Goal: Information Seeking & Learning: Compare options

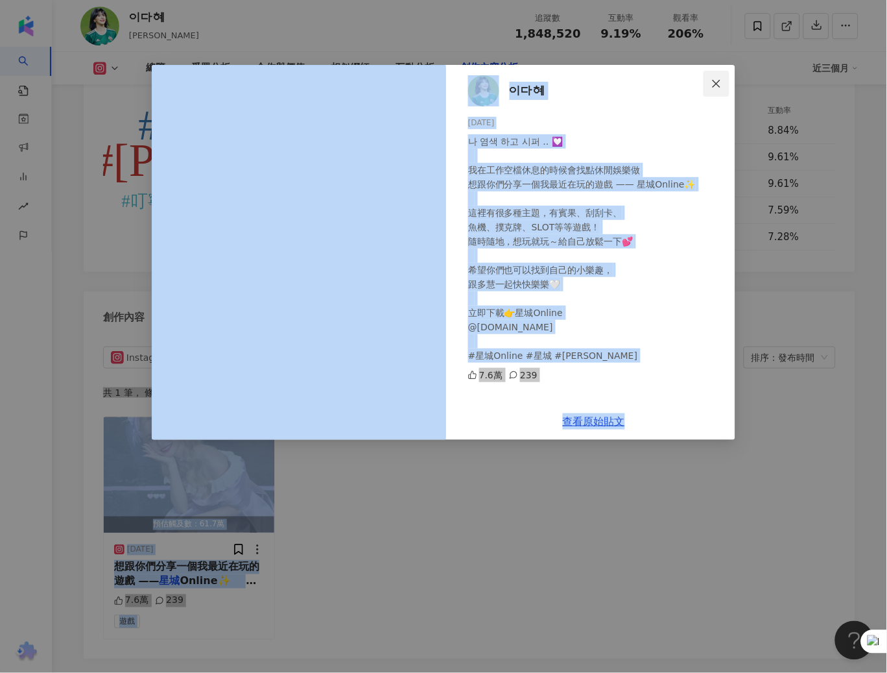
click at [719, 82] on icon "close" at bounding box center [717, 83] width 10 height 10
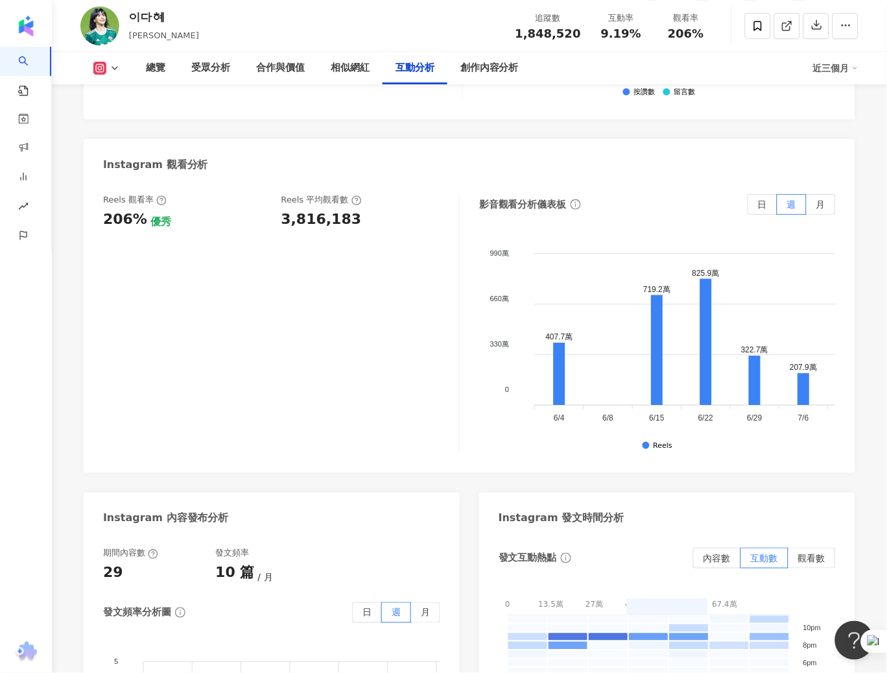
scroll to position [2740, 0]
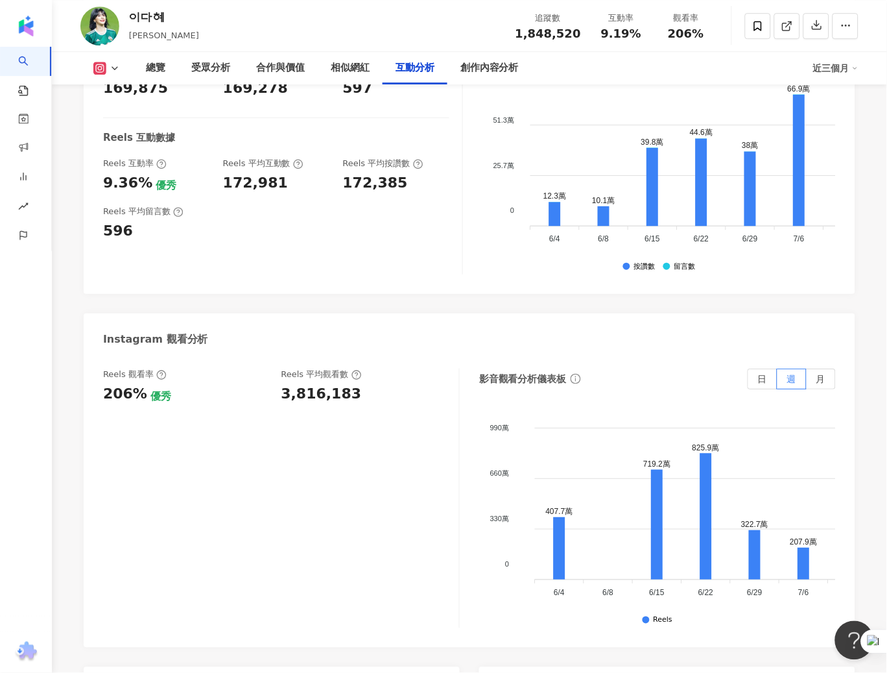
click at [114, 75] on div "總覽 受眾分析 合作與價值 相似網紅 互動分析 創作內容分析 近三個月" at bounding box center [469, 68] width 778 height 32
click at [114, 66] on icon at bounding box center [115, 68] width 10 height 10
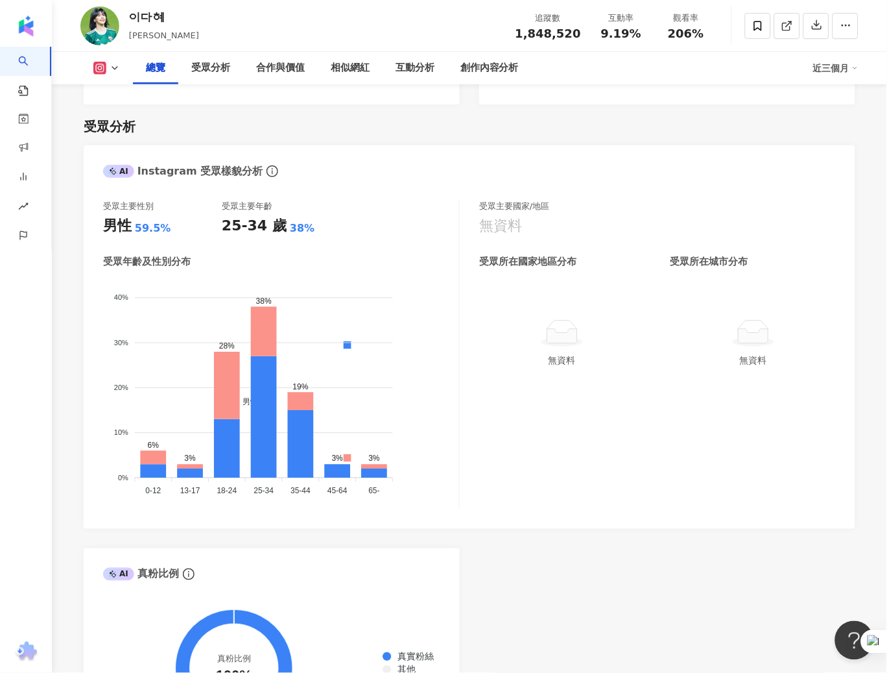
scroll to position [810, 0]
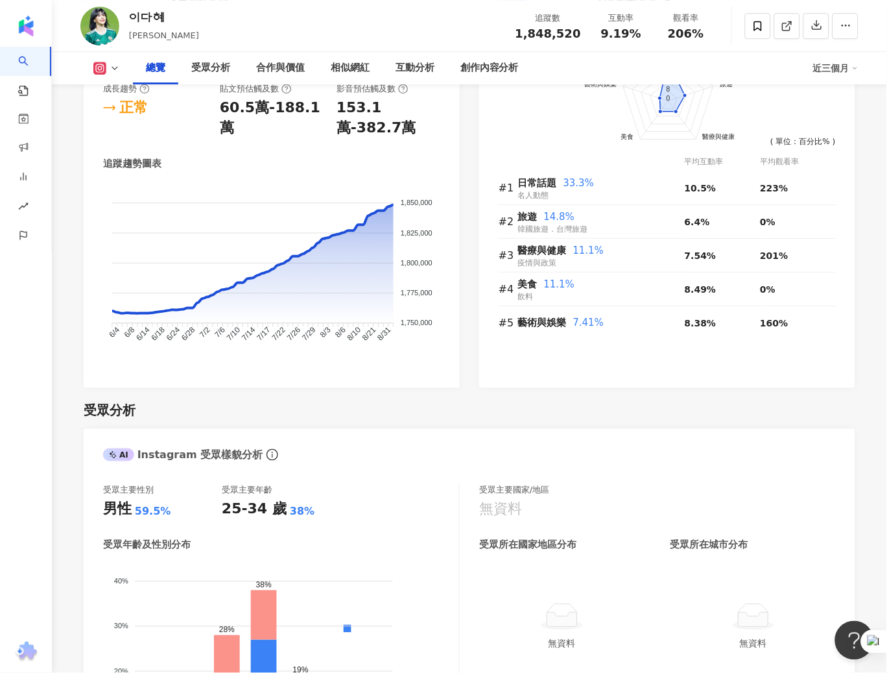
click at [113, 65] on icon at bounding box center [115, 68] width 10 height 10
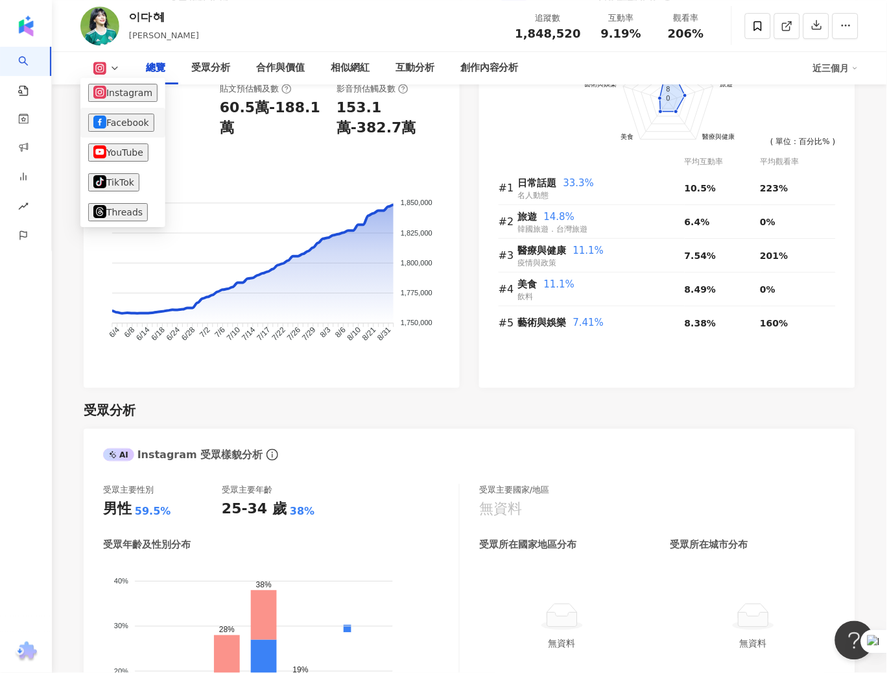
click at [106, 121] on button "Facebook" at bounding box center [121, 123] width 66 height 18
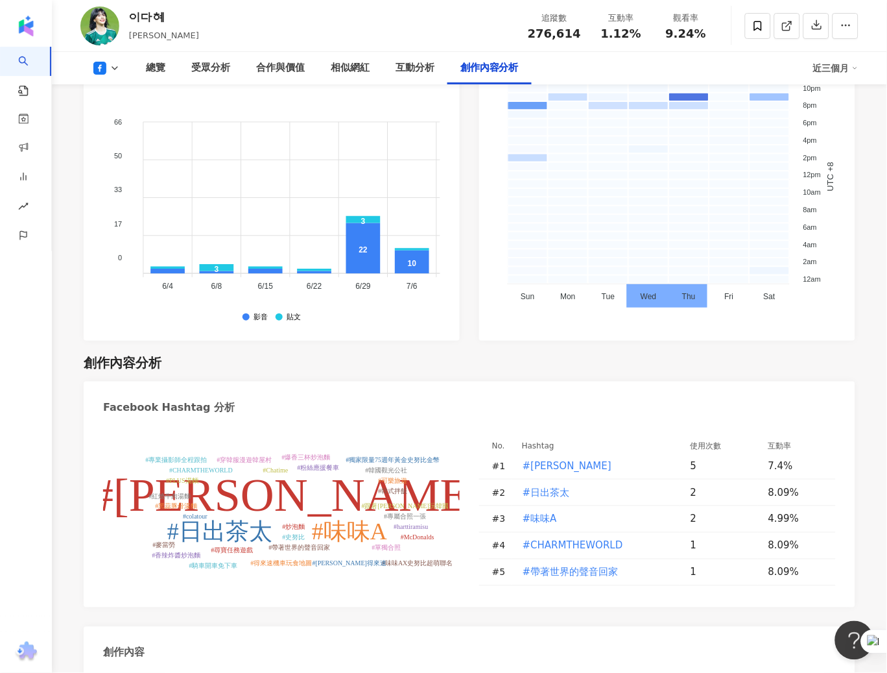
scroll to position [3391, 0]
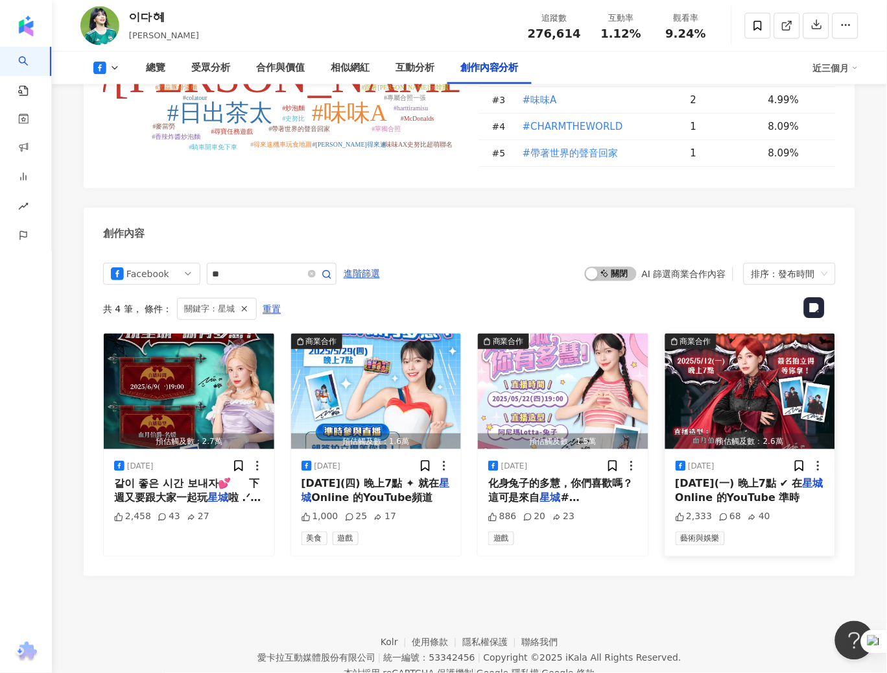
click at [743, 333] on img "button" at bounding box center [751, 390] width 171 height 115
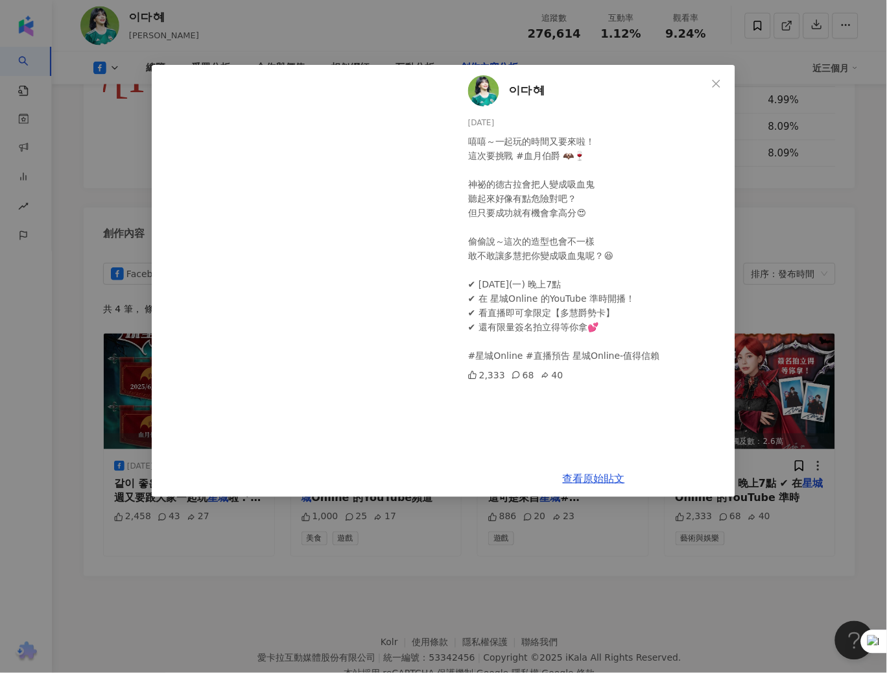
drag, startPoint x: 660, startPoint y: 358, endPoint x: 464, endPoint y: 357, distance: 195.9
click at [464, 357] on div "이다혜 2025/5/9 嘻嘻～一起玩的時間又要來啦！ 這次要挑戰 #血月伯爵 🦇🍷 神祕的德古拉會把人變成吸血鬼 聽起來好像有點危險對吧？ 但只要成功…" at bounding box center [594, 262] width 283 height 395
copy div "line #直播預告 星城Online-值得信賴"
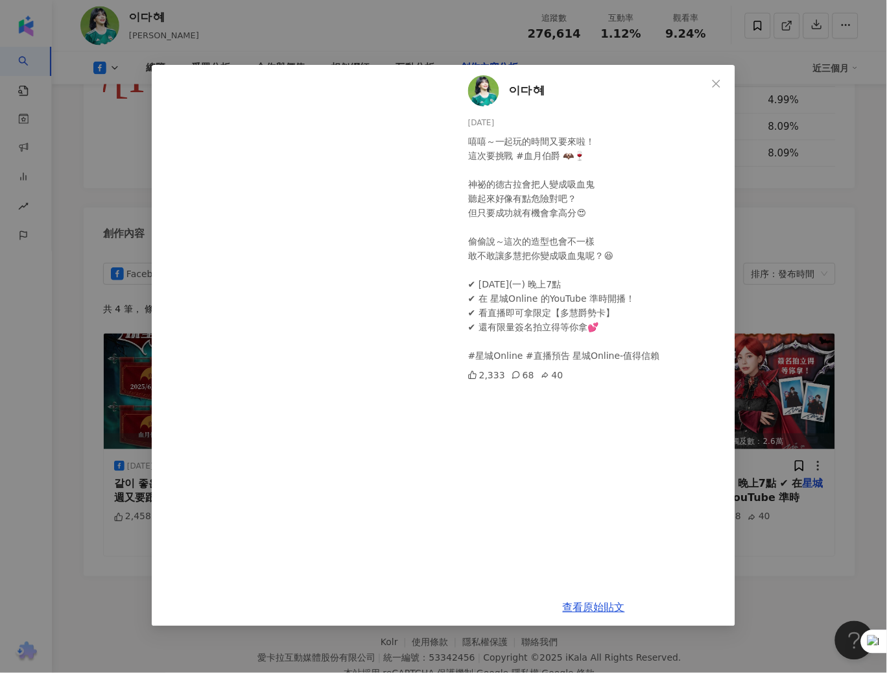
scroll to position [3388, 0]
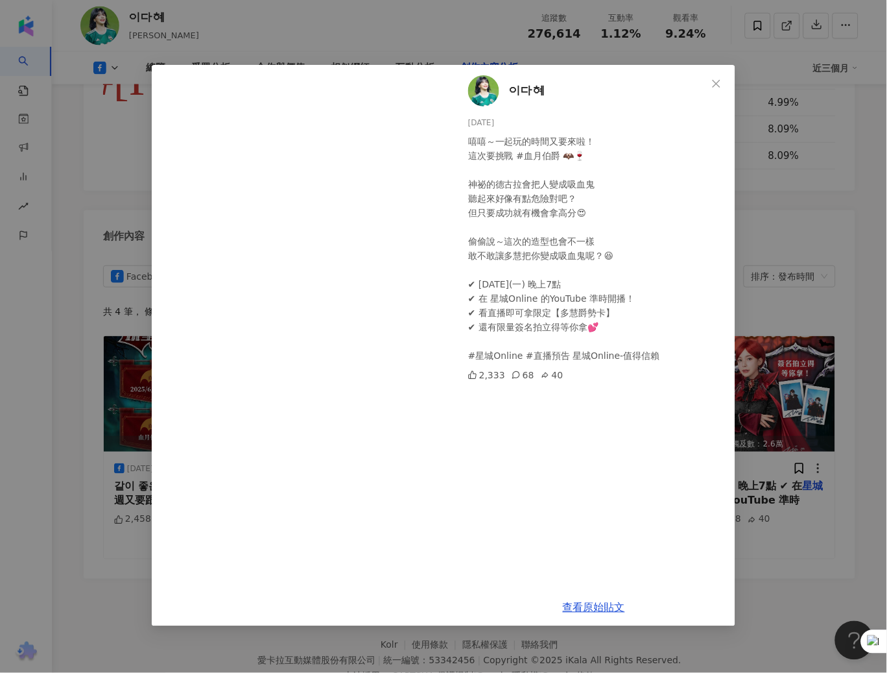
click at [815, 248] on div "이다혜 2025/5/9 嘻嘻～一起玩的時間又要來啦！ 這次要挑戰 #血月伯爵 🦇🍷 神祕的德古拉會把人變成吸血鬼 聽起來好像有點危險對吧？ 但只要成功…" at bounding box center [443, 336] width 887 height 673
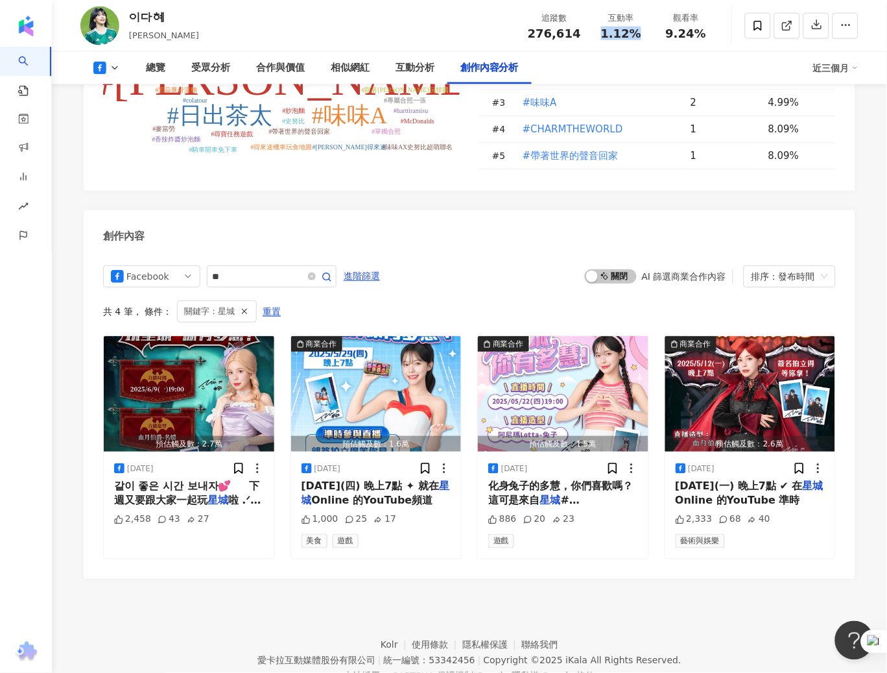
drag, startPoint x: 603, startPoint y: 32, endPoint x: 640, endPoint y: 31, distance: 36.3
click at [640, 31] on div "1.12%" at bounding box center [621, 33] width 49 height 13
copy span "1.12%"
click at [686, 31] on span "9.24%" at bounding box center [686, 33] width 40 height 13
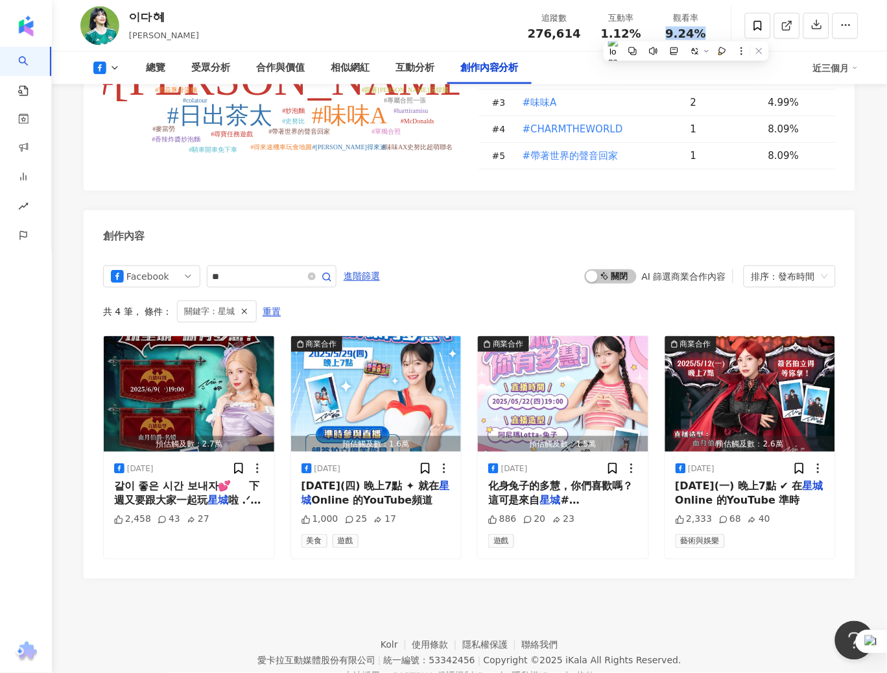
click at [686, 31] on span "9.24%" at bounding box center [686, 33] width 40 height 13
copy span "9.24%"
click at [110, 63] on icon at bounding box center [115, 68] width 10 height 10
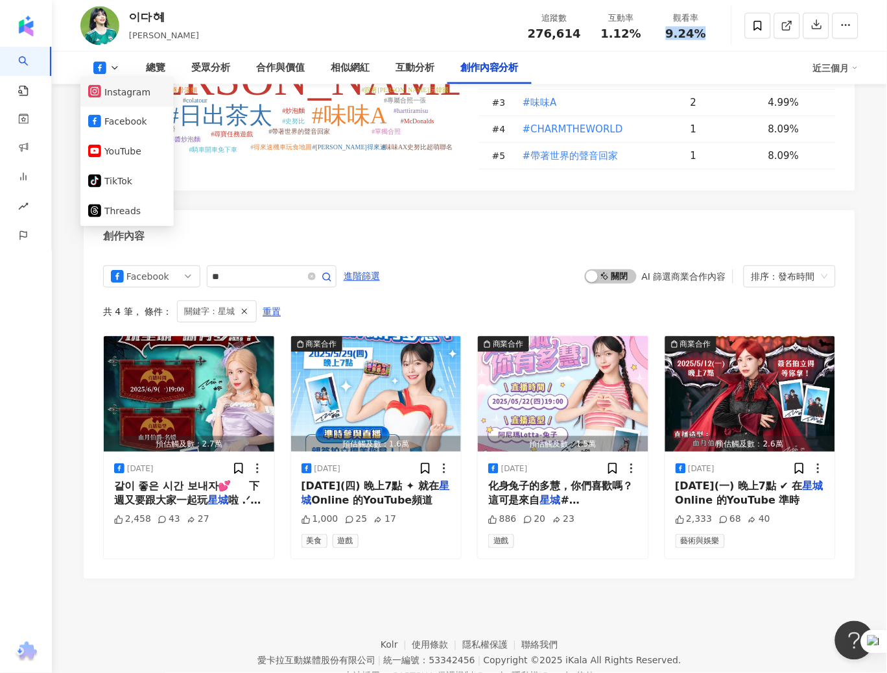
click at [120, 90] on button "Instagram" at bounding box center [127, 92] width 78 height 18
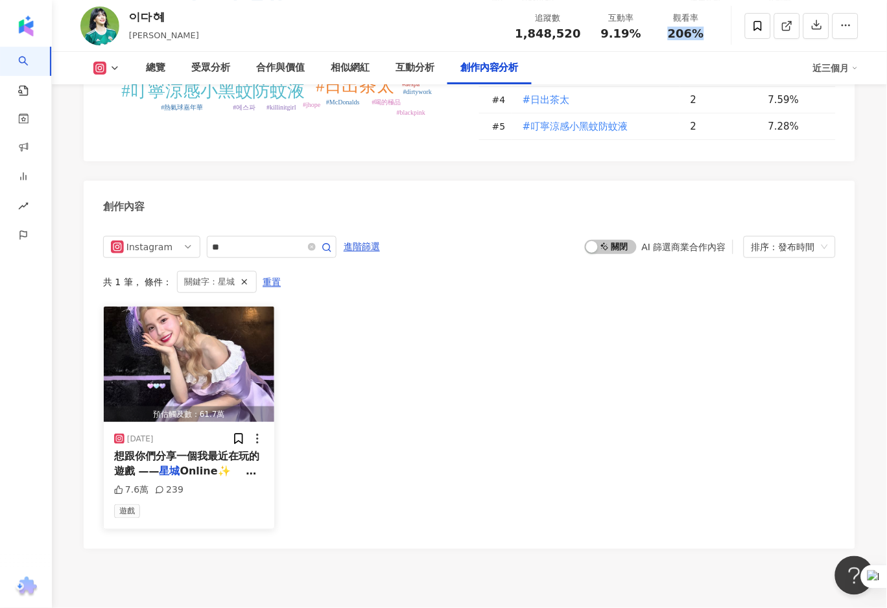
scroll to position [3966, 0]
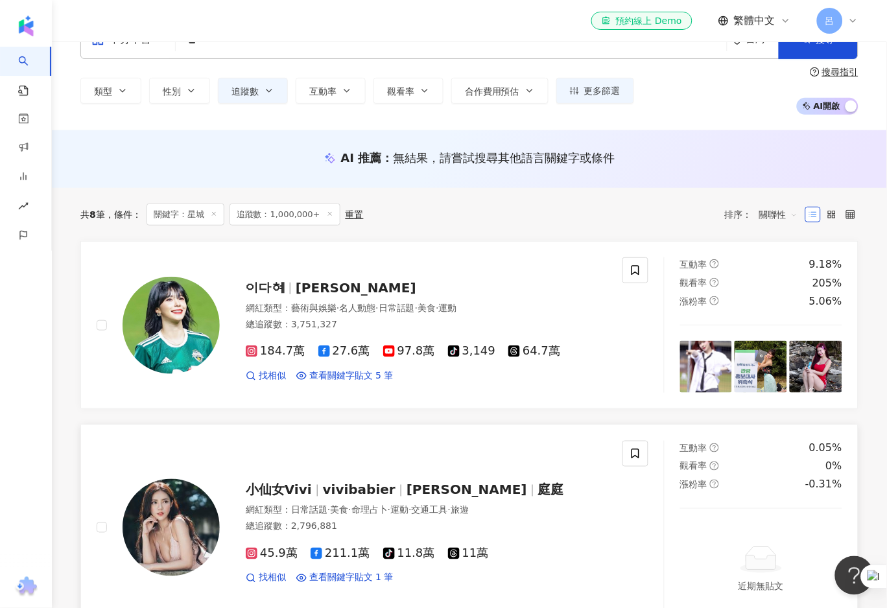
click at [380, 488] on span "vivibabier" at bounding box center [359, 491] width 73 height 16
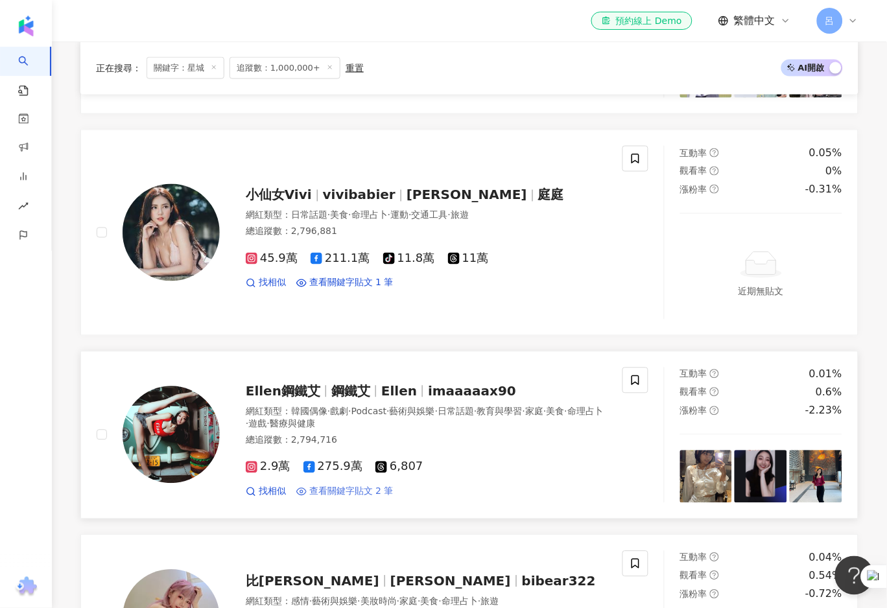
click at [381, 492] on span "查看關鍵字貼文 2 筆" at bounding box center [351, 492] width 84 height 13
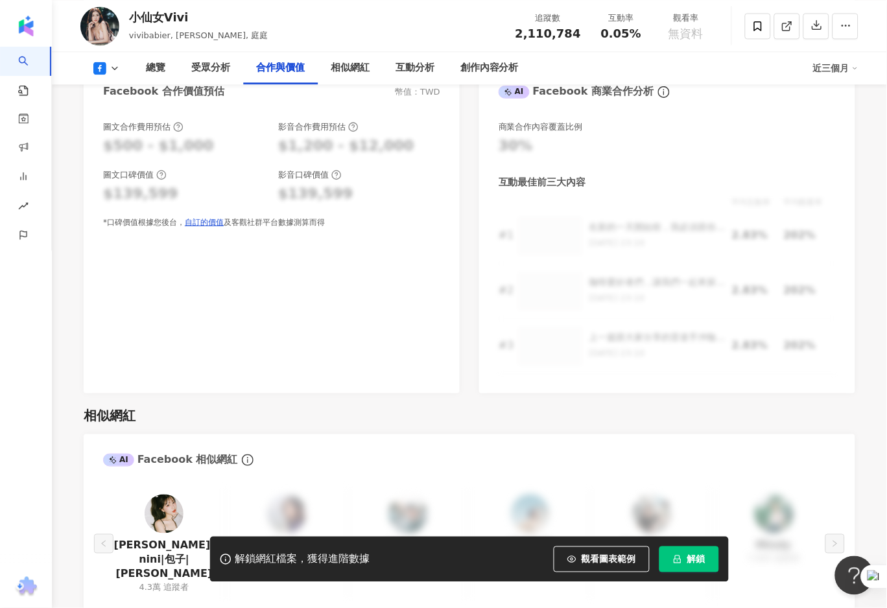
scroll to position [1096, 0]
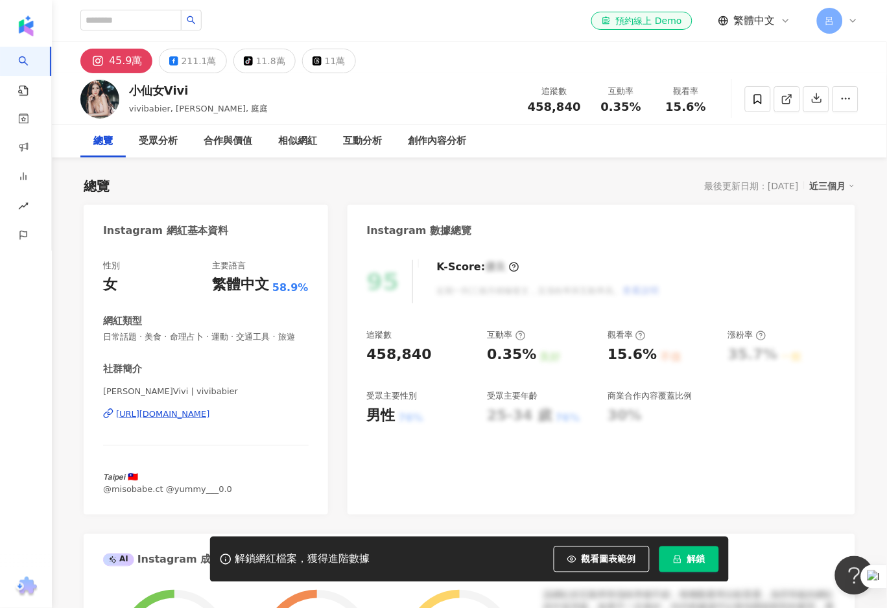
click at [160, 90] on div "小仙女Vivi" at bounding box center [198, 90] width 139 height 16
copy div "小仙女Vivi"
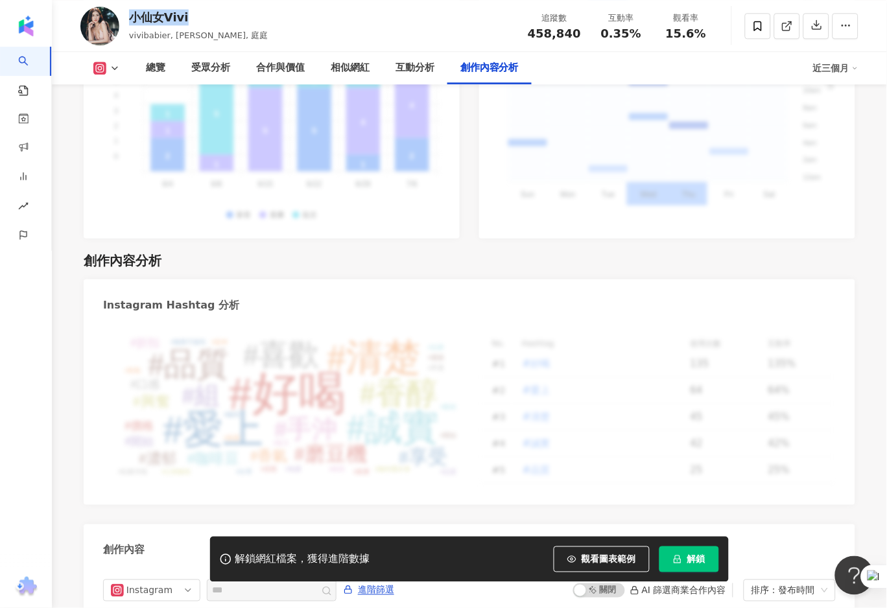
scroll to position [3927, 0]
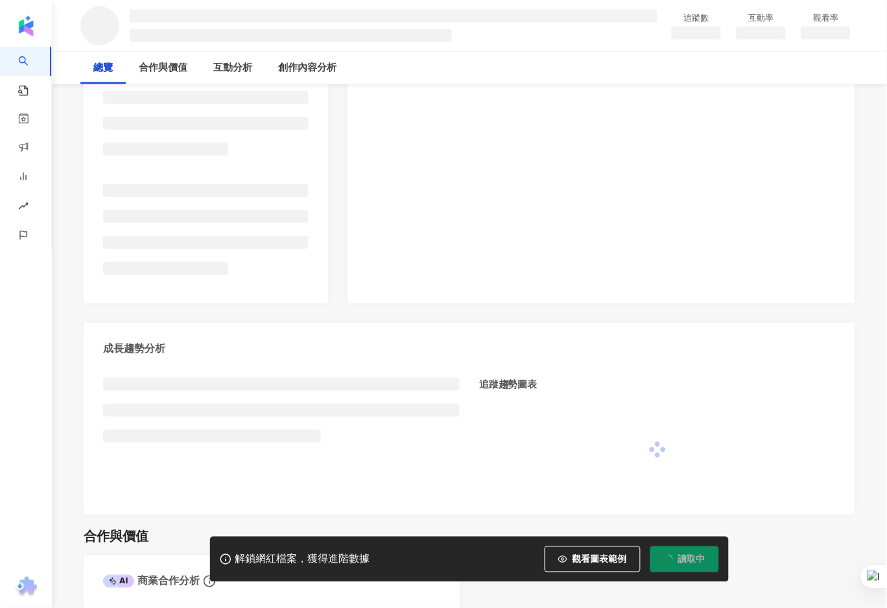
scroll to position [285, 0]
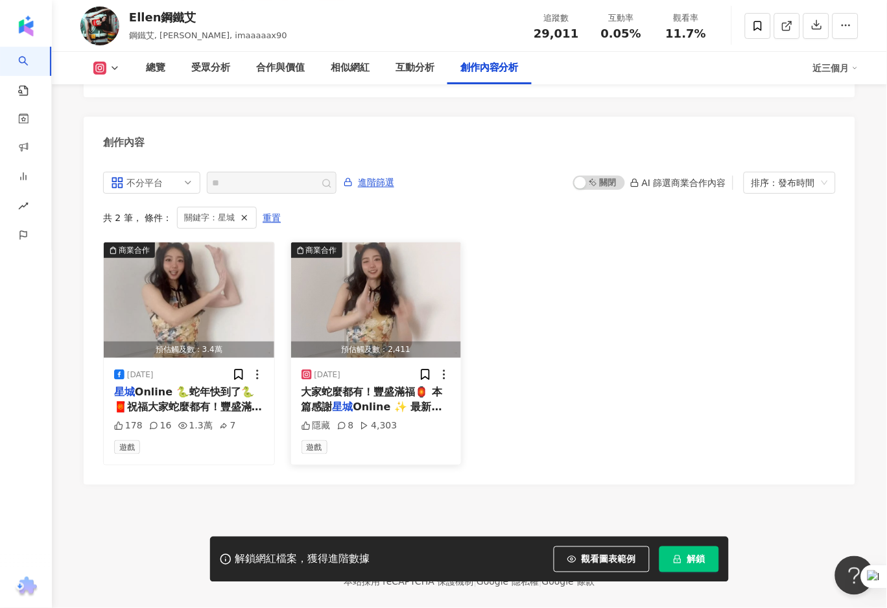
drag, startPoint x: 402, startPoint y: 409, endPoint x: 409, endPoint y: 404, distance: 8.8
click at [409, 420] on div "隱藏 8 4,303" at bounding box center [377, 426] width 150 height 13
drag, startPoint x: 373, startPoint y: 406, endPoint x: 407, endPoint y: 407, distance: 34.4
click at [407, 420] on div "隱藏 8 4,303" at bounding box center [377, 426] width 150 height 13
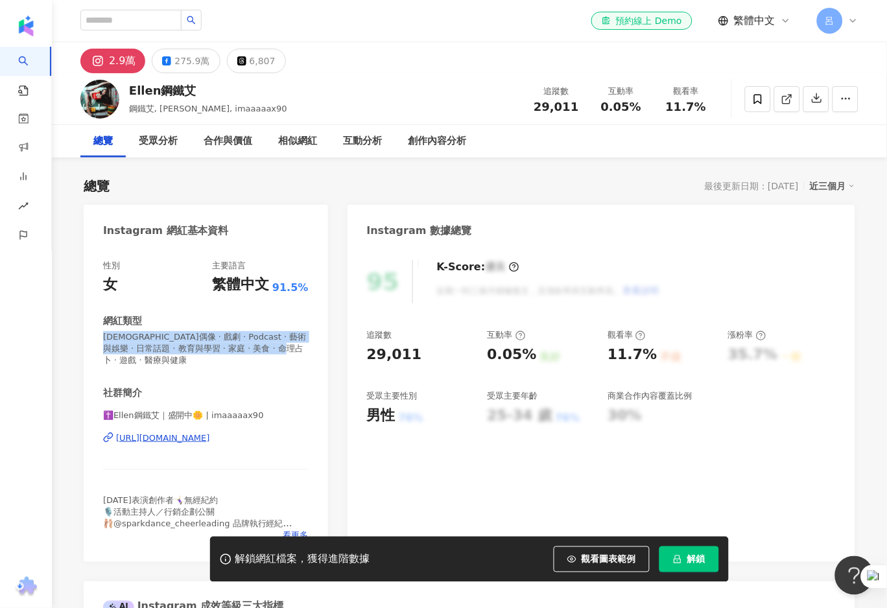
drag, startPoint x: 101, startPoint y: 332, endPoint x: 309, endPoint y: 354, distance: 210.0
click at [309, 354] on div "性別 女 主要語言 繁體中文 91.5% 網紅類型 韓國偶像 · 戲劇 · Podcast · 藝術與娛樂 · 日常話題 · 教育與學習 · 家庭 · 美食 …" at bounding box center [206, 404] width 245 height 315
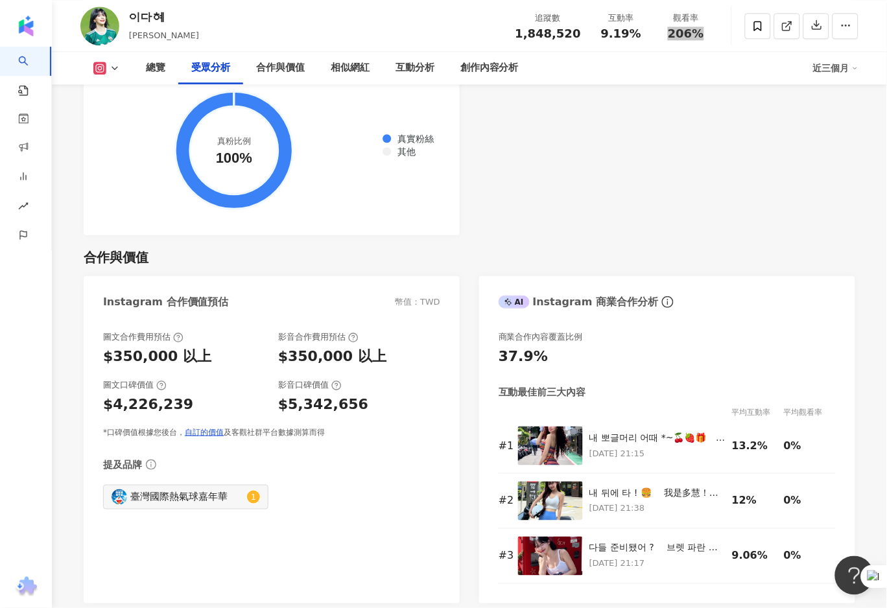
scroll to position [1646, 0]
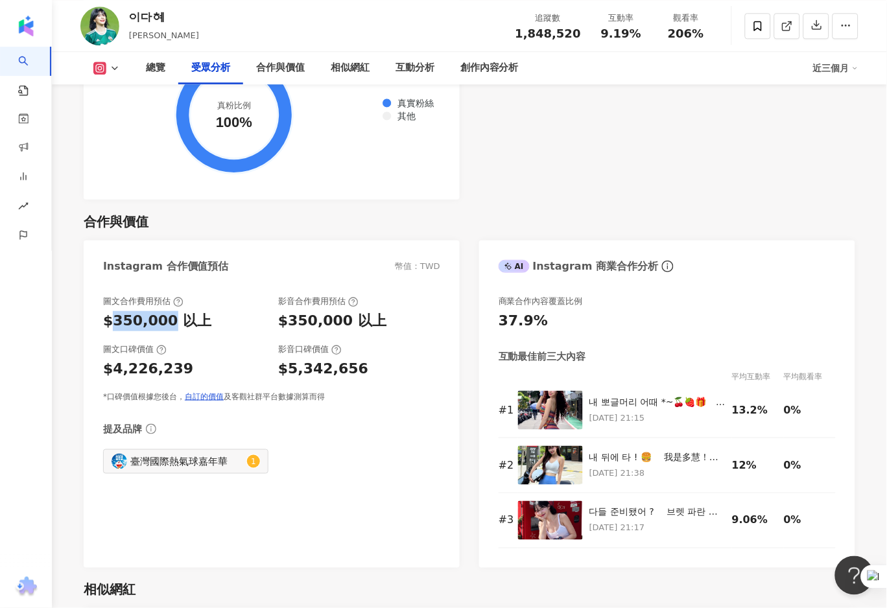
drag, startPoint x: 115, startPoint y: 320, endPoint x: 165, endPoint y: 323, distance: 50.7
click at [165, 323] on div "$350,000 以上" at bounding box center [157, 321] width 108 height 20
copy div "350,000"
click at [116, 70] on icon at bounding box center [115, 68] width 10 height 10
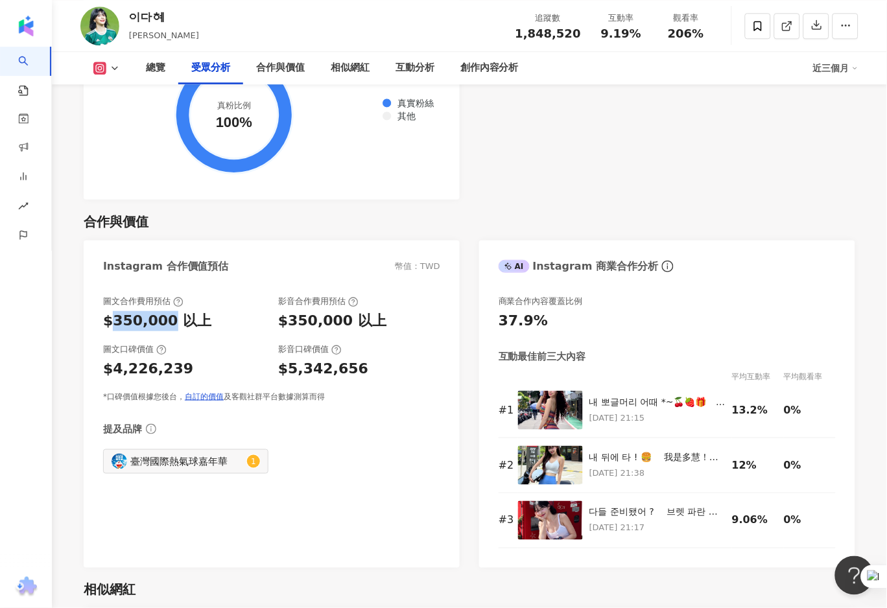
click at [118, 69] on icon at bounding box center [115, 68] width 10 height 10
click at [118, 122] on button "Facebook" at bounding box center [127, 123] width 78 height 18
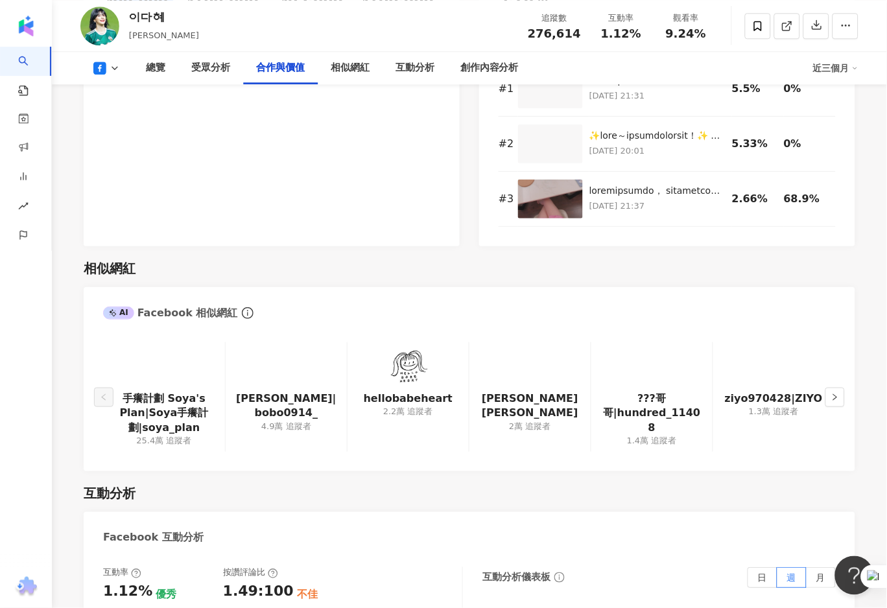
scroll to position [1603, 0]
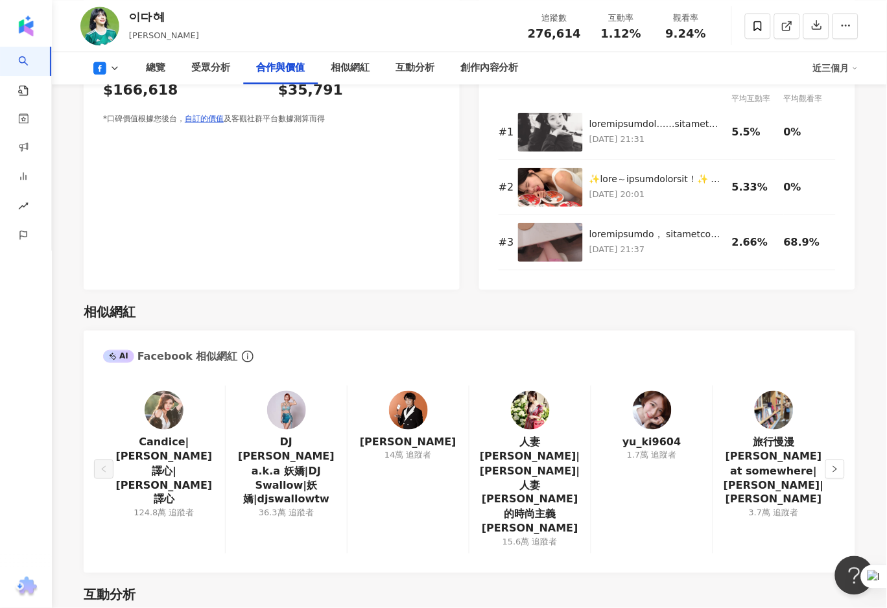
click at [238, 288] on div "總覽 最後更新日期：2025/9/4 近三個月 Facebook 網紅基本資料 性別 女 主要語言 簡體中文 73.8% 網紅類型 藝術與娛樂 · 名人動態 …" at bounding box center [469, 459] width 830 height 3809
drag, startPoint x: 249, startPoint y: 287, endPoint x: 223, endPoint y: 287, distance: 26.6
click at [223, 53] on div "$80,000 - $160,000" at bounding box center [184, 42] width 162 height 20
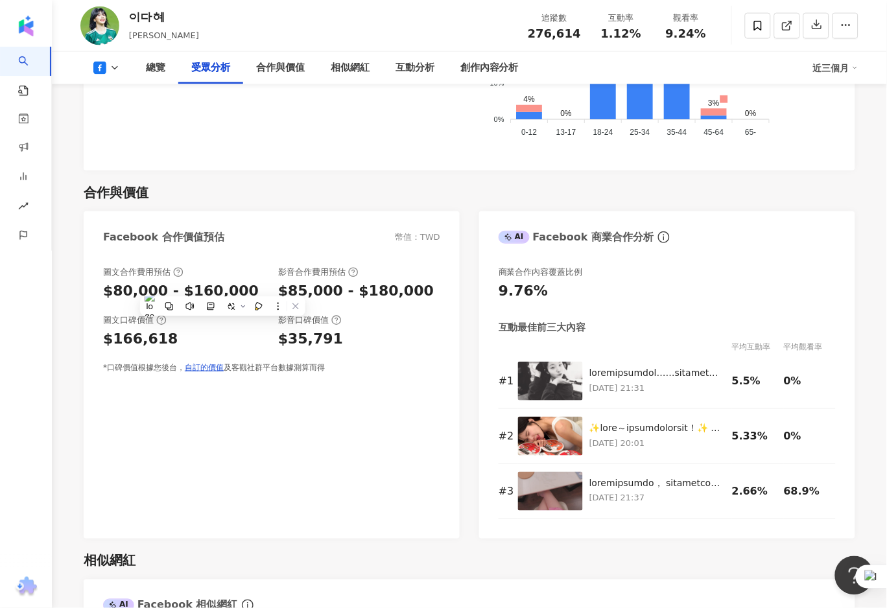
click at [243, 291] on div "$80,000 - $160,000" at bounding box center [184, 292] width 162 height 20
drag, startPoint x: 237, startPoint y: 289, endPoint x: 111, endPoint y: 293, distance: 125.9
click at [111, 293] on div "$80,000 - $160,000" at bounding box center [184, 292] width 162 height 20
copy div "80,000 - $160,000"
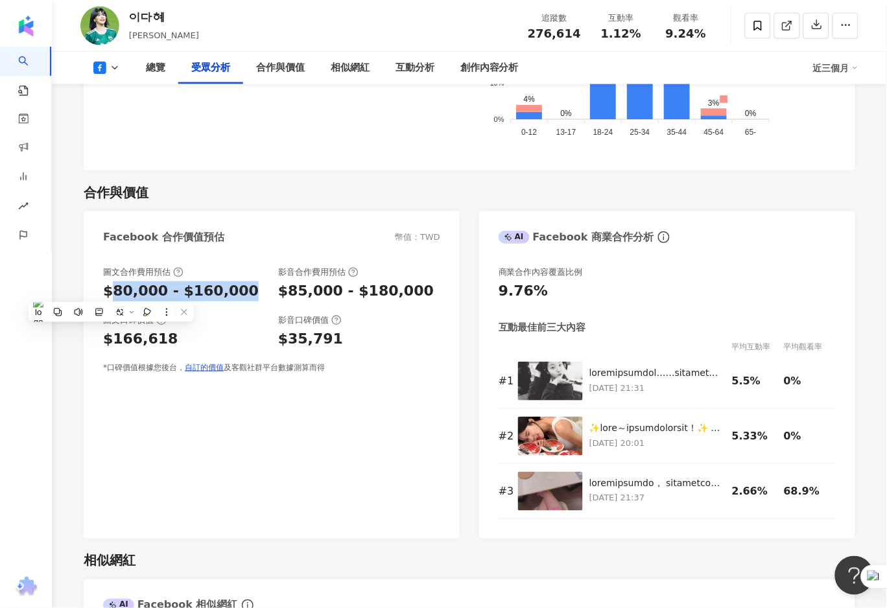
click at [114, 69] on icon at bounding box center [115, 68] width 10 height 10
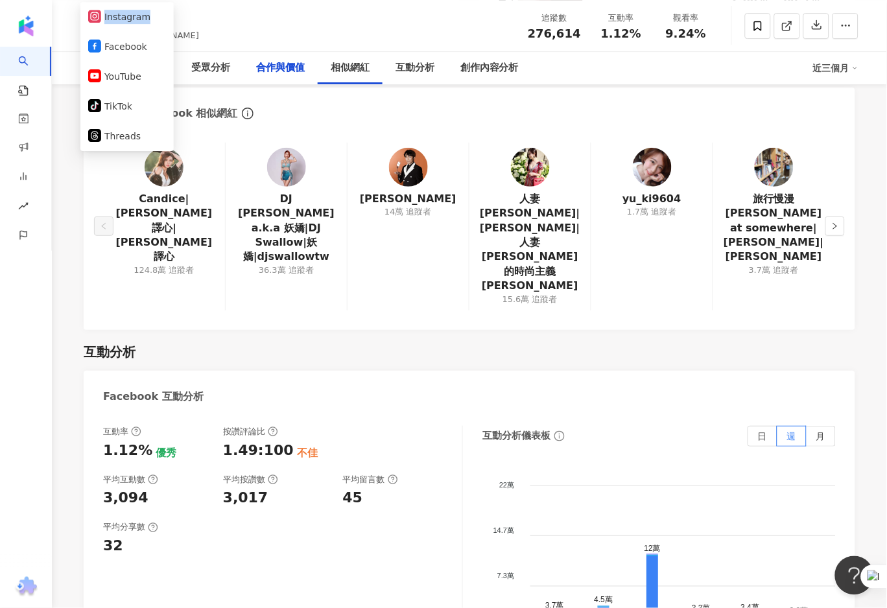
scroll to position [1349, 0]
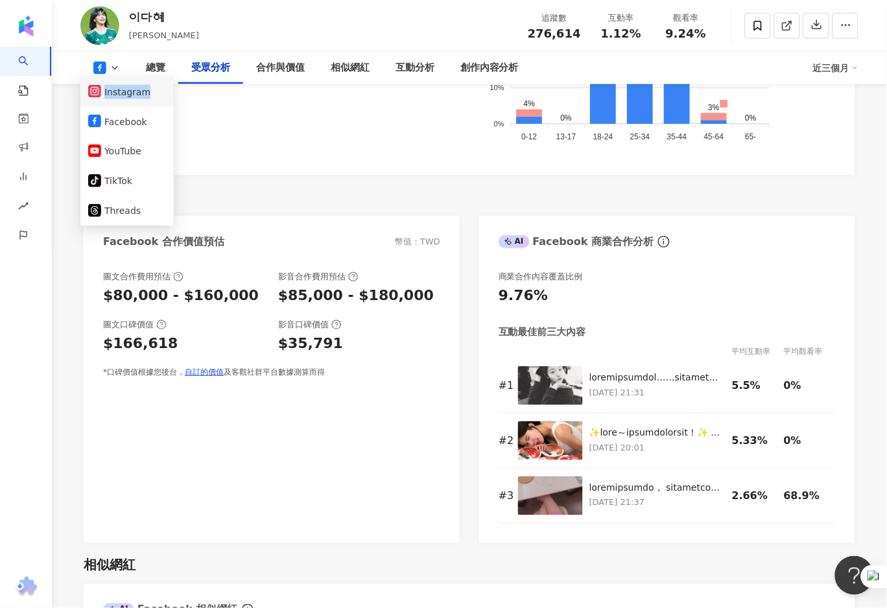
click at [114, 87] on button "Instagram" at bounding box center [127, 92] width 78 height 18
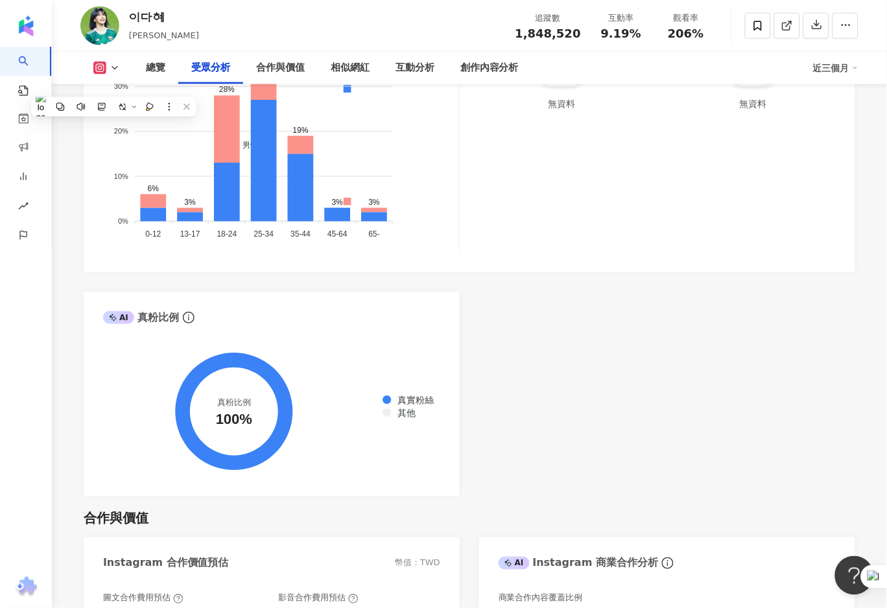
click at [104, 105] on foreignobject "男性 女性" at bounding box center [281, 132] width 356 height 221
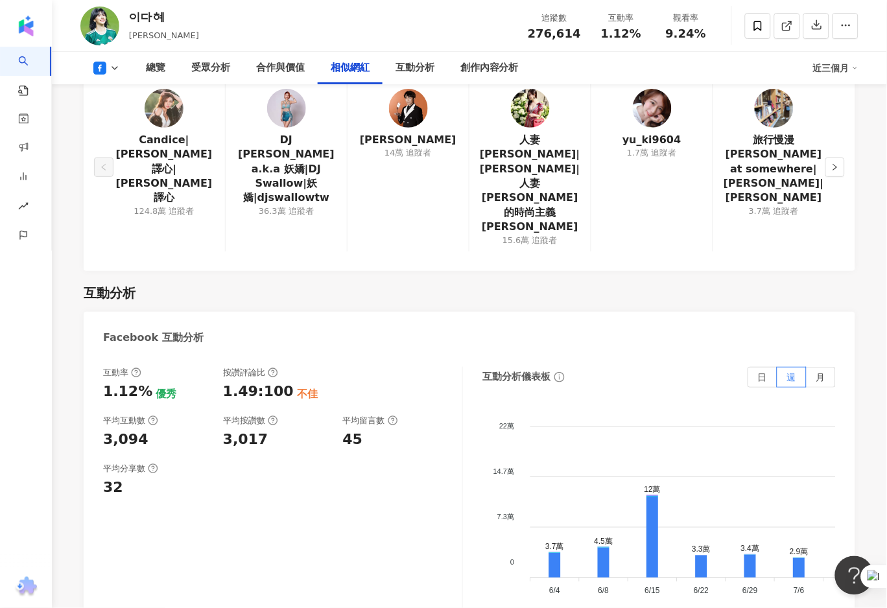
scroll to position [1865, 0]
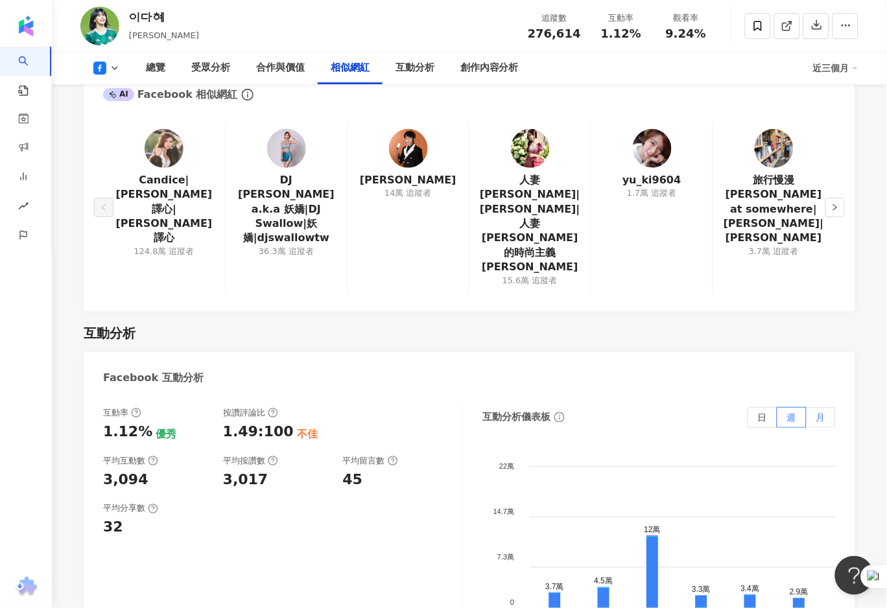
click at [825, 407] on label "月" at bounding box center [821, 417] width 29 height 21
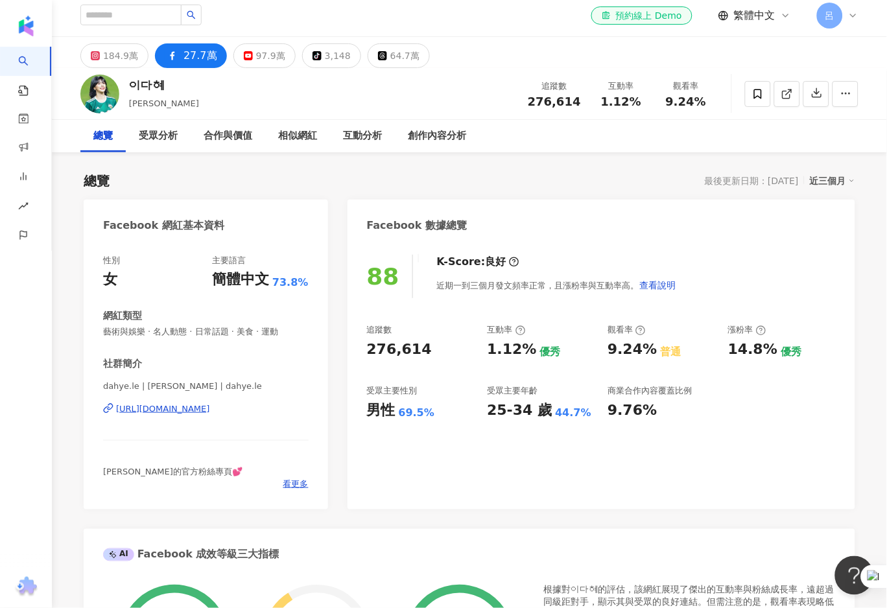
scroll to position [0, 0]
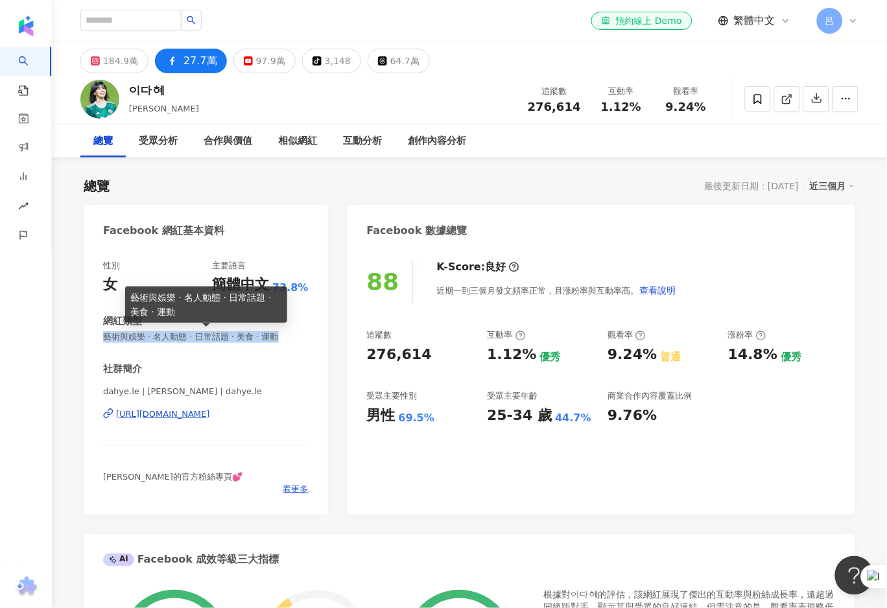
drag, startPoint x: 282, startPoint y: 335, endPoint x: 104, endPoint y: 338, distance: 178.4
click at [102, 339] on div "性別 女 主要語言 簡體中文 73.8% 網紅類型 藝術與娛樂 · 名人動態 · 日常話題 · 美食 · 運動 社群簡介 dahye.le | [PERSON…" at bounding box center [206, 381] width 245 height 268
copy span "藝術與娛樂 · 名人動態 · 日常話題 · 美食 · 運動"
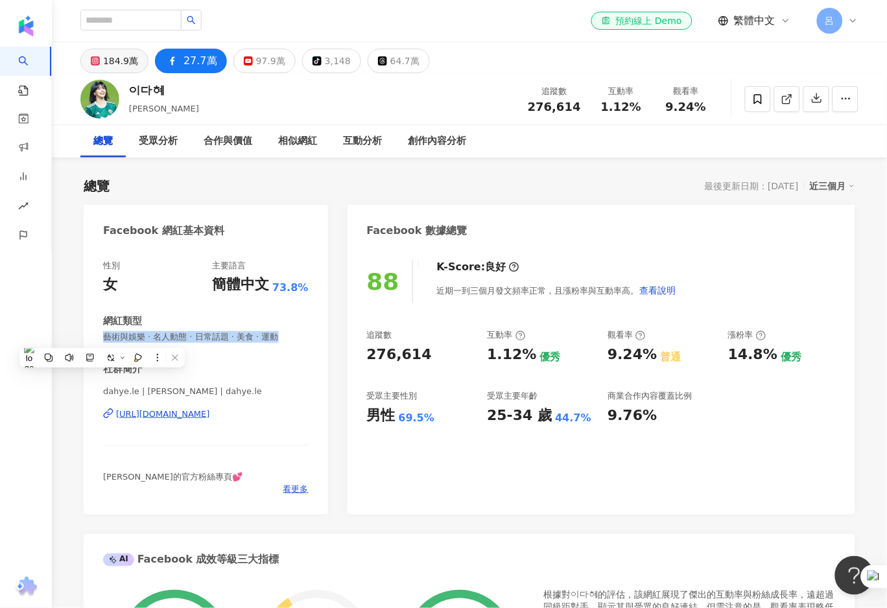
click at [114, 60] on div "184.9萬" at bounding box center [120, 61] width 35 height 18
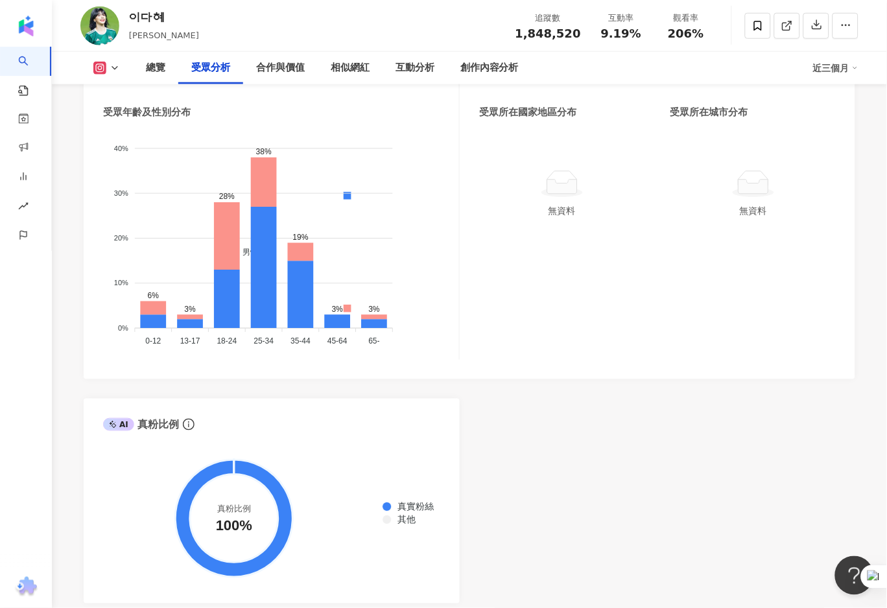
scroll to position [1063, 0]
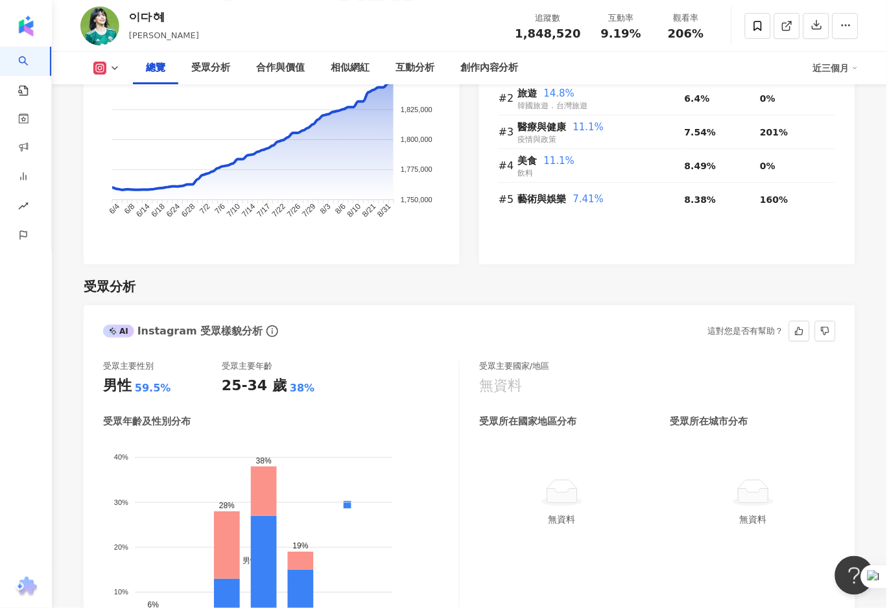
scroll to position [982, 0]
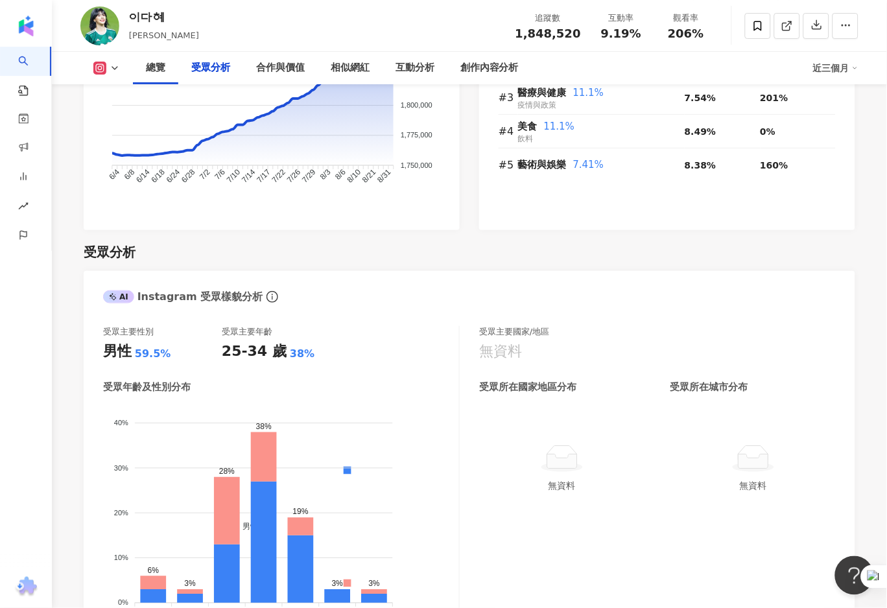
click at [117, 65] on icon at bounding box center [115, 68] width 10 height 10
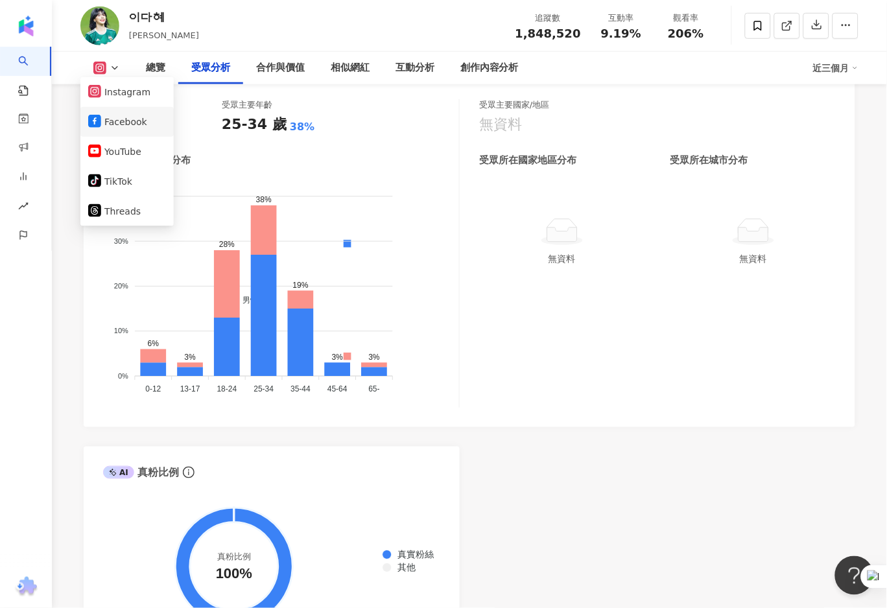
click at [126, 119] on button "Facebook" at bounding box center [127, 122] width 78 height 18
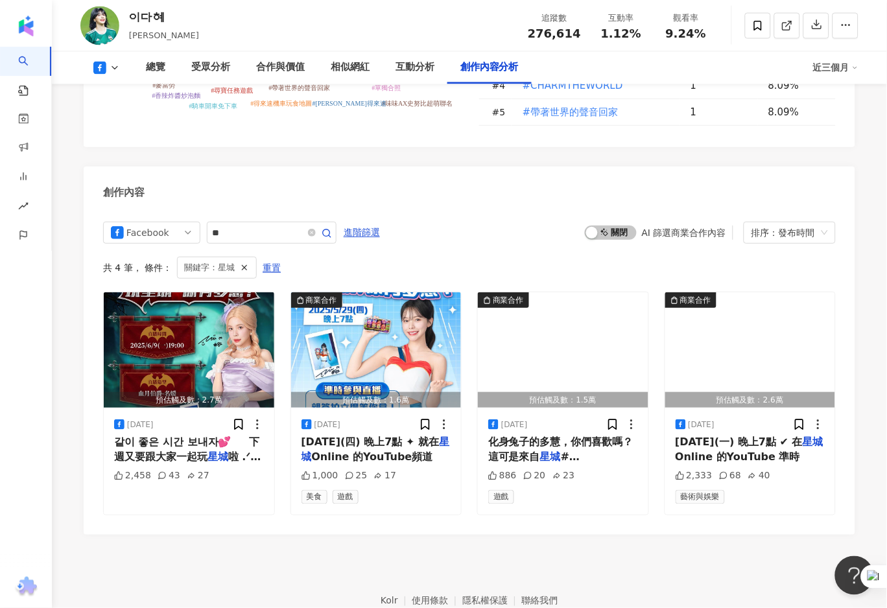
scroll to position [3469, 0]
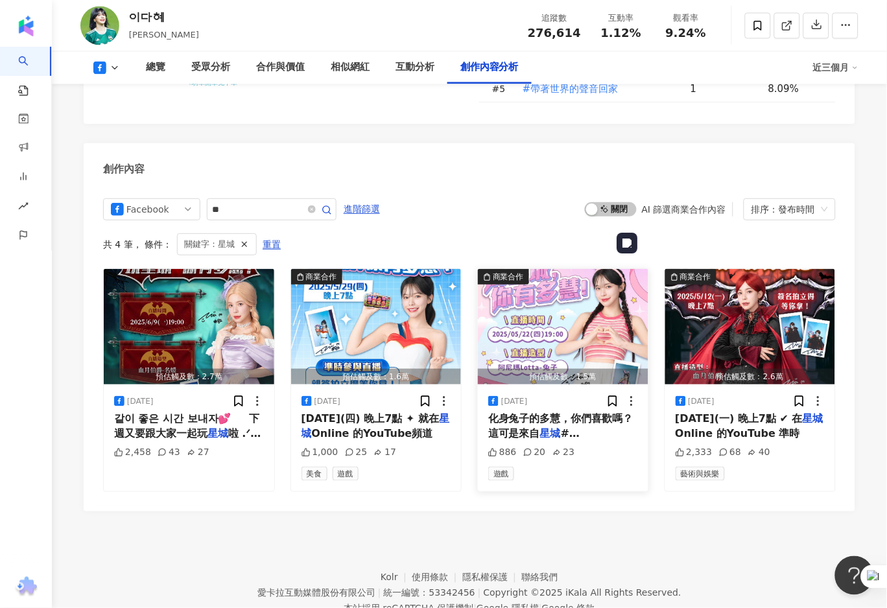
click at [552, 307] on img "button" at bounding box center [563, 326] width 171 height 115
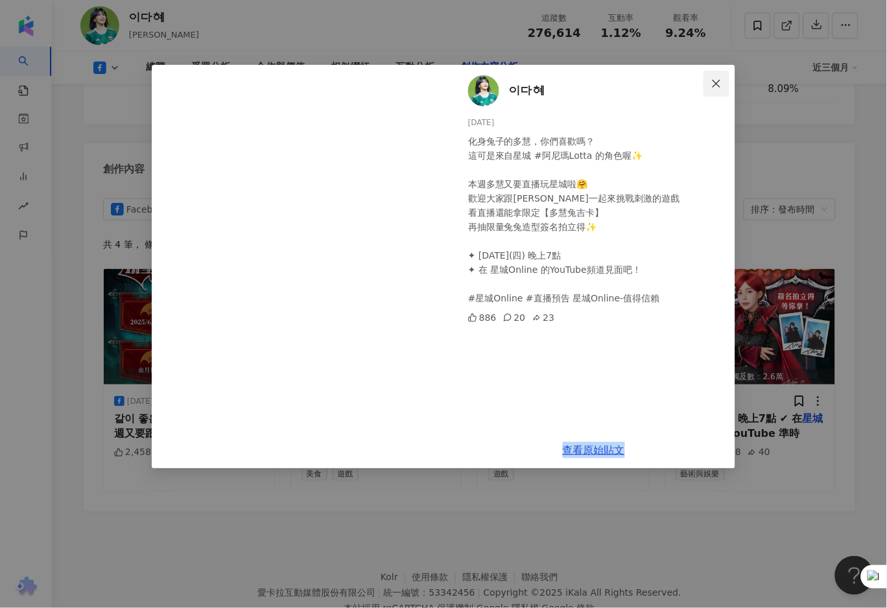
click at [723, 87] on span "Close" at bounding box center [717, 83] width 26 height 10
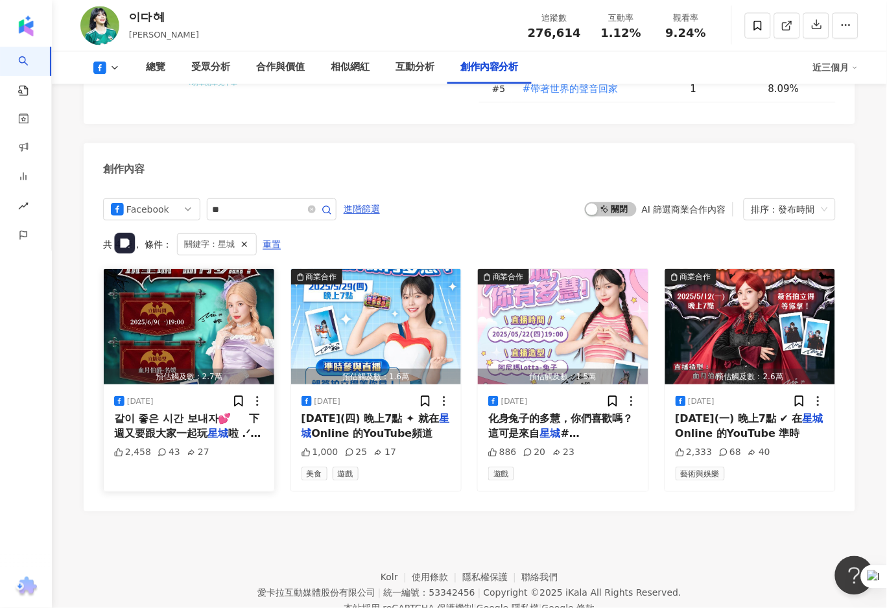
click at [182, 269] on img "button" at bounding box center [189, 326] width 171 height 115
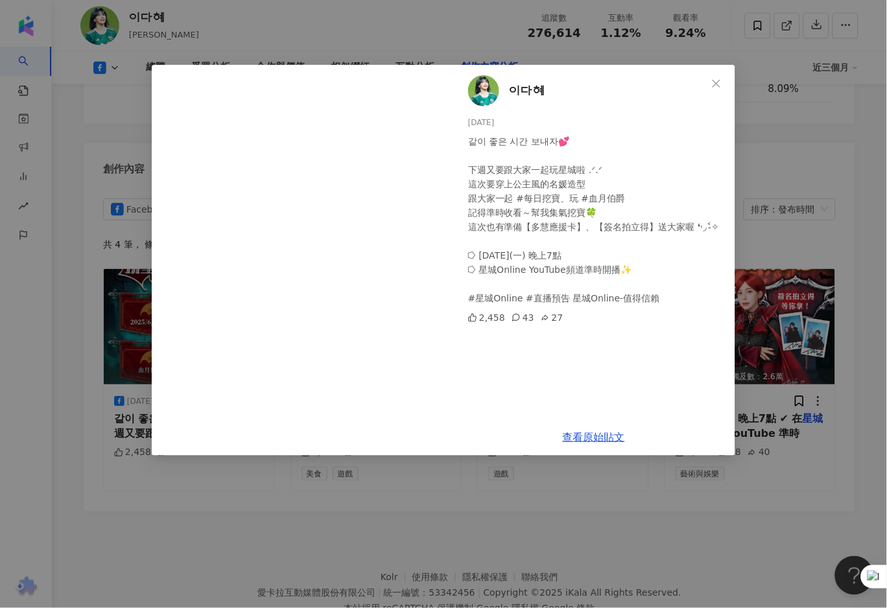
click at [802, 178] on div "이다혜 2025/6/6 같이 좋은 시간 보내자💕 下週又要跟大家一起玩星城啦 .ᐟ.ᐟ 這次要穿上公主風的名媛造型 跟大家一起 #每日挖寶、玩 #血…" at bounding box center [443, 304] width 887 height 608
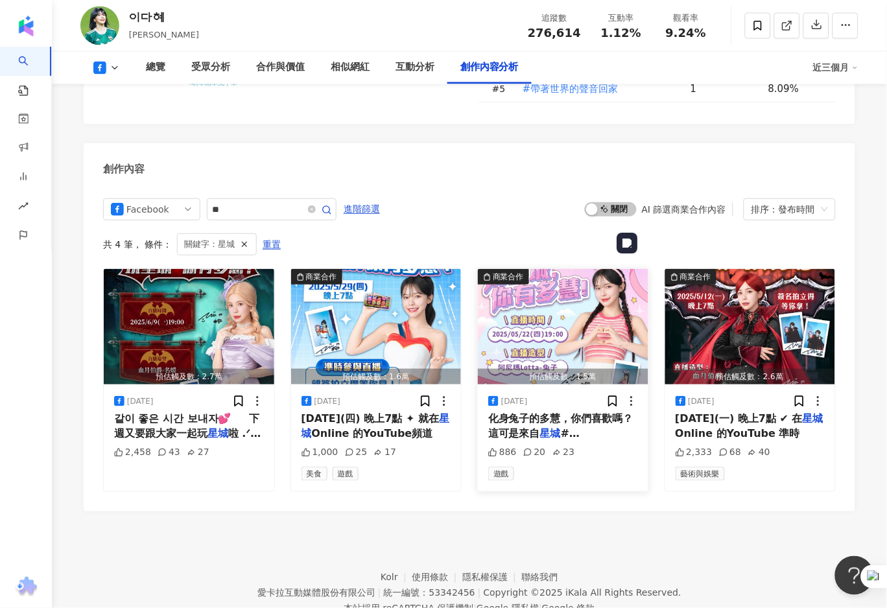
click at [555, 270] on img "button" at bounding box center [563, 326] width 171 height 115
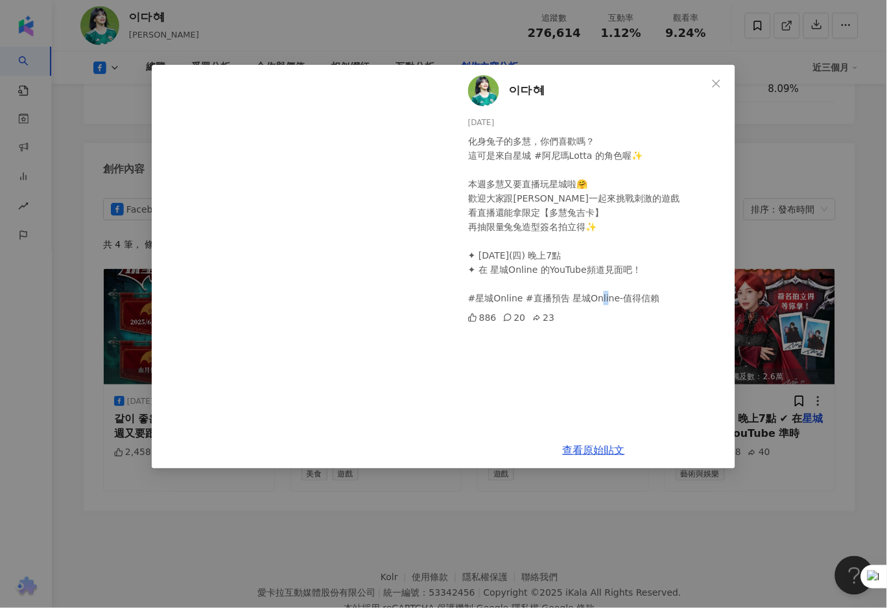
drag, startPoint x: 655, startPoint y: 301, endPoint x: 636, endPoint y: 295, distance: 19.3
click at [636, 295] on div "化身兔子的多慧，你們喜歡嗎？ 這可是來自星城 #阿尼瑪Lotta 的角色喔✨ 本週多慧又要直播玩星城啦🤗 歡迎大家跟多慧一起來挑戰刺激的遊戲 看直播還能拿限定…" at bounding box center [596, 219] width 257 height 171
click at [643, 352] on div "이다혜 2025/5/19 化身兔子的多慧，你們喜歡嗎？ 這可是來自星城 #阿尼瑪Lotta 的角色喔✨ 本週多慧又要直播玩星城啦🤗 歡迎大家跟多慧一起…" at bounding box center [594, 248] width 283 height 367
click at [604, 451] on link "查看原始貼文" at bounding box center [594, 450] width 62 height 12
click at [785, 512] on div "이다혜 2025/5/19 化身兔子的多慧，你們喜歡嗎？ 這可是來自星城 #阿尼瑪Lotta 的角色喔✨ 本週多慧又要直播玩星城啦🤗 歡迎大家跟多慧一起…" at bounding box center [443, 304] width 887 height 608
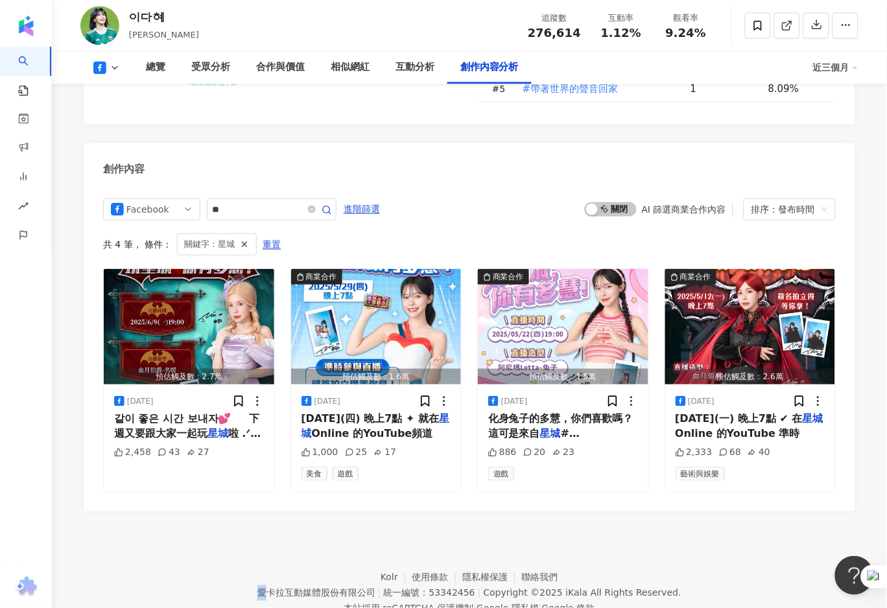
click at [785, 512] on footer "Kolr 使用條款 隱私權保護 聯絡我們 愛卡拉互動媒體股份有限公司 | 統一編號：53342456 | Copyright © 2025 iKala All…" at bounding box center [470, 584] width 836 height 144
click at [400, 269] on img "button" at bounding box center [376, 326] width 171 height 115
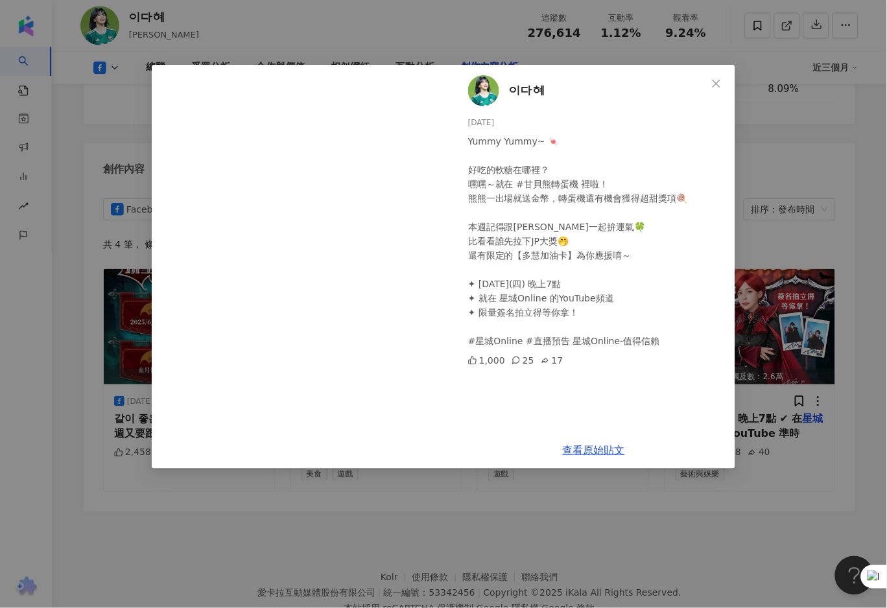
click at [815, 502] on div "이다혜 2025/5/27 Yummy Yummy~ 🍬 ⠀ 好吃的軟糖在哪裡？ 嘿嘿～就在 #甘貝熊轉蛋機 裡啦！ 熊熊一出場就送金幣，轉蛋機還有機會…" at bounding box center [443, 304] width 887 height 608
click at [814, 502] on div "이다혜 2025/5/27 Yummy Yummy~ 🍬 ⠀ 好吃的軟糖在哪裡？ 嘿嘿～就在 #甘貝熊轉蛋機 裡啦！ 熊熊一出場就送金幣，轉蛋機還有機會…" at bounding box center [443, 304] width 887 height 608
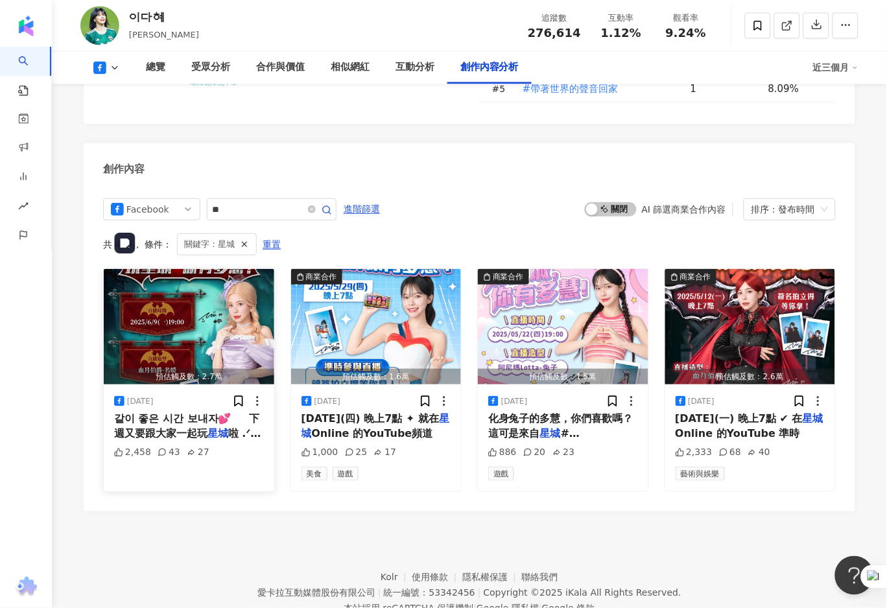
click at [195, 269] on img "button" at bounding box center [189, 326] width 171 height 115
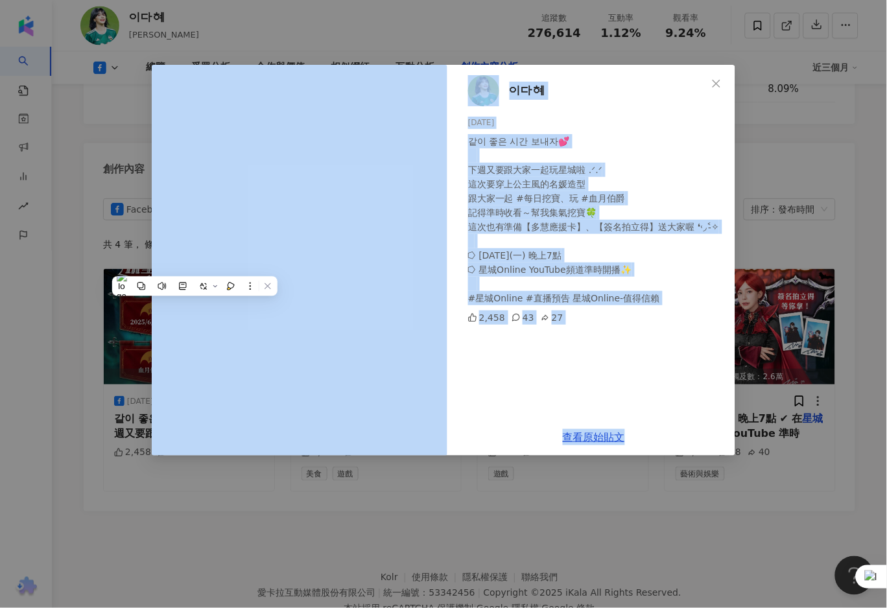
click at [572, 275] on div "같이 좋은 시간 보내자💕 下週又要跟大家一起玩星城啦 .ᐟ.ᐟ 這次要穿上公主風的名媛造型 跟大家一起 #每日挖寶、玩 #血月伯爵 記得準時收看～幫我集氣挖…" at bounding box center [596, 219] width 257 height 171
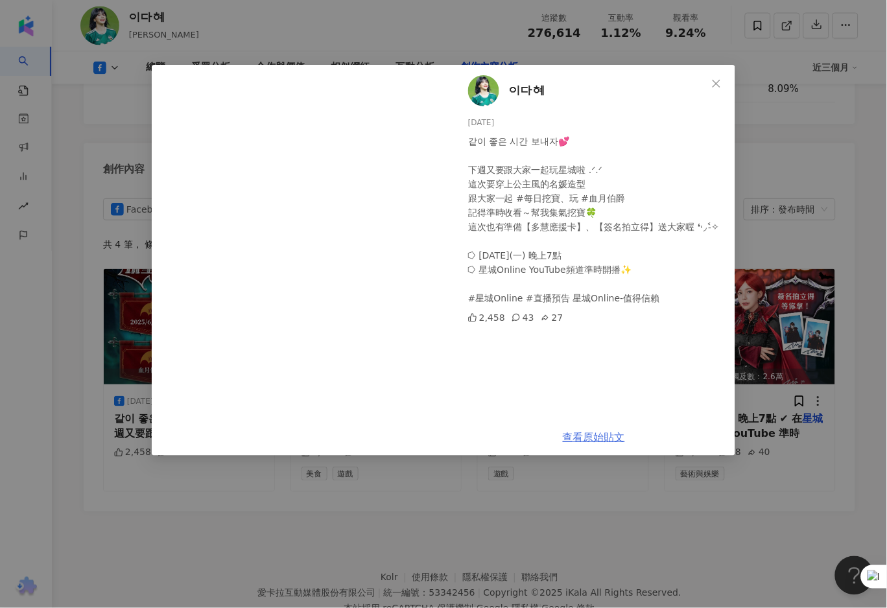
click at [601, 439] on link "查看原始貼文" at bounding box center [594, 437] width 62 height 12
drag, startPoint x: 718, startPoint y: 87, endPoint x: 652, endPoint y: 86, distance: 66.2
click at [719, 87] on icon "close" at bounding box center [717, 83] width 10 height 10
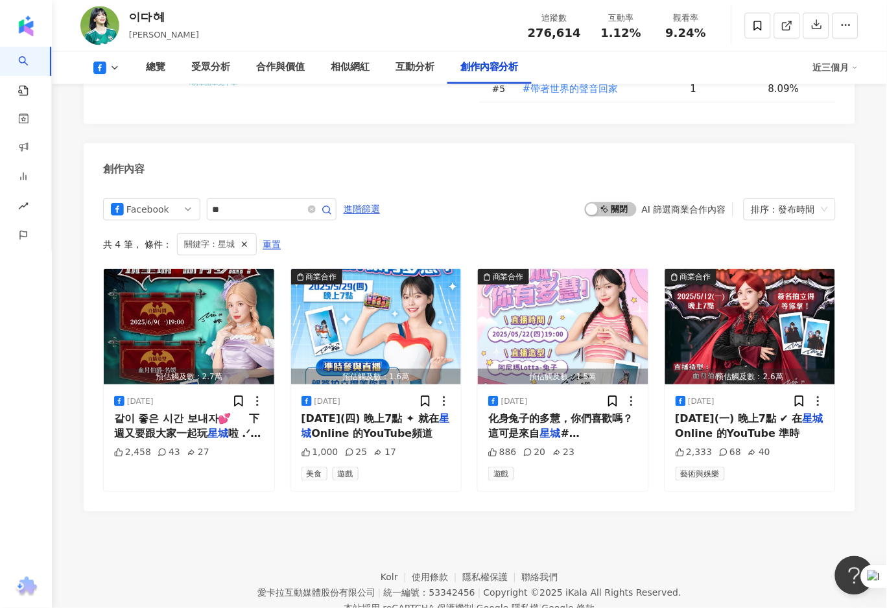
click at [110, 67] on icon at bounding box center [115, 68] width 10 height 10
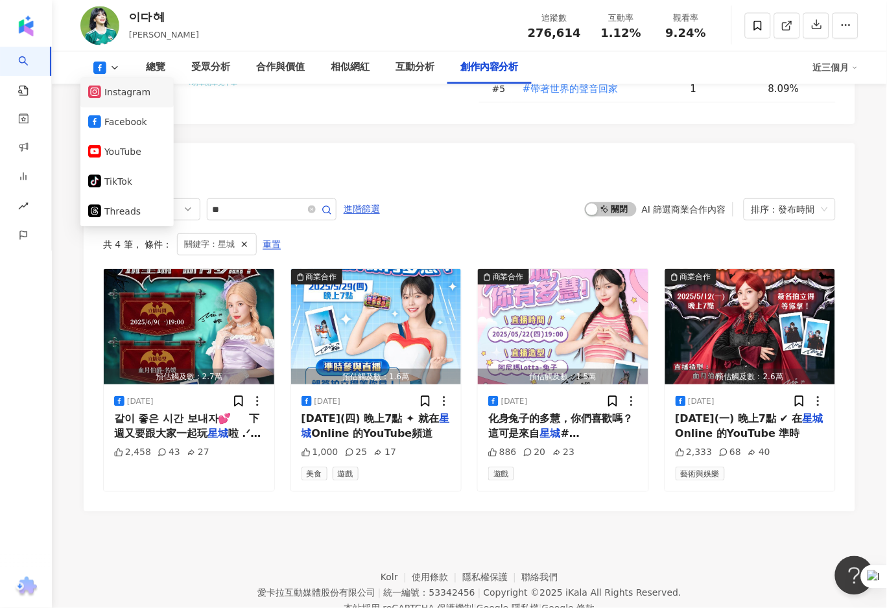
click at [123, 93] on button "Instagram" at bounding box center [127, 93] width 78 height 18
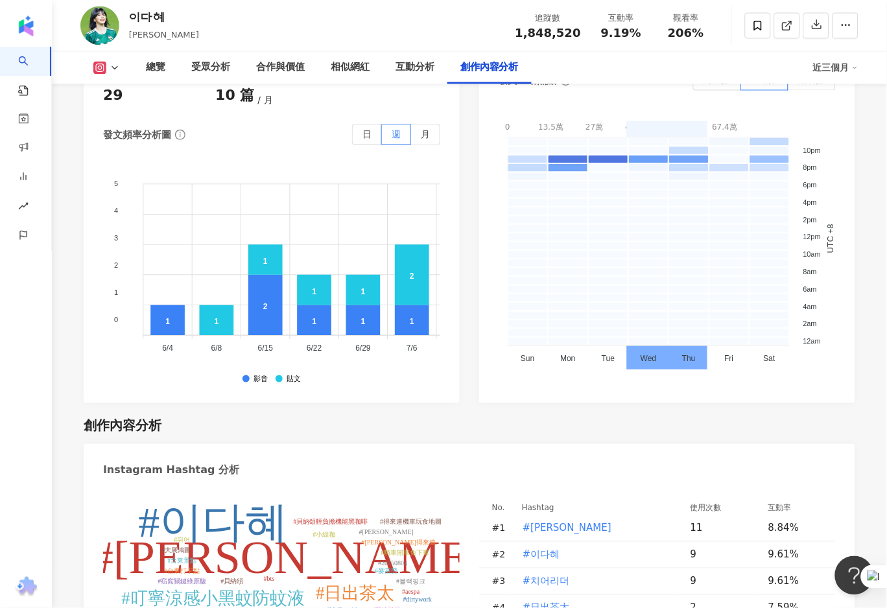
scroll to position [3996, 0]
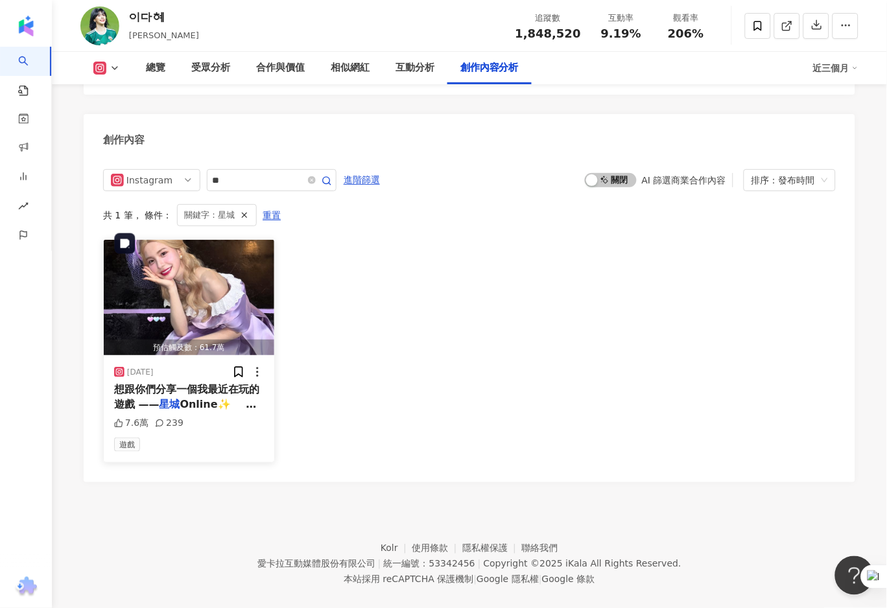
click at [182, 309] on img "button" at bounding box center [189, 297] width 171 height 115
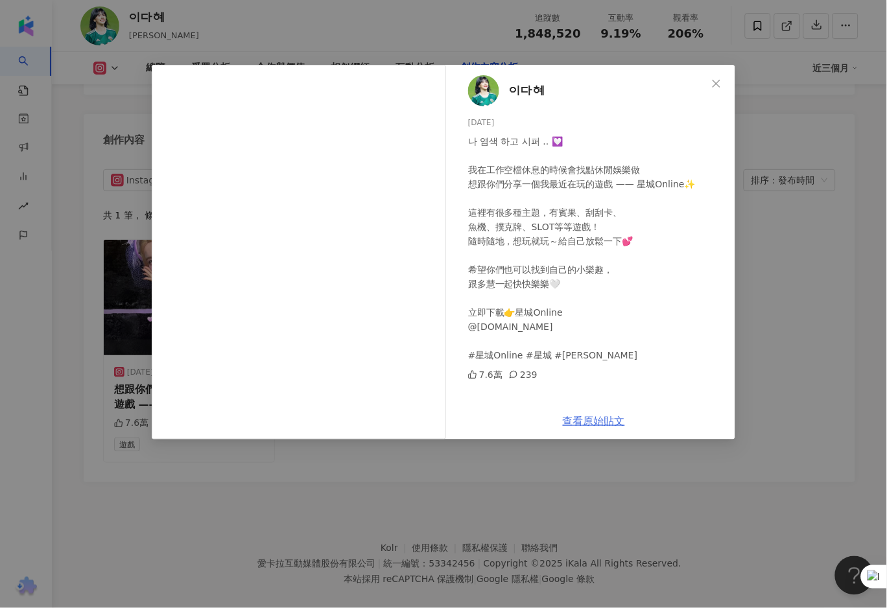
click at [599, 418] on link "查看原始貼文" at bounding box center [594, 421] width 62 height 12
click at [712, 84] on icon "close" at bounding box center [717, 83] width 10 height 10
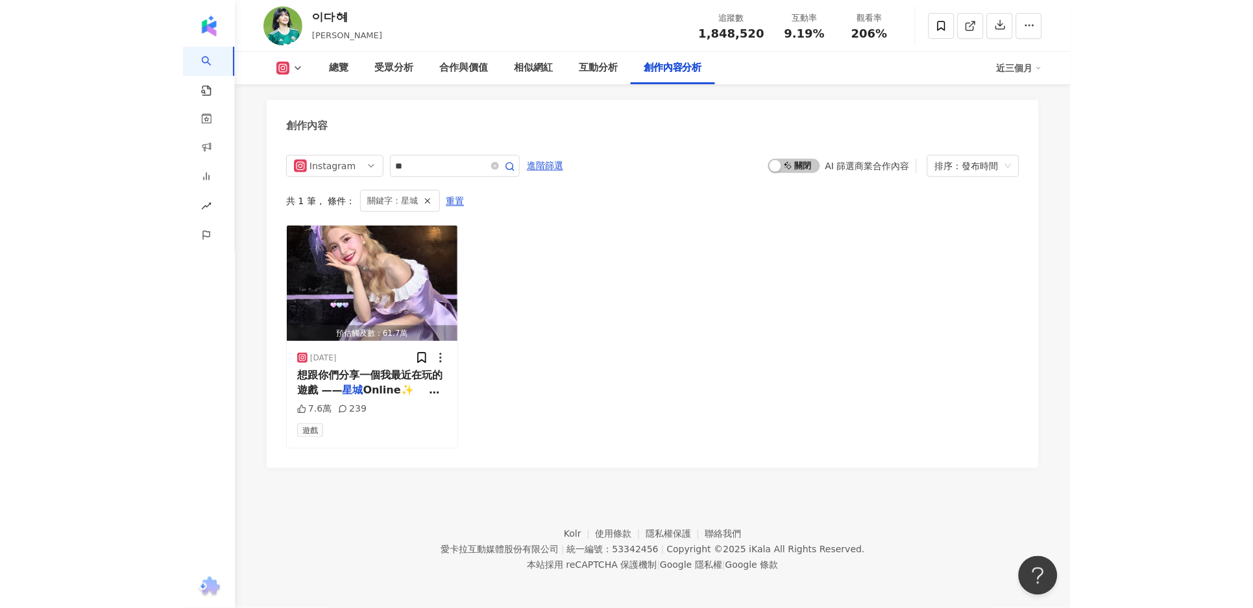
scroll to position [3979, 0]
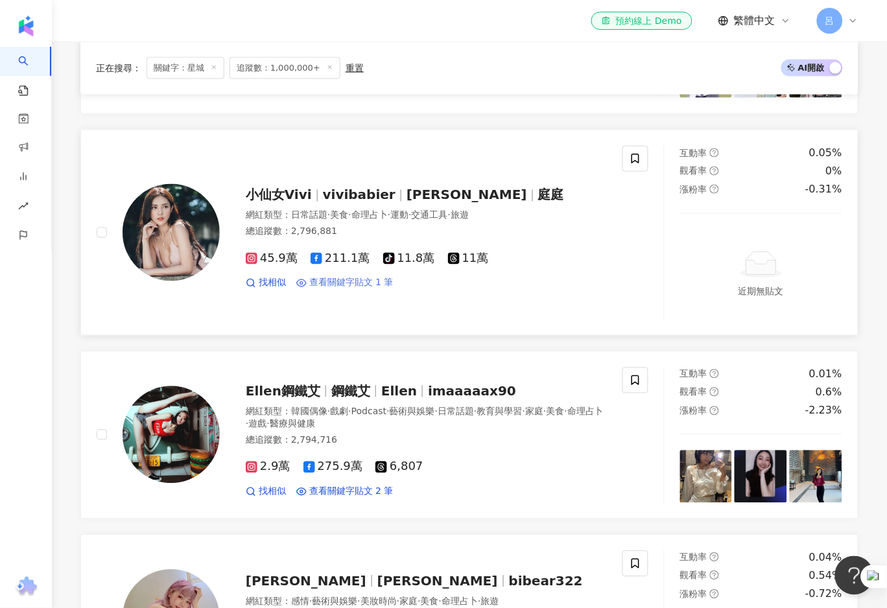
click at [379, 287] on span "查看關鍵字貼文 1 筆" at bounding box center [351, 283] width 84 height 13
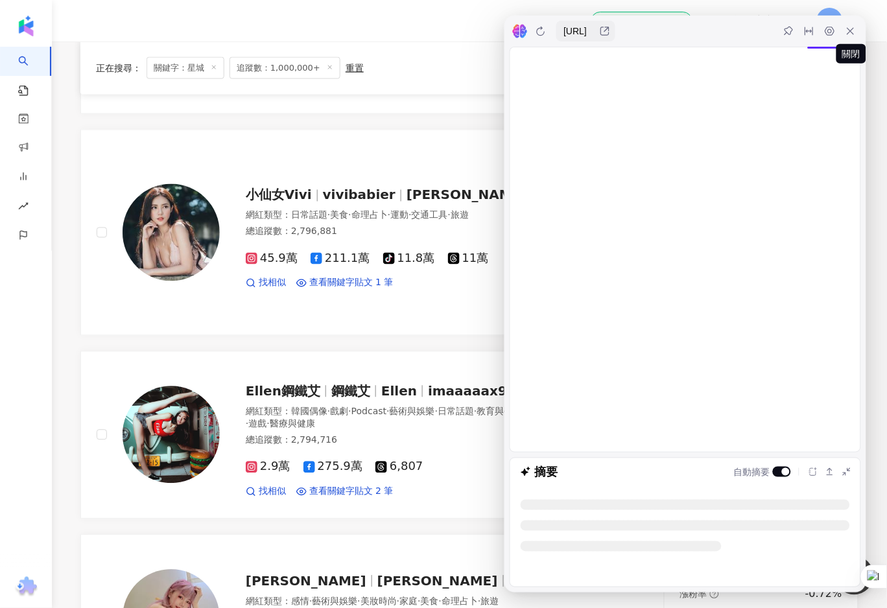
click at [850, 32] on icon at bounding box center [851, 31] width 10 height 10
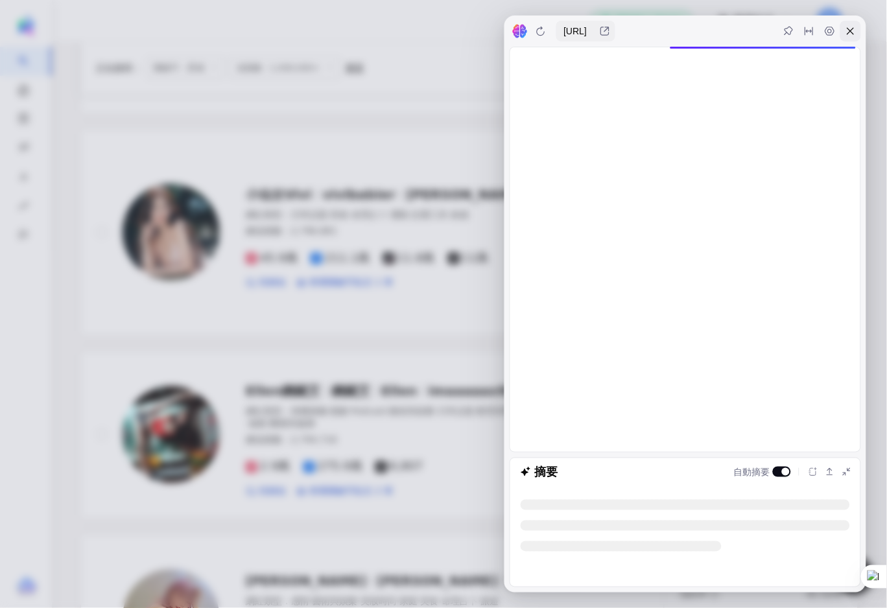
click at [852, 27] on icon at bounding box center [851, 31] width 10 height 10
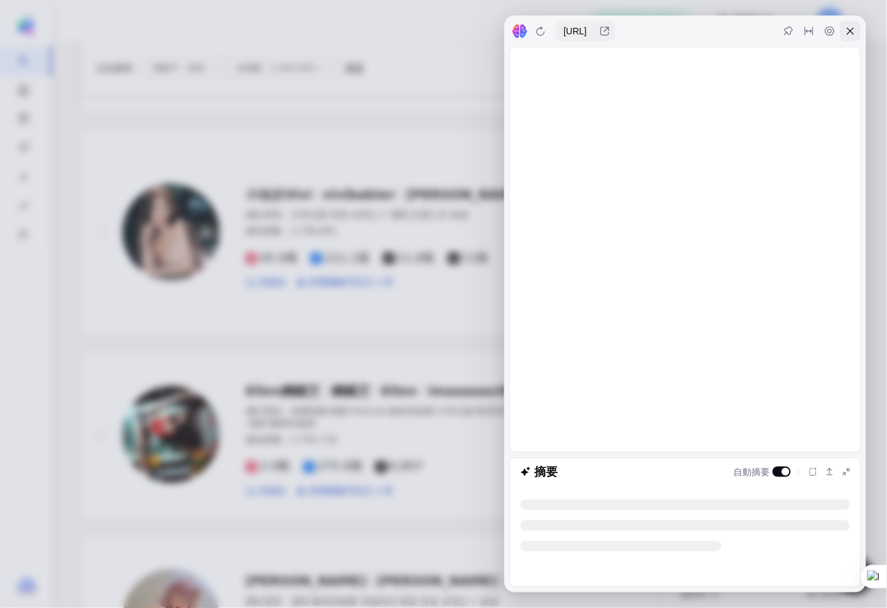
click at [856, 32] on icon at bounding box center [851, 31] width 10 height 10
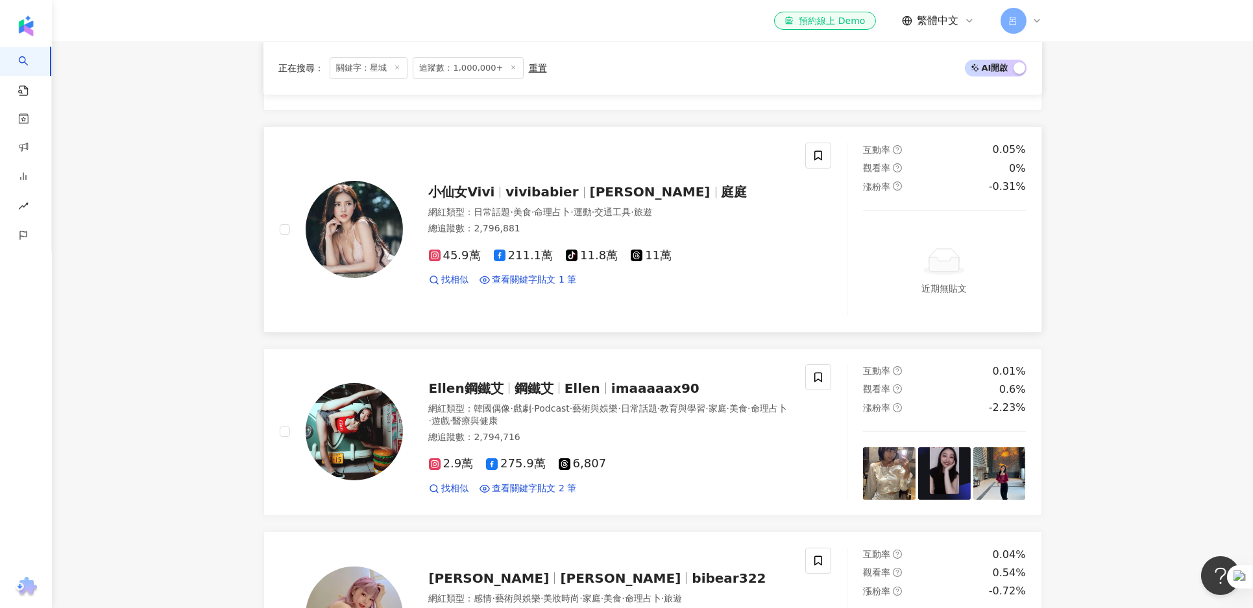
scroll to position [348, 0]
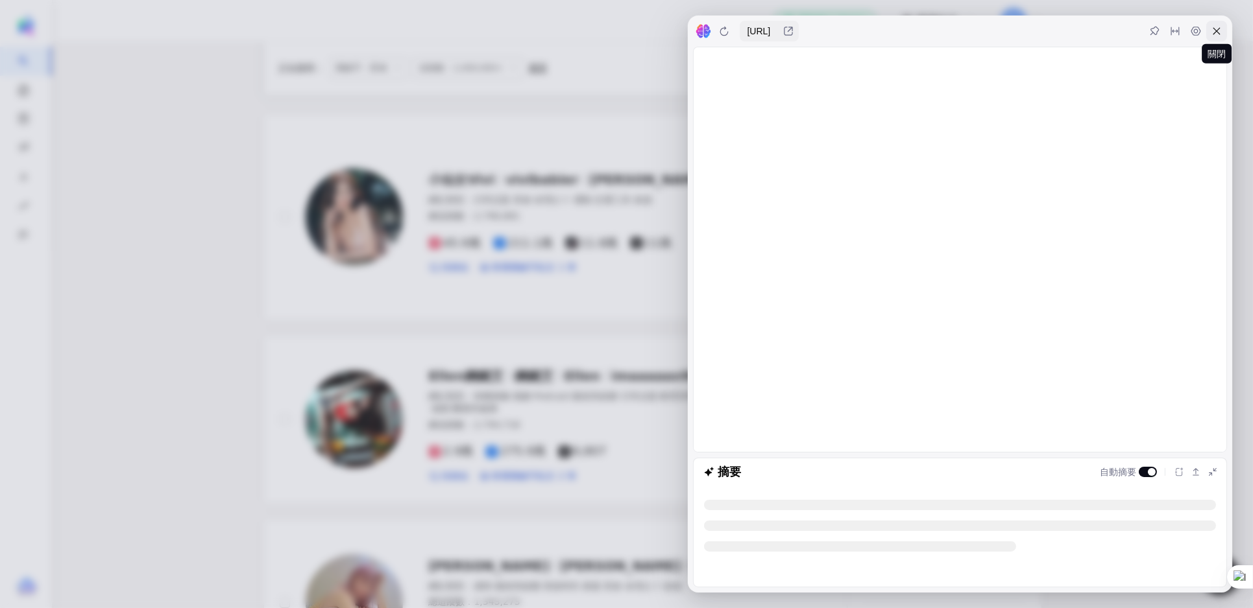
click at [887, 31] on icon at bounding box center [1216, 31] width 10 height 10
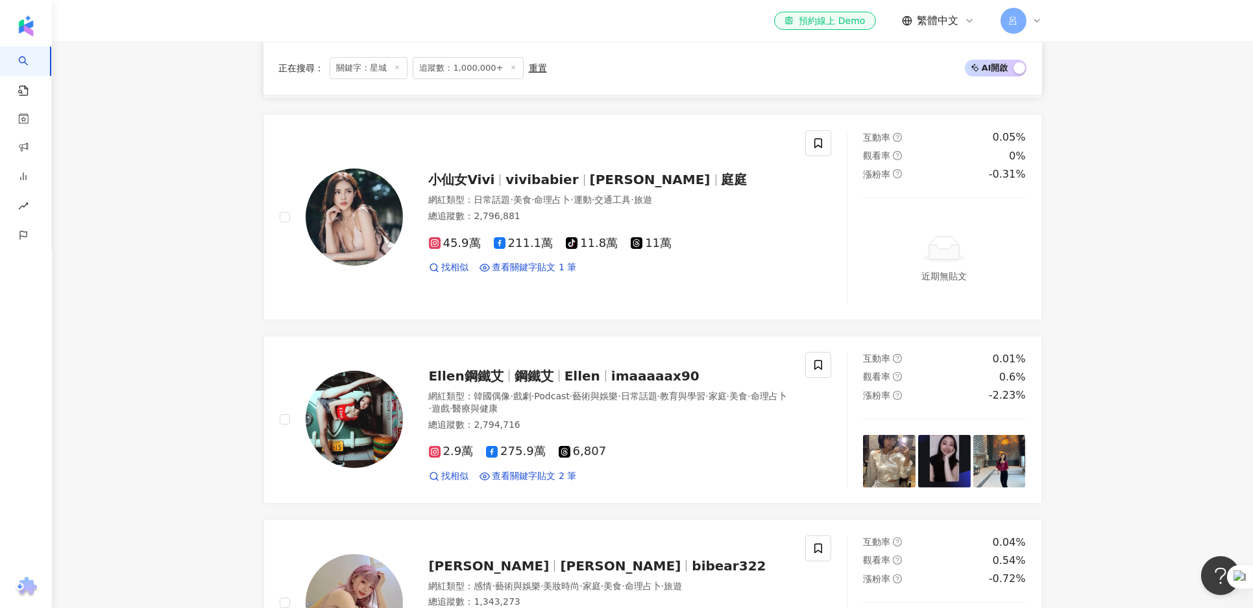
click at [887, 31] on header "el-icon-cs 預約線上 Demo 繁體中文 呂" at bounding box center [652, 21] width 1201 height 42
click at [887, 586] on icon at bounding box center [1224, 586] width 5 height 5
click at [887, 540] on span "在此網站停用" at bounding box center [1182, 543] width 54 height 10
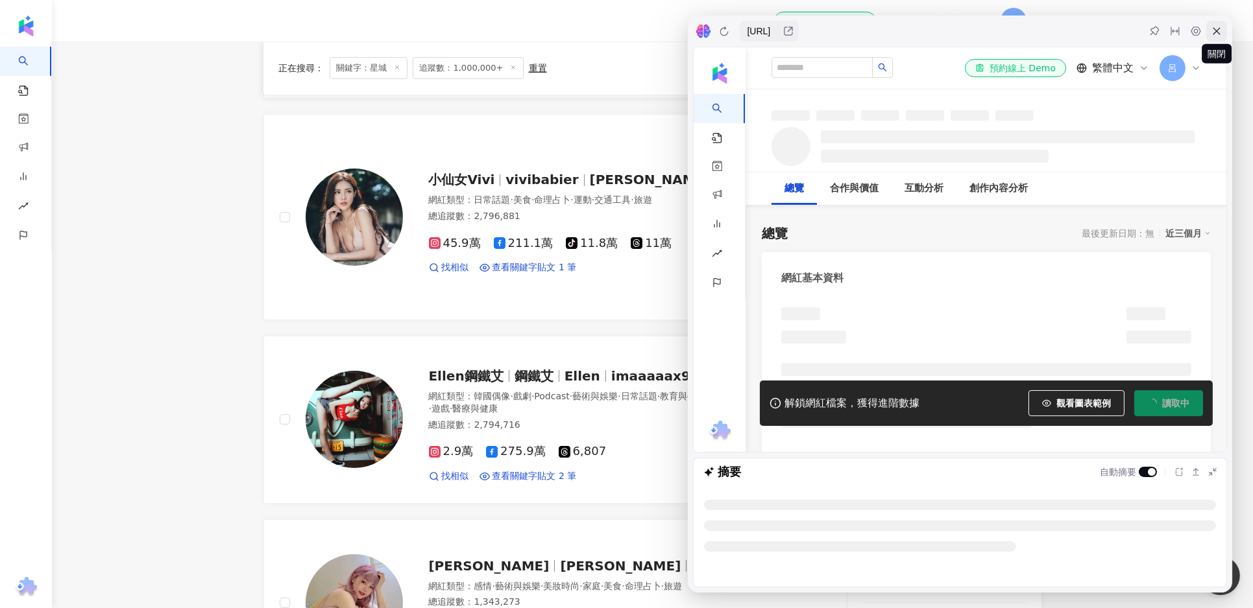
scroll to position [0, 0]
click at [887, 30] on icon at bounding box center [1216, 31] width 10 height 10
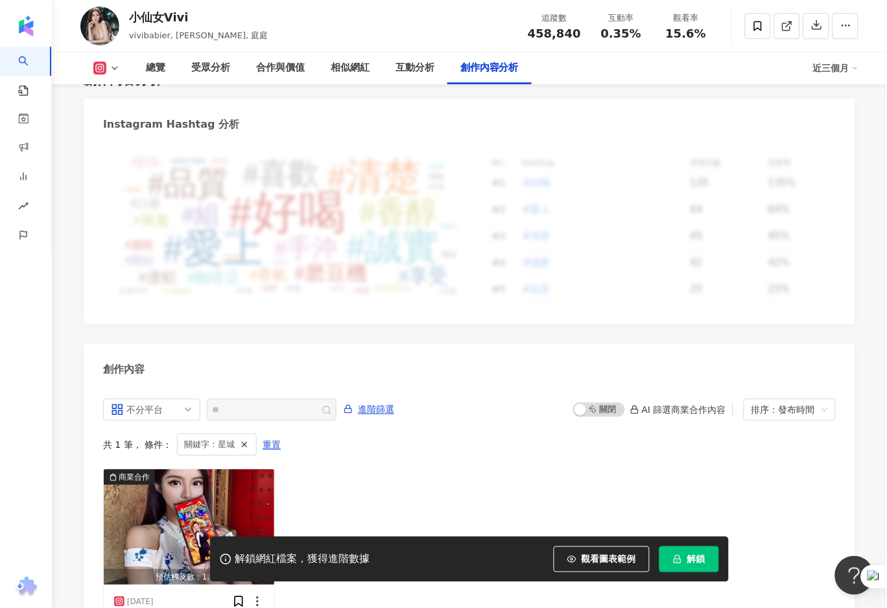
scroll to position [3811, 0]
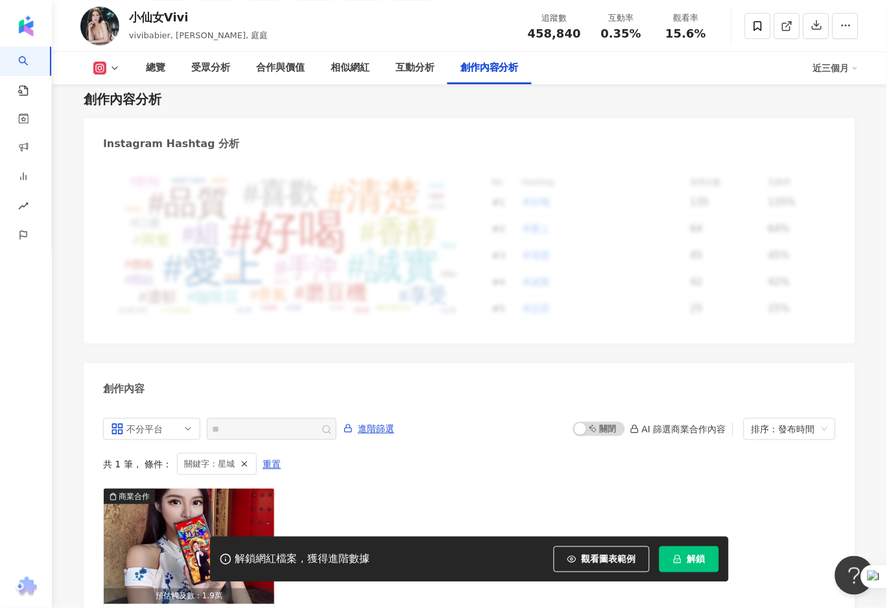
click at [431, 488] on div "商業合作 預估觸及數：1.9萬 2025/1/20 ⚠️注意看 這個女人叫小美 新的一年 她要跟大家一起玩 星城 Online 💫💫 過年就是要玩 星城 On…" at bounding box center [469, 592] width 733 height 209
click at [203, 589] on div "預估觸及數：1.9萬" at bounding box center [189, 597] width 171 height 16
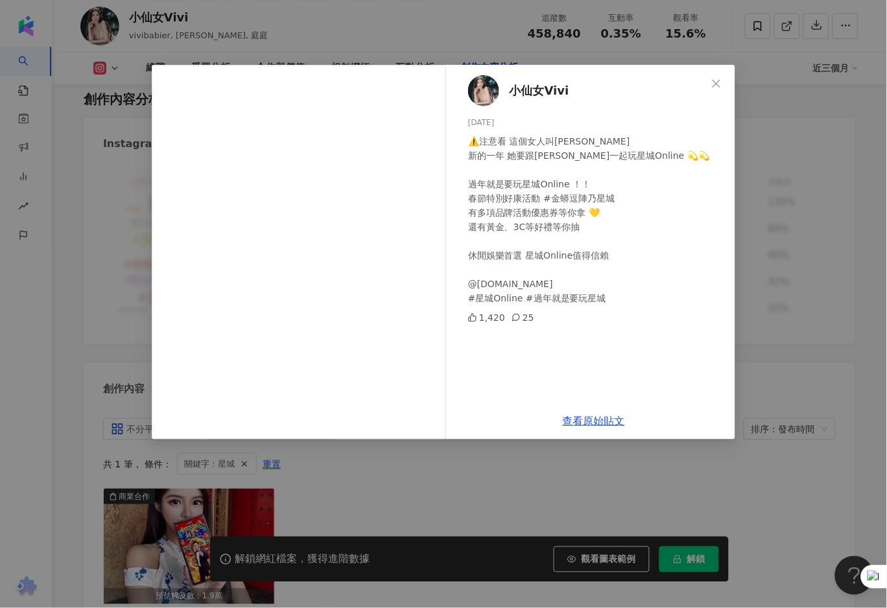
click at [605, 289] on div "⚠️注意看 這個女人叫小美 新的一年 她要跟大家一起玩星城Online 💫💫 過年就是要玩星城Online ！！ 春節特別好康活動 #金蟒逗陣乃星城 有多項品…" at bounding box center [596, 219] width 257 height 171
click at [611, 422] on link "查看原始貼文" at bounding box center [594, 421] width 62 height 12
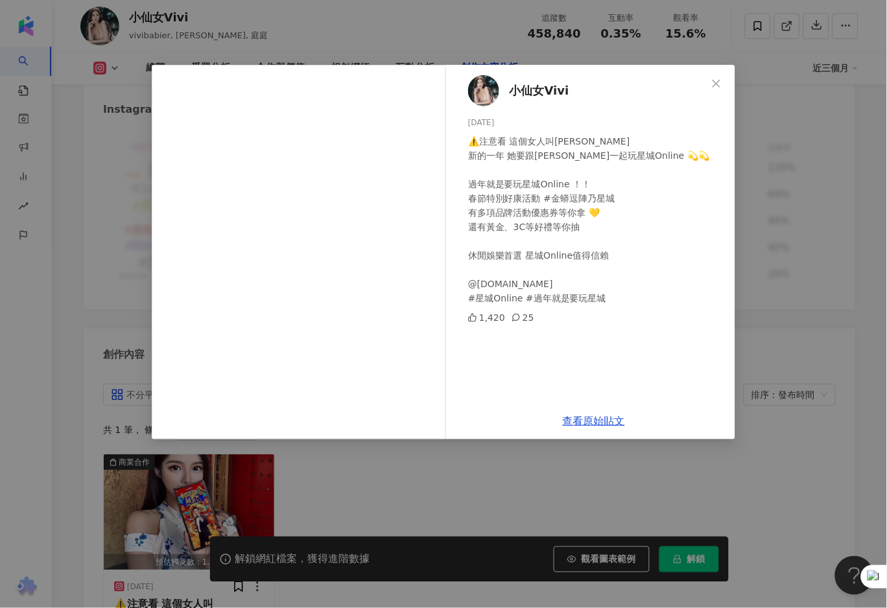
scroll to position [3792, 0]
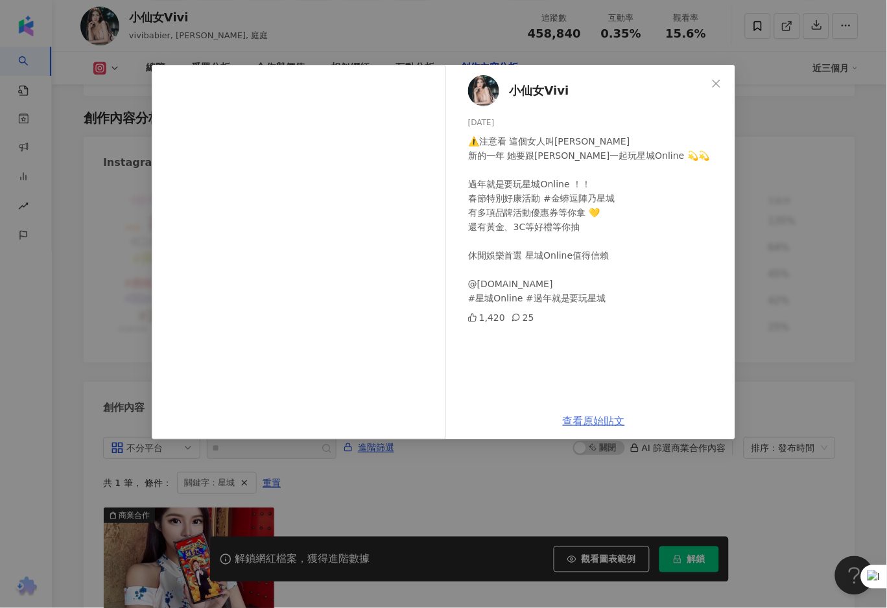
click at [594, 420] on link "查看原始貼文" at bounding box center [594, 421] width 62 height 12
click at [517, 86] on span "小仙女Vivi" at bounding box center [540, 91] width 60 height 18
click at [720, 80] on icon "close" at bounding box center [717, 83] width 8 height 8
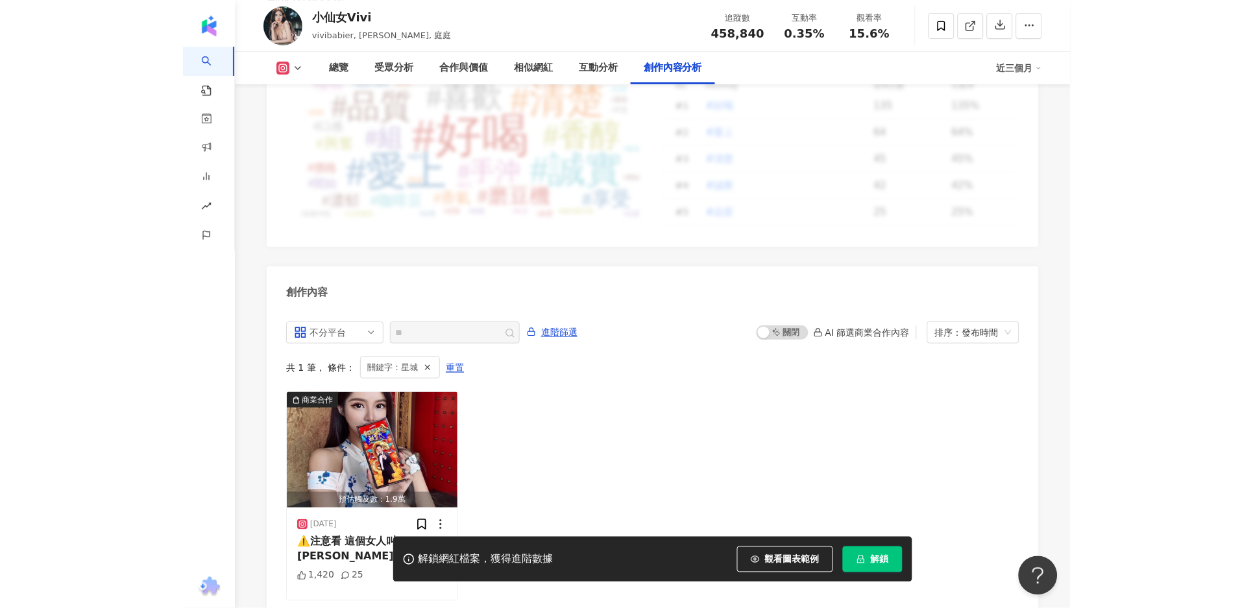
scroll to position [3878, 0]
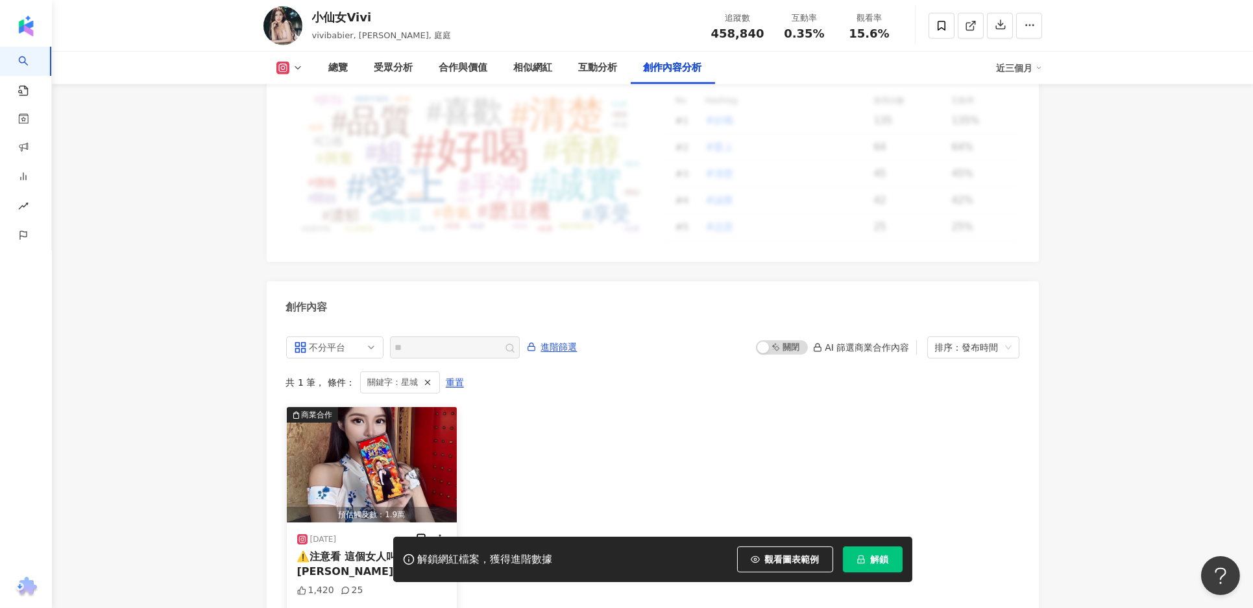
click at [371, 551] on span "⚠️注意看 這個女人叫[PERSON_NAME]的一年 她要跟[PERSON_NAME]一起玩" at bounding box center [371, 572] width 149 height 42
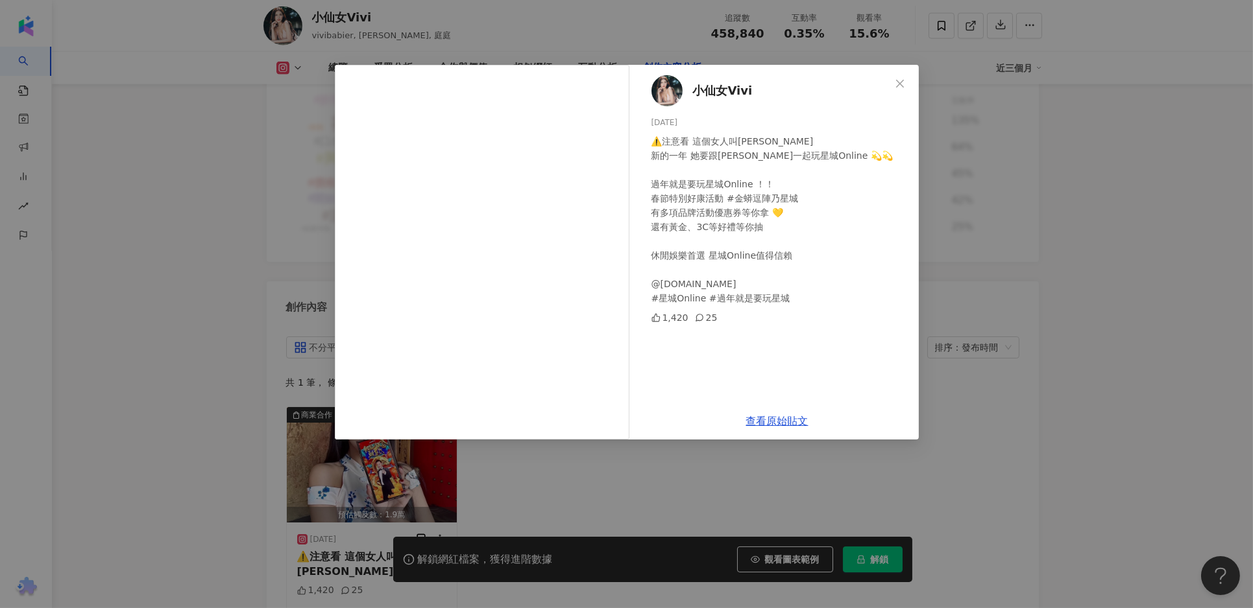
click at [887, 352] on div "小仙女Vivi 2025/1/20 ⚠️注意看 這個女人叫小美 新的一年 她要跟大家一起玩星城Online 💫💫 過年就是要玩星城Online ！！ 春節特別…" at bounding box center [626, 304] width 1253 height 608
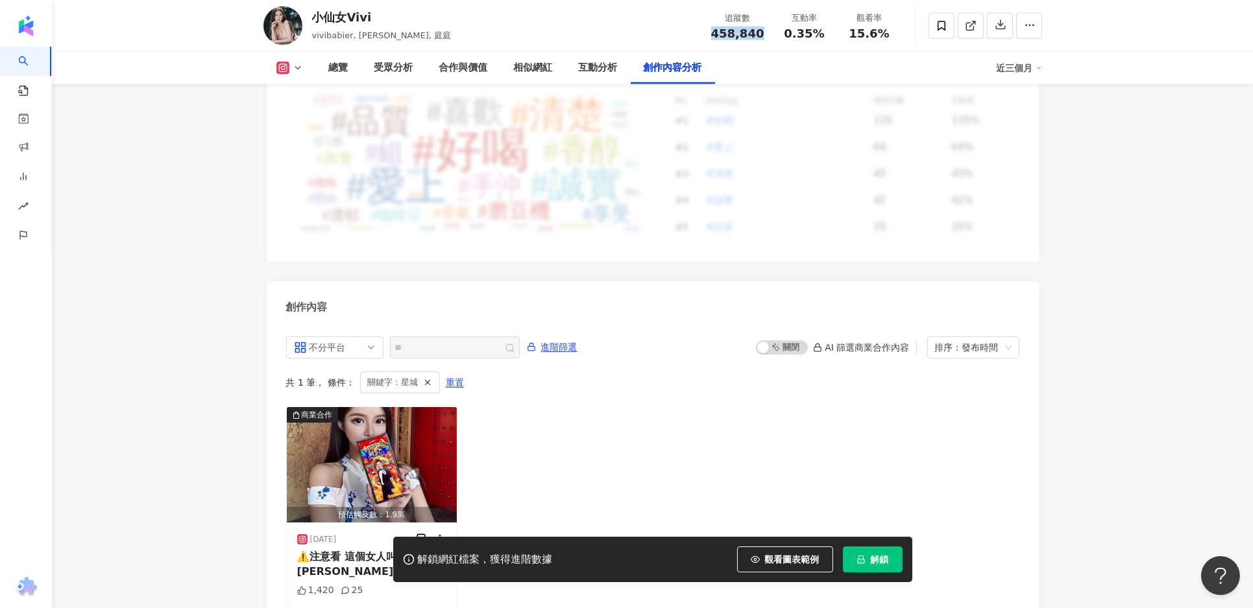
drag, startPoint x: 715, startPoint y: 29, endPoint x: 760, endPoint y: 30, distance: 45.4
click at [760, 30] on div "458,840" at bounding box center [737, 33] width 53 height 13
copy span "458,840"
click at [790, 27] on span "0.35%" at bounding box center [804, 33] width 40 height 13
drag, startPoint x: 785, startPoint y: 27, endPoint x: 825, endPoint y: 35, distance: 40.3
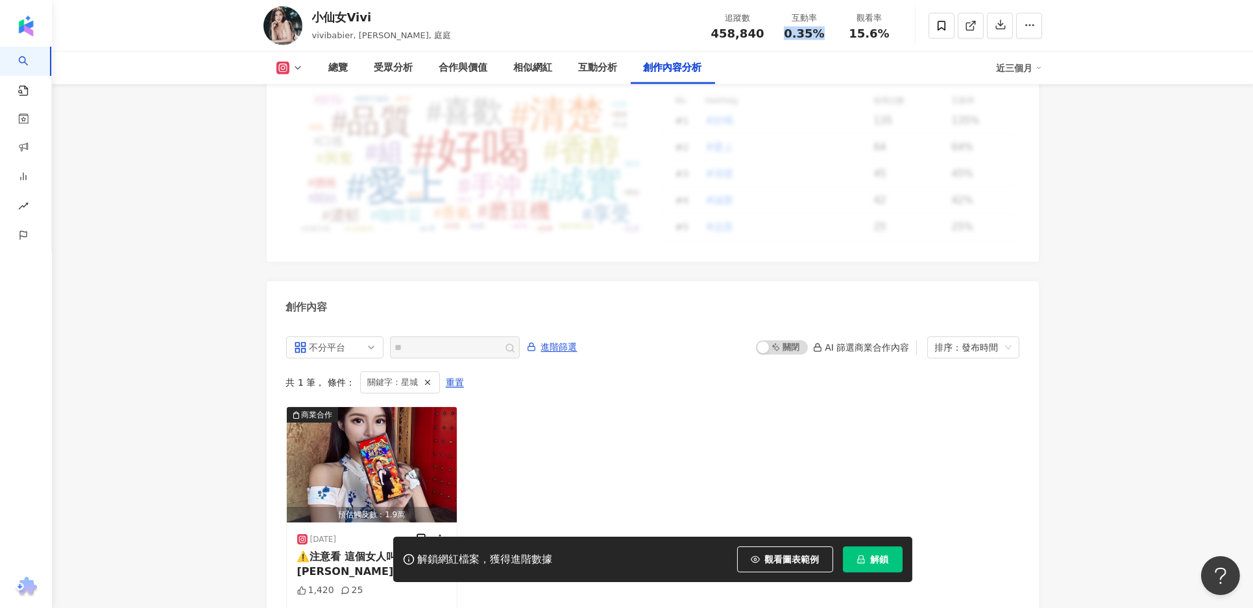
click at [825, 35] on div "0.35%" at bounding box center [804, 33] width 49 height 13
copy span "0.35%"
click at [857, 30] on span "15.6%" at bounding box center [869, 33] width 40 height 13
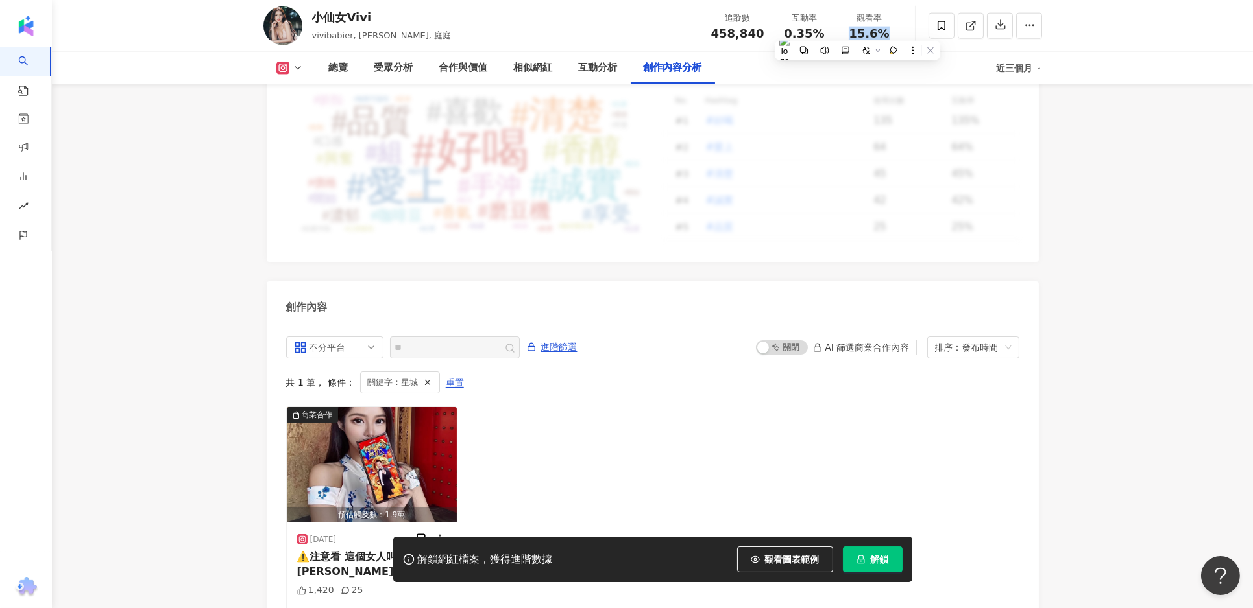
copy span "15.6%"
click at [370, 551] on span "⚠️注意看 這個女人叫小美 新的一年 她要跟大家一起玩" at bounding box center [371, 572] width 149 height 42
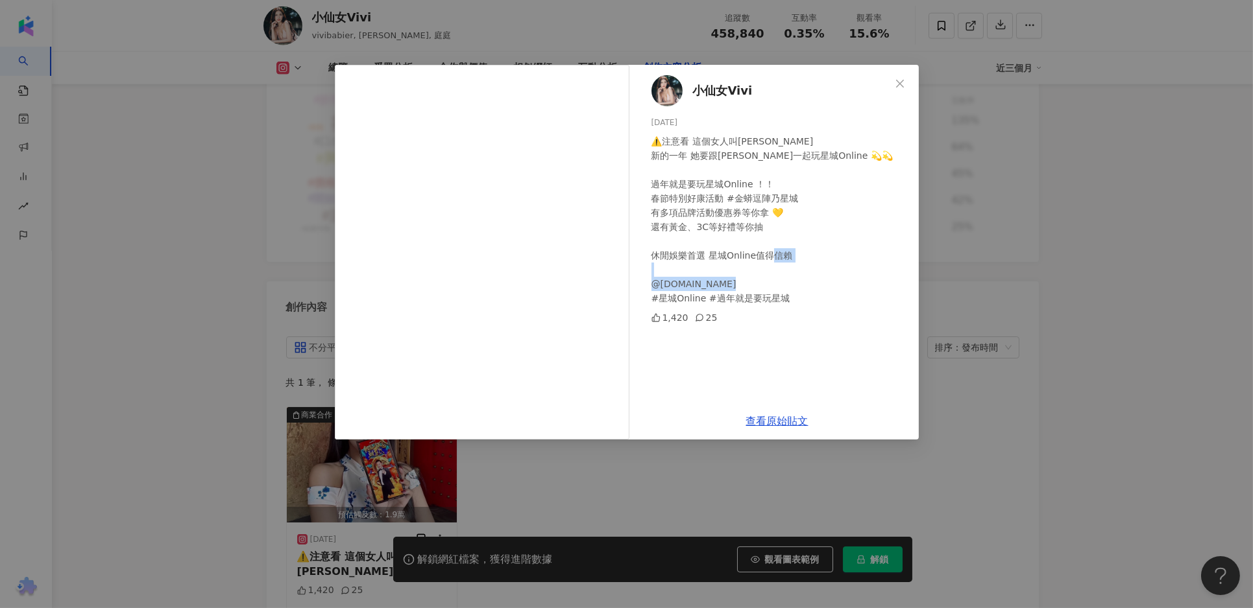
drag, startPoint x: 791, startPoint y: 299, endPoint x: 648, endPoint y: 298, distance: 143.4
click at [648, 298] on div "小仙女Vivi 2025/1/20 ⚠️注意看 這個女人叫小美 新的一年 她要跟大家一起玩星城Online 💫💫 過年就是要玩星城Online ！！ 春節特別…" at bounding box center [777, 234] width 283 height 338
copy div "Online #過年就是要玩星城"
click at [887, 328] on div "小仙女Vivi 2025/1/20 ⚠️注意看 這個女人叫小美 新的一年 她要跟大家一起玩星城Online 💫💫 過年就是要玩星城Online ！！ 春節特別…" at bounding box center [626, 304] width 1253 height 608
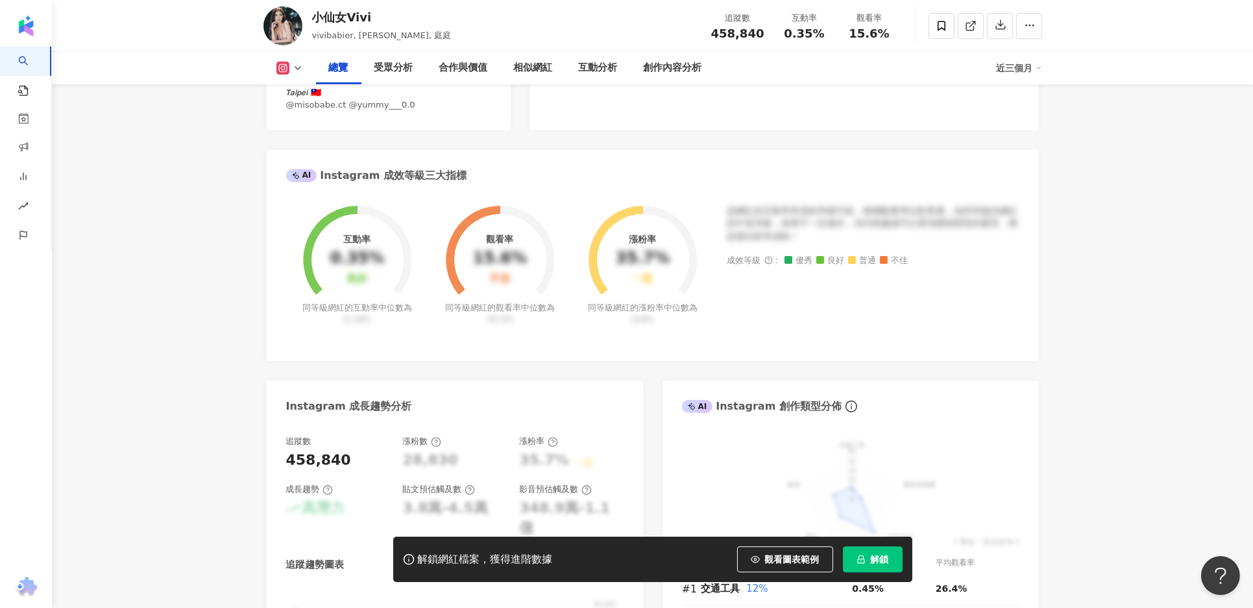
scroll to position [0, 0]
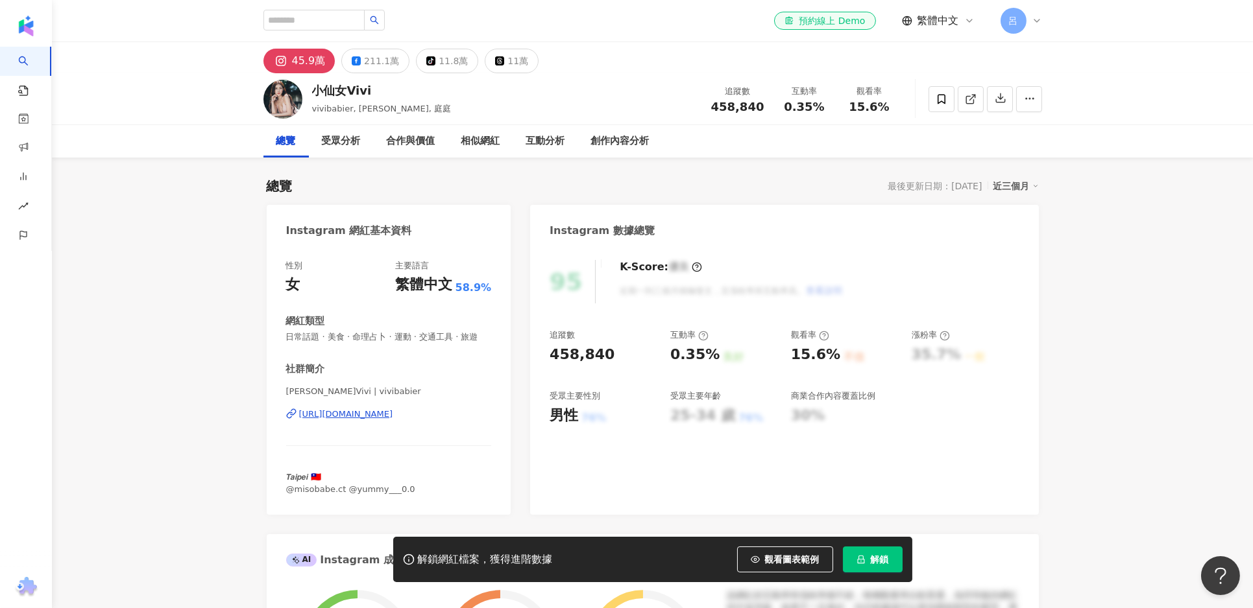
click at [407, 337] on span "日常話題 · 美食 · 命理占卜 · 運動 · 交通工具 · 旅遊" at bounding box center [389, 337] width 206 height 12
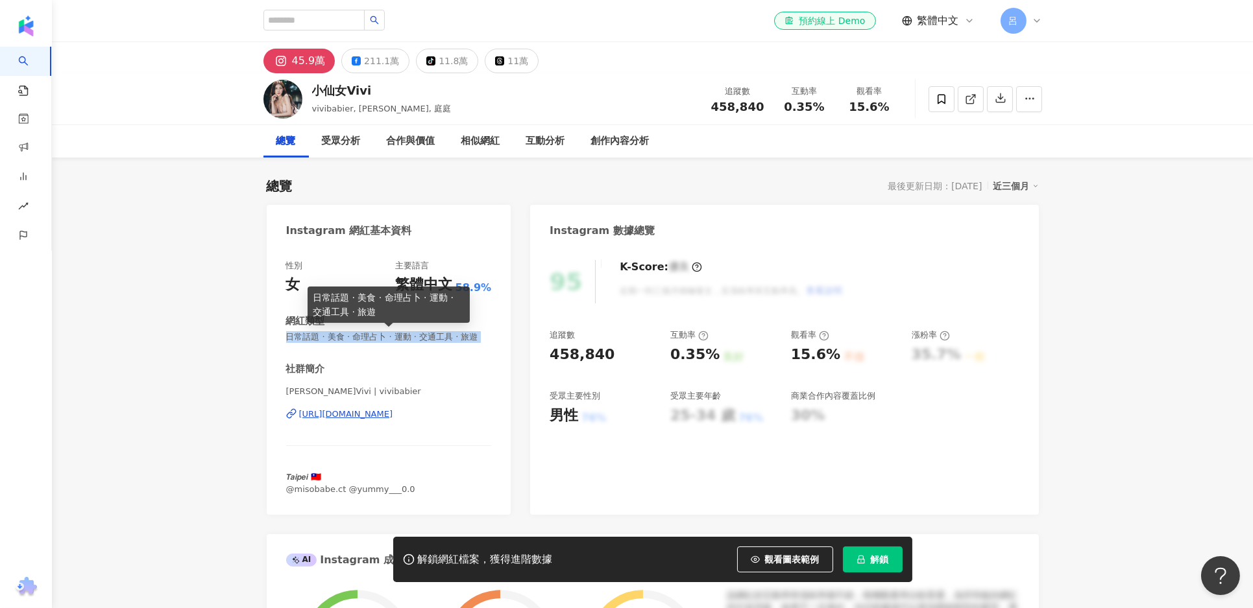
click at [407, 337] on span "日常話題 · 美食 · 命理占卜 · 運動 · 交通工具 · 旅遊" at bounding box center [389, 337] width 206 height 12
copy span "日常話題 · 美食 · 命理占卜 · 運動 · 交通工具 · 旅遊"
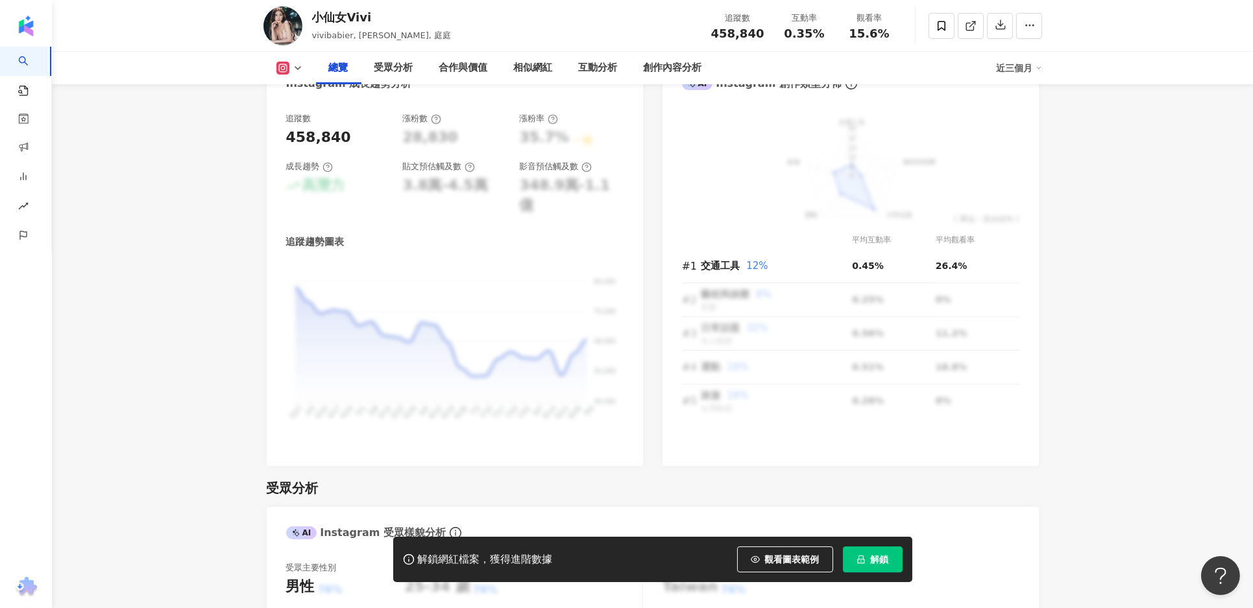
click at [299, 60] on div "總覽 受眾分析 合作與價值 相似網紅 互動分析 創作內容分析 近三個月" at bounding box center [652, 68] width 778 height 32
click at [298, 69] on polyline at bounding box center [297, 68] width 5 height 3
click at [310, 121] on button "Facebook" at bounding box center [310, 122] width 78 height 18
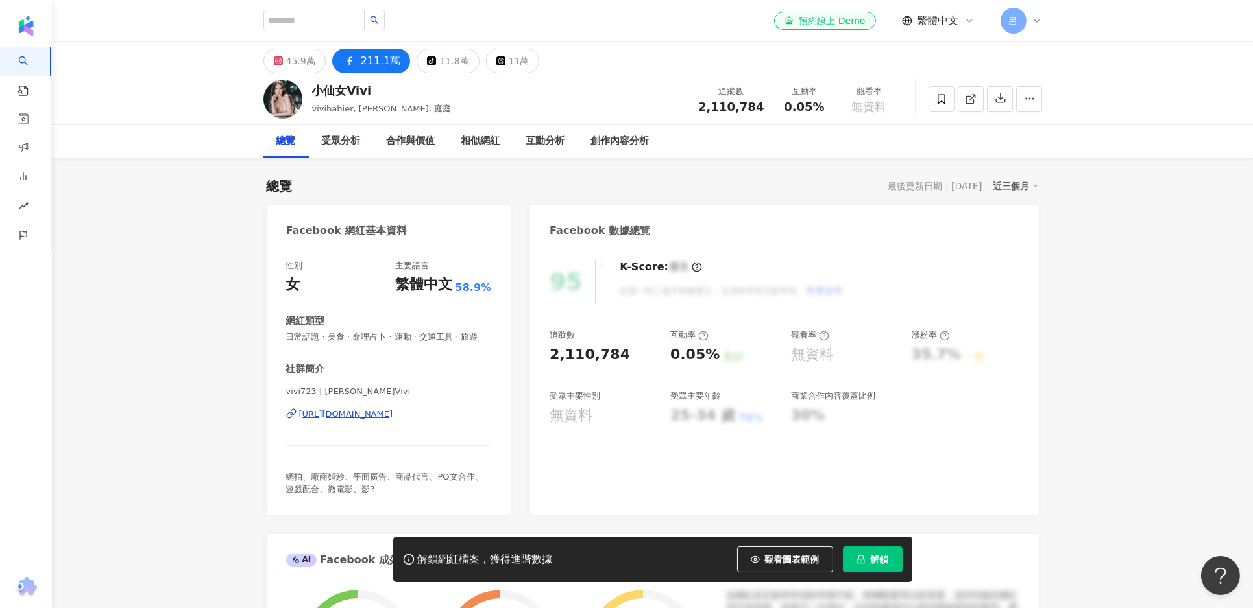
click at [337, 411] on div "https://www.facebook.com/410940369355782" at bounding box center [346, 415] width 94 height 12
click at [393, 415] on div "https://www.facebook.com/410940369355782" at bounding box center [346, 415] width 94 height 12
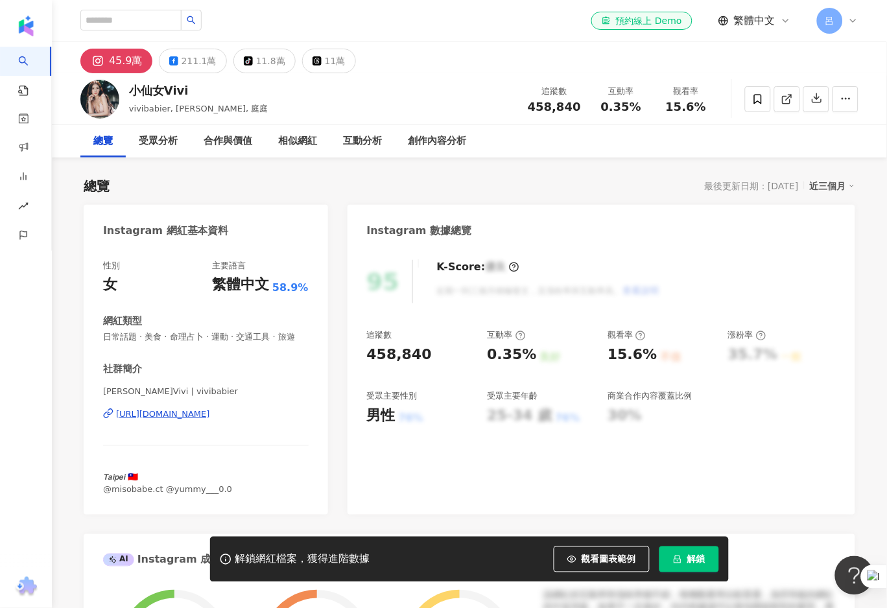
click at [150, 91] on div "小仙女Vivi" at bounding box center [198, 90] width 139 height 16
click at [107, 93] on img at bounding box center [99, 99] width 39 height 39
click at [113, 57] on div "45.9萬" at bounding box center [126, 61] width 34 height 18
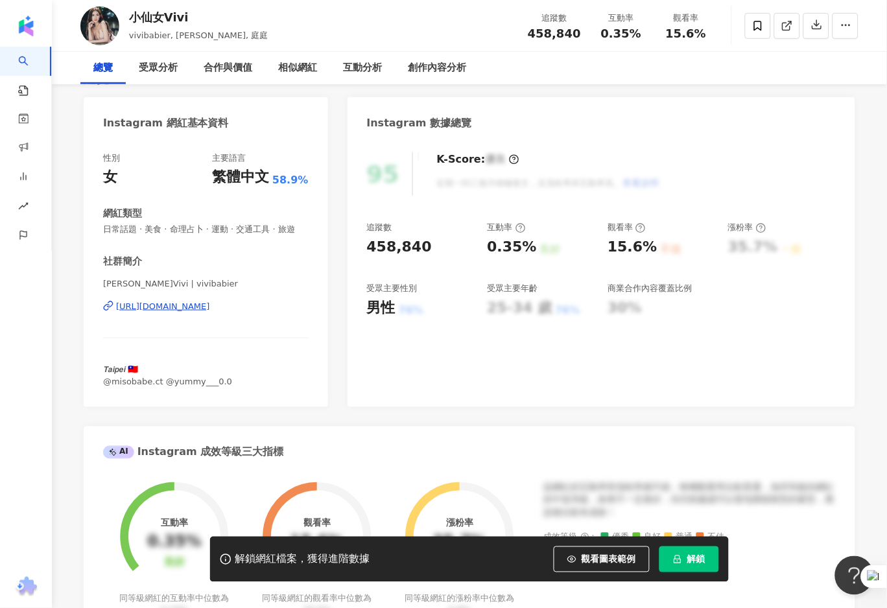
scroll to position [127, 0]
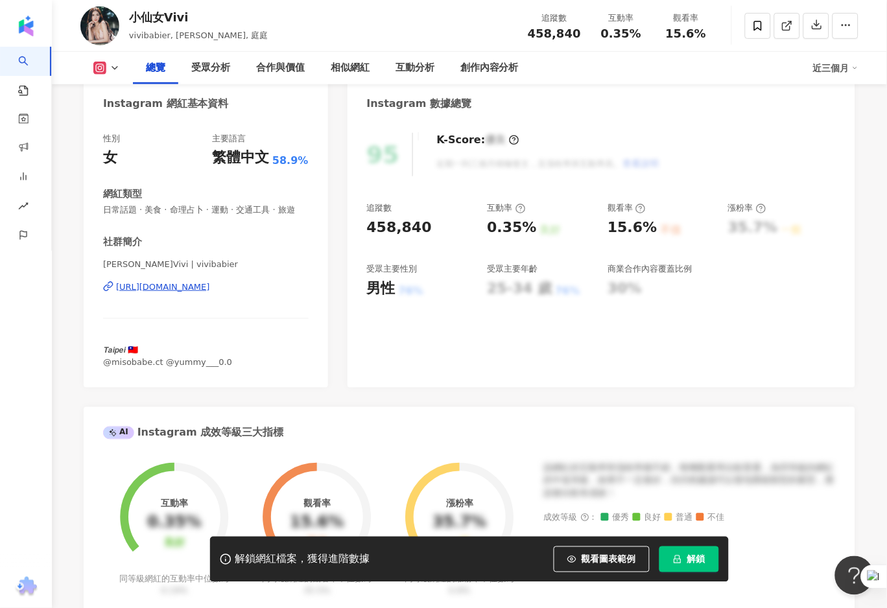
click at [210, 284] on div "[URL][DOMAIN_NAME]" at bounding box center [163, 288] width 94 height 12
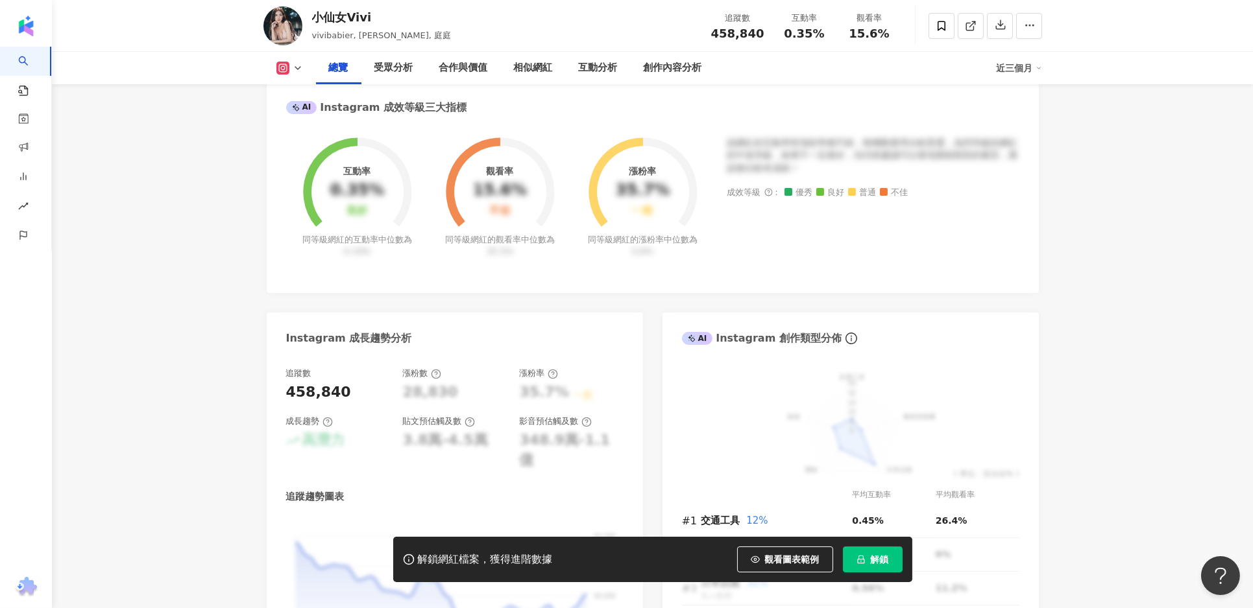
scroll to position [0, 0]
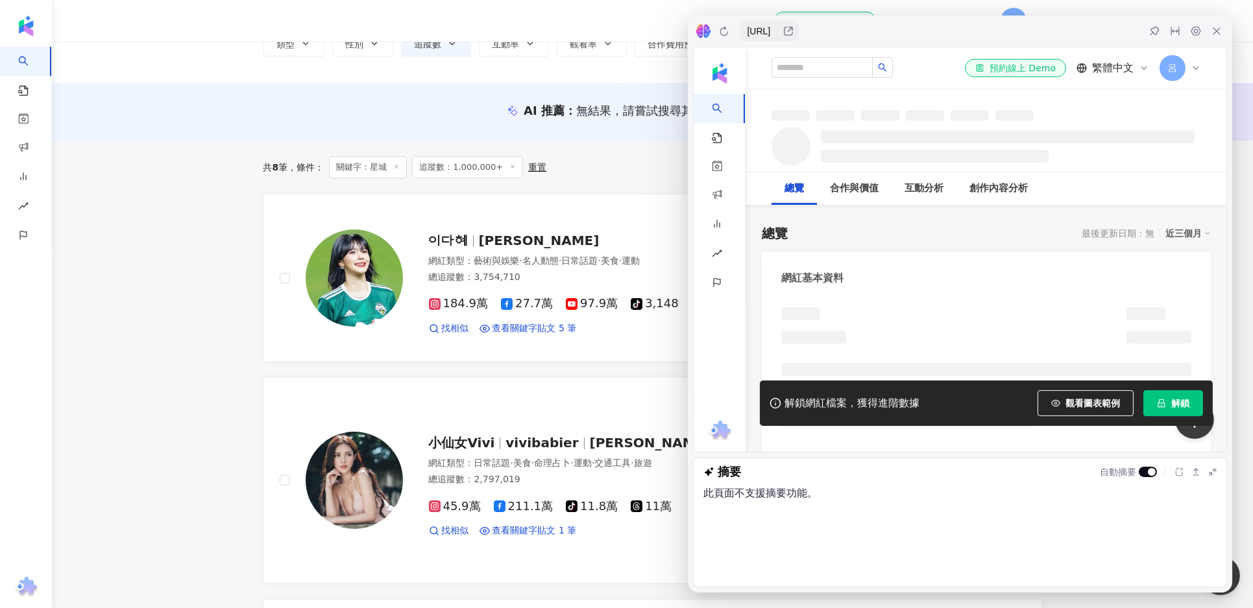
click at [1220, 29] on icon at bounding box center [1216, 31] width 10 height 10
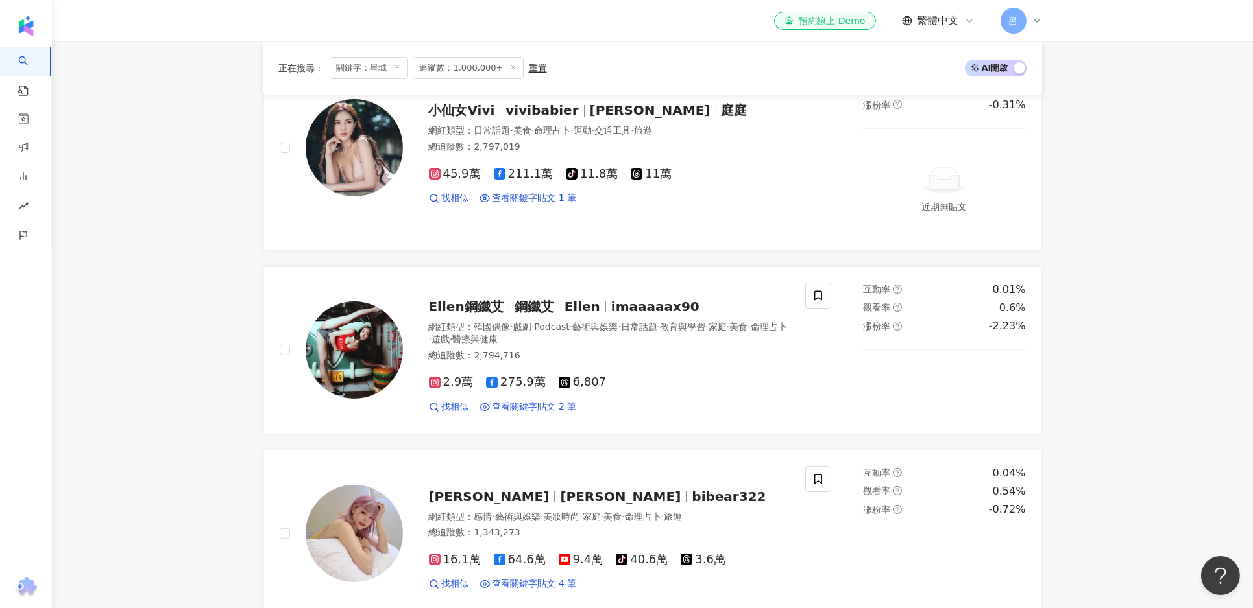
scroll to position [415, 0]
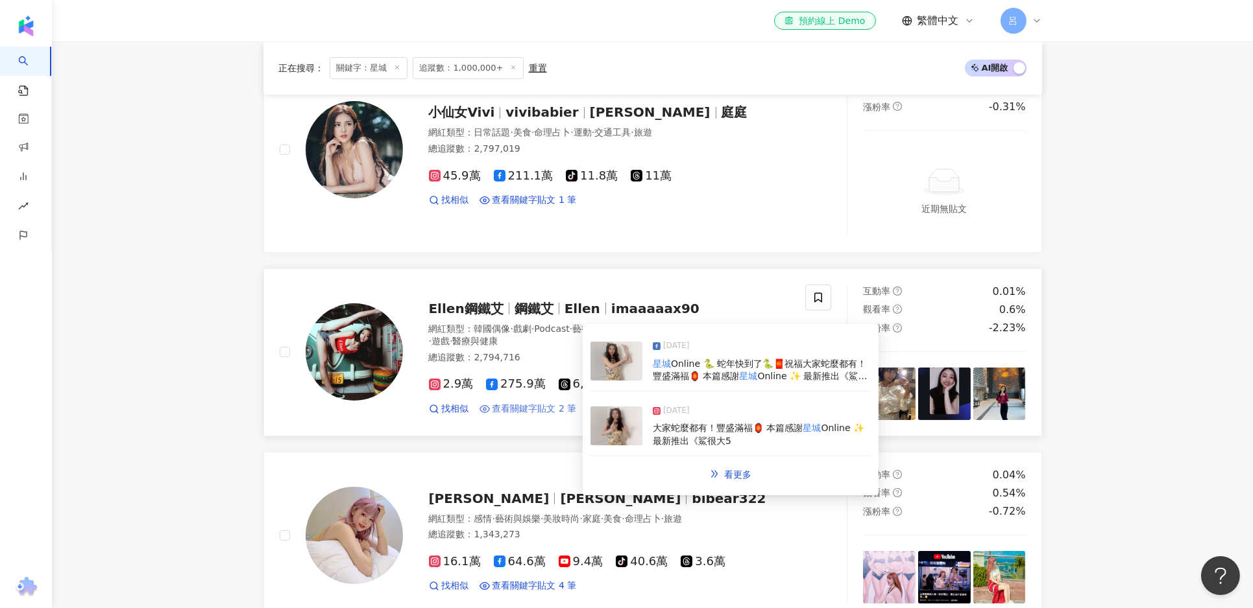
click at [521, 408] on span "查看關鍵字貼文 2 筆" at bounding box center [534, 409] width 84 height 13
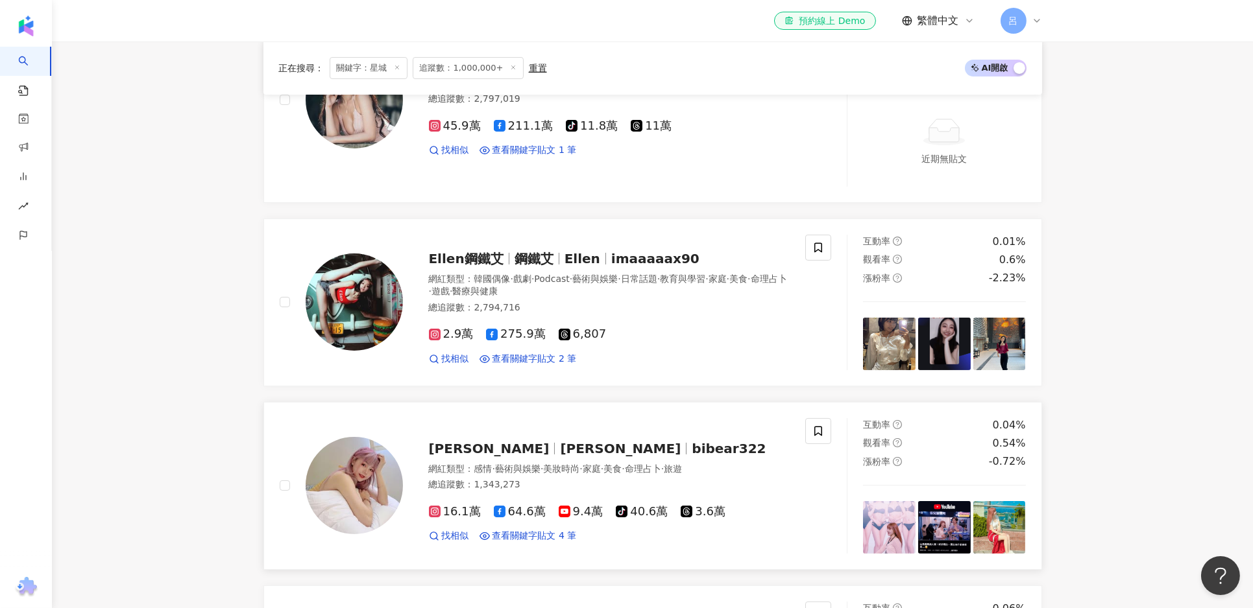
scroll to position [467, 0]
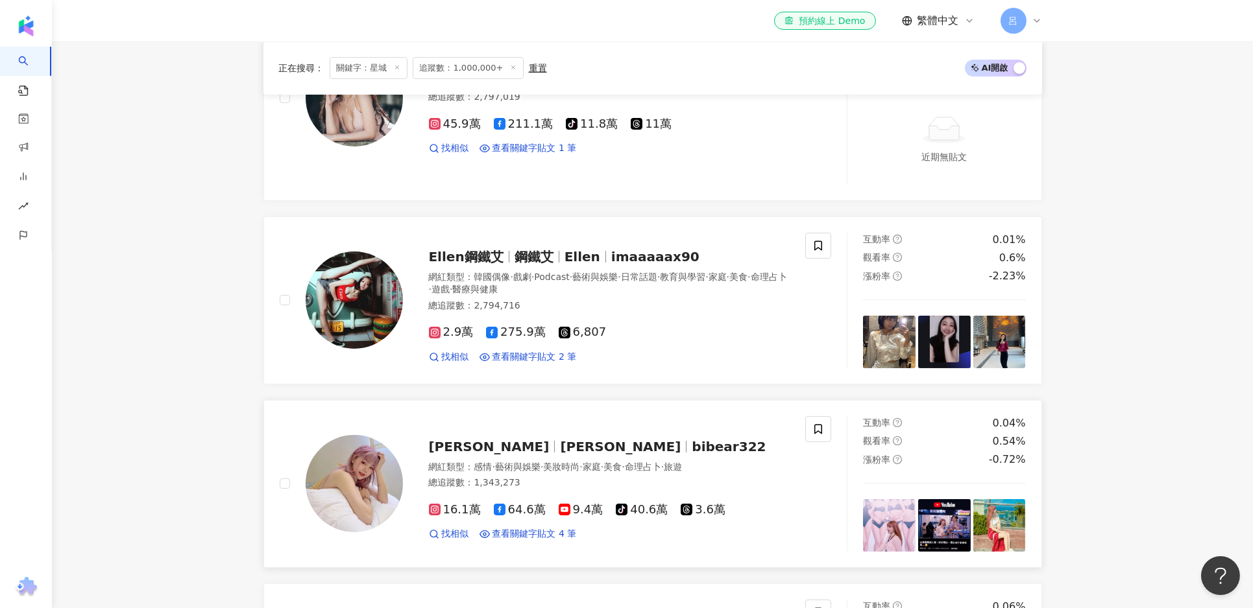
click at [453, 446] on span "比熊 陳又禎" at bounding box center [489, 447] width 121 height 16
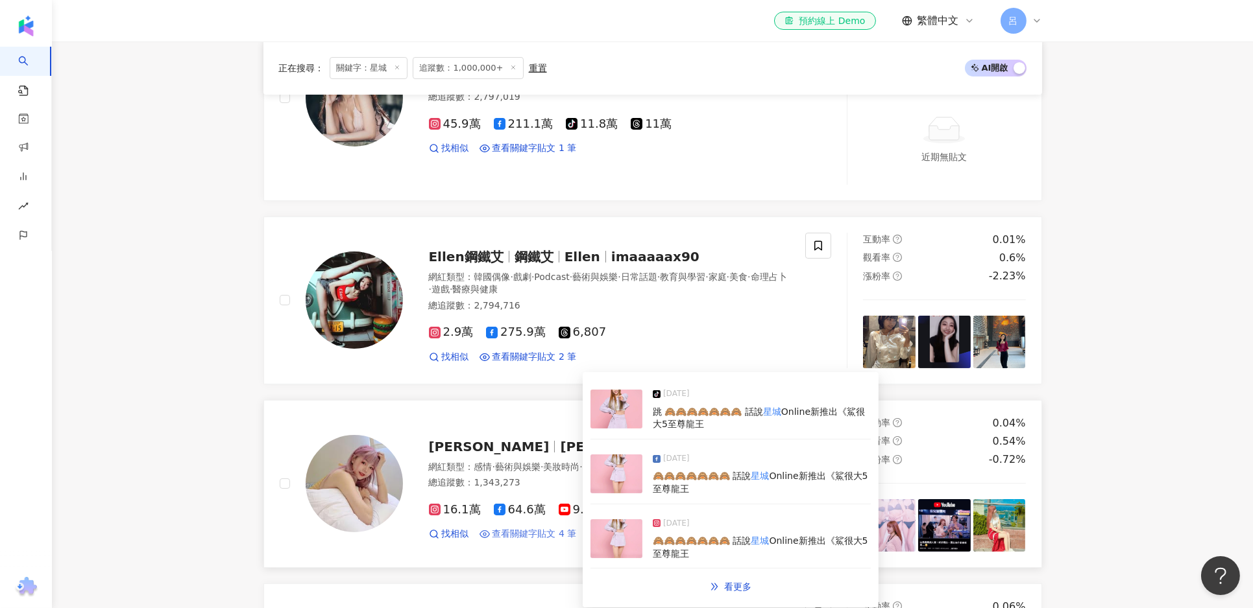
click at [556, 536] on span "查看關鍵字貼文 4 筆" at bounding box center [534, 534] width 84 height 13
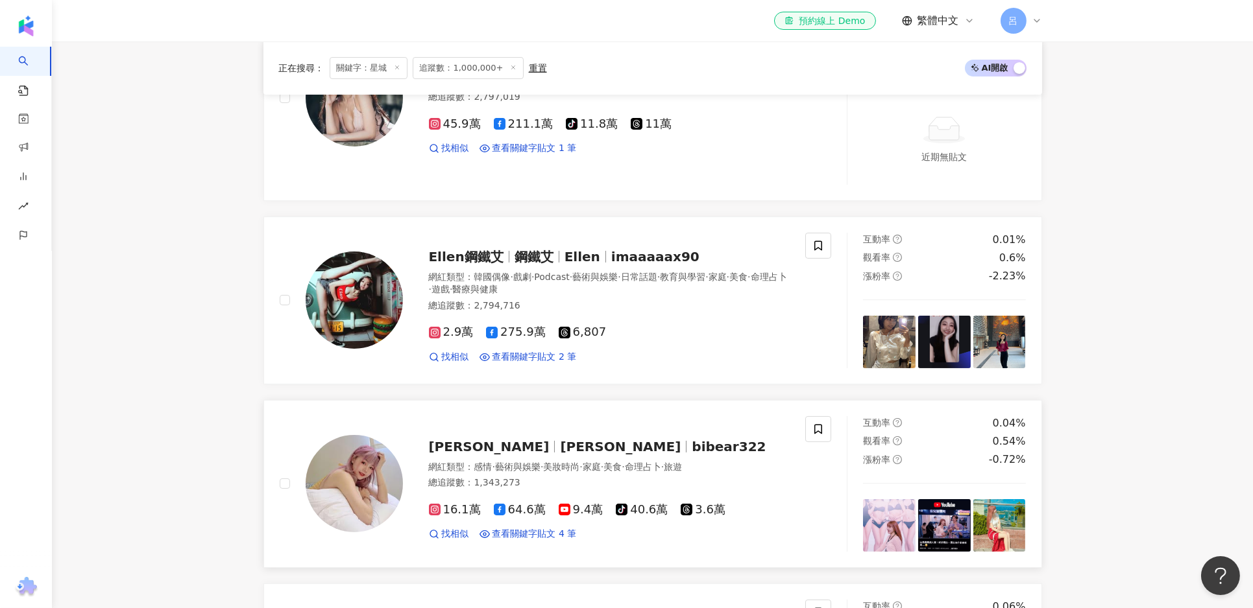
click at [359, 485] on img at bounding box center [354, 483] width 97 height 97
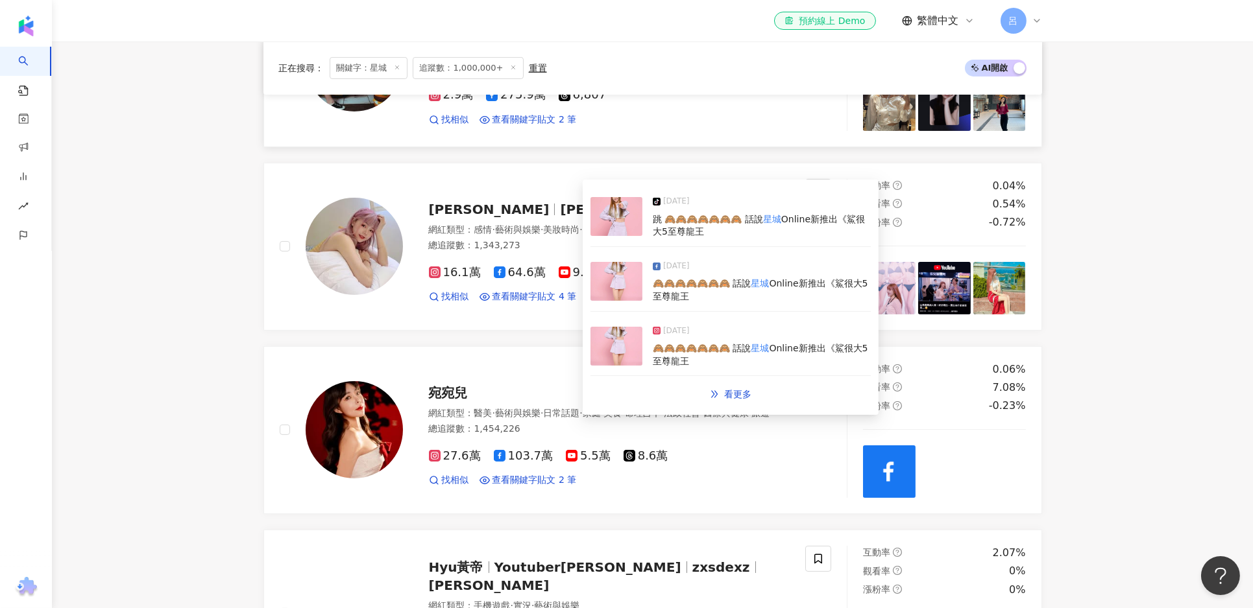
scroll to position [717, 0]
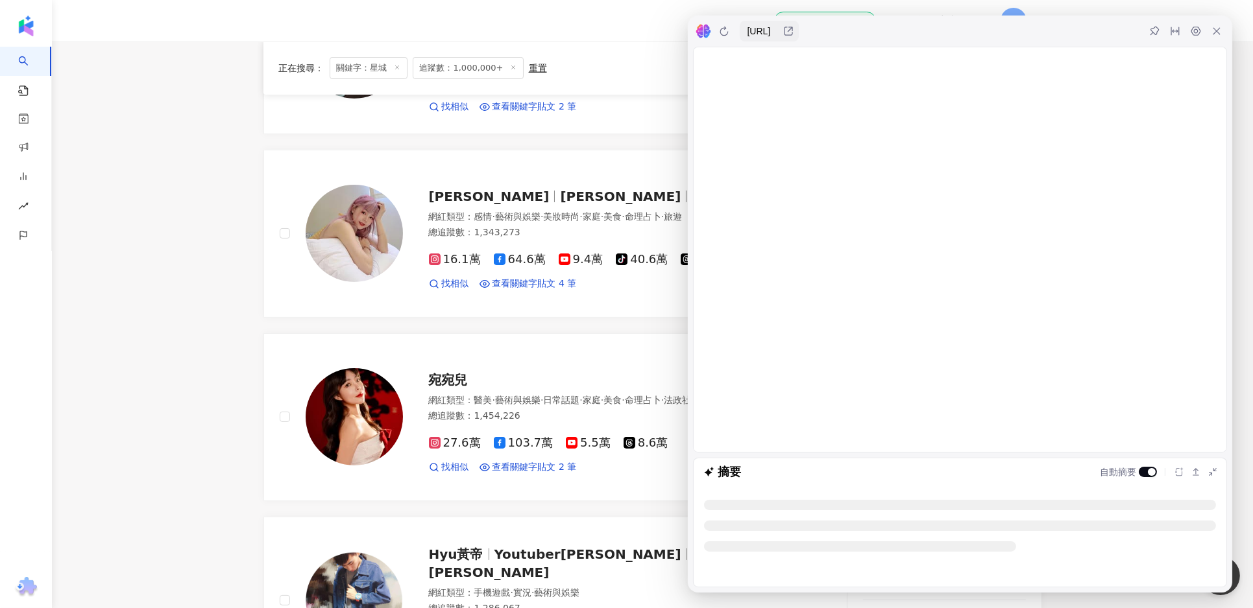
click at [1214, 36] on icon at bounding box center [1216, 31] width 10 height 10
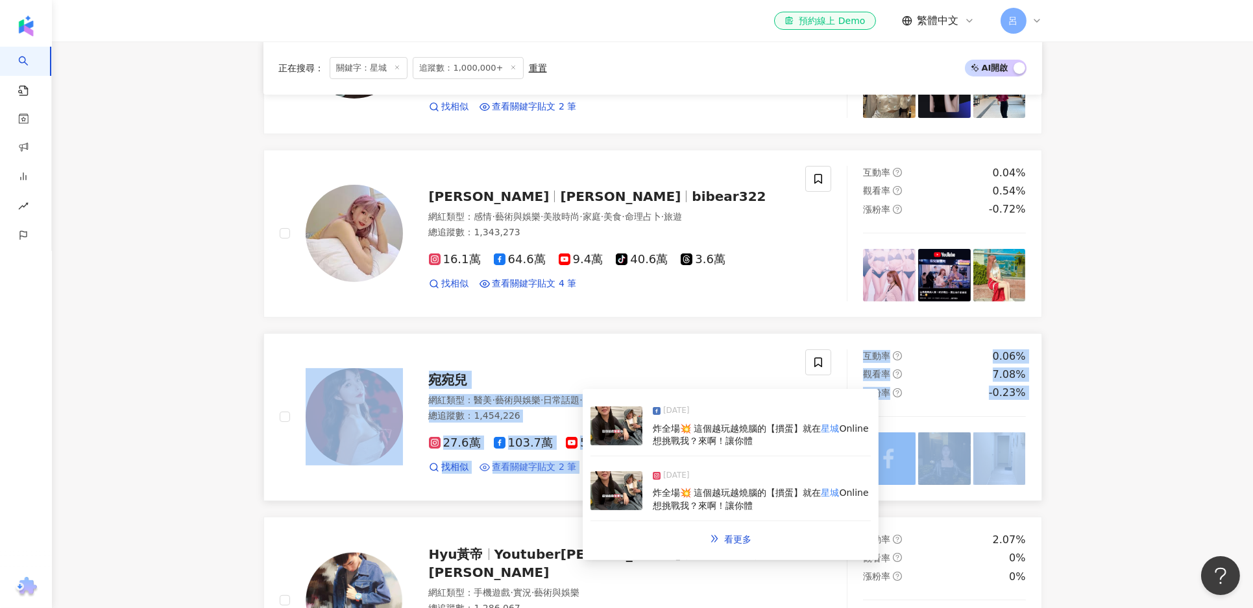
click at [546, 474] on span "查看關鍵字貼文 2 筆" at bounding box center [534, 467] width 84 height 13
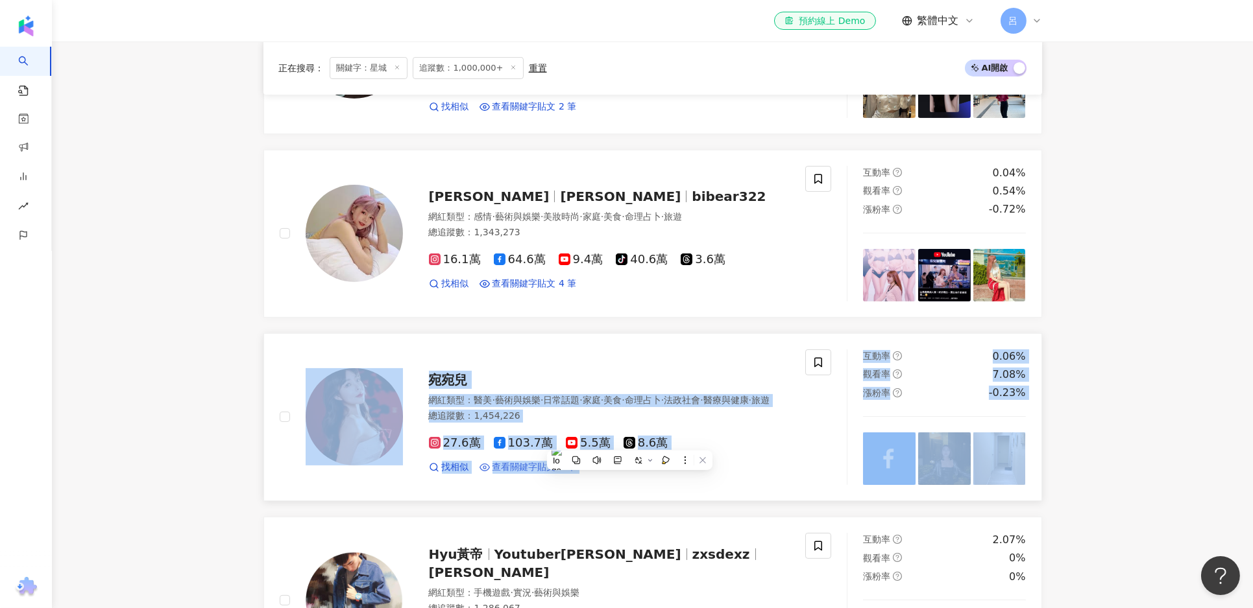
click at [525, 474] on span "查看關鍵字貼文 2 筆" at bounding box center [534, 467] width 84 height 13
click at [596, 414] on div "網紅類型 ： 醫美 · 藝術與娛樂 · 日常話題 · 家庭 · 美食 · 命理占卜 · 法政社會 · 醫療與健康 · 旅遊 總追蹤數 ： 1,454,226" at bounding box center [609, 410] width 361 height 32
click at [586, 505] on div "이다혜 李多慧 網紅類型 ： 藝術與娛樂 · 名人動態 · 日常話題 · 美食 · 運動 總追蹤數 ： 3,754,710 184.9萬 27.7萬 9…" at bounding box center [652, 317] width 778 height 1513
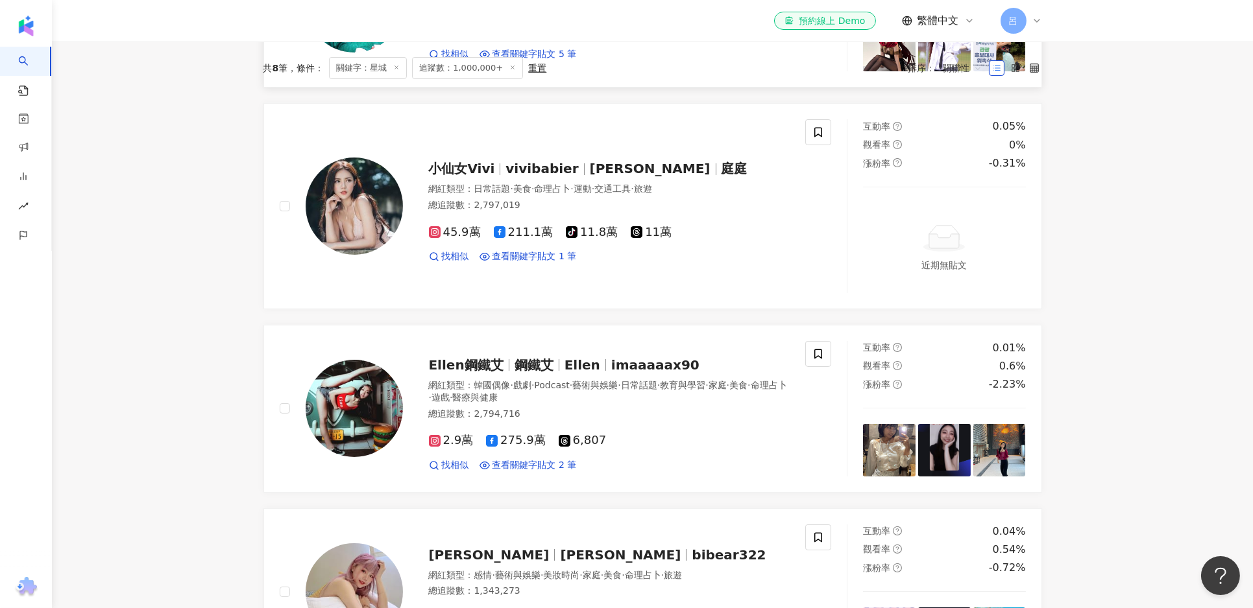
scroll to position [3, 0]
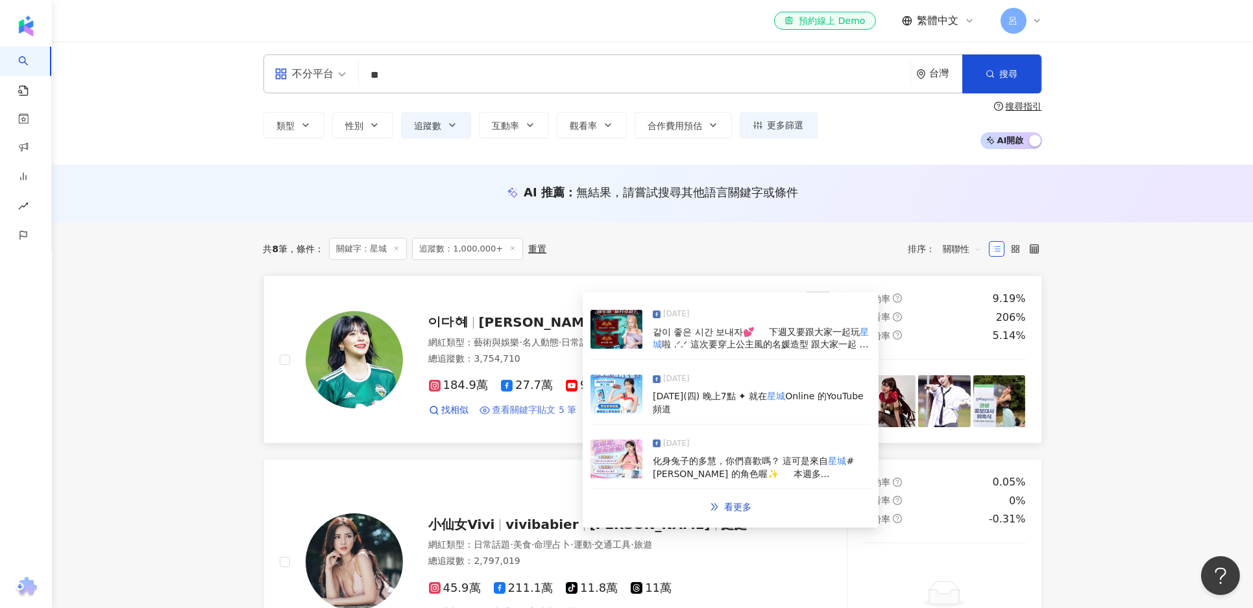
click at [552, 414] on span "查看關鍵字貼文 5 筆" at bounding box center [534, 410] width 84 height 13
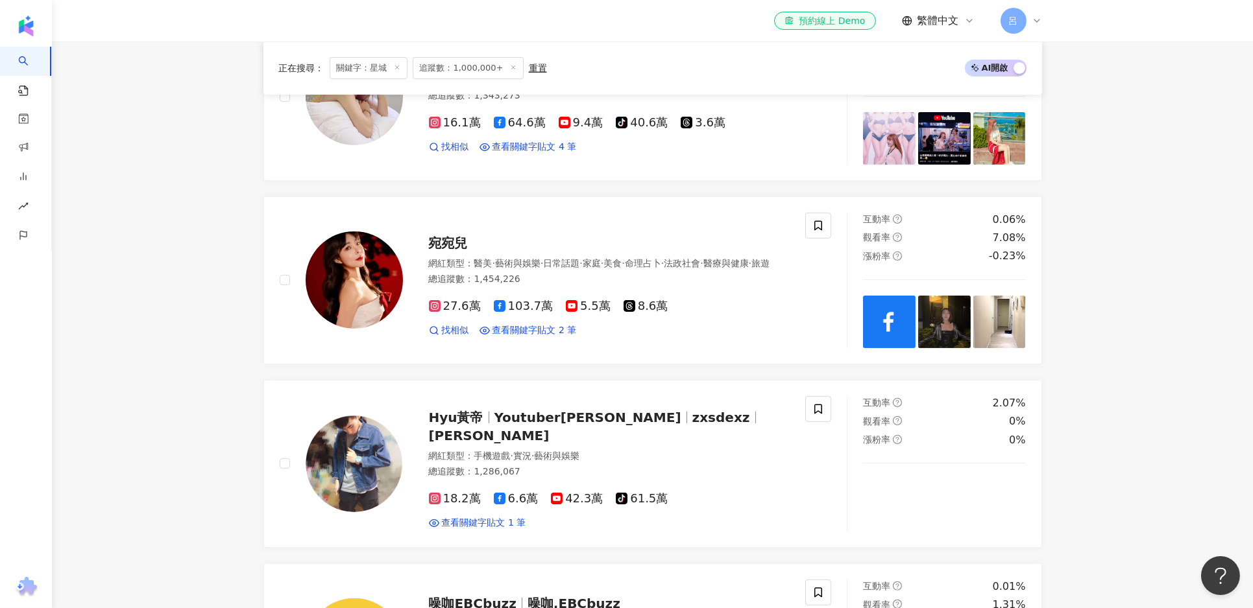
scroll to position [900, 0]
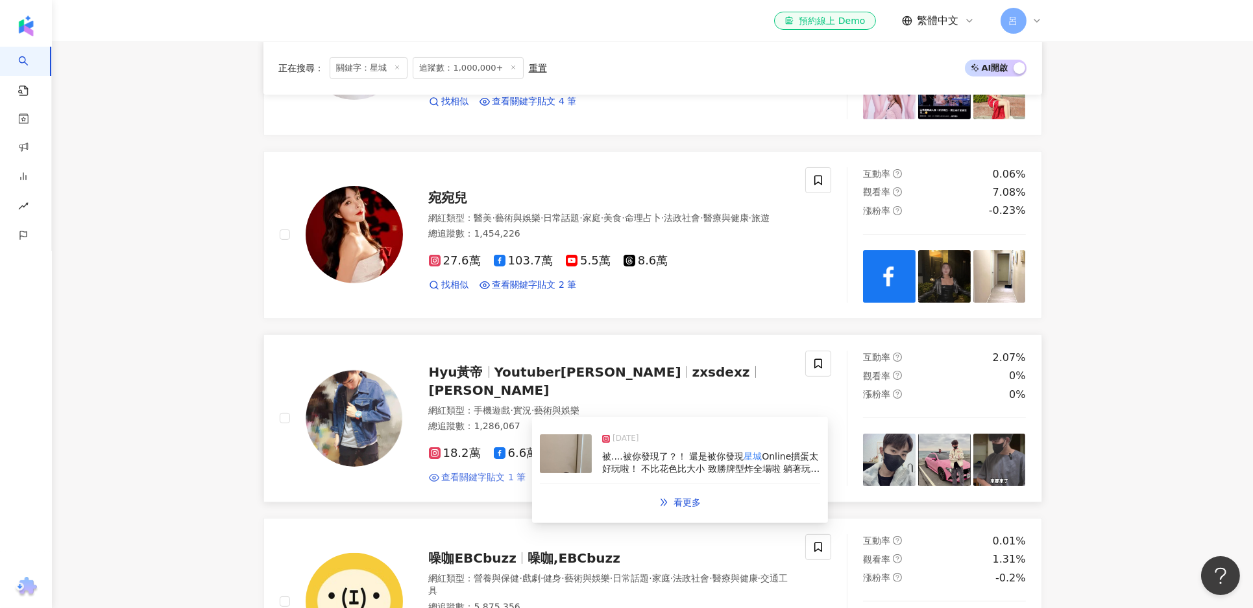
click at [468, 472] on span "查看關鍵字貼文 1 筆" at bounding box center [484, 478] width 84 height 13
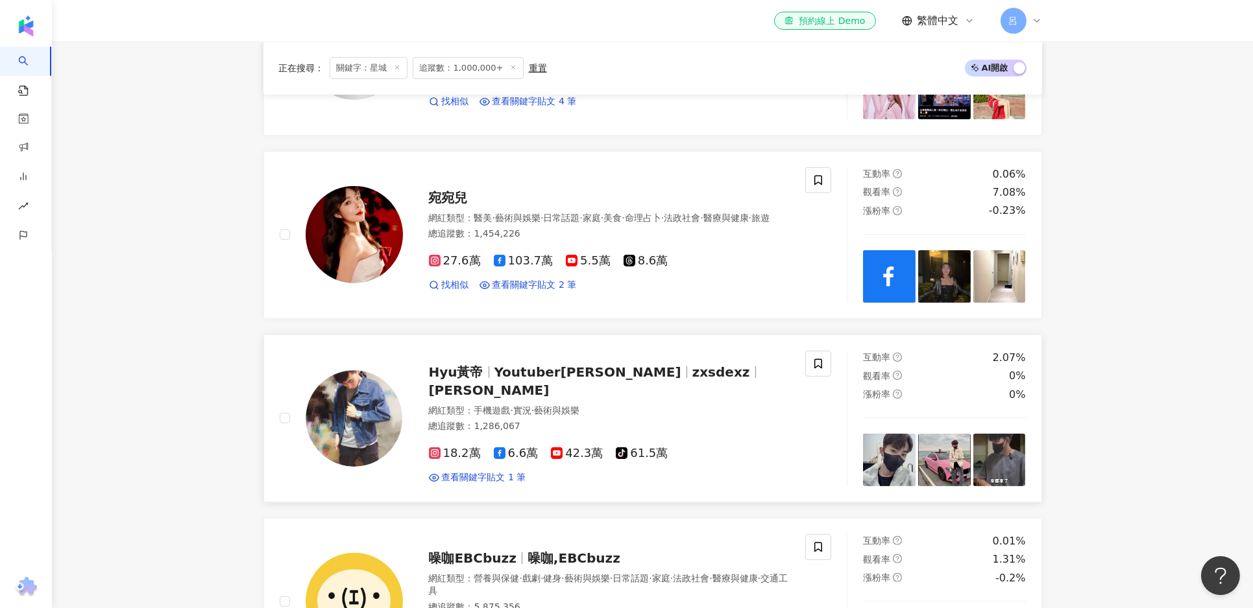
click at [496, 375] on span "Youtuber黃帝愛筱清" at bounding box center [587, 373] width 187 height 16
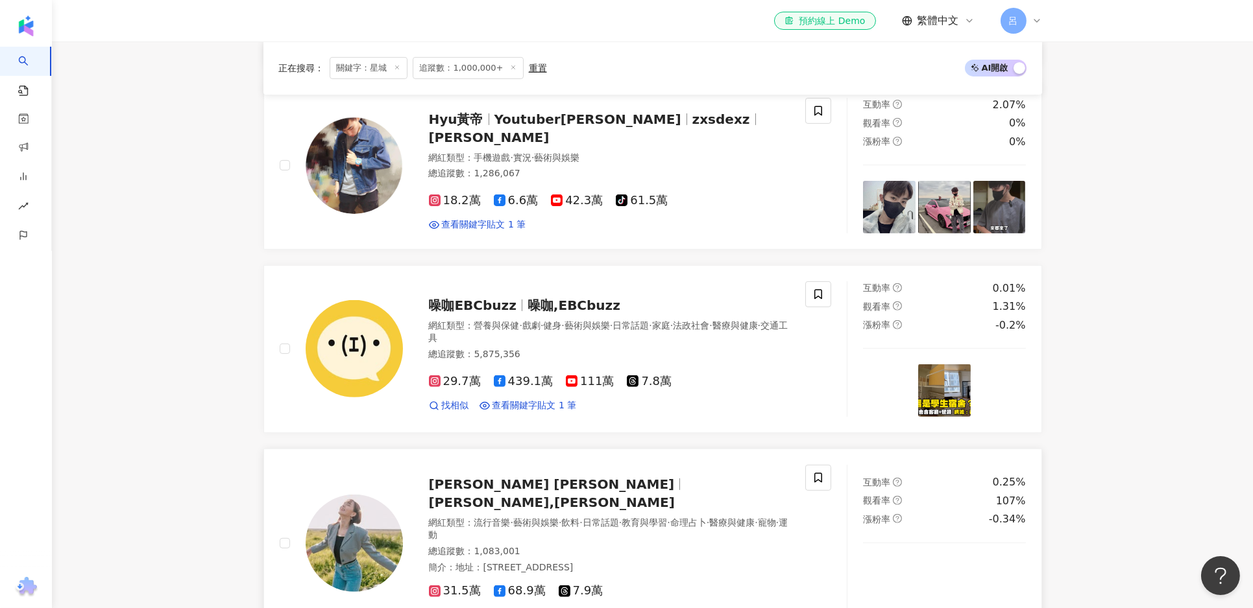
scroll to position [1153, 0]
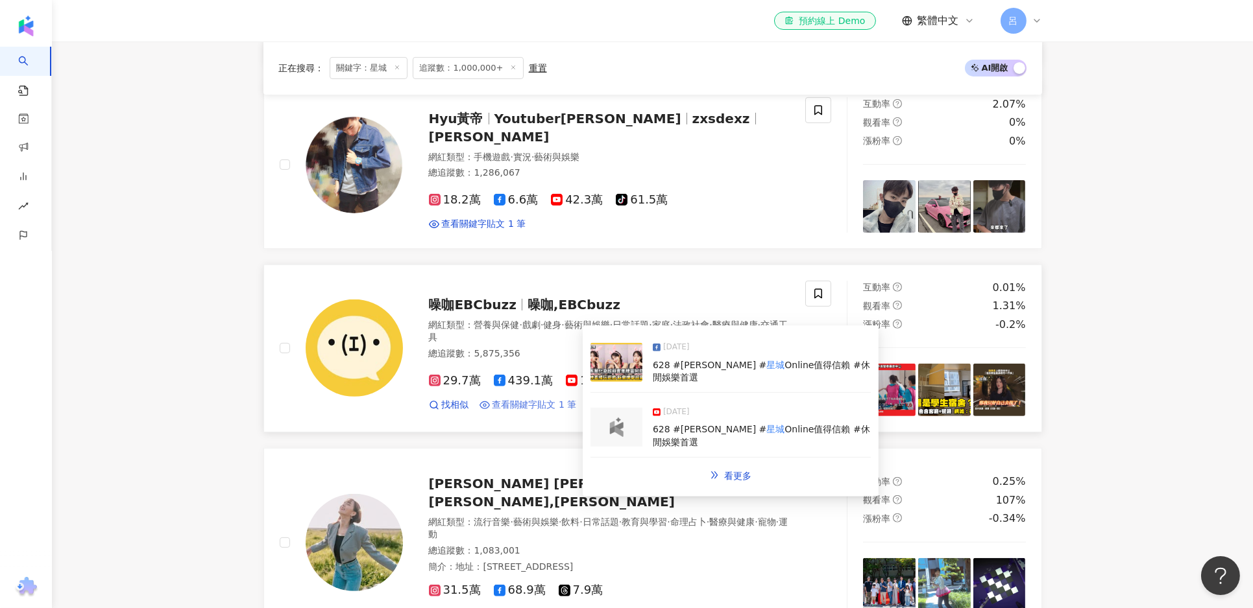
click at [510, 407] on span "查看關鍵字貼文 1 筆" at bounding box center [534, 405] width 84 height 13
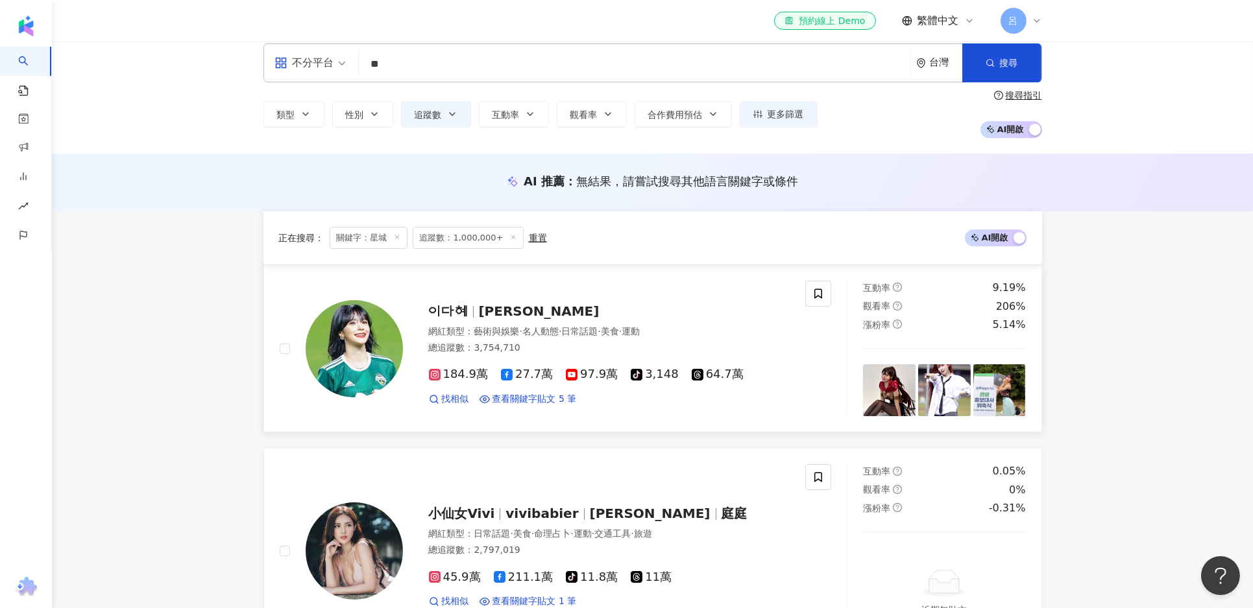
scroll to position [0, 0]
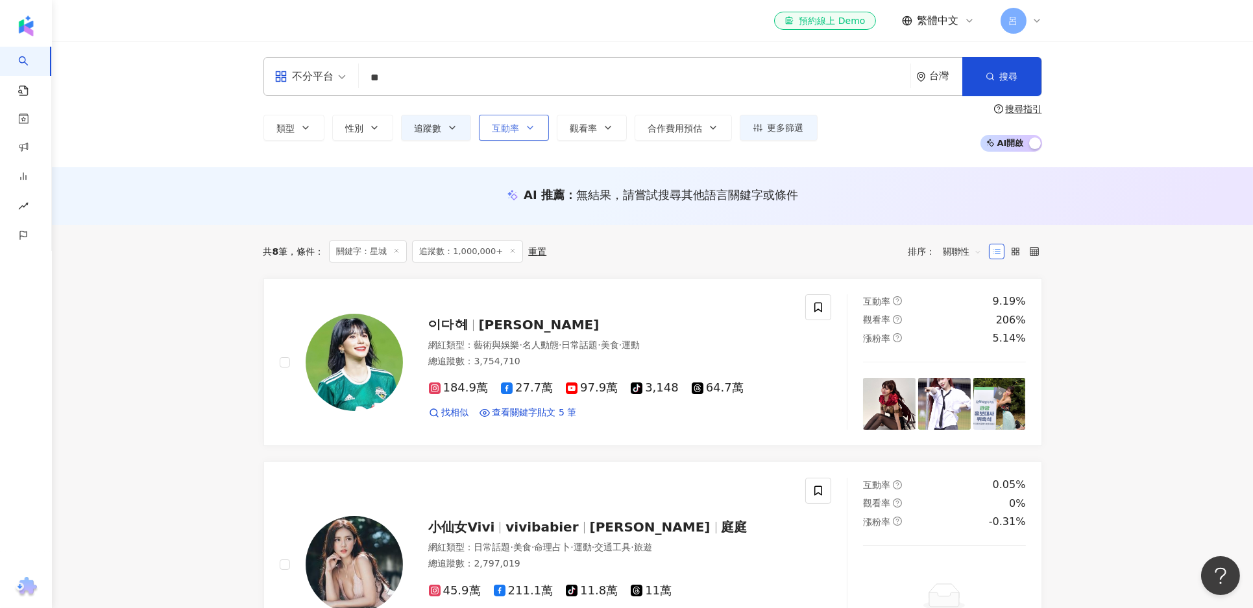
click at [512, 132] on span "互動率" at bounding box center [505, 128] width 27 height 10
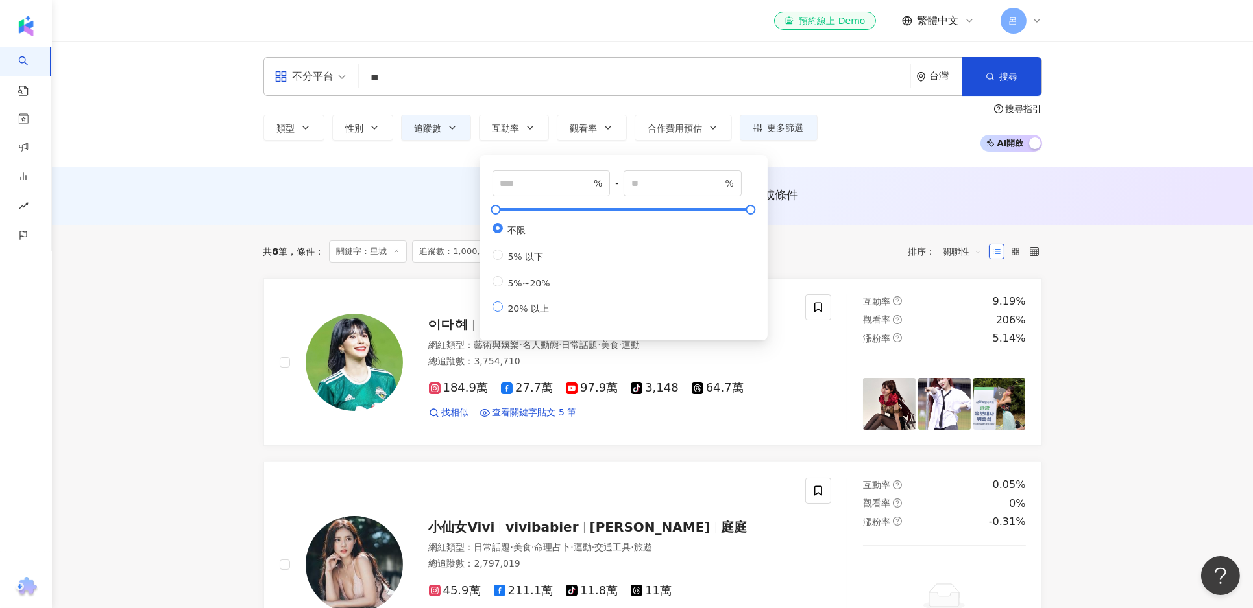
click at [520, 314] on span "20% 以上" at bounding box center [529, 309] width 52 height 10
type input "**"
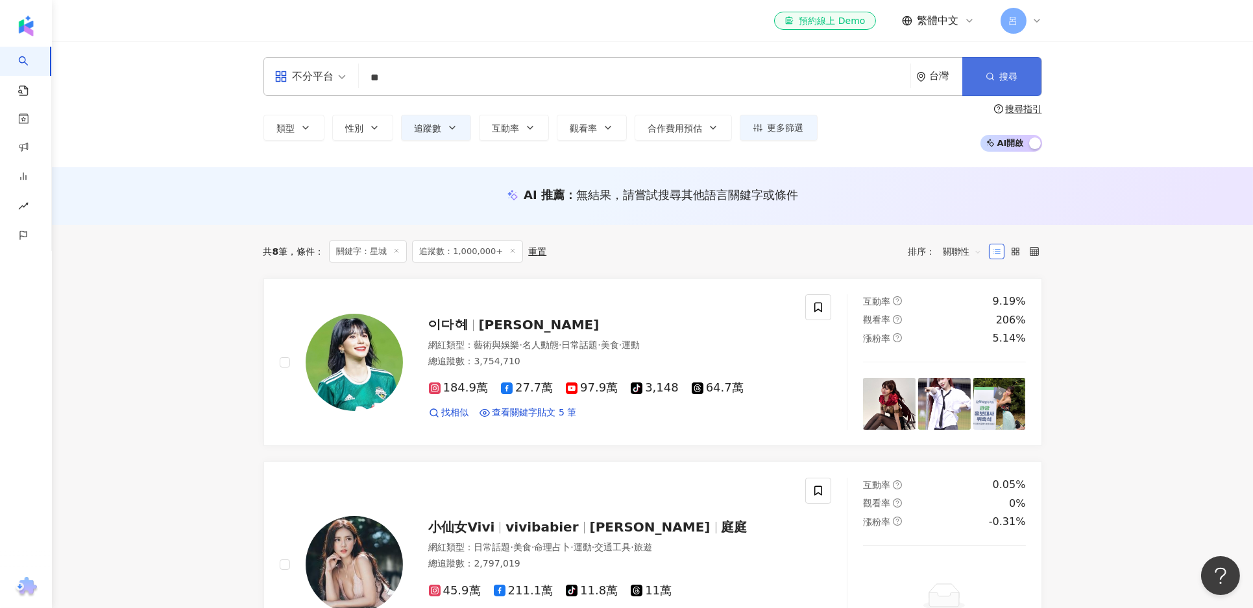
click at [1022, 75] on button "搜尋" at bounding box center [1001, 76] width 79 height 39
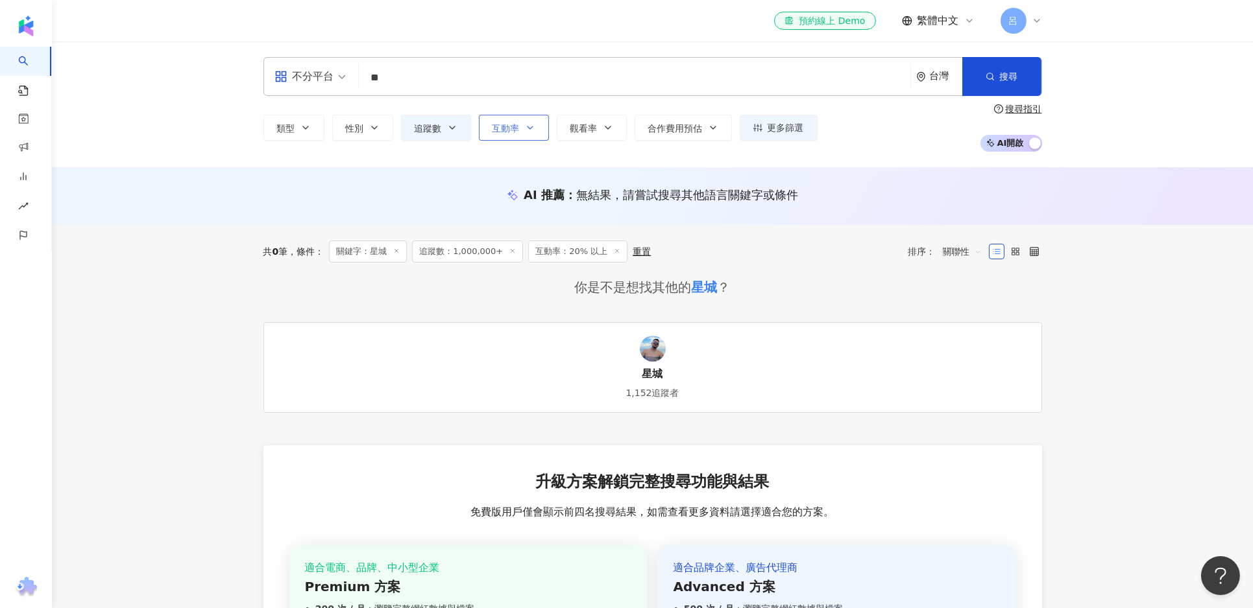
click at [517, 121] on button "互動率" at bounding box center [514, 128] width 70 height 26
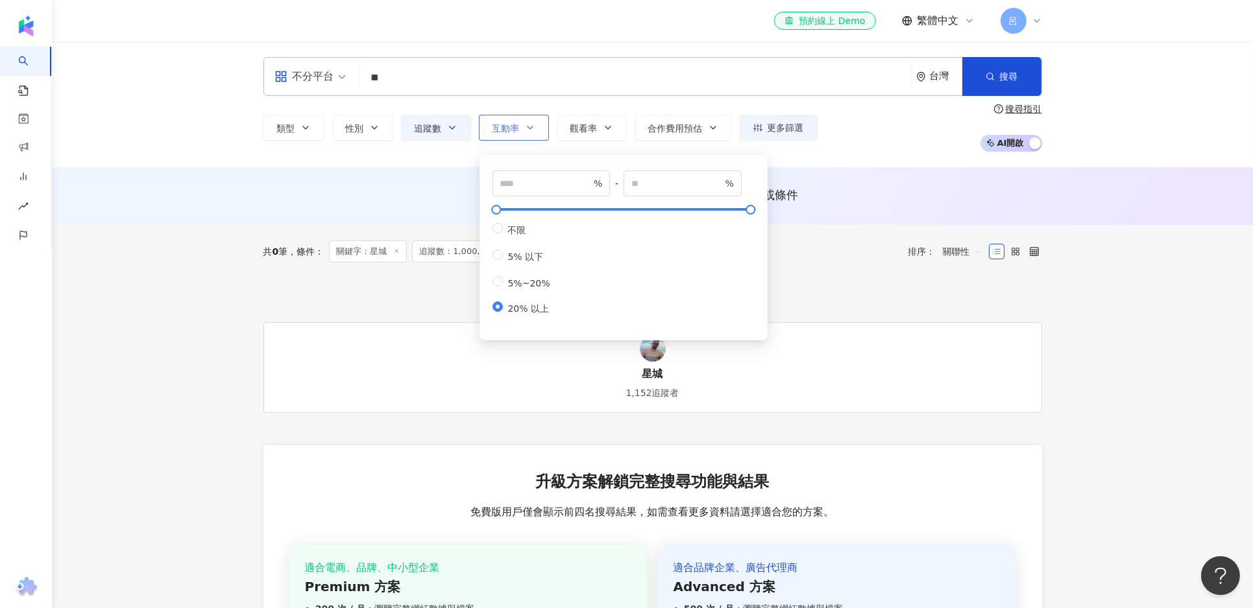
click at [517, 121] on button "互動率" at bounding box center [514, 128] width 70 height 26
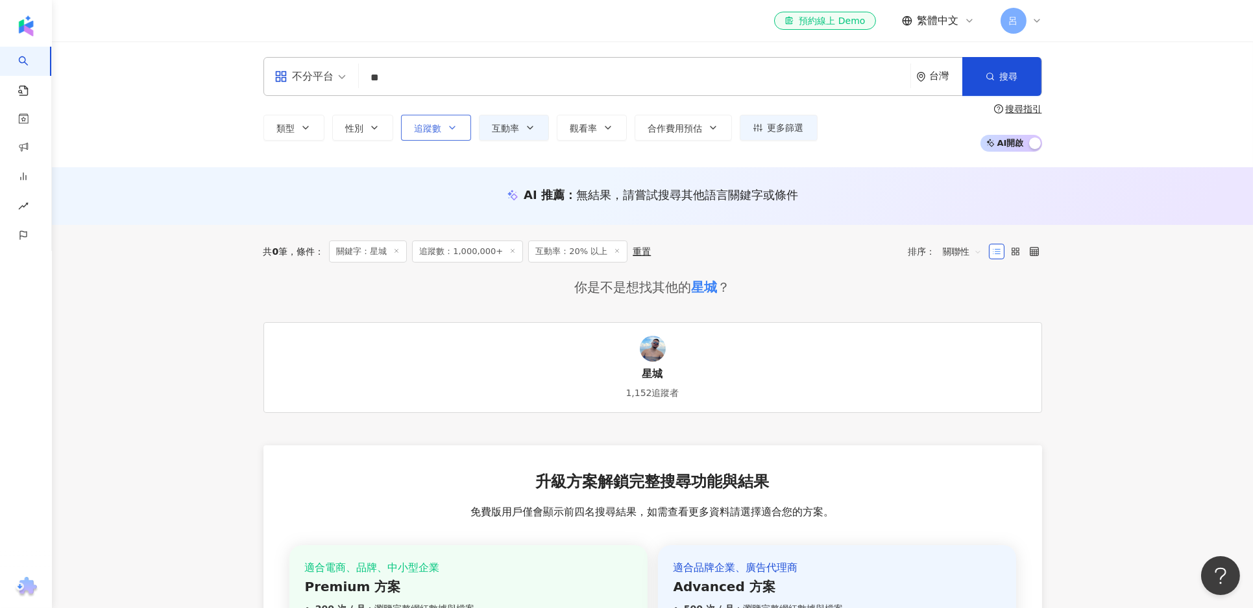
click at [463, 132] on button "追蹤數" at bounding box center [436, 128] width 70 height 26
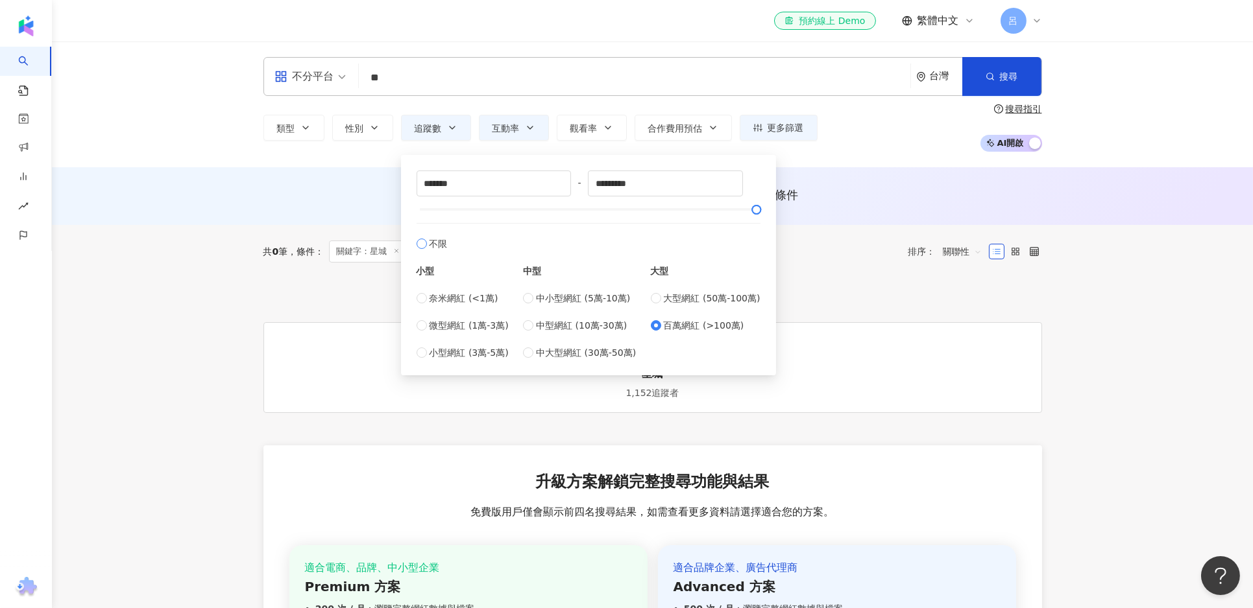
click at [435, 238] on span "不限" at bounding box center [438, 244] width 18 height 14
type input "*"
type input "*******"
click at [902, 167] on div "AI 推薦 ： 無結果，請嘗試搜尋其他語言關鍵字或條件" at bounding box center [652, 196] width 1201 height 58
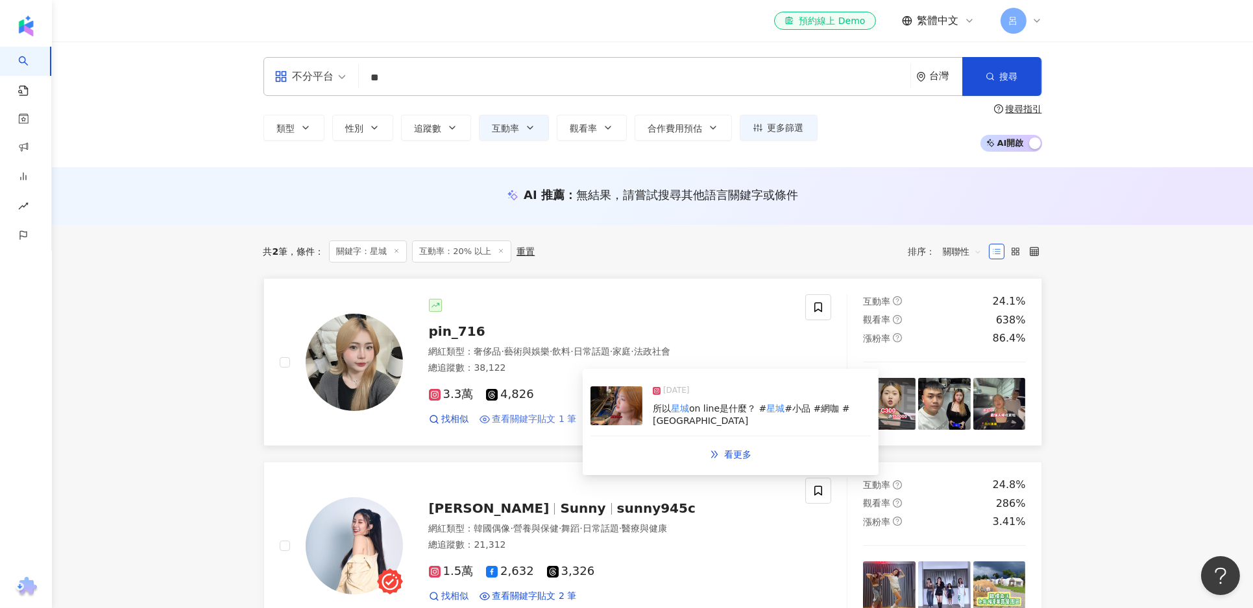
click at [549, 420] on span "查看關鍵字貼文 1 筆" at bounding box center [534, 419] width 84 height 13
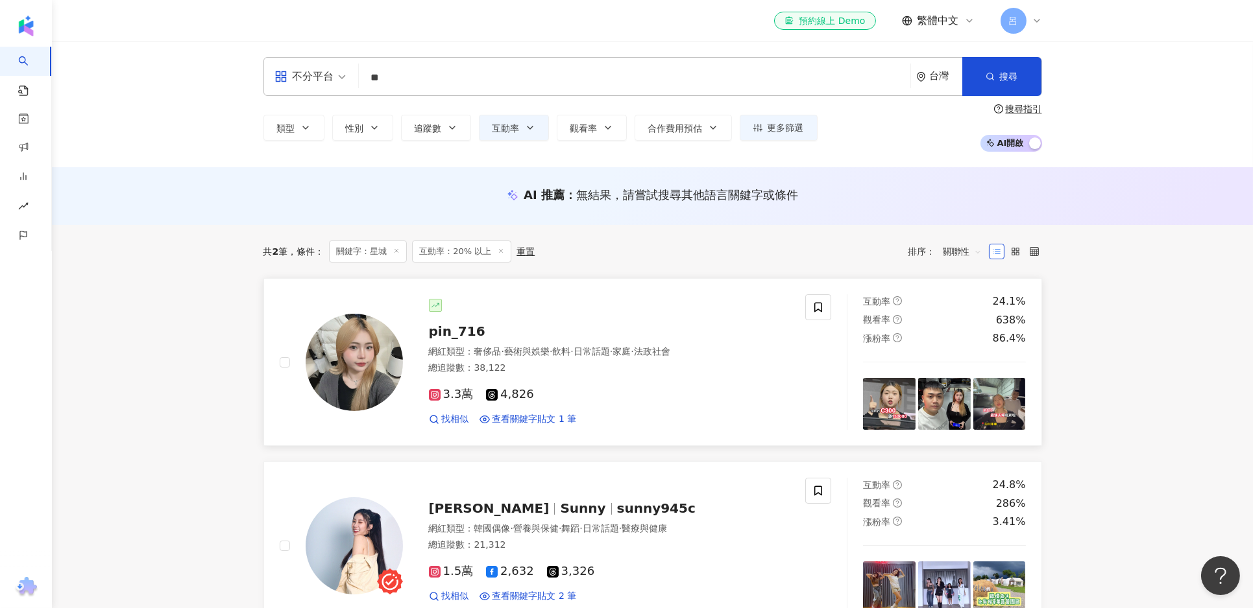
click at [453, 334] on span "pin_716" at bounding box center [457, 332] width 56 height 16
click at [535, 134] on button "互動率" at bounding box center [514, 128] width 70 height 26
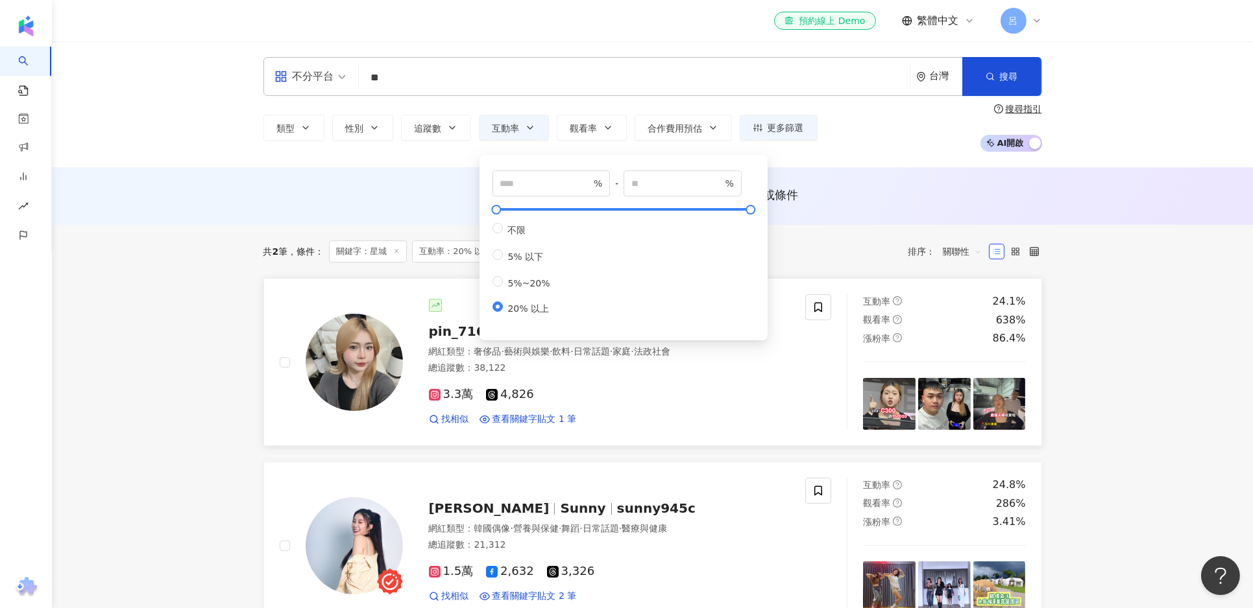
click at [801, 443] on link "pin_716 網紅類型 ： 奢侈品 · 藝術與娛樂 · 飲料 · 日常話題 · 家庭 · 法政社會 總追蹤數 ： 38,122 3.3萬 4,826 找相似…" at bounding box center [652, 362] width 778 height 168
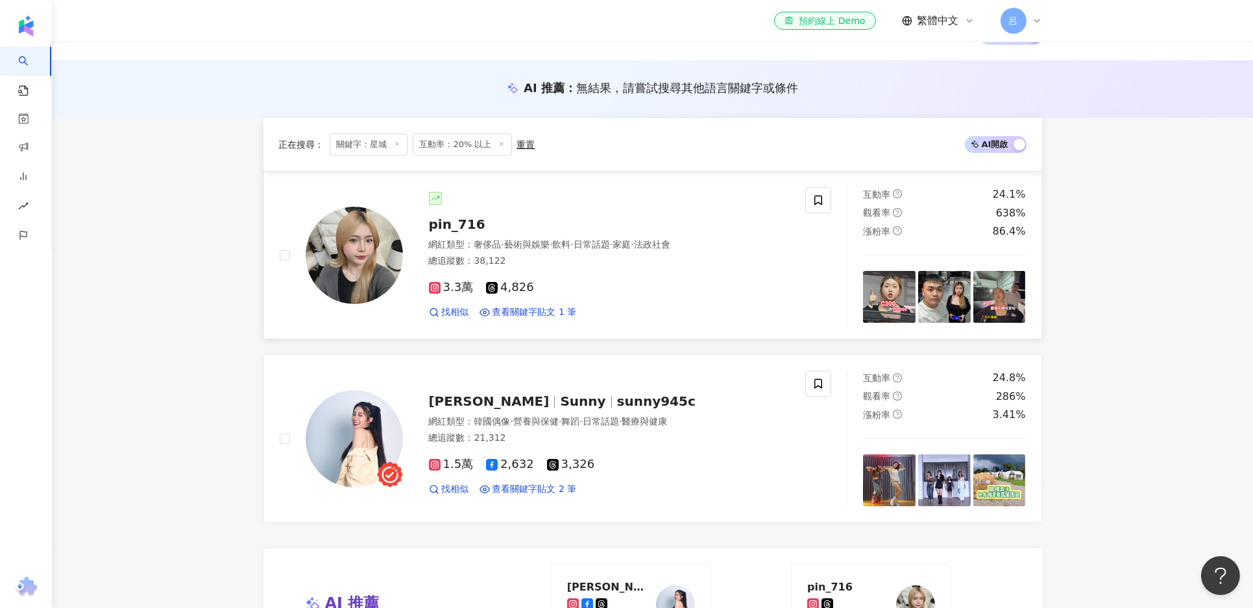
scroll to position [3, 0]
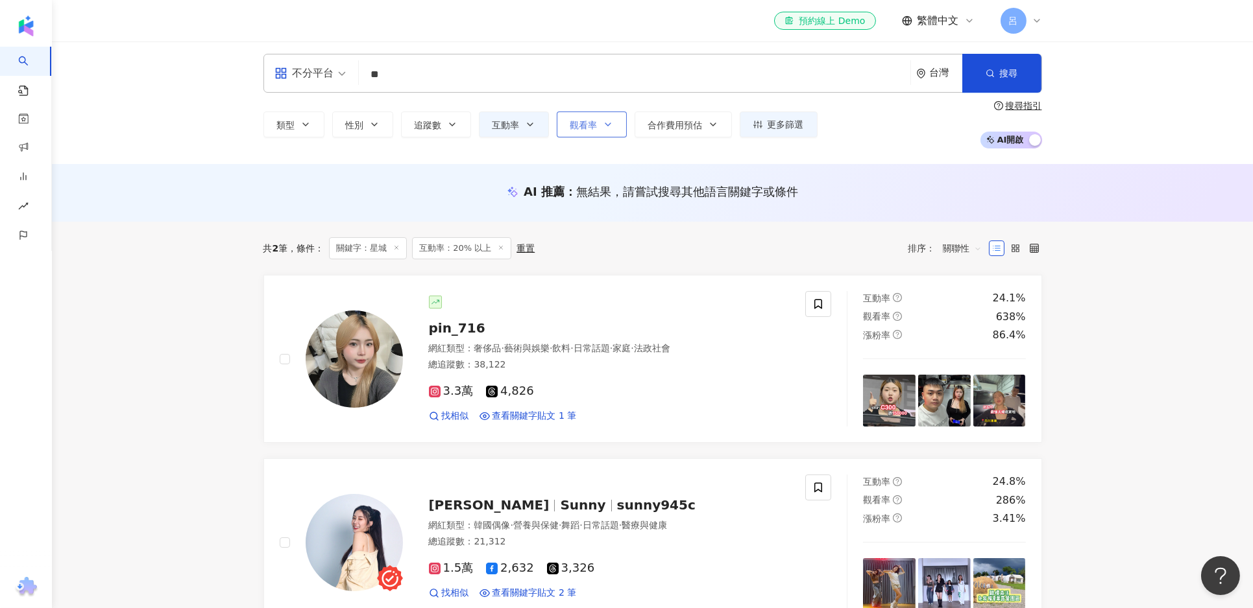
click at [603, 127] on icon "button" at bounding box center [608, 124] width 10 height 10
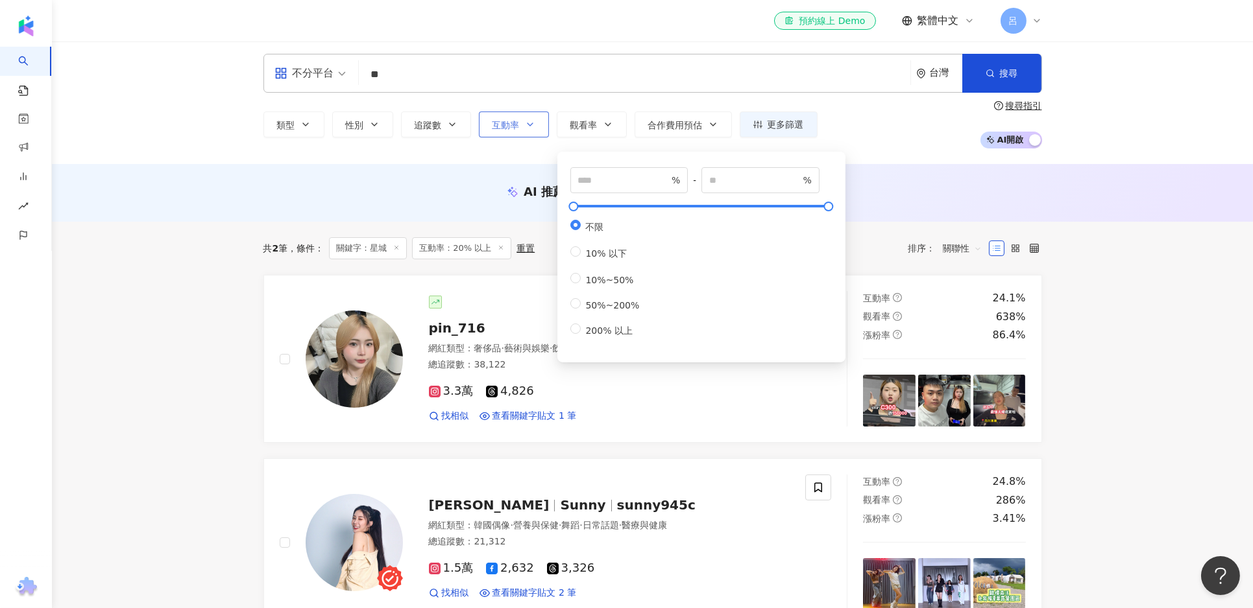
click at [507, 124] on span "互動率" at bounding box center [505, 125] width 27 height 10
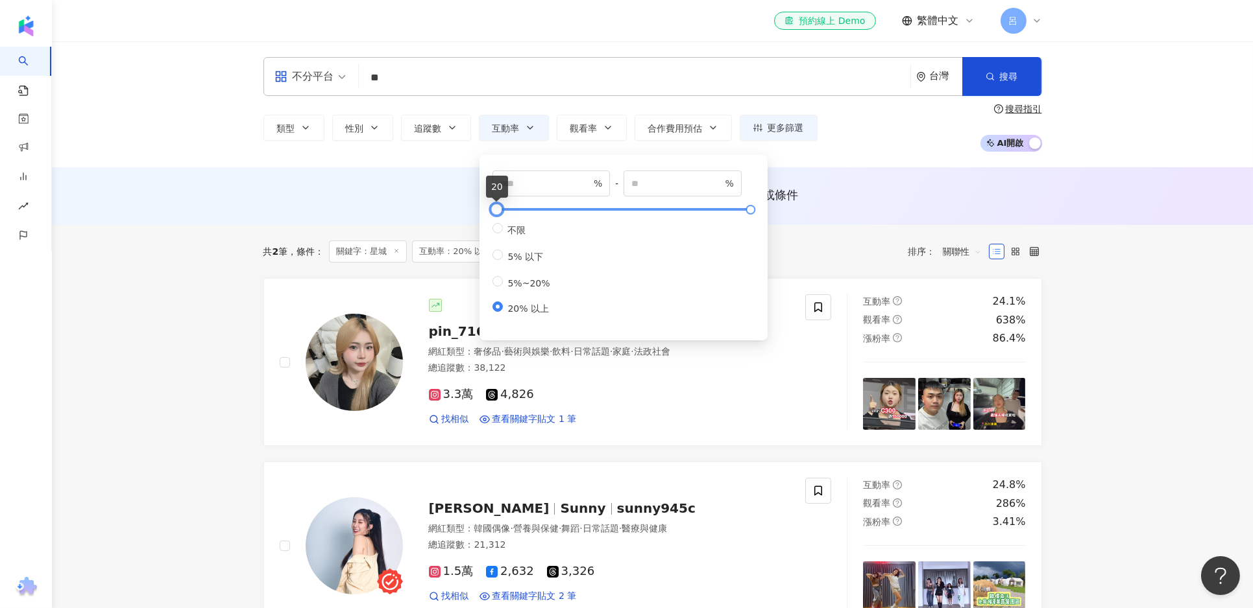
type input "**"
type input "*****"
drag, startPoint x: 494, startPoint y: 206, endPoint x: 447, endPoint y: 207, distance: 46.7
click at [562, 186] on input "*" at bounding box center [545, 183] width 91 height 14
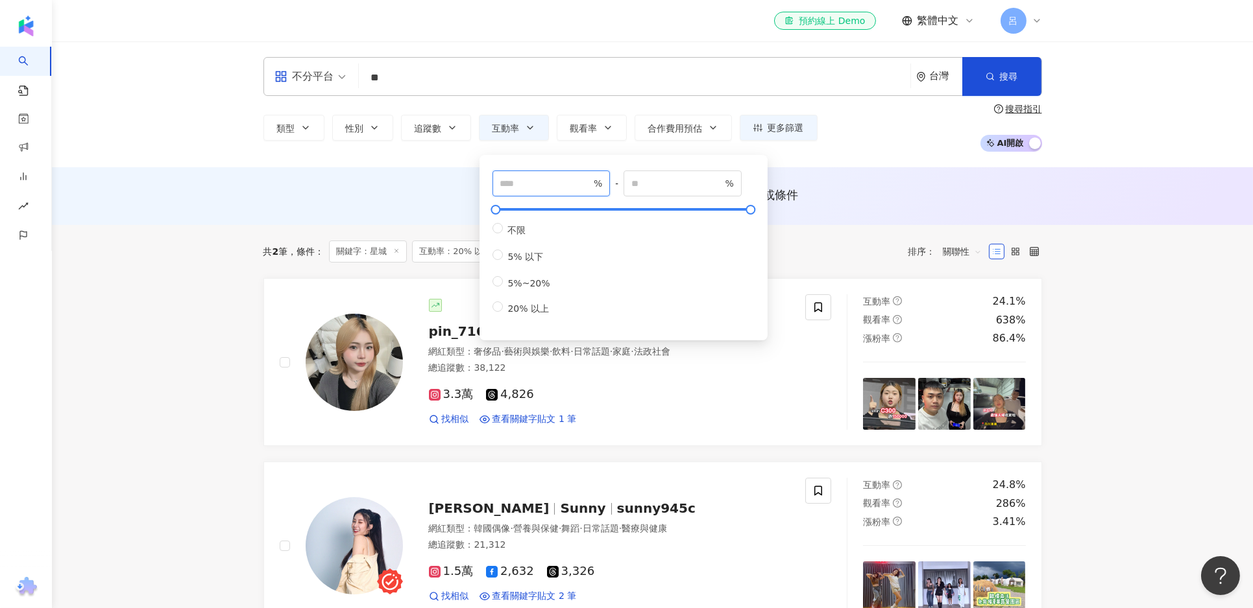
click at [562, 186] on input "*" at bounding box center [545, 183] width 91 height 14
click at [590, 181] on input "*" at bounding box center [545, 183] width 91 height 14
click at [589, 181] on input "*" at bounding box center [545, 183] width 91 height 14
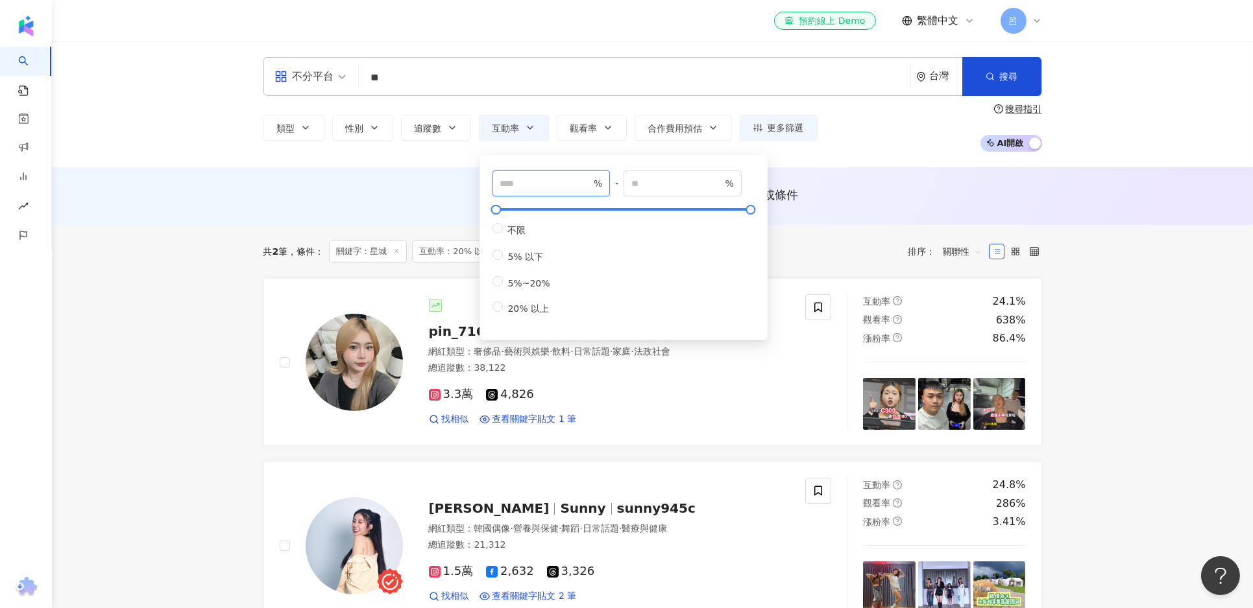
click at [589, 181] on input "*" at bounding box center [545, 183] width 91 height 14
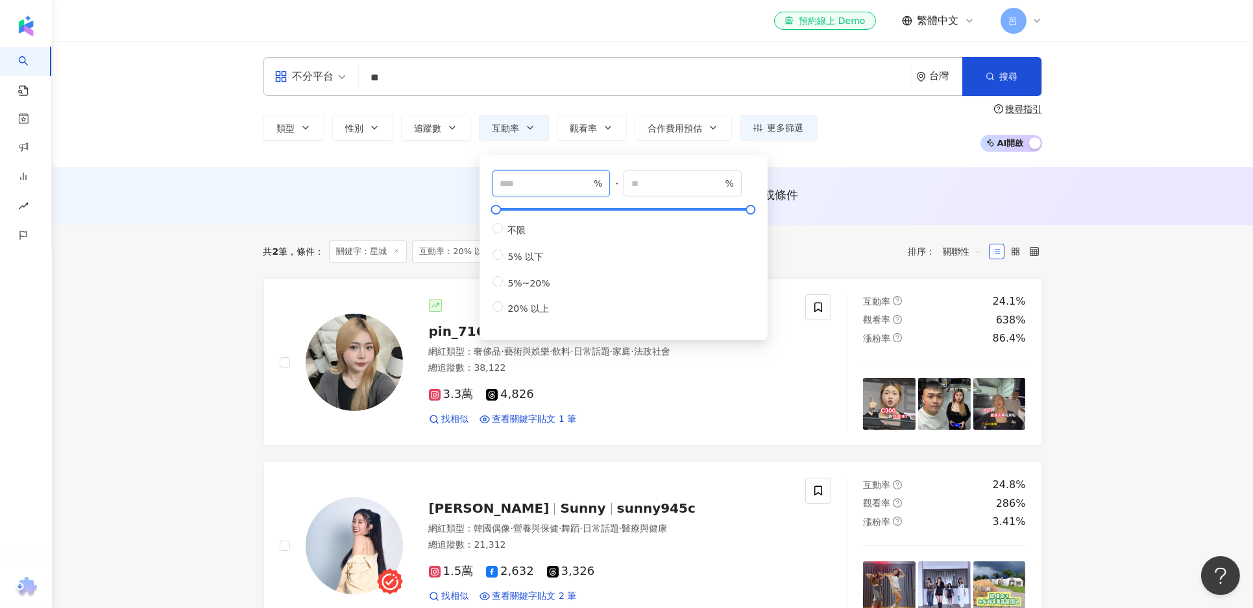
click at [589, 181] on input "*" at bounding box center [545, 183] width 91 height 14
click at [589, 181] on input "**" at bounding box center [545, 183] width 91 height 14
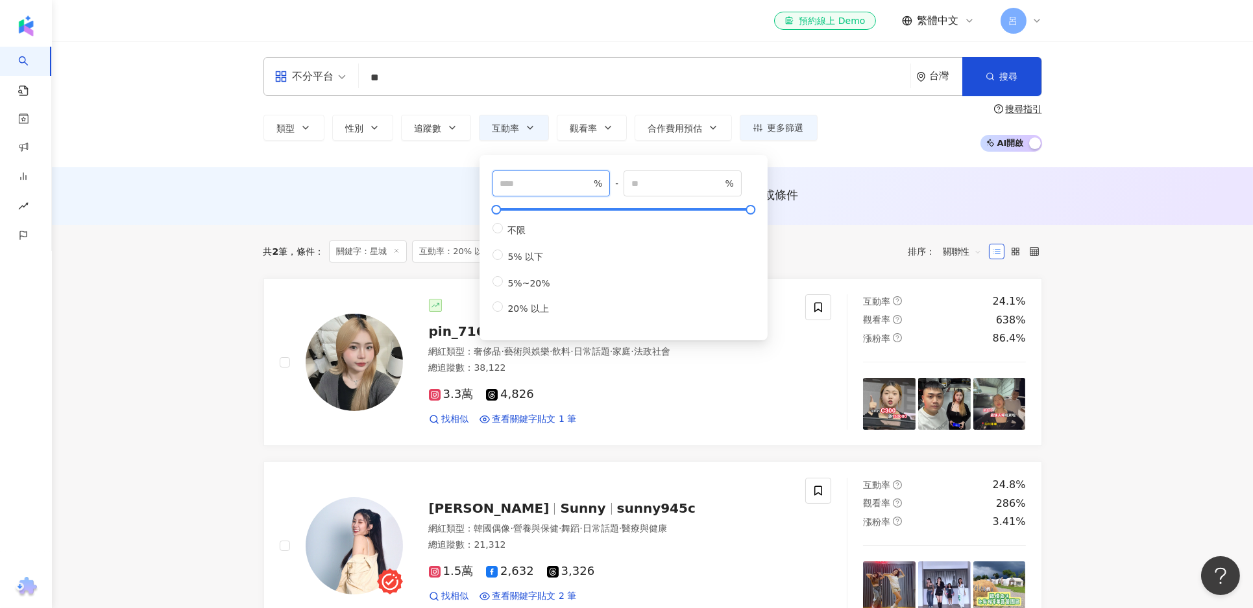
click at [589, 181] on input "**" at bounding box center [545, 183] width 91 height 14
type input "**"
click at [589, 181] on input "**" at bounding box center [545, 183] width 91 height 14
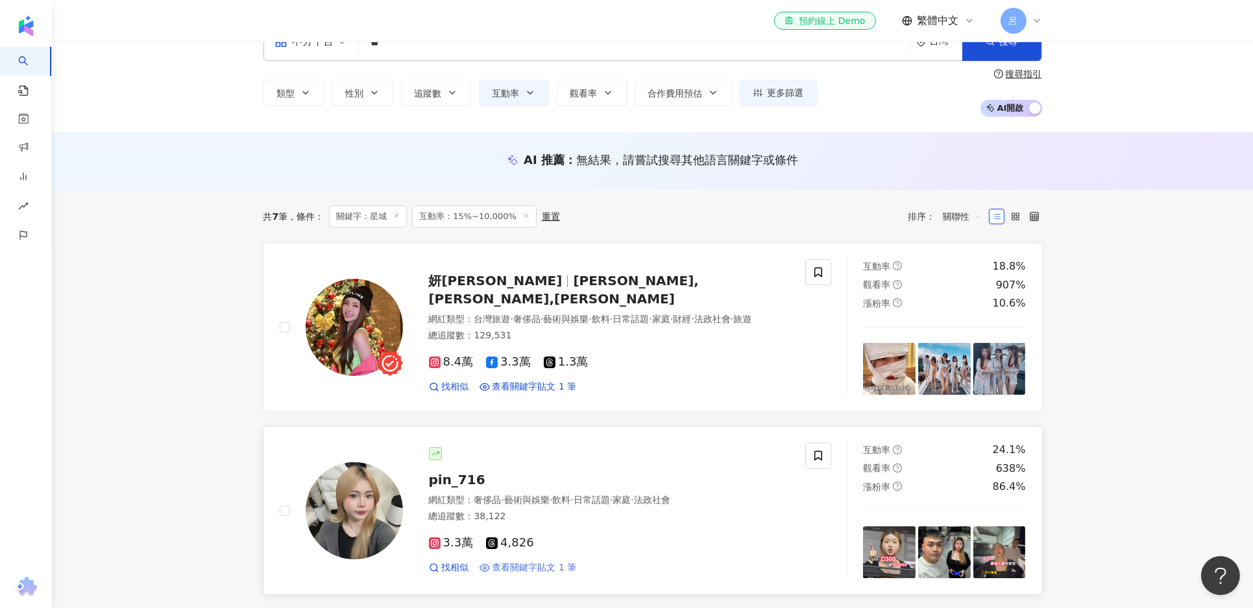
scroll to position [36, 0]
click at [475, 287] on span "妍甄Mika" at bounding box center [496, 280] width 134 height 16
click at [524, 380] on span "查看關鍵字貼文 1 筆" at bounding box center [534, 386] width 84 height 13
click at [454, 95] on icon "button" at bounding box center [452, 92] width 10 height 10
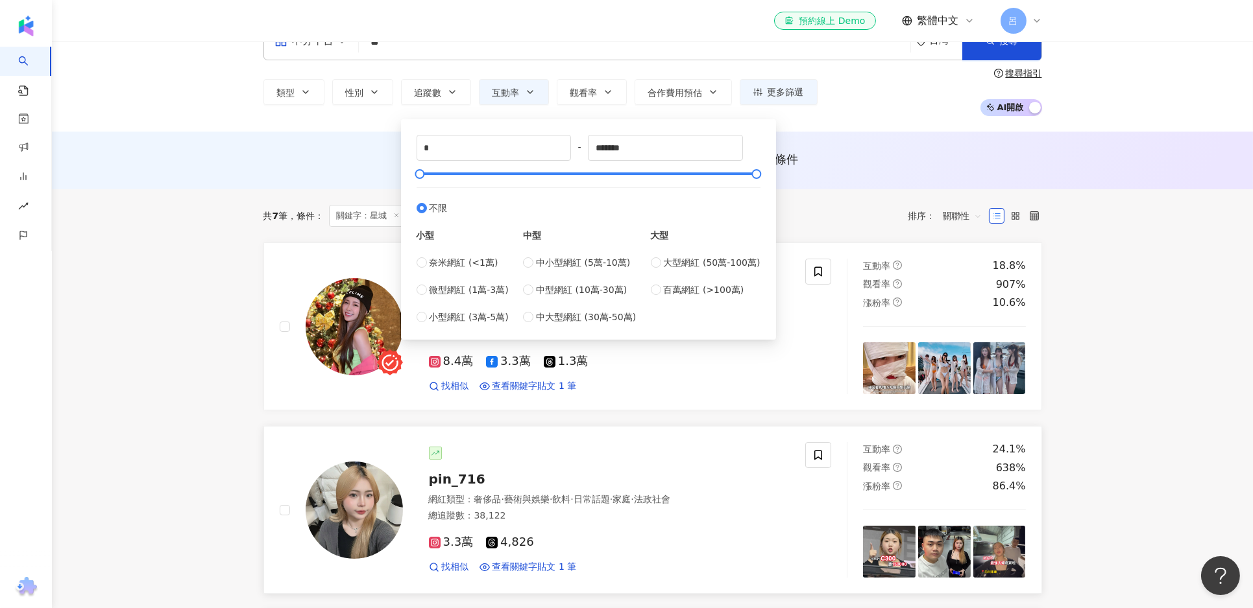
click at [365, 429] on link "pin_716 網紅類型 ： 奢侈品 · 藝術與娛樂 · 飲料 · 日常話題 · 家庭 · 法政社會 總追蹤數 ： 38,122 3.3萬 4,826 找相似…" at bounding box center [652, 510] width 778 height 168
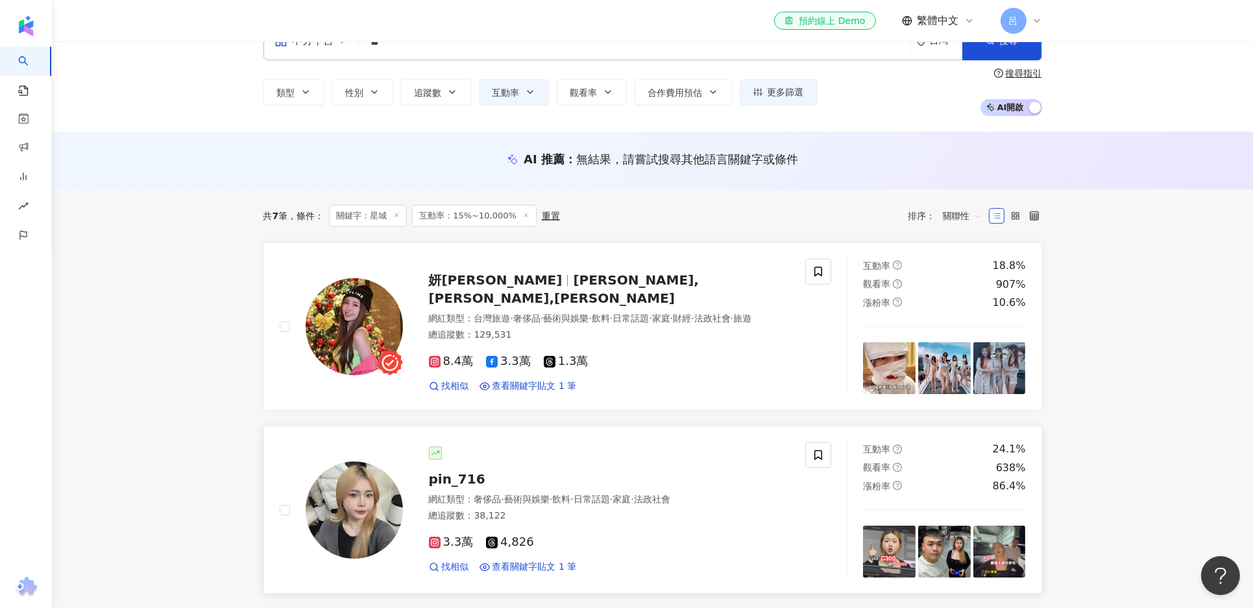
scroll to position [0, 0]
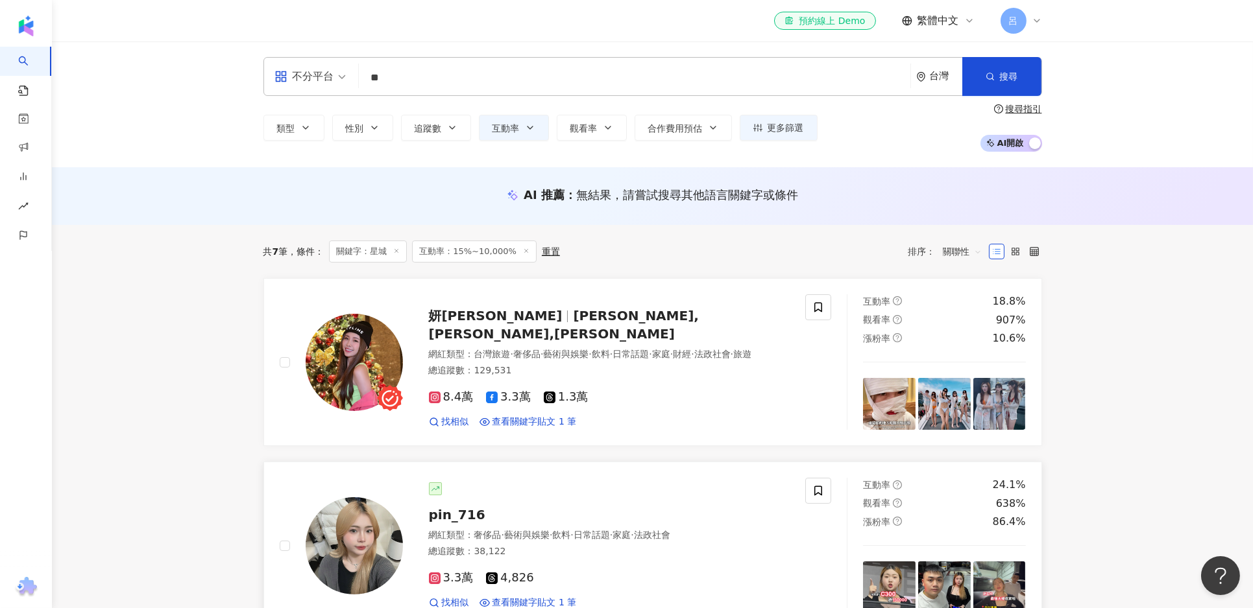
click at [365, 531] on img at bounding box center [354, 546] width 97 height 97
click at [388, 337] on img at bounding box center [354, 362] width 97 height 97
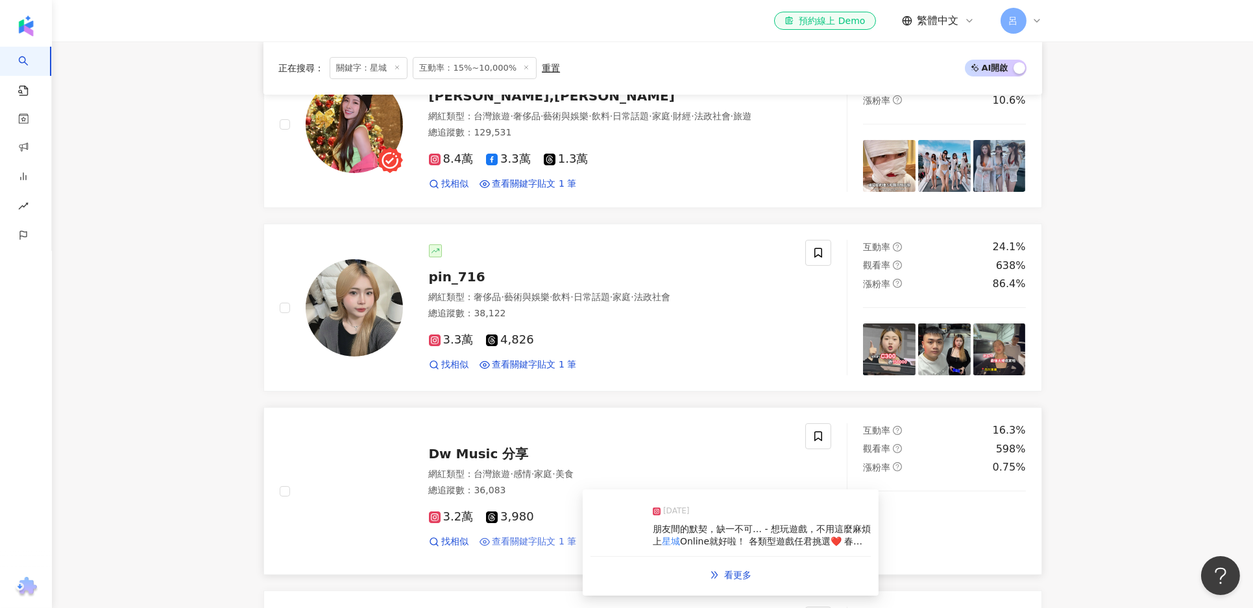
scroll to position [241, 0]
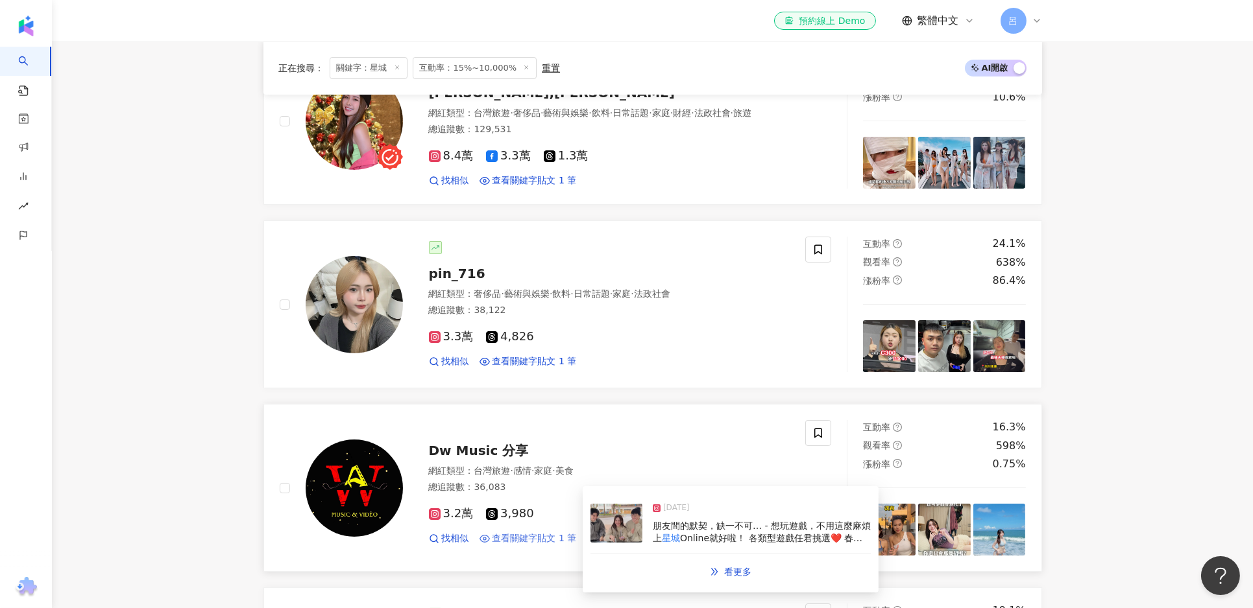
click at [529, 535] on span "查看關鍵字貼文 1 筆" at bounding box center [534, 539] width 84 height 13
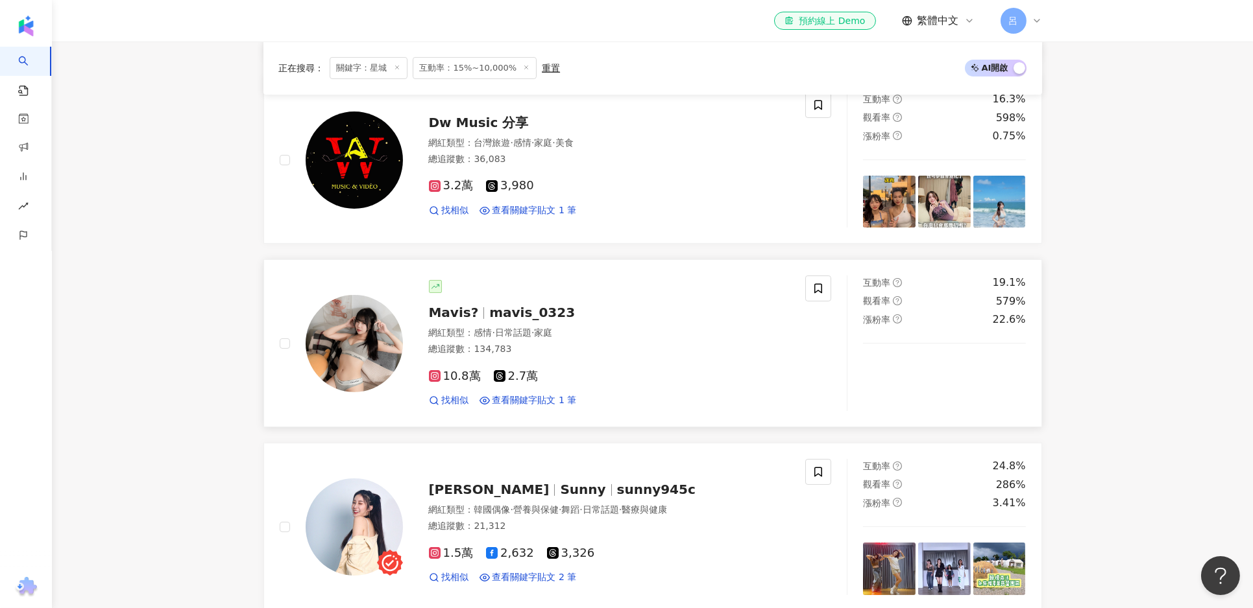
scroll to position [586, 0]
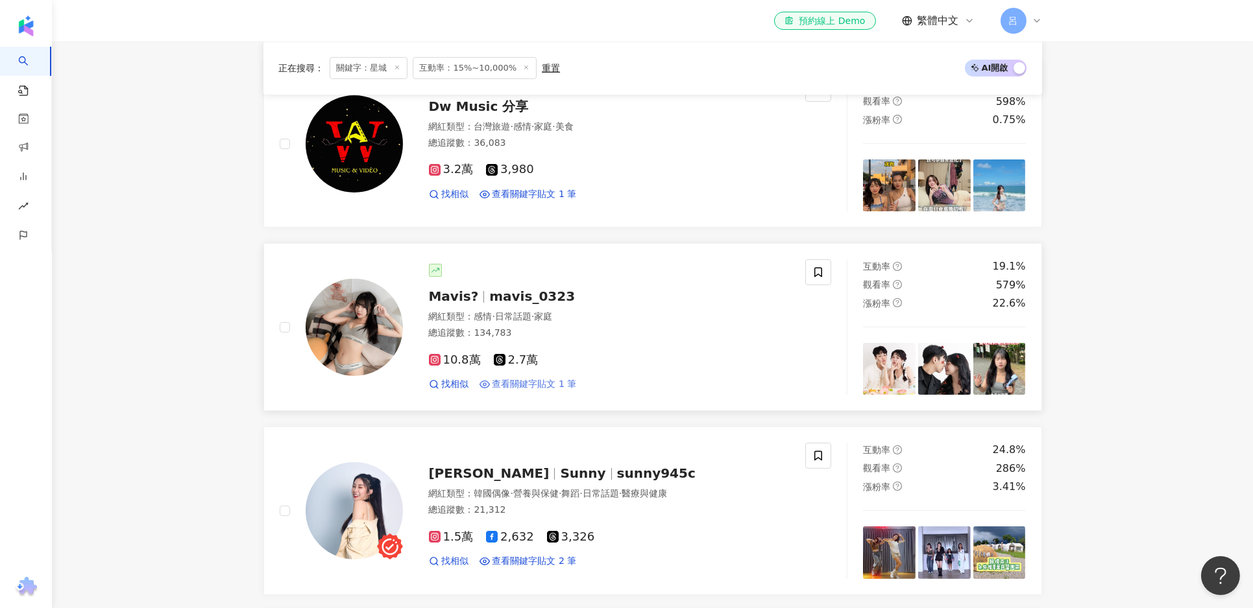
click at [549, 387] on span "查看關鍵字貼文 1 筆" at bounding box center [534, 384] width 84 height 13
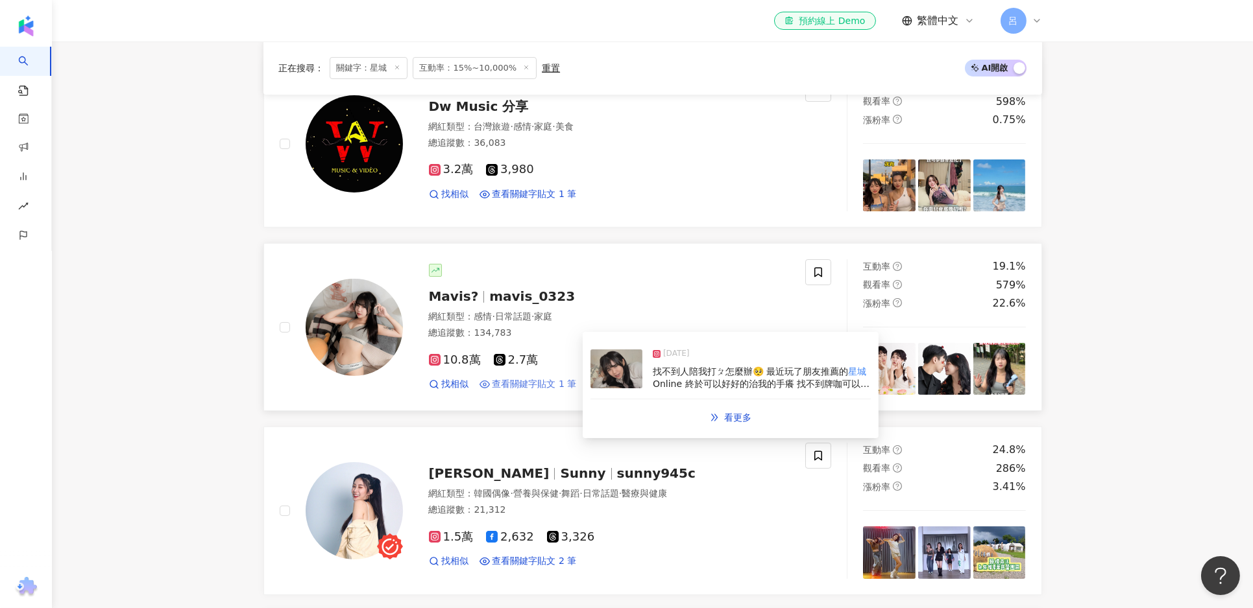
click at [542, 380] on span "查看關鍵字貼文 1 筆" at bounding box center [534, 384] width 84 height 13
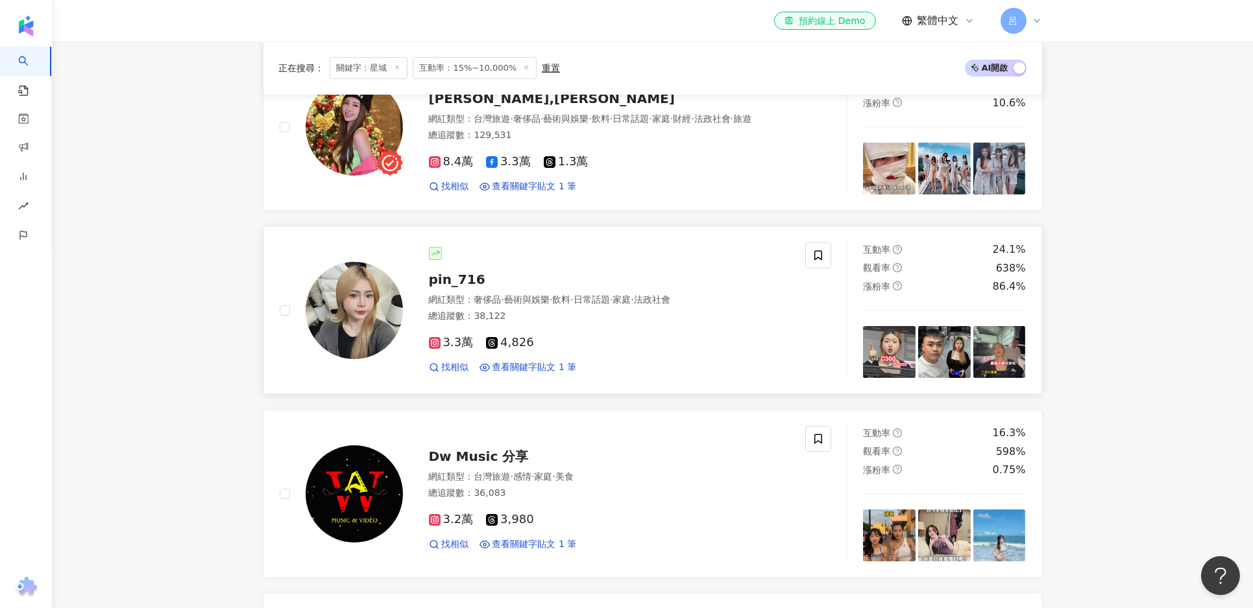
scroll to position [75, 0]
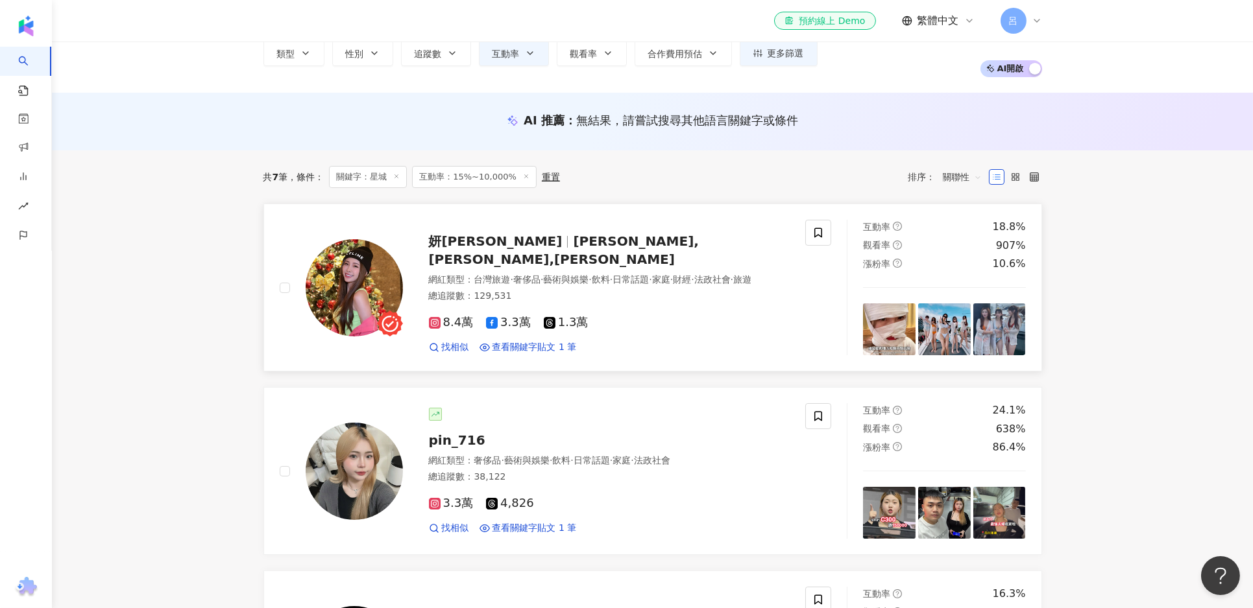
click at [468, 244] on span "妍甄Mika" at bounding box center [496, 242] width 134 height 16
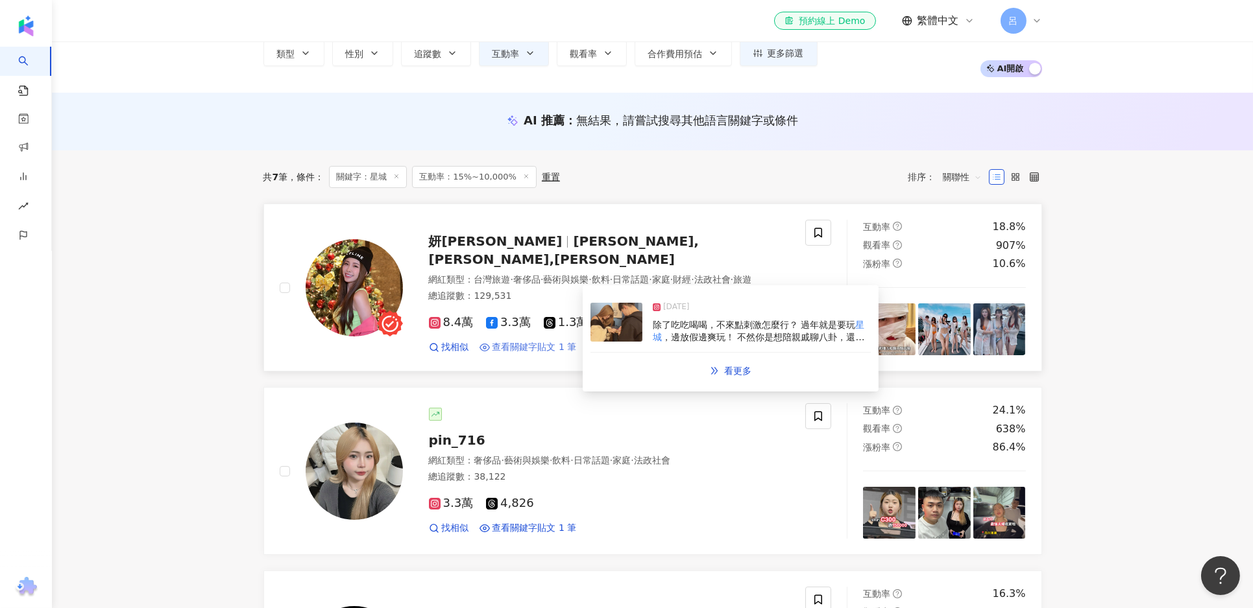
click at [548, 341] on span "查看關鍵字貼文 1 筆" at bounding box center [534, 347] width 84 height 13
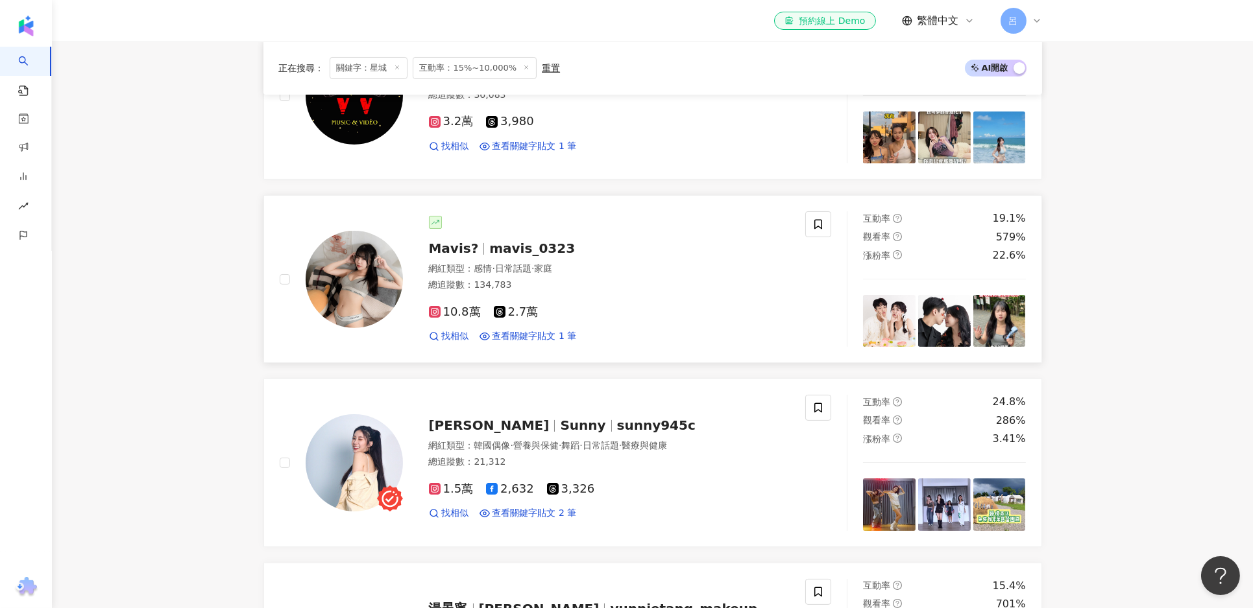
scroll to position [649, 0]
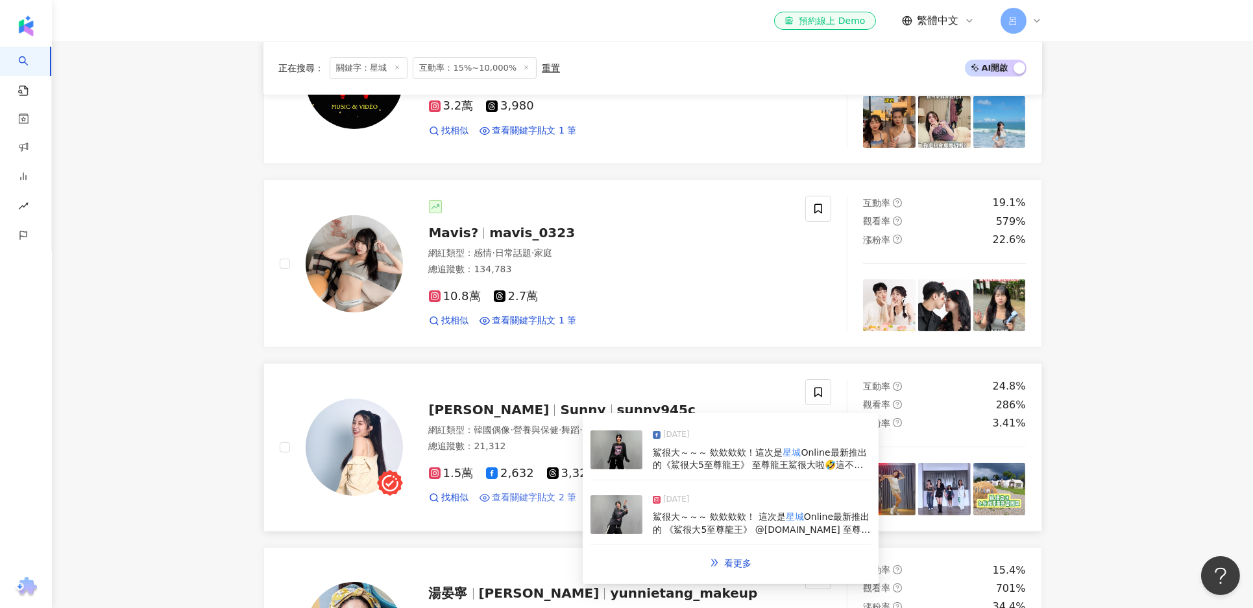
click at [555, 498] on span "查看關鍵字貼文 2 筆" at bounding box center [534, 498] width 84 height 13
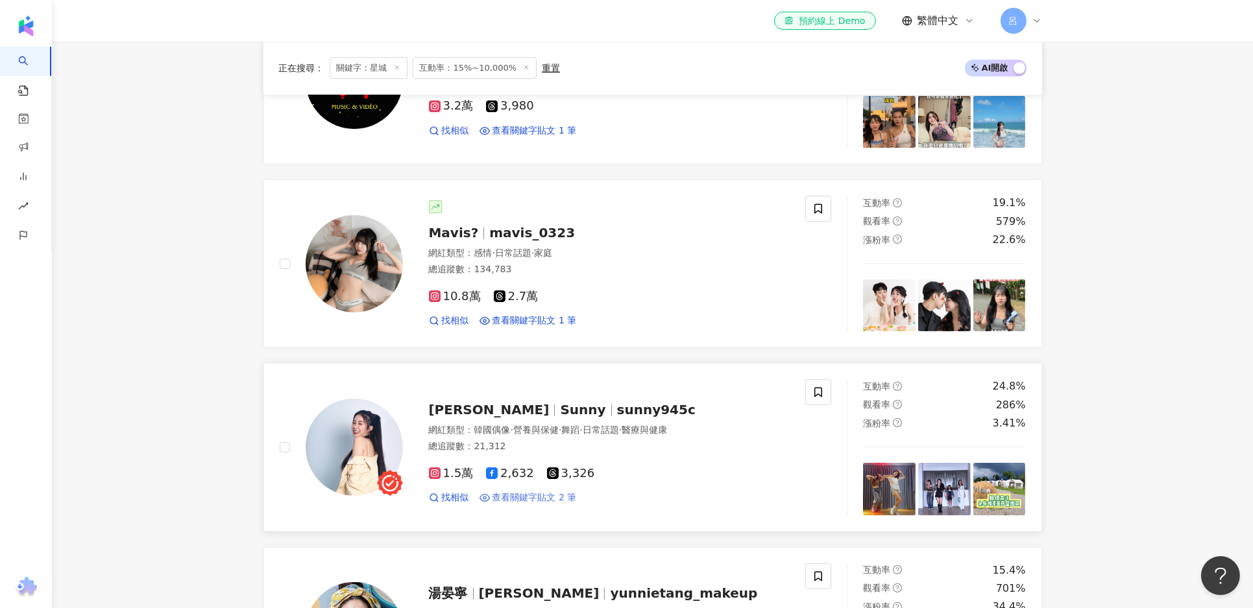
click at [520, 498] on span "查看關鍵字貼文 2 筆" at bounding box center [534, 498] width 84 height 13
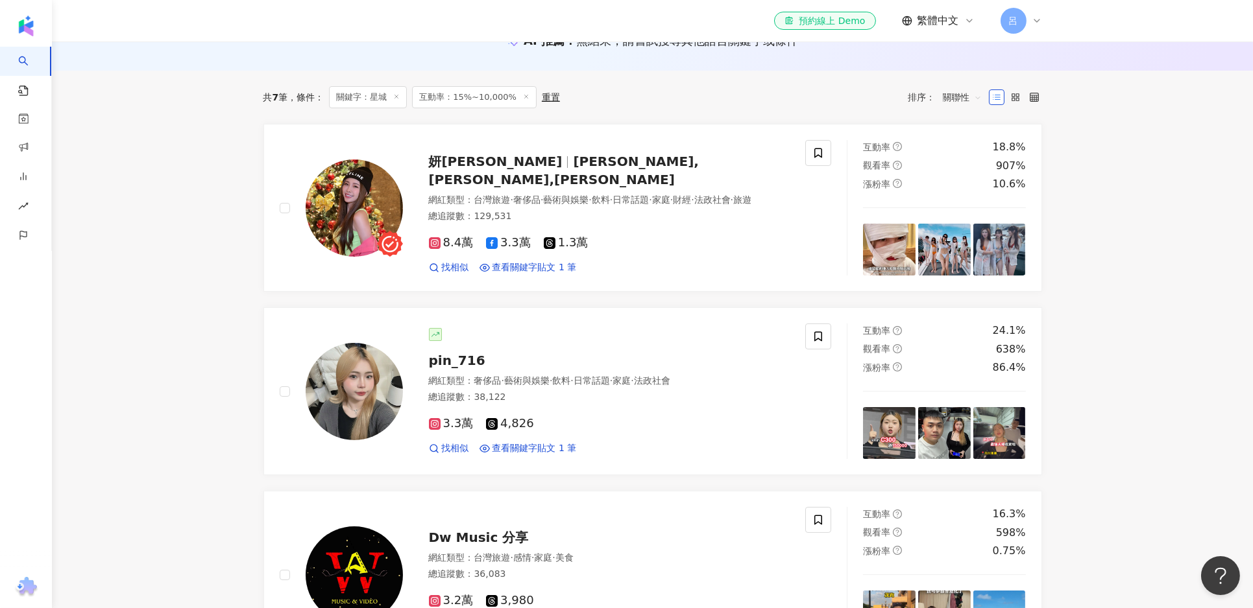
scroll to position [0, 0]
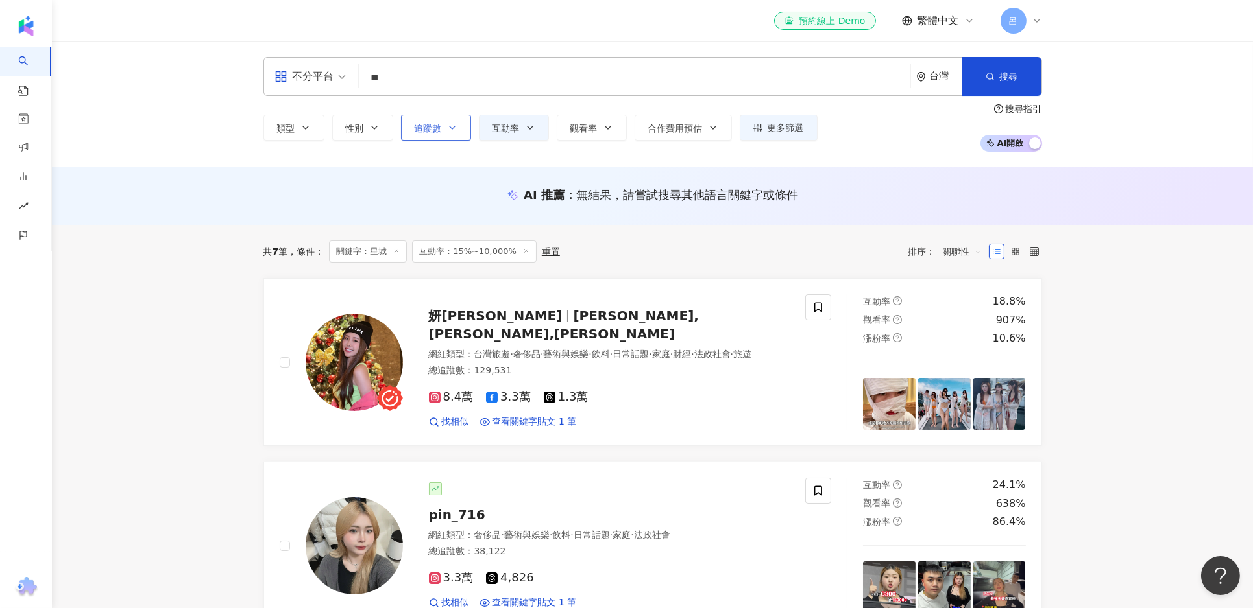
click at [452, 126] on icon "button" at bounding box center [452, 128] width 10 height 10
click at [673, 496] on div "pin_716 網紅類型 ： 奢侈品 · 藝術與娛樂 · 飲料 · 日常話題 · 家庭 · 法政社會 總追蹤數 ： 38,122 3.3萬 4,826 找相似…" at bounding box center [596, 546] width 387 height 126
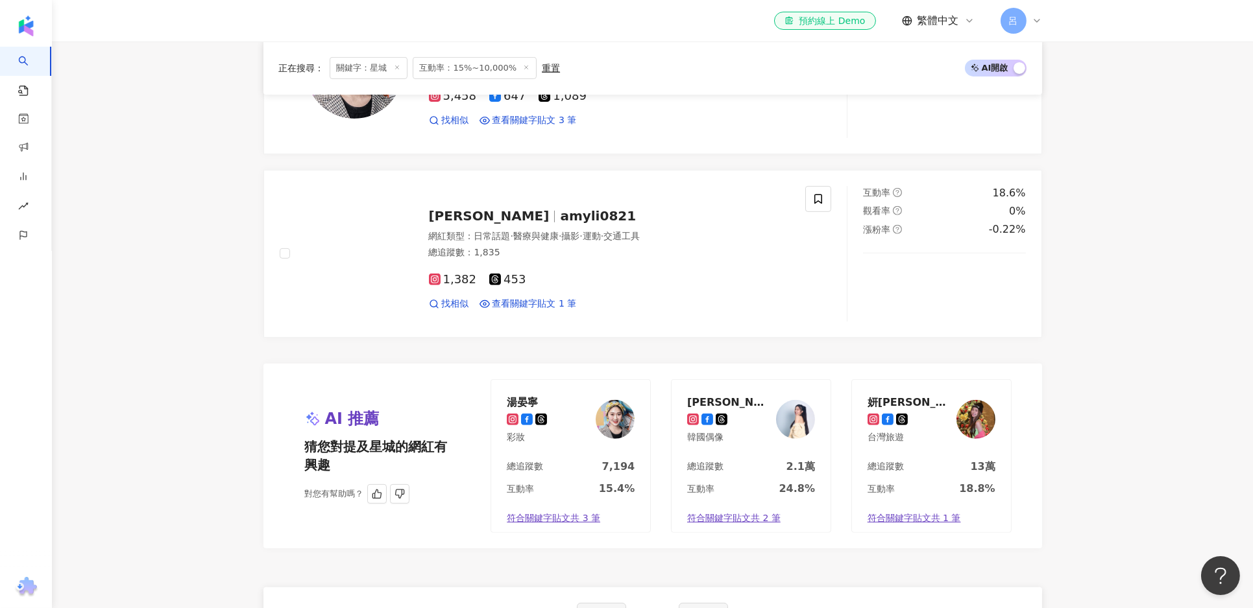
scroll to position [1229, 0]
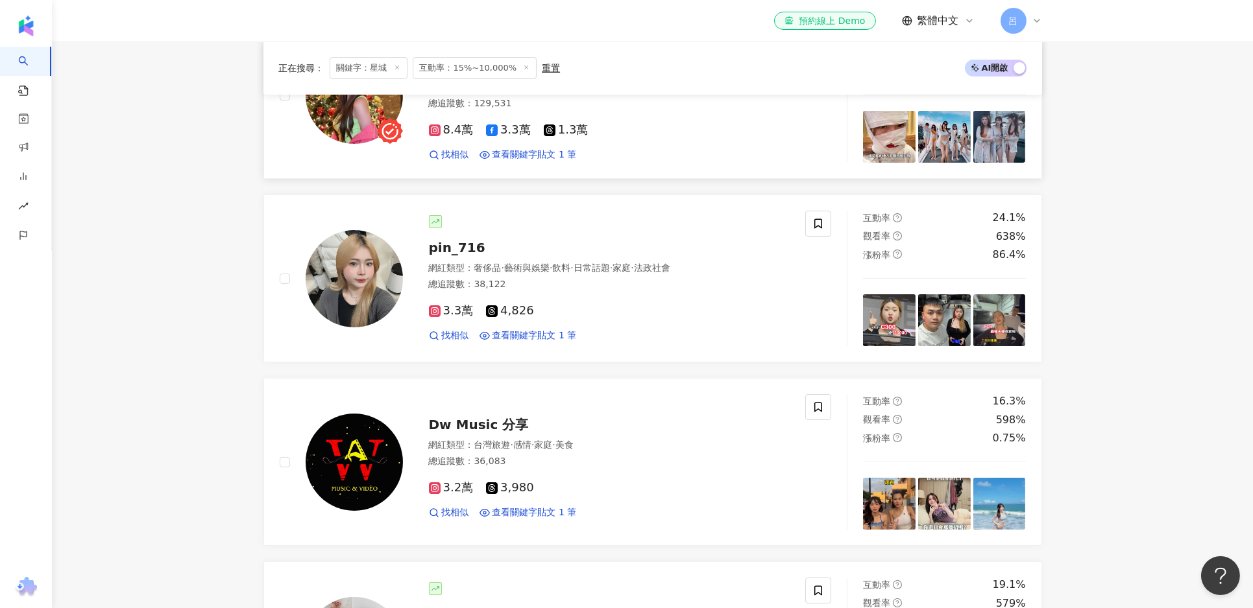
scroll to position [0, 0]
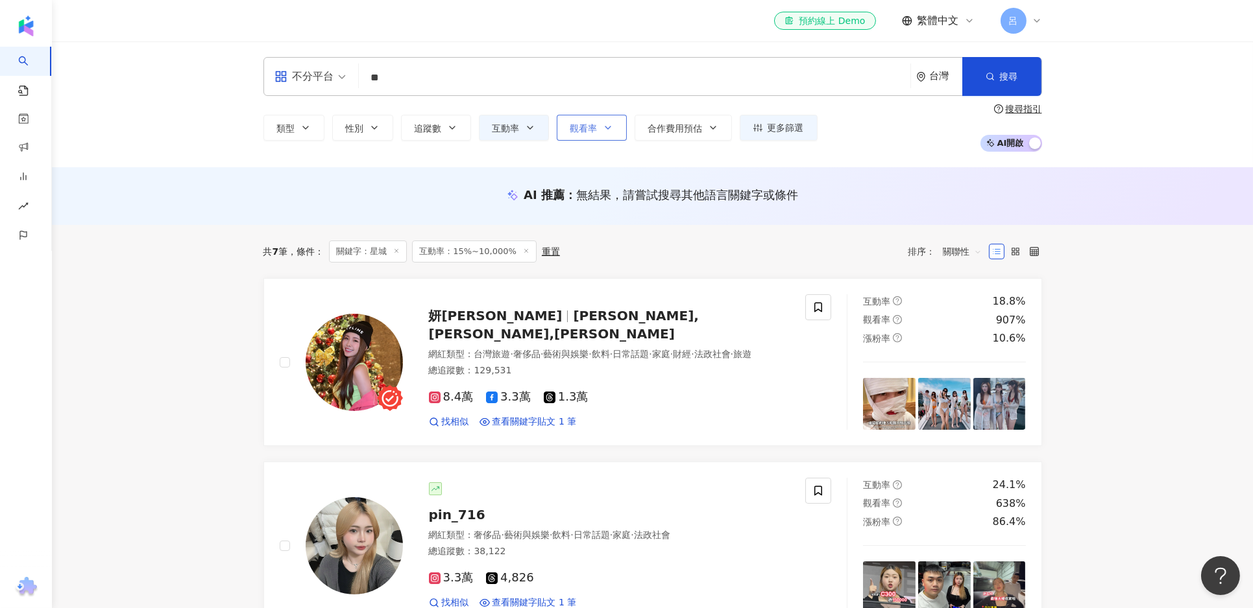
click at [592, 129] on span "觀看率" at bounding box center [583, 128] width 27 height 10
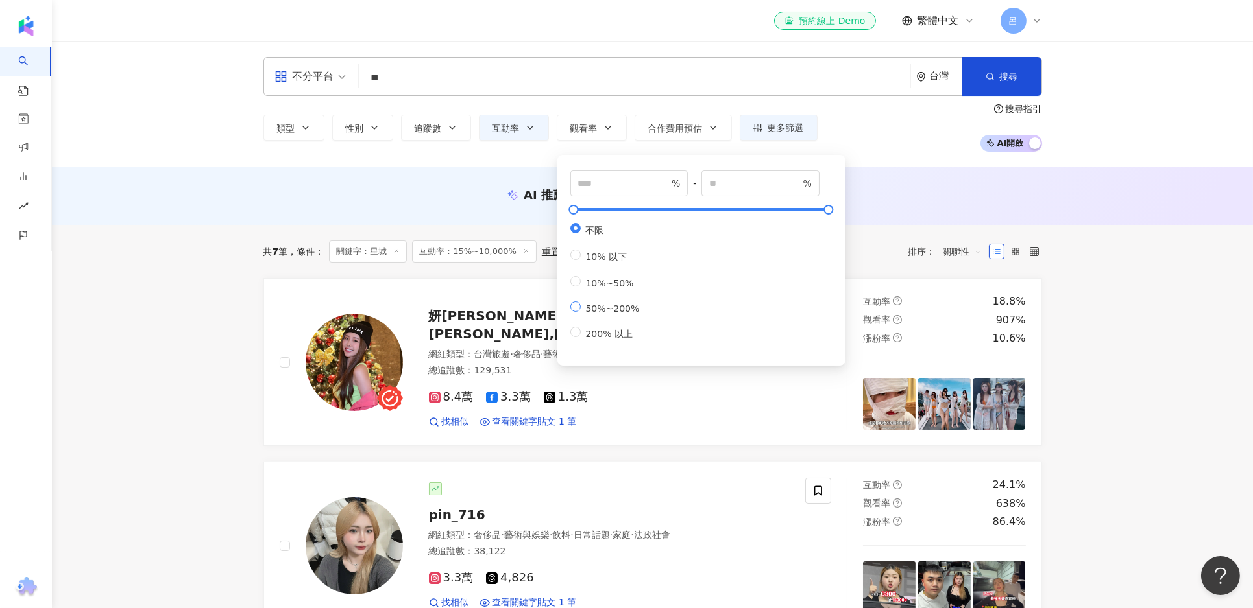
click at [612, 314] on span "50%~200%" at bounding box center [613, 309] width 64 height 10
type input "**"
type input "***"
click at [592, 339] on span "200% 以上" at bounding box center [609, 334] width 57 height 10
type input "***"
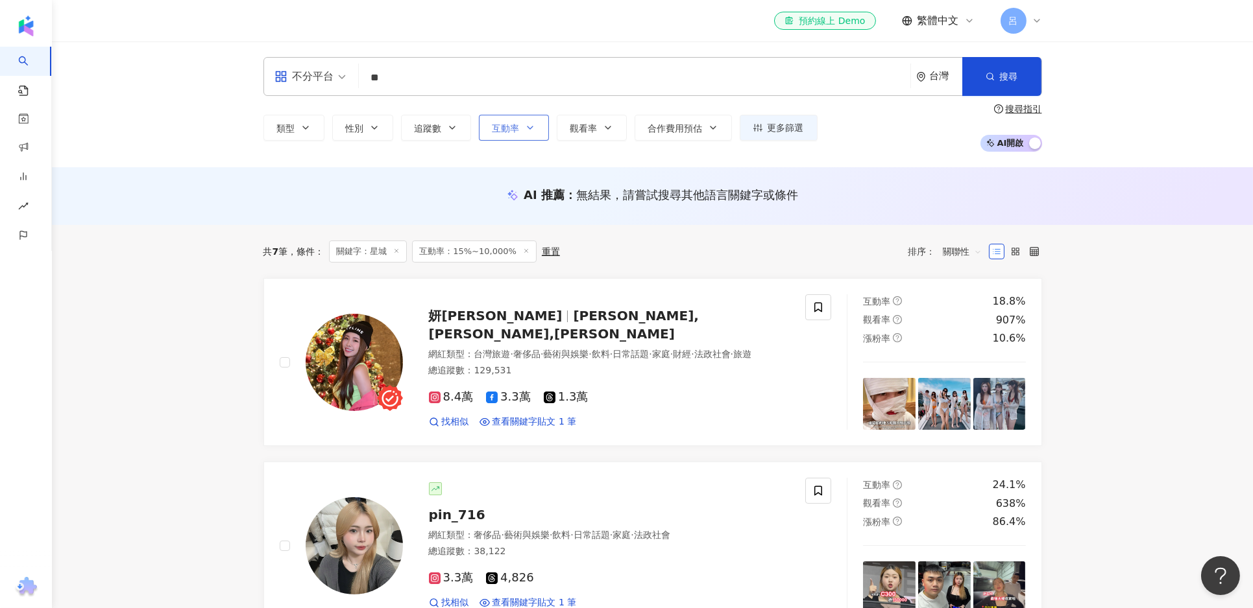
click at [519, 125] on span "互動率" at bounding box center [505, 128] width 27 height 10
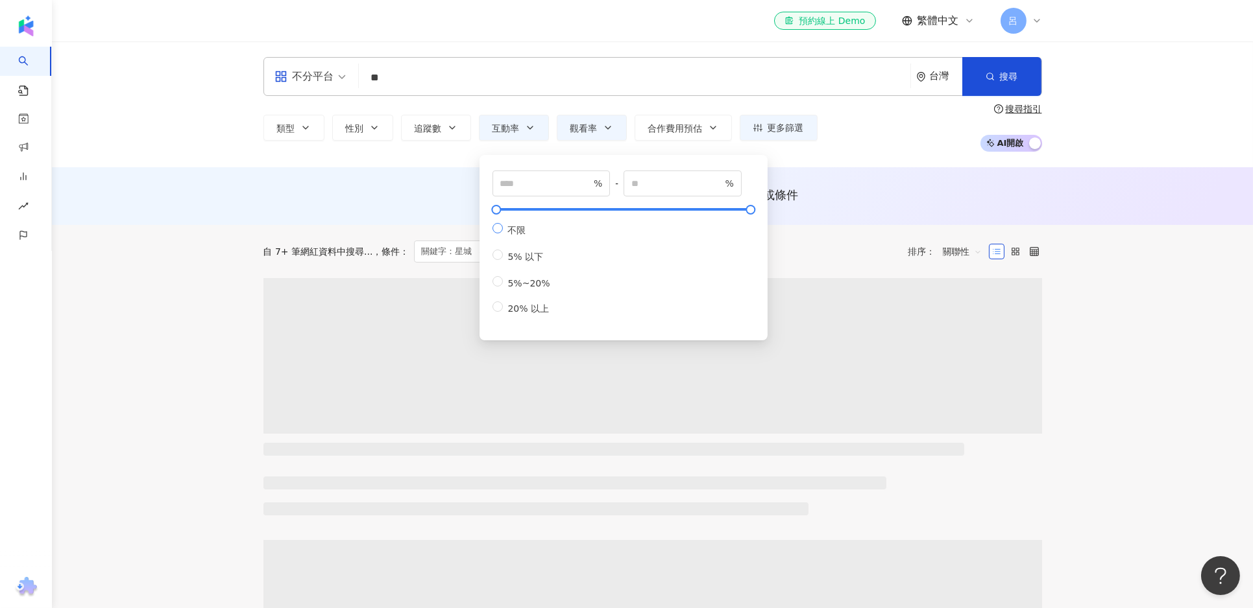
click at [514, 234] on span "不限" at bounding box center [517, 230] width 29 height 10
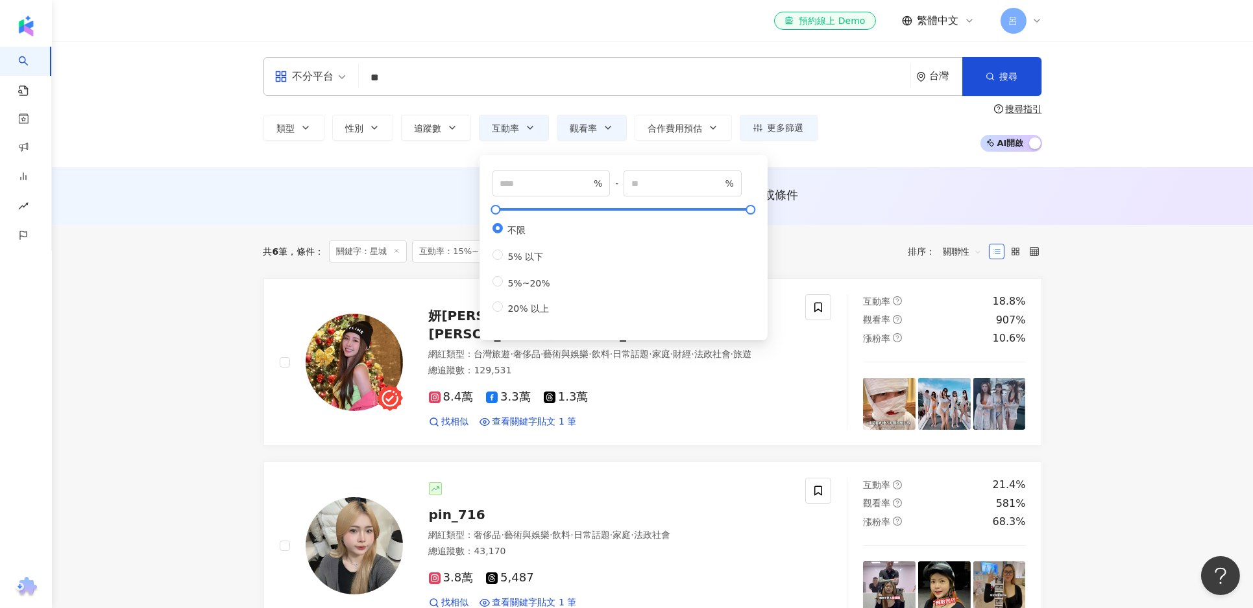
click at [921, 155] on div "不分平台 ** 台灣 搜尋 e8e4a5eb-166d-4a60-9182-5cdc1bc24d01 a457c189-e38f-4de3-9881-e37a…" at bounding box center [652, 105] width 1201 height 126
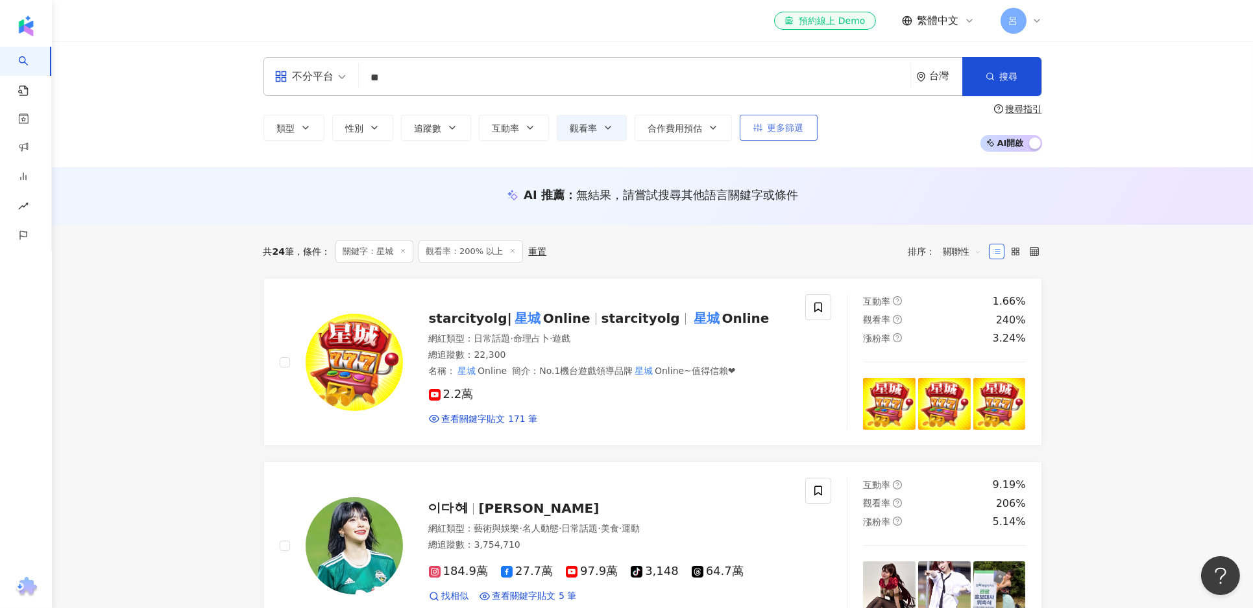
click at [772, 140] on button "更多篩選" at bounding box center [779, 128] width 78 height 26
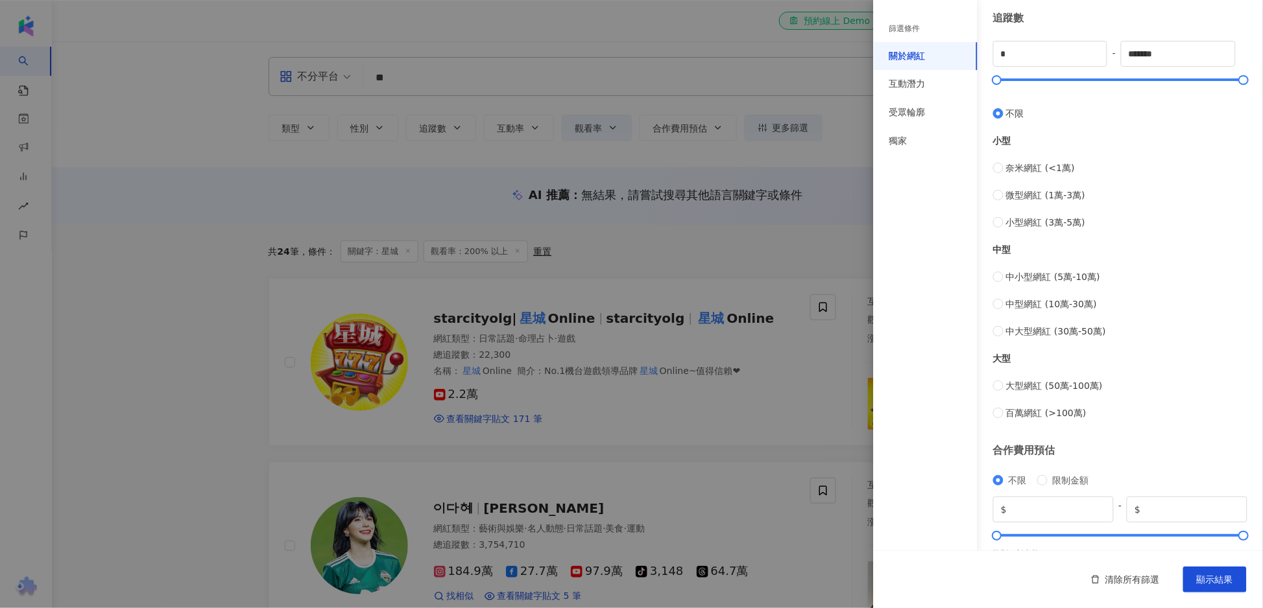
scroll to position [370, 0]
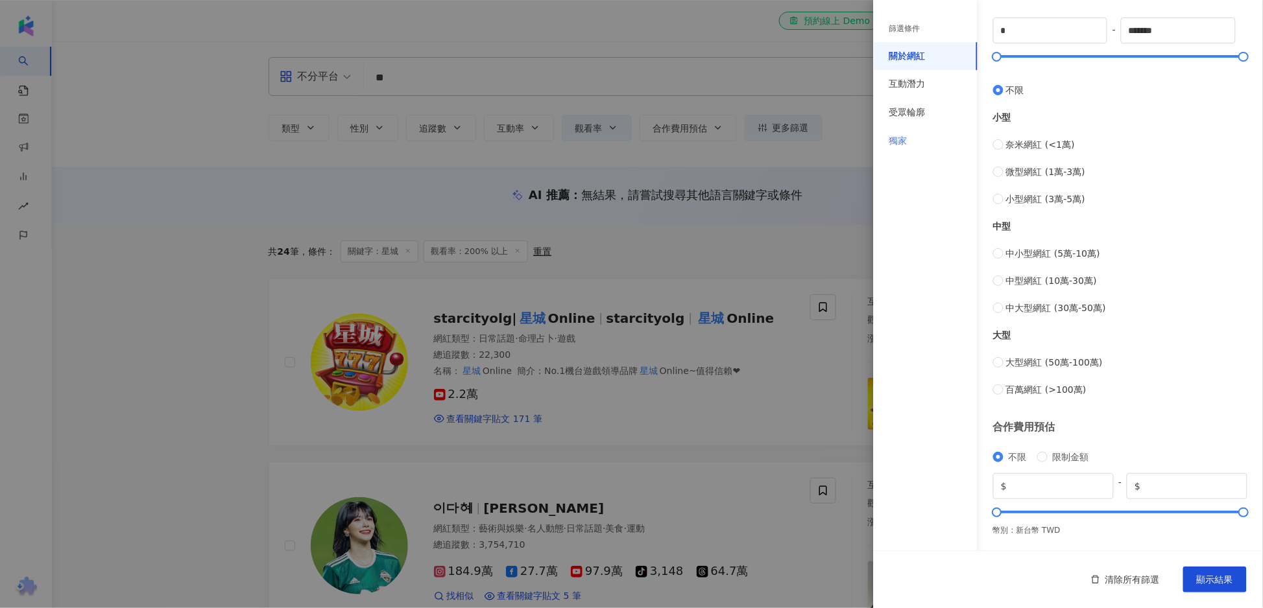
click at [913, 134] on div "獨家" at bounding box center [926, 141] width 104 height 29
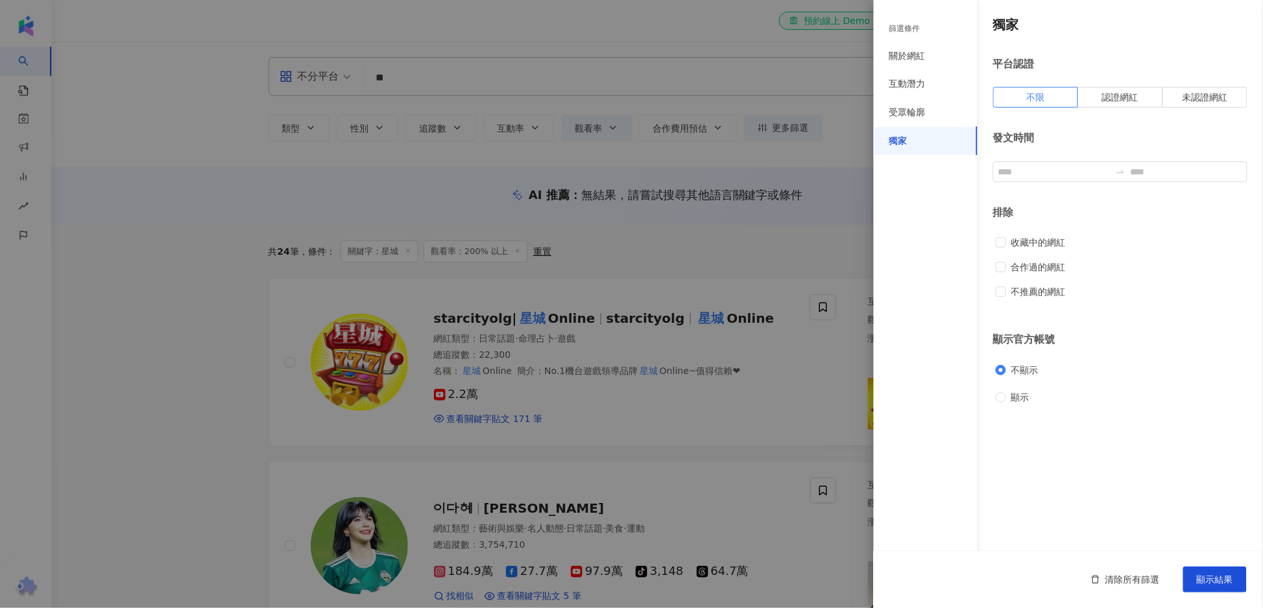
scroll to position [0, 0]
click at [905, 110] on div "受眾輪廓" at bounding box center [907, 112] width 36 height 13
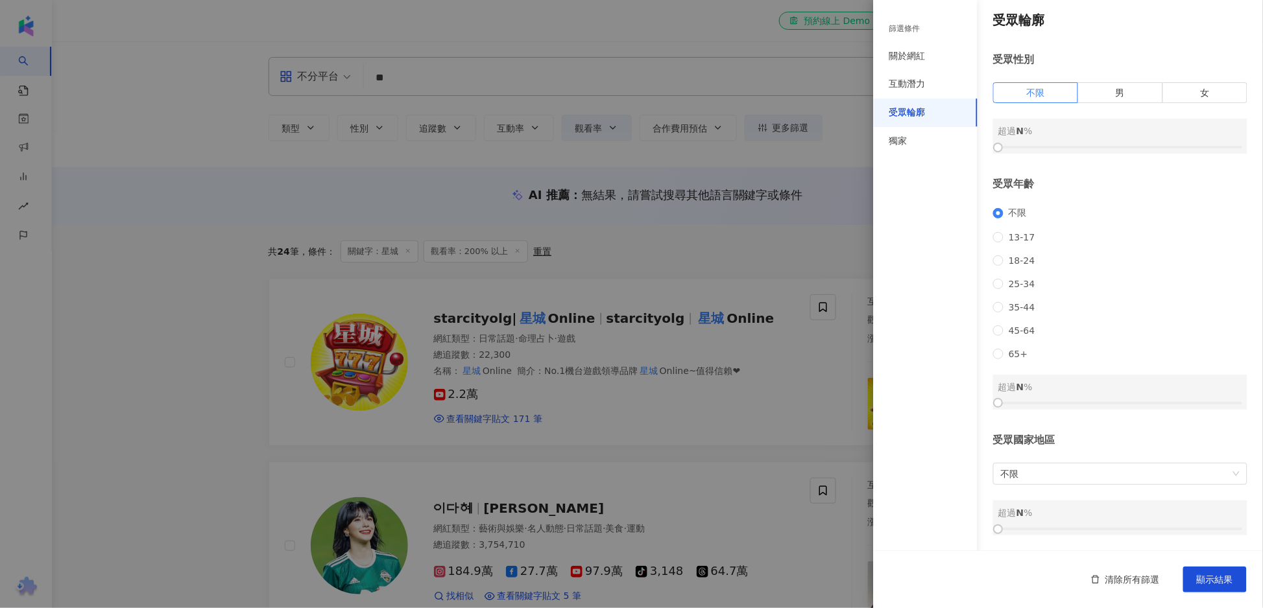
scroll to position [26, 0]
click at [913, 88] on div "互動潛力" at bounding box center [907, 84] width 36 height 13
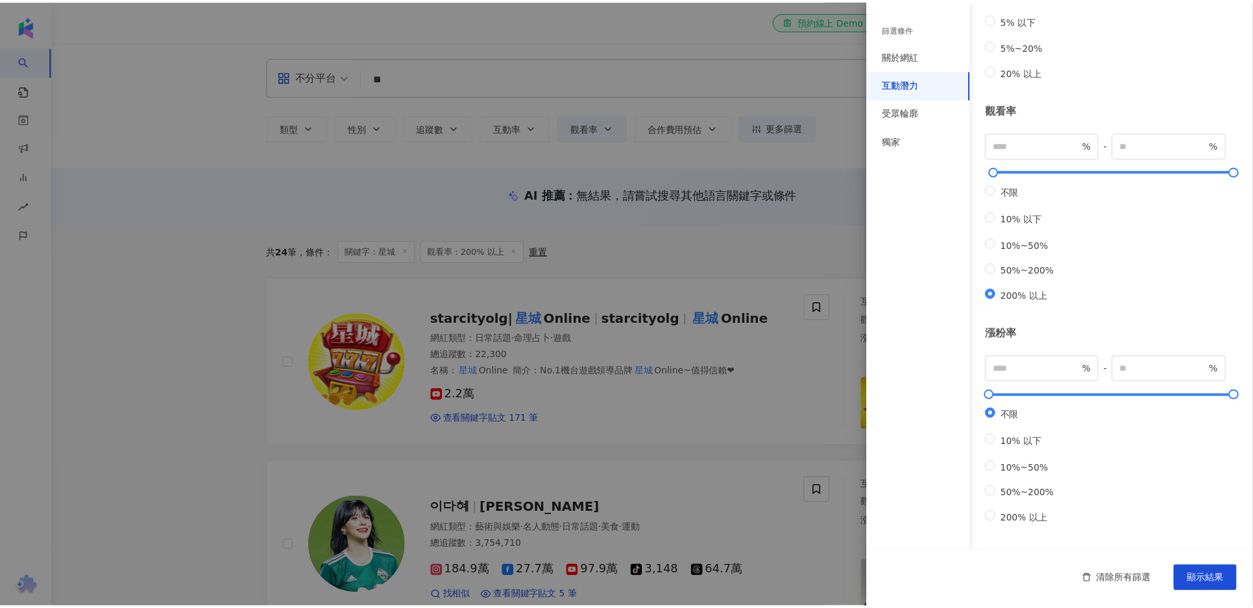
scroll to position [284, 0]
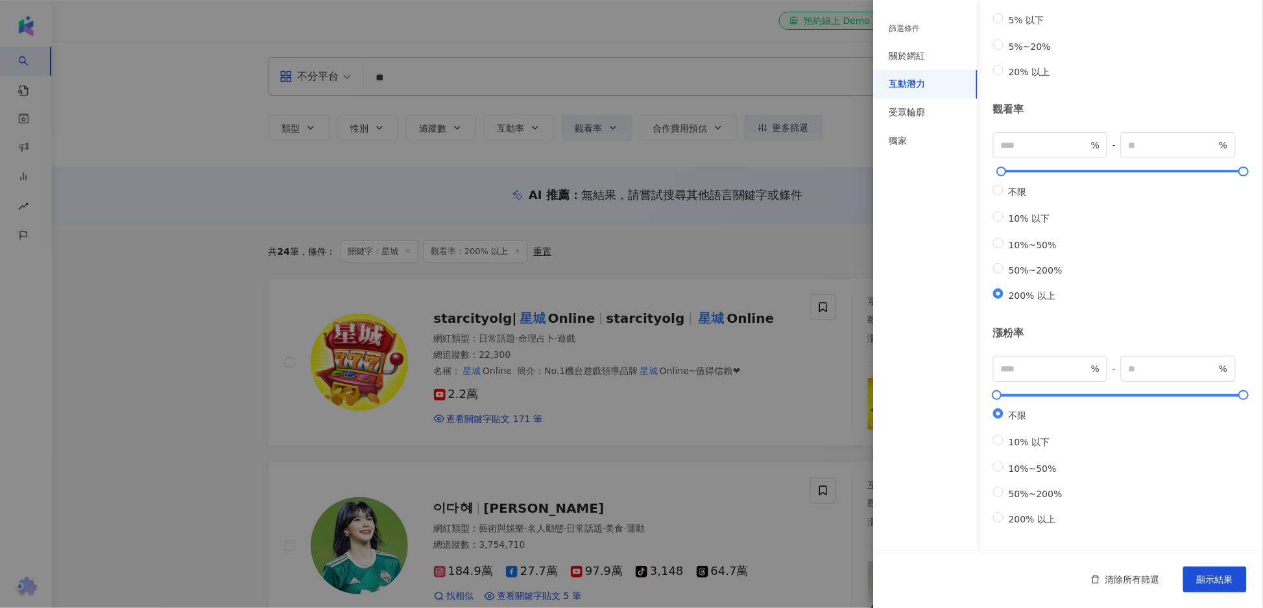
click at [871, 138] on div at bounding box center [631, 304] width 1263 height 608
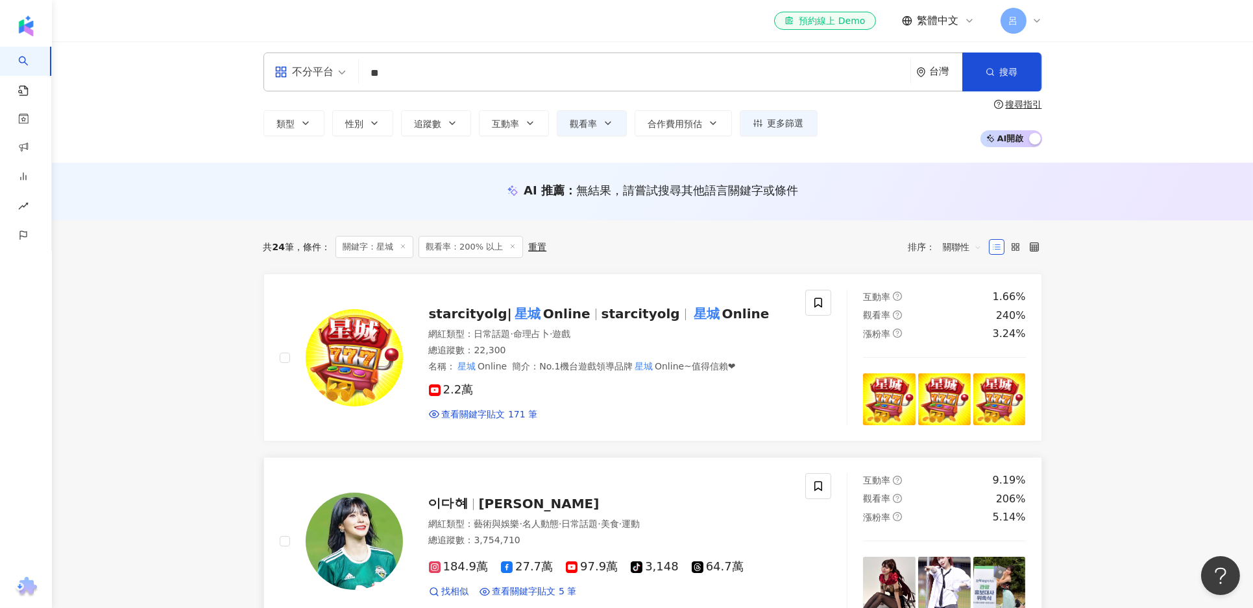
scroll to position [0, 0]
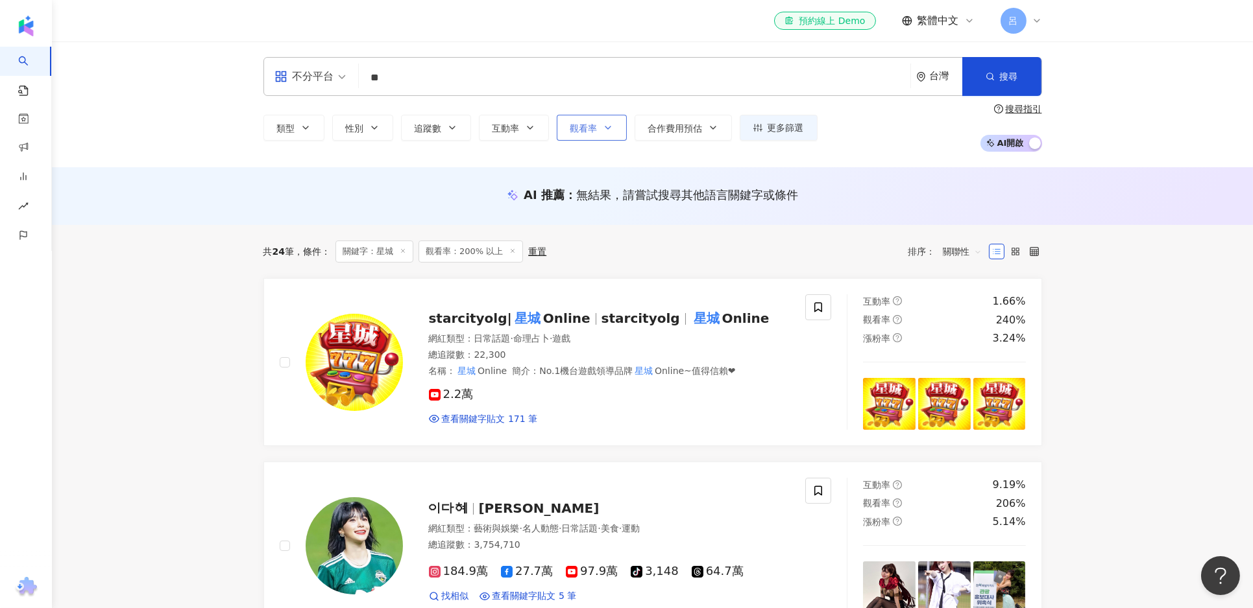
click at [616, 136] on button "觀看率" at bounding box center [592, 128] width 70 height 26
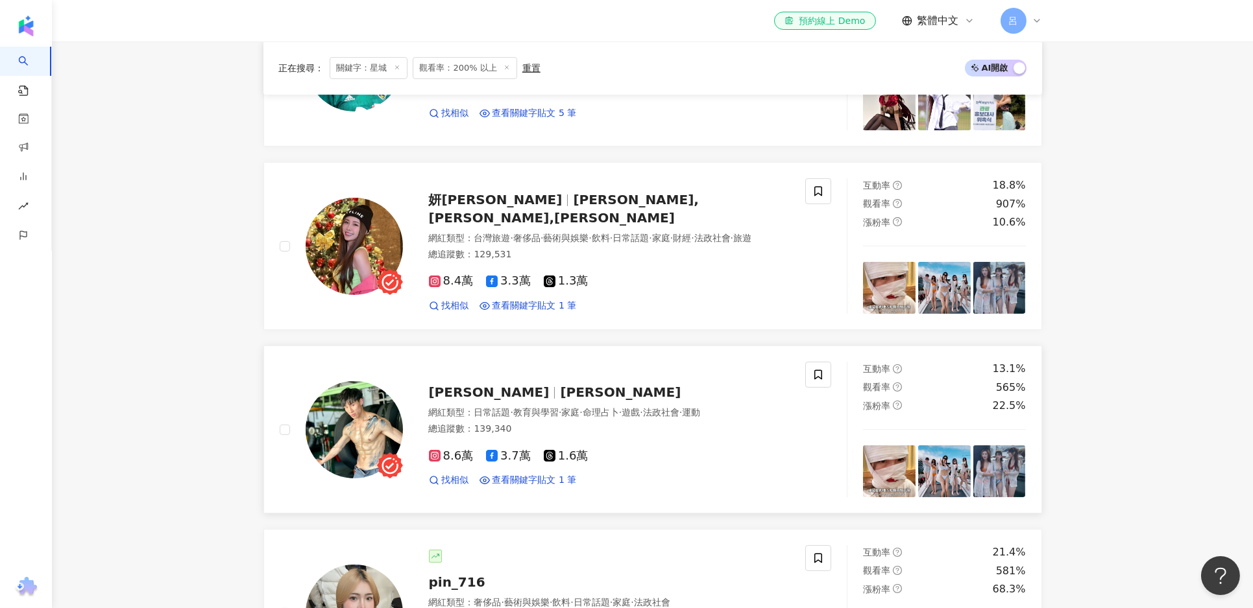
scroll to position [485, 0]
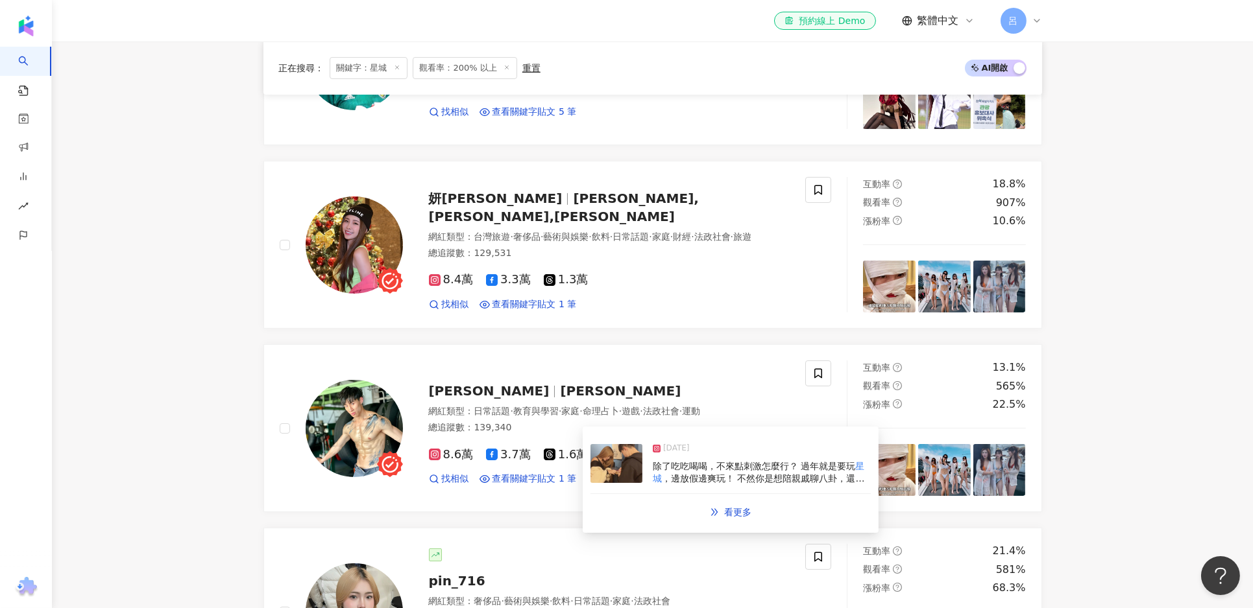
click at [709, 472] on div "除了吃吃喝喝，不來點刺激怎麼行？ 過年就是要玩 星城 ，邊放假邊爽玩！ 不然你是想陪親戚聊八卦，還是被催婚🤣 今年春節 #金蟒逗陣乃 星城 活動超狂～ 不但能…" at bounding box center [762, 473] width 218 height 25
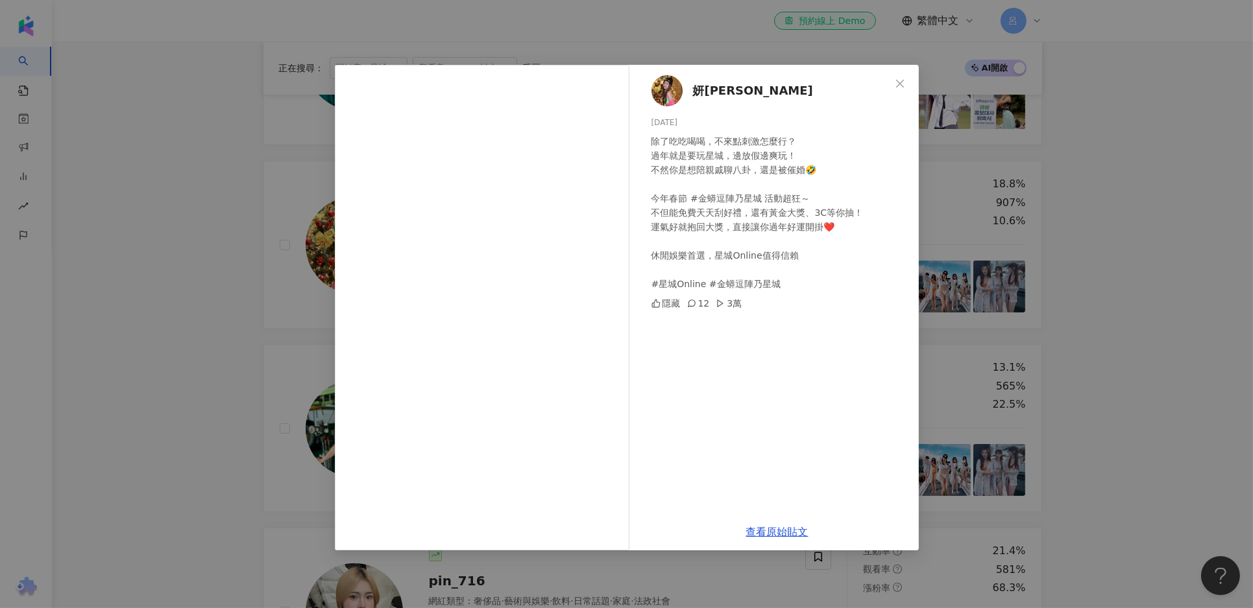
click at [1195, 442] on div "妍甄Mika 2025/1/15 除了吃吃喝喝，不來點刺激怎麼行？ 過年就是要玩星城，邊放假邊爽玩！ 不然你是想陪親戚聊八卦，還是被催婚🤣 今年春節 #金蟒逗…" at bounding box center [626, 304] width 1253 height 608
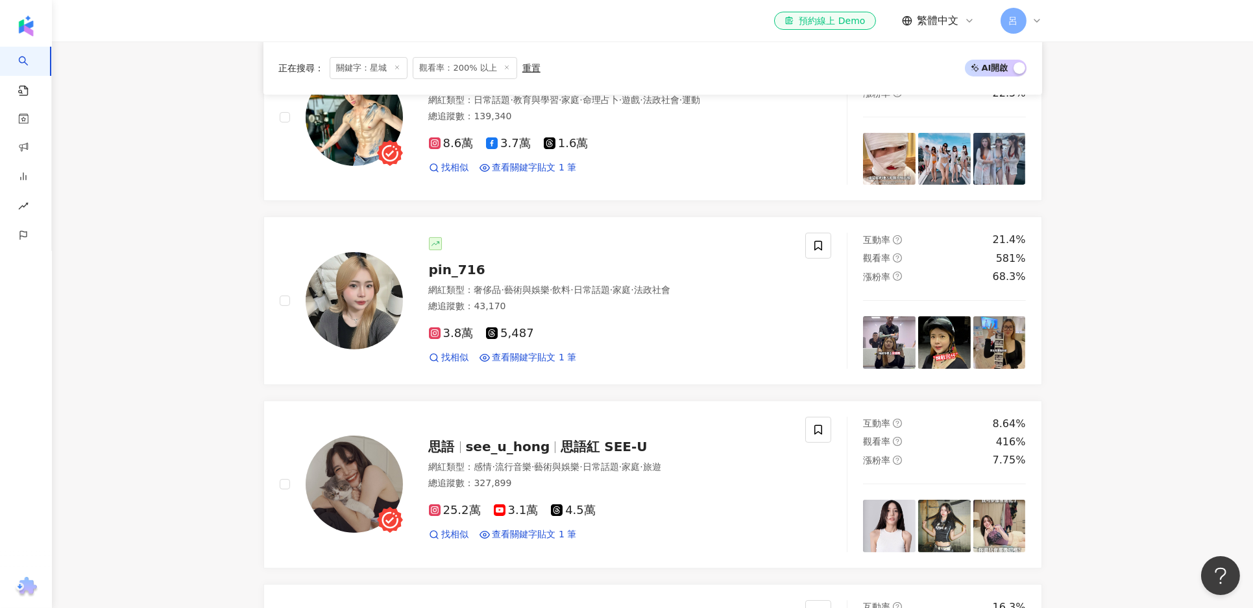
scroll to position [922, 0]
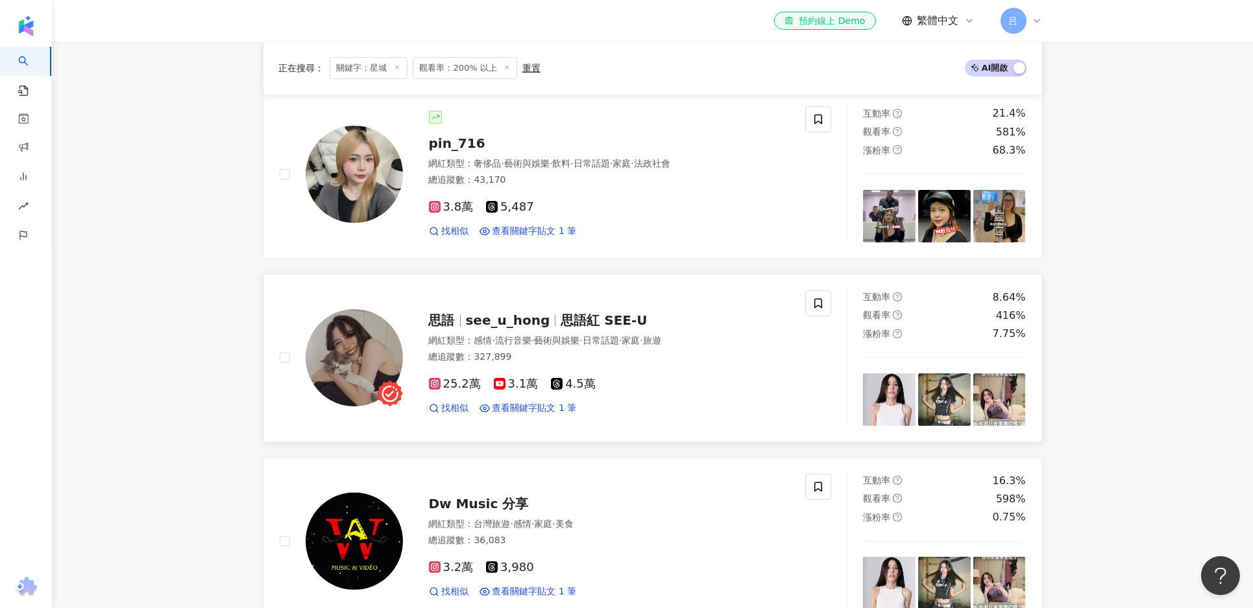
click at [533, 319] on span "see_u_hong" at bounding box center [508, 321] width 84 height 16
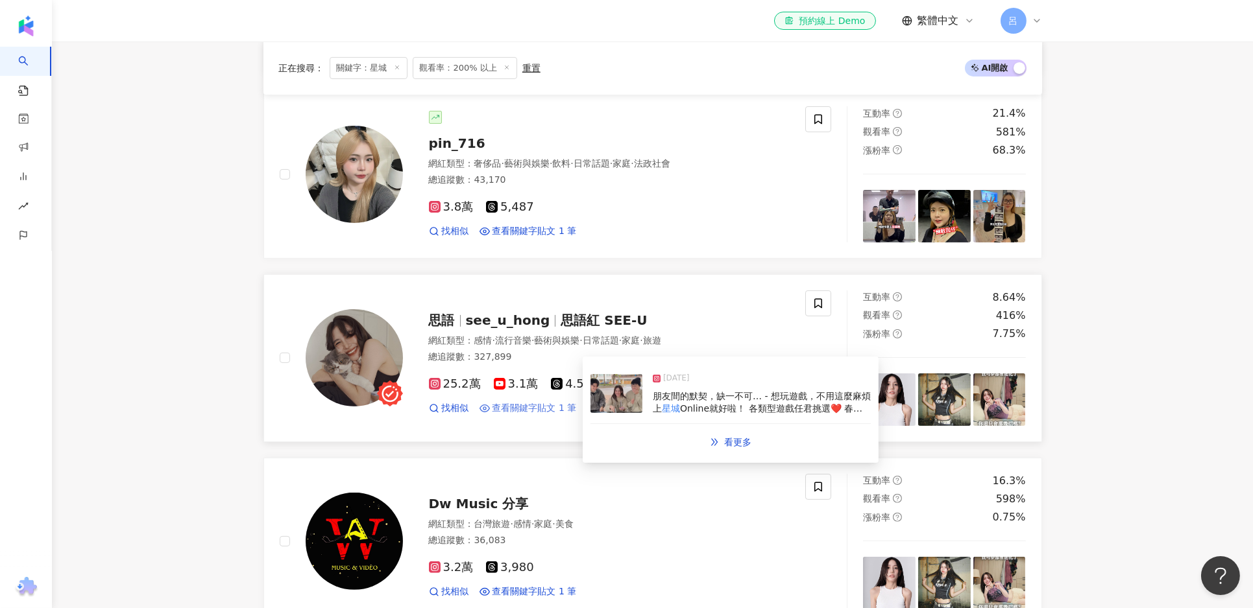
click at [529, 407] on span "查看關鍵字貼文 1 筆" at bounding box center [534, 408] width 84 height 13
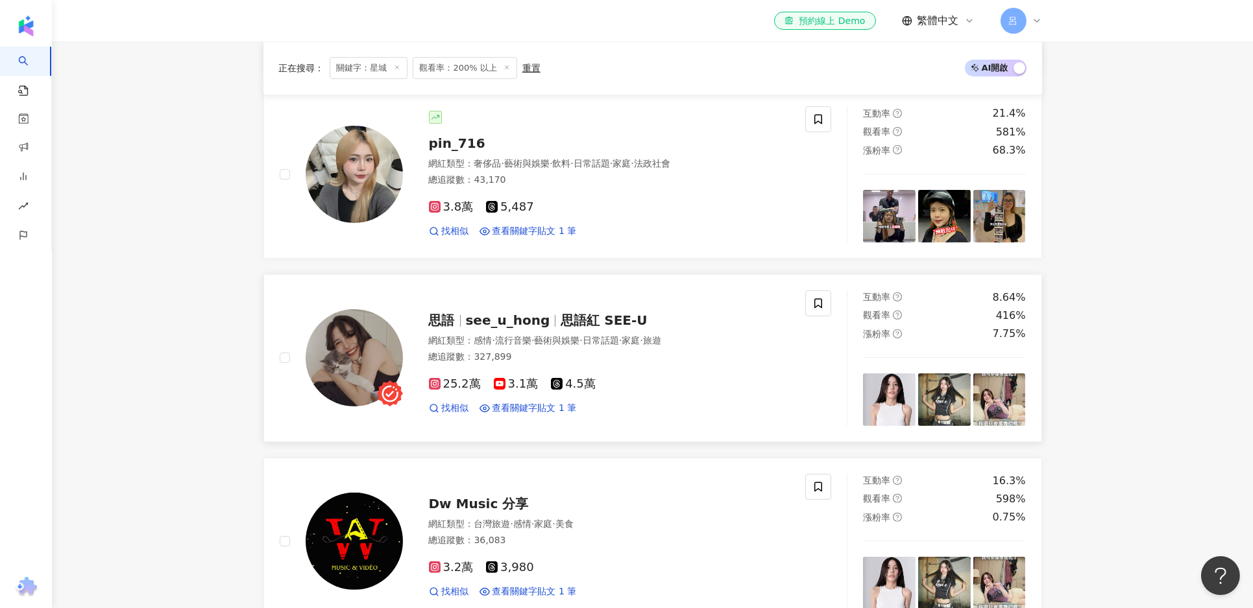
click at [684, 365] on div "網紅類型 ： 感情 · 流行音樂 · 藝術與娛樂 · 日常話題 · 家庭 · 旅遊 總追蹤數 ： 327,899" at bounding box center [609, 351] width 361 height 32
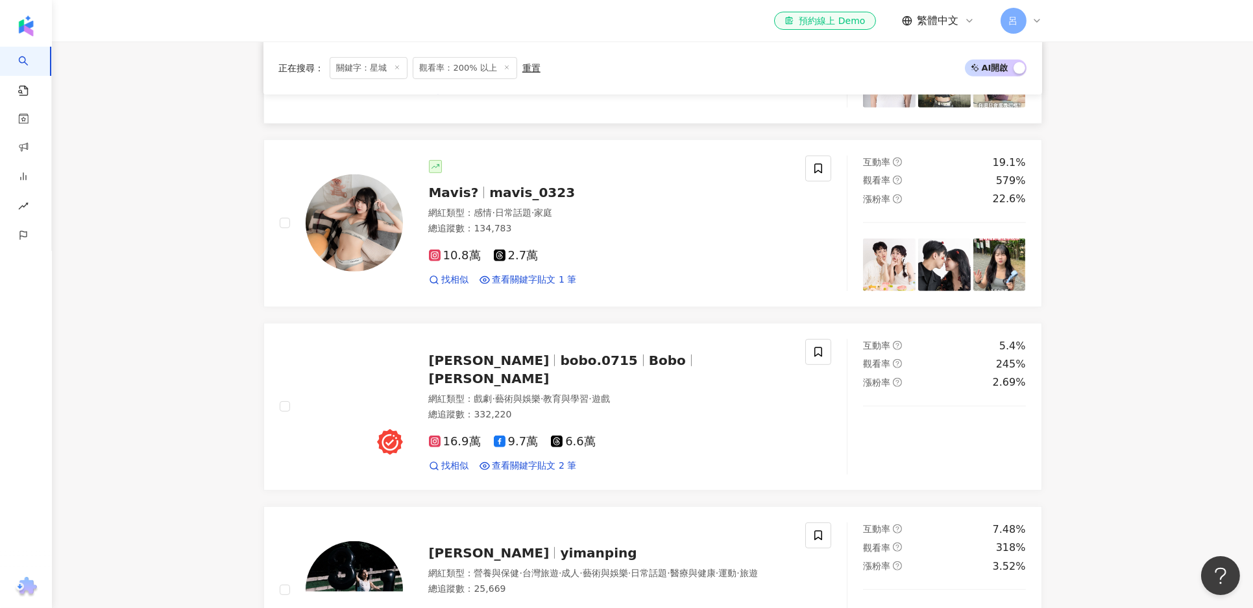
scroll to position [1458, 0]
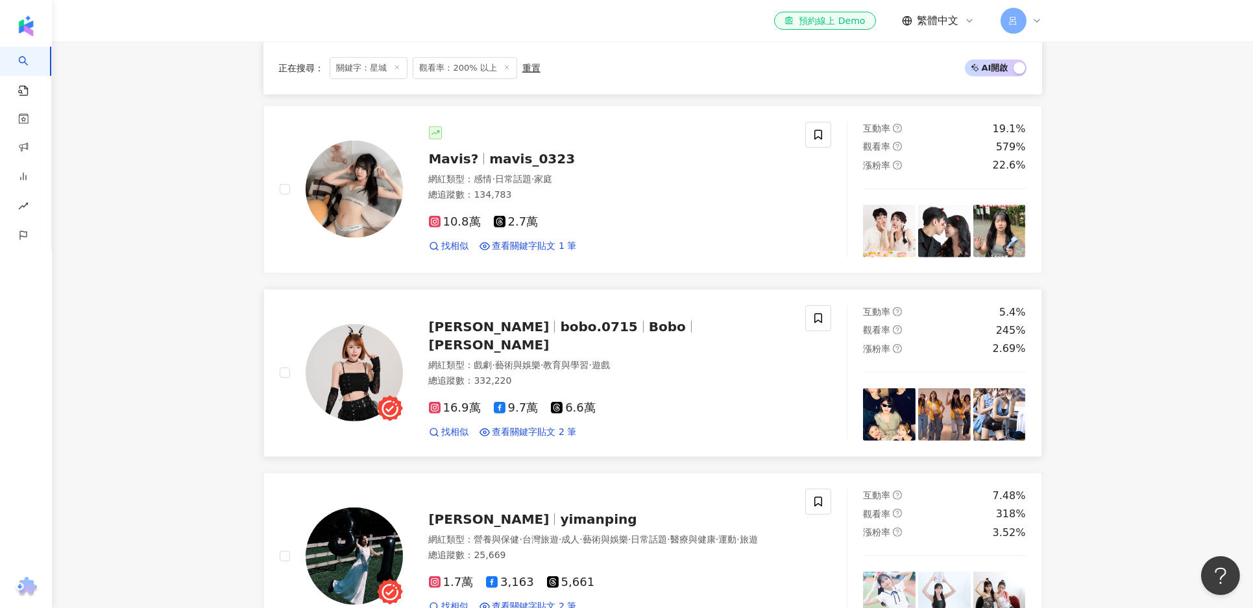
click at [643, 332] on div at bounding box center [643, 327] width 1 height 12
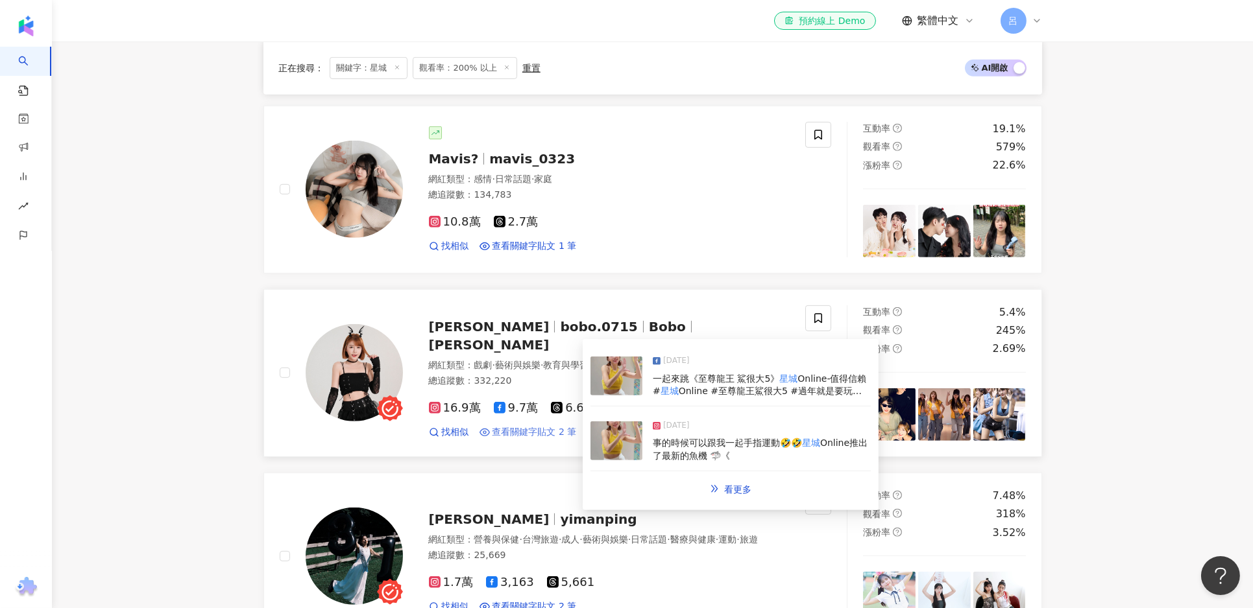
click at [549, 426] on span "查看關鍵字貼文 2 筆" at bounding box center [534, 432] width 84 height 13
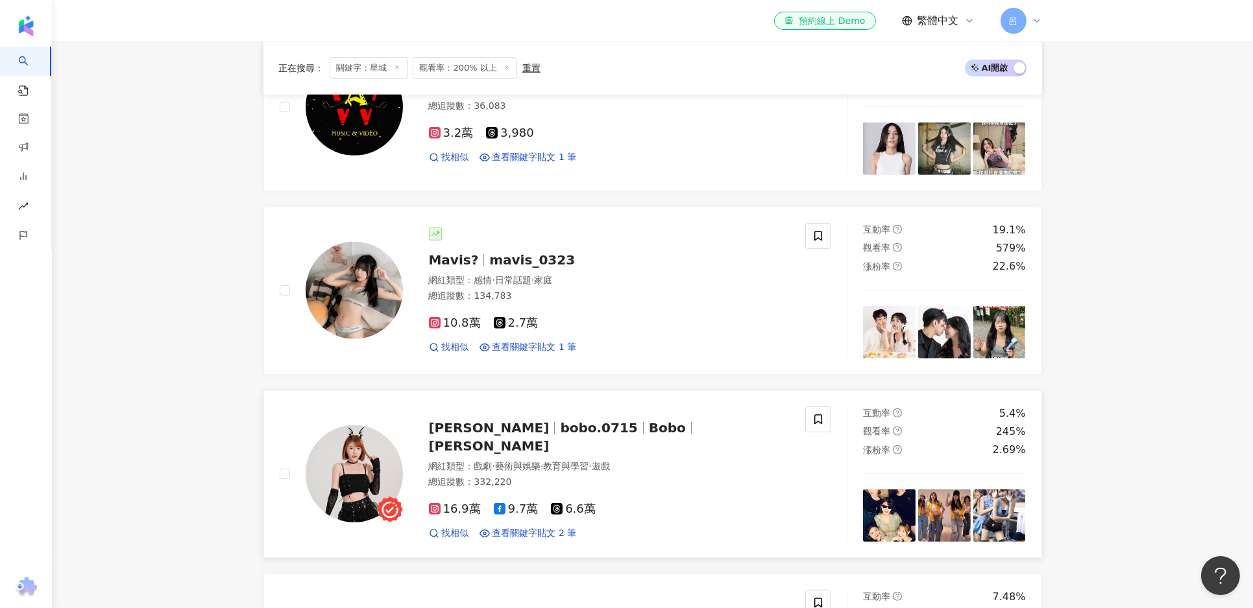
scroll to position [1358, 0]
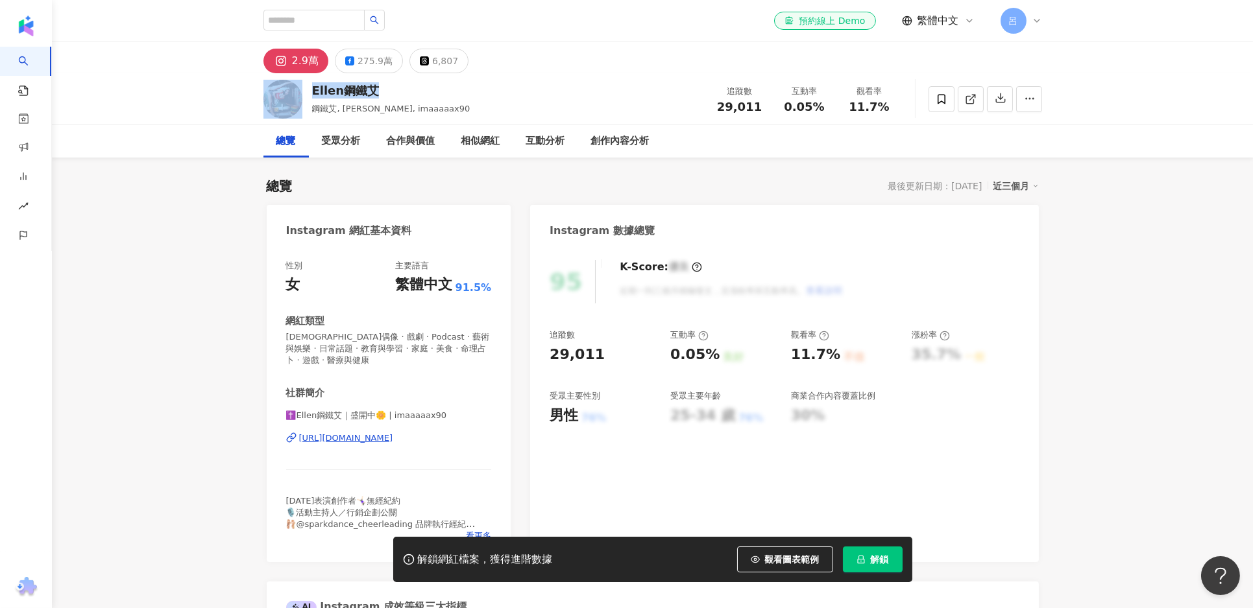
drag, startPoint x: 398, startPoint y: 90, endPoint x: 306, endPoint y: 91, distance: 91.5
click at [306, 91] on div "Ellen鋼鐵艾 鋼鐵艾, [PERSON_NAME], imaaaaax90 追蹤數 29,011 互動率 0.05% 觀看率 11.7%" at bounding box center [652, 98] width 830 height 51
copy div "Ellen鋼鐵艾"
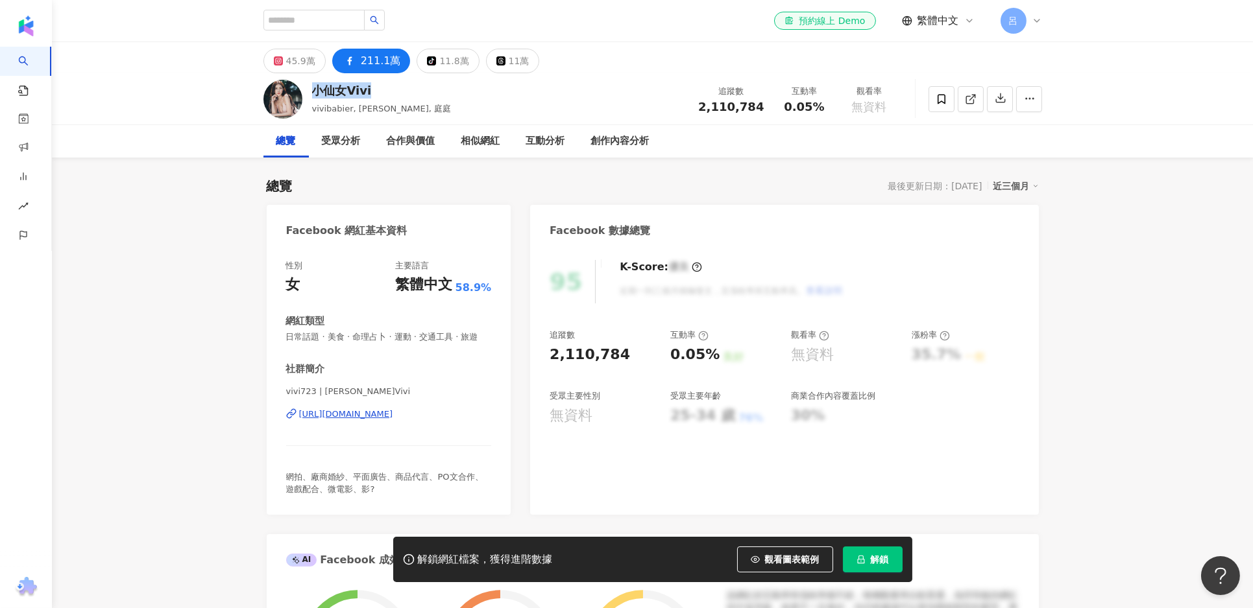
drag, startPoint x: 378, startPoint y: 86, endPoint x: 312, endPoint y: 91, distance: 66.4
click at [312, 91] on div "小仙女Vivi" at bounding box center [381, 90] width 139 height 16
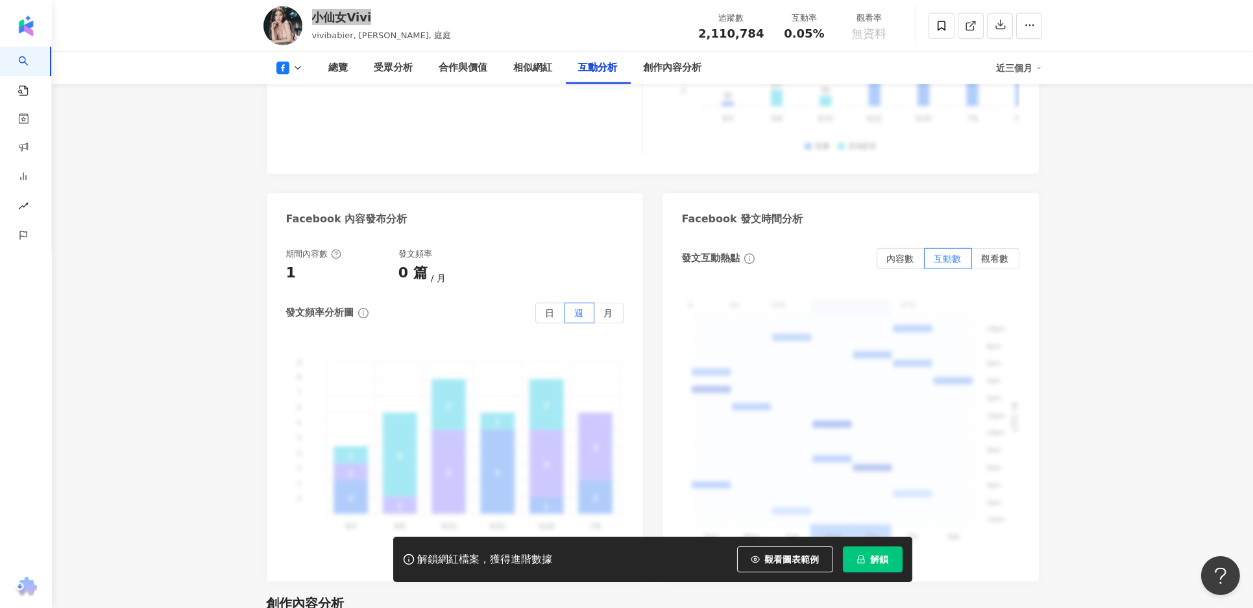
scroll to position [2667, 0]
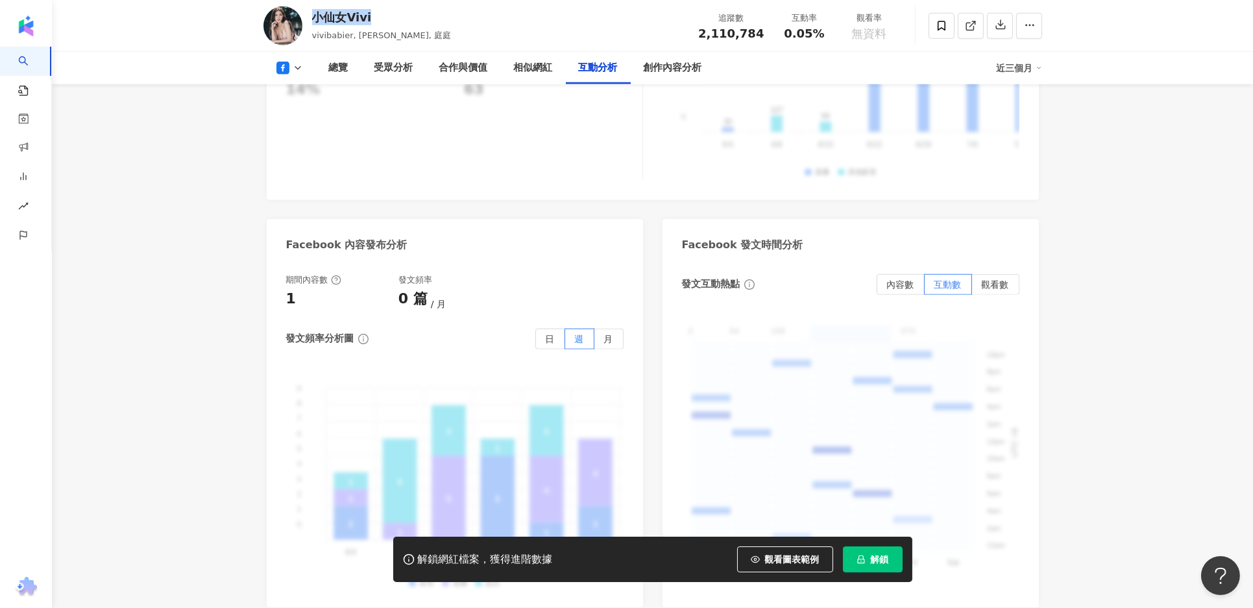
click at [295, 69] on icon at bounding box center [298, 68] width 10 height 10
click at [302, 95] on button "Instagram" at bounding box center [310, 92] width 78 height 18
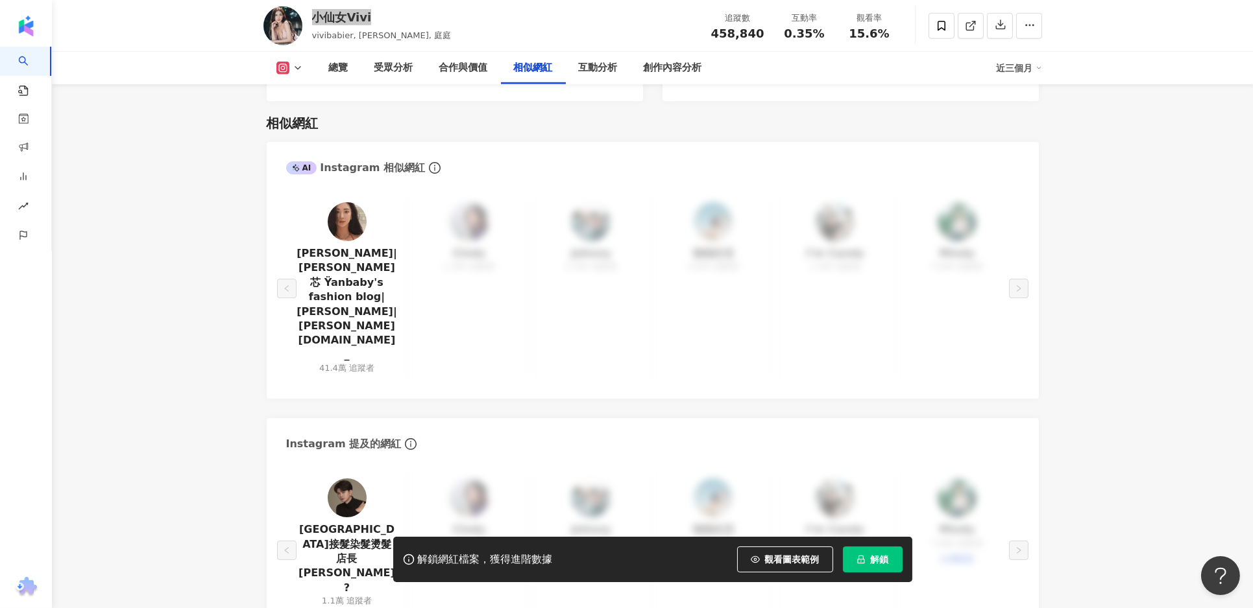
scroll to position [2553, 0]
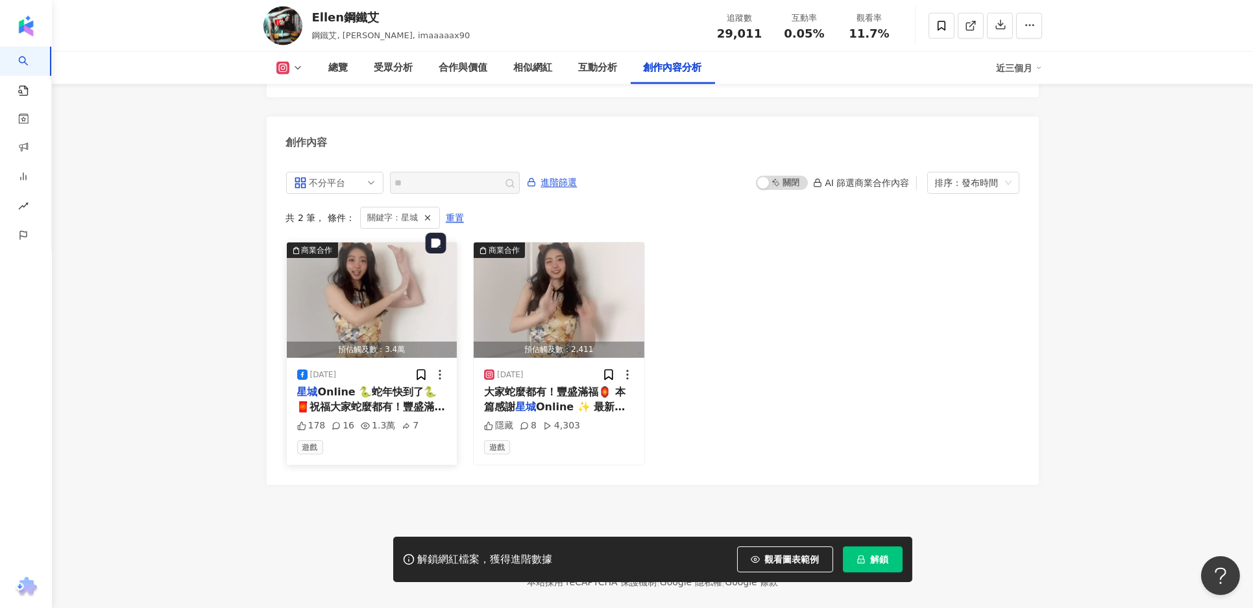
click at [354, 274] on img "button" at bounding box center [372, 300] width 171 height 115
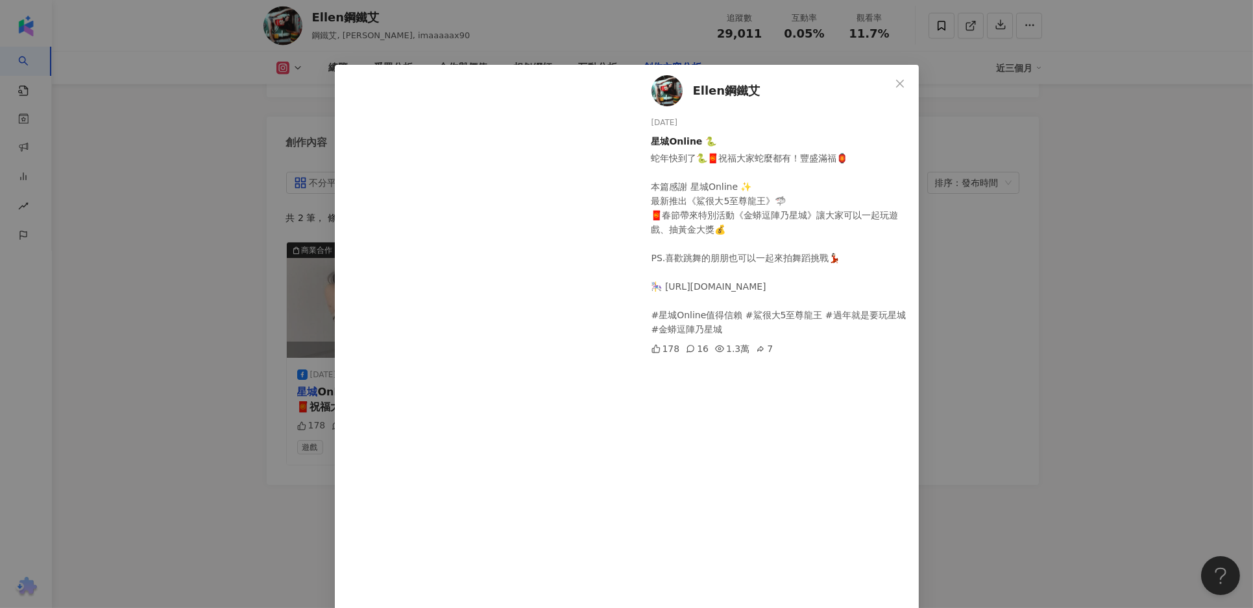
click at [285, 496] on div "Ellen鋼鐵艾 [DATE] 星城Online 🐍 蛇年快到了🐍🧧祝福大家蛇麼都有！豐盛滿福🏮 本篇感謝 星城Online ✨ 最新推出《鯊很大5至尊龍王》…" at bounding box center [626, 304] width 1253 height 608
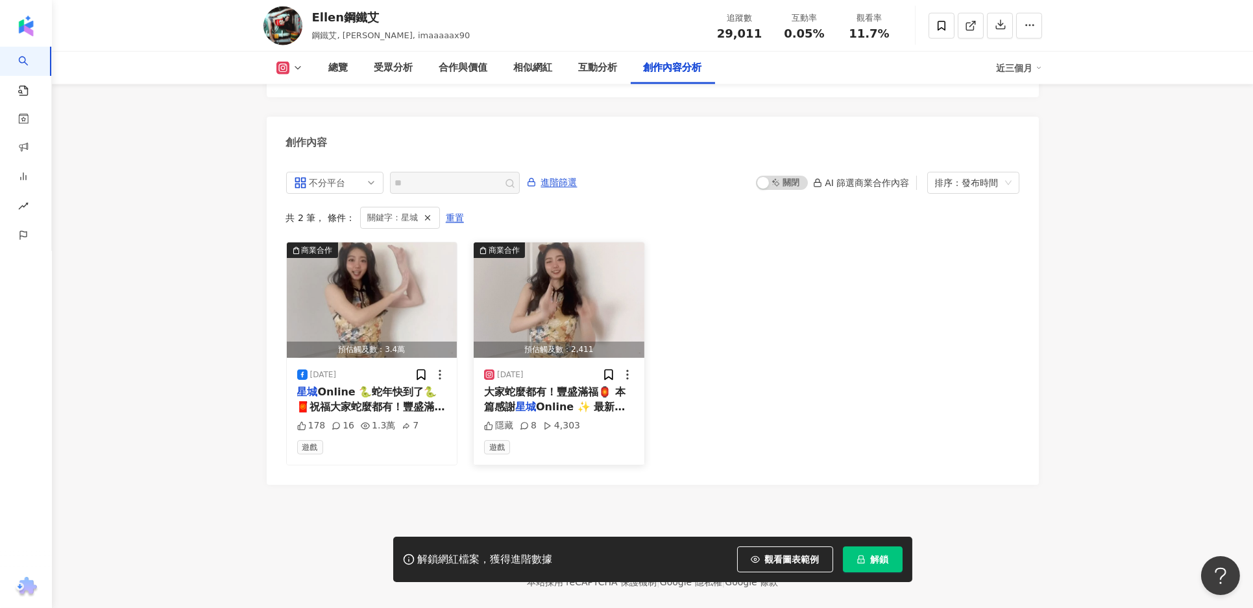
click at [535, 386] on span "大家蛇麼都有！豐盛滿福🏮 本篇感謝" at bounding box center [554, 399] width 141 height 27
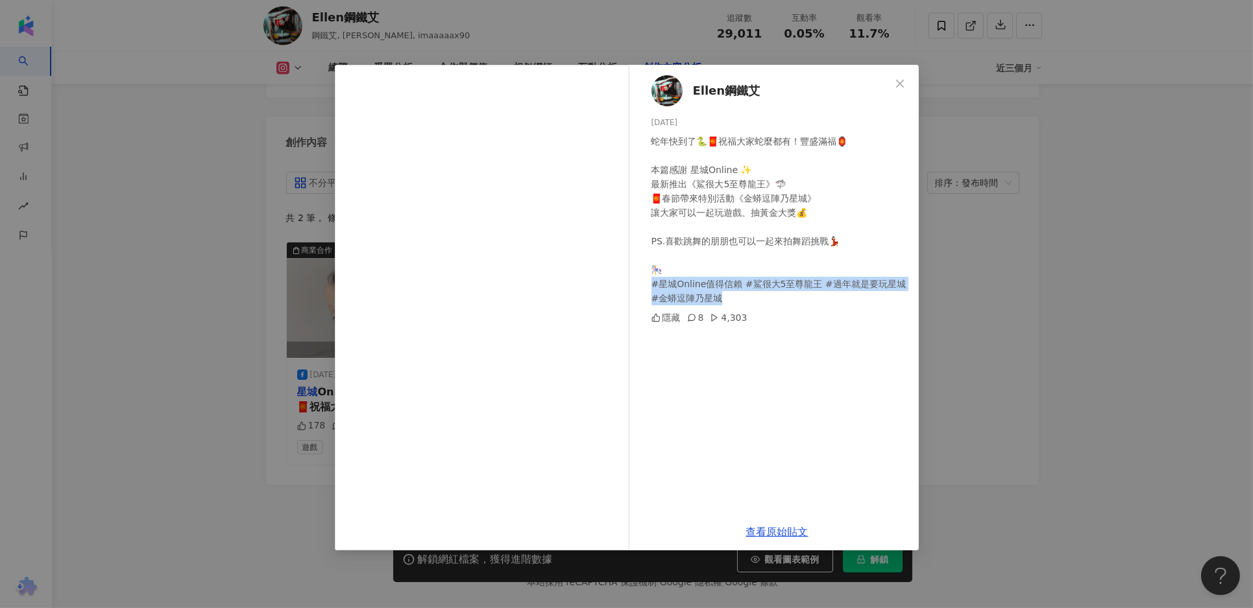
drag, startPoint x: 727, startPoint y: 296, endPoint x: 642, endPoint y: 285, distance: 85.7
click at [642, 285] on div "Ellen鋼鐵艾 [DATE] 蛇年快到了🐍🧧祝福大家蛇麼都有！豐盛滿福🏮 本篇感謝 星城Online ✨ 最新推出《鯊很大5至尊龍王》🦈 🧧春節帶來特別活動…" at bounding box center [777, 289] width 283 height 449
copy div "值得信賴 #鯊很大5至尊龍王 #過年就是要玩星城 #金蟒逗陣乃星城"
click at [1015, 473] on div "Ellen鋼鐵艾 [DATE] 蛇年快到了🐍🧧祝福大家蛇麼都有！豐盛滿福🏮 本篇感謝 星城Online ✨ 最新推出《鯊很大5至尊龍王》🦈 🧧春節帶來特別活動…" at bounding box center [626, 304] width 1253 height 608
click at [1015, 485] on footer "Kolr 使用條款 隱私權保護 聯絡我們 愛卡拉互動媒體股份有限公司 | 統一編號：53342456 | Copyright © 2025 iKala All…" at bounding box center [652, 557] width 1201 height 144
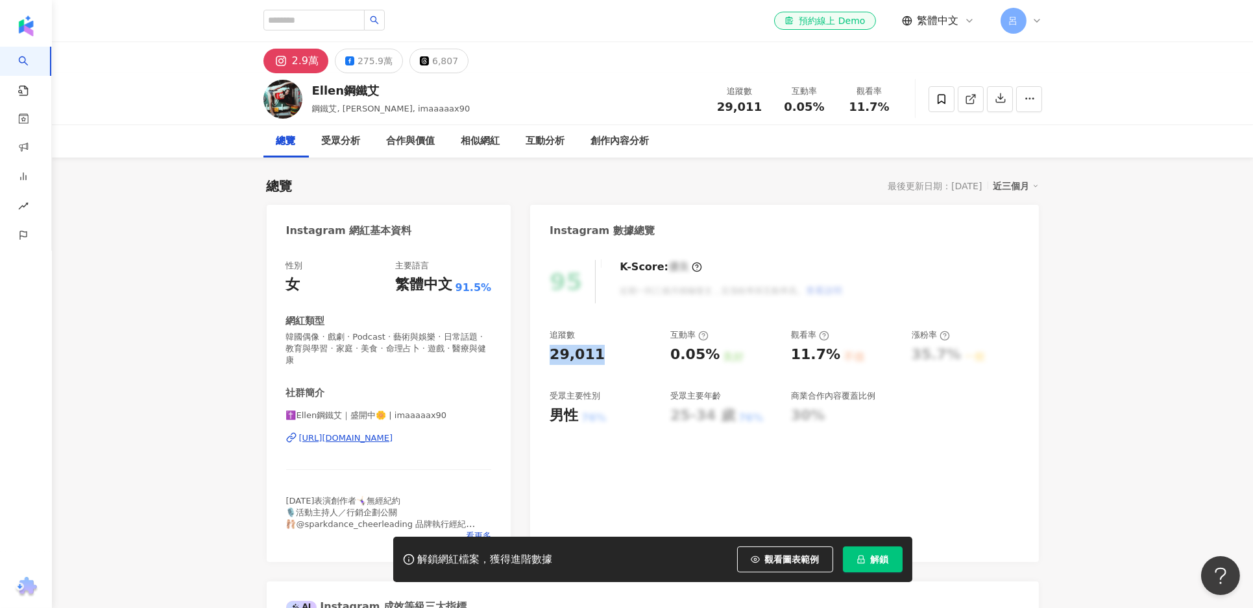
drag, startPoint x: 603, startPoint y: 357, endPoint x: 546, endPoint y: 355, distance: 57.1
click at [546, 355] on div "95 K-Score : 優良 近期一到三個月積極發文，且漲粉率與互動率高。 查看說明 追蹤數 29,011 互動率 0.05% 良好 觀看率 11.7% 不…" at bounding box center [784, 404] width 508 height 315
copy div "29,011"
click at [367, 66] on div "275.9萬" at bounding box center [374, 61] width 35 height 18
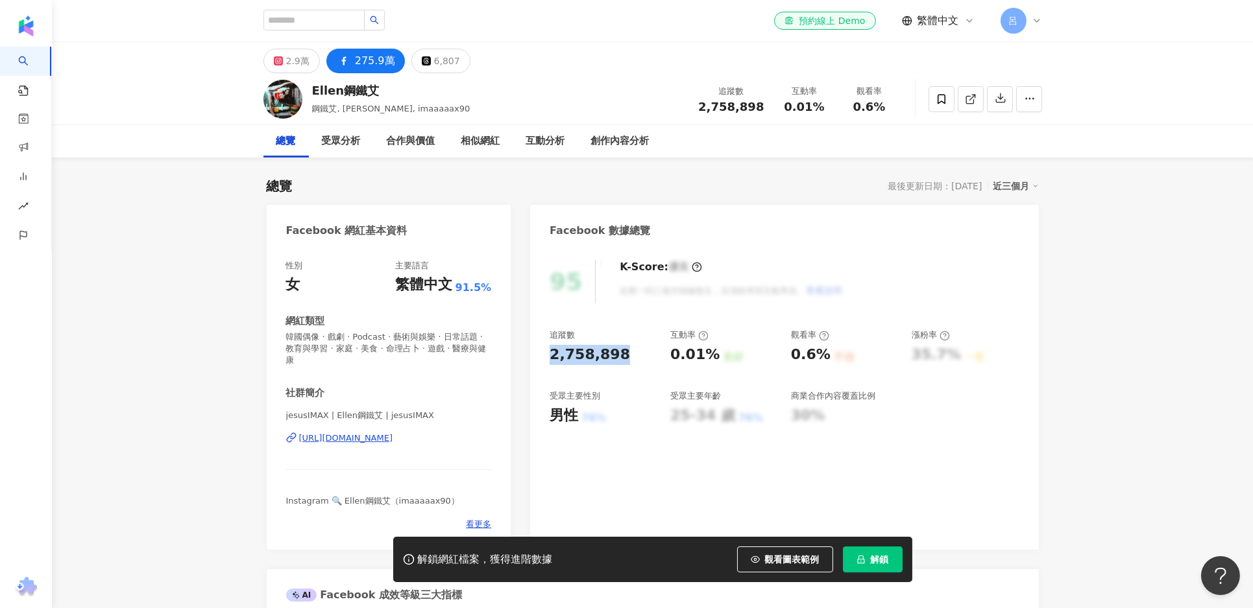
drag, startPoint x: 615, startPoint y: 353, endPoint x: 546, endPoint y: 354, distance: 69.4
click at [546, 354] on div "95 K-Score : 優良 近期一到三個月積極發文，且漲粉率與互動率高。 查看說明 追蹤數 2,758,898 互動率 0.01% 良好 觀看率 0.6%…" at bounding box center [784, 398] width 508 height 303
copy div "2,758,898"
click at [763, 355] on div "0.01% 良好" at bounding box center [724, 355] width 108 height 20
drag, startPoint x: 819, startPoint y: 104, endPoint x: 784, endPoint y: 106, distance: 35.1
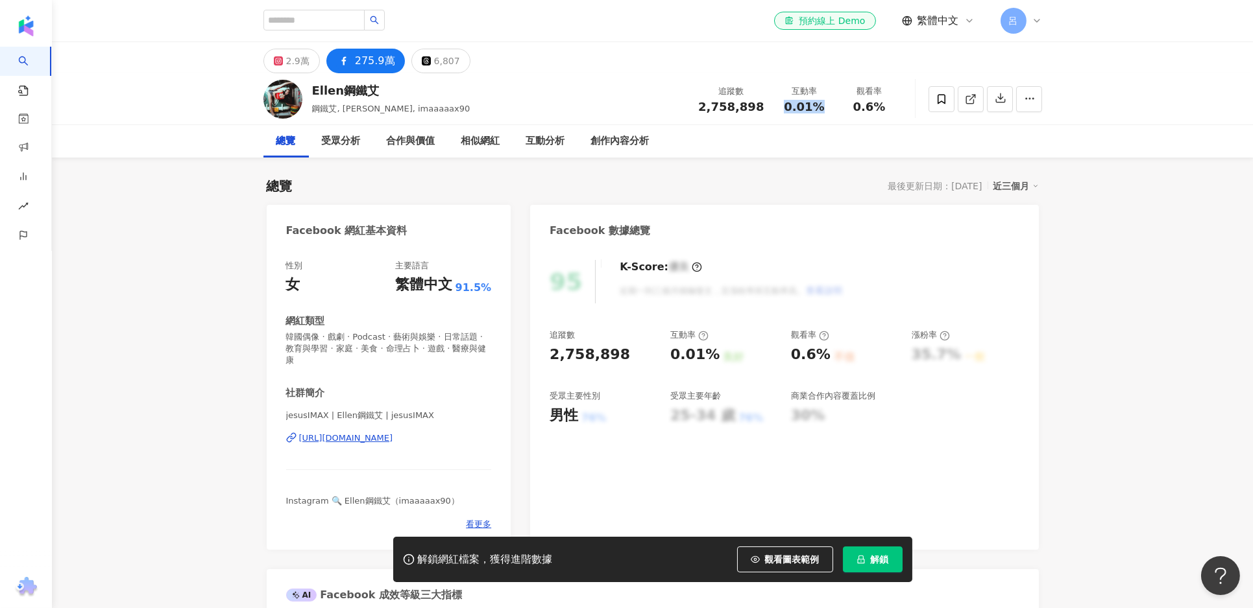
click at [784, 106] on div "0.01%" at bounding box center [804, 107] width 49 height 13
copy span "0.01%"
click at [864, 104] on span "0.6%" at bounding box center [869, 107] width 32 height 13
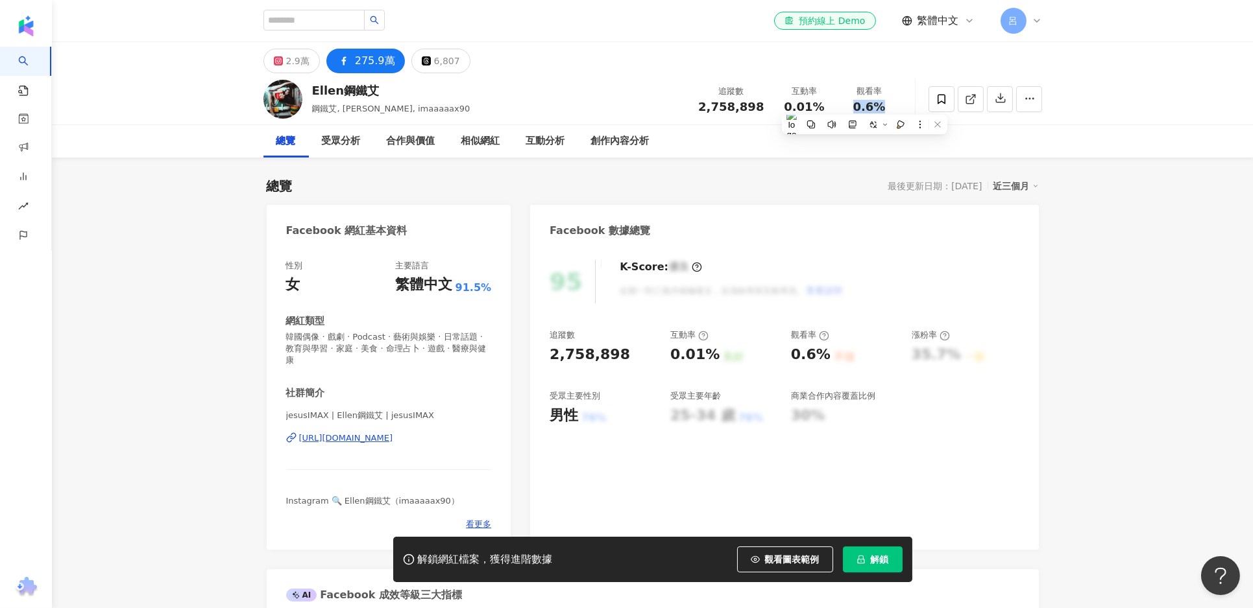
copy span "0.6%"
click at [280, 64] on rect at bounding box center [277, 61] width 7 height 7
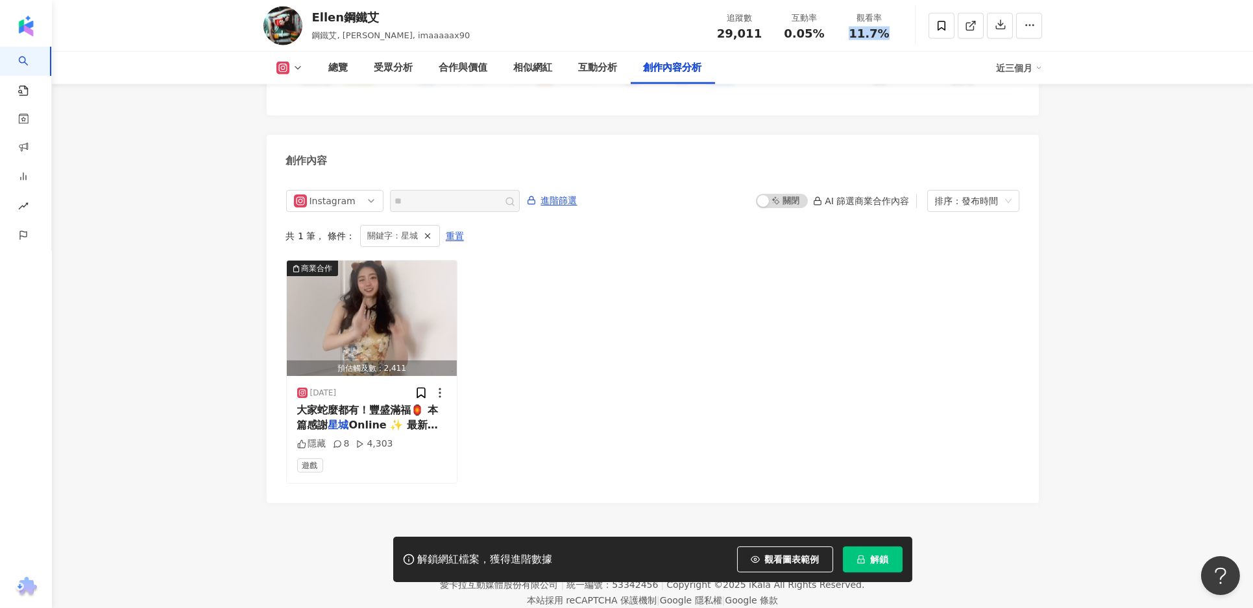
scroll to position [3988, 0]
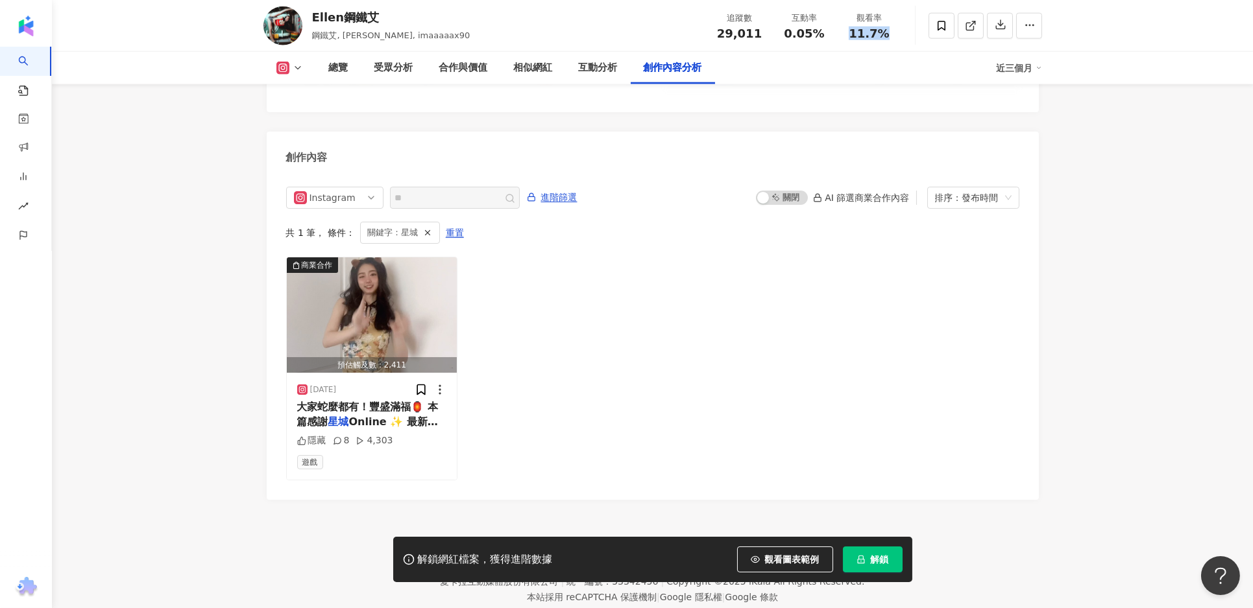
click at [302, 69] on icon at bounding box center [298, 68] width 10 height 10
click at [666, 391] on div "商業合作 預估觸及數：2,411 2025/1/19 大家蛇麼都有！豐盛滿福🏮 本篇感謝 星城 Online ✨ 最新推出《鯊很大5 隱藏 8 4,303 遊戲" at bounding box center [652, 368] width 733 height 223
drag, startPoint x: 819, startPoint y: 30, endPoint x: 787, endPoint y: 29, distance: 31.8
click at [787, 29] on span "0.05%" at bounding box center [804, 33] width 40 height 13
copy span "0.05%"
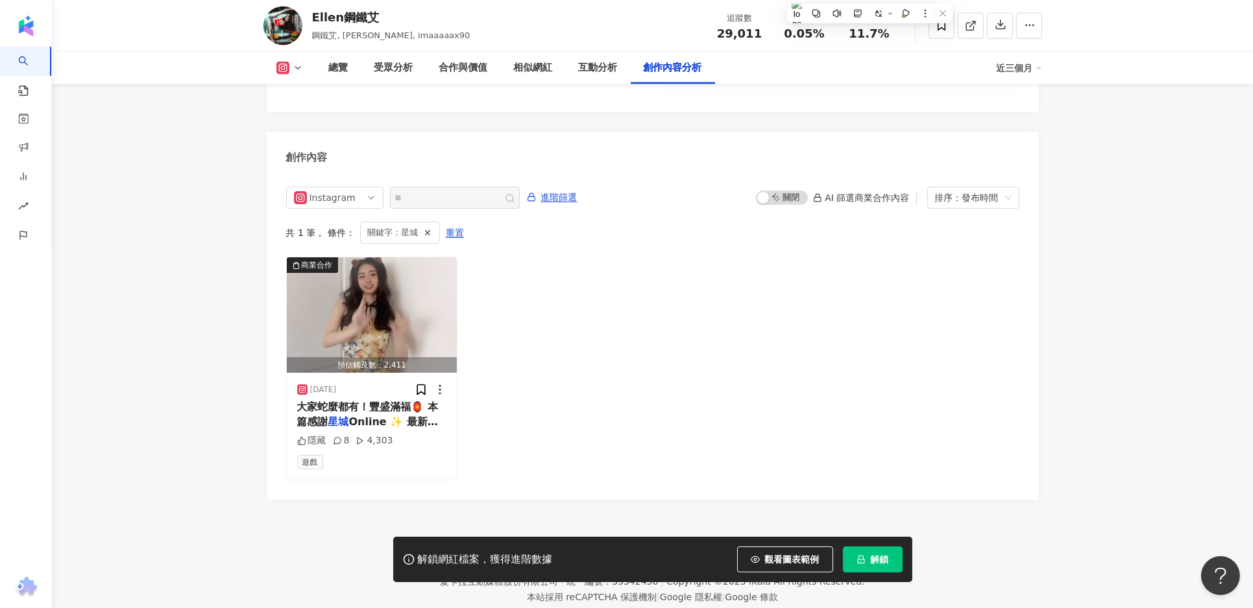
click at [860, 29] on span "11.7%" at bounding box center [869, 33] width 40 height 13
click at [886, 31] on div "11.7%" at bounding box center [869, 33] width 49 height 13
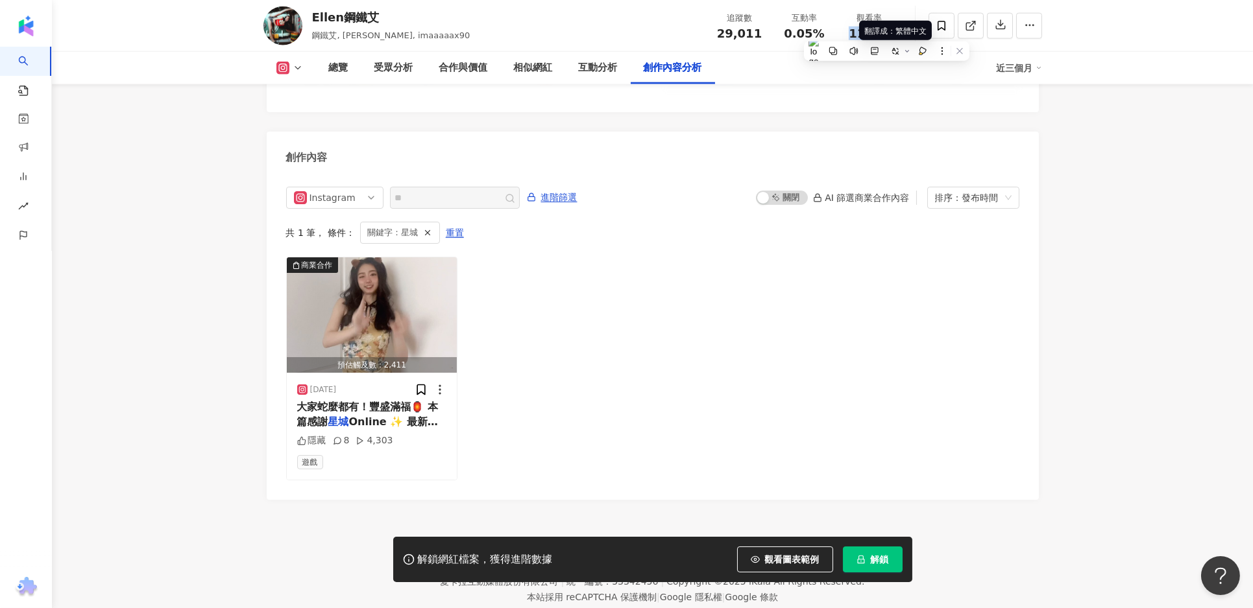
copy span "11.7%"
click at [298, 71] on icon at bounding box center [298, 68] width 10 height 10
click at [291, 126] on button "Facebook" at bounding box center [310, 123] width 78 height 18
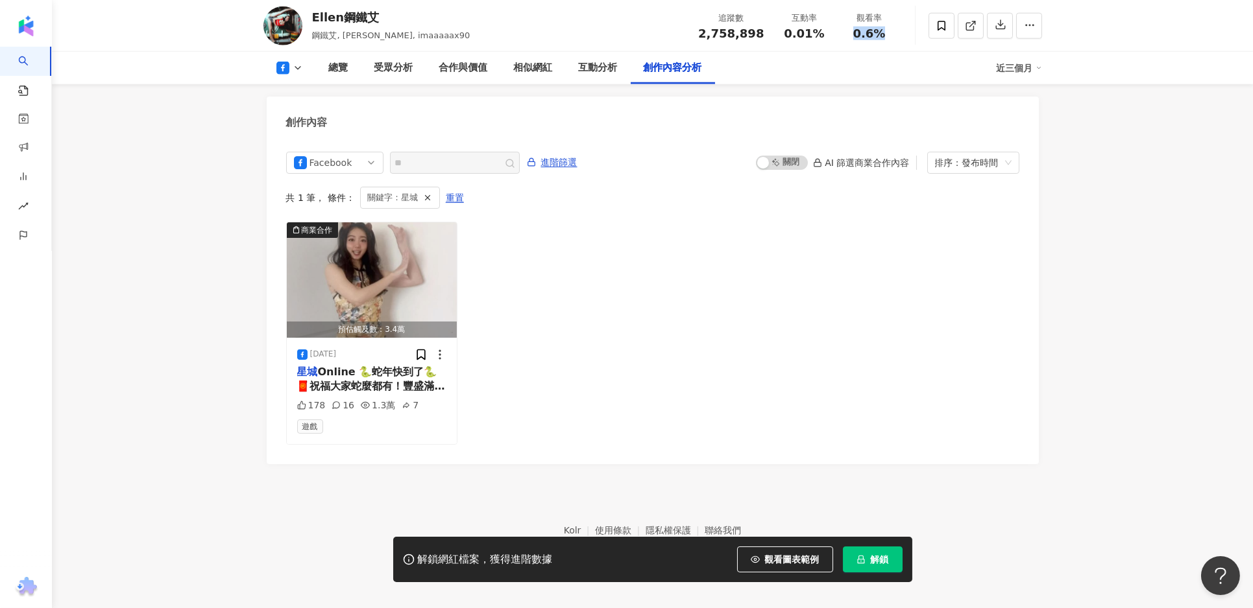
scroll to position [3493, 0]
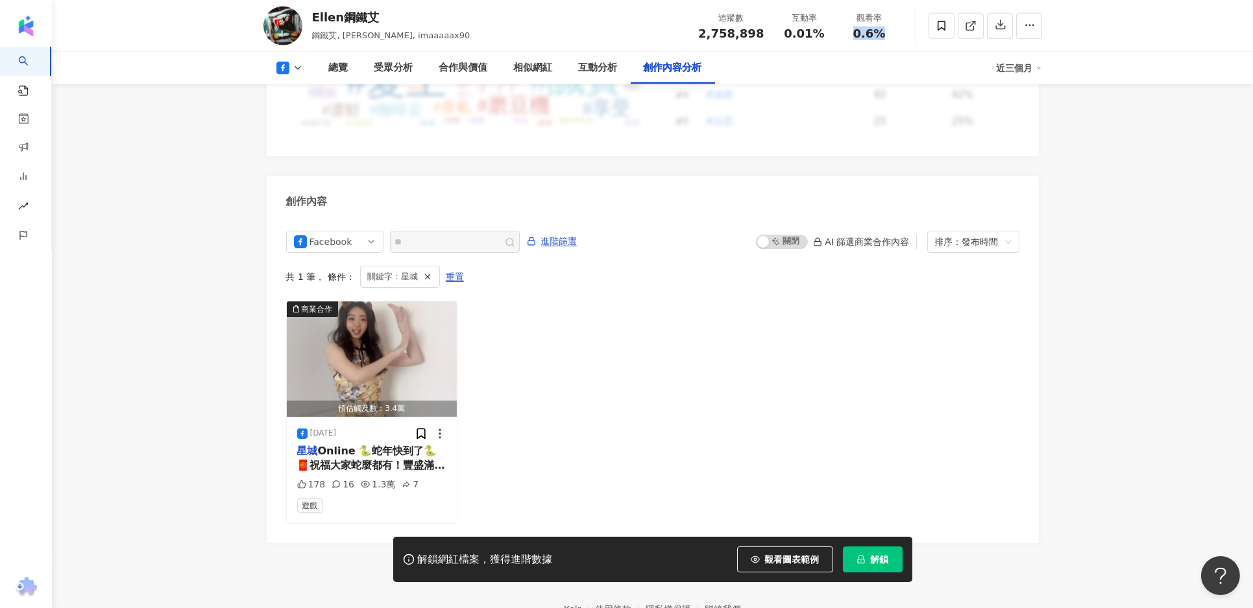
click at [293, 69] on icon at bounding box center [298, 68] width 10 height 10
click at [294, 99] on button "Instagram" at bounding box center [310, 92] width 78 height 18
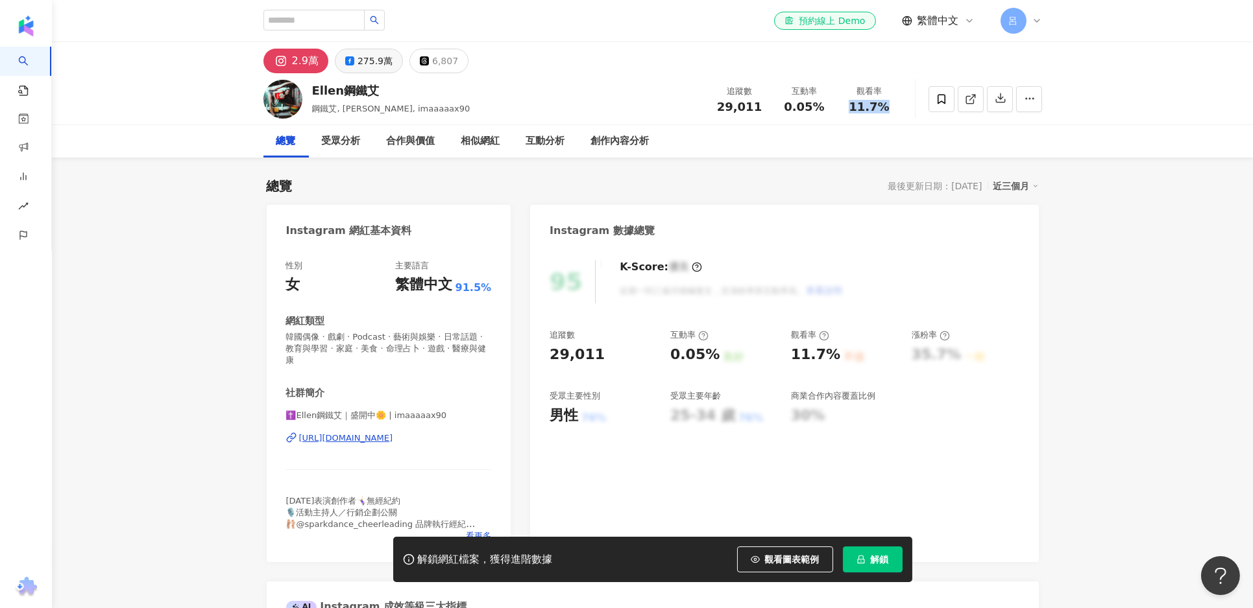
click at [370, 58] on div "275.9萬" at bounding box center [374, 61] width 35 height 18
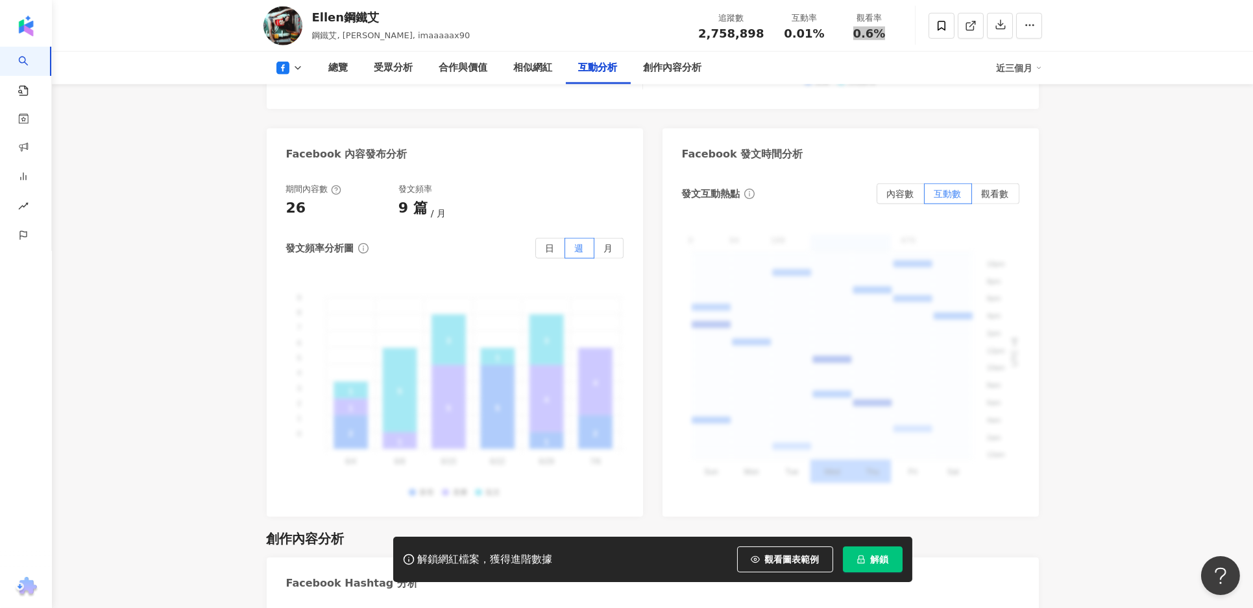
scroll to position [3493, 0]
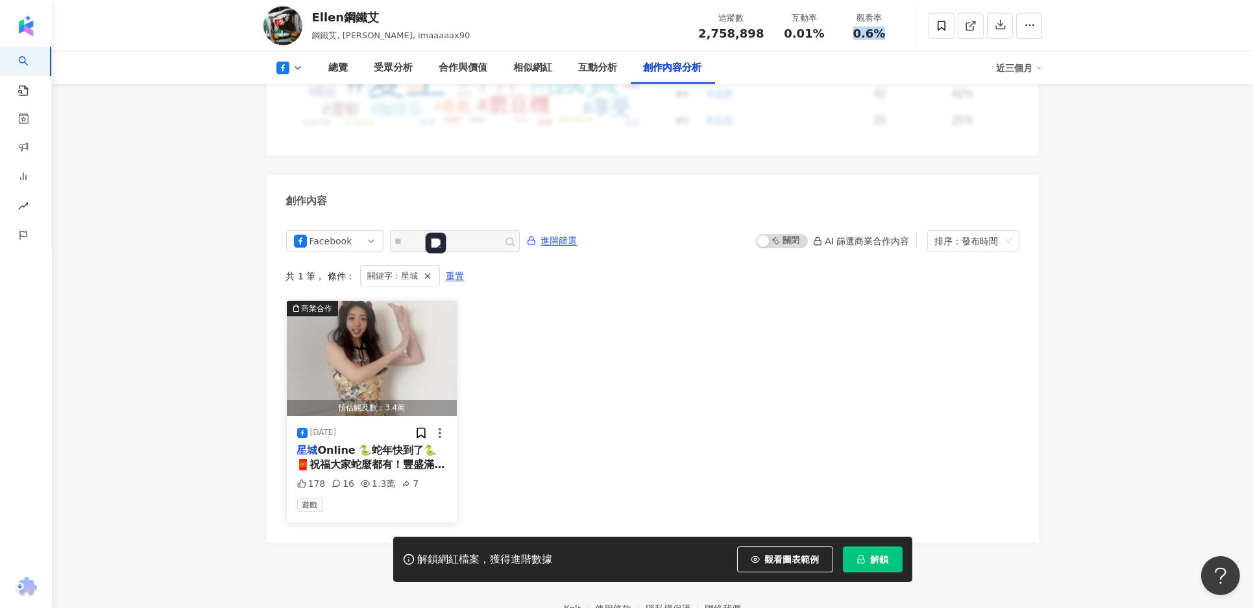
click at [355, 301] on img "button" at bounding box center [372, 358] width 171 height 115
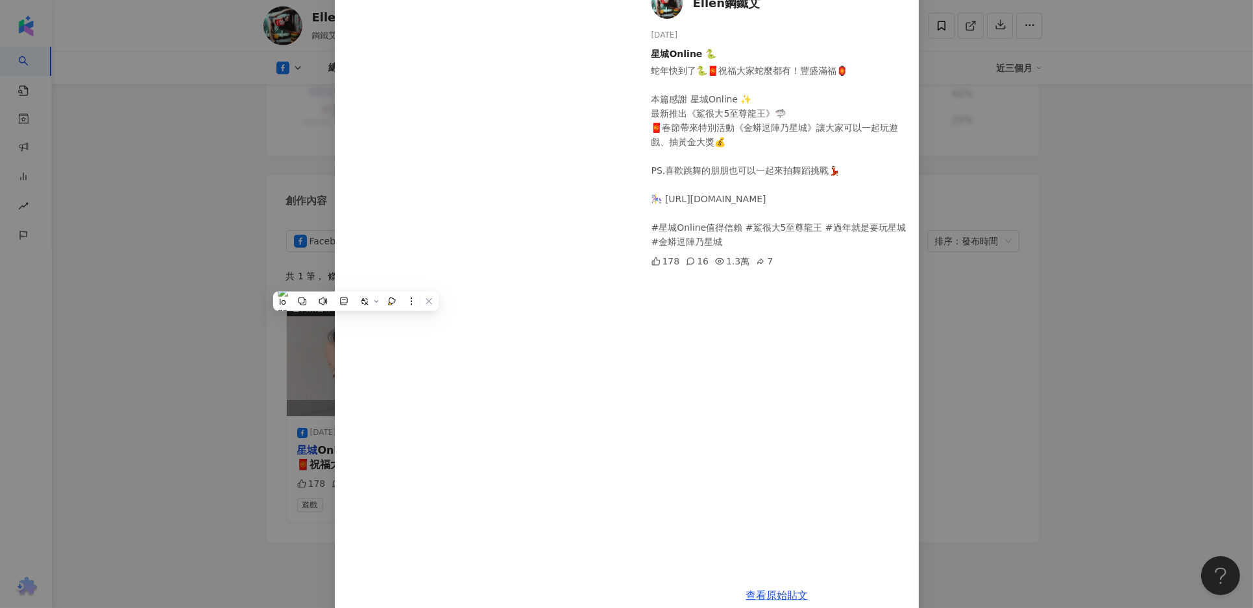
scroll to position [108, 0]
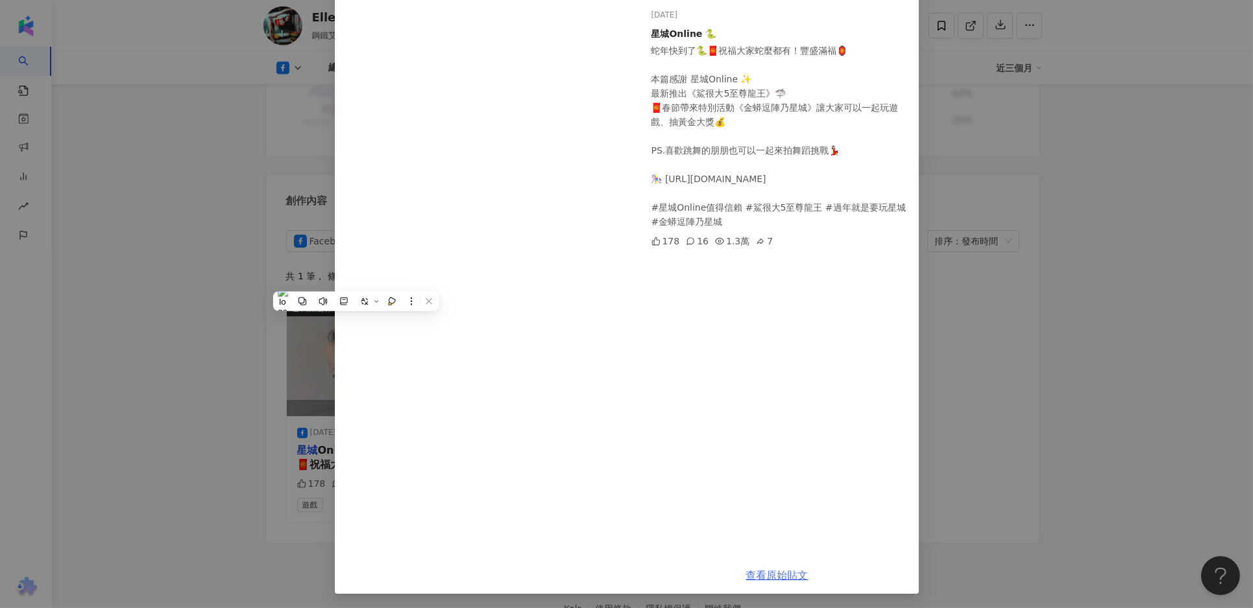
click at [775, 579] on link "查看原始貼文" at bounding box center [777, 576] width 62 height 12
click at [946, 378] on div "Ellen鋼鐵艾 2025/1/19 星城Online 🐍 蛇年快到了🐍🧧祝福大家蛇麼都有！豐盛滿福🏮 本篇感謝 星城Online ✨ 最新推出《鯊很大5至尊…" at bounding box center [626, 304] width 1253 height 608
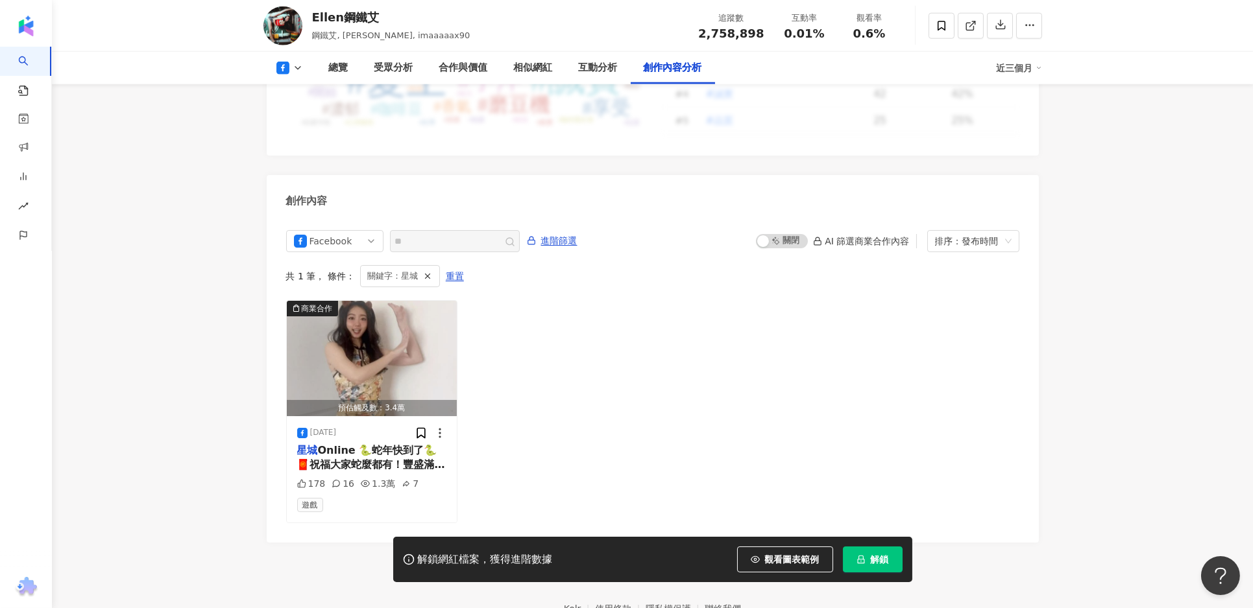
drag, startPoint x: 307, startPoint y: 73, endPoint x: 296, endPoint y: 69, distance: 11.7
click at [307, 73] on button at bounding box center [289, 68] width 53 height 13
click at [294, 101] on button "Instagram" at bounding box center [310, 93] width 78 height 18
click at [294, 175] on div "創作內容" at bounding box center [653, 196] width 772 height 42
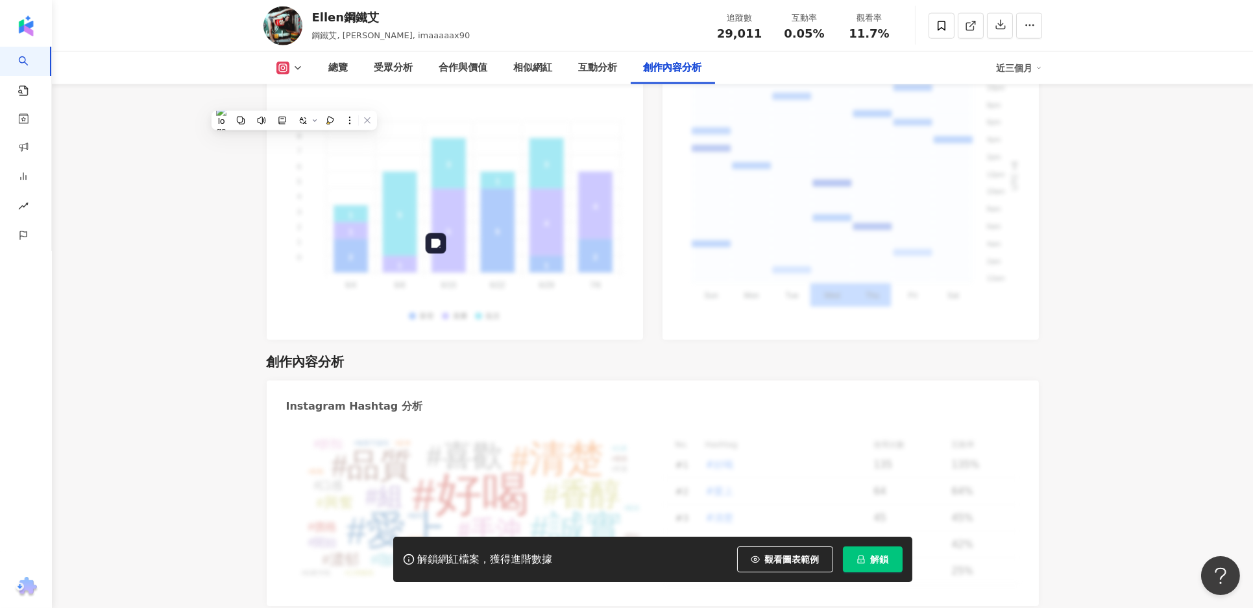
scroll to position [3988, 0]
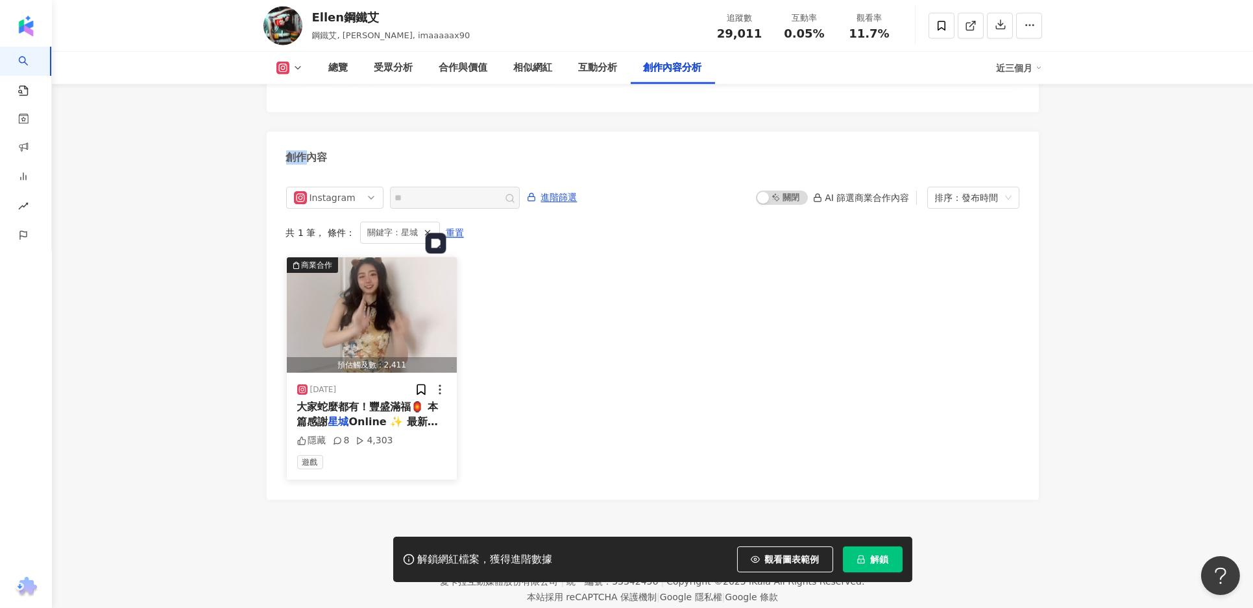
click at [376, 274] on img "button" at bounding box center [372, 315] width 171 height 115
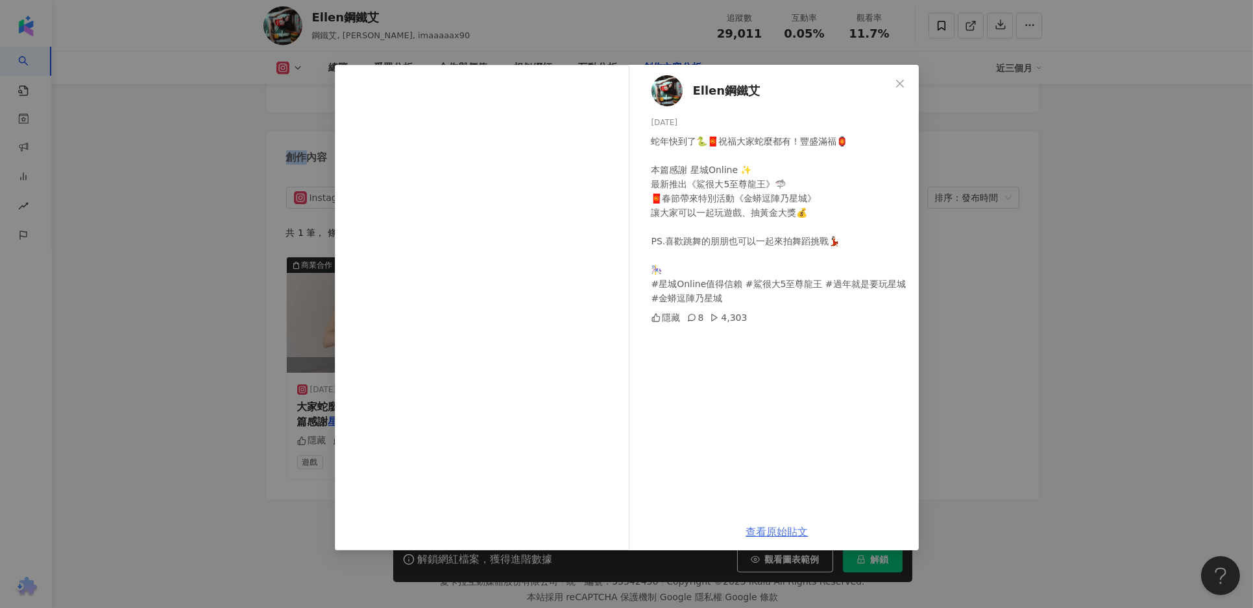
click at [789, 532] on link "查看原始貼文" at bounding box center [777, 532] width 62 height 12
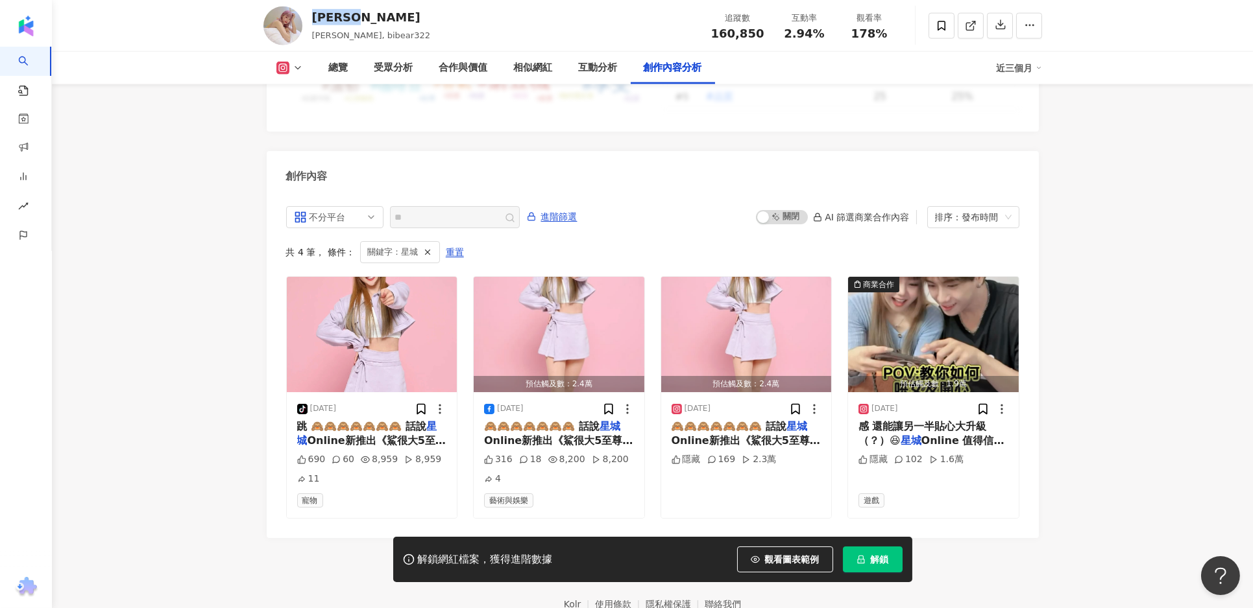
drag, startPoint x: 316, startPoint y: 16, endPoint x: 384, endPoint y: 19, distance: 68.2
click at [384, 19] on div "[PERSON_NAME]" at bounding box center [371, 17] width 119 height 16
copy div "[PERSON_NAME]"
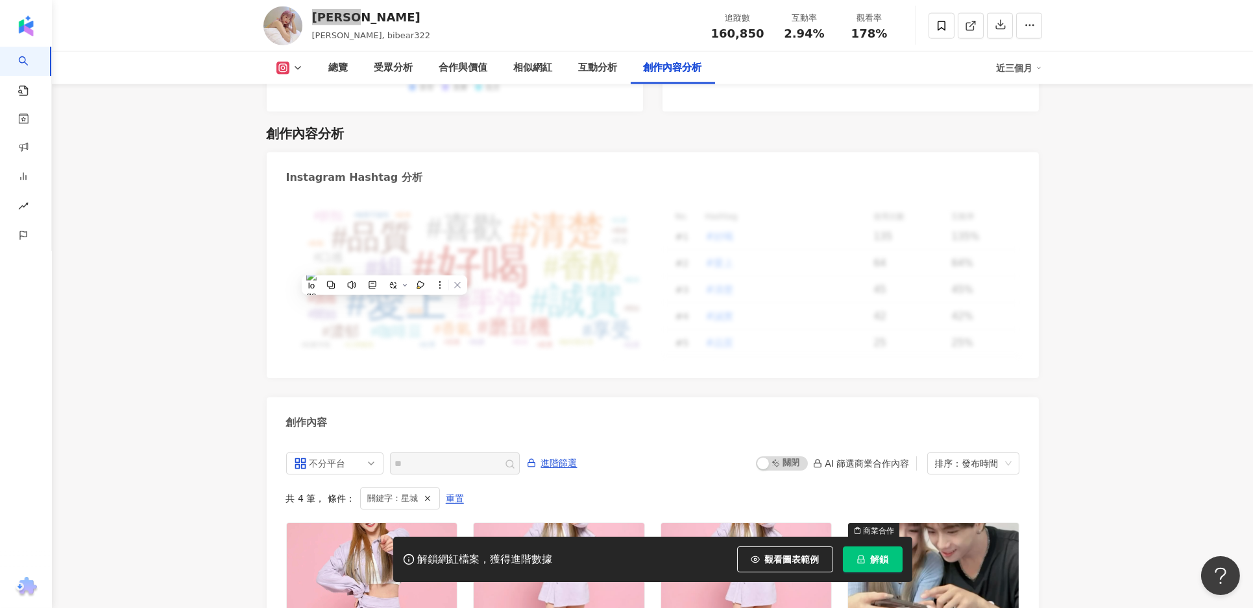
scroll to position [3928, 0]
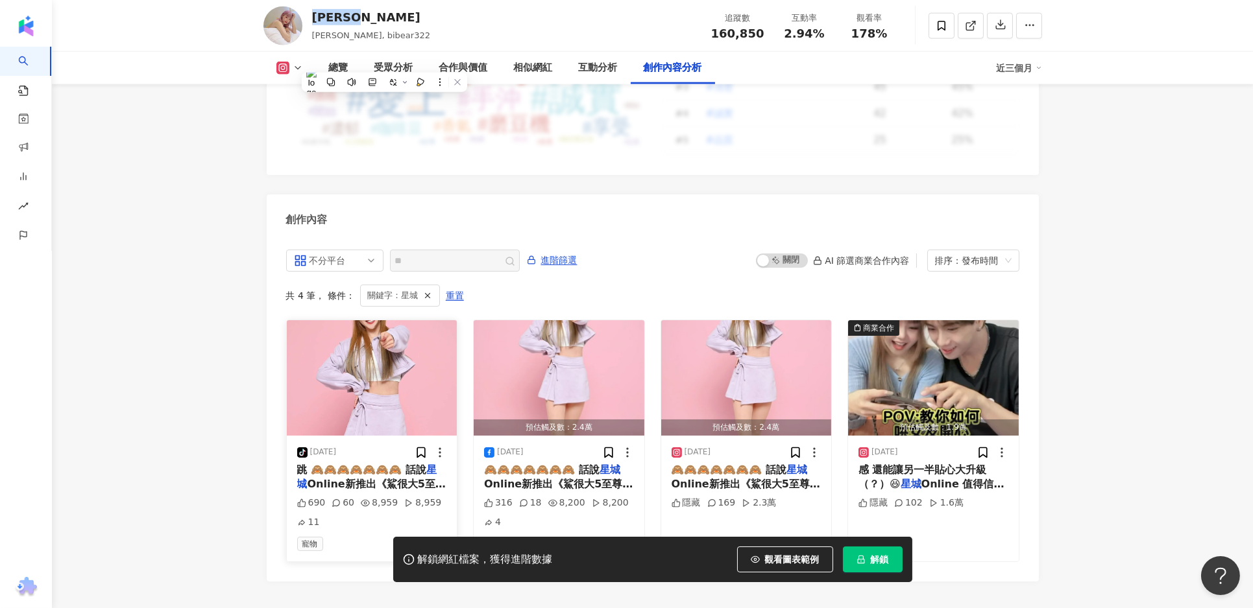
click at [409, 320] on img "button" at bounding box center [372, 377] width 171 height 115
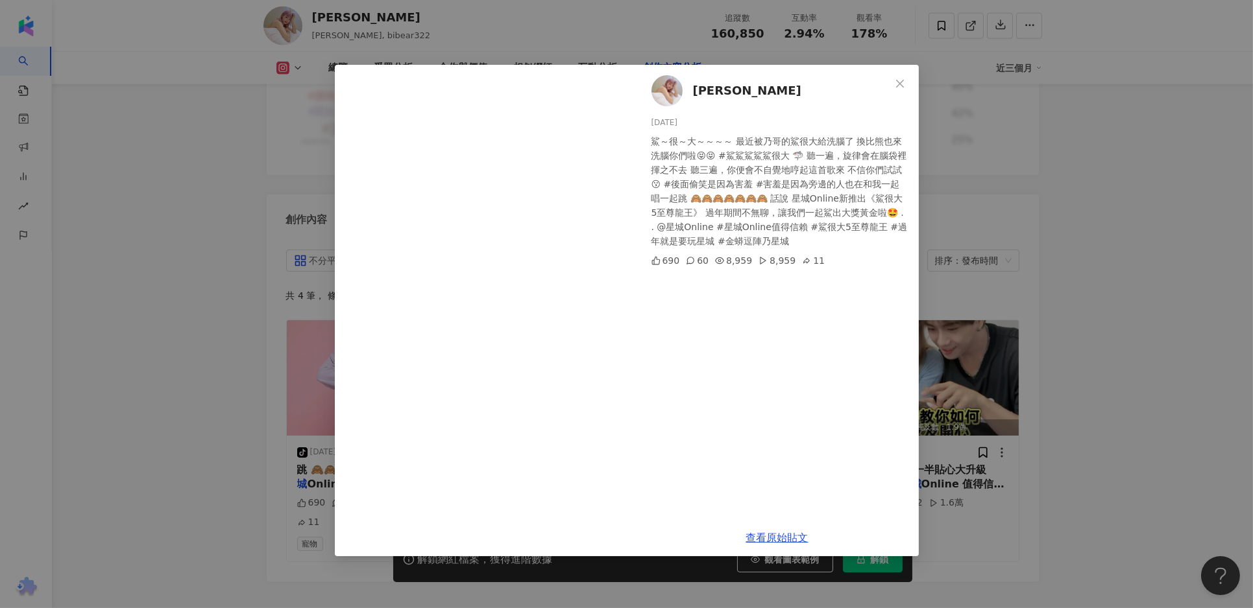
click at [186, 254] on div "比熊 陳又禎 2025/1/19 鯊～很～大～～～～ 最近被乃哥的鯊很大給洗腦了 換比熊也來洗腦你們啦😝😝 #鯊鯊鯊鯊鯊很大 🦈 聽一遍，旋律會在腦袋裡揮之不…" at bounding box center [626, 304] width 1253 height 608
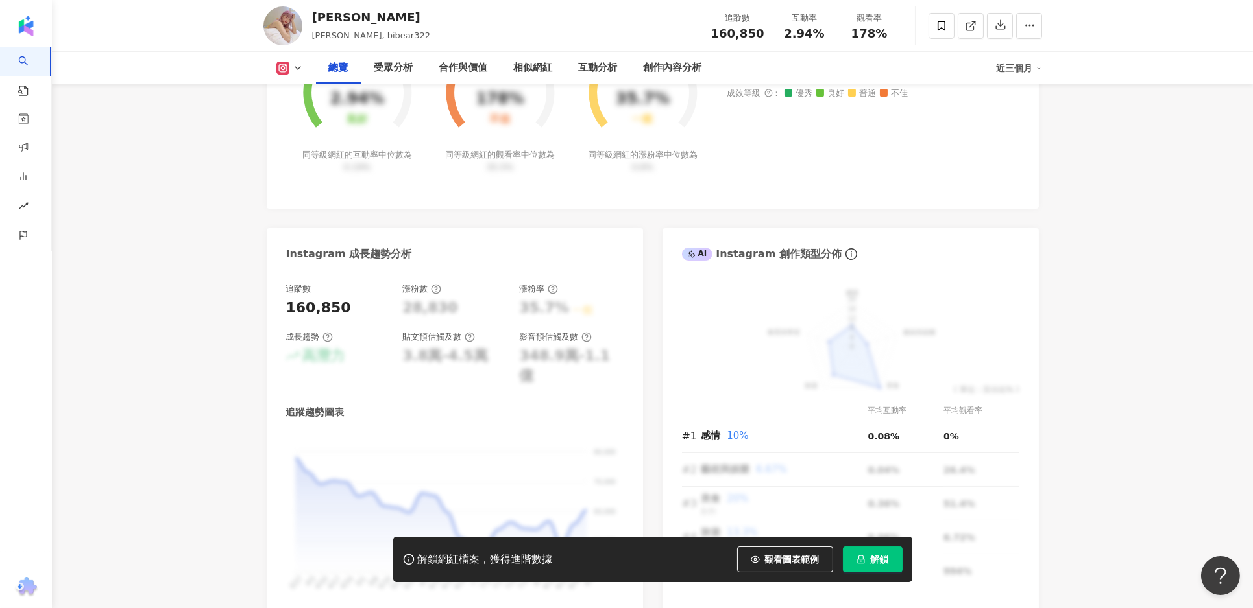
scroll to position [0, 0]
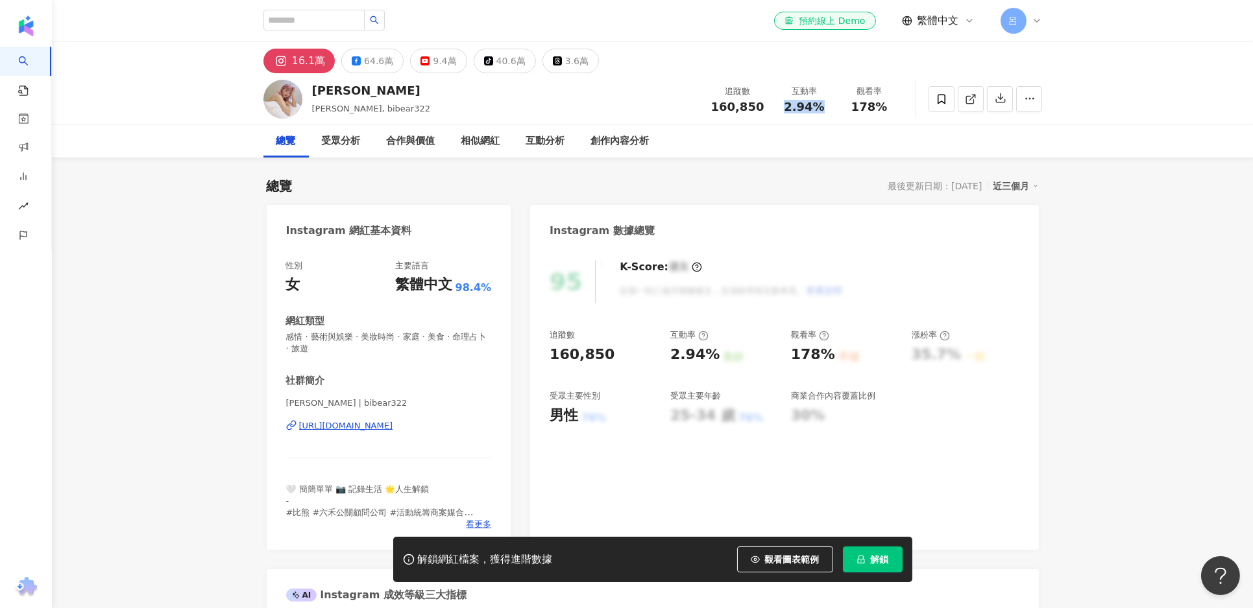
drag, startPoint x: 787, startPoint y: 106, endPoint x: 821, endPoint y: 107, distance: 34.4
click at [821, 107] on div "2.94%" at bounding box center [804, 107] width 49 height 13
copy span "2.94%"
click at [852, 102] on div "178%" at bounding box center [869, 107] width 49 height 13
click at [865, 106] on span "178%" at bounding box center [869, 107] width 36 height 13
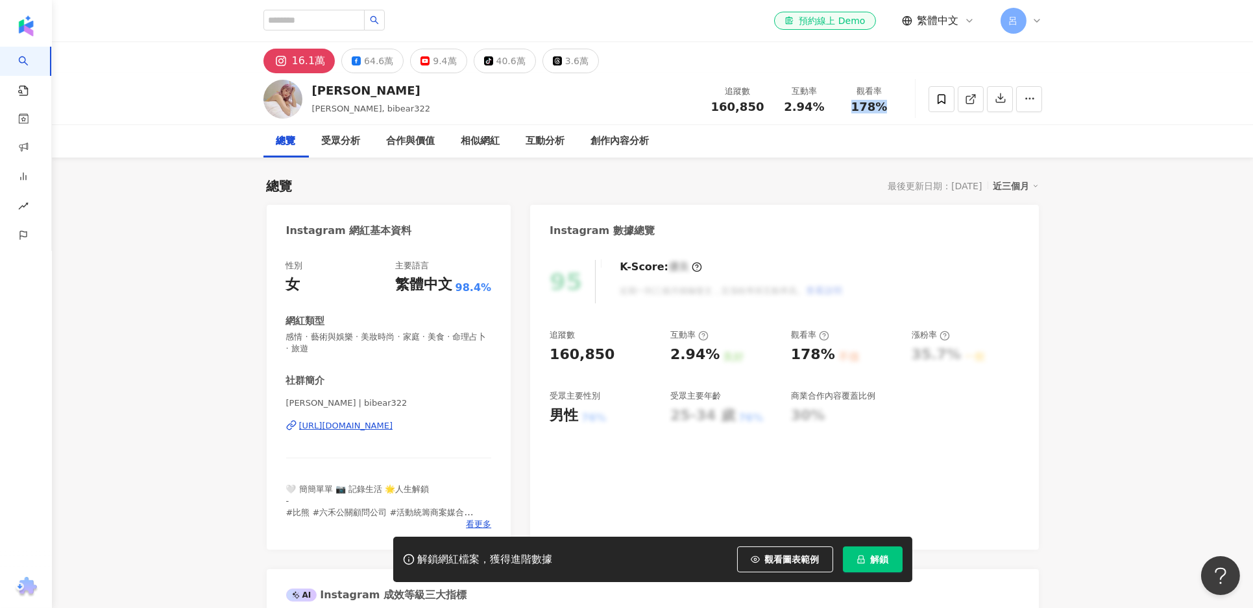
drag, startPoint x: 889, startPoint y: 106, endPoint x: 910, endPoint y: 106, distance: 21.4
click at [910, 106] on div "比熊 陳又禎 陳比熊Bibear, bibear322 追蹤數 160,850 互動率 2.94% 觀看率 178%" at bounding box center [652, 98] width 830 height 51
copy span "178%"
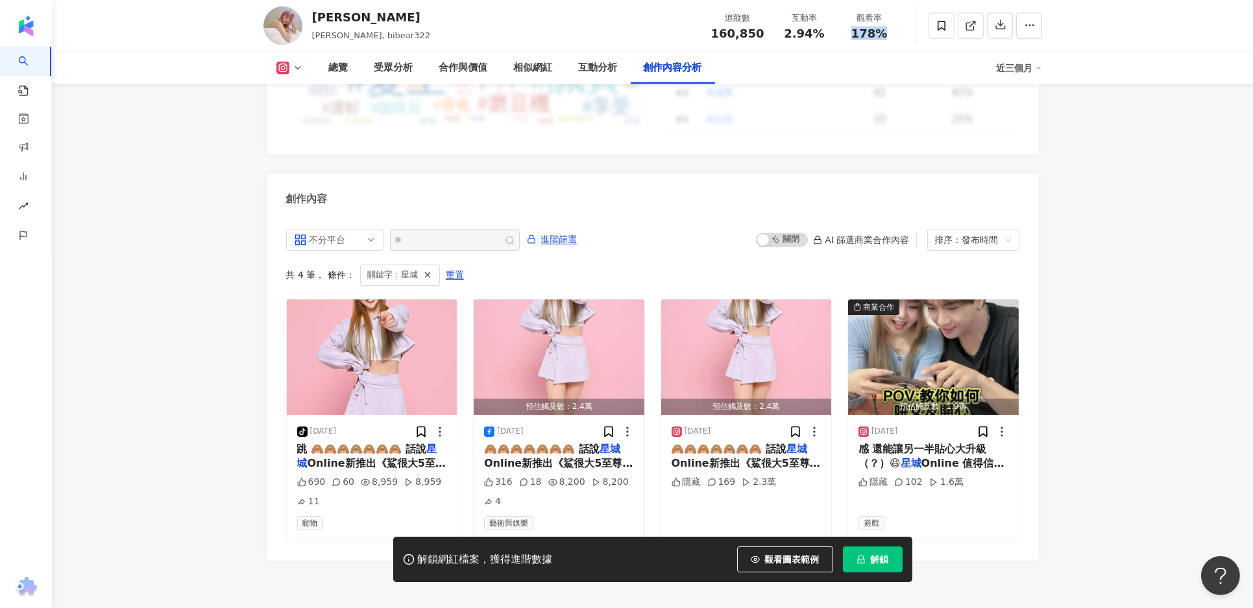
scroll to position [3973, 0]
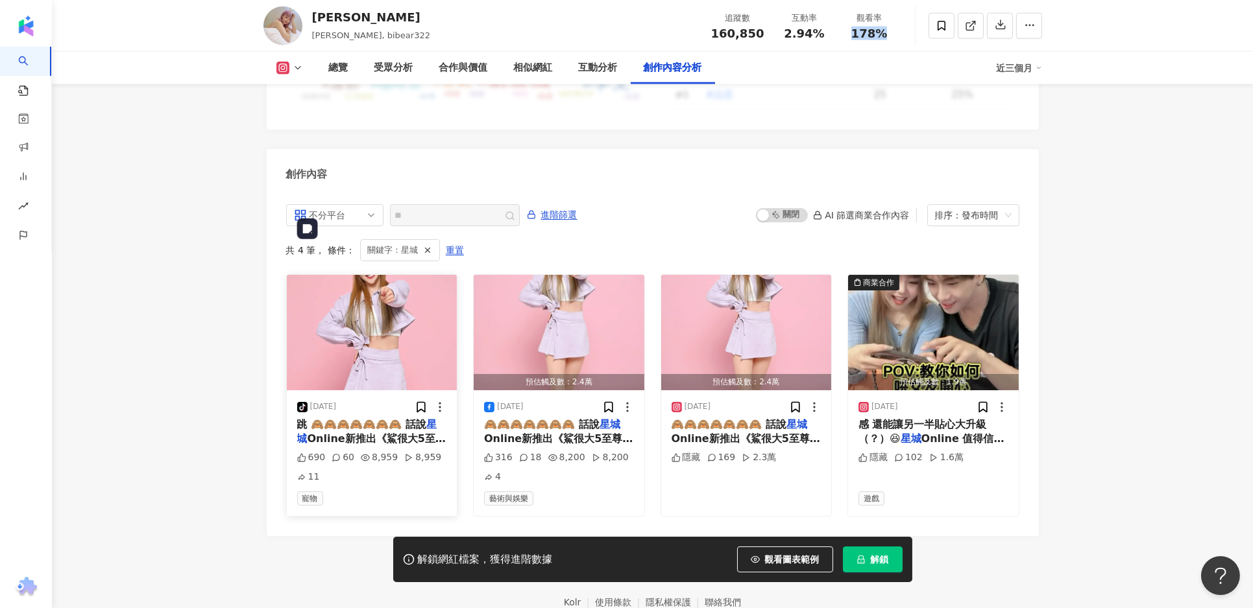
click at [387, 275] on img "button" at bounding box center [372, 332] width 171 height 115
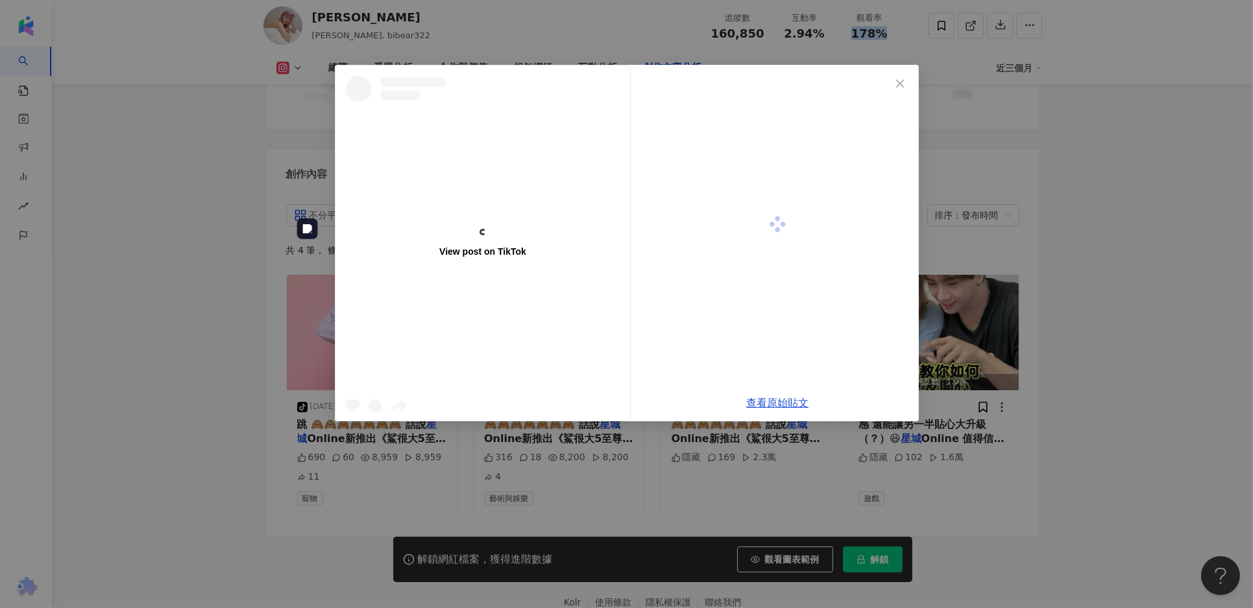
click at [385, 257] on div "View post on TikTok" at bounding box center [482, 243] width 295 height 39
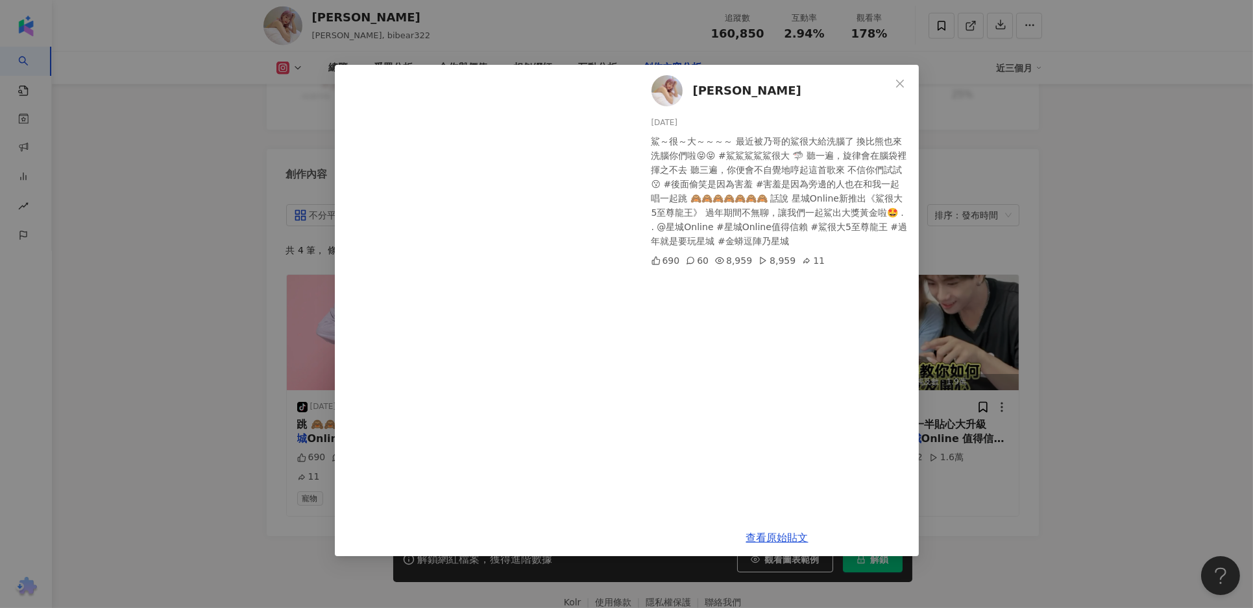
click at [993, 488] on div "比熊 陳又禎 2025/1/19 鯊～很～大～～～～ 最近被乃哥的鯊很大給洗腦了 換比熊也來洗腦你們啦😝😝 #鯊鯊鯊鯊鯊很大 🦈 聽一遍，旋律會在腦袋裡揮之不…" at bounding box center [626, 304] width 1253 height 608
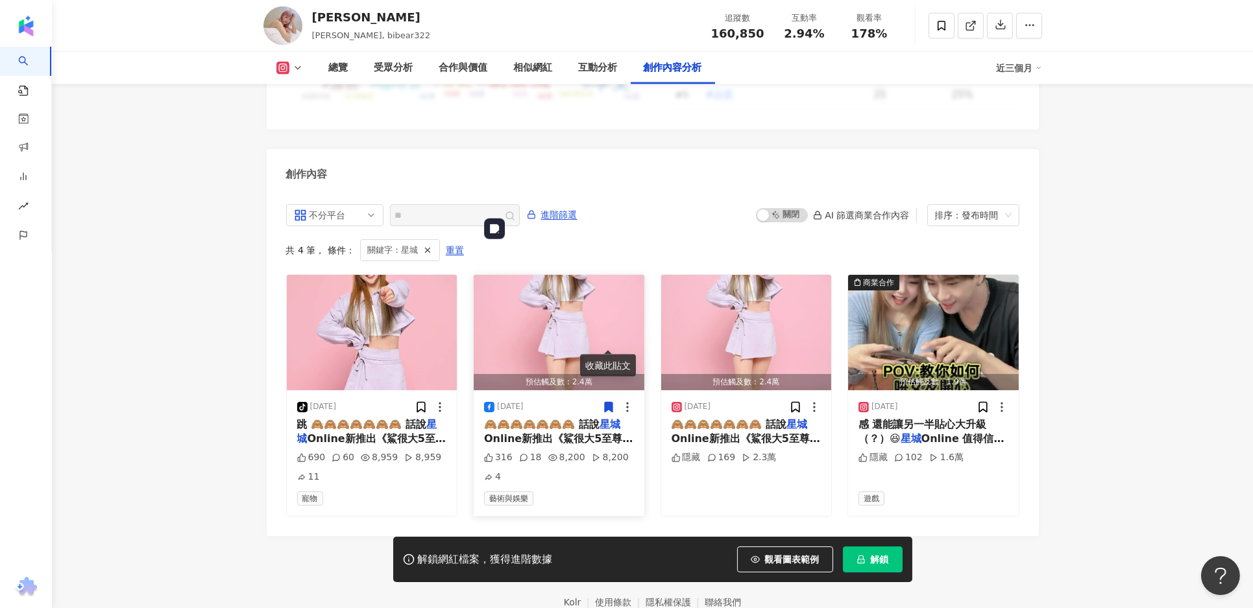
click at [542, 275] on img "button" at bounding box center [559, 332] width 171 height 115
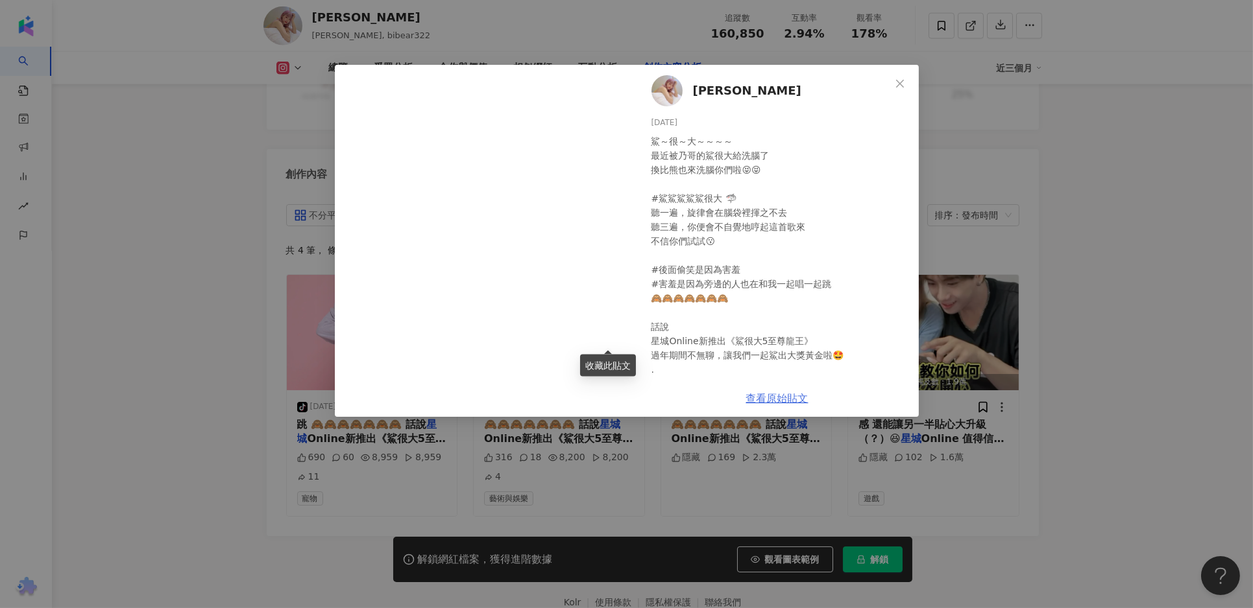
click at [764, 274] on div "鯊～很～大～～～～ 最近被乃哥的鯊很大給洗腦了 換比熊也來洗腦你們啦😝😝 #鯊鯊鯊鯊鯊很大 🦈 聽一遍，旋律會在腦袋裡揮之不去 聽三遍，你便會不自覺地哼起這首…" at bounding box center [779, 276] width 257 height 285
click at [778, 392] on link "查看原始貼文" at bounding box center [777, 398] width 62 height 12
click at [900, 82] on icon "close" at bounding box center [900, 83] width 8 height 8
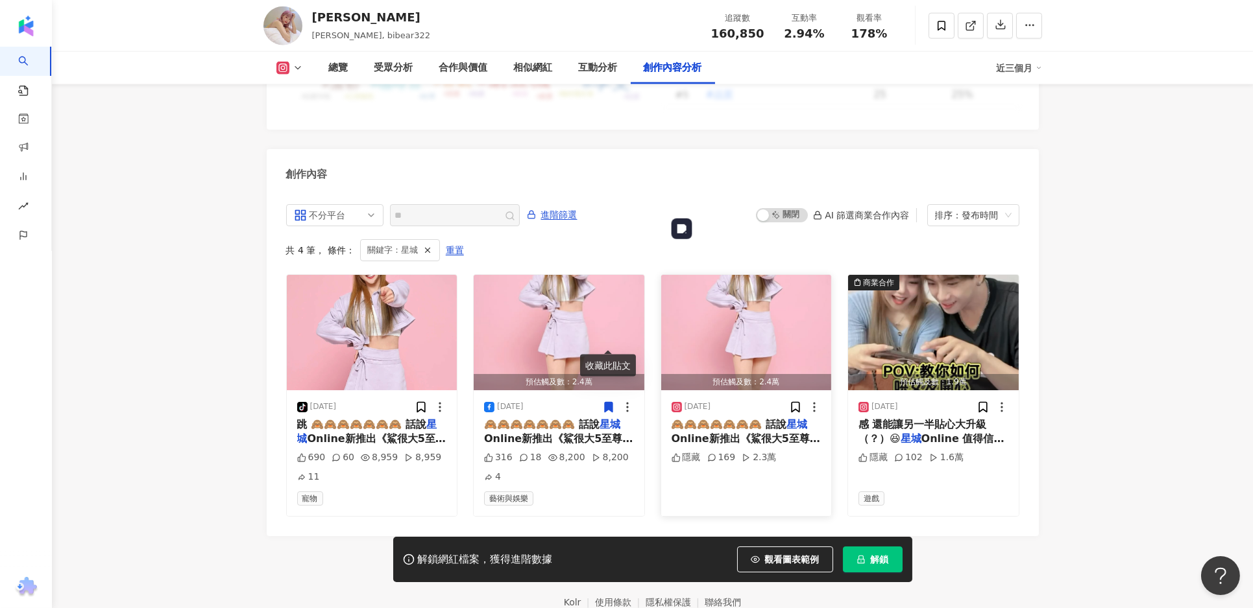
click at [745, 275] on img "button" at bounding box center [746, 332] width 171 height 115
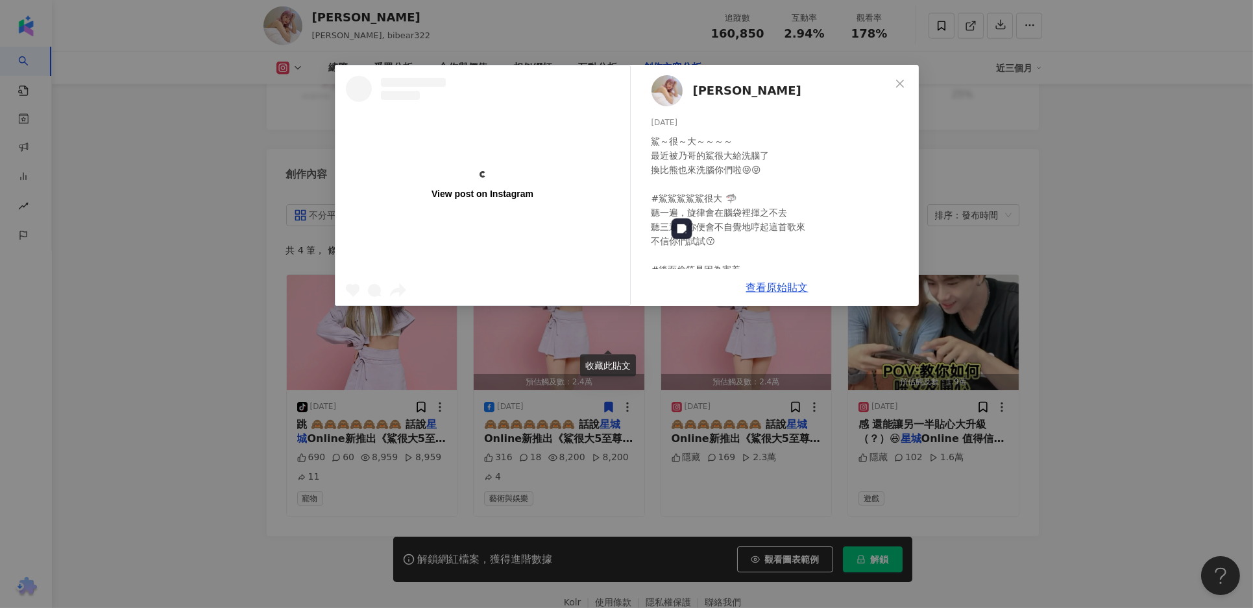
click at [774, 293] on div "查看原始貼文" at bounding box center [777, 287] width 283 height 37
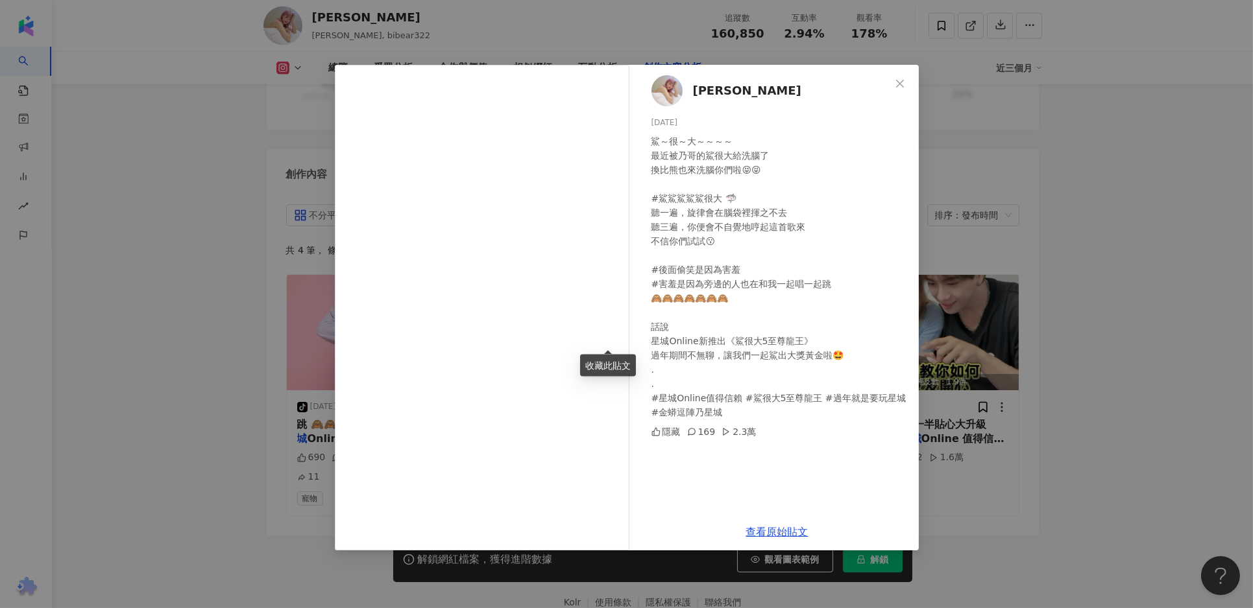
click at [1024, 454] on div "比熊 陳又禎 2025/1/19 鯊～很～大～～～～ 最近被乃哥的鯊很大給洗腦了 換比熊也來洗腦你們啦😝😝 #鯊鯊鯊鯊鯊很大 🦈 聽一遍，旋律會在腦袋裡揮之不…" at bounding box center [626, 304] width 1253 height 608
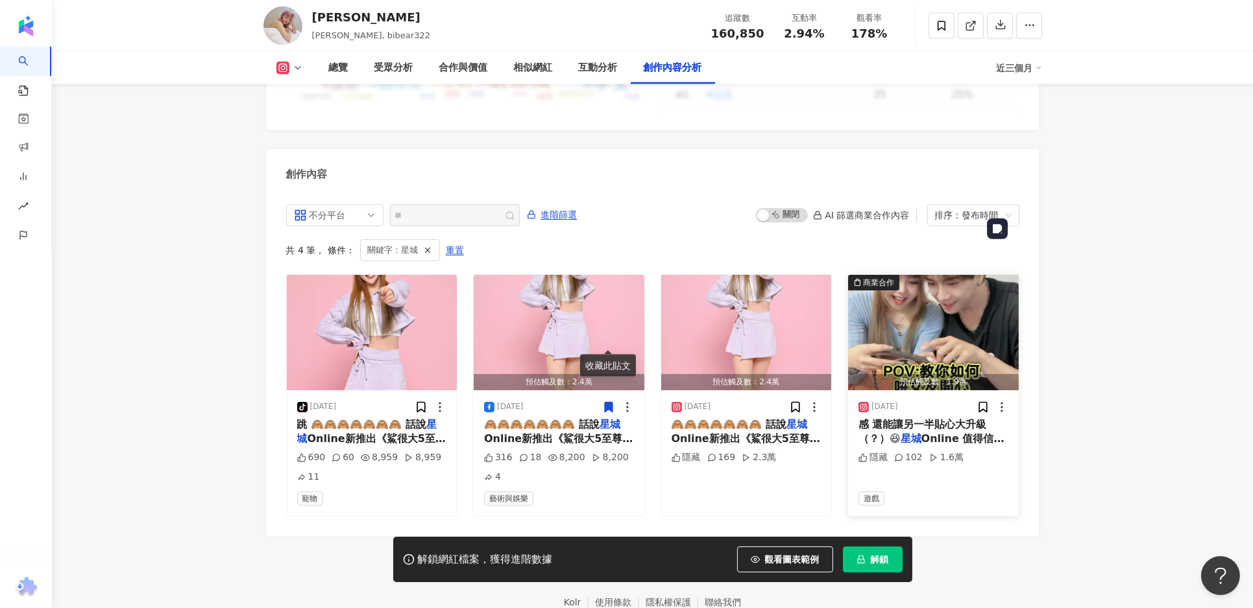
click at [884, 275] on img "button" at bounding box center [933, 332] width 171 height 115
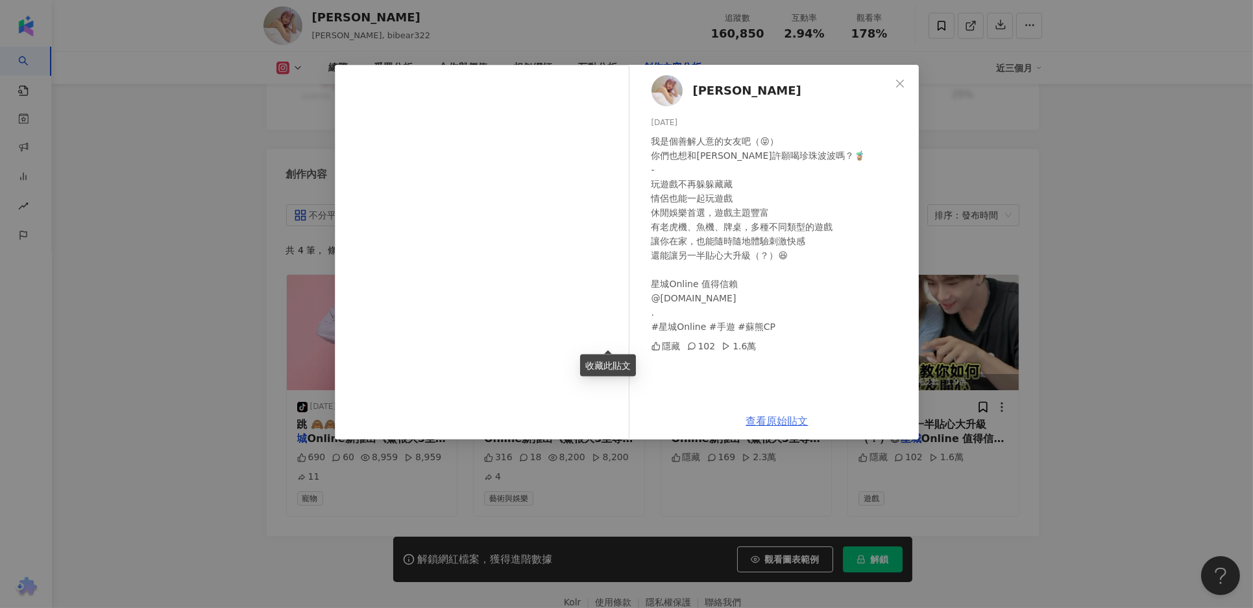
click at [776, 424] on link "查看原始貼文" at bounding box center [777, 421] width 62 height 12
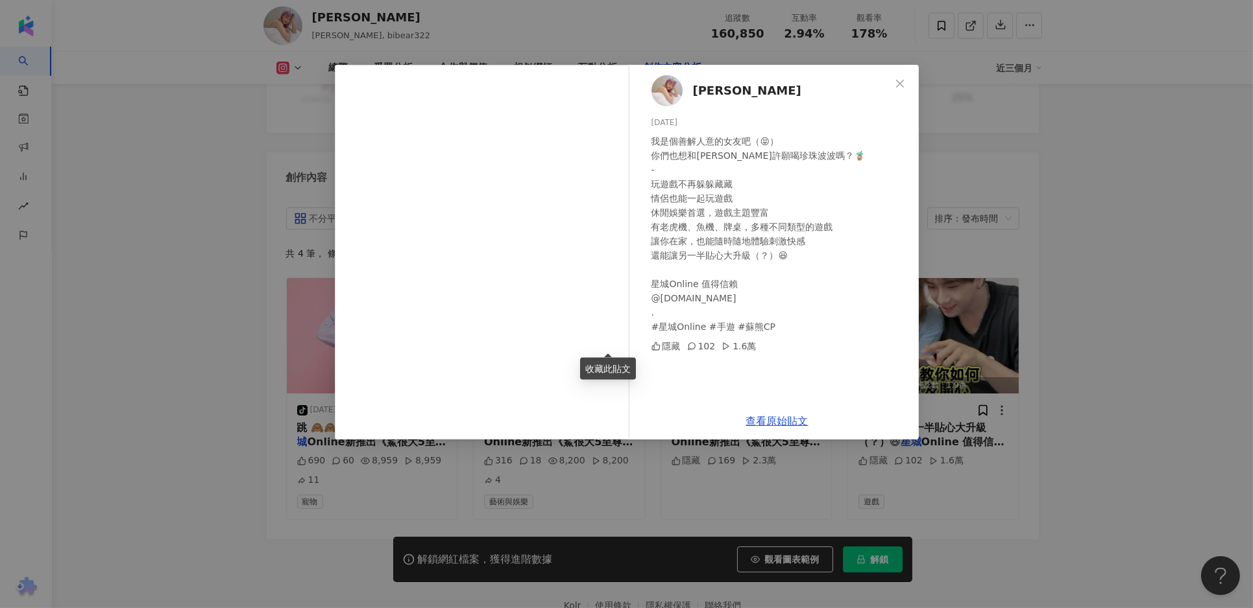
scroll to position [3969, 0]
drag, startPoint x: 768, startPoint y: 326, endPoint x: 644, endPoint y: 328, distance: 123.9
click at [644, 328] on div "比熊 陳又禎 2024/11/25 我是個善解人意的女友吧（😝） 你們也想和蘇偉許願喝珍珠波波嗎？🧋 - 玩遊戲不再躲躲藏藏 情侶也能一起玩遊戲 休閒娛樂首選…" at bounding box center [777, 234] width 283 height 338
copy div "Online #手遊 #蘇熊CP"
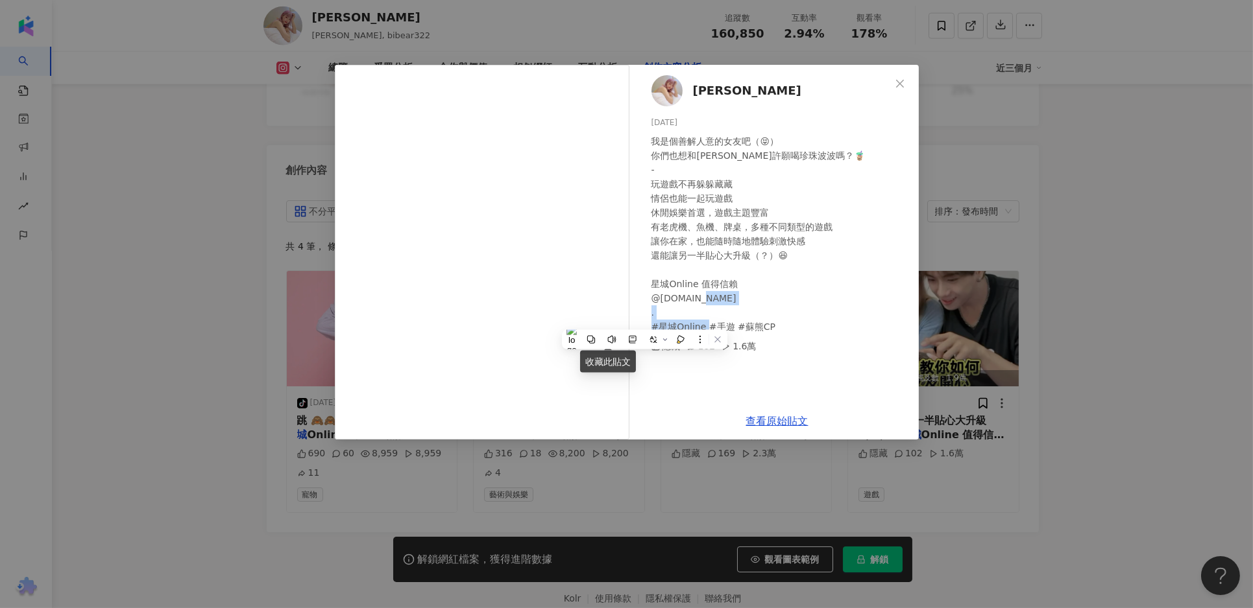
scroll to position [3978, 0]
click at [978, 461] on div "比熊 陳又禎 2024/11/25 我是個善解人意的女友吧（😝） 你們也想和蘇偉許願喝珍珠波波嗎？🧋 - 玩遊戲不再躲躲藏藏 情侶也能一起玩遊戲 休閒娛樂首選…" at bounding box center [626, 304] width 1253 height 608
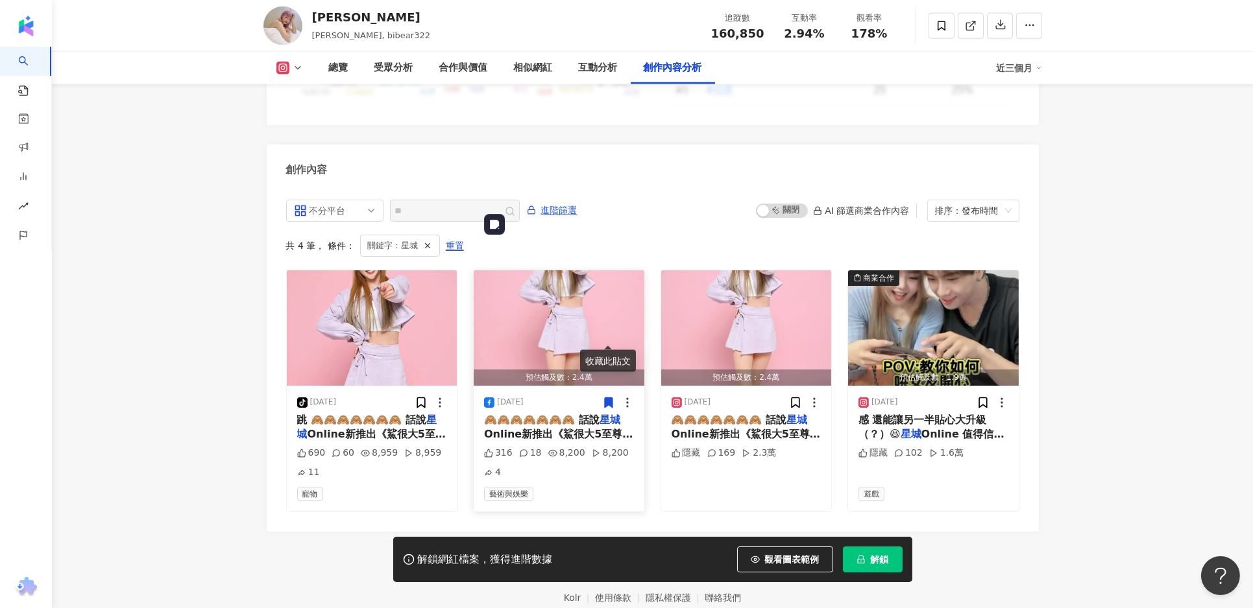
click at [559, 271] on img "button" at bounding box center [559, 328] width 171 height 115
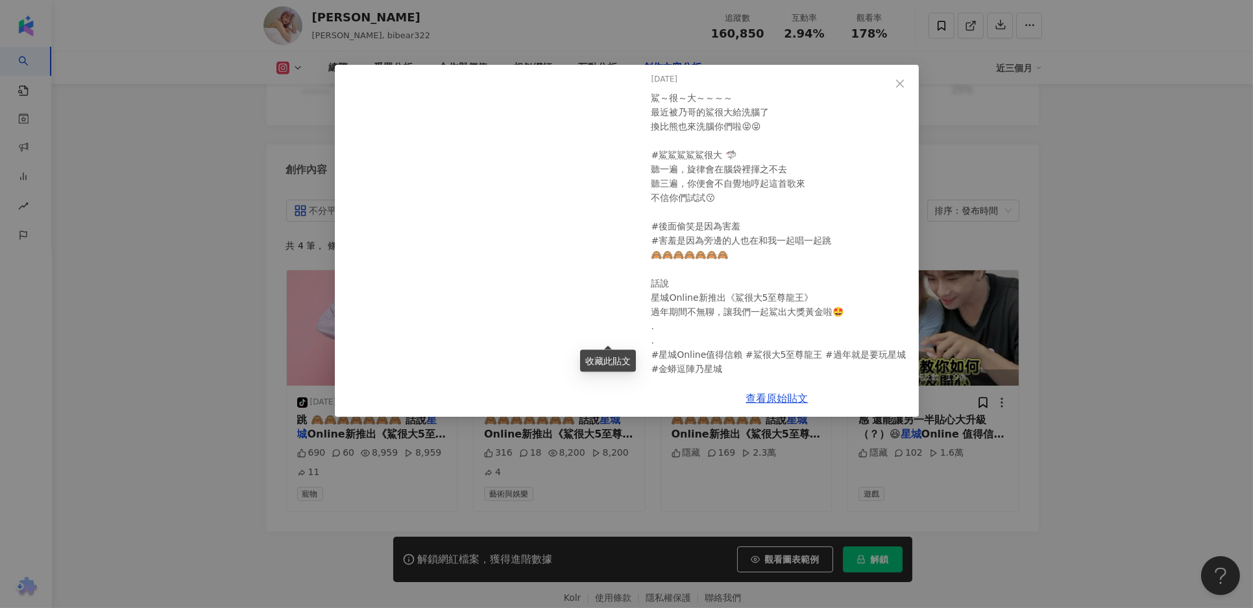
scroll to position [59, 0]
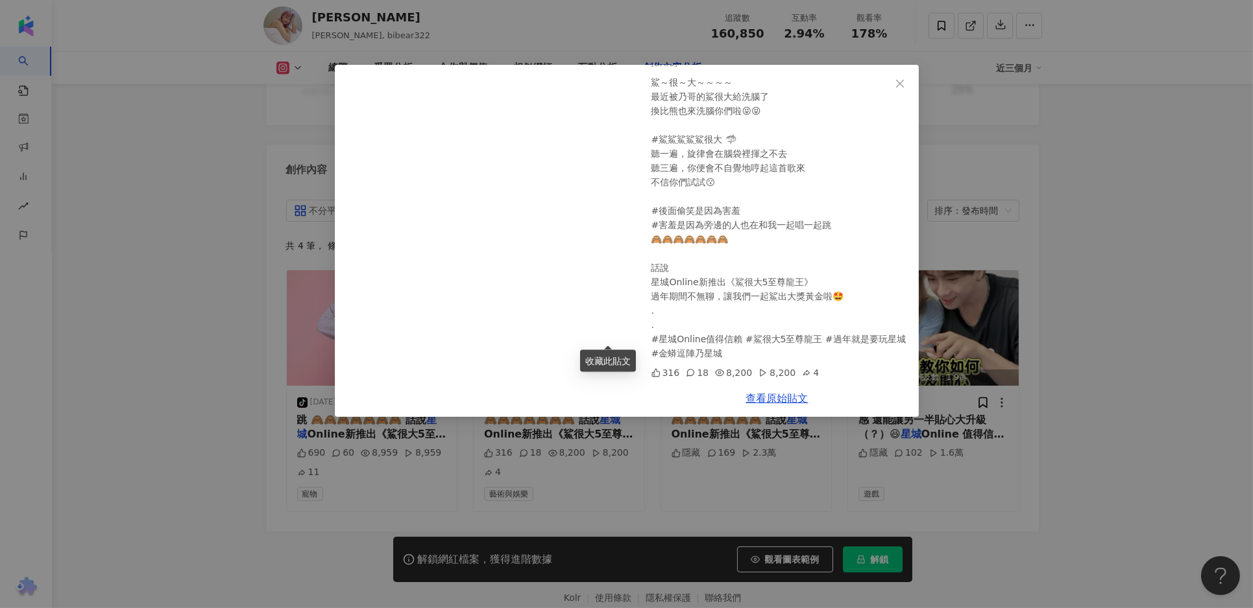
drag, startPoint x: 721, startPoint y: 352, endPoint x: 649, endPoint y: 340, distance: 73.1
click at [649, 340] on div "比熊 陳又禎 2025/1/19 鯊～很～大～～～～ 最近被乃哥的鯊很大給洗腦了 換比熊也來洗腦你們啦😝😝 #鯊鯊鯊鯊鯊很大 🦈 聽一遍，旋律會在腦袋裡揮之不…" at bounding box center [777, 222] width 283 height 315
copy div "賴 #鯊很大5至尊龍王 #過年就是要玩星城 #金蟒逗陣乃星城"
click at [666, 471] on div "比熊 陳又禎 2025/1/19 鯊～很～大～～～～ 最近被乃哥的鯊很大給洗腦了 換比熊也來洗腦你們啦😝😝 #鯊鯊鯊鯊鯊很大 🦈 聽一遍，旋律會在腦袋裡揮之不…" at bounding box center [626, 304] width 1253 height 608
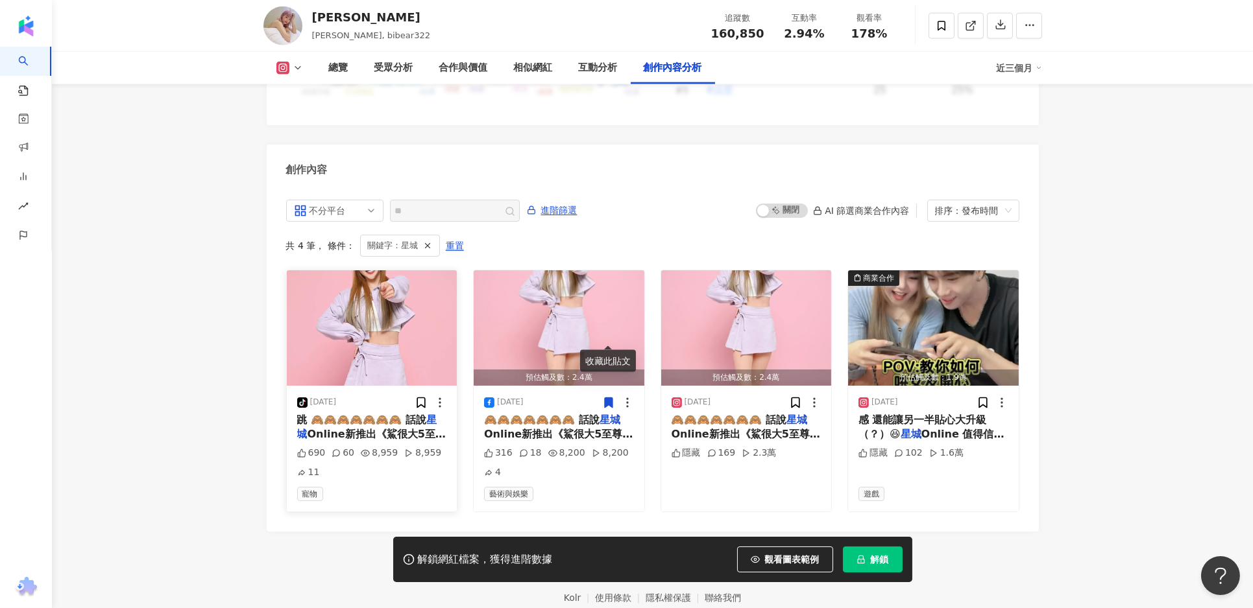
click at [374, 428] on span "Online新推出《鯊很大5至尊龍王" at bounding box center [371, 441] width 149 height 27
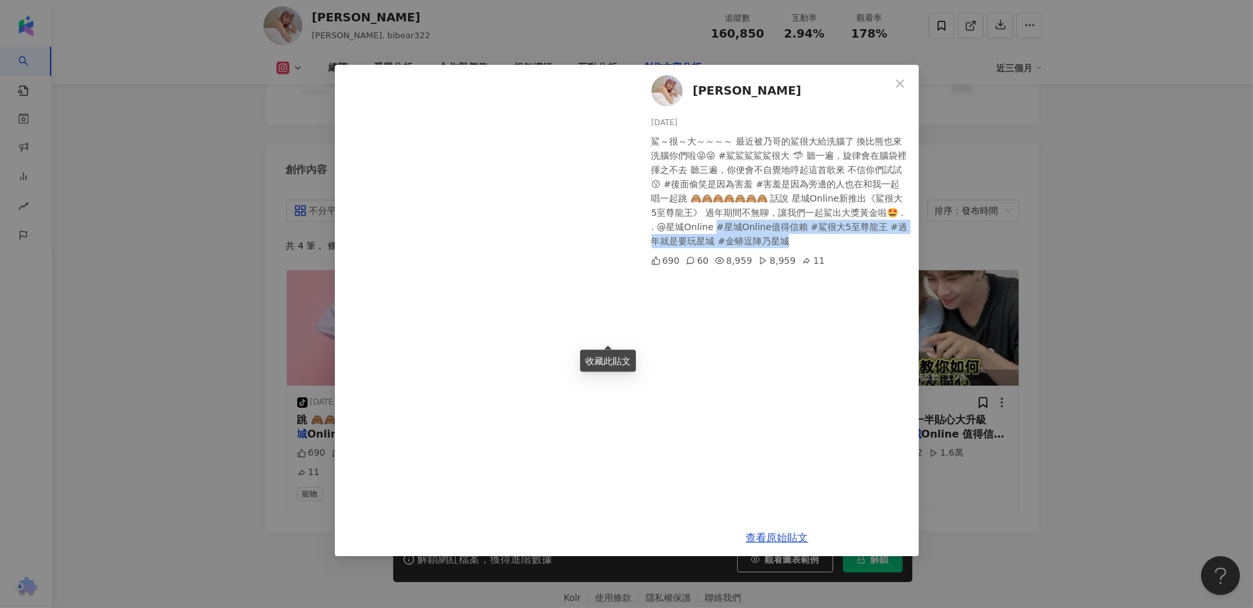
drag, startPoint x: 759, startPoint y: 243, endPoint x: 699, endPoint y: 230, distance: 61.2
click at [699, 230] on div "鯊～很～大～～～～ 最近被乃哥的鯊很大給洗腦了 換比熊也來洗腦你們啦😝😝 #鯊鯊鯊鯊鯊很大 🦈 聽一遍，旋律會在腦袋裡揮之不去 聽三遍，你便會不自覺地哼起這首…" at bounding box center [779, 191] width 257 height 114
copy div "賴 #鯊很大5至尊龍王 #過年就是要玩星城 #金蟒逗陣乃星城"
click at [1099, 490] on div "比熊 陳又禎 2025/1/19 鯊～很～大～～～～ 最近被乃哥的鯊很大給洗腦了 換比熊也來洗腦你們啦😝😝 #鯊鯊鯊鯊鯊很大 🦈 聽一遍，旋律會在腦袋裡揮之不…" at bounding box center [626, 304] width 1253 height 608
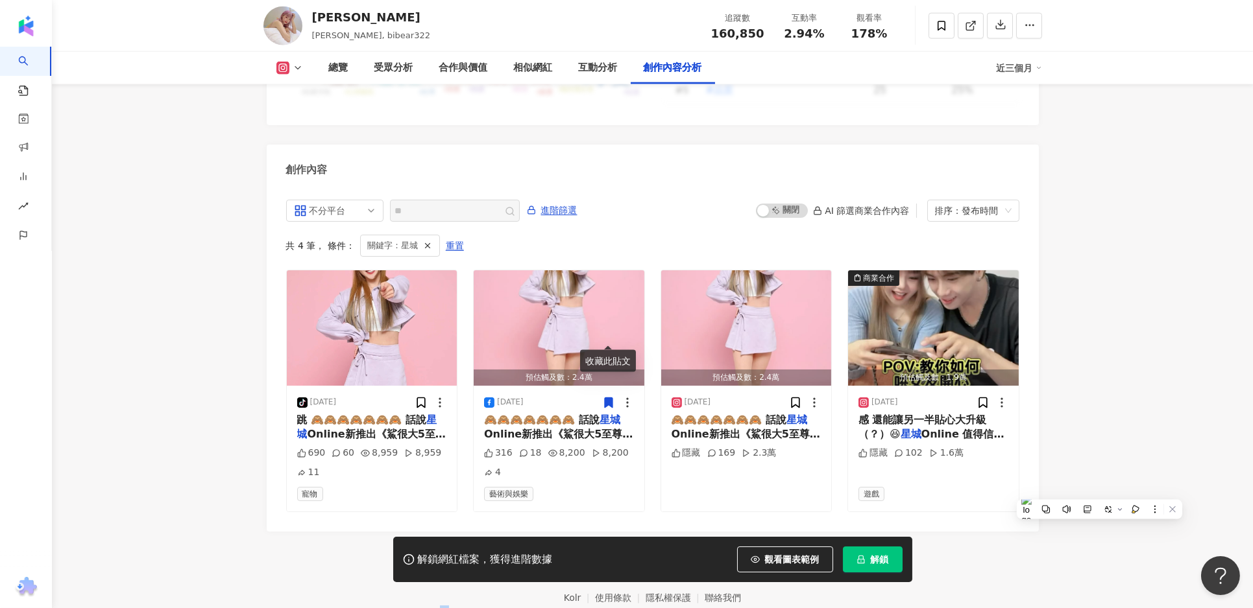
click at [1100, 532] on footer "Kolr 使用條款 隱私權保護 聯絡我們 愛卡拉互動媒體股份有限公司 | 統一編號：53342456 | Copyright © 2025 iKala All…" at bounding box center [652, 604] width 1201 height 144
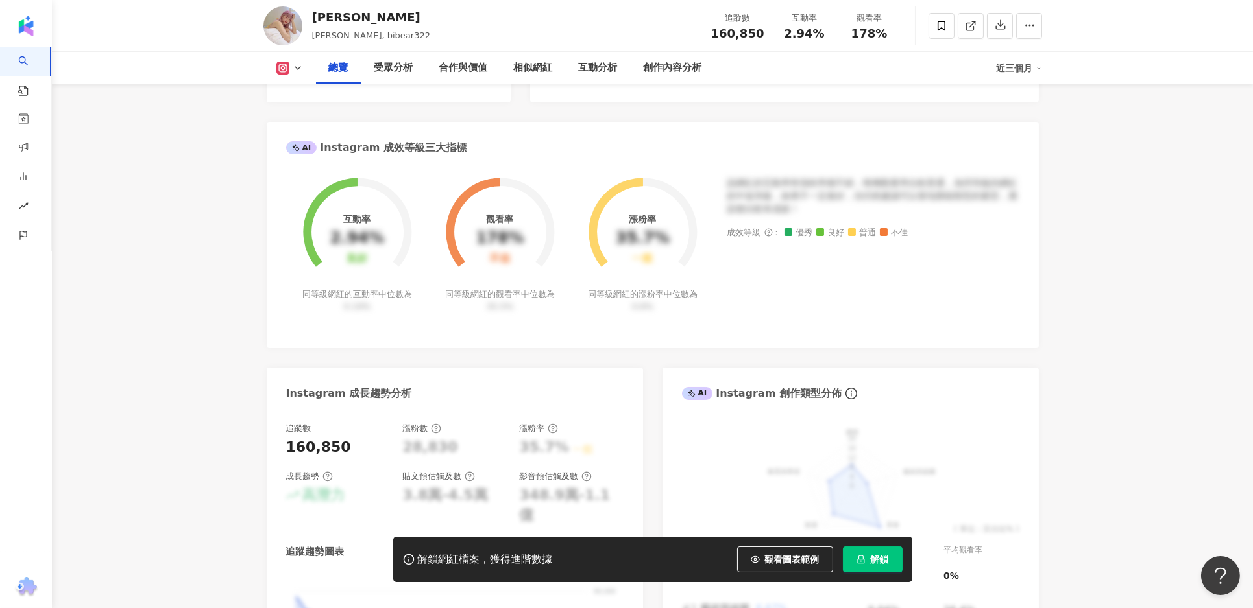
scroll to position [0, 0]
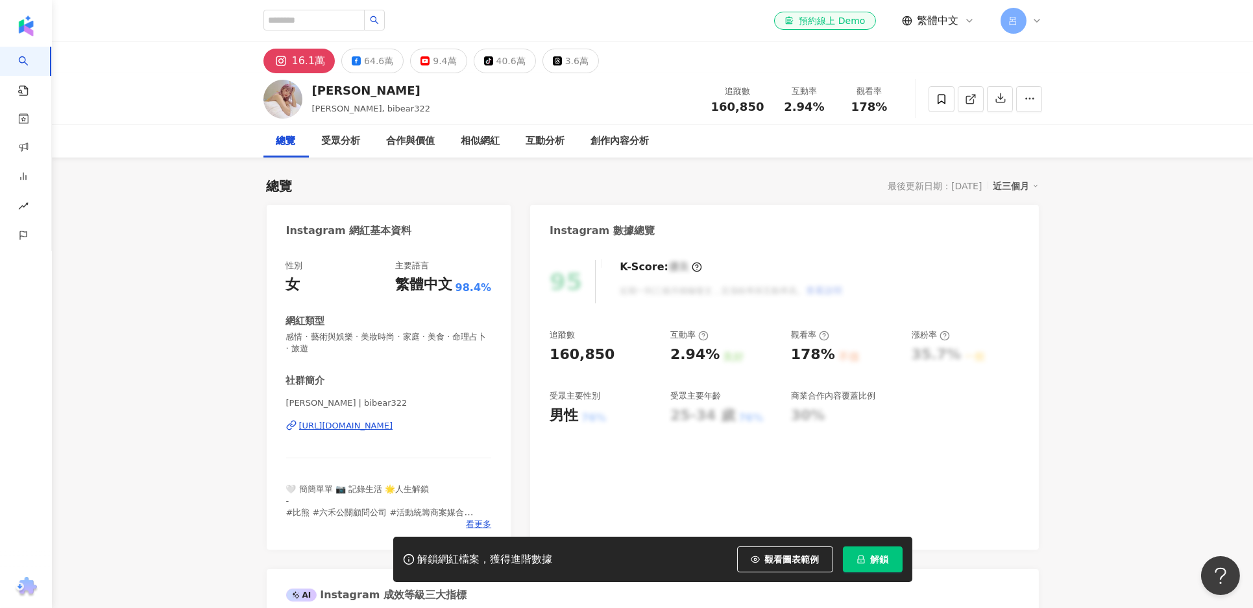
click at [316, 64] on div "16.1萬" at bounding box center [309, 61] width 34 height 18
click at [366, 427] on div "https://www.instagram.com/bibear322/" at bounding box center [346, 426] width 94 height 12
click at [355, 55] on button "64.6萬" at bounding box center [372, 61] width 62 height 25
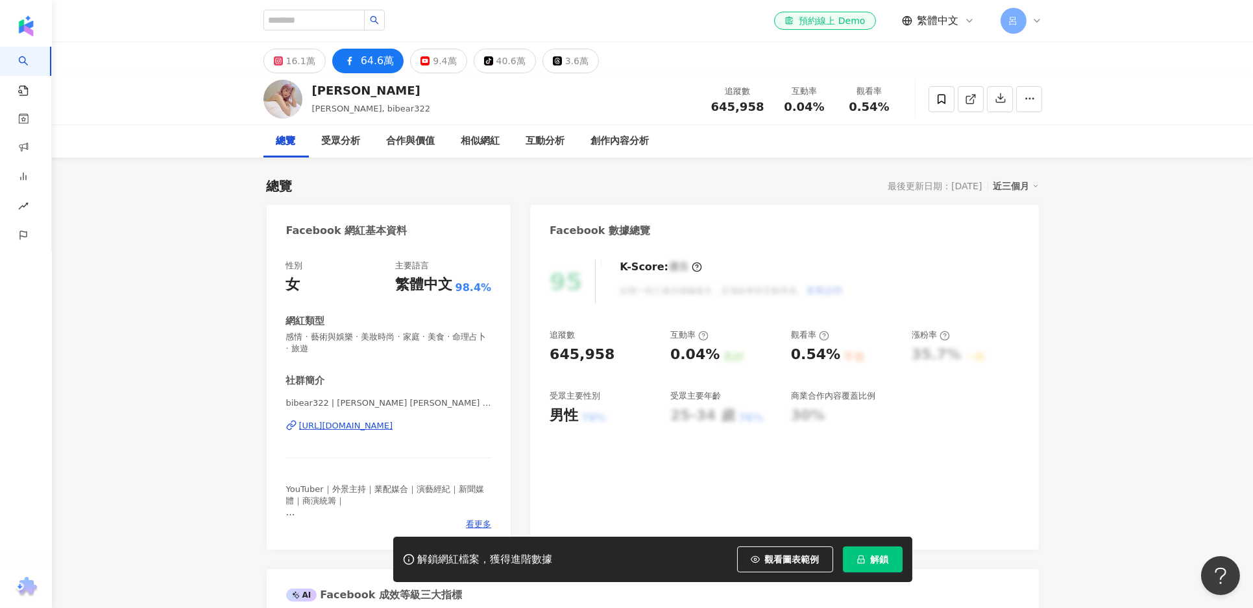
scroll to position [297, 0]
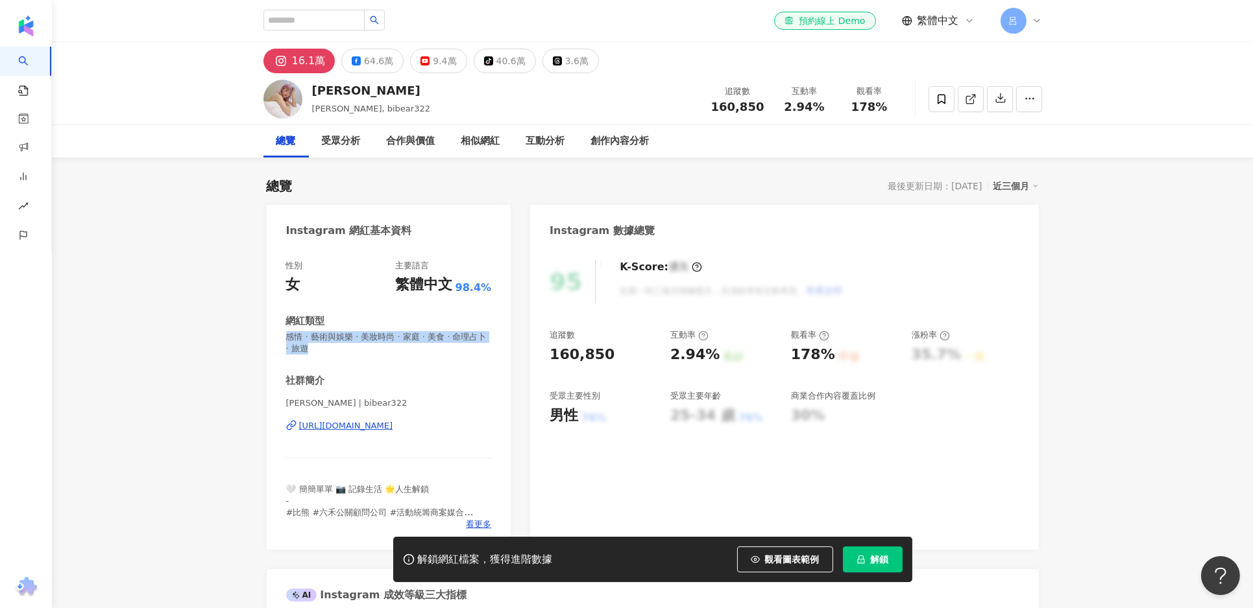
drag, startPoint x: 311, startPoint y: 350, endPoint x: 298, endPoint y: 348, distance: 13.0
click at [286, 335] on span "感情 · 藝術與娛樂 · 美妝時尚 · 家庭 · 美食 · 命理占卜 · 旅遊" at bounding box center [389, 342] width 206 height 23
copy span "感情 · 藝術與娛樂 · 美妝時尚 · 家庭 · 美食 · 命理占卜 · 旅遊"
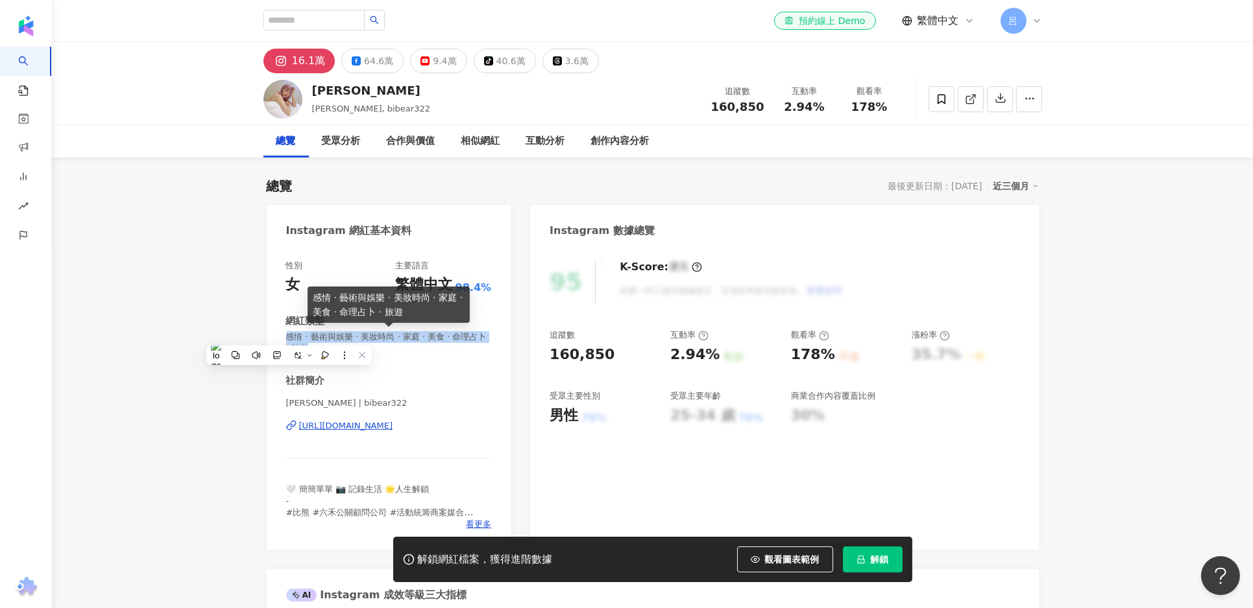
click at [319, 338] on span "感情 · 藝術與娛樂 · 美妝時尚 · 家庭 · 美食 · 命理占卜 · 旅遊" at bounding box center [389, 342] width 206 height 23
drag, startPoint x: 304, startPoint y: 352, endPoint x: 284, endPoint y: 335, distance: 25.8
click at [284, 335] on div "性別 女 主要語言 繁體中文 98.4% 網紅類型 感情 · 藝術與娛樂 · 美妝時尚 · 家庭 · 美食 · 命理占卜 · 旅遊 社群簡介 陳比熊Bibea…" at bounding box center [389, 398] width 245 height 303
copy span "感情 · 藝術與娛樂 · 美妝時尚 · 家庭 · 美食 · 命理占卜 · 旅遊"
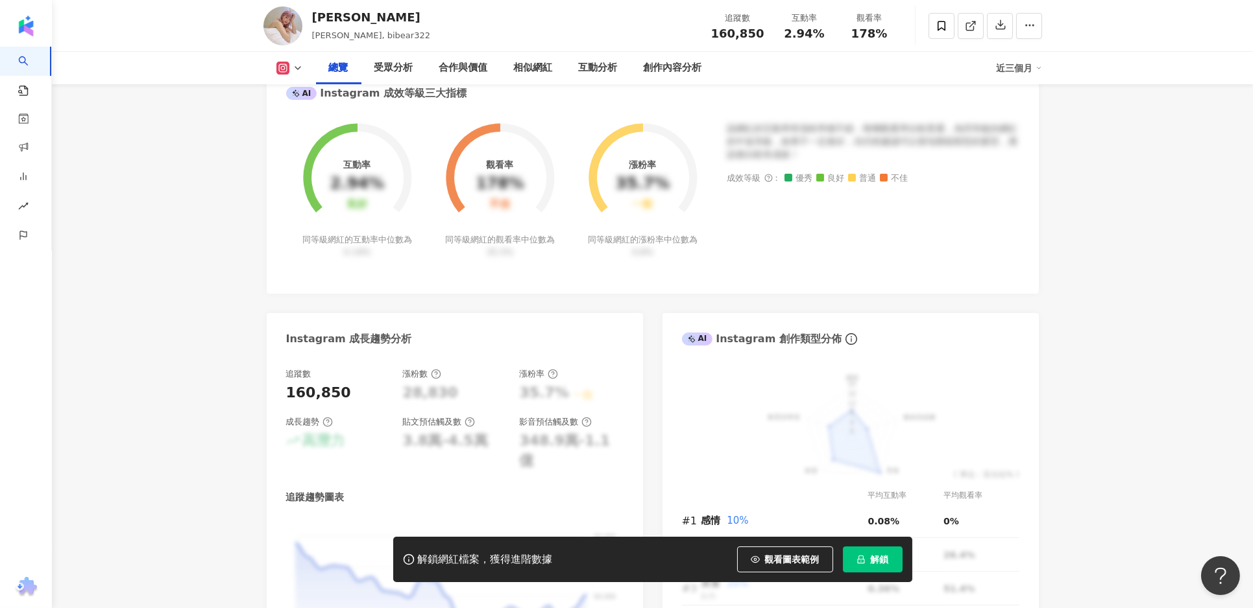
scroll to position [607, 0]
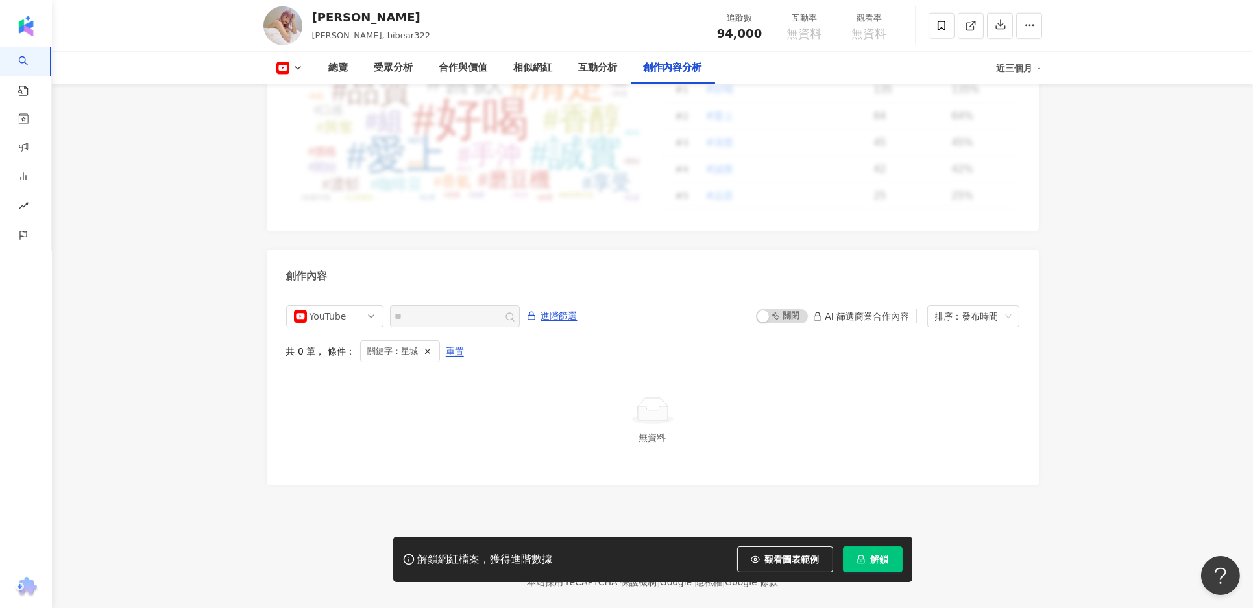
scroll to position [3397, 0]
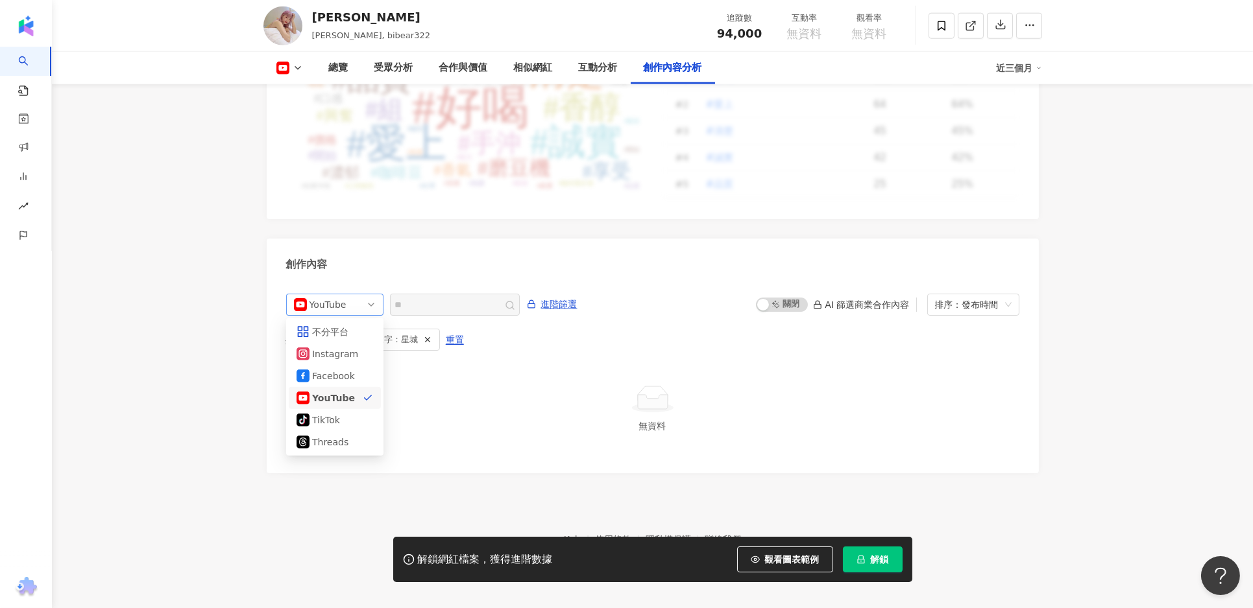
click at [368, 295] on span "YouTube" at bounding box center [335, 305] width 82 height 21
click at [365, 325] on div "不分平台" at bounding box center [334, 332] width 77 height 14
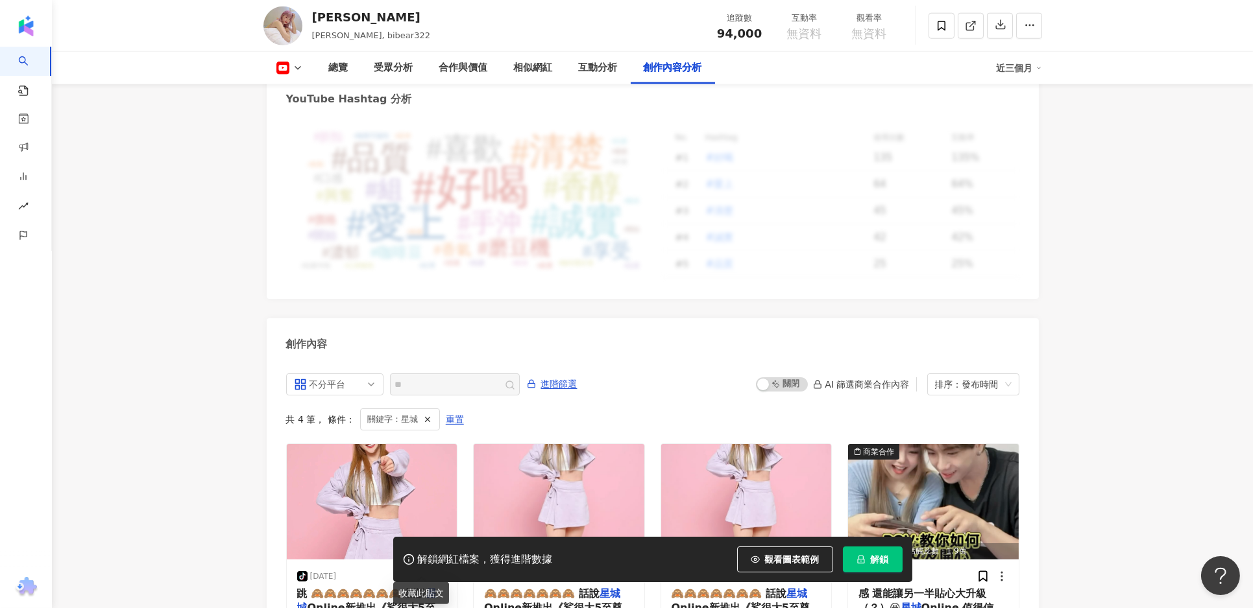
scroll to position [3316, 0]
click at [290, 68] on button at bounding box center [289, 68] width 53 height 13
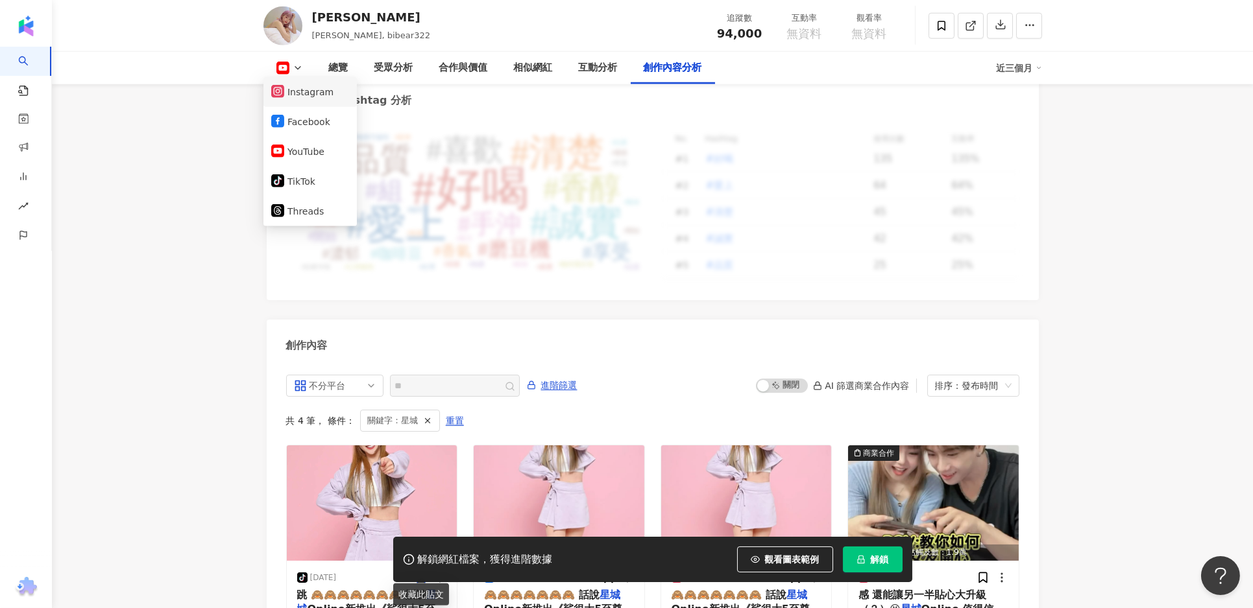
click at [304, 95] on button "Instagram" at bounding box center [310, 92] width 78 height 18
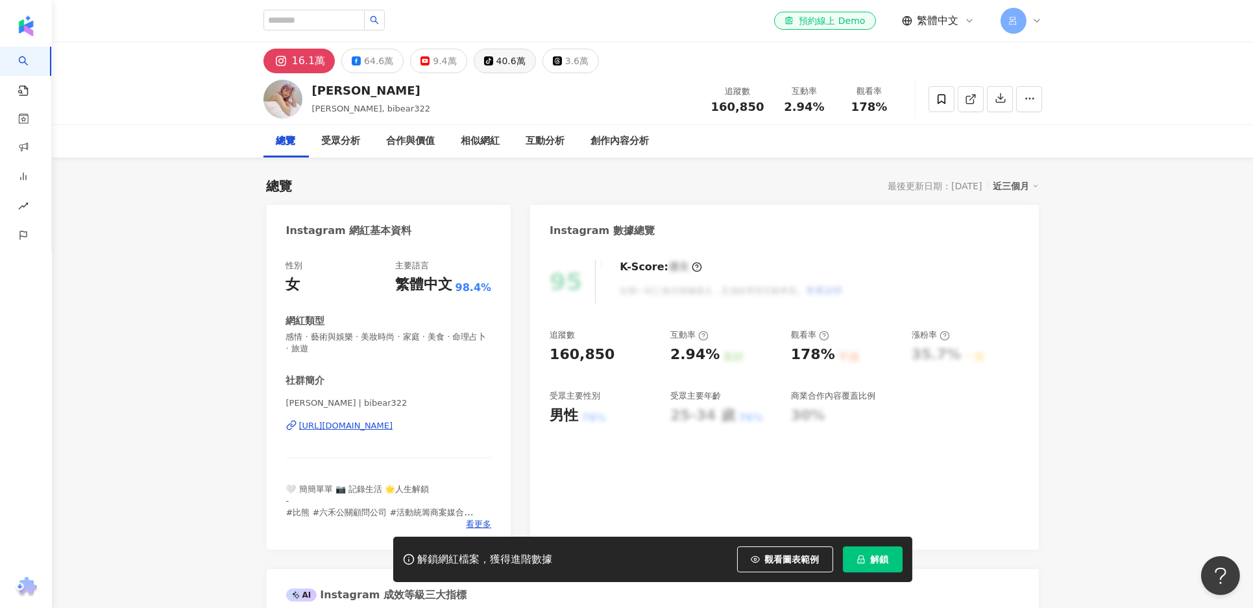
click at [500, 58] on div "40.6萬" at bounding box center [510, 61] width 29 height 18
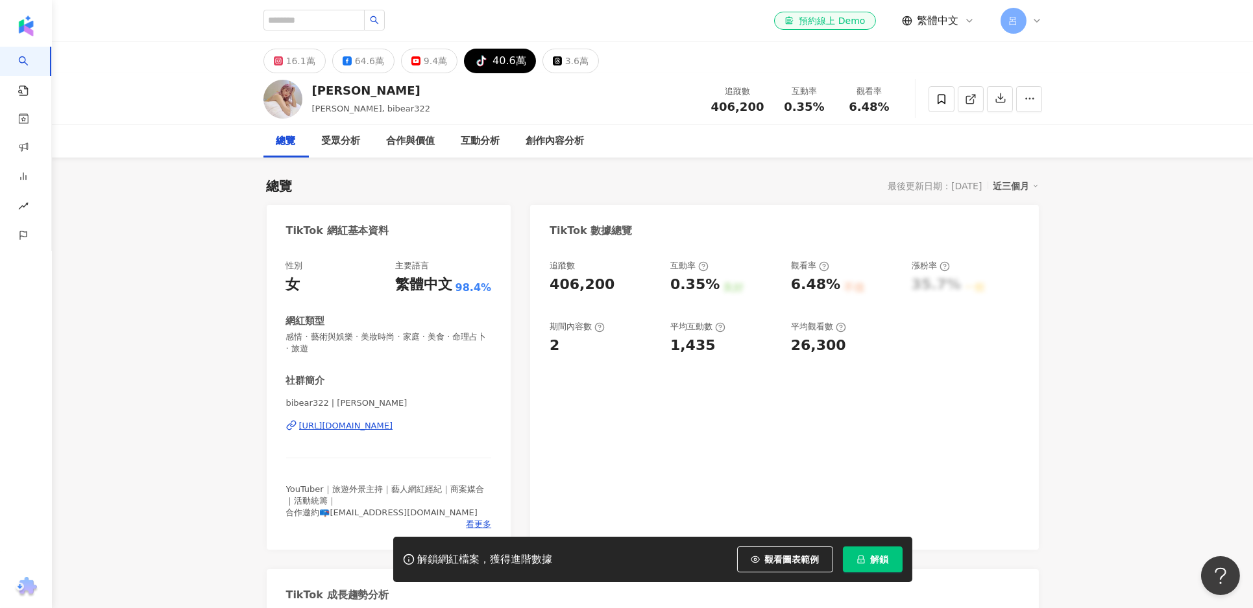
click at [389, 430] on div "https://www.tiktok.com/share/user/6534191163594244098" at bounding box center [346, 426] width 94 height 12
click at [788, 102] on span "0.35%" at bounding box center [804, 107] width 40 height 13
copy span "0.35%"
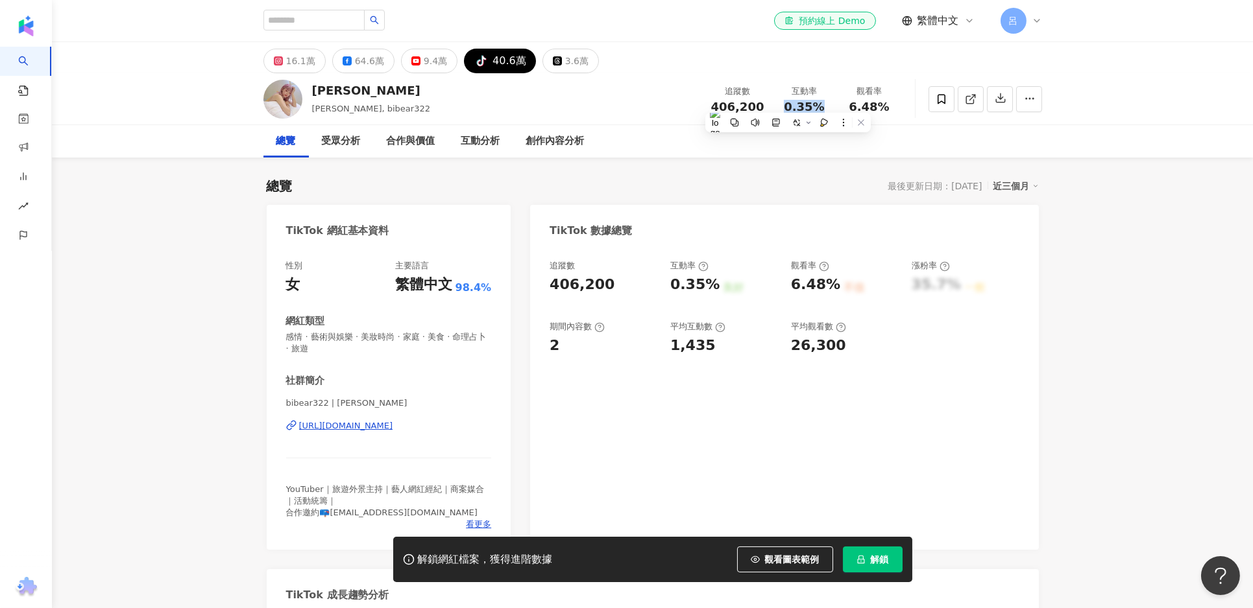
click at [866, 101] on span "6.48%" at bounding box center [869, 107] width 40 height 13
click at [867, 101] on span "6.48%" at bounding box center [869, 107] width 40 height 13
copy span "6.48%"
click at [888, 101] on div "6.48%" at bounding box center [869, 107] width 49 height 13
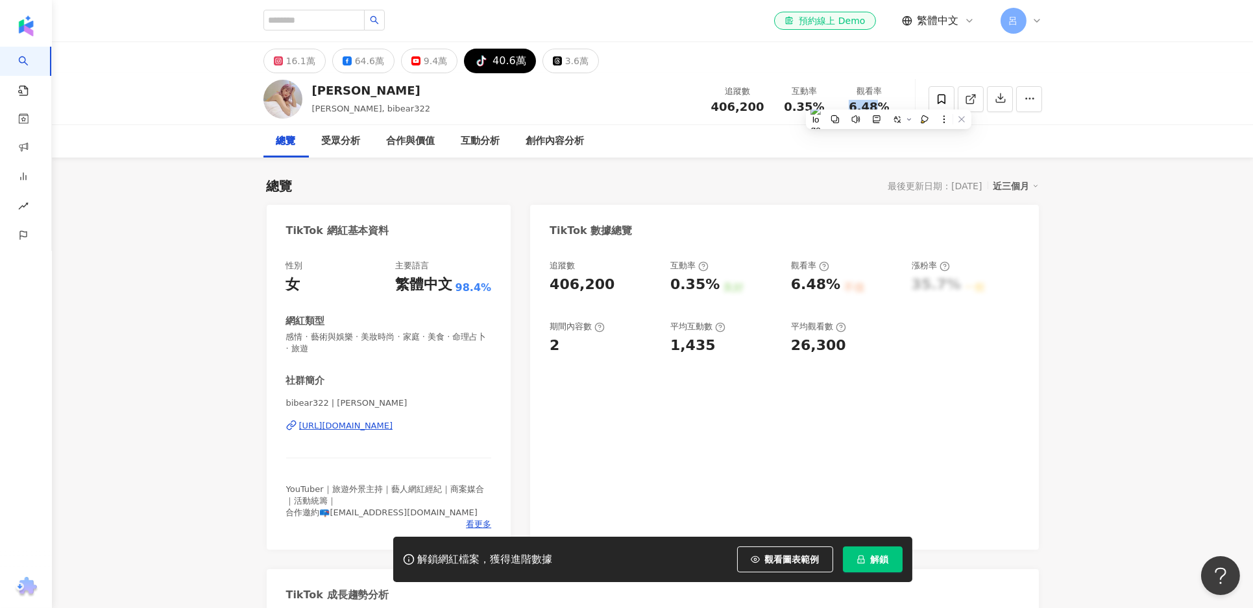
click at [888, 101] on div "6.48%" at bounding box center [869, 107] width 49 height 13
click at [894, 107] on div "觀看率 6.48%" at bounding box center [869, 99] width 65 height 28
drag, startPoint x: 885, startPoint y: 106, endPoint x: 852, endPoint y: 106, distance: 33.7
click at [852, 106] on div "6.48%" at bounding box center [869, 107] width 49 height 13
copy span "6.48%"
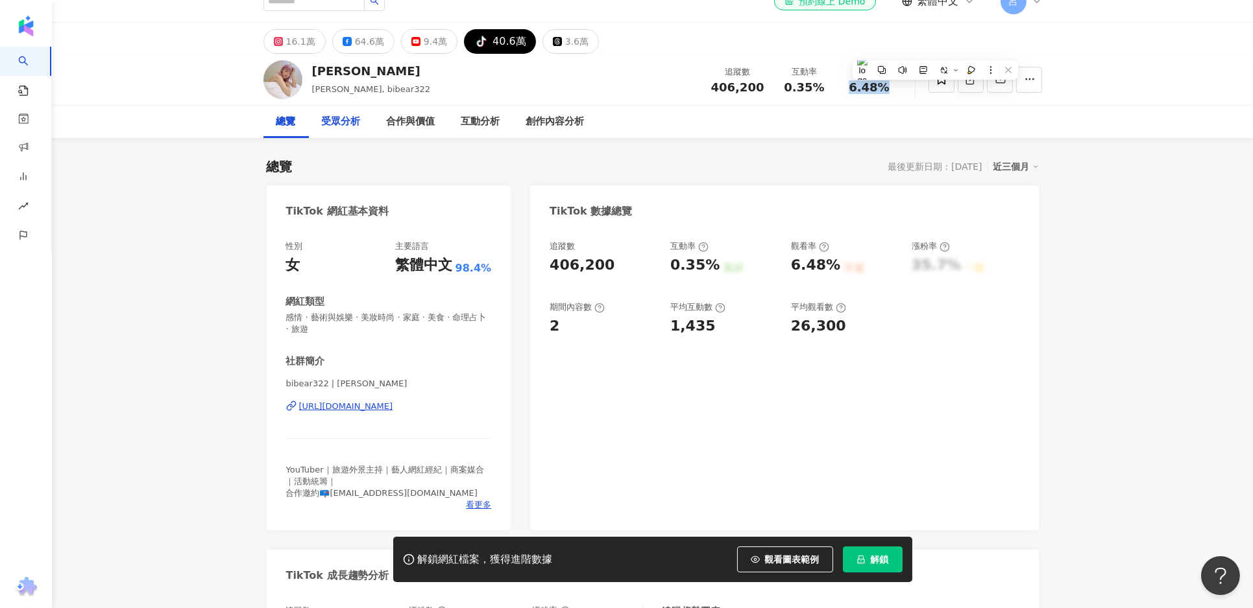
scroll to position [16, 0]
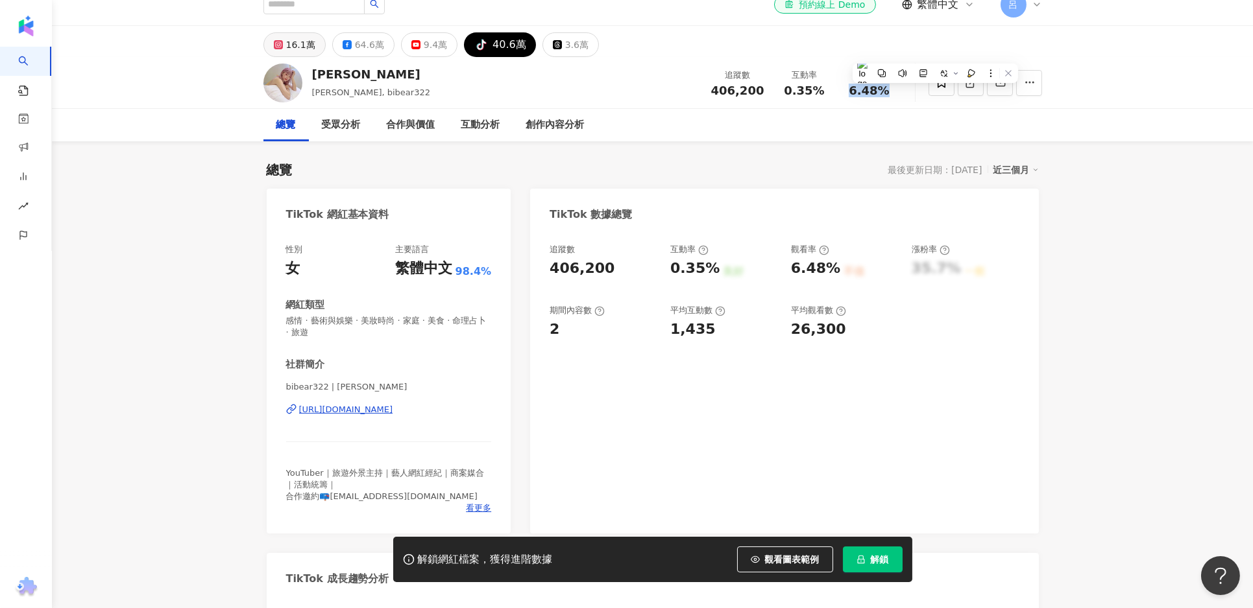
click at [290, 48] on div "16.1萬" at bounding box center [300, 45] width 29 height 18
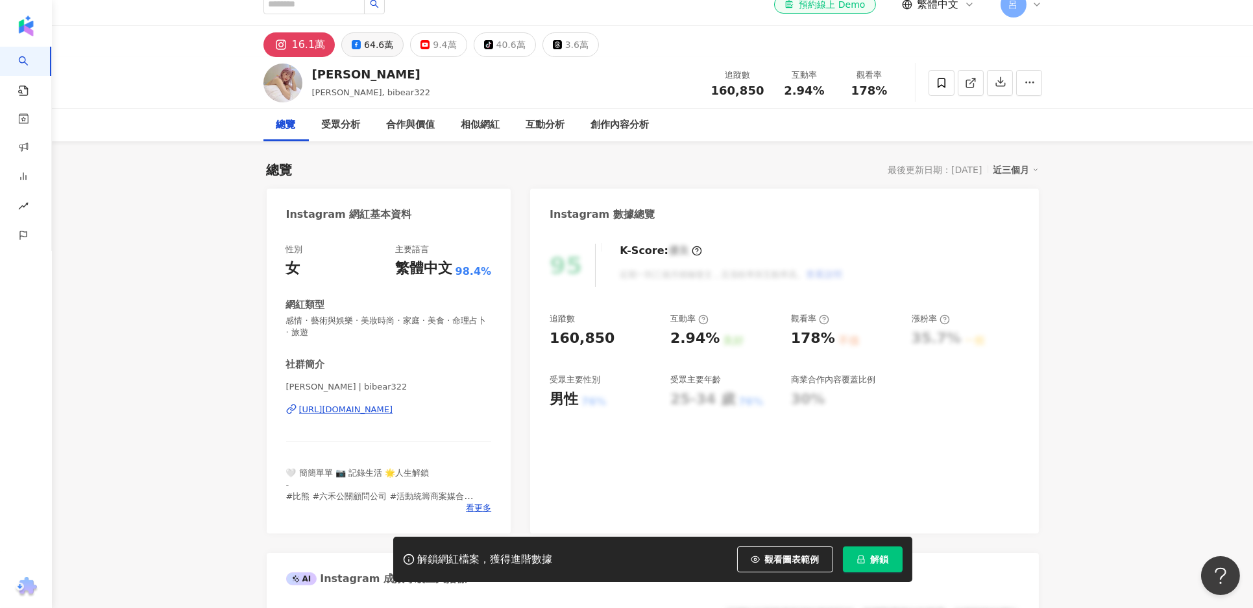
click at [364, 41] on div "64.6萬" at bounding box center [378, 45] width 29 height 18
click at [367, 46] on div "64.6萬" at bounding box center [378, 45] width 29 height 18
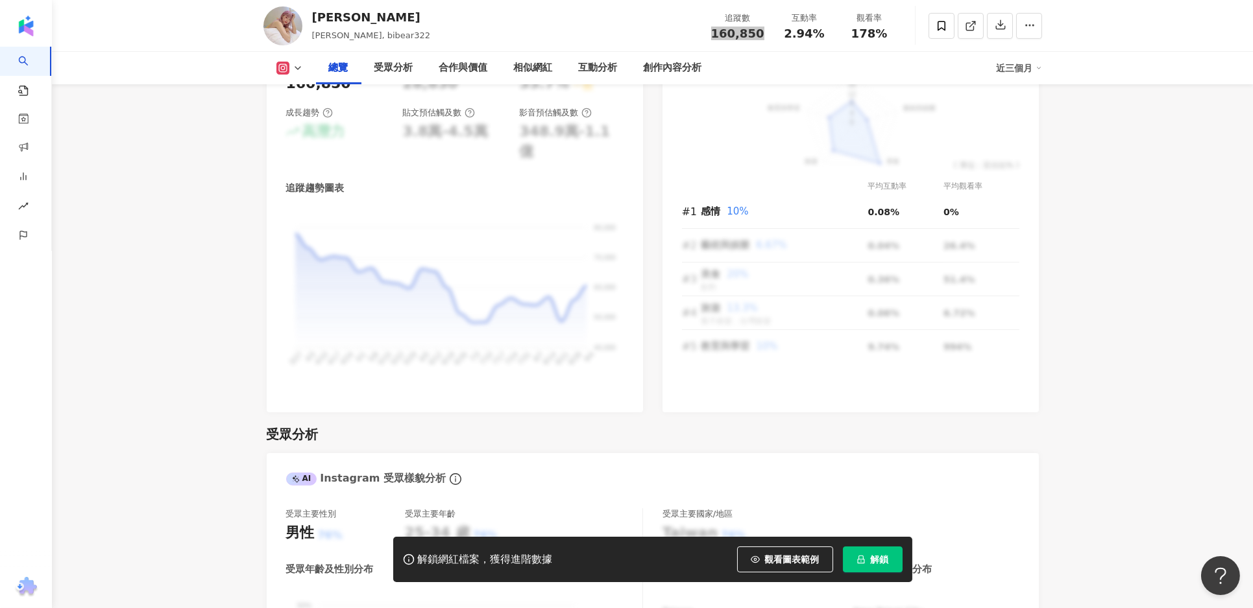
scroll to position [680, 0]
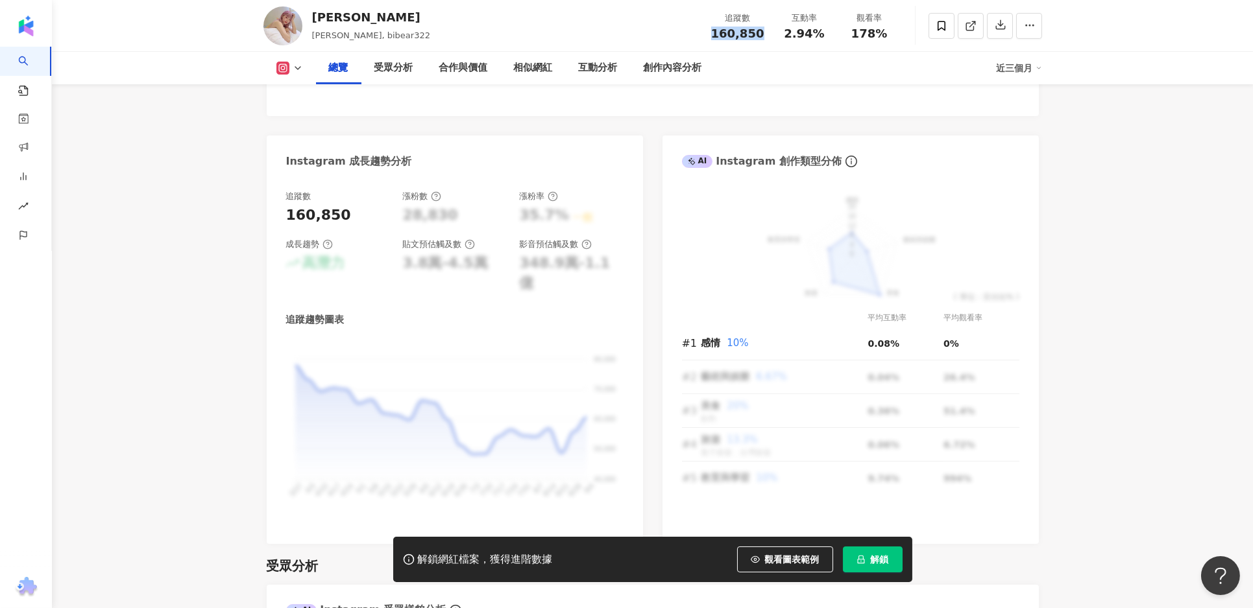
click at [297, 69] on icon at bounding box center [298, 68] width 10 height 10
click at [299, 66] on icon at bounding box center [298, 68] width 10 height 10
click at [305, 119] on button "Facebook" at bounding box center [310, 123] width 78 height 18
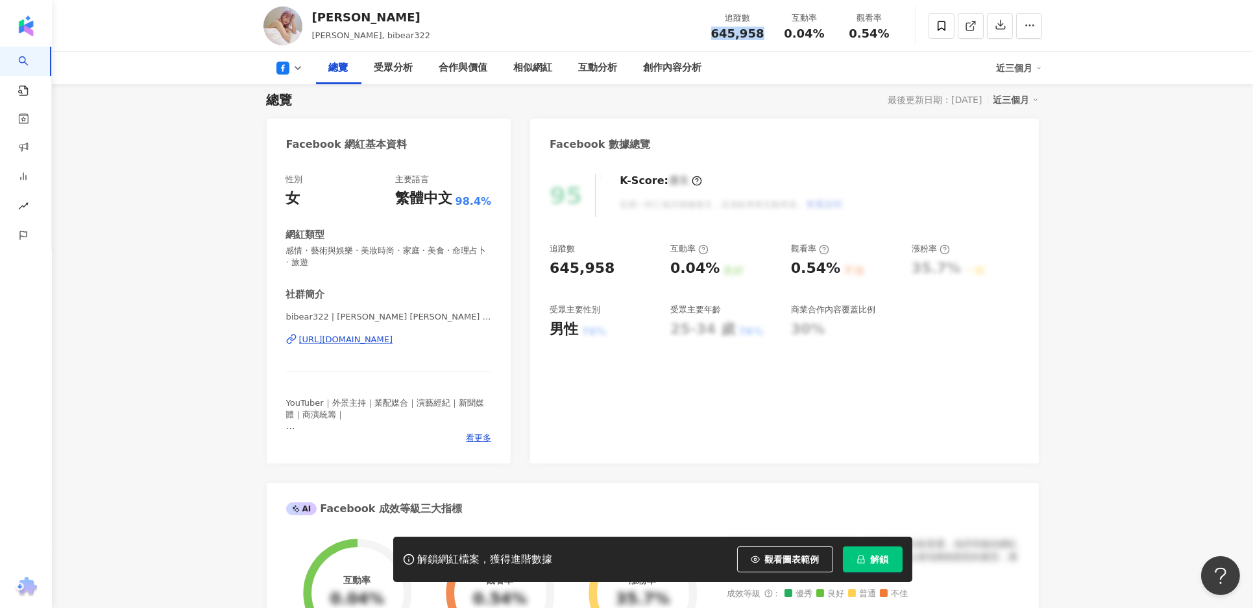
scroll to position [82, 0]
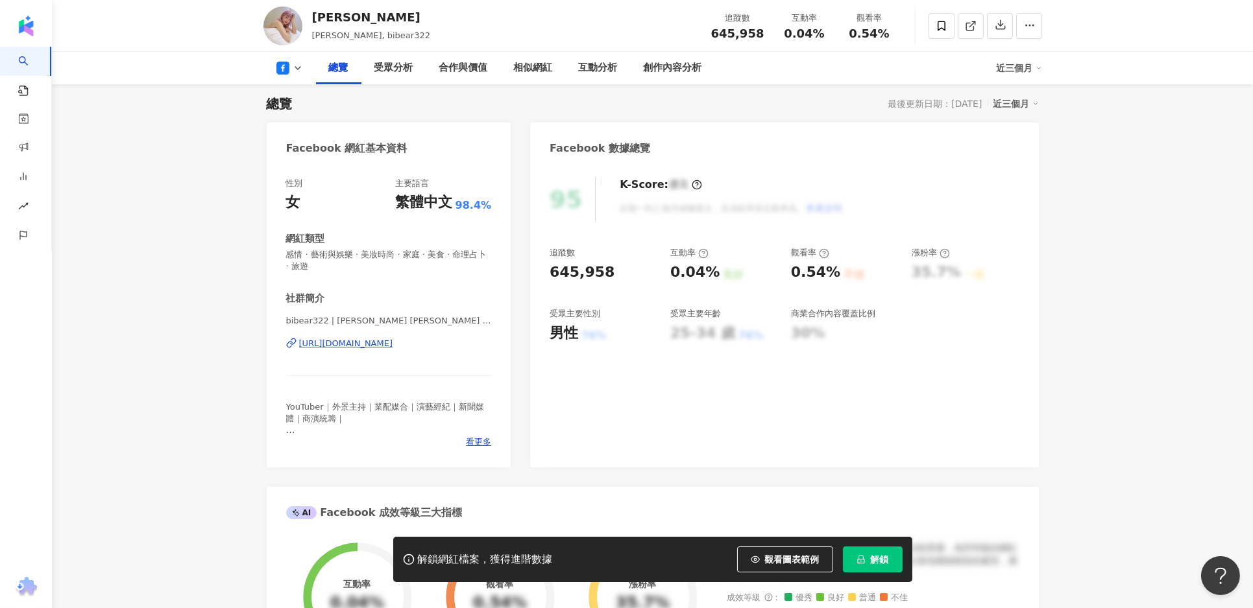
click at [597, 278] on div "645,958" at bounding box center [581, 273] width 65 height 20
copy div "645,958"
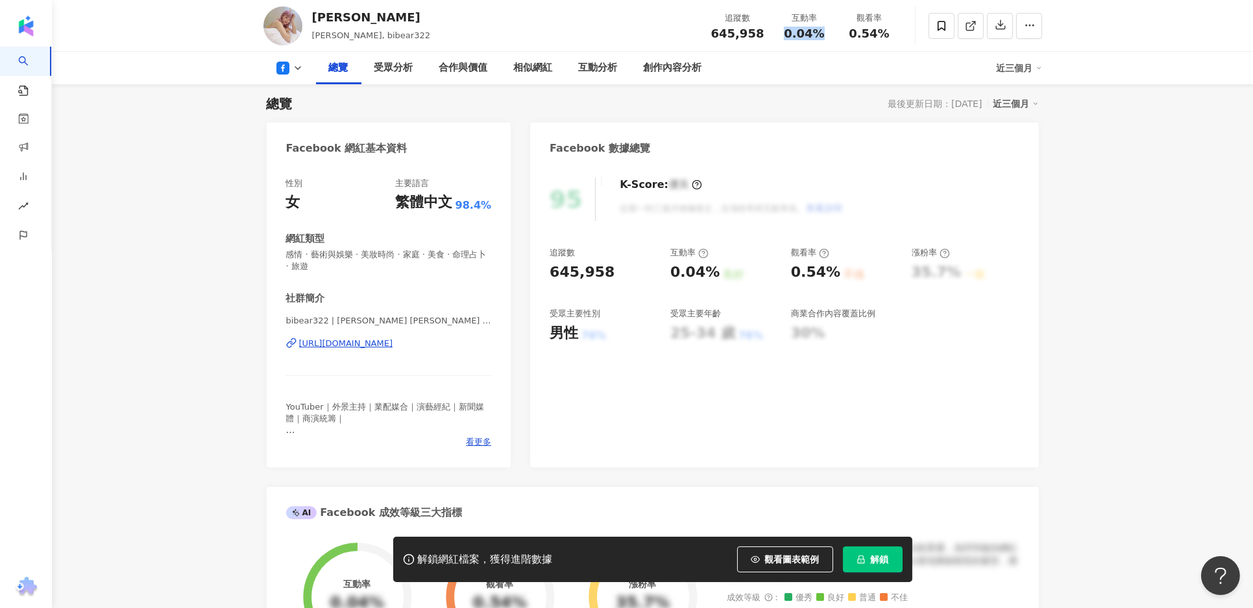
drag, startPoint x: 821, startPoint y: 30, endPoint x: 789, endPoint y: 32, distance: 31.8
click at [789, 32] on div "0.04%" at bounding box center [804, 33] width 49 height 13
copy span "0.04%"
click at [869, 33] on span "0.54%" at bounding box center [869, 33] width 40 height 13
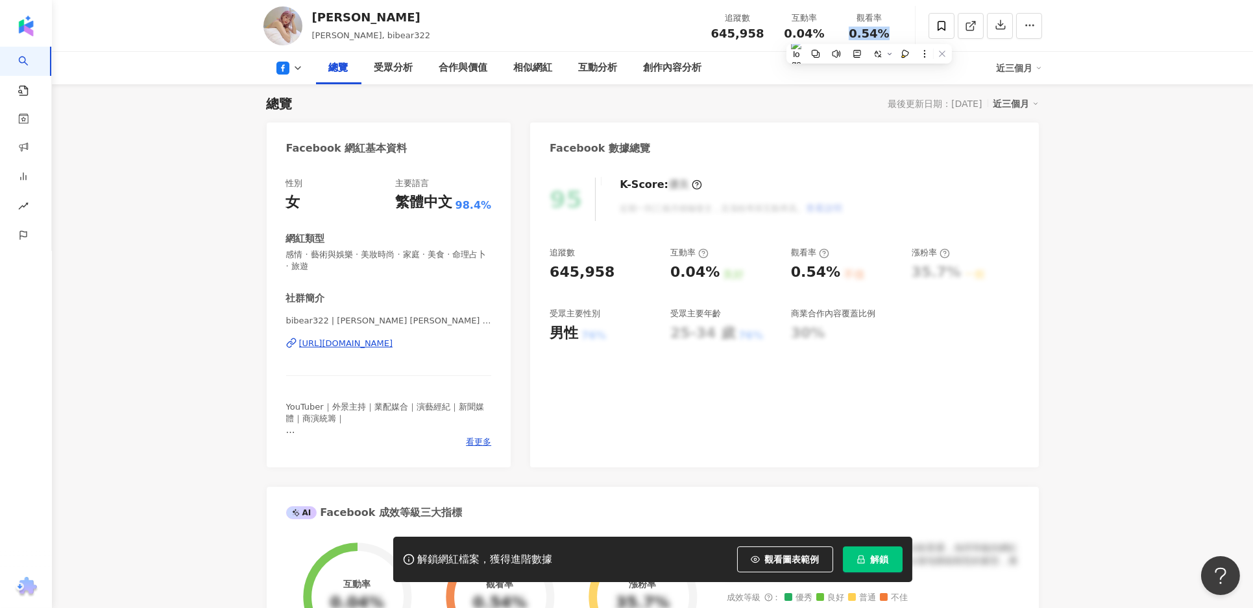
click at [869, 33] on span "0.54%" at bounding box center [869, 33] width 40 height 13
copy span "0.54%"
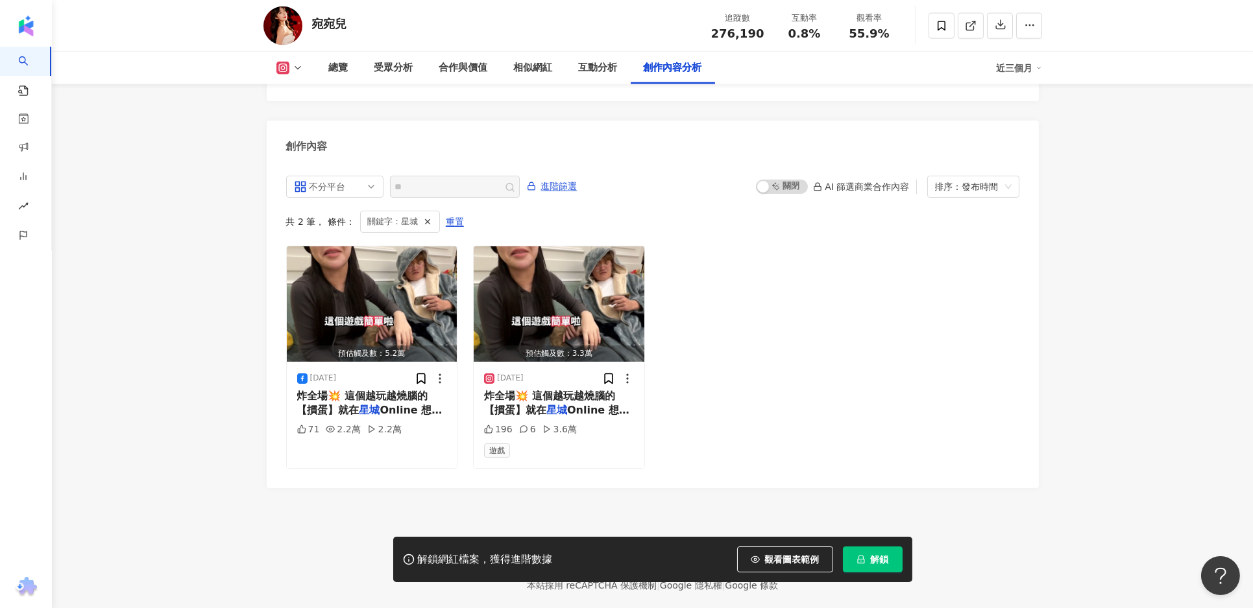
scroll to position [3970, 0]
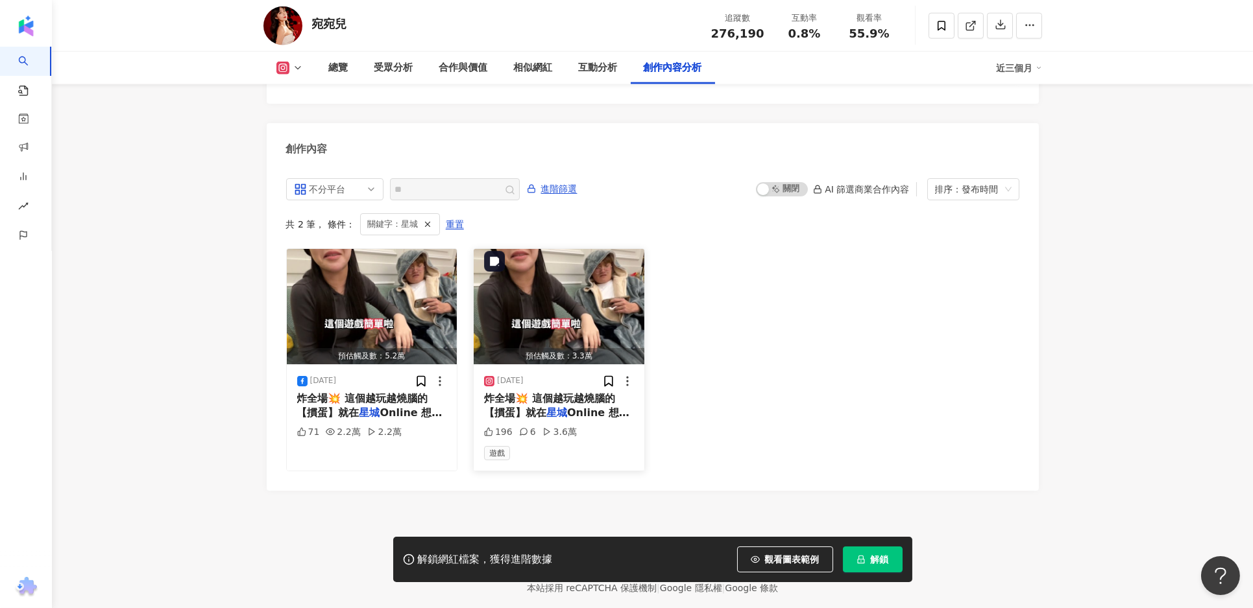
click at [540, 311] on img "button" at bounding box center [559, 306] width 171 height 115
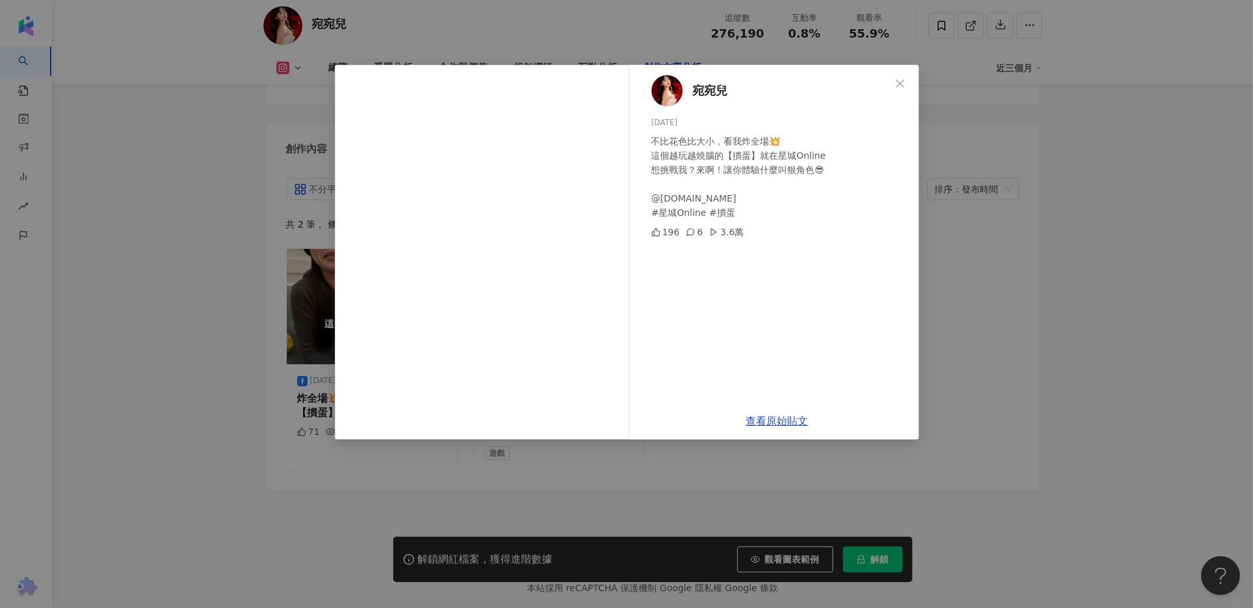
click at [784, 428] on div "查看原始貼文" at bounding box center [777, 421] width 283 height 37
click at [782, 426] on div "查看原始貼文" at bounding box center [777, 421] width 283 height 37
click at [775, 418] on link "查看原始貼文" at bounding box center [777, 421] width 62 height 12
click at [906, 88] on span "Close" at bounding box center [900, 83] width 26 height 10
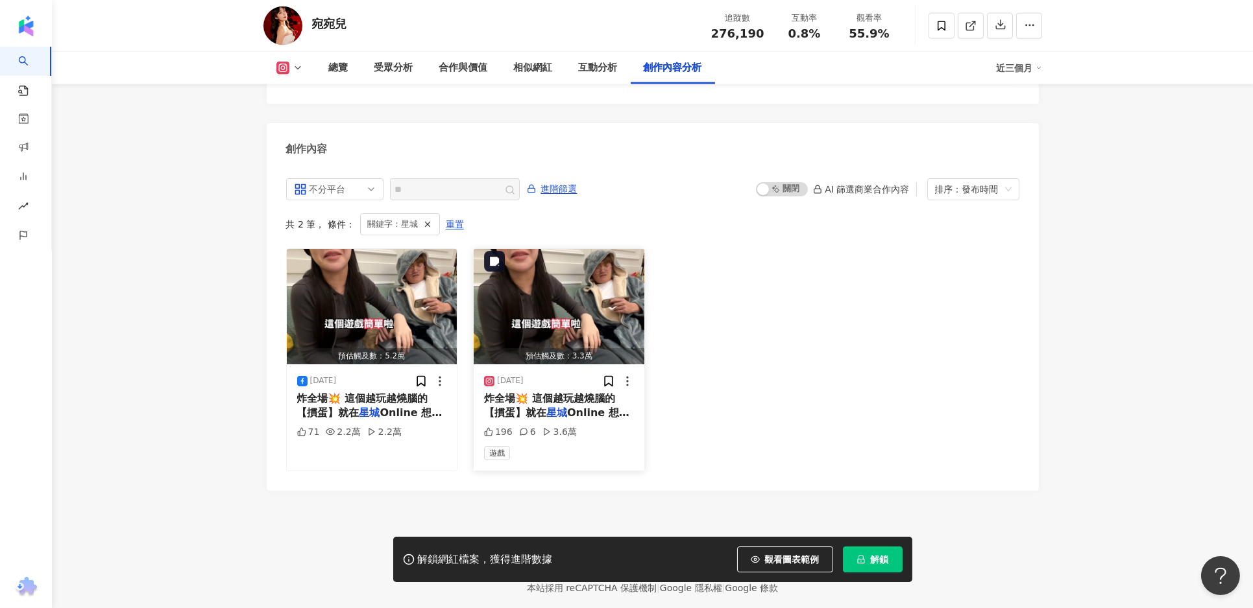
click at [594, 265] on img "button" at bounding box center [559, 306] width 171 height 115
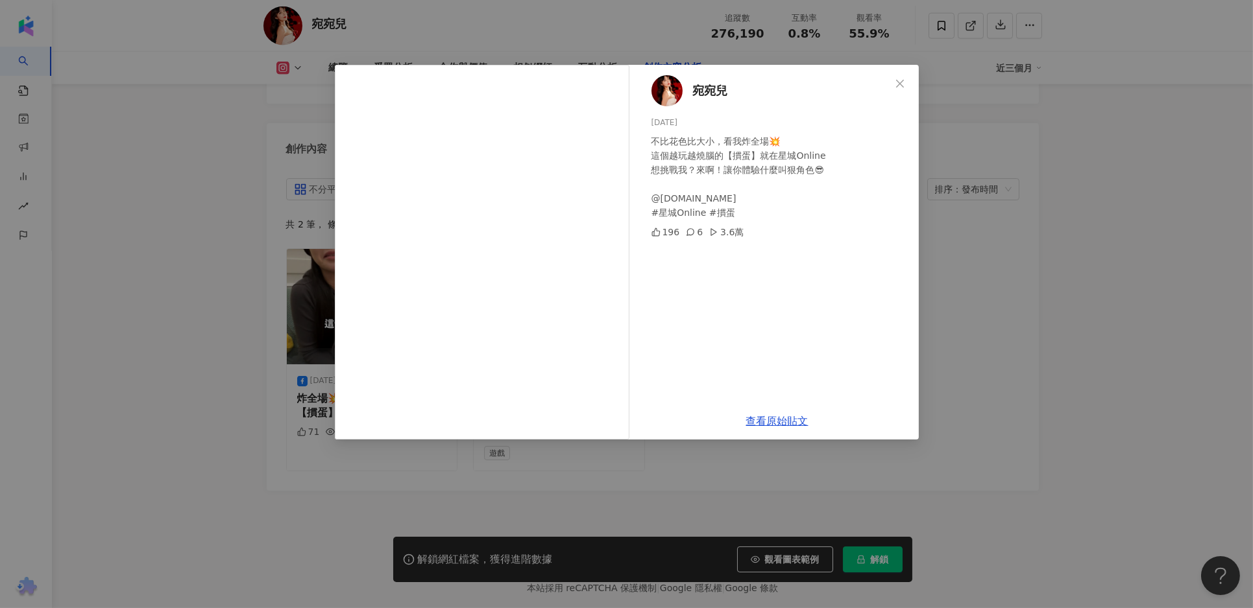
drag, startPoint x: 739, startPoint y: 211, endPoint x: 653, endPoint y: 211, distance: 86.3
click at [653, 211] on div "不比花色比大小，看我炸全場💥 這個越玩越燒腦的【摜蛋】就在星城Online 想挑戰我？來啊！讓你體驗什麼叫狠角色😎 @[DOMAIN_NAME] #星城Onl…" at bounding box center [779, 177] width 257 height 86
copy div "城Online #摜蛋"
click at [1007, 450] on div "宛宛兒 [DATE] 不比花色比大小，看我炸全場💥 這個越玩越燒腦的【摜蛋】就在星城Online 想挑戰我？來啊！讓你體驗什麼叫狠角色😎 @[DOMAIN_N…" at bounding box center [626, 304] width 1253 height 608
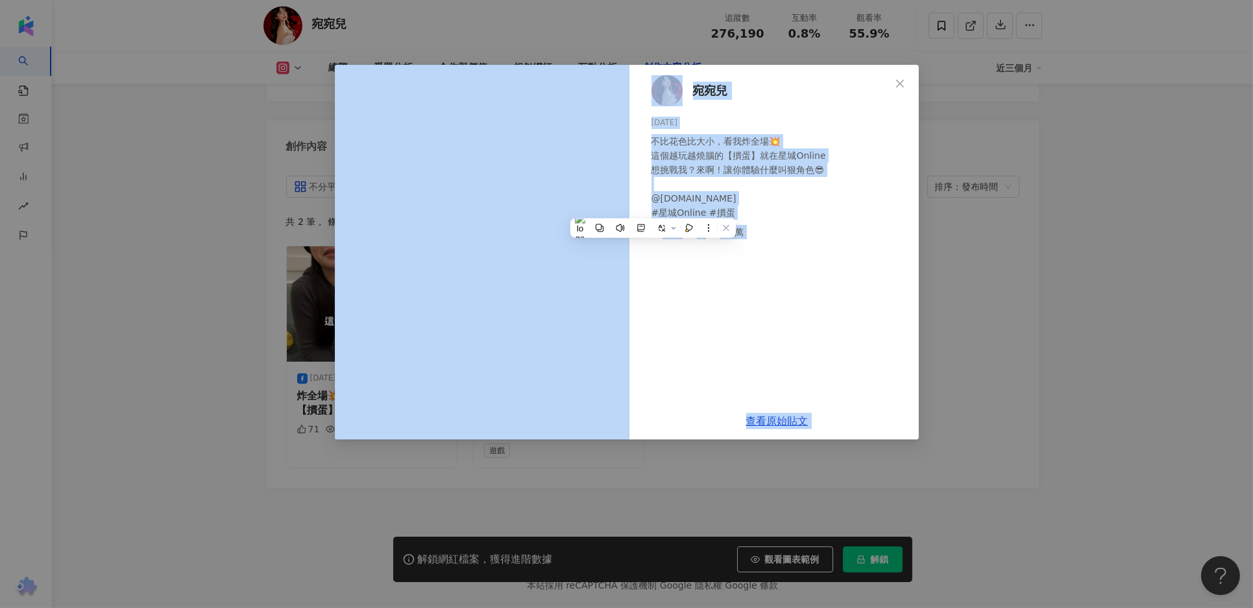
click at [1007, 450] on div "預估觸及數：5.2萬 [DATE] 炸全場💥 這個越玩越燒腦的【摜蛋】就在 星城 Online 想挑戰我？來啊！讓你體 71 2.2萬 2.2萬 預估觸及數：…" at bounding box center [652, 357] width 733 height 223
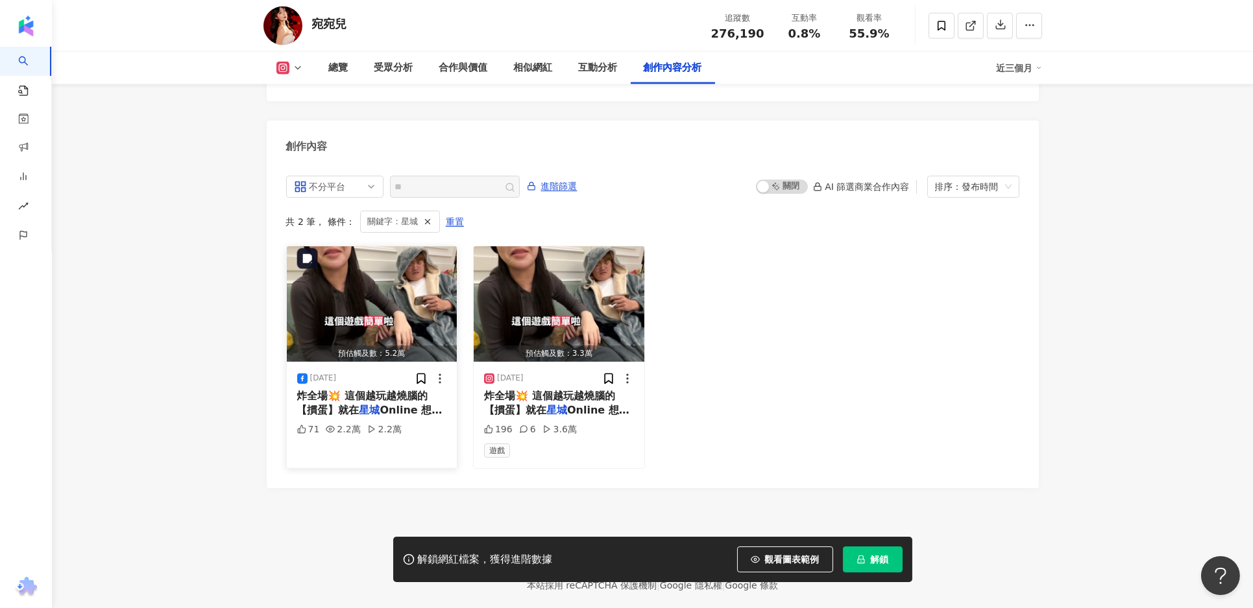
click at [346, 303] on img "button" at bounding box center [372, 304] width 171 height 115
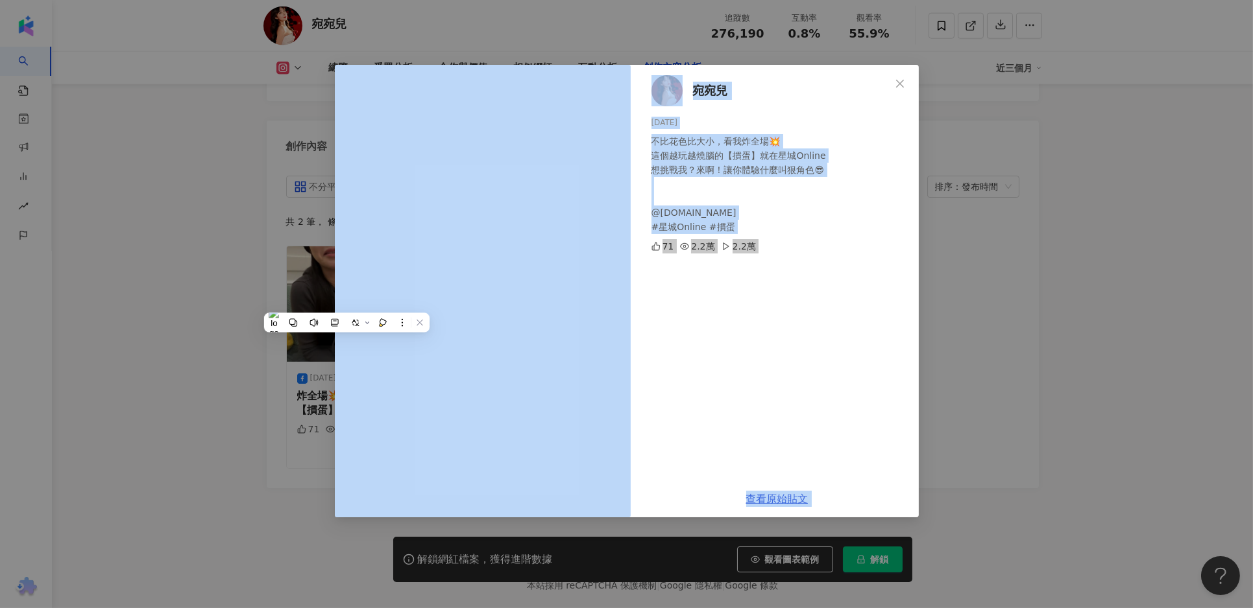
click at [769, 500] on link "查看原始貼文" at bounding box center [777, 499] width 62 height 12
click at [1017, 363] on div "宛宛兒 [DATE] 不比花色比大小，看我炸全場💥 這個越玩越燒腦的【摜蛋】就在星城Online 想挑戰我？來啊！讓你體驗什麼叫狠角色😎 @[DOMAIN_N…" at bounding box center [626, 304] width 1253 height 608
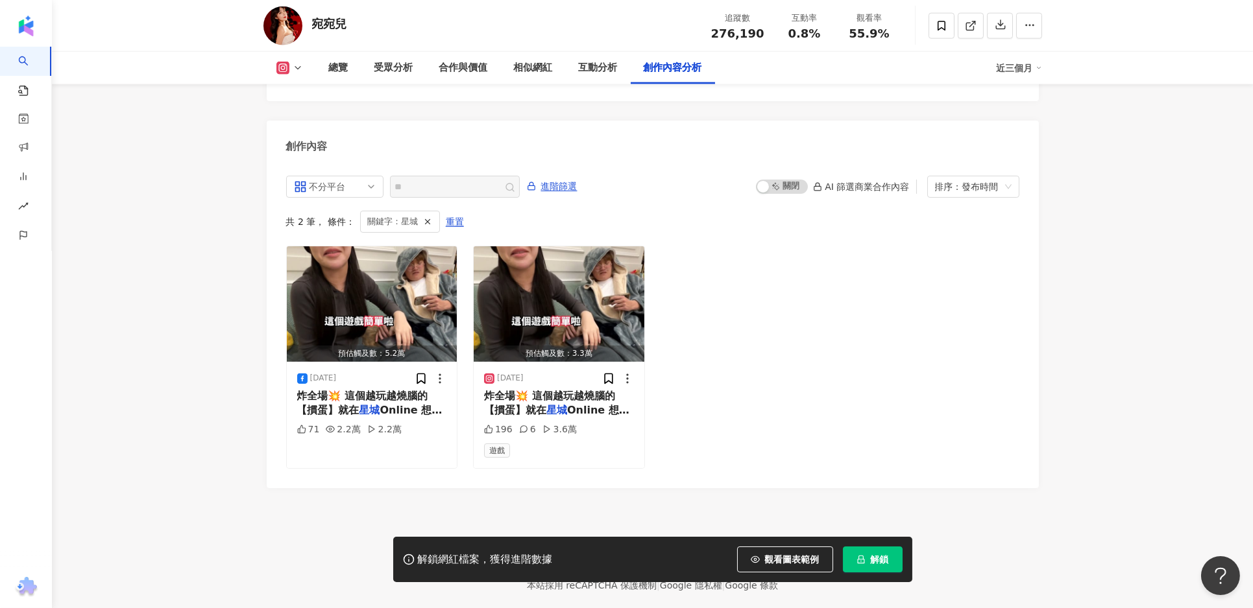
click at [739, 30] on span "276,190" at bounding box center [737, 34] width 53 height 14
copy span "276,190"
click at [806, 34] on span "0.8%" at bounding box center [804, 33] width 32 height 13
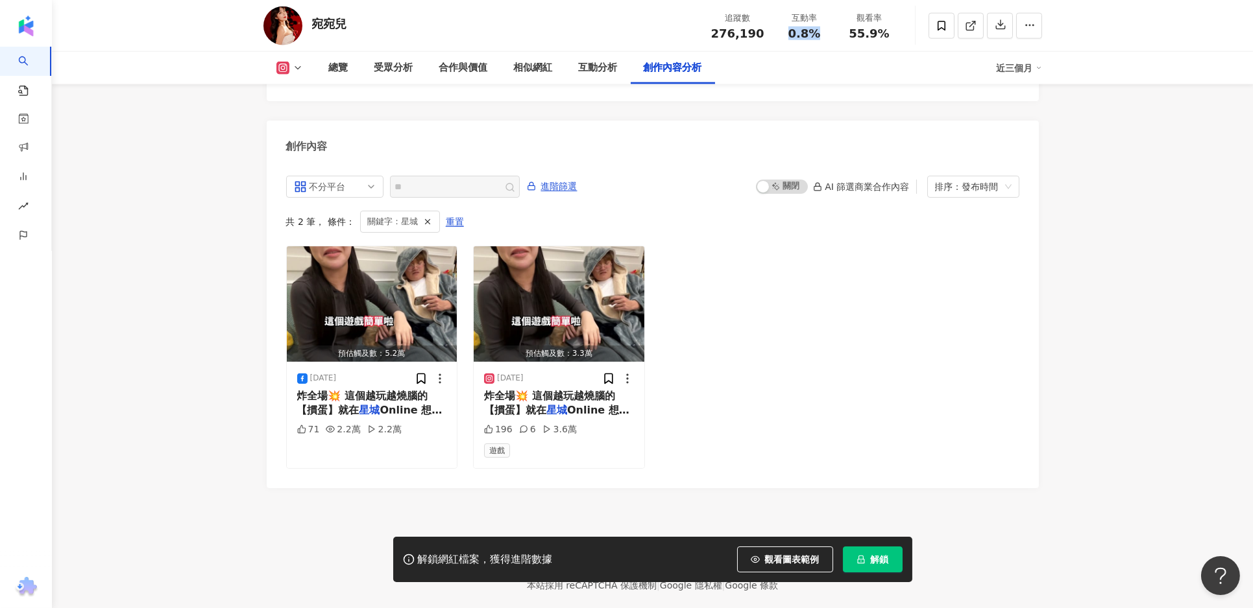
click at [806, 34] on span "0.8%" at bounding box center [804, 33] width 32 height 13
copy span "0.8%"
click at [863, 30] on span "55.9%" at bounding box center [869, 33] width 40 height 13
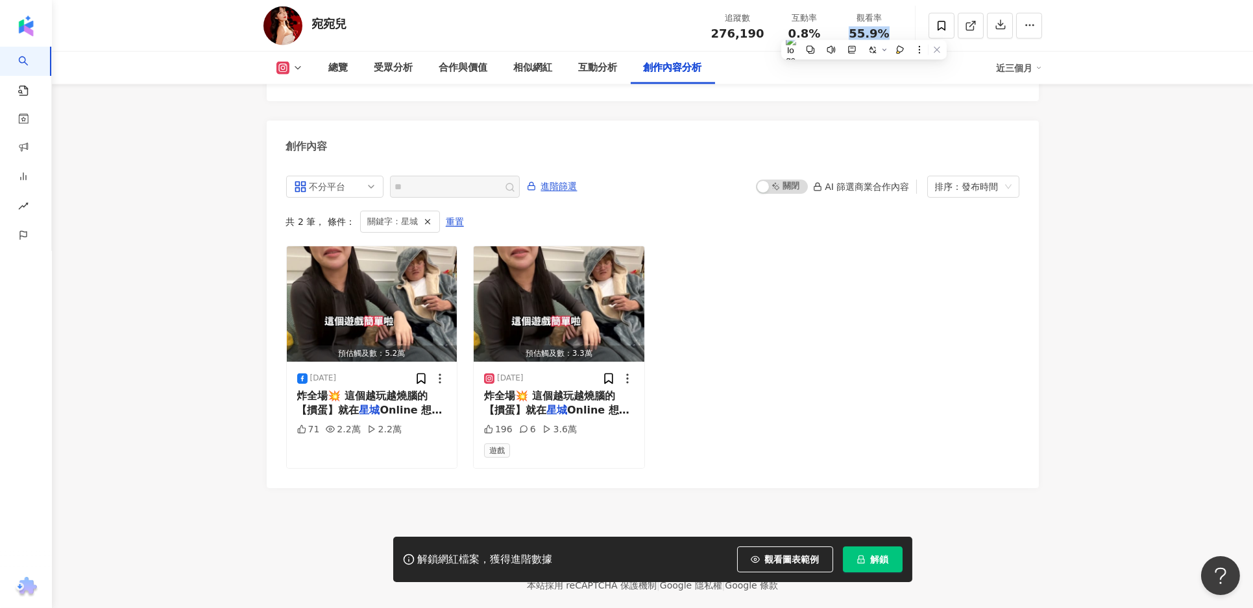
copy span "55.9%"
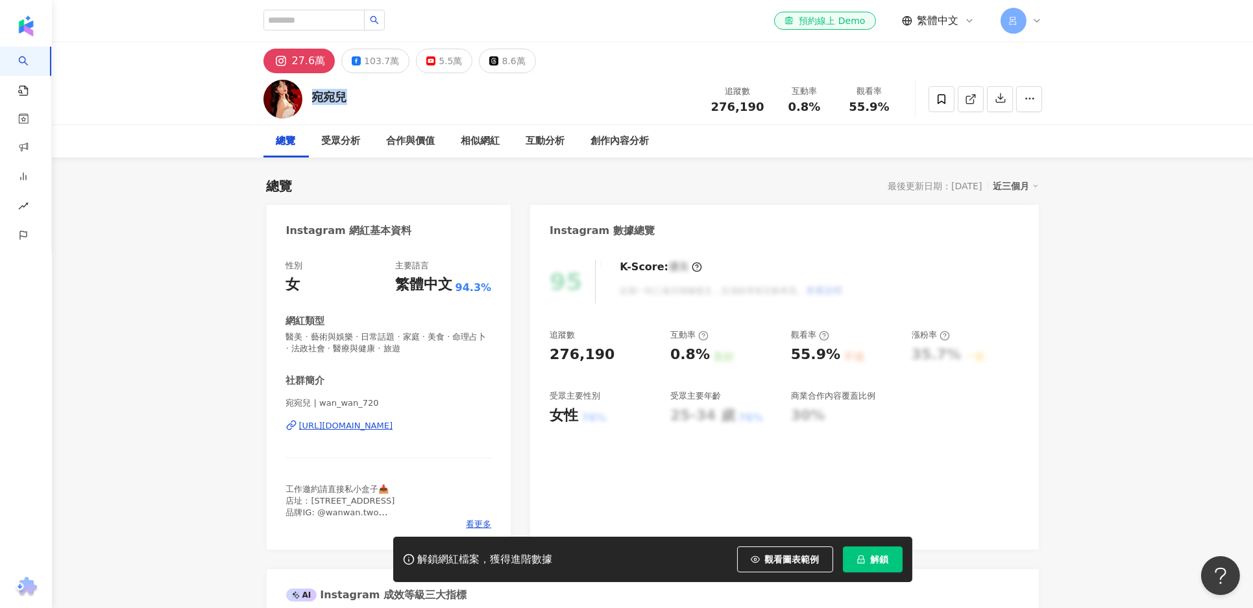
drag, startPoint x: 335, startPoint y: 94, endPoint x: 308, endPoint y: 99, distance: 27.6
click at [308, 99] on div "宛宛兒 追蹤數 276,190 互動率 0.8% 觀看率 55.9%" at bounding box center [652, 98] width 830 height 51
copy div "宛宛兒"
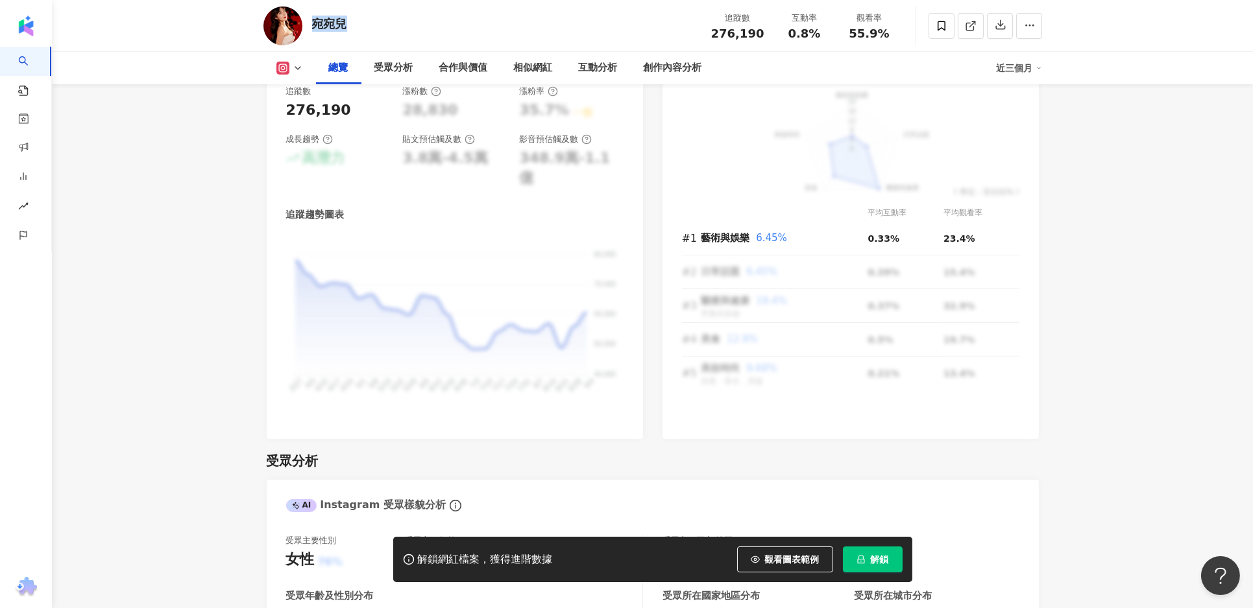
scroll to position [817, 0]
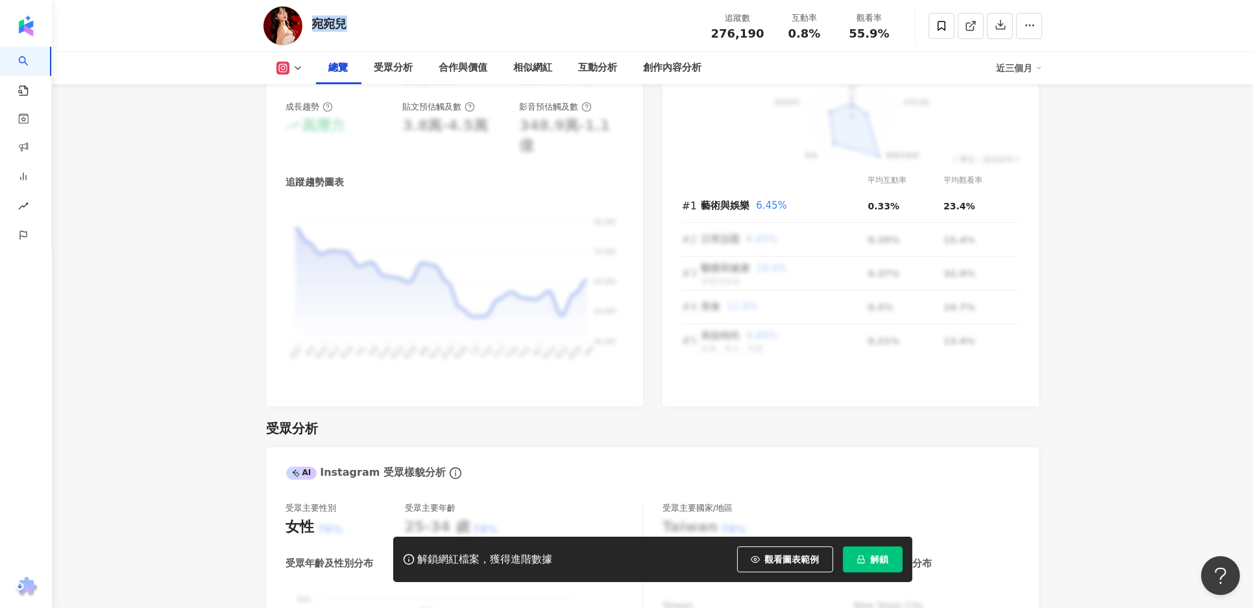
click at [295, 69] on icon at bounding box center [298, 68] width 10 height 10
click at [301, 121] on button "Facebook" at bounding box center [310, 122] width 78 height 18
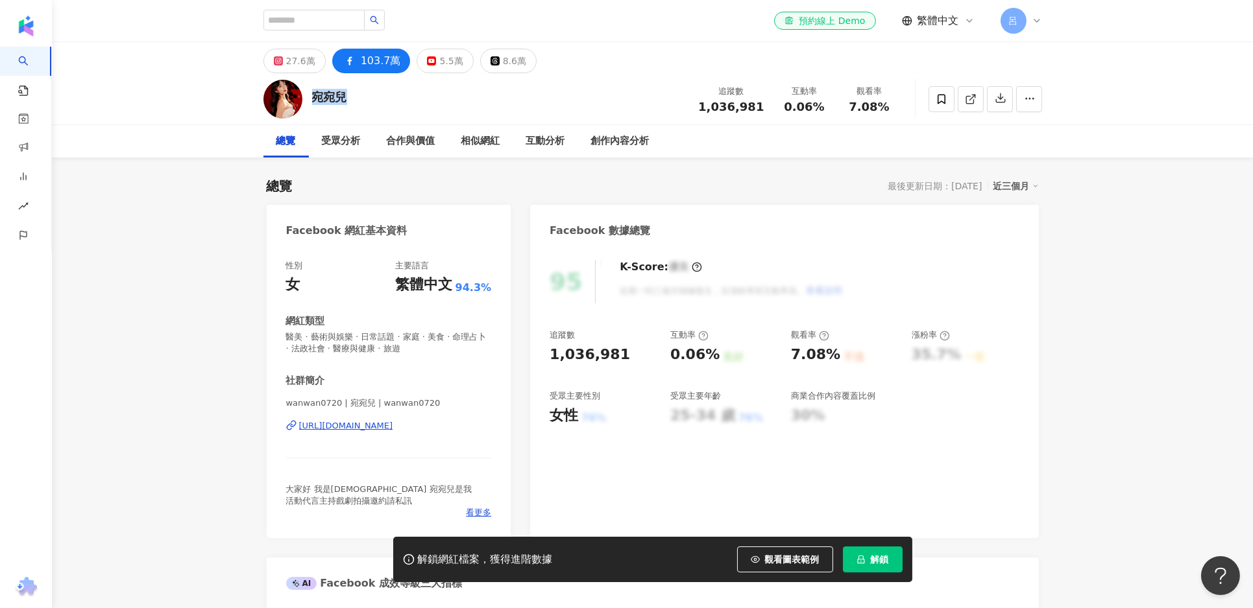
click at [747, 110] on span "1,036,981" at bounding box center [731, 107] width 66 height 14
click at [804, 106] on span "0.06%" at bounding box center [804, 107] width 40 height 13
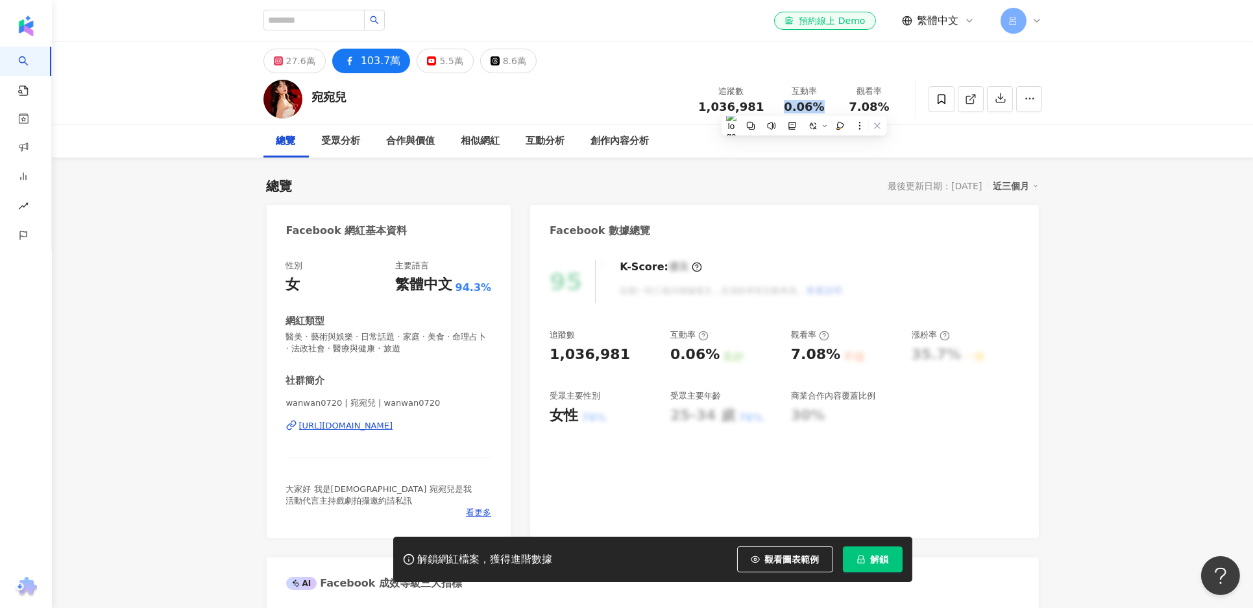
click at [804, 106] on span "0.06%" at bounding box center [804, 107] width 40 height 13
click at [865, 104] on span "7.08%" at bounding box center [869, 107] width 40 height 13
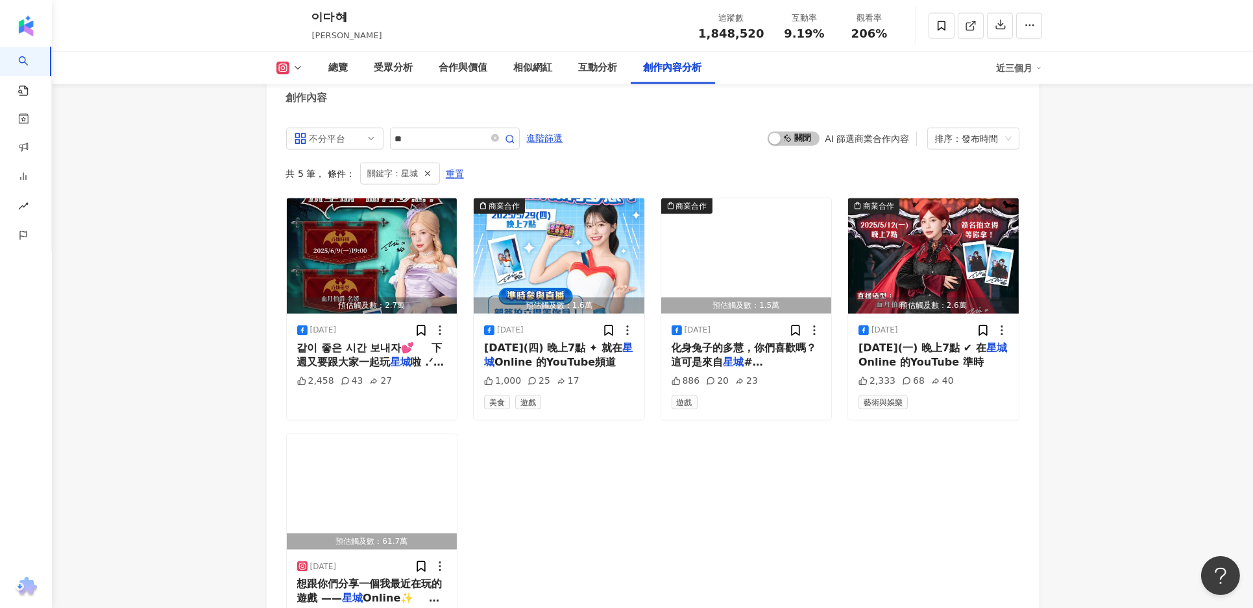
scroll to position [4012, 0]
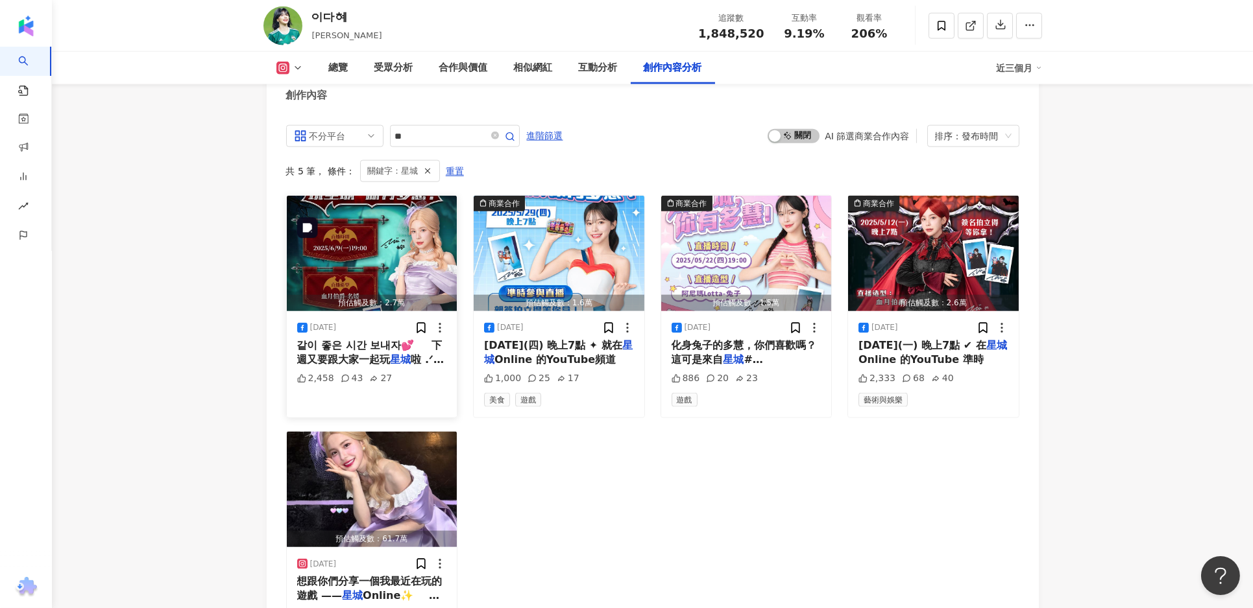
click at [398, 278] on img "button" at bounding box center [372, 253] width 171 height 115
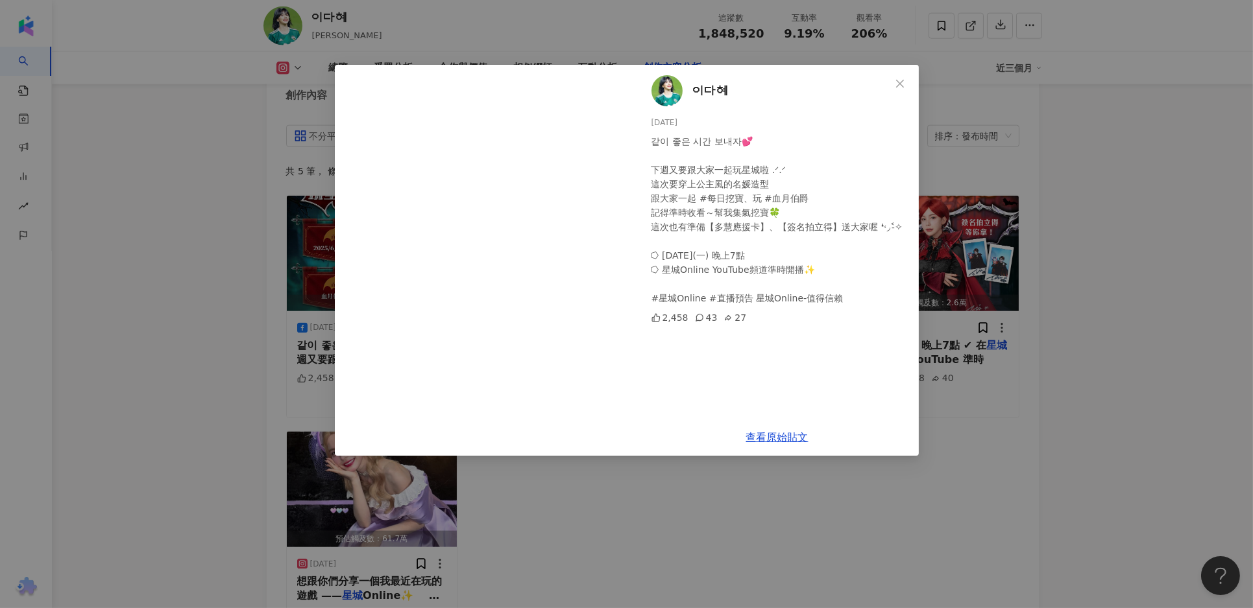
click at [730, 524] on div "이다혜 2025/6/6 같이 좋은 시간 보내자💕 下週又要跟大家一起玩星城啦 .ᐟ.ᐟ 這次要穿上公主風的名媛造型 跟大家一起 #每日挖寶、玩 #血…" at bounding box center [626, 304] width 1253 height 608
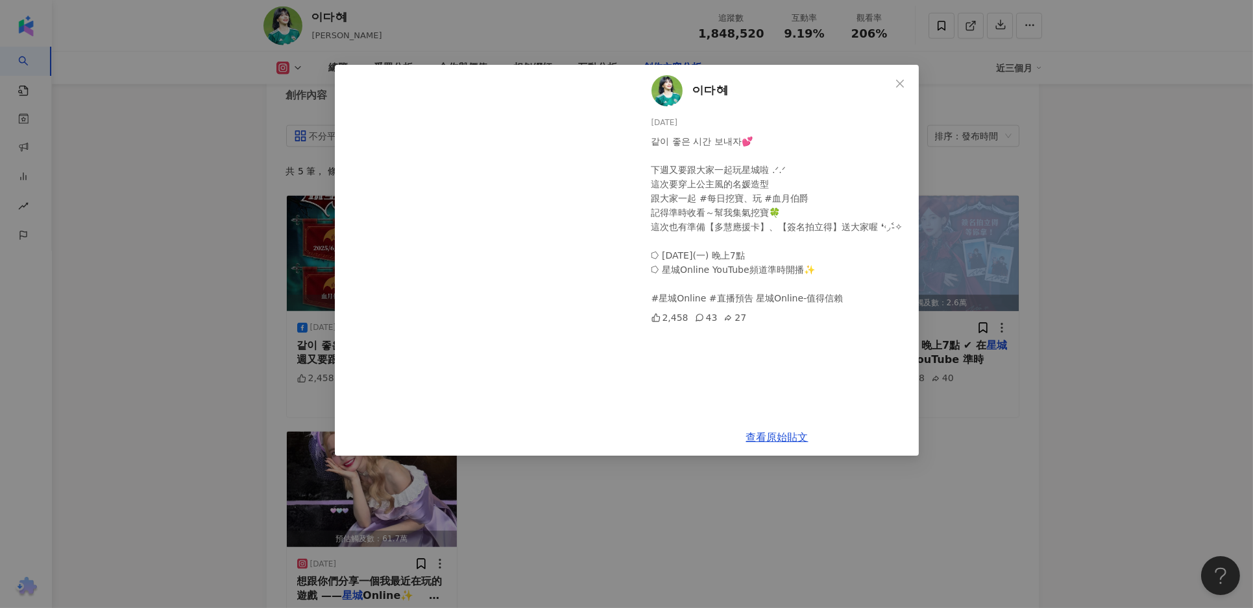
click at [730, 524] on div "預估觸及數：2.7萬 2025/6/6 같이 좋은 시간 보내자💕 下週又要跟大家一起玩 星城 啦 .ᐟ.ᐟ 這次要穿上公主風的名媛造型 跟大家一起 #每日挖…" at bounding box center [652, 425] width 733 height 460
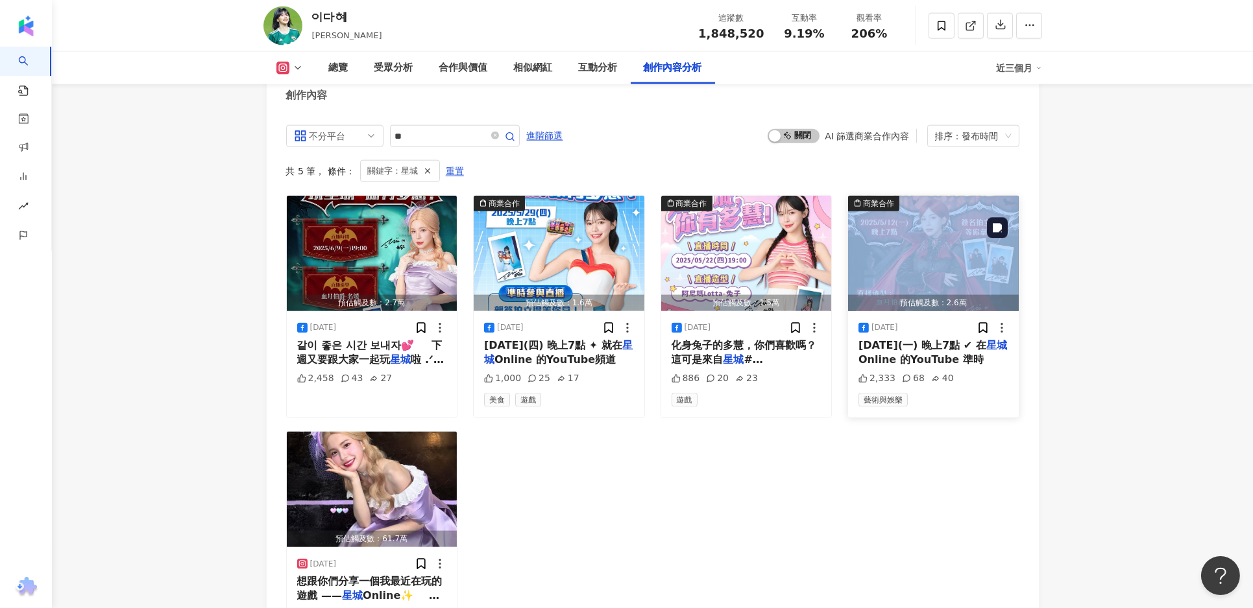
click at [921, 254] on img "button" at bounding box center [933, 253] width 171 height 115
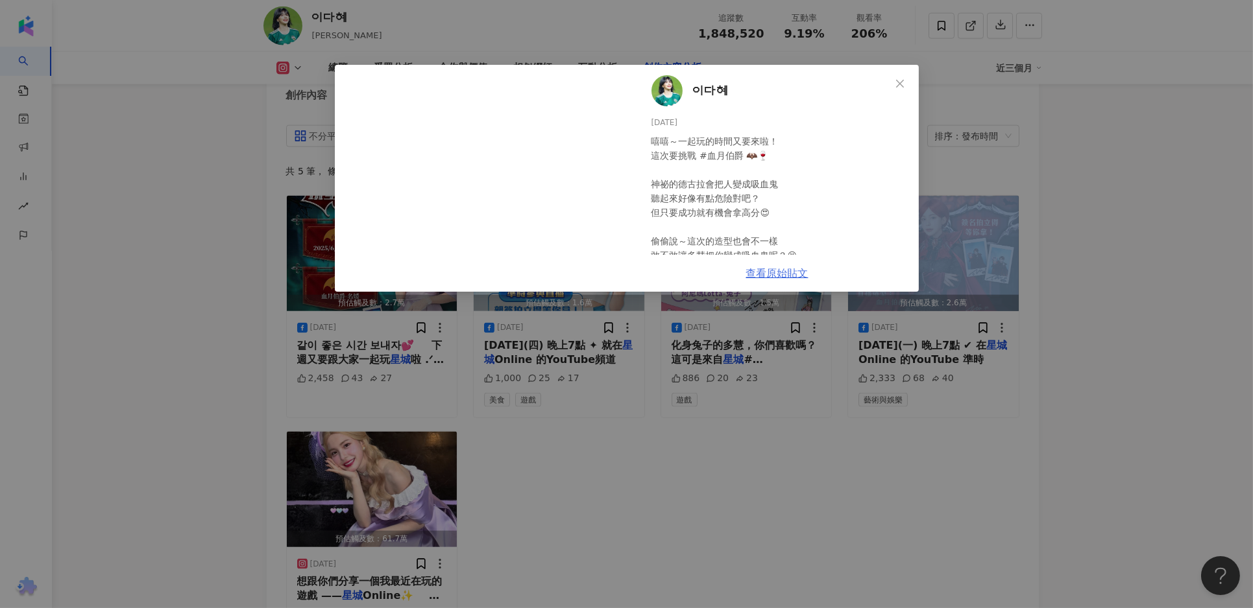
click at [791, 274] on link "查看原始貼文" at bounding box center [777, 273] width 62 height 12
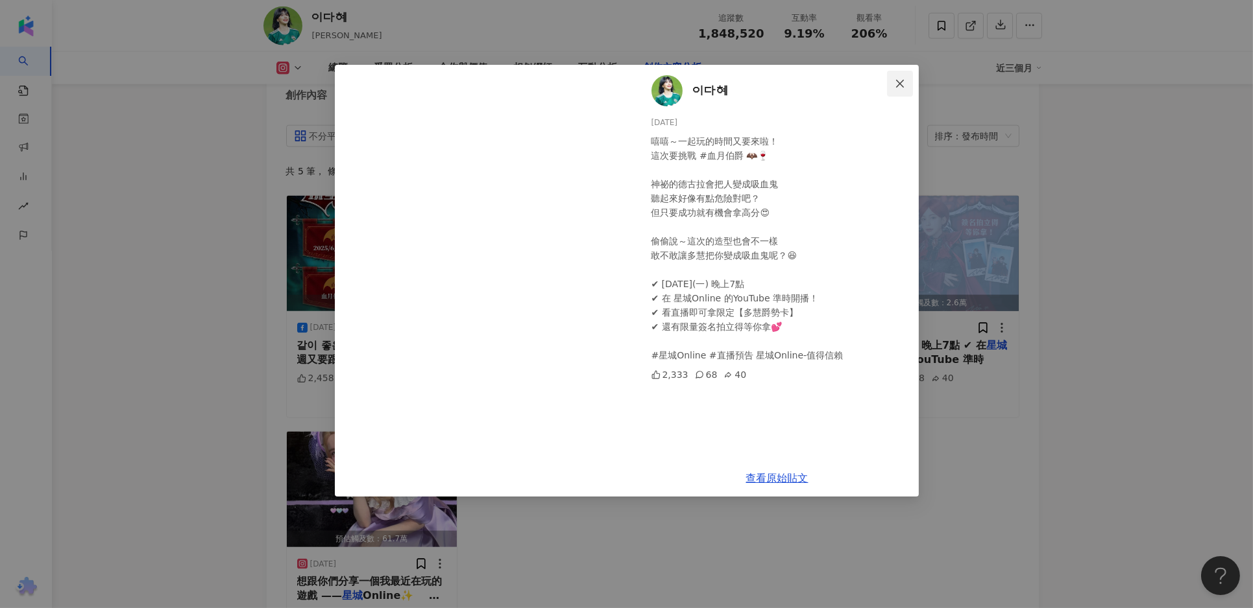
click at [897, 84] on icon "close" at bounding box center [900, 83] width 10 height 10
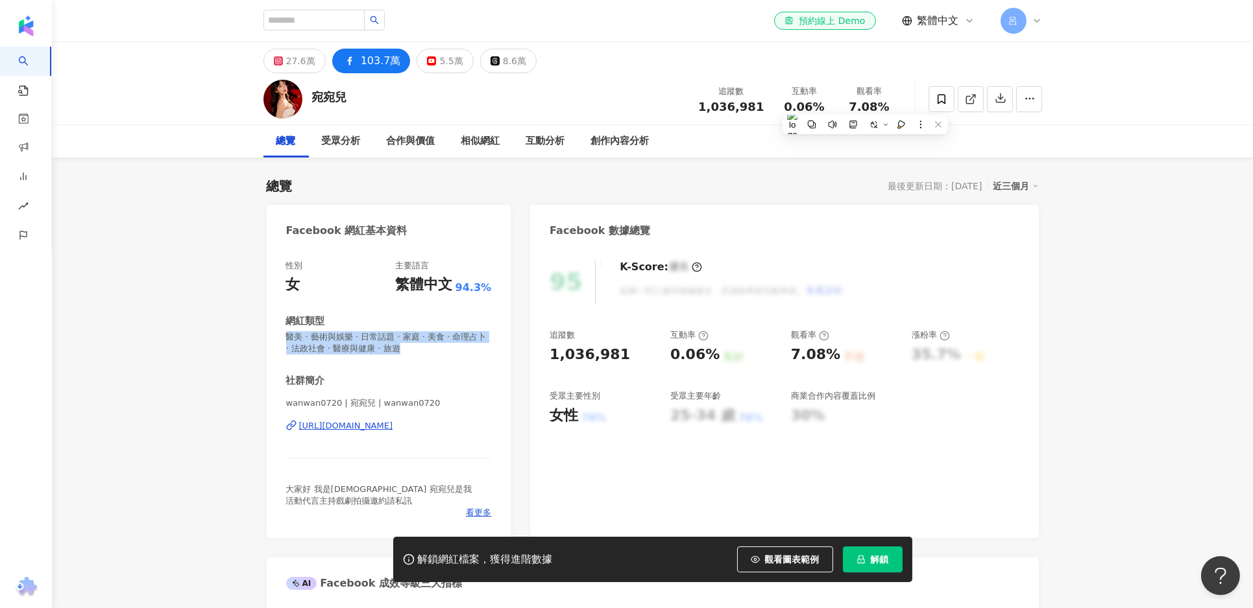
drag, startPoint x: 392, startPoint y: 349, endPoint x: 284, endPoint y: 336, distance: 108.5
click at [284, 336] on div "性別 女 主要語言 繁體中文 94.3% 網紅類型 醫美 · 藝術與娛樂 · 日常話題 · 家庭 · 美食 · 命理占卜 · 法政社會 · 醫療與健康 · 旅…" at bounding box center [389, 392] width 245 height 291
copy span "醫美 · 藝術與娛樂 · 日常話題 · 家庭 · 美食 · 命理占卜 · 法政社會 · 醫療與健康 · 旅遊"
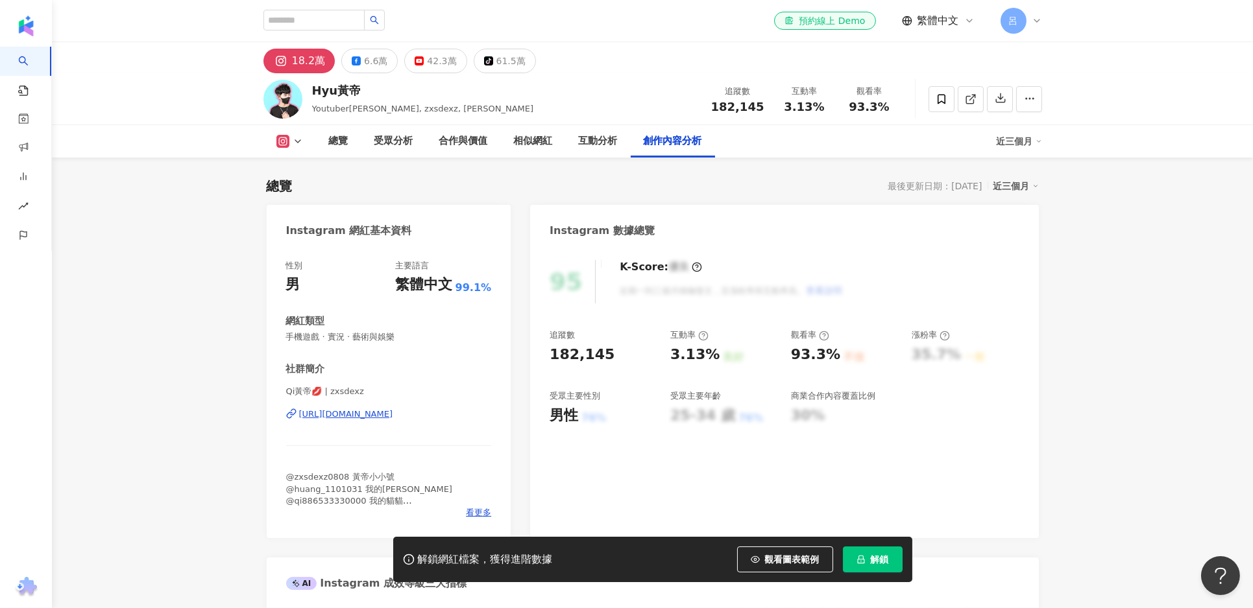
scroll to position [3968, 0]
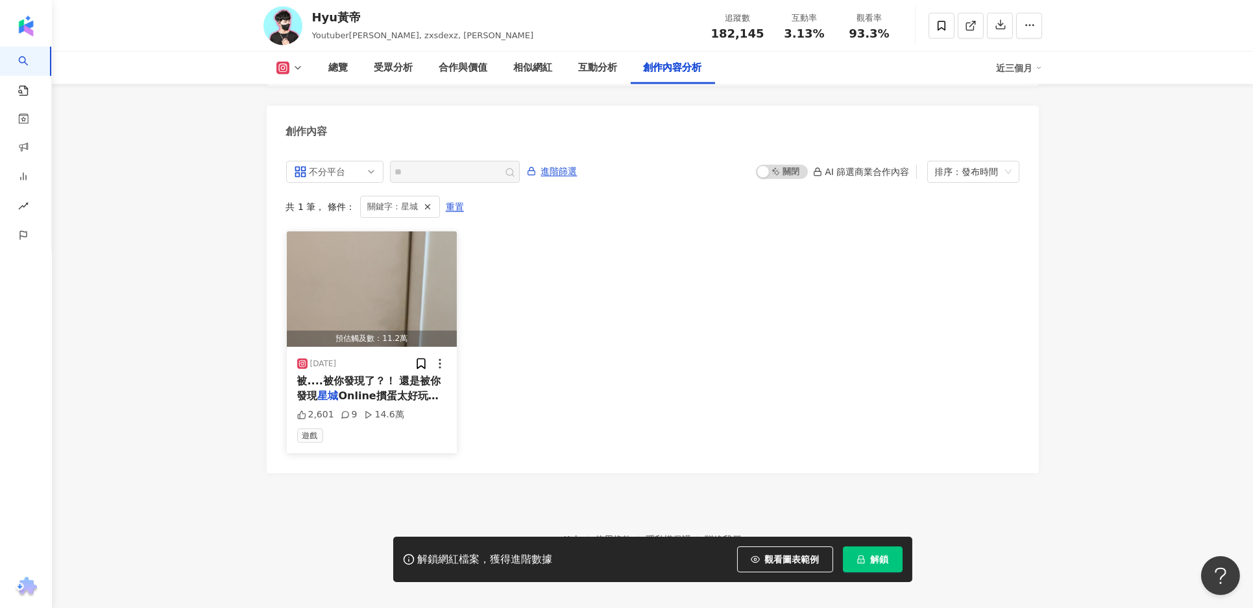
click at [370, 375] on span "被....被你發現了？！ 還是被你發現" at bounding box center [369, 388] width 144 height 27
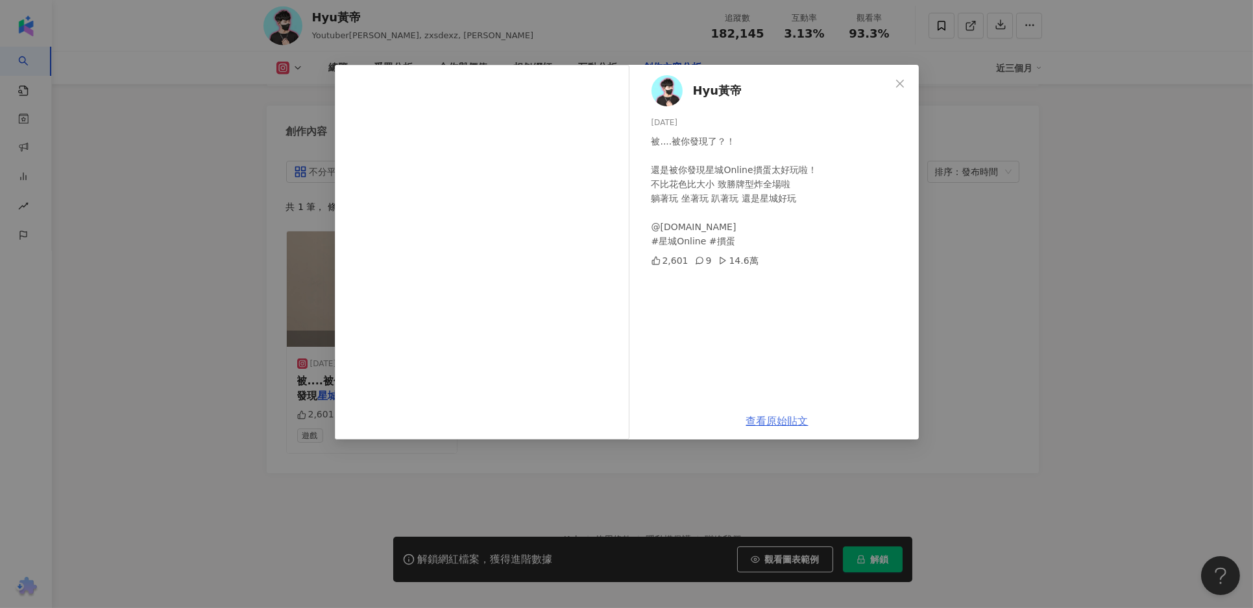
click at [782, 424] on link "查看原始貼文" at bounding box center [777, 421] width 62 height 12
drag, startPoint x: 730, startPoint y: 240, endPoint x: 640, endPoint y: 234, distance: 91.1
click at [640, 234] on div "Hyu黃帝 2025/3/30 被....被你發現了？！ 還是被你發現星城Online摜蛋太好玩啦！ 不比花色比大小 致勝牌型炸全場啦 躺著玩 坐著玩 趴著玩…" at bounding box center [777, 234] width 283 height 338
click at [968, 470] on div "Hyu黃帝 2025/3/30 被....被你發現了？！ 還是被你發現星城Online摜蛋太好玩啦！ 不比花色比大小 致勝牌型炸全場啦 躺著玩 坐著玩 趴著玩…" at bounding box center [626, 304] width 1253 height 608
click at [968, 474] on footer "Kolr 使用條款 隱私權保護 聯絡我們 愛卡拉互動媒體股份有限公司 | 統一編號：53342456 | Copyright © 2025 iKala All…" at bounding box center [652, 546] width 1201 height 144
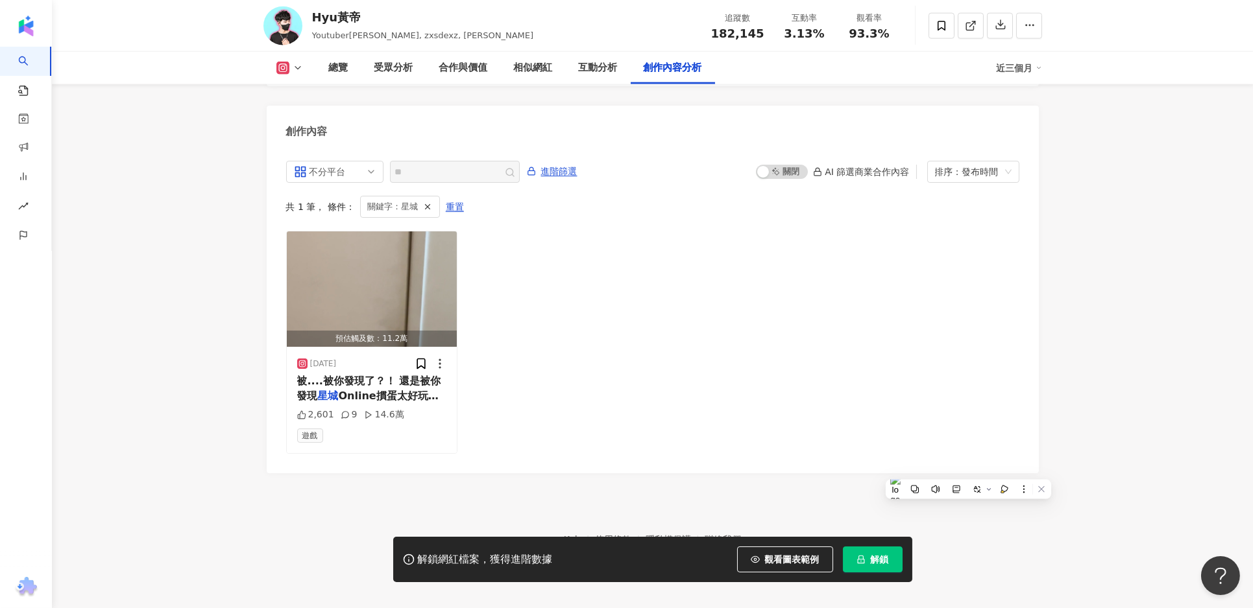
click at [597, 265] on div "預估觸及數：11.2萬 2025/3/30 被....被你發現了？！ 還是被你發現 星城 Online摜蛋太好玩啦！ 不比花色比大小 致勝牌型炸全場啦 躺著玩…" at bounding box center [652, 342] width 733 height 223
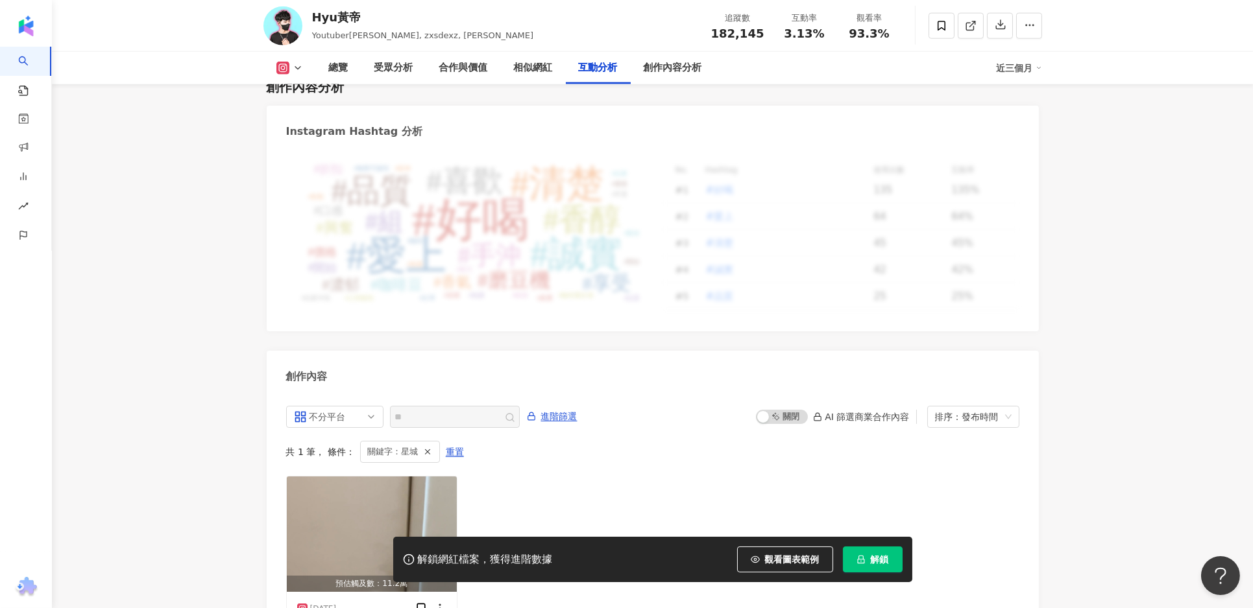
scroll to position [3739, 0]
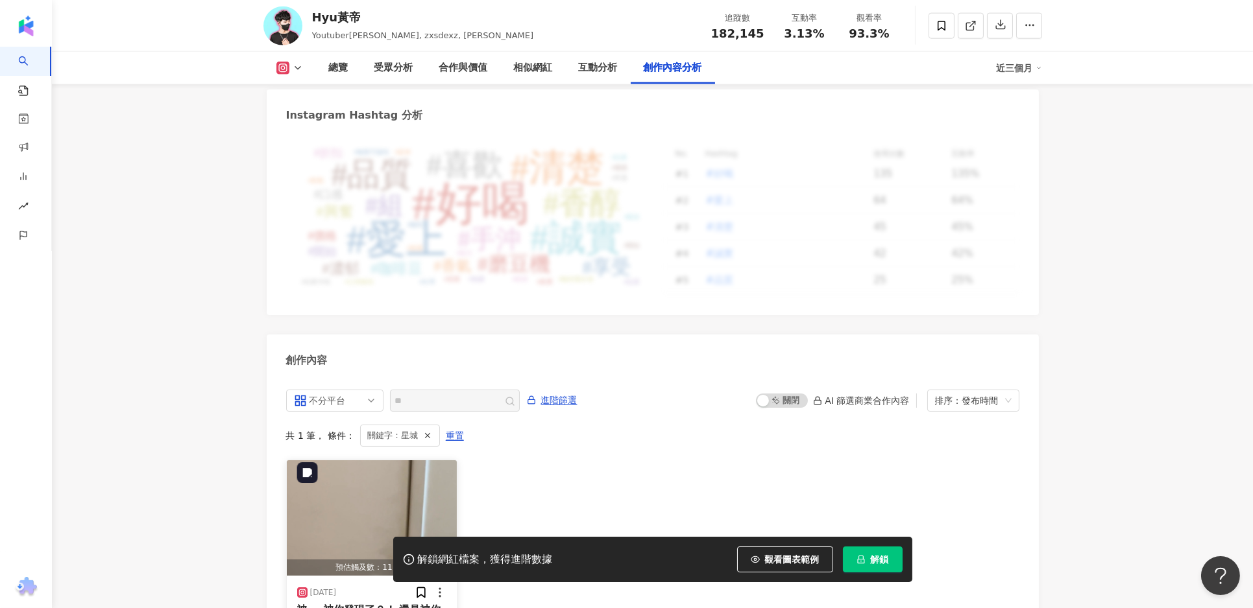
click at [401, 482] on img "button" at bounding box center [372, 518] width 171 height 115
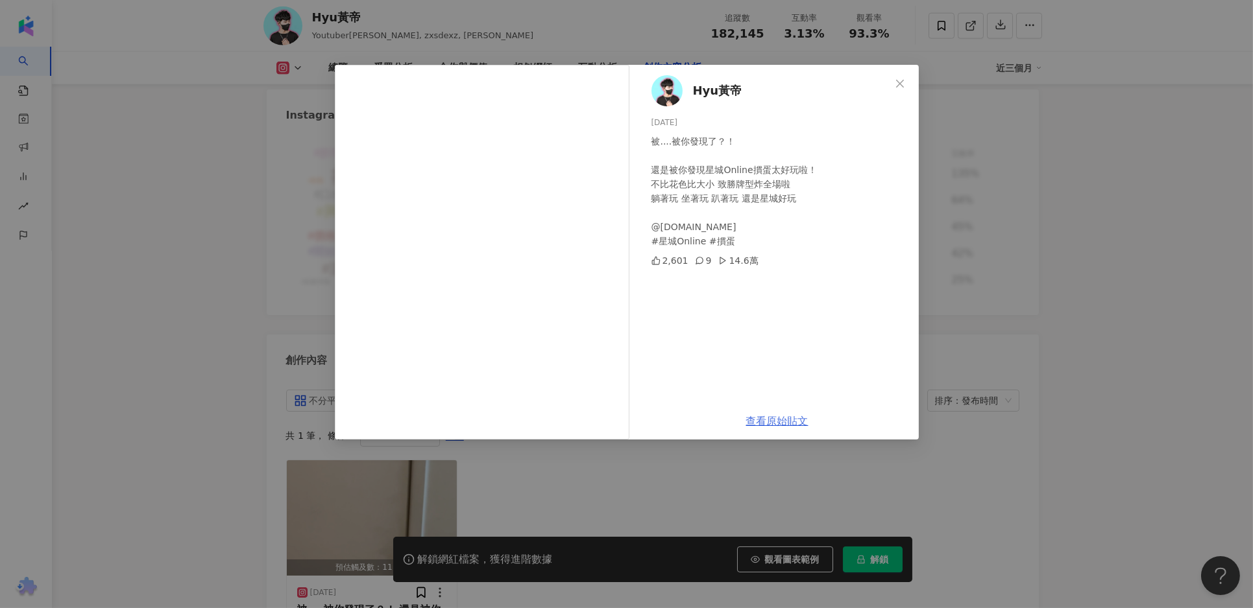
click at [786, 421] on link "查看原始貼文" at bounding box center [777, 421] width 62 height 12
click at [904, 79] on icon "close" at bounding box center [900, 83] width 10 height 10
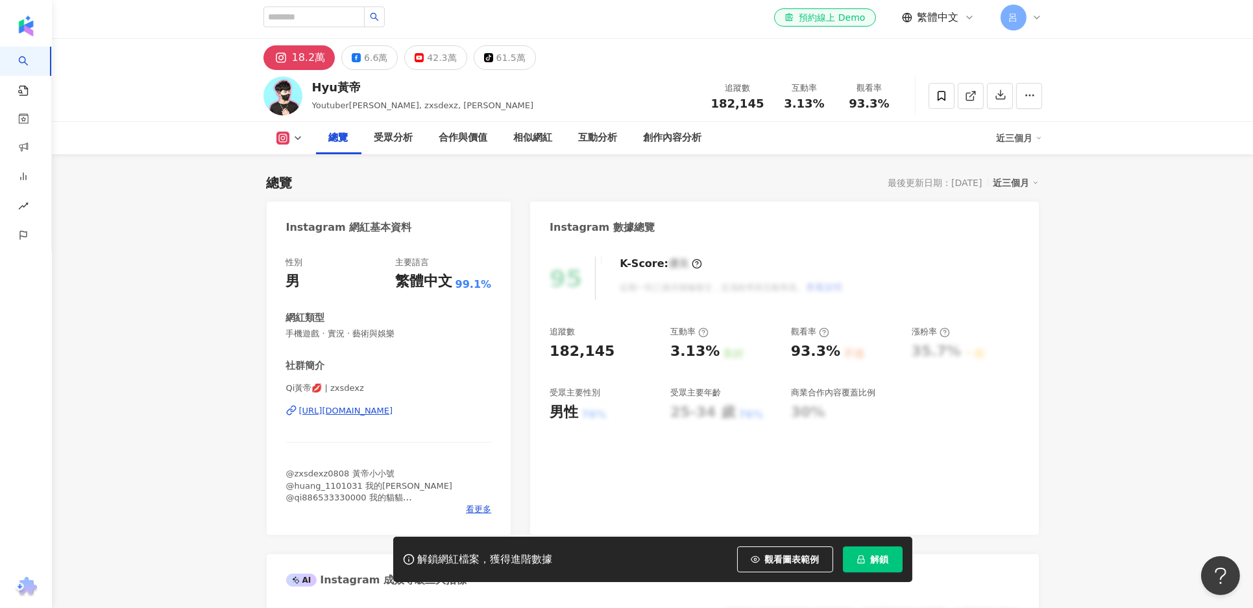
scroll to position [0, 0]
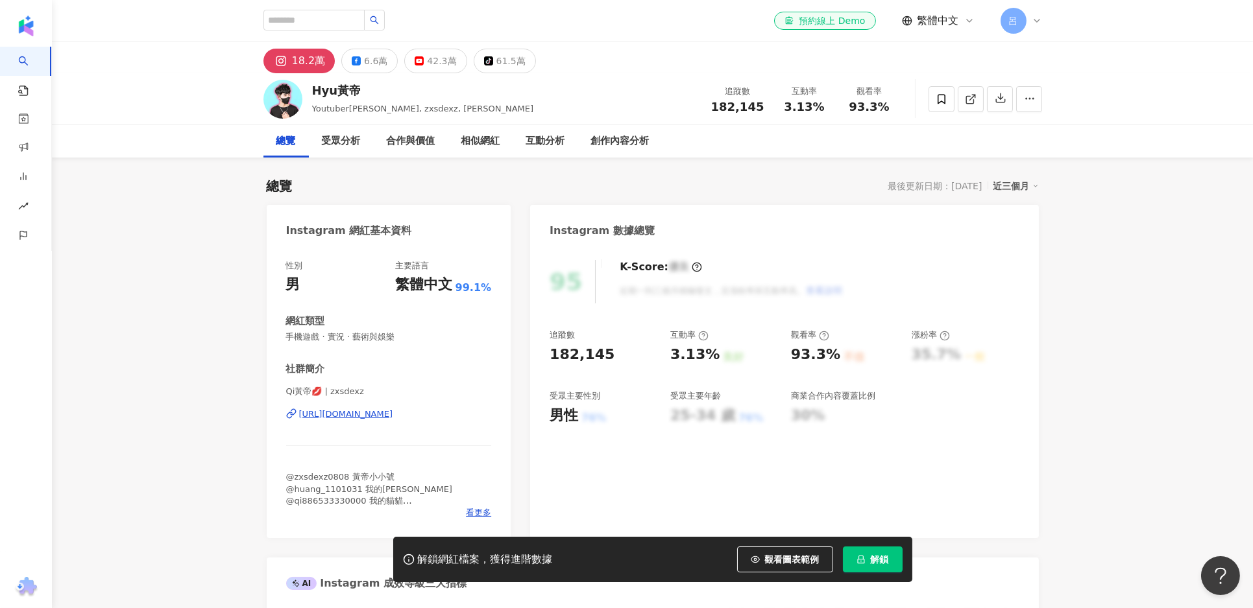
drag, startPoint x: 402, startPoint y: 340, endPoint x: 350, endPoint y: 333, distance: 52.3
click at [346, 331] on span "手機遊戲 · 實況 · 藝術與娛樂" at bounding box center [389, 337] width 206 height 12
click at [353, 337] on span "手機遊戲 · 實況 · 藝術與娛樂" at bounding box center [389, 337] width 206 height 12
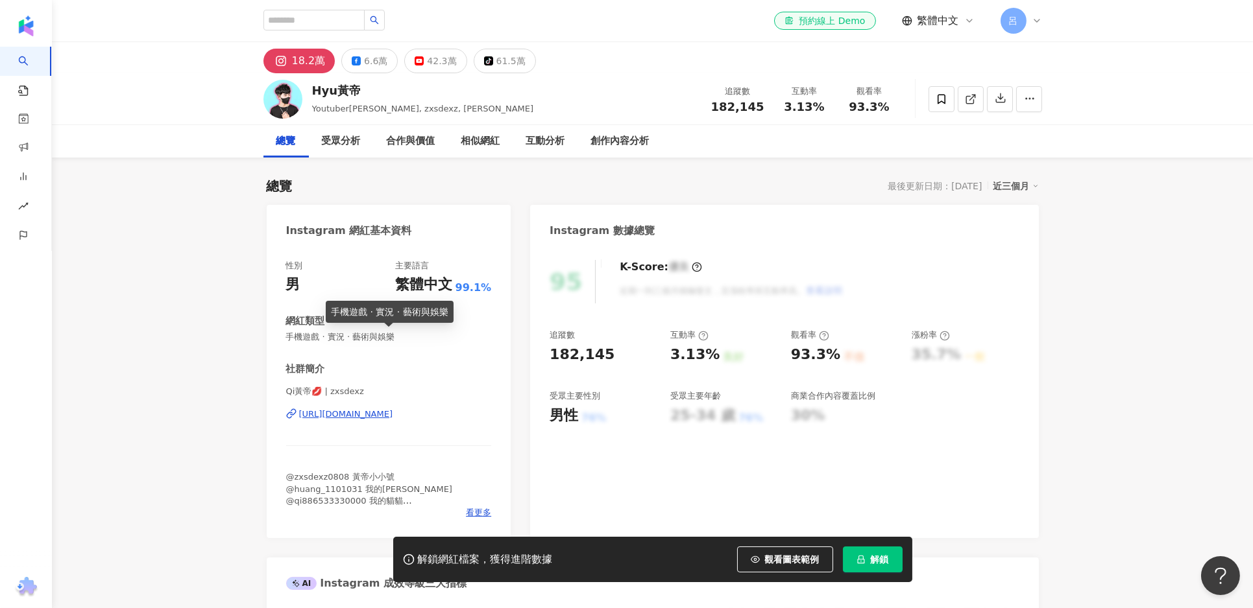
click at [353, 337] on span "手機遊戲 · 實況 · 藝術與娛樂" at bounding box center [389, 337] width 206 height 12
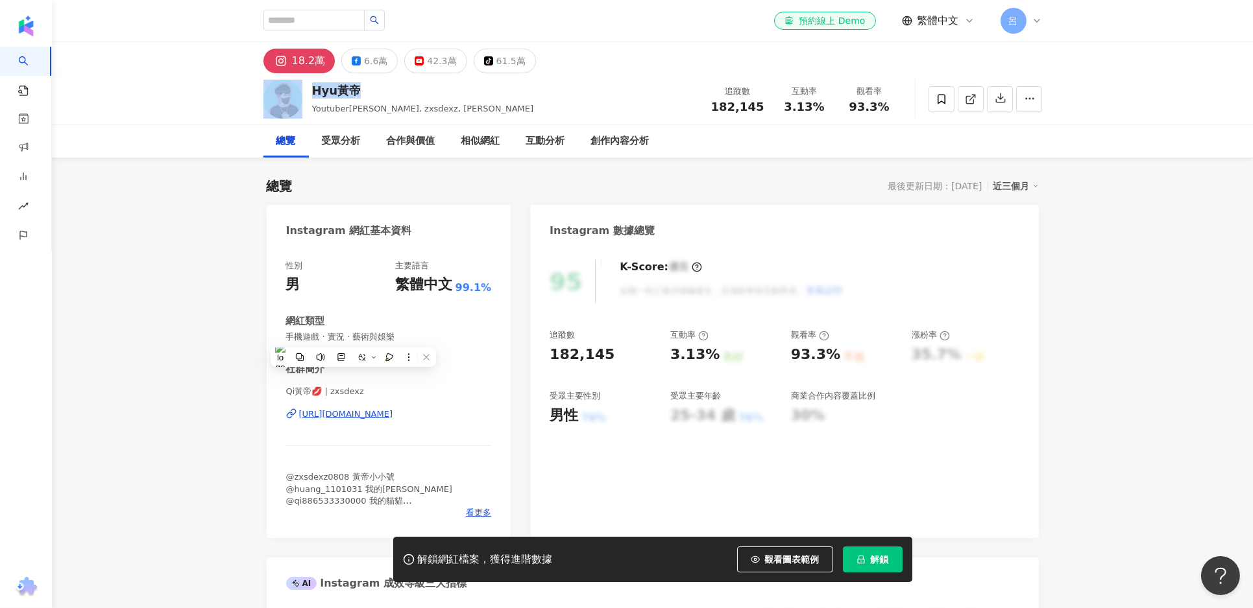
drag, startPoint x: 365, startPoint y: 91, endPoint x: 306, endPoint y: 89, distance: 59.1
click at [306, 89] on div "Hyu黃帝 Youtuber黃帝愛筱清, zxsdexz, 黃帝Marshmello 追蹤數 182,145 互動率 3.13% 觀看率 93.3%" at bounding box center [652, 98] width 830 height 51
copy div "Hyu黃帝"
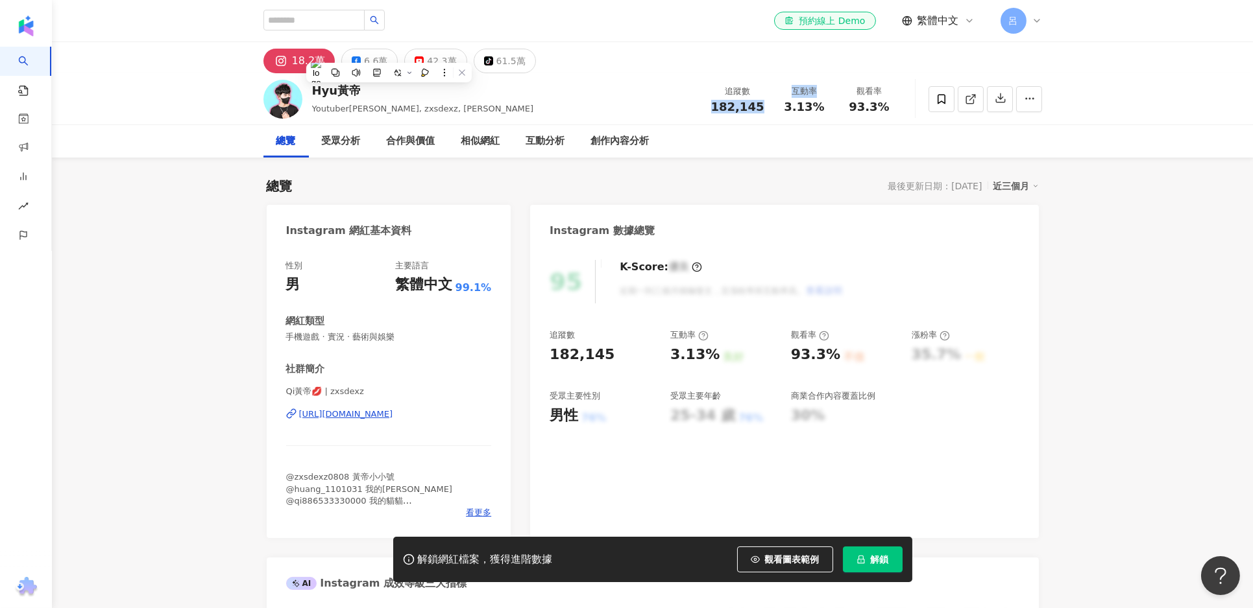
drag, startPoint x: 712, startPoint y: 104, endPoint x: 781, endPoint y: 105, distance: 68.8
click at [781, 105] on div "追蹤數 182,145 互動率 3.13% 觀看率 93.3%" at bounding box center [802, 99] width 199 height 38
click at [773, 106] on div "互動率 3.13%" at bounding box center [804, 99] width 65 height 28
drag, startPoint x: 765, startPoint y: 108, endPoint x: 717, endPoint y: 108, distance: 48.0
click at [717, 108] on div "追蹤數 182,145" at bounding box center [737, 99] width 69 height 28
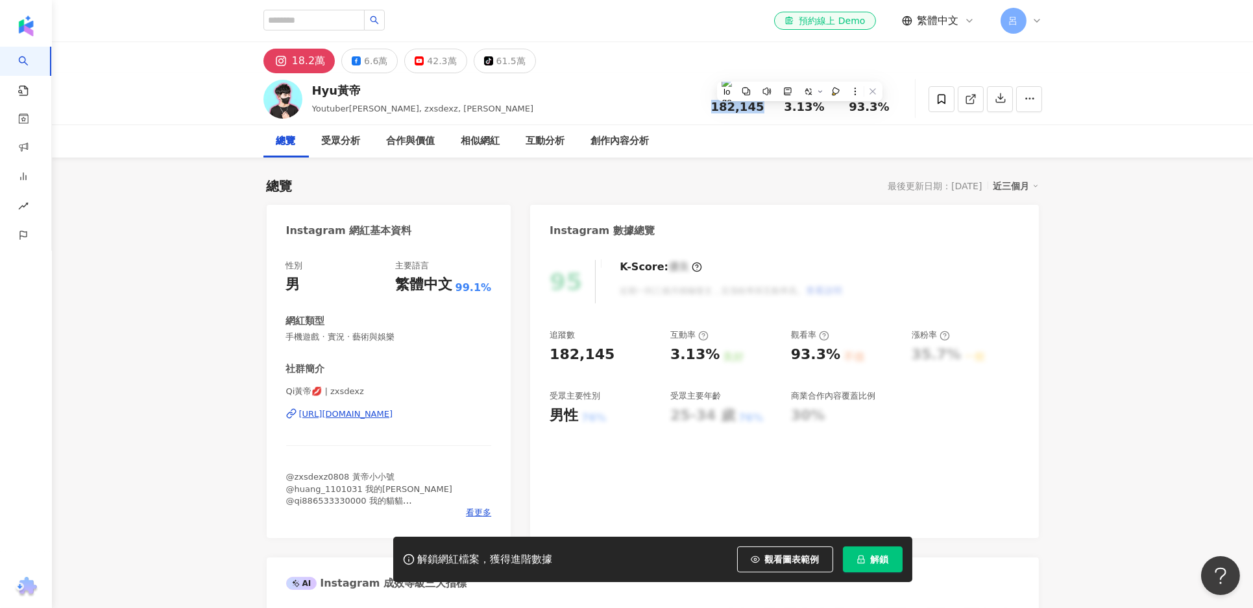
copy span "182,145"
click at [795, 109] on span "3.13%" at bounding box center [804, 107] width 40 height 13
copy span "3.13%"
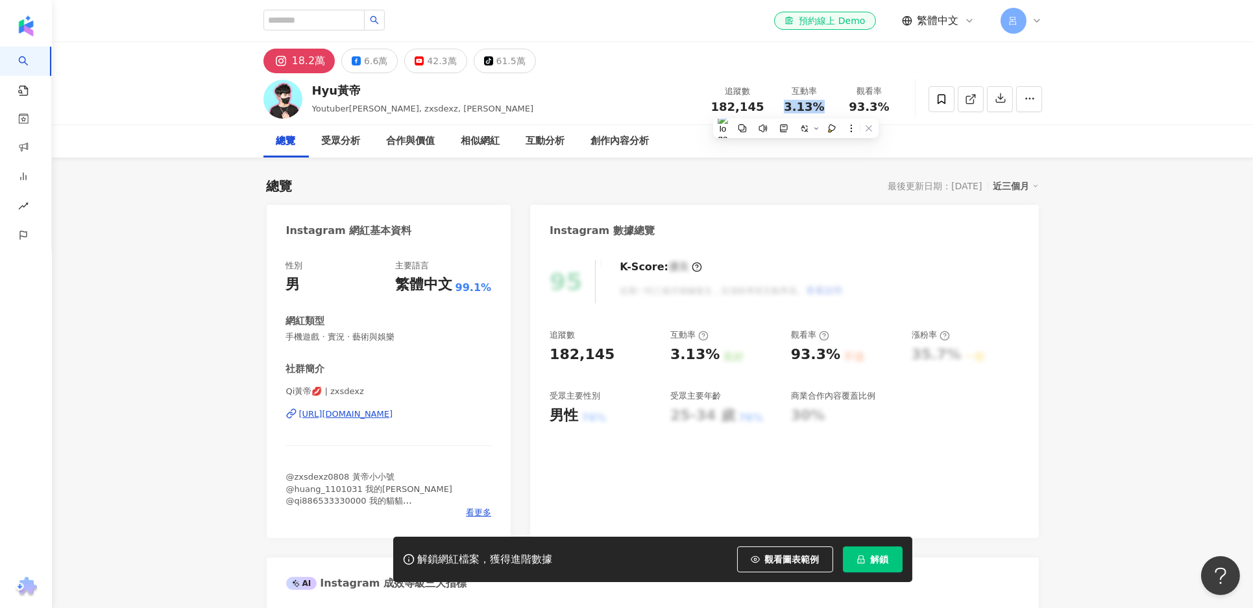
click at [866, 103] on span "93.3%" at bounding box center [869, 107] width 40 height 13
copy span "93.3%"
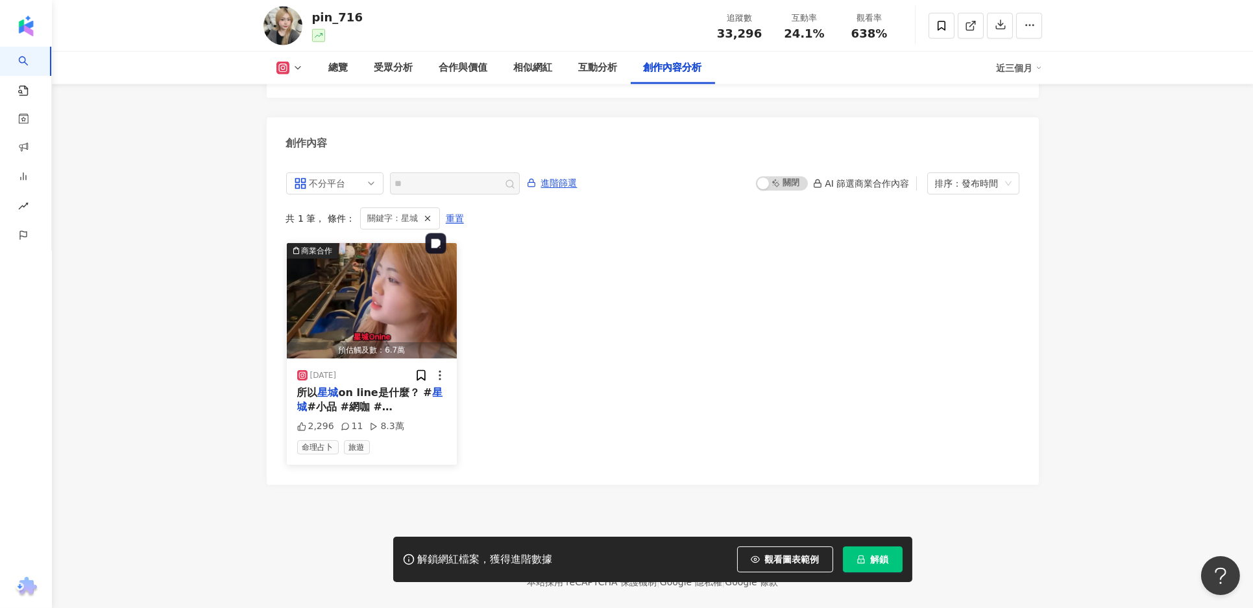
click at [341, 270] on img "button" at bounding box center [372, 300] width 171 height 115
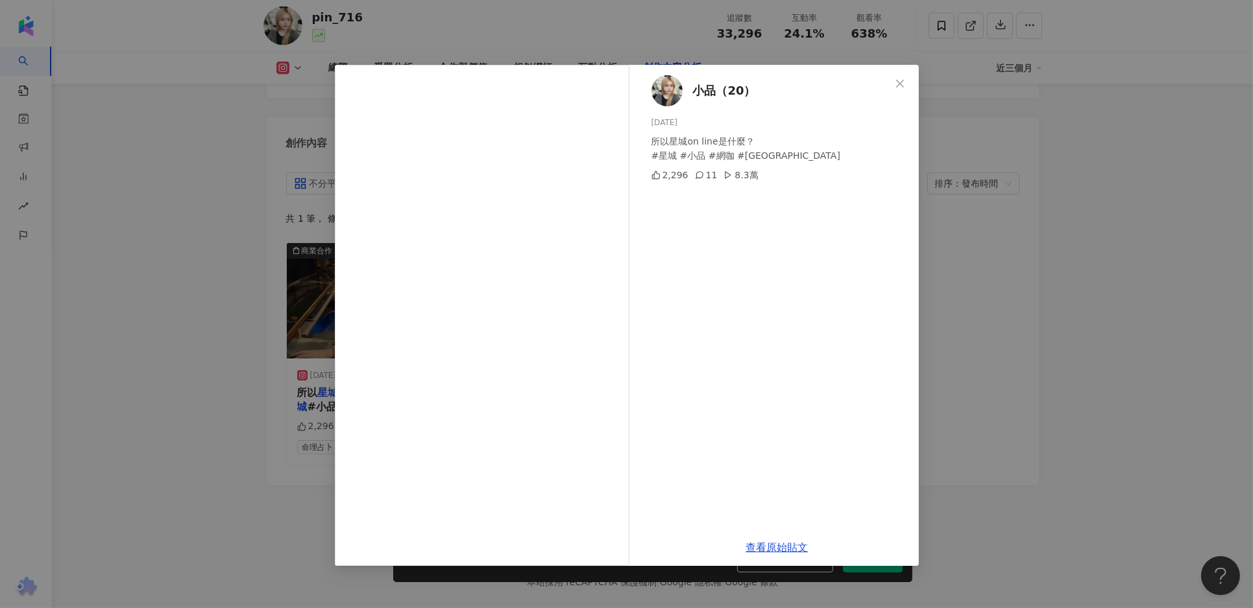
click at [946, 391] on div "小品（20） [DATE] 所以星城on line是什麼？ #星城 #小品 #網咖 #[GEOGRAPHIC_DATA] 2,296 11 8.3萬 查看原始…" at bounding box center [626, 304] width 1253 height 608
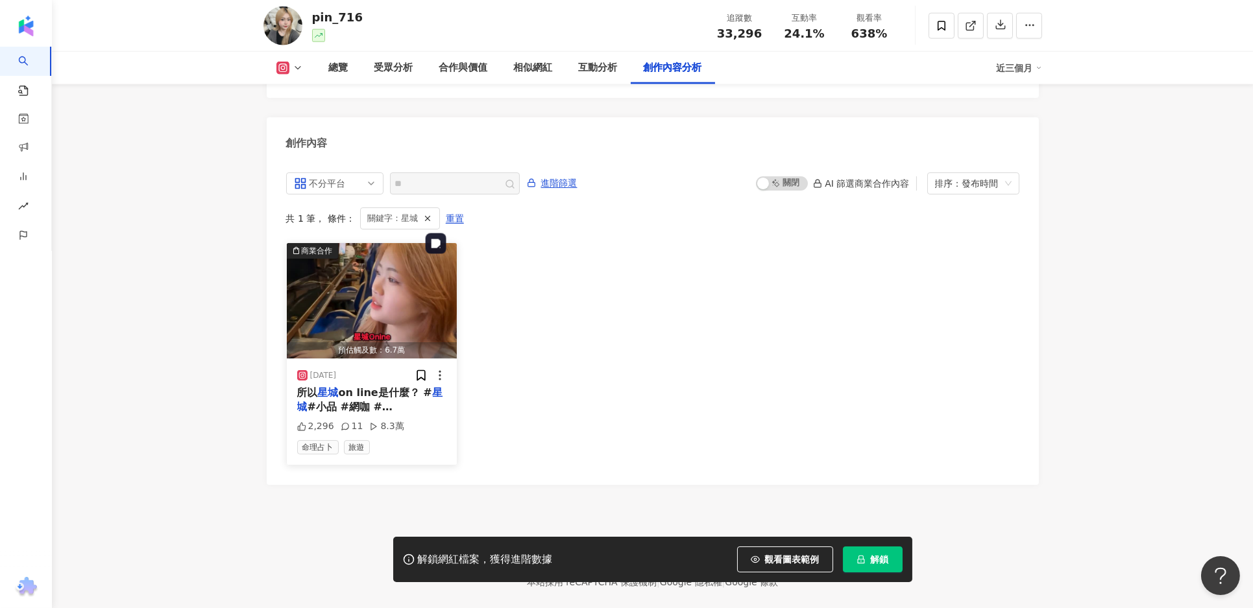
click at [352, 272] on img "button" at bounding box center [372, 300] width 171 height 115
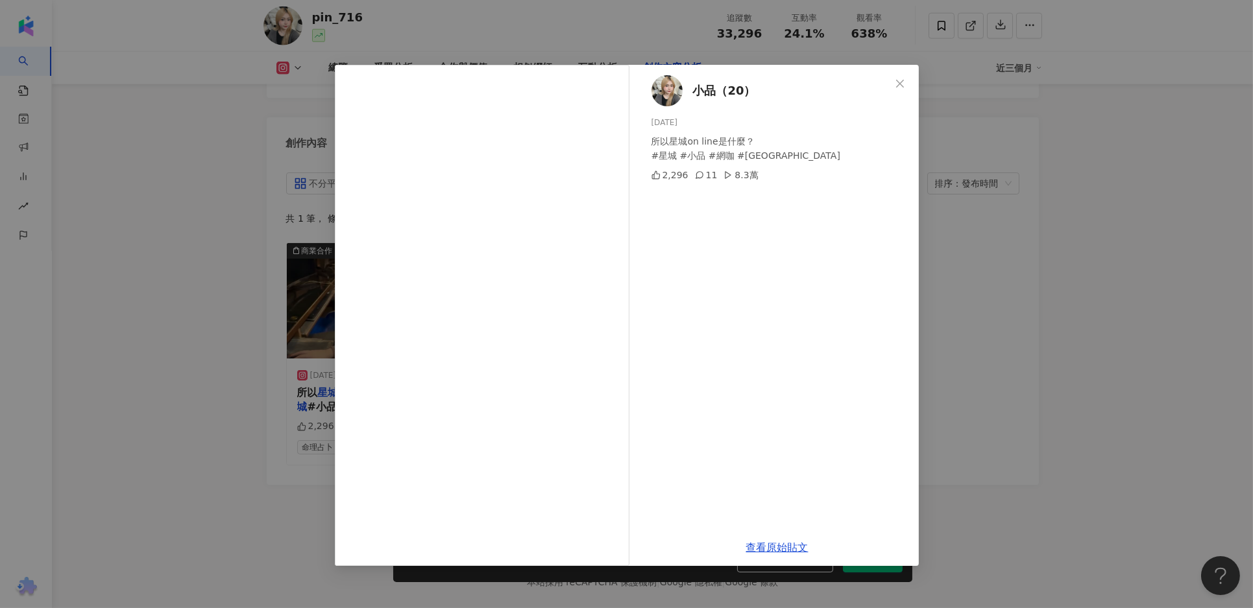
click at [1037, 392] on div "小品（20） [DATE] 所以星城on line是什麼？ #星城 #小品 #網咖 #[GEOGRAPHIC_DATA] 2,296 11 8.3萬 查看原始…" at bounding box center [626, 304] width 1253 height 608
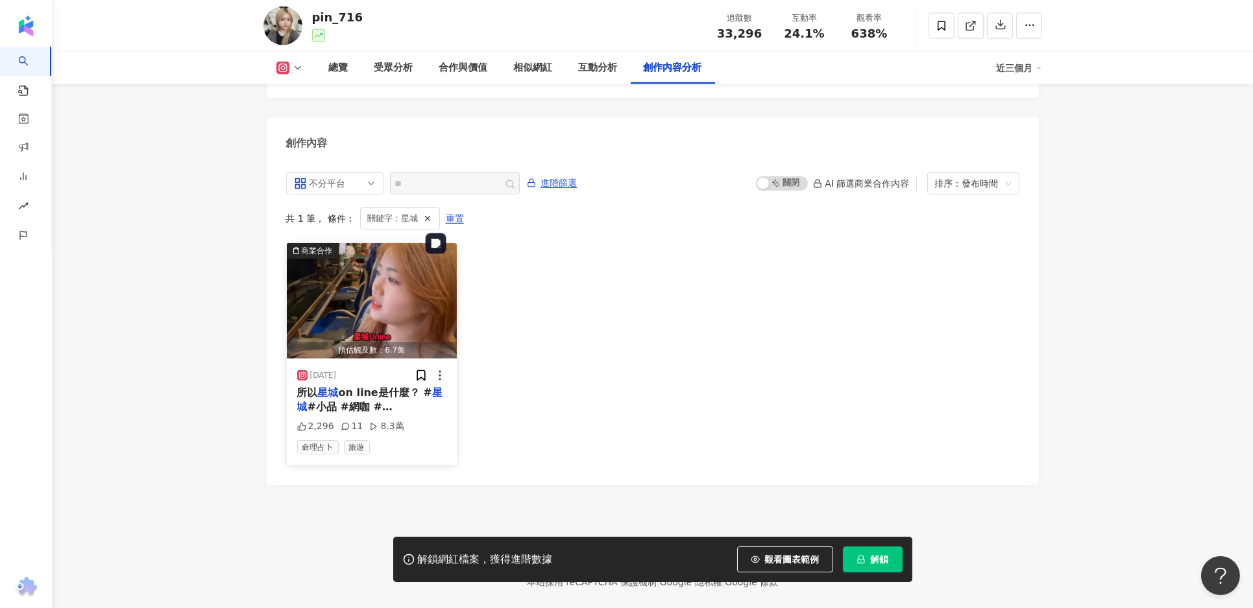
click at [402, 270] on img "button" at bounding box center [372, 300] width 171 height 115
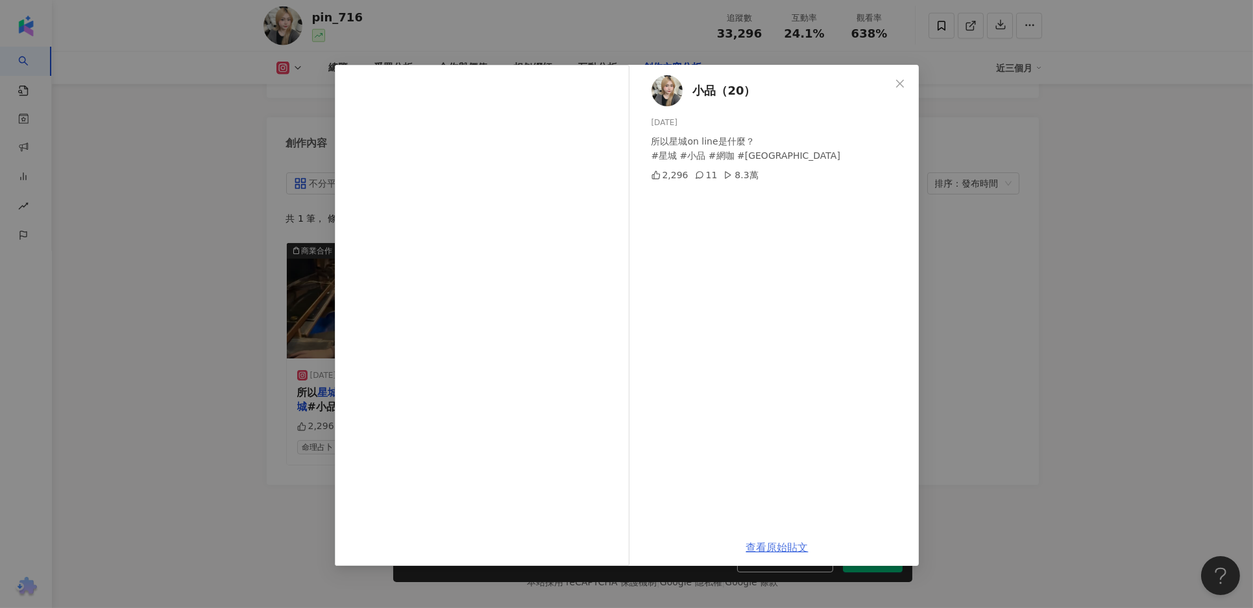
click at [772, 545] on link "查看原始貼文" at bounding box center [777, 548] width 62 height 12
drag, startPoint x: 755, startPoint y: 158, endPoint x: 648, endPoint y: 153, distance: 107.1
click at [648, 153] on div "小品（20） 2025/6/12 所以星城on line是什麼？ #星城 #小品 #網咖 #蘆洲 2,296 11 8.3萬" at bounding box center [777, 297] width 283 height 464
copy div "#星城 #小品 #網咖 #蘆洲"
click at [154, 455] on div "小品（20） 2025/6/12 所以星城on line是什麼？ #星城 #小品 #網咖 #蘆洲 2,296 11 8.3萬 查看原始貼文" at bounding box center [626, 304] width 1253 height 608
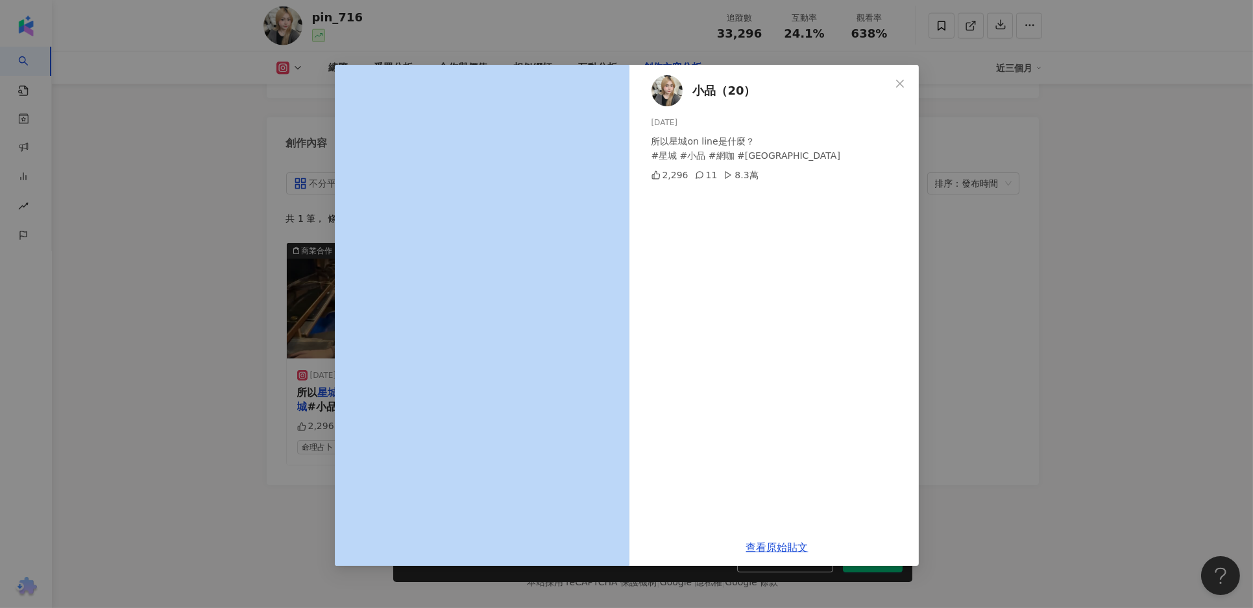
click at [154, 455] on div "小品（20） 2025/6/12 所以星城on line是什麼？ #星城 #小品 #網咖 #蘆洲 2,296 11 8.3萬 查看原始貼文" at bounding box center [626, 304] width 1253 height 608
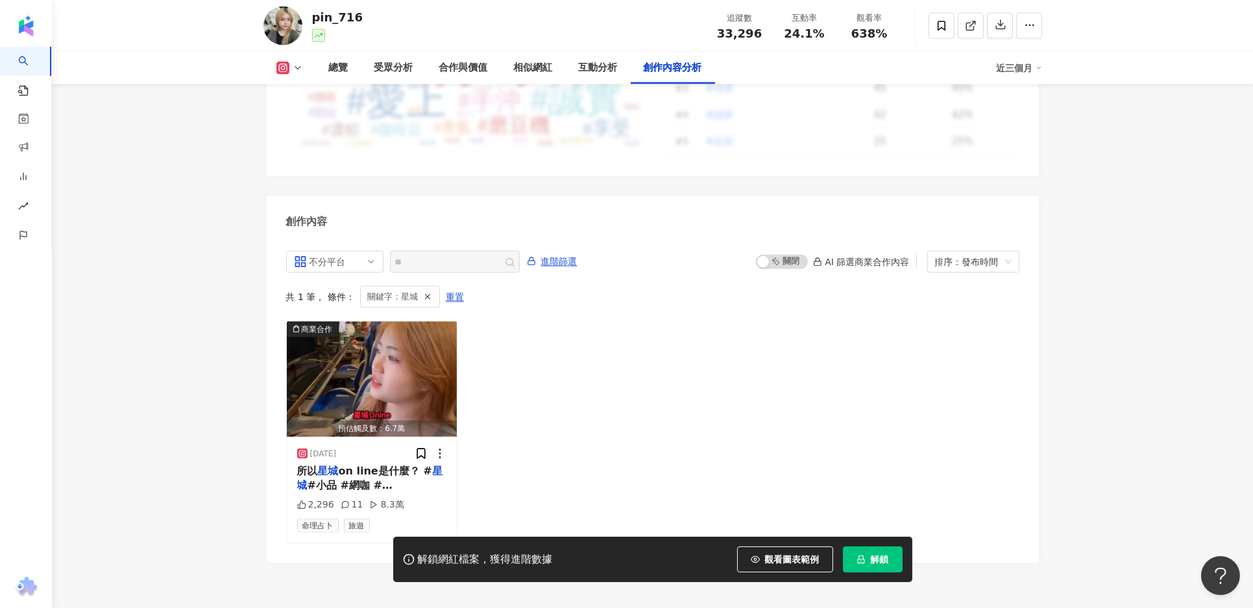
scroll to position [3843, 0]
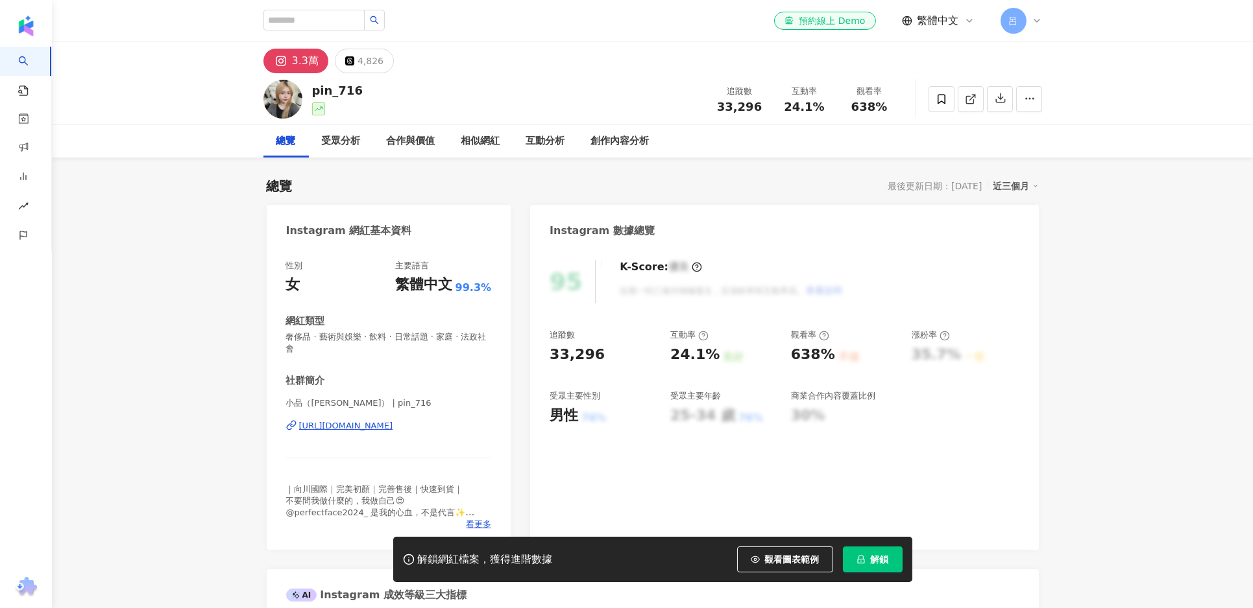
drag, startPoint x: 367, startPoint y: 93, endPoint x: 371, endPoint y: 86, distance: 9.0
click at [314, 89] on div "pin_716 追蹤數 33,296 互動率 24.1% 觀看率 638%" at bounding box center [652, 98] width 830 height 51
copy div "pin_716"
click at [730, 112] on span "33,296" at bounding box center [739, 107] width 45 height 14
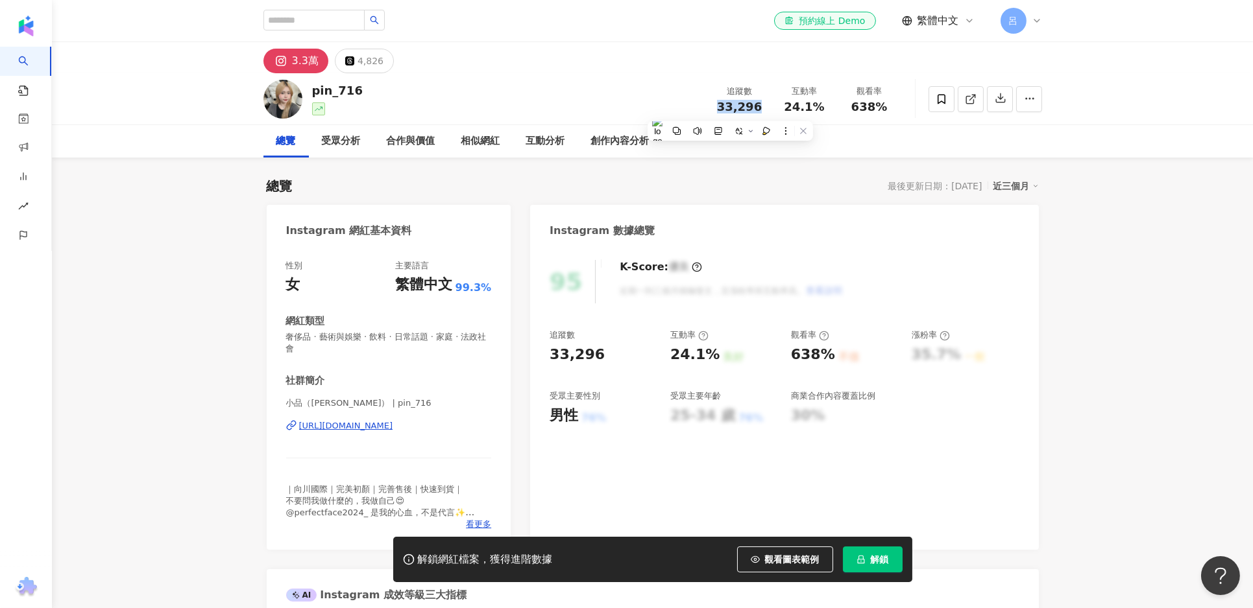
copy span "33,296"
drag, startPoint x: 337, startPoint y: 90, endPoint x: 309, endPoint y: 92, distance: 28.0
click at [309, 92] on div "pin_716 追蹤數 33,296 互動率 24.1% 觀看率 638%" at bounding box center [652, 98] width 830 height 51
copy div "pin_716"
click at [802, 108] on span "24.1%" at bounding box center [804, 107] width 40 height 13
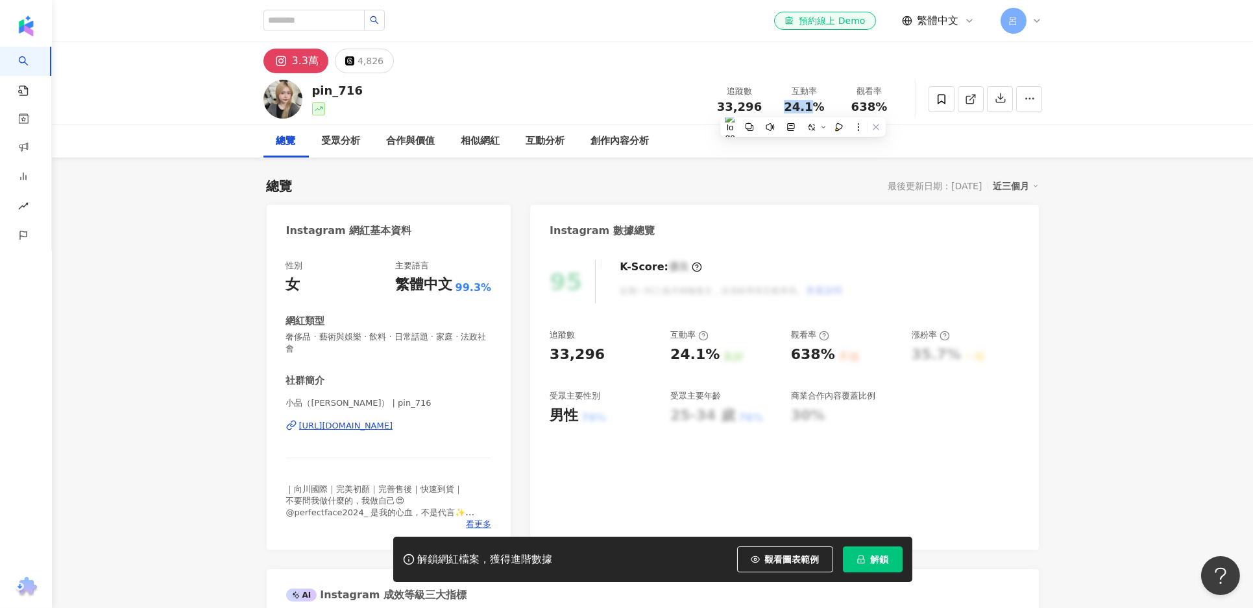
click at [802, 108] on span "24.1%" at bounding box center [804, 107] width 40 height 13
copy span "24.1%"
click at [867, 108] on span "638%" at bounding box center [869, 107] width 36 height 13
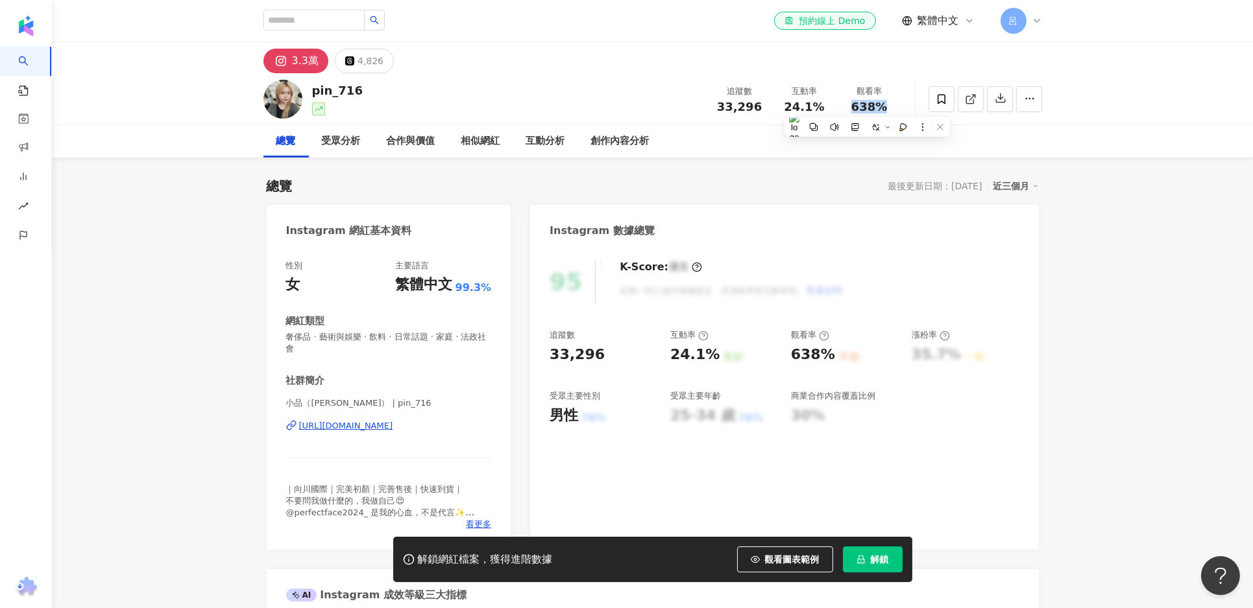
click at [867, 108] on span "638%" at bounding box center [869, 107] width 36 height 13
copy span "638%"
click at [331, 333] on span "奢侈品 · 藝術與娛樂 · 飲料 · 日常話題 · 家庭 · 法政社會" at bounding box center [389, 342] width 206 height 23
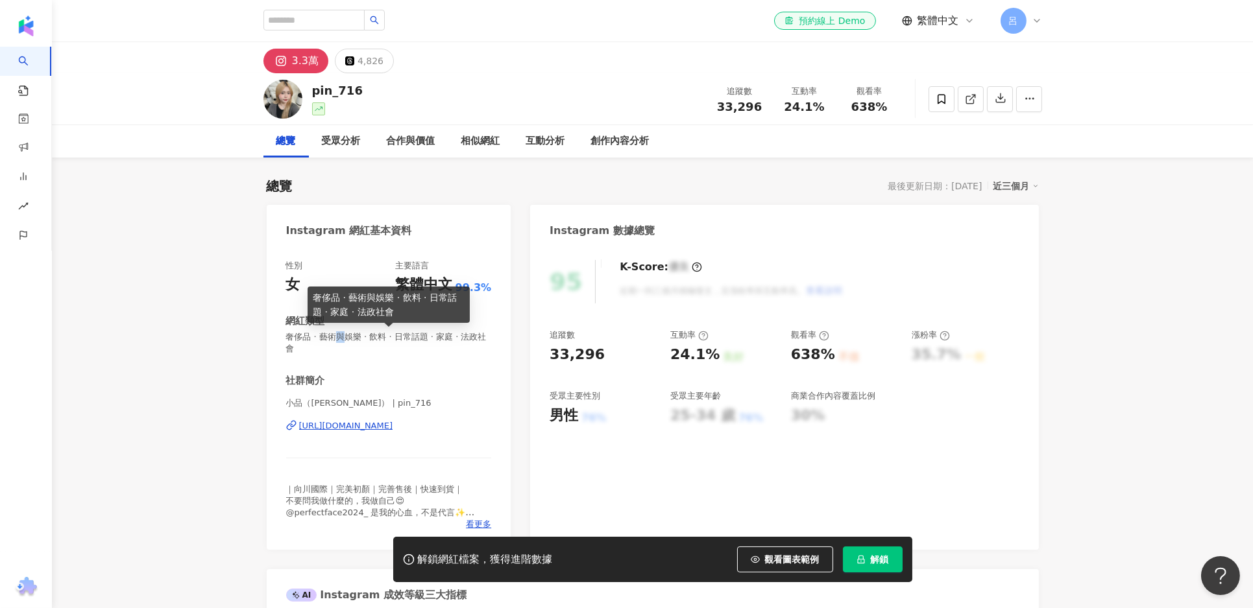
click at [331, 333] on span "奢侈品 · 藝術與娛樂 · 飲料 · 日常話題 · 家庭 · 法政社會" at bounding box center [389, 342] width 206 height 23
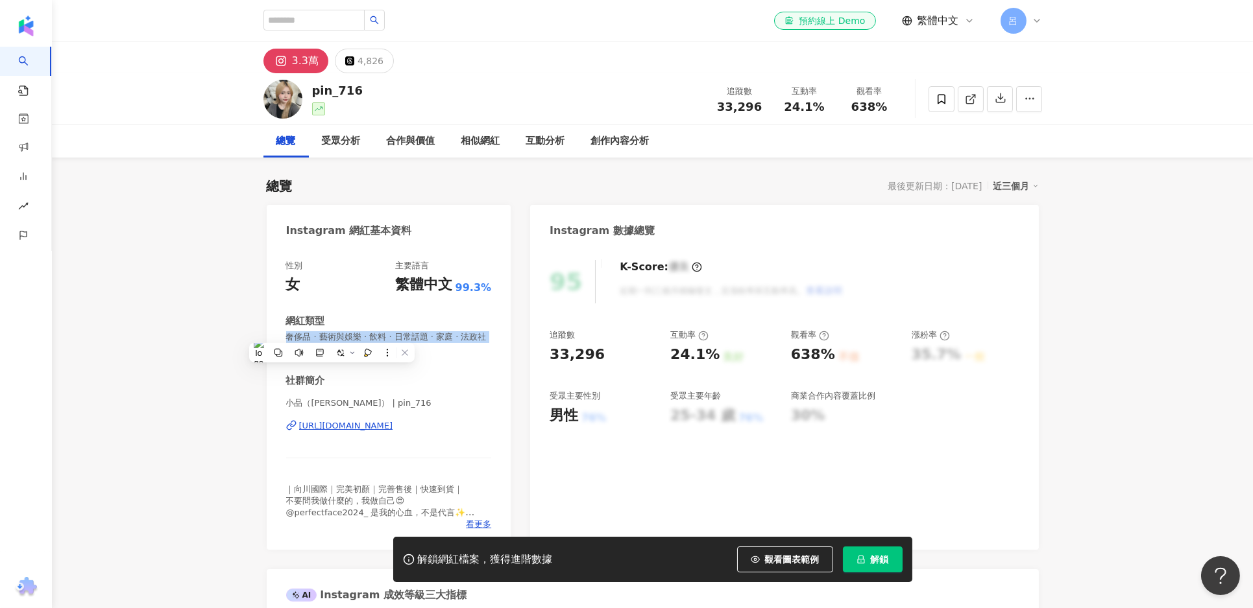
copy span "奢侈品 · 藝術與娛樂 · 飲料 · 日常話題 · 家庭 · 法政社會"
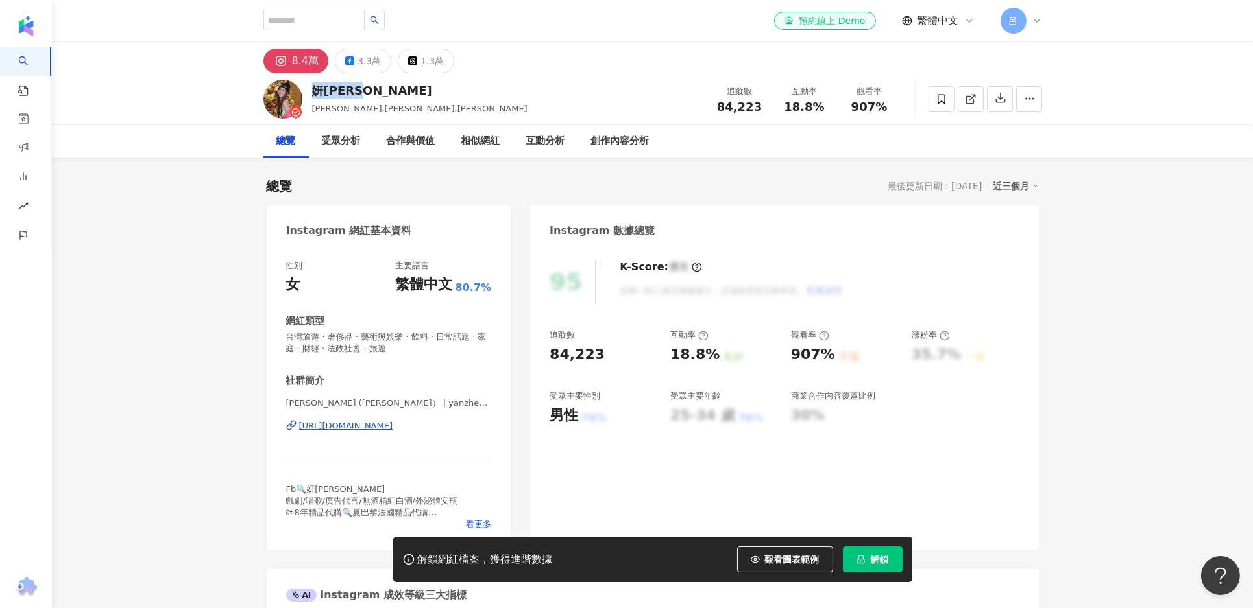
drag, startPoint x: 363, startPoint y: 90, endPoint x: 309, endPoint y: 92, distance: 53.9
click at [309, 92] on div "妍甄Mika 妍甄,Mika,梁妍甄 追蹤數 84,223 互動率 18.8% 觀看率 907%" at bounding box center [652, 98] width 830 height 51
copy div "妍甄Mika"
click at [730, 108] on span "84,223" at bounding box center [739, 107] width 45 height 14
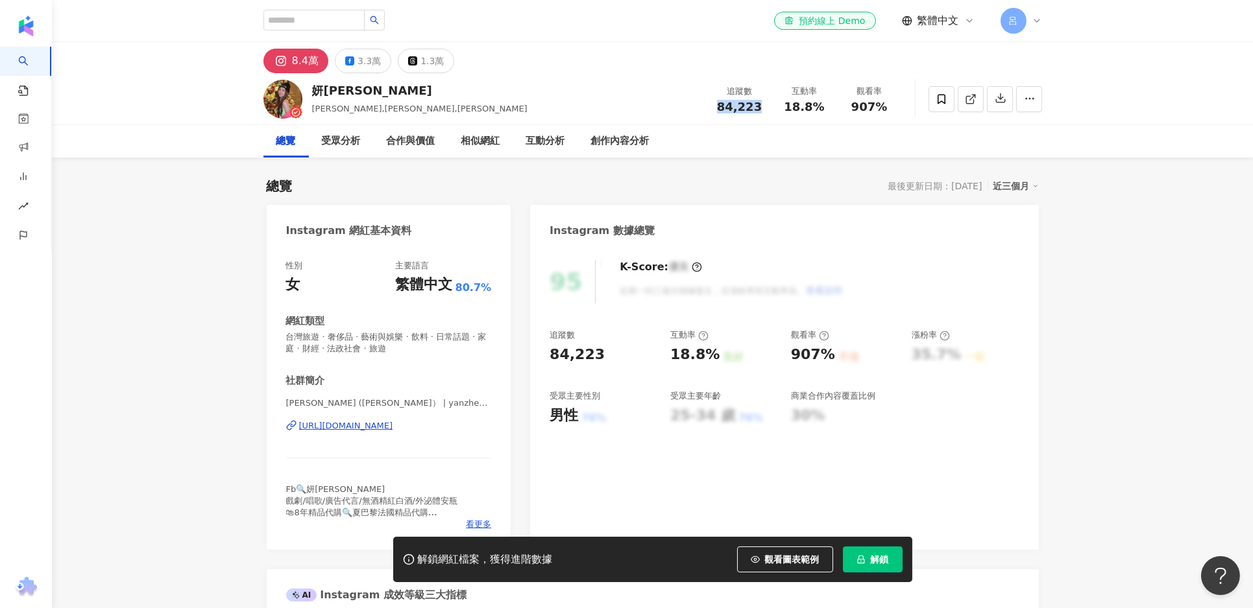
click at [730, 108] on span "84,223" at bounding box center [739, 107] width 45 height 14
copy span "84,223"
click at [800, 108] on span "18.8%" at bounding box center [804, 107] width 40 height 13
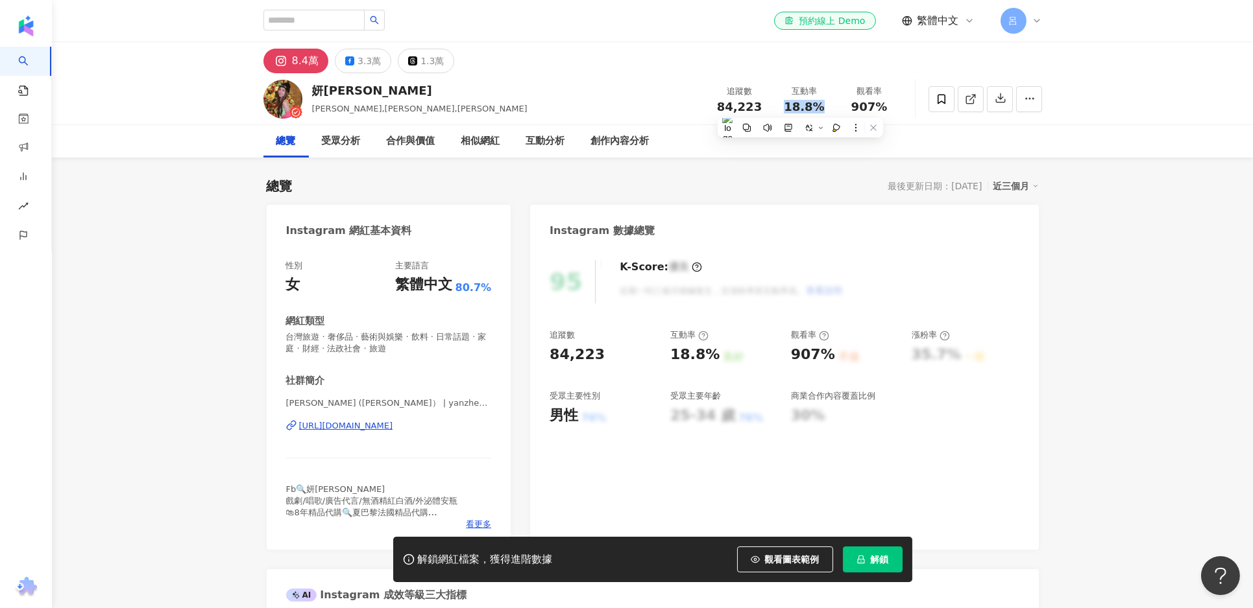
copy span "18.8%"
click at [874, 109] on span "907%" at bounding box center [869, 107] width 36 height 13
copy span "907%"
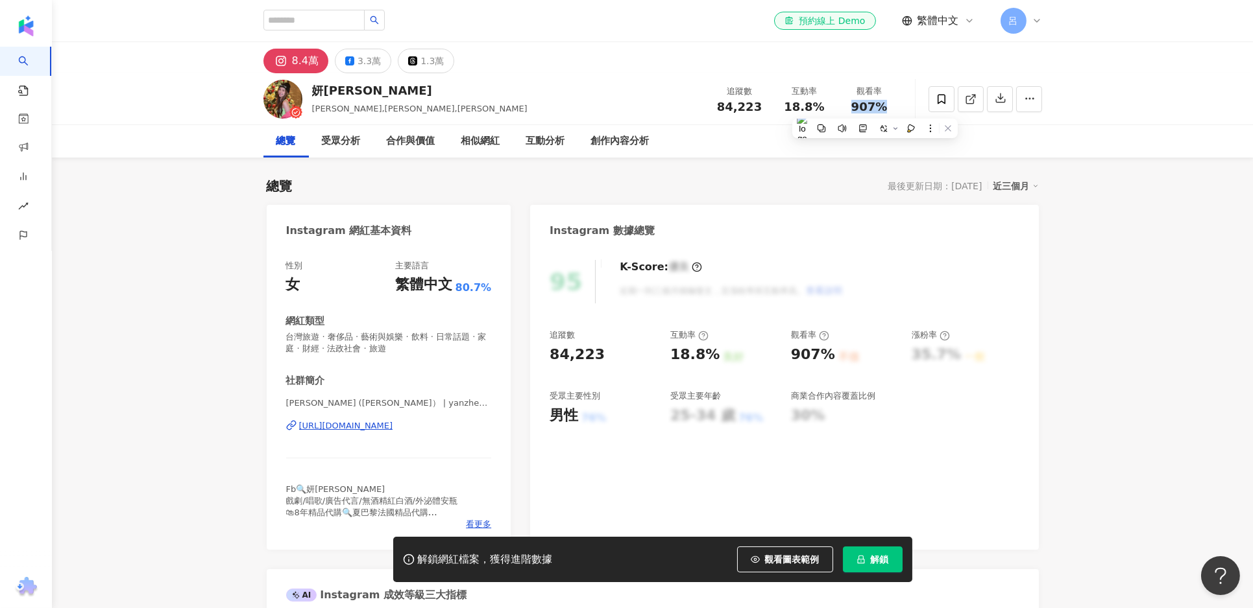
click at [393, 427] on div "[URL][DOMAIN_NAME]" at bounding box center [346, 426] width 94 height 12
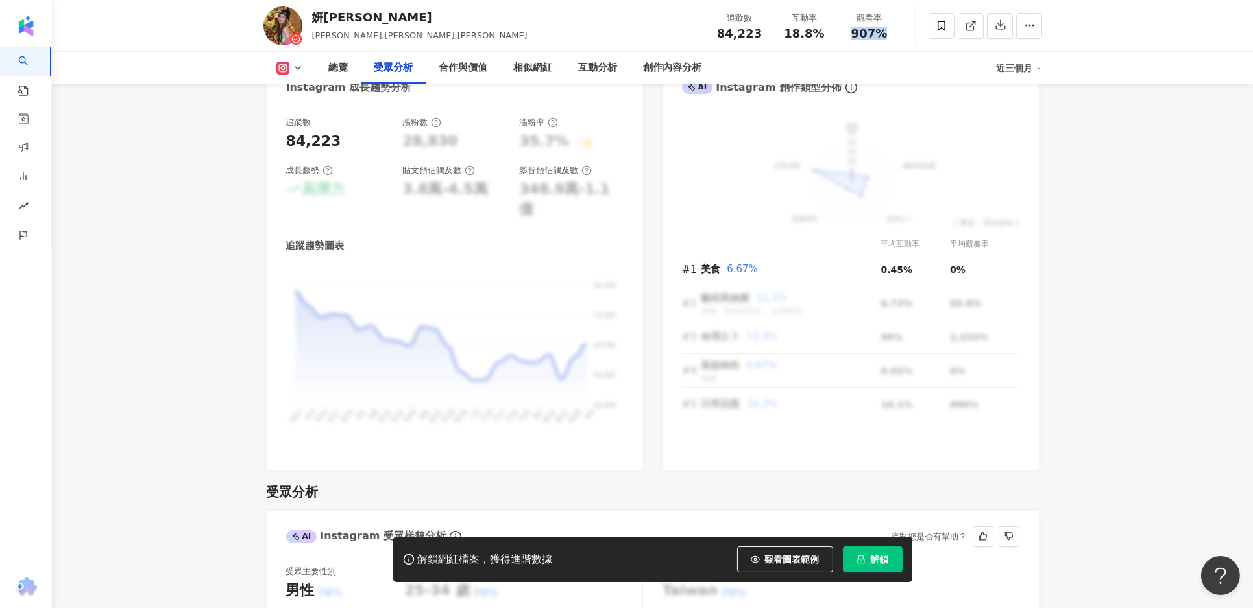
scroll to position [749, 0]
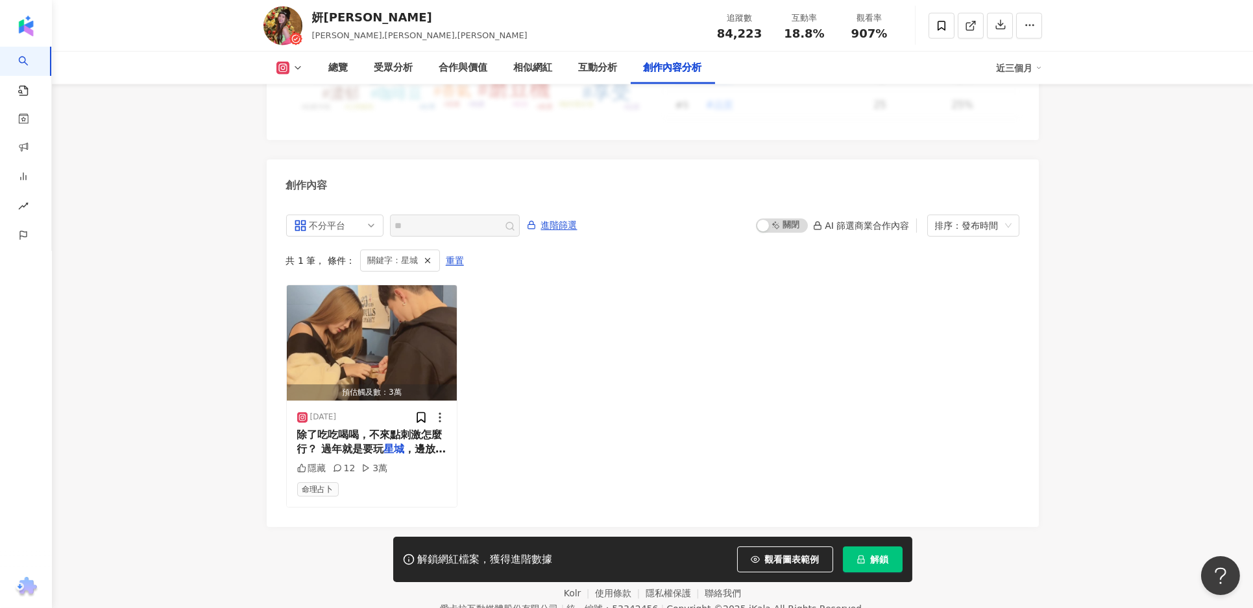
scroll to position [3959, 0]
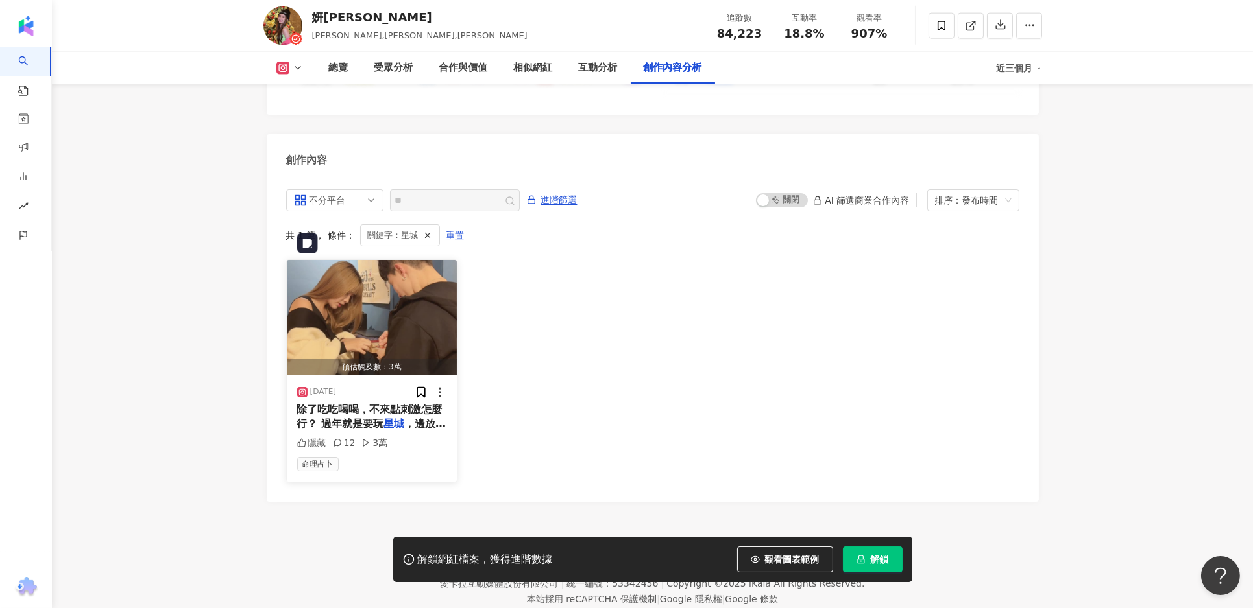
click at [383, 287] on img "button" at bounding box center [372, 317] width 171 height 115
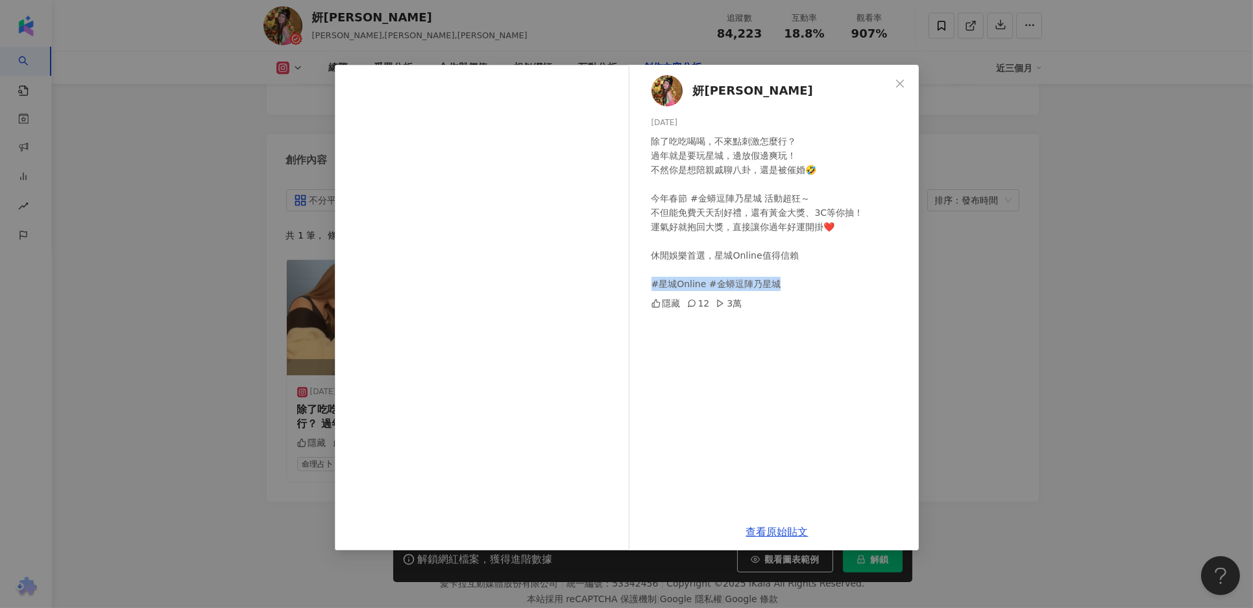
drag, startPoint x: 782, startPoint y: 283, endPoint x: 651, endPoint y: 285, distance: 131.1
click at [651, 285] on div "除了吃吃喝喝，不來點刺激怎麼行？ 過年就是要玩星城，邊放假邊爽玩！ 不然你是想陪親戚聊八卦，還是被催婚🤣 今年春節 #金蟒逗陣乃星城 活動超狂～ 不但能免費天…" at bounding box center [779, 212] width 257 height 157
copy div "星城Online #金蟒逗陣乃星城"
click at [972, 548] on div "妍甄Mika 2025/1/15 除了吃吃喝喝，不來點刺激怎麼行？ 過年就是要玩星城，邊放假邊爽玩！ 不然你是想陪親戚聊八卦，還是被催婚🤣 今年春節 #金蟒逗…" at bounding box center [626, 304] width 1253 height 608
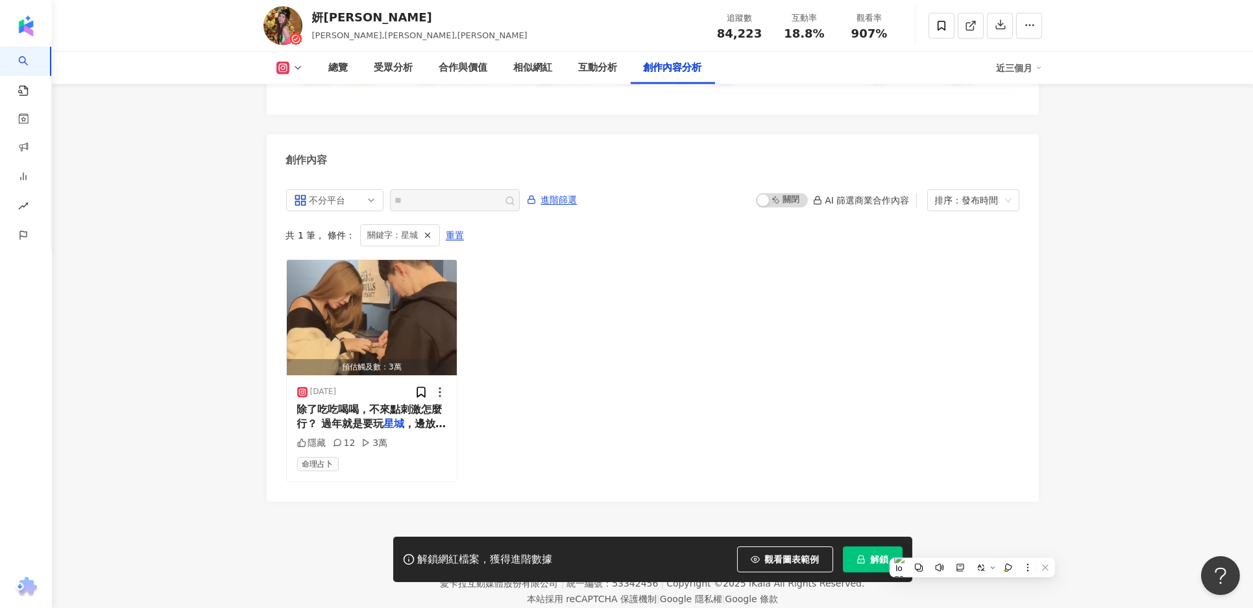
click at [972, 548] on div "解鎖網紅檔案，獲得進階數據 觀看圖表範例 解鎖" at bounding box center [626, 559] width 1253 height 45
click at [355, 282] on img "button" at bounding box center [372, 317] width 171 height 115
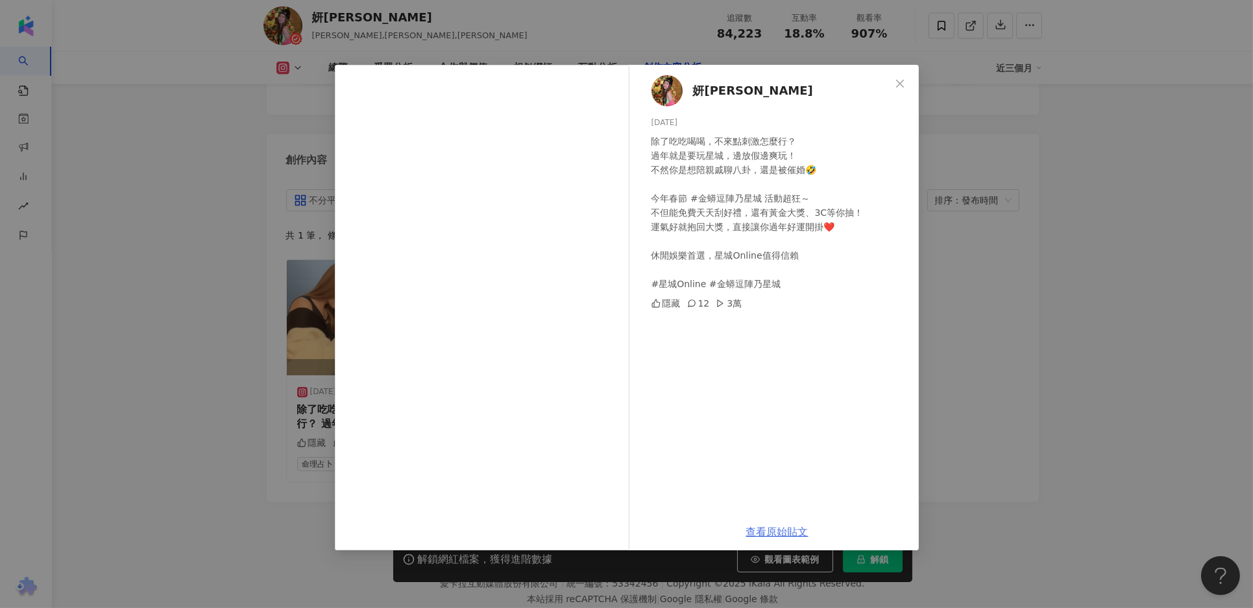
click at [774, 289] on div "除了吃吃喝喝，不來點刺激怎麼行？ 過年就是要玩星城，邊放假邊爽玩！ 不然你是想陪親戚聊八卦，還是被催婚🤣 今年春節 #金蟒逗陣乃星城 活動超狂～ 不但能免費天…" at bounding box center [779, 212] width 257 height 157
click at [786, 534] on link "查看原始貼文" at bounding box center [777, 532] width 62 height 12
click at [1080, 272] on div "妍甄Mika 2025/1/15 除了吃吃喝喝，不來點刺激怎麼行？ 過年就是要玩星城，邊放假邊爽玩！ 不然你是想陪親戚聊八卦，還是被催婚🤣 今年春節 #金蟒逗…" at bounding box center [626, 304] width 1253 height 608
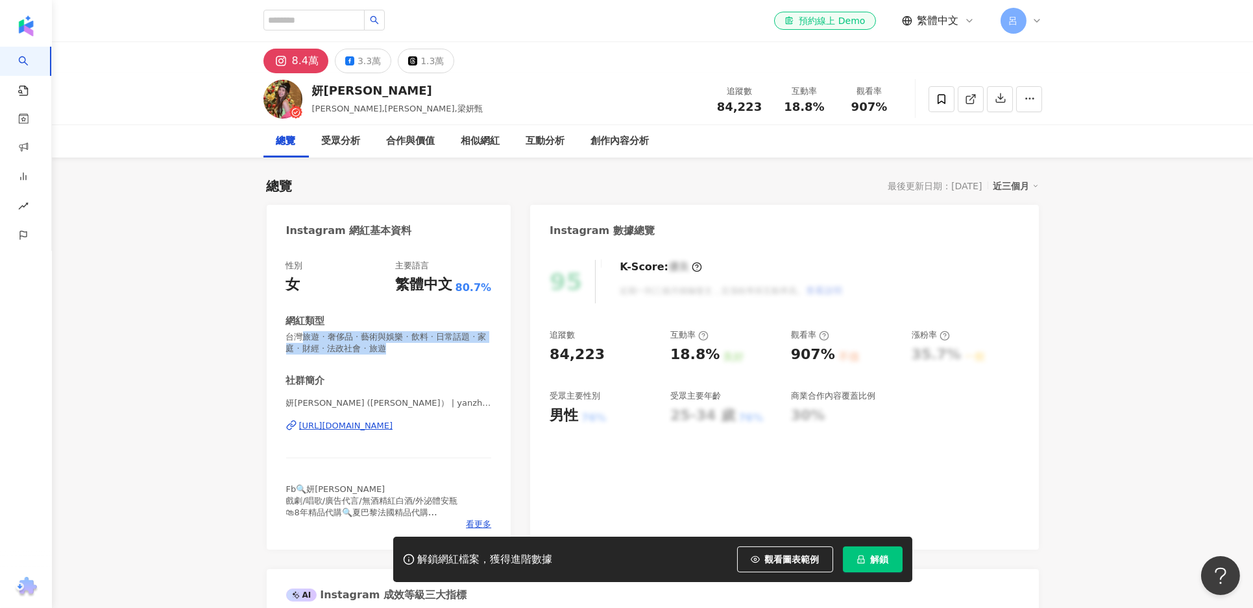
drag, startPoint x: 374, startPoint y: 350, endPoint x: 296, endPoint y: 339, distance: 78.0
click at [271, 337] on div "性別 女 主要語言 繁體中文 80.7% 網紅類型 台灣旅遊 · 奢侈品 · 藝術與娛樂 · 飲料 · 日常話題 · 家庭 · 財經 · 法政社會 · 旅遊 …" at bounding box center [389, 398] width 245 height 303
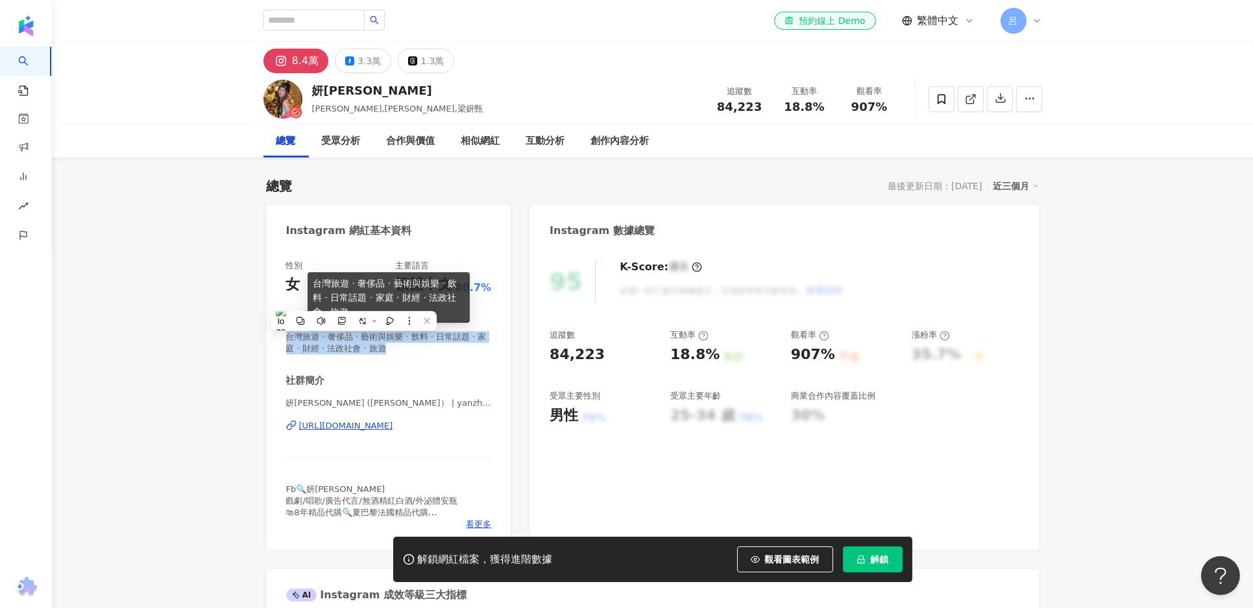
copy span "台灣旅遊 · 奢侈品 · 藝術與娛樂 · 飲料 · 日常話題 · 家庭 · 財經 · 法政社會 · 旅遊"
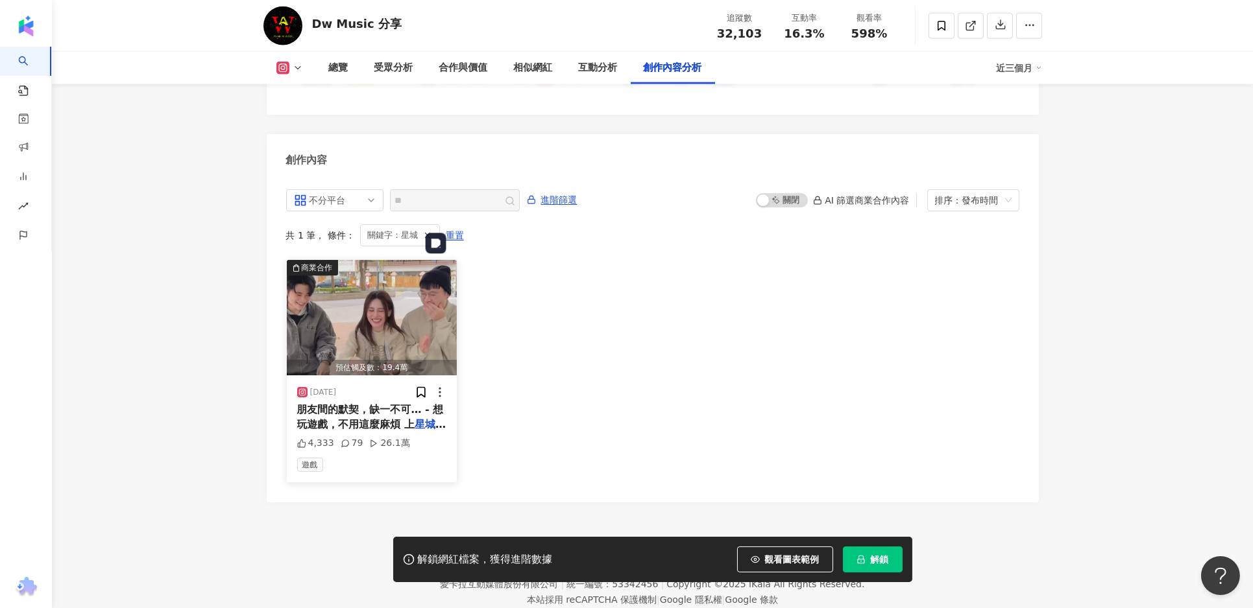
click at [324, 272] on img "button" at bounding box center [372, 317] width 171 height 115
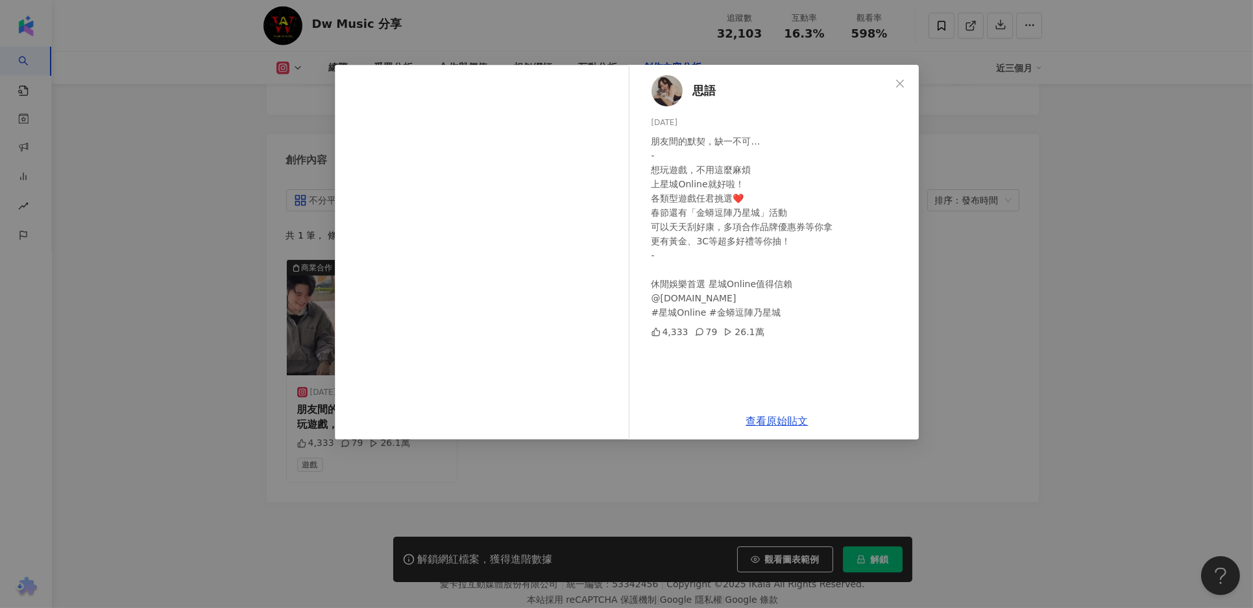
click at [708, 86] on span "思語" at bounding box center [704, 91] width 23 height 18
click at [427, 498] on div "思語 2025/1/23 朋友間的默契，缺一不可… - 想玩遊戲，不用這麼麻煩 上星城Online就好啦！ 各類型遊戲任君挑選❤️ 春節還有「金蟒逗陣乃星城」…" at bounding box center [626, 304] width 1253 height 608
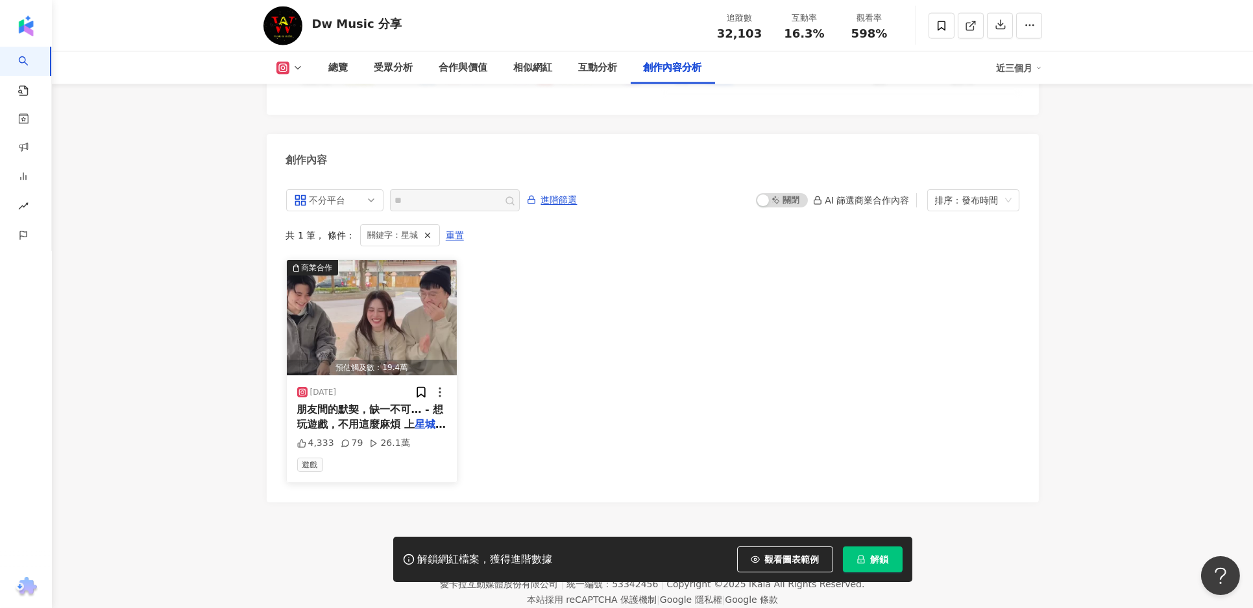
click at [318, 386] on div "2025/1/23" at bounding box center [317, 392] width 40 height 13
click at [337, 403] on div "朋友間的默契，缺一不可… - 想玩遊戲，不用這麼麻煩 上 星城 Online就好啦！ 各類型遊戲任君挑選❤️ 春節還有「金蟒逗陣乃 星城 」活動 可以天天刮好…" at bounding box center [372, 417] width 150 height 29
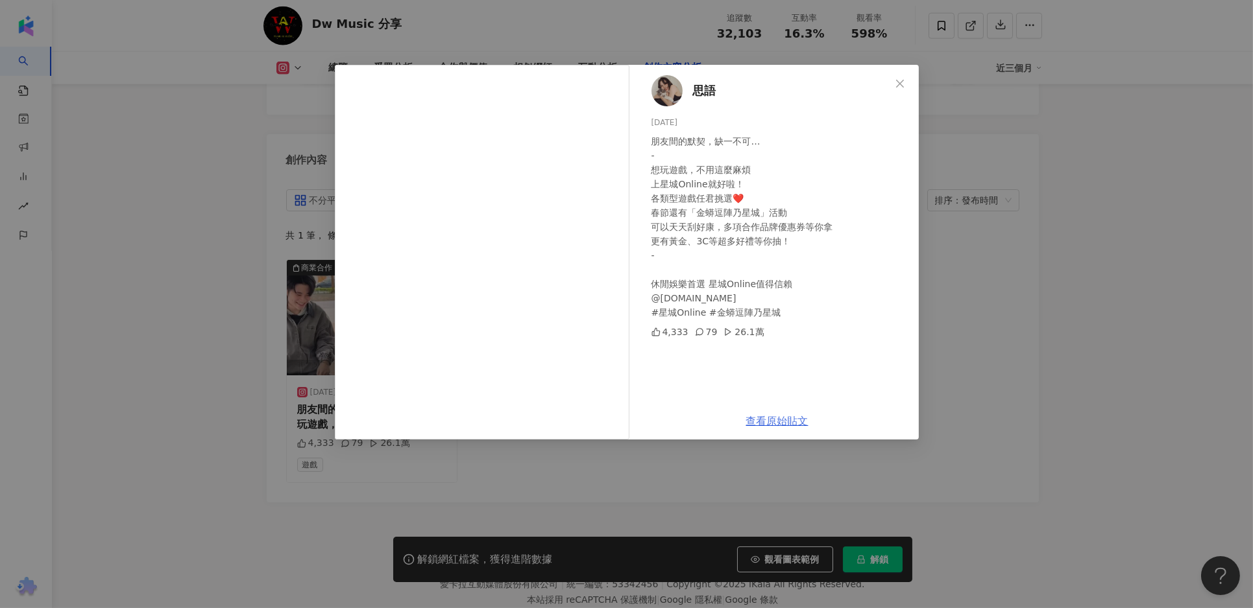
click at [775, 422] on link "查看原始貼文" at bounding box center [777, 421] width 62 height 12
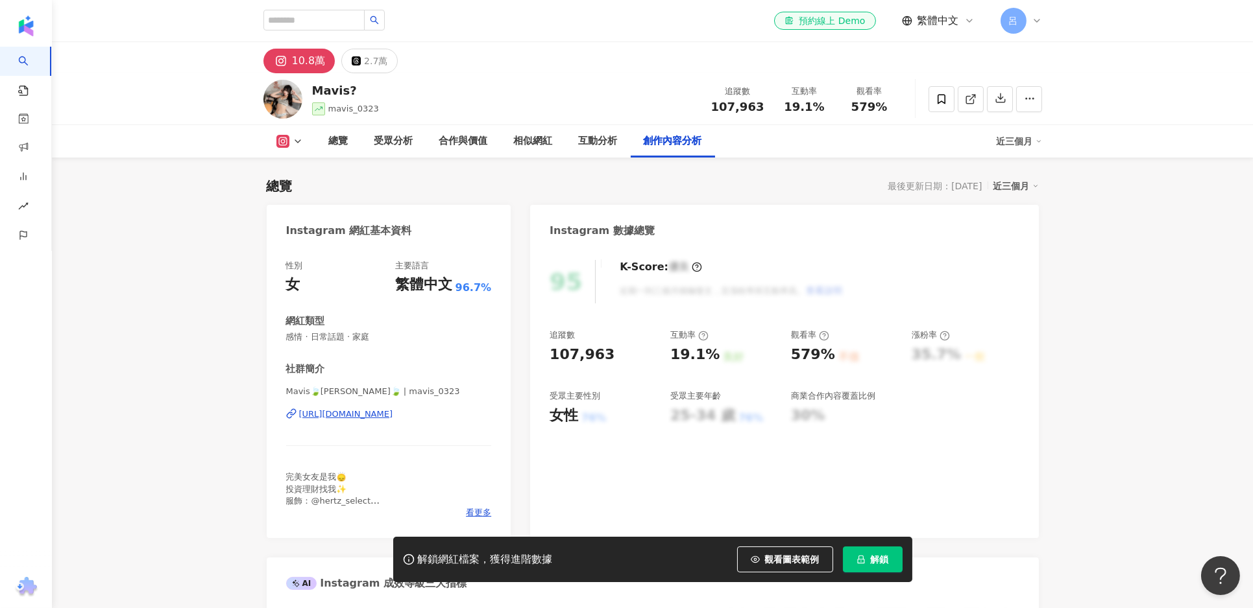
scroll to position [3983, 0]
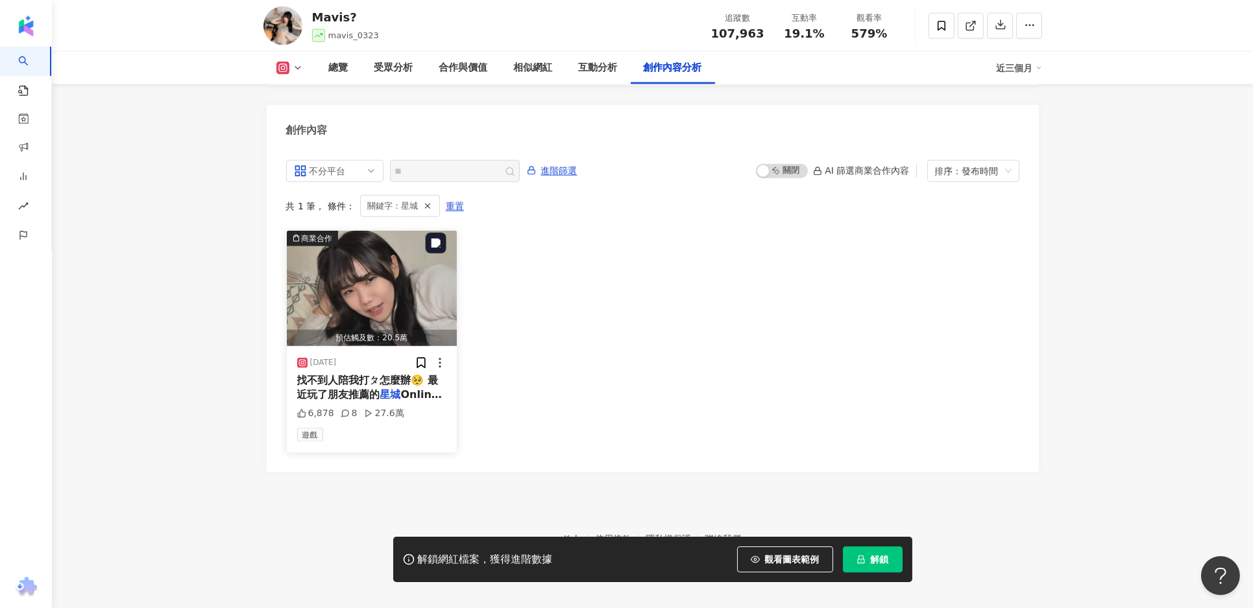
click at [394, 285] on img "button" at bounding box center [372, 288] width 171 height 115
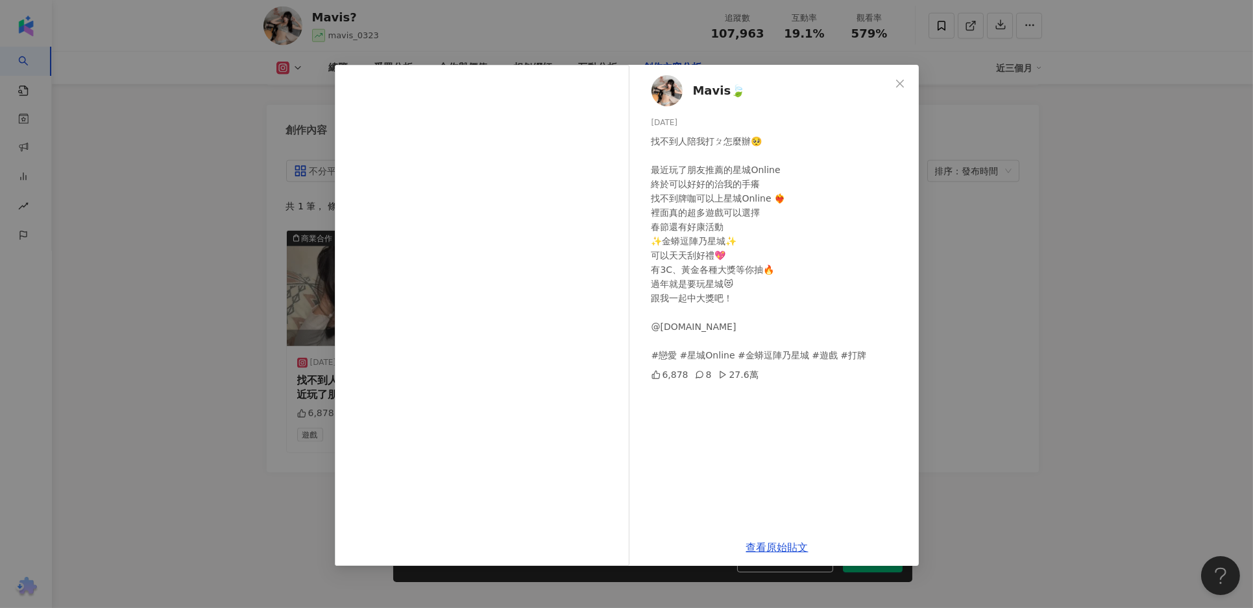
click at [772, 357] on div "找不到人陪我打ㄆ怎麼辦🥺 最近玩了朋友推薦的星城Online 終於可以好好的治我的手癢 找不到牌咖可以上星城Online ❤️‍🔥 裡面真的超多遊戲可以選擇 …" at bounding box center [779, 248] width 257 height 228
copy div "星城Online #金蟒逗陣乃星城 #遊戲 #打牌"
click at [991, 463] on div "Mavis🍃 2025/1/24 找不到人陪我打ㄆ怎麼辦🥺 最近玩了朋友推薦的星城Online 終於可以好好的治我的手癢 找不到牌咖可以上星城Online ❤…" at bounding box center [626, 304] width 1253 height 608
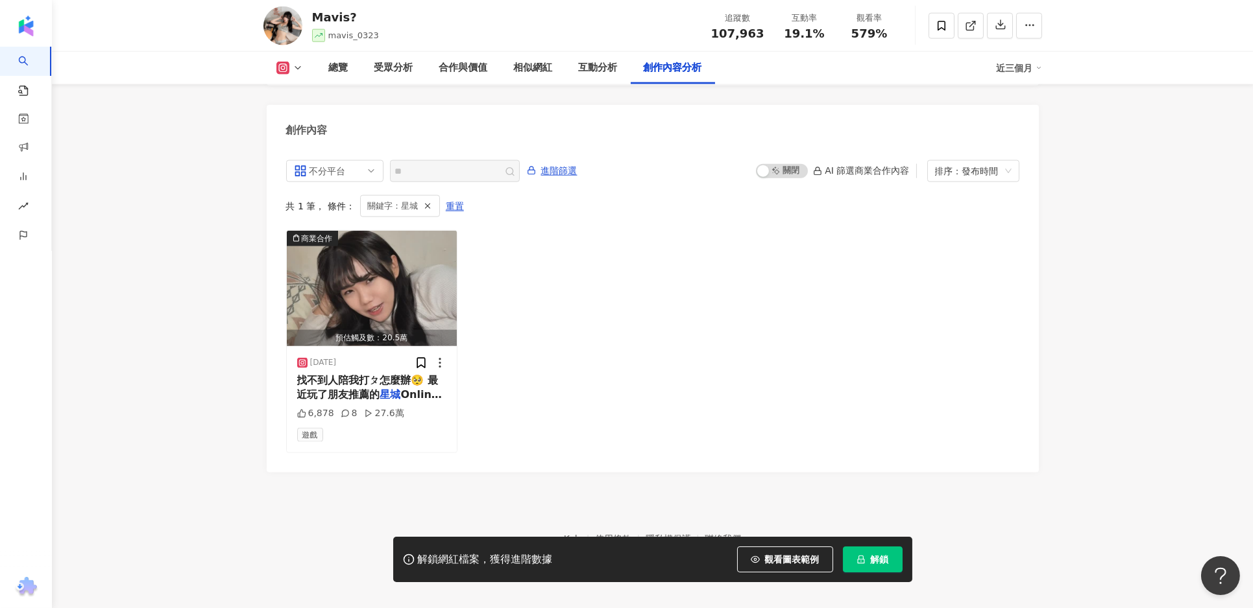
click at [991, 463] on div "不分平台 ** 進階篩選 啟動 關閉 AI 篩選商業合作內容 排序：發布時間 共 1 筆 ， 條件： 關鍵字：星城 重置 商業合作 預估觸及數：20.5萬 2…" at bounding box center [653, 310] width 772 height 326
click at [368, 293] on img "button" at bounding box center [372, 288] width 171 height 115
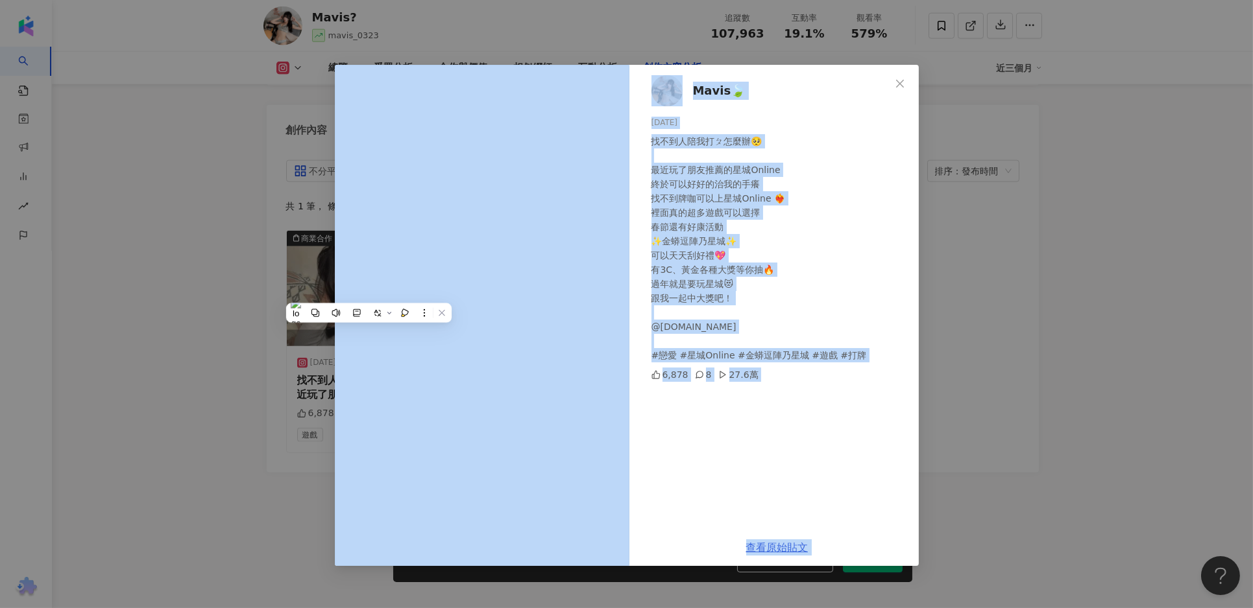
click at [794, 548] on link "查看原始貼文" at bounding box center [777, 548] width 62 height 12
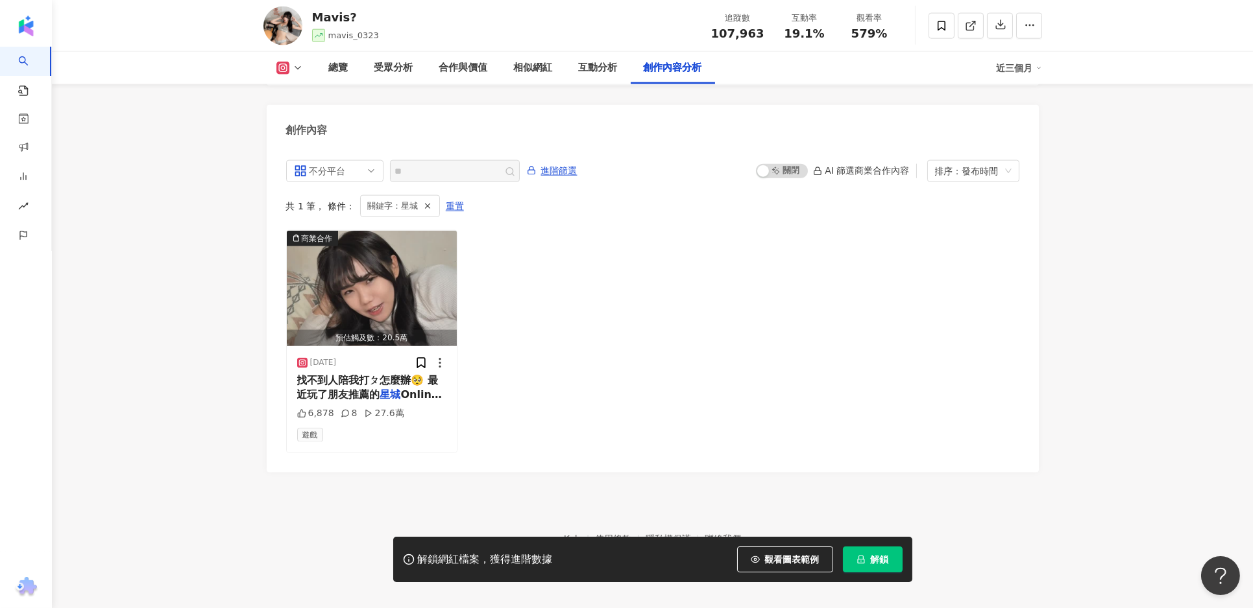
click at [730, 32] on span "107,963" at bounding box center [737, 34] width 53 height 14
drag, startPoint x: 730, startPoint y: 32, endPoint x: 729, endPoint y: 58, distance: 25.3
click at [730, 32] on span "107,963" at bounding box center [737, 34] width 53 height 14
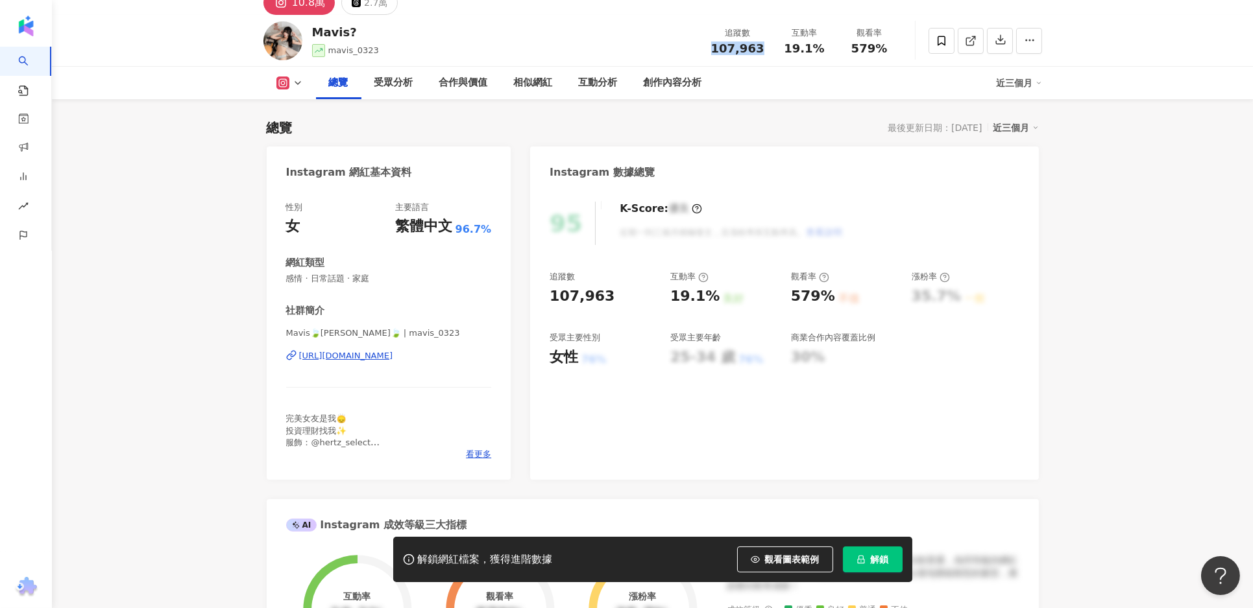
scroll to position [0, 0]
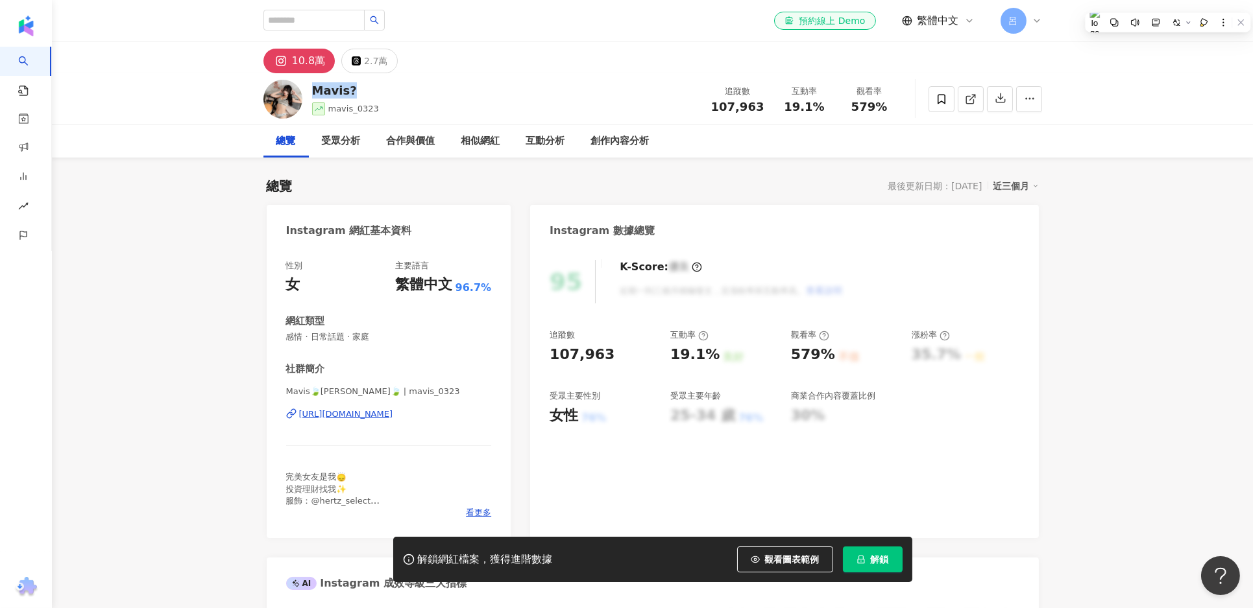
drag, startPoint x: 365, startPoint y: 93, endPoint x: 309, endPoint y: 89, distance: 55.3
click at [309, 89] on div "Mavis? mavis_0323 追蹤數 107,963 互動率 19.1% 觀看率 579%" at bounding box center [652, 98] width 830 height 51
copy div "Mavis?"
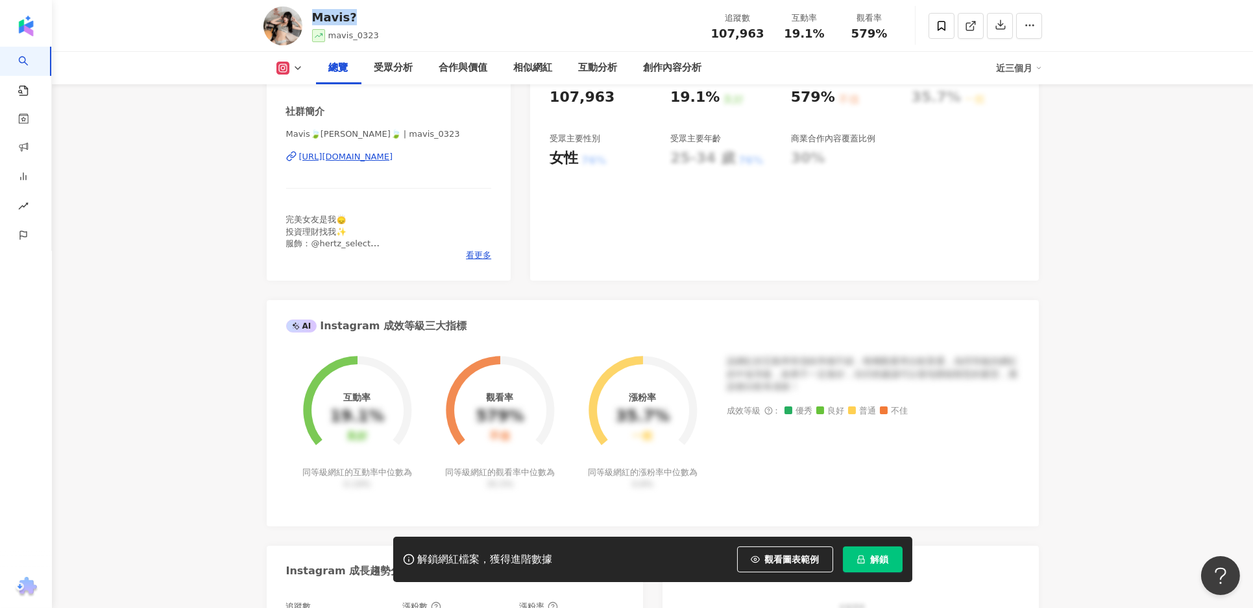
scroll to position [257, 0]
click at [342, 153] on div "https://www.instagram.com/mavis_0323/" at bounding box center [346, 158] width 94 height 12
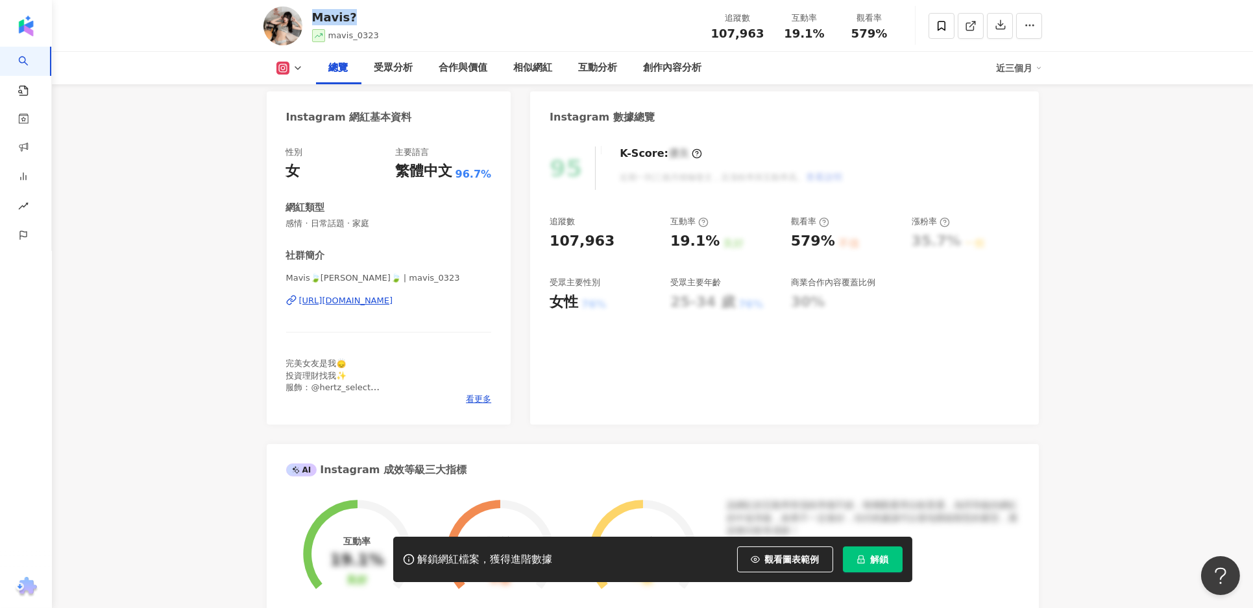
scroll to position [0, 0]
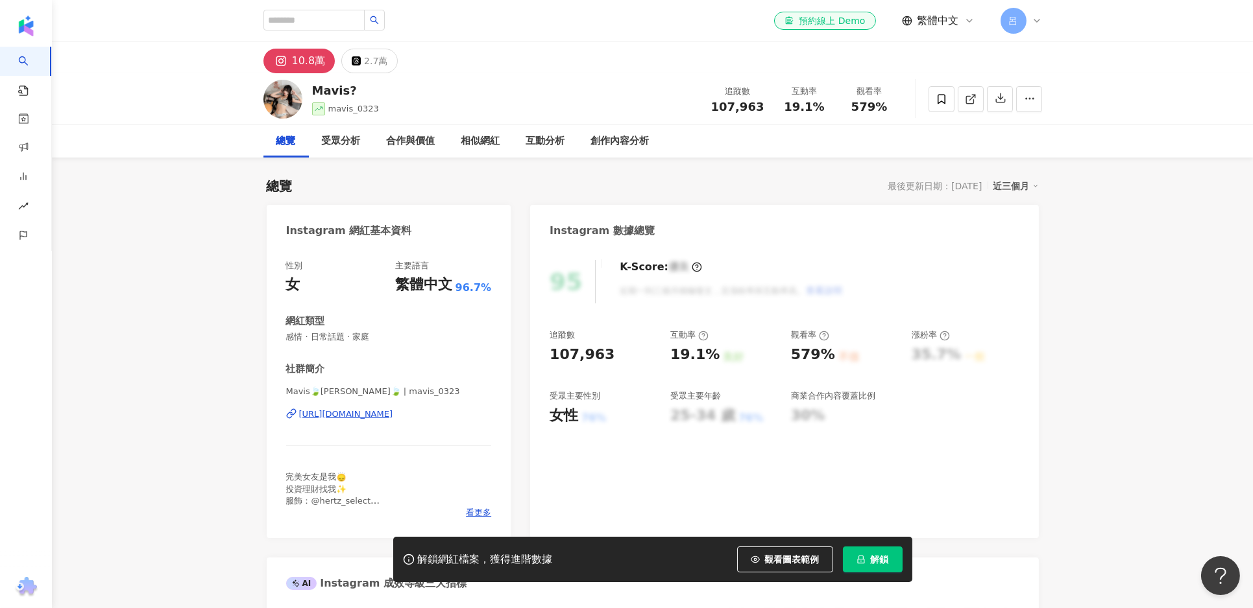
click at [339, 342] on span "感情 · 日常話題 · 家庭" at bounding box center [389, 337] width 206 height 12
copy span "感情 · 日常話題 · 家庭"
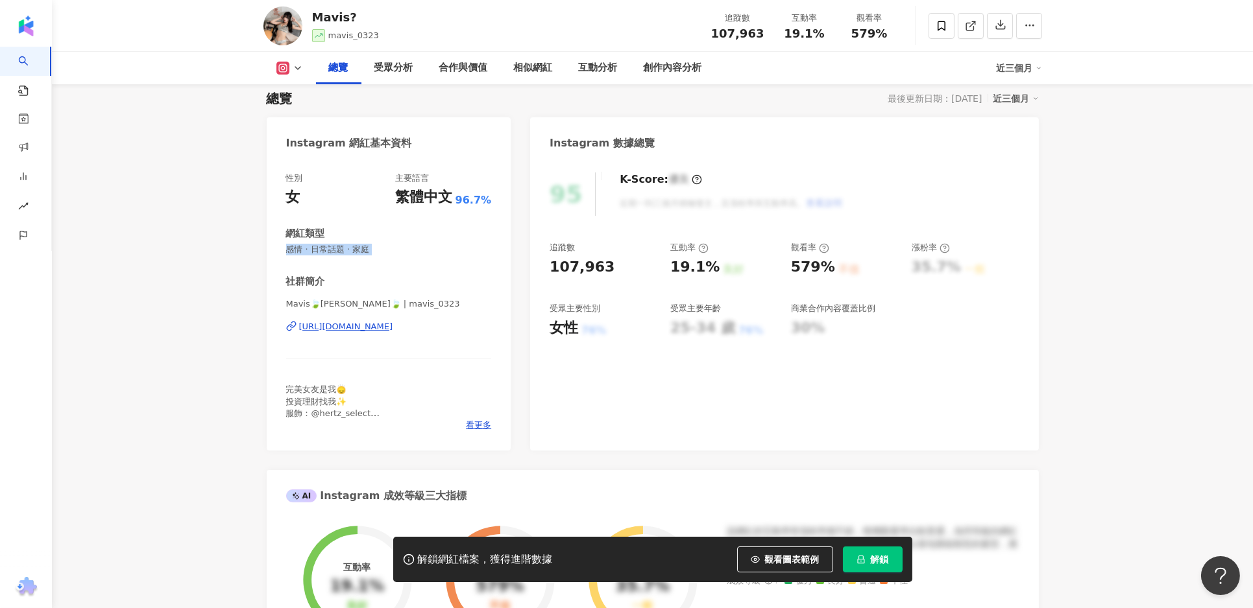
scroll to position [117, 0]
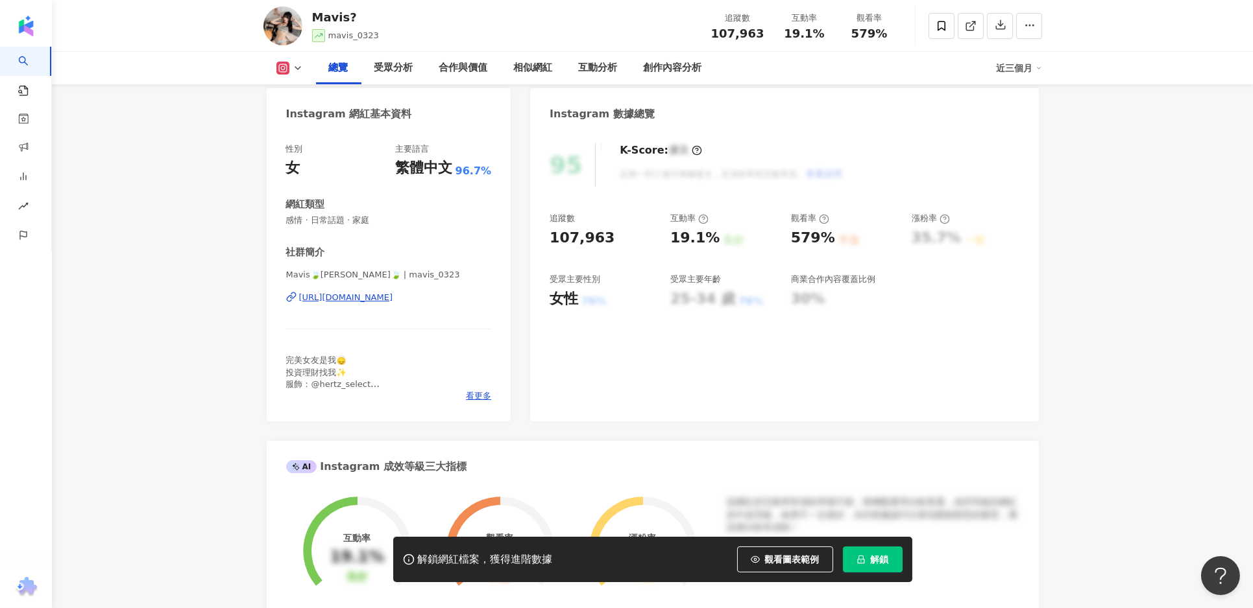
click at [734, 31] on span "107,963" at bounding box center [737, 34] width 53 height 14
copy span "107,963"
click at [804, 29] on span "19.1%" at bounding box center [804, 33] width 40 height 13
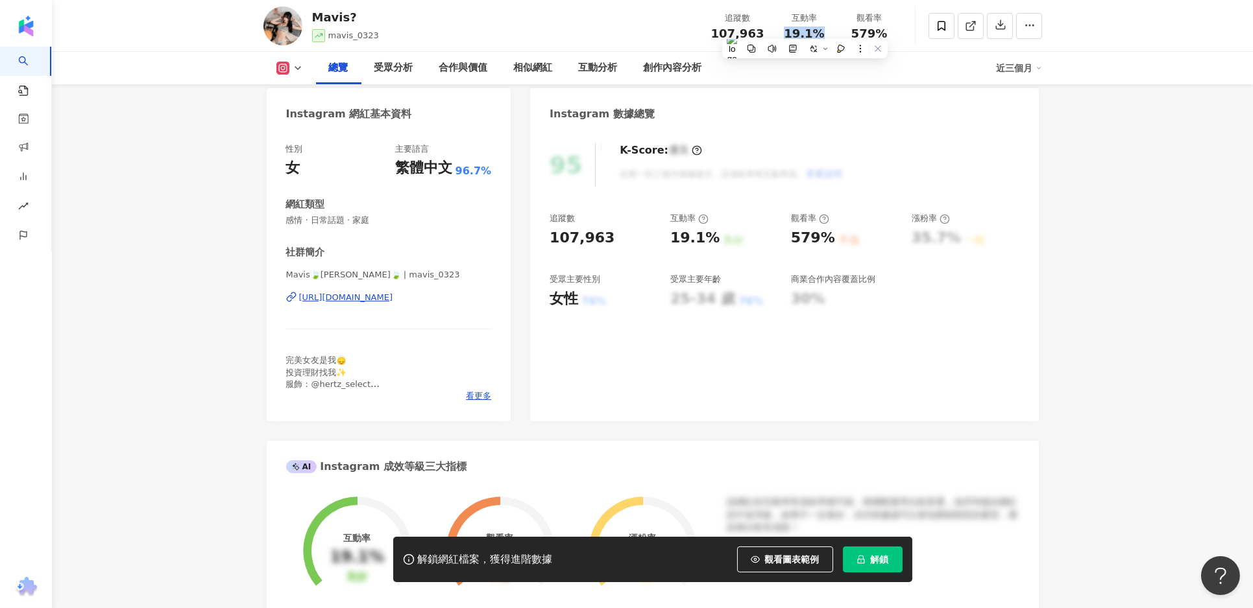
click at [804, 29] on span "19.1%" at bounding box center [804, 33] width 40 height 13
copy span "19.1%"
click at [855, 30] on span "579%" at bounding box center [869, 33] width 36 height 13
click at [856, 29] on span "579%" at bounding box center [869, 33] width 36 height 13
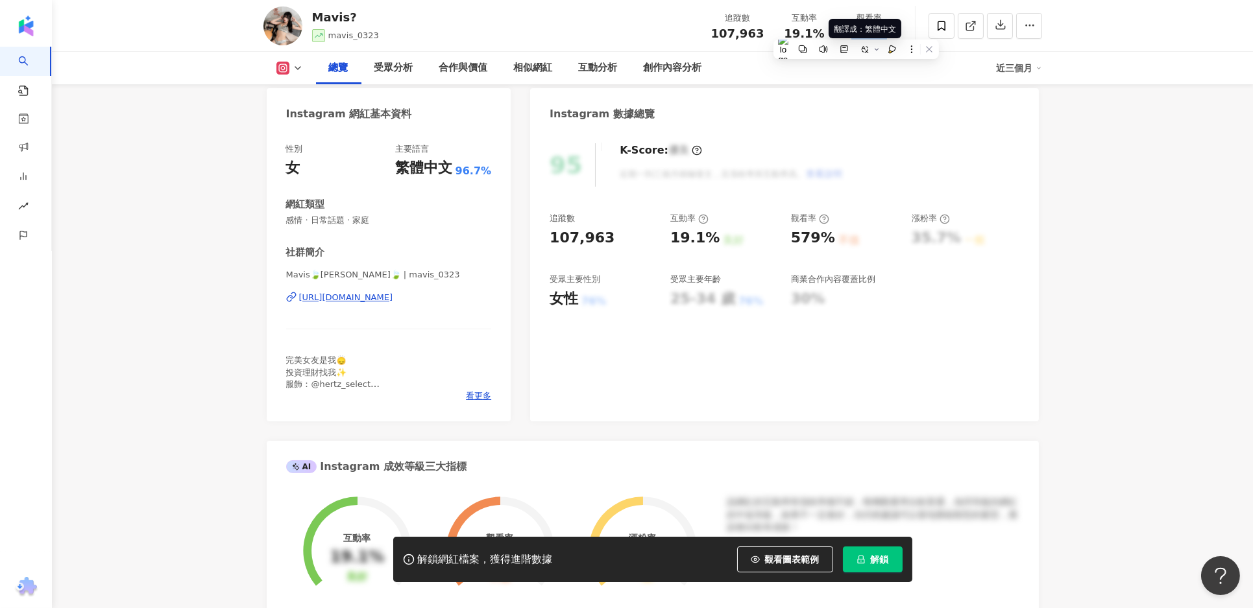
copy span "579%"
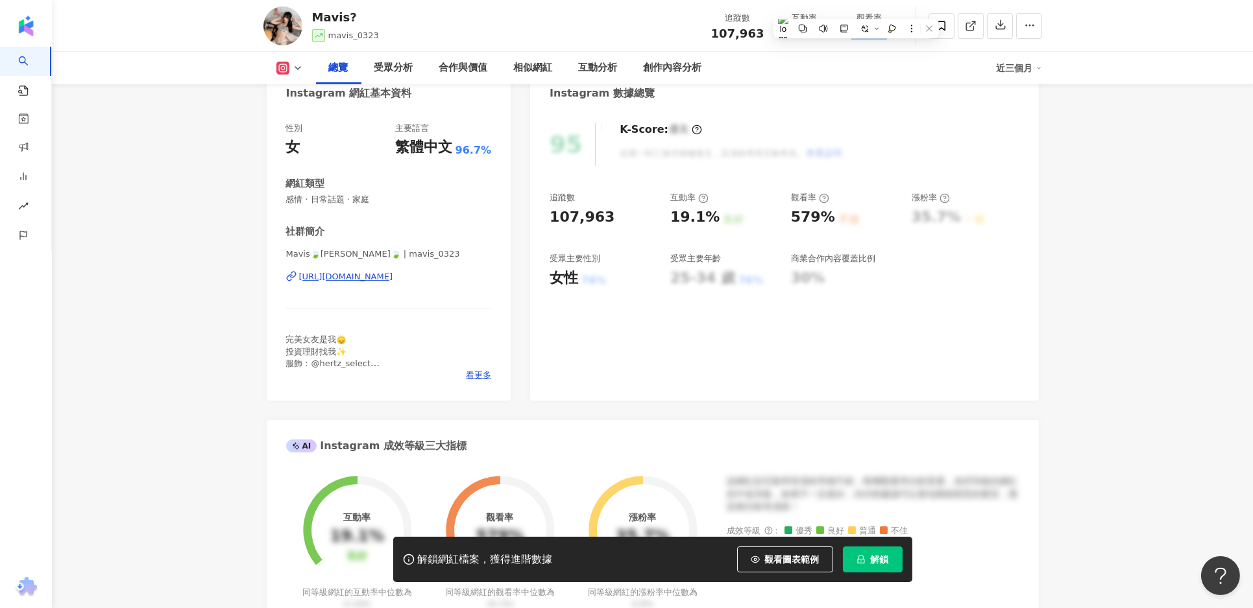
scroll to position [167, 0]
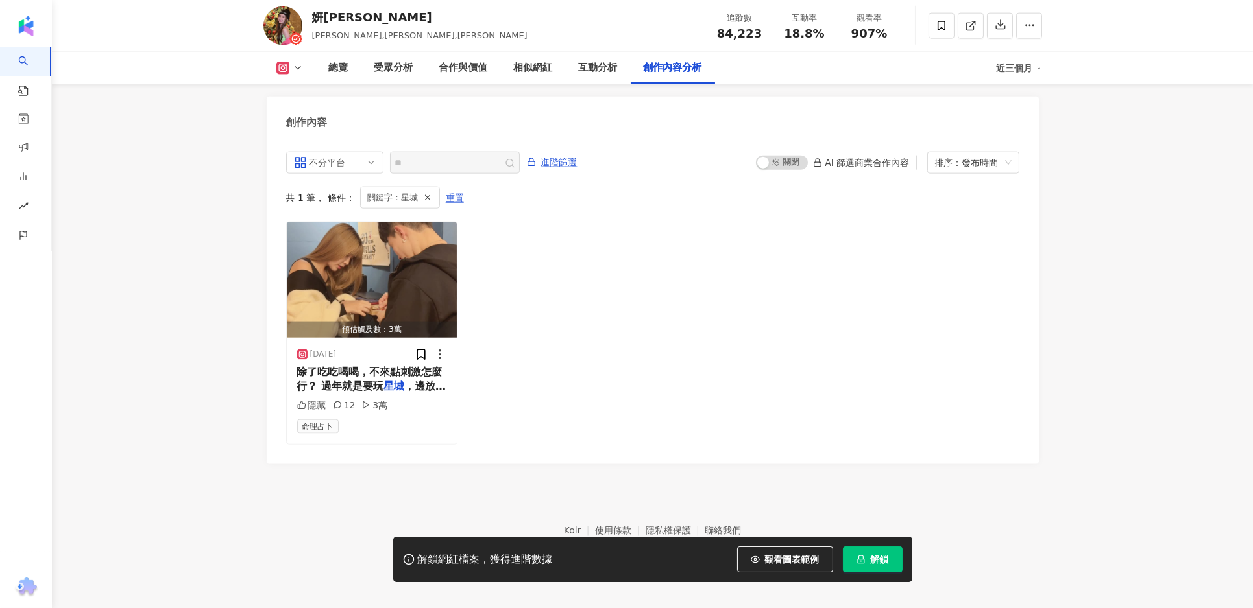
scroll to position [3958, 0]
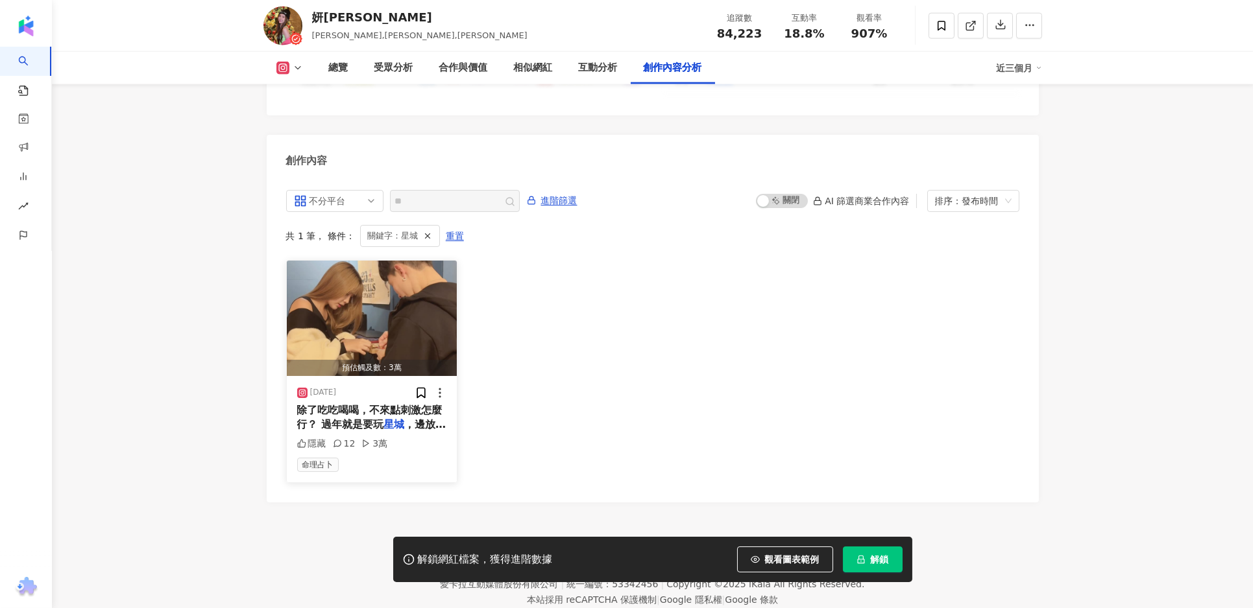
click at [363, 265] on img "button" at bounding box center [372, 318] width 171 height 115
click at [375, 302] on div at bounding box center [488, 292] width 284 height 25
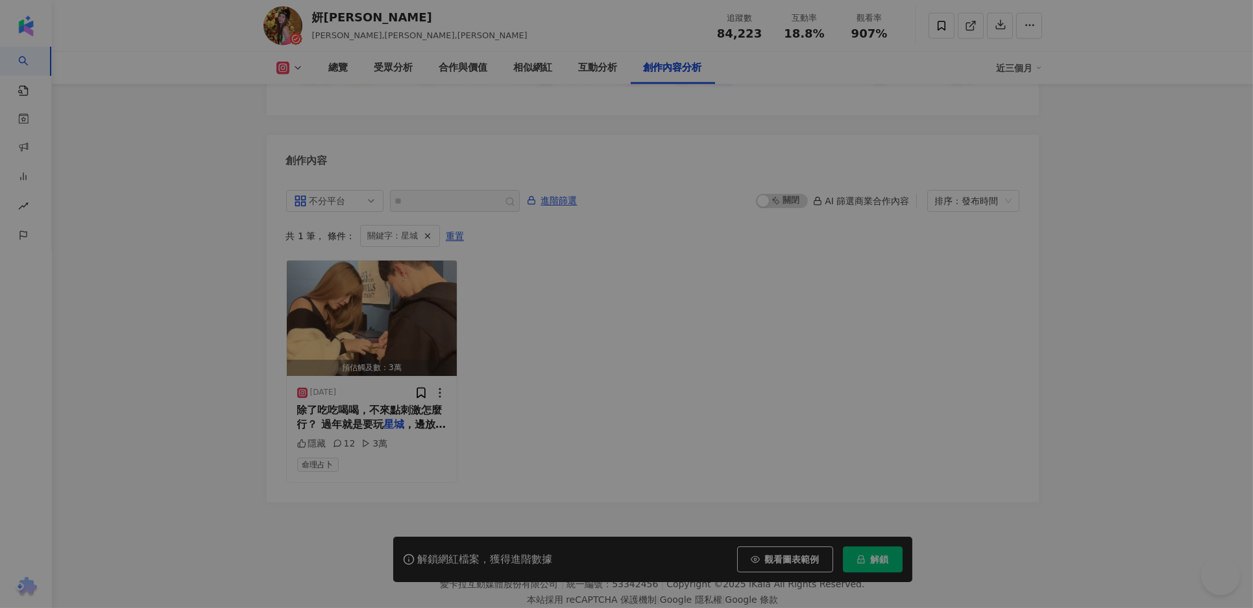
scroll to position [3959, 0]
click at [379, 16] on div "妍甄Mika 2025/1/15 除了吃吃喝喝，不來點刺激怎麼行？ 過年就是要玩星城，邊放假邊爽玩！ 不然你是想陪親戚聊八卦，還是被催婚🤣 今年春節 #金蟒逗…" at bounding box center [626, 304] width 1253 height 608
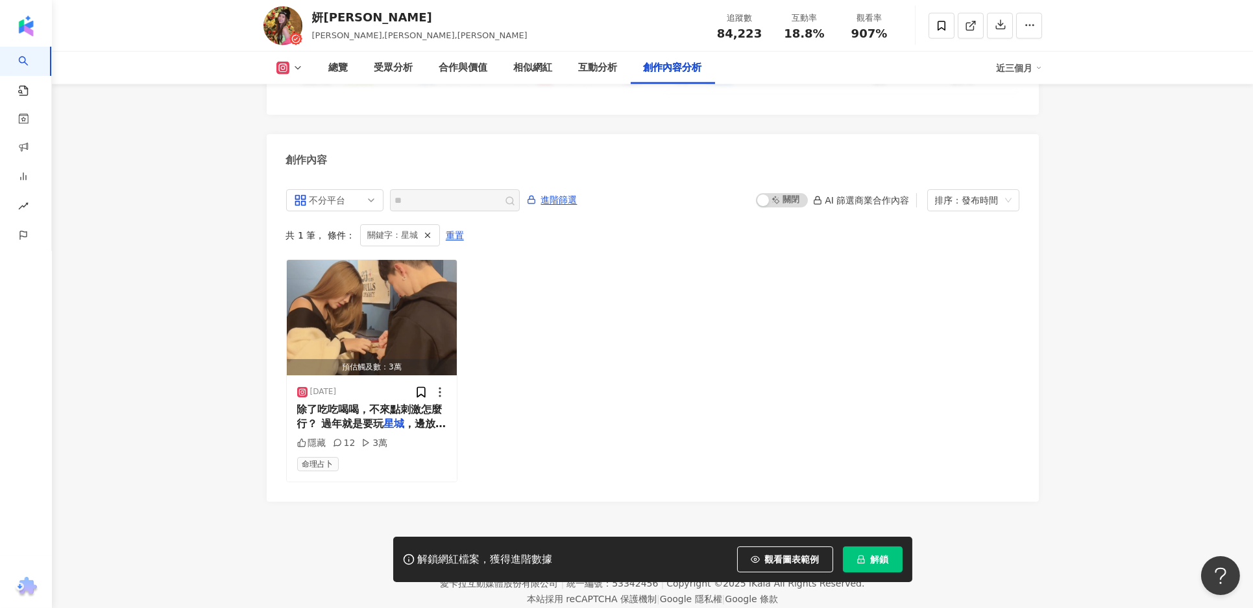
scroll to position [0, 0]
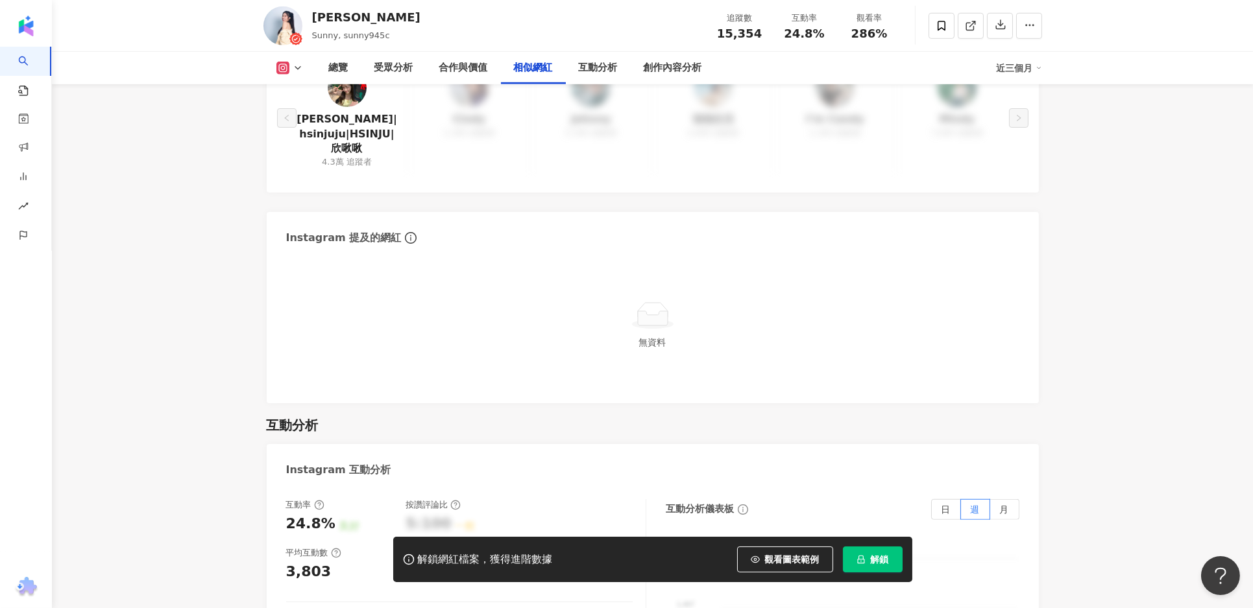
scroll to position [2215, 0]
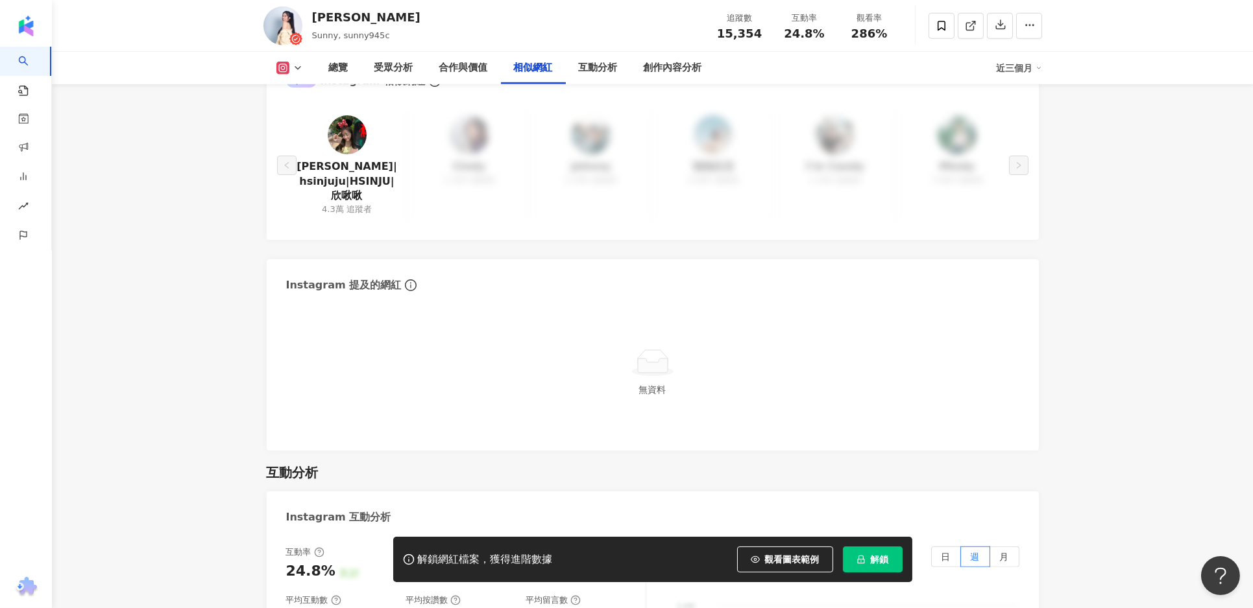
click at [740, 30] on span "15,354" at bounding box center [739, 34] width 45 height 14
copy span "15,354"
click at [802, 34] on span "24.8%" at bounding box center [804, 33] width 40 height 13
click at [803, 34] on span "24.8%" at bounding box center [804, 33] width 40 height 13
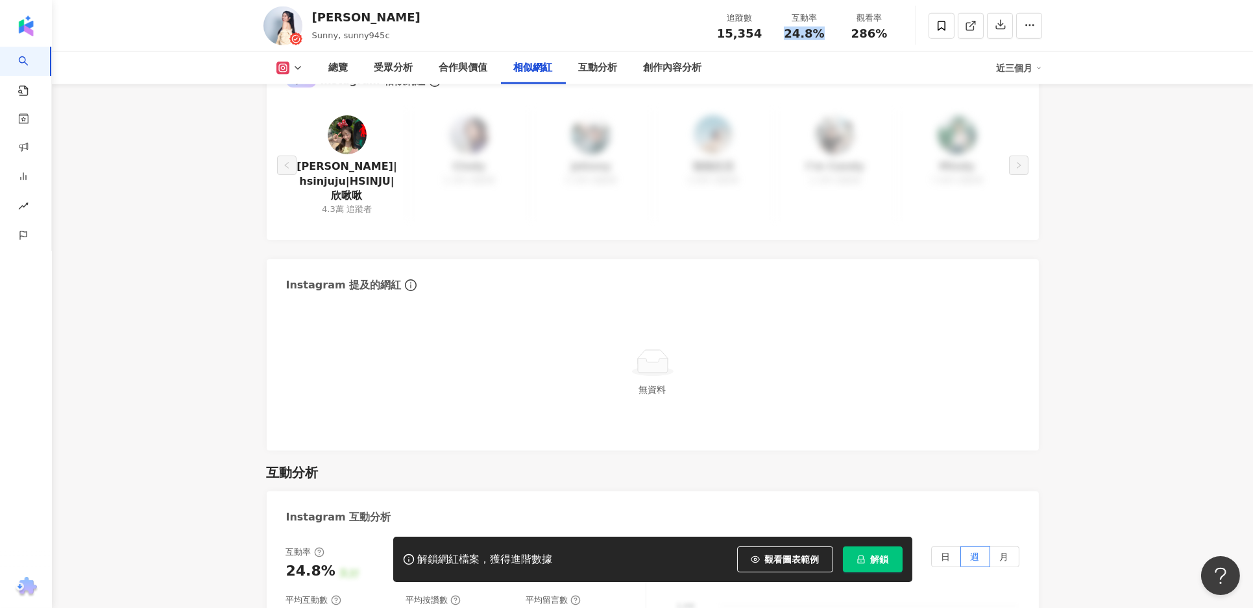
click at [804, 33] on span "24.8%" at bounding box center [804, 33] width 40 height 13
copy span "24.8%"
click at [869, 36] on span "286%" at bounding box center [869, 33] width 36 height 13
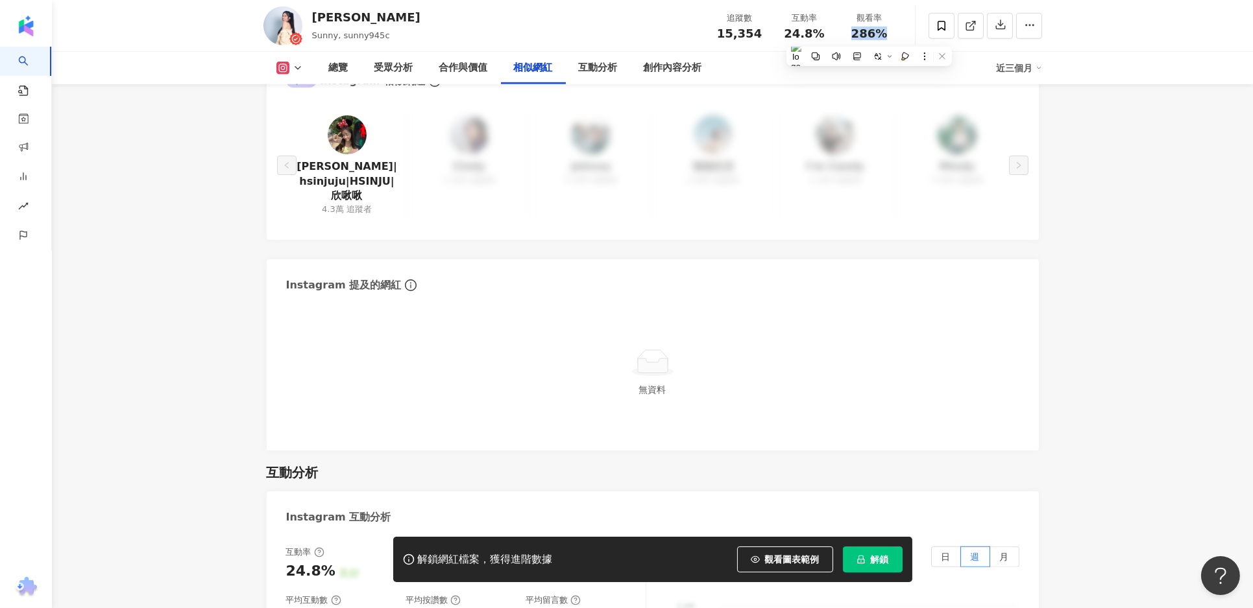
copy span "286%"
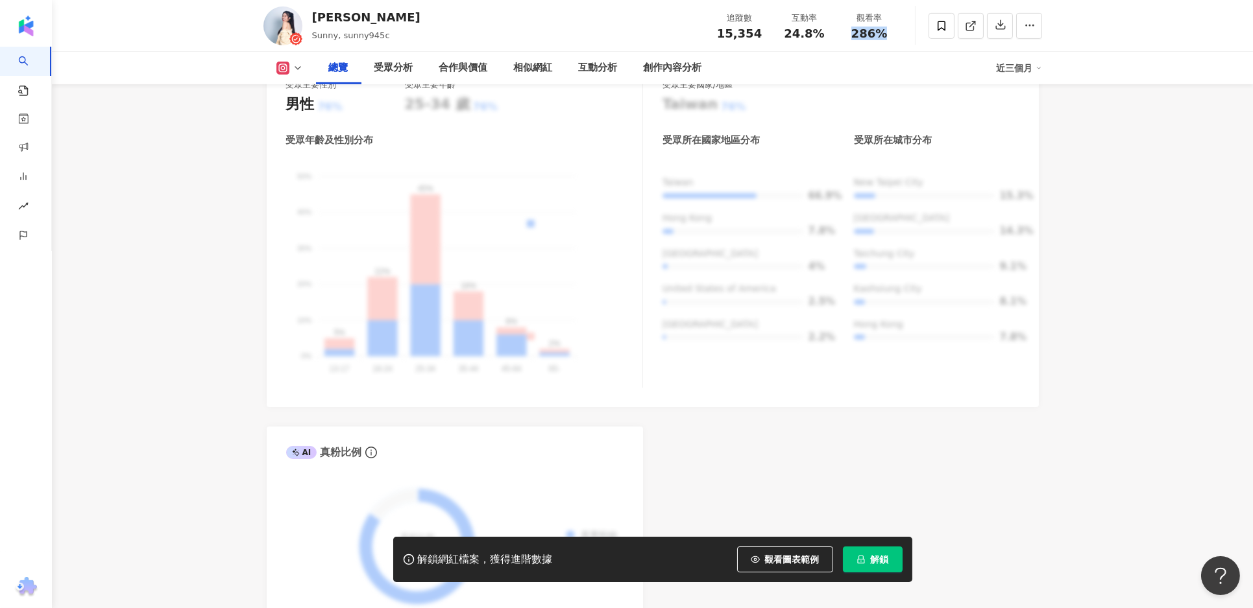
scroll to position [0, 0]
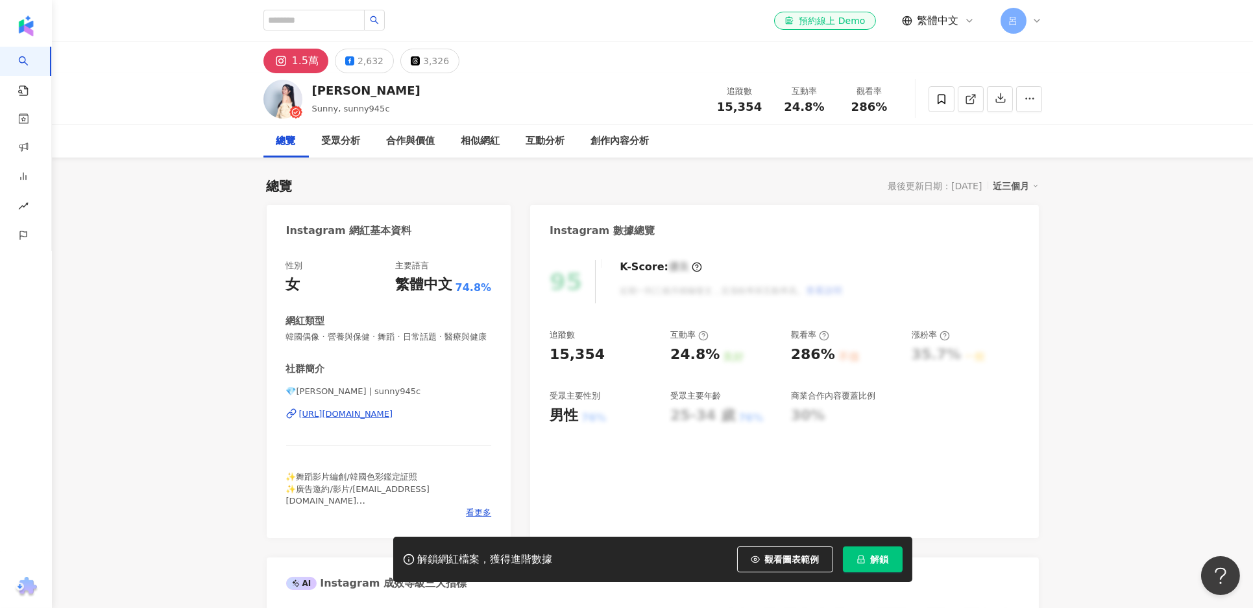
click at [315, 334] on span "韓國偶像 · 營養與保健 · 舞蹈 · 日常話題 · 醫療與健康" at bounding box center [389, 337] width 206 height 12
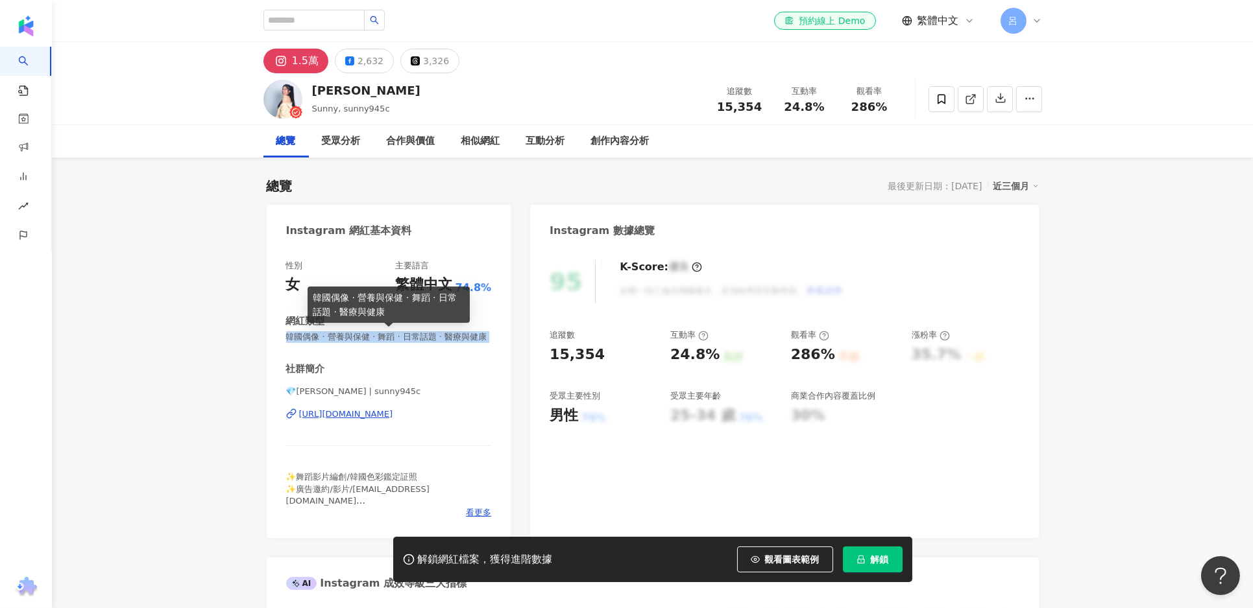
click at [315, 334] on span "韓國偶像 · 營養與保健 · 舞蹈 · 日常話題 · 醫療與健康" at bounding box center [389, 337] width 206 height 12
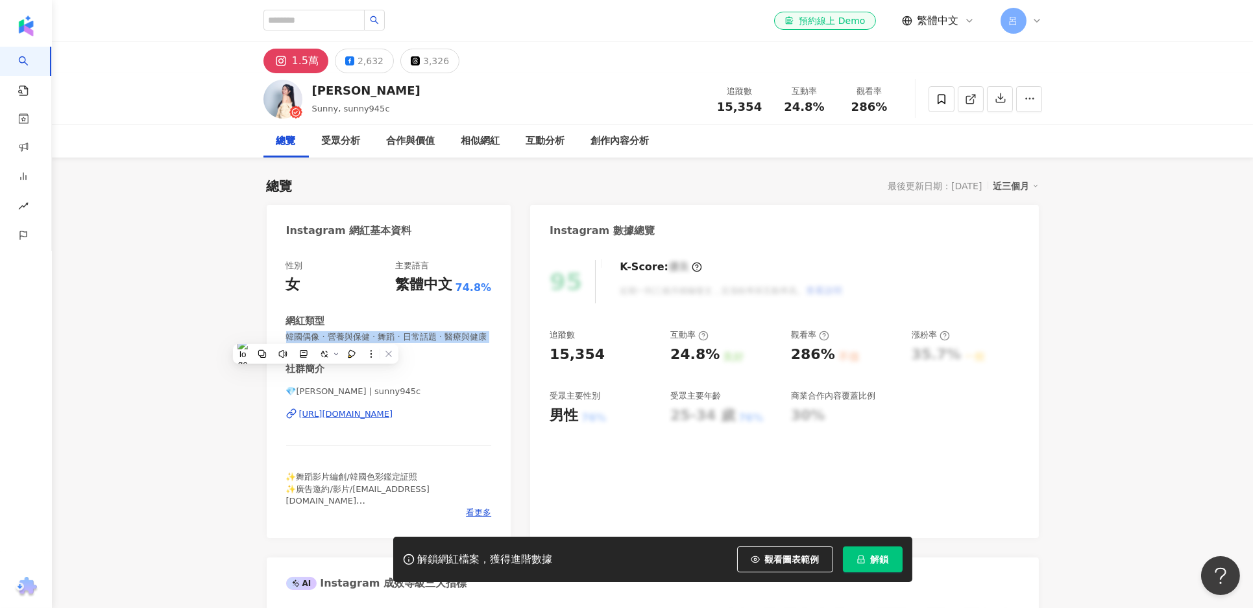
copy span "韓國偶像 · 營養與保健 · 舞蹈 · 日常話題 · 醫療與健康"
drag, startPoint x: 343, startPoint y: 90, endPoint x: 316, endPoint y: 89, distance: 26.6
click at [316, 89] on div "[PERSON_NAME]" at bounding box center [366, 90] width 108 height 16
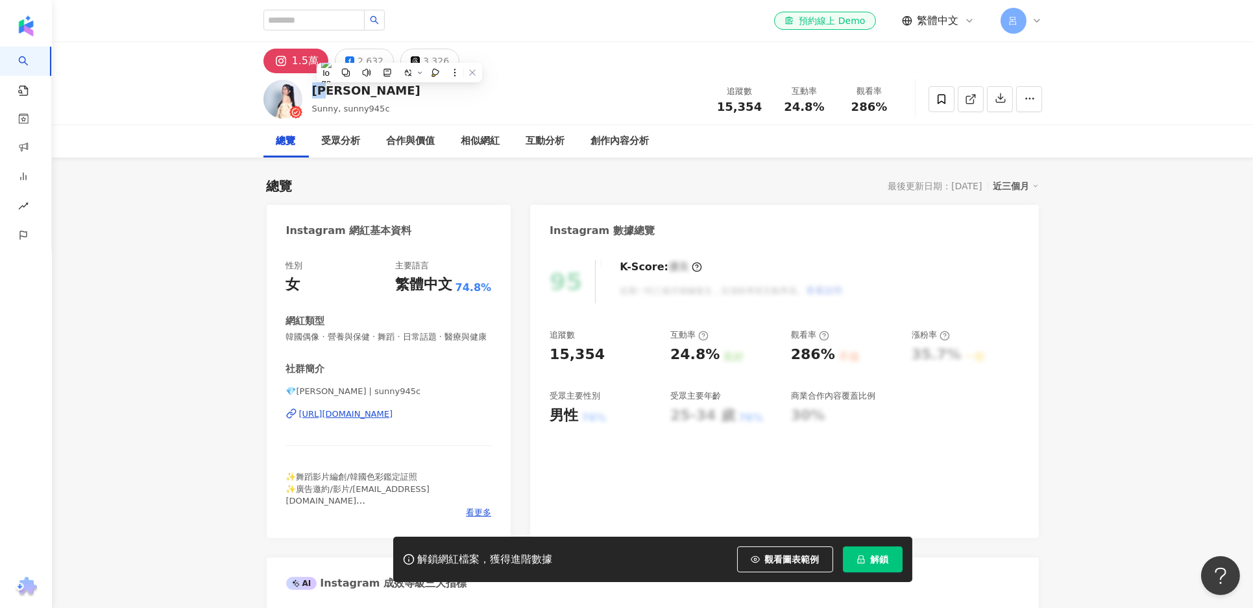
copy div "[PERSON_NAME]"
click at [738, 102] on span "15,354" at bounding box center [739, 107] width 45 height 14
click at [291, 108] on icon at bounding box center [295, 112] width 13 height 13
click at [389, 412] on div "[URL][DOMAIN_NAME]" at bounding box center [346, 415] width 94 height 12
click at [376, 64] on div "2,632" at bounding box center [370, 61] width 26 height 18
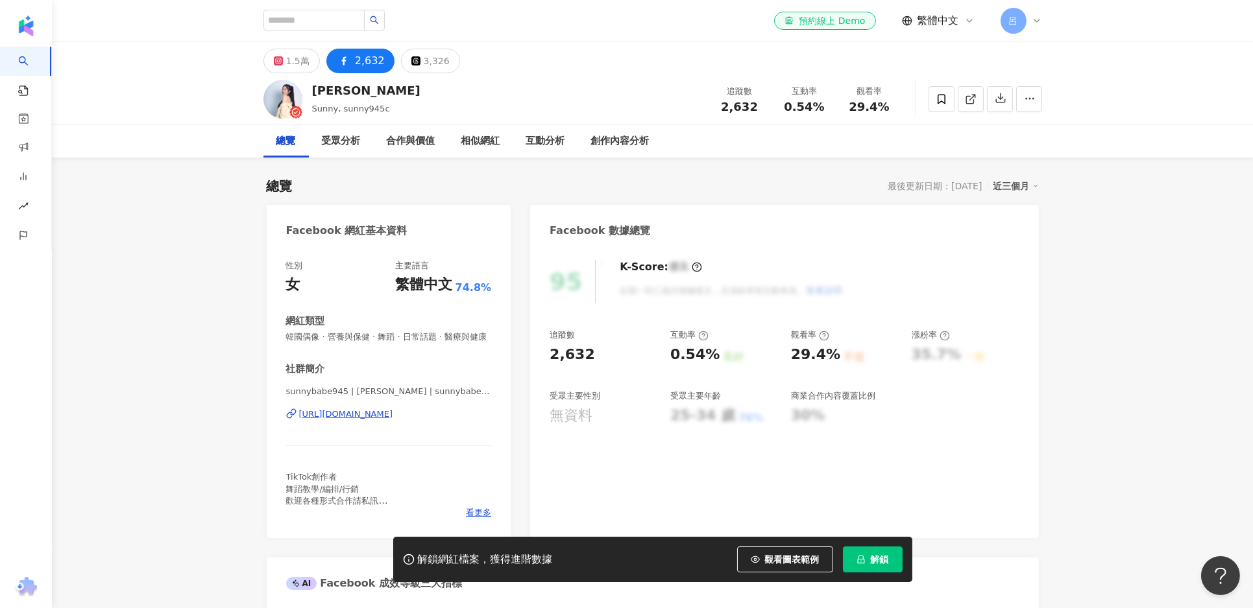
click at [744, 110] on span "2,632" at bounding box center [739, 107] width 37 height 14
drag, startPoint x: 729, startPoint y: 104, endPoint x: 710, endPoint y: 99, distance: 19.7
click at [713, 99] on div "追蹤數 2,632" at bounding box center [739, 99] width 65 height 28
click at [803, 101] on span "0.54%" at bounding box center [804, 107] width 40 height 13
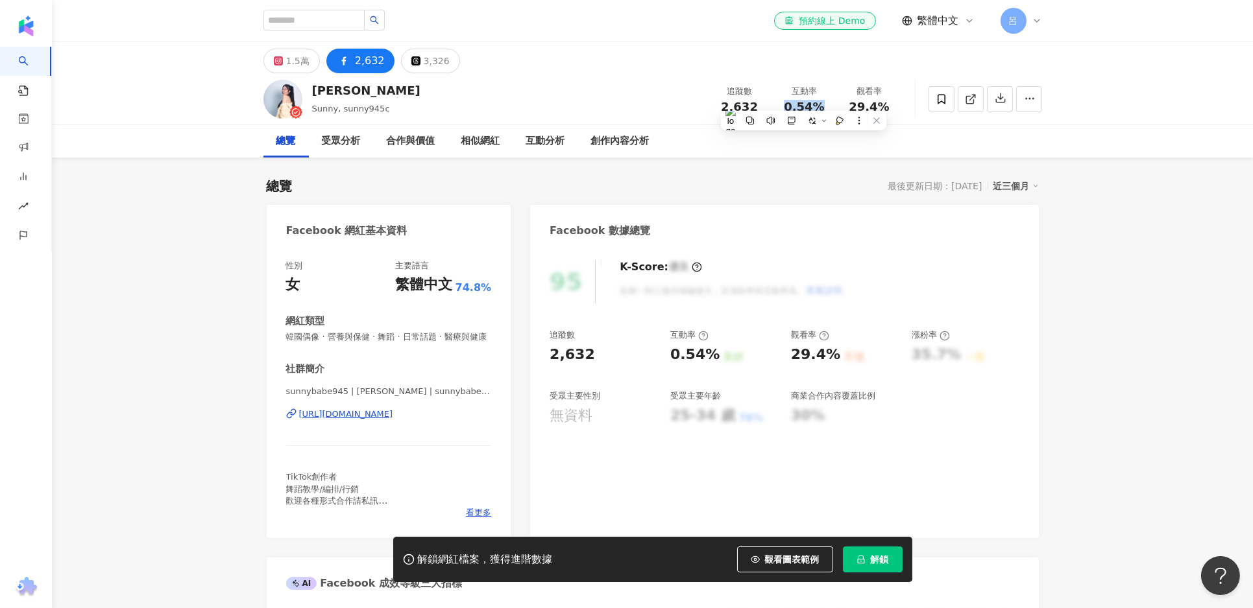
click at [803, 101] on span "0.54%" at bounding box center [804, 107] width 40 height 13
click at [864, 106] on span "29.4%" at bounding box center [869, 107] width 40 height 13
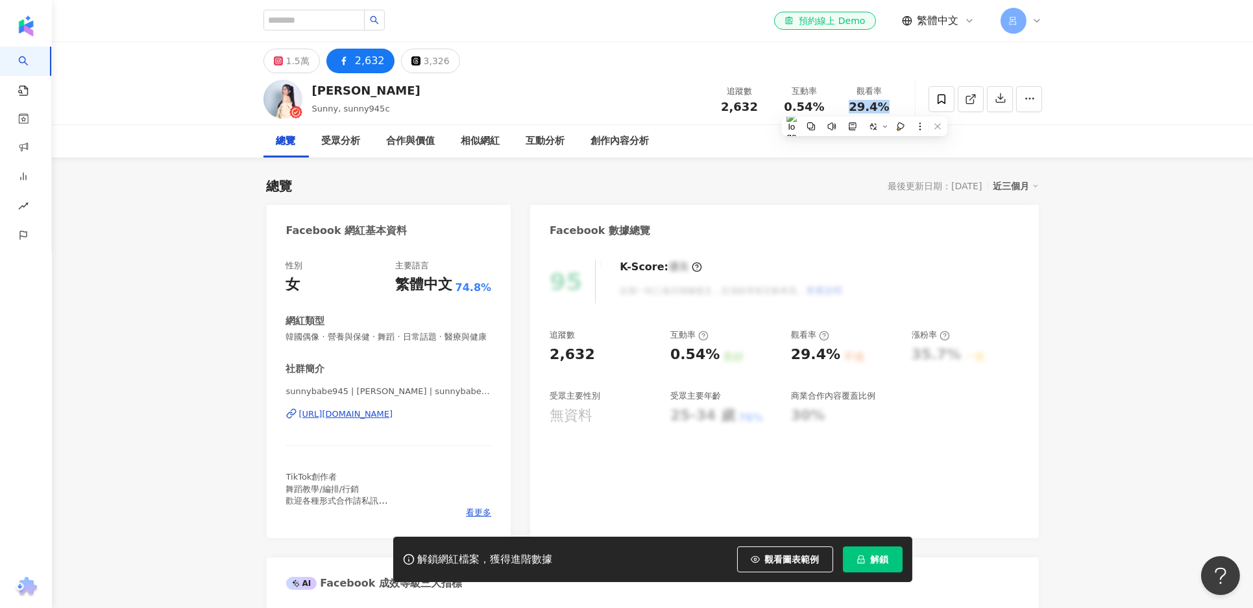
click at [864, 106] on span "29.4%" at bounding box center [869, 107] width 40 height 13
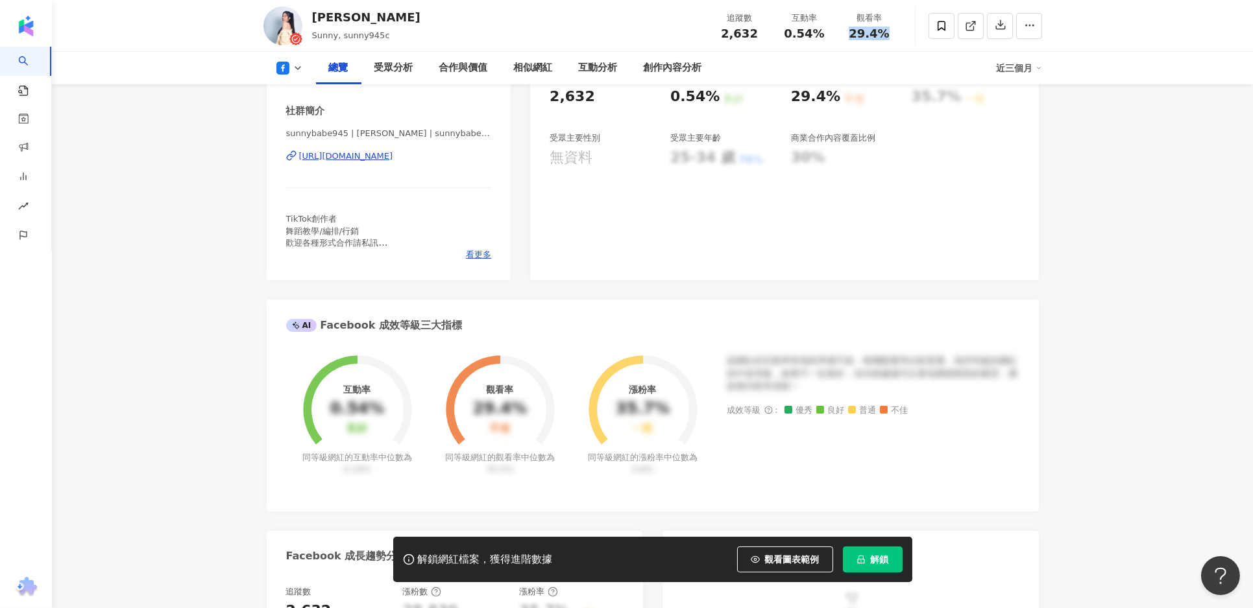
scroll to position [217, 0]
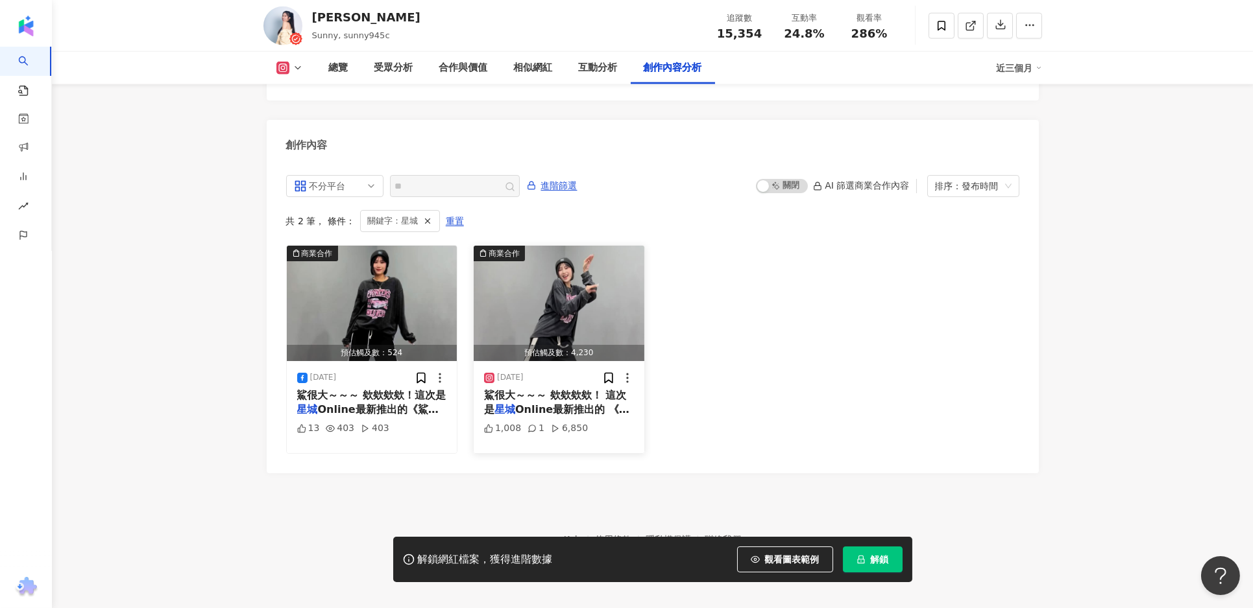
click at [588, 389] on span "鯊很大～～～ 欸欸欸欸！ 這次是" at bounding box center [555, 402] width 142 height 27
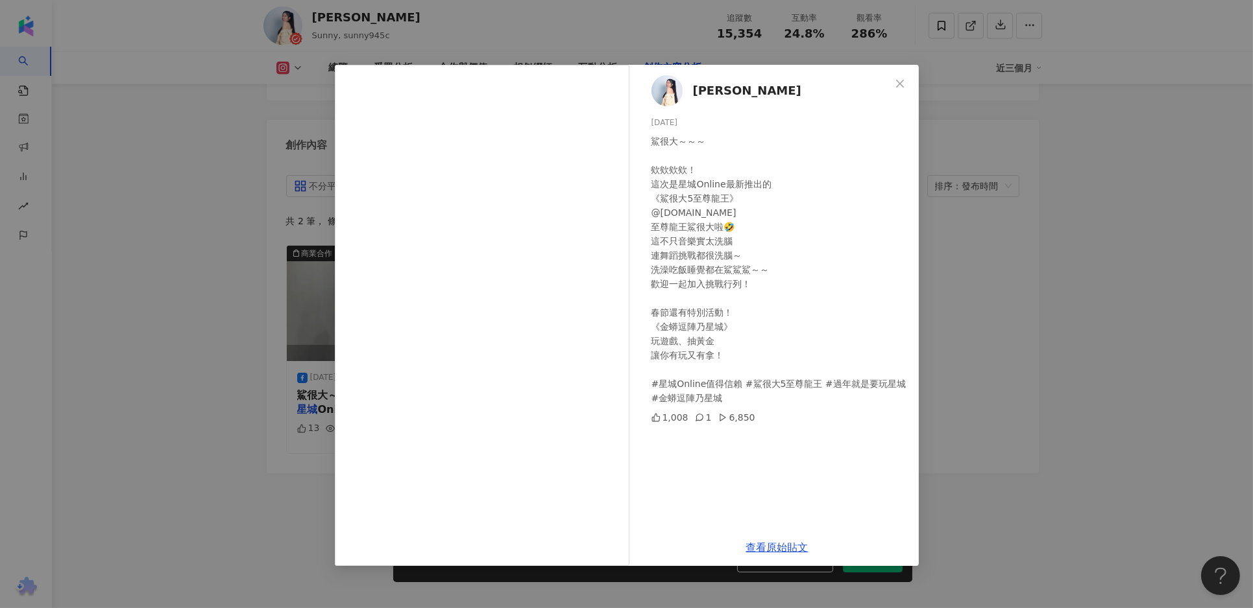
drag, startPoint x: 719, startPoint y: 397, endPoint x: 641, endPoint y: 381, distance: 79.4
click at [641, 381] on div "[PERSON_NAME] [DATE] 鯊很大～～～ 欸欸欸欸！ 這次是星城Online最新推出的 《鯊很大5至尊龍王》 @[DOMAIN_NAME] 至尊…" at bounding box center [777, 297] width 283 height 464
copy div "星城Online值得信賴 #鯊很大5至尊龍王 #過年就是要玩星城 #金蟒逗陣乃星城"
click at [1038, 455] on div "[PERSON_NAME] [DATE] 鯊很大～～～ 欸欸欸欸！ 這次是星城Online最新推出的 《鯊很大5至尊龍王》 @[DOMAIN_NAME] 至尊…" at bounding box center [626, 304] width 1253 height 608
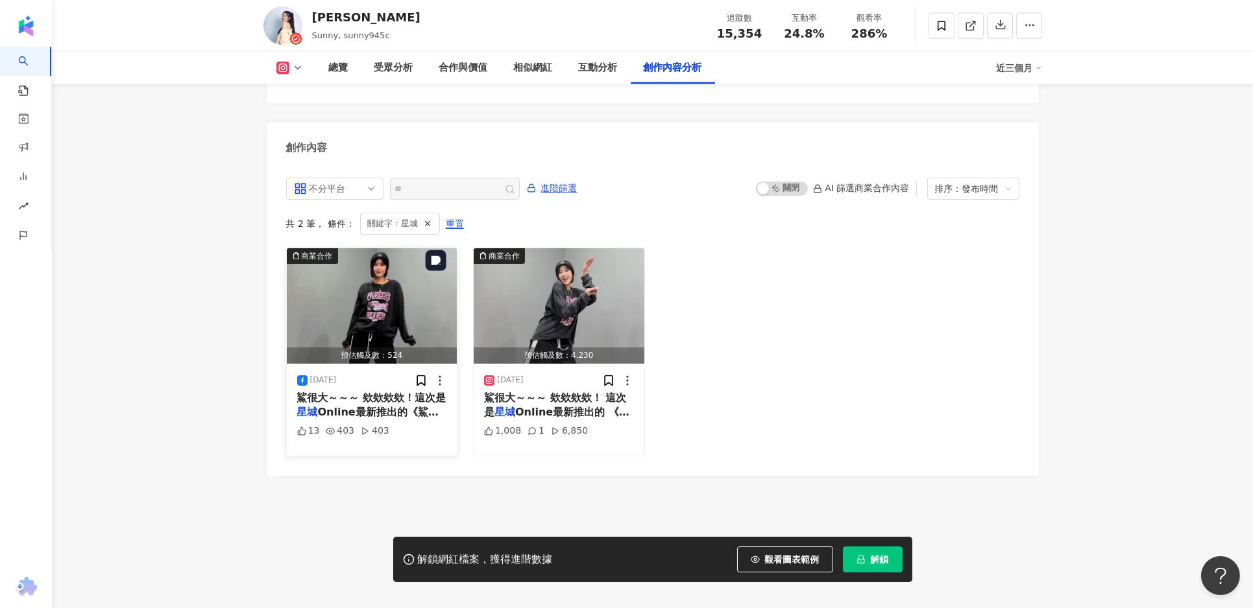
click at [402, 295] on img "button" at bounding box center [372, 305] width 171 height 115
click at [365, 306] on div "View post on Facebook" at bounding box center [483, 185] width 296 height 241
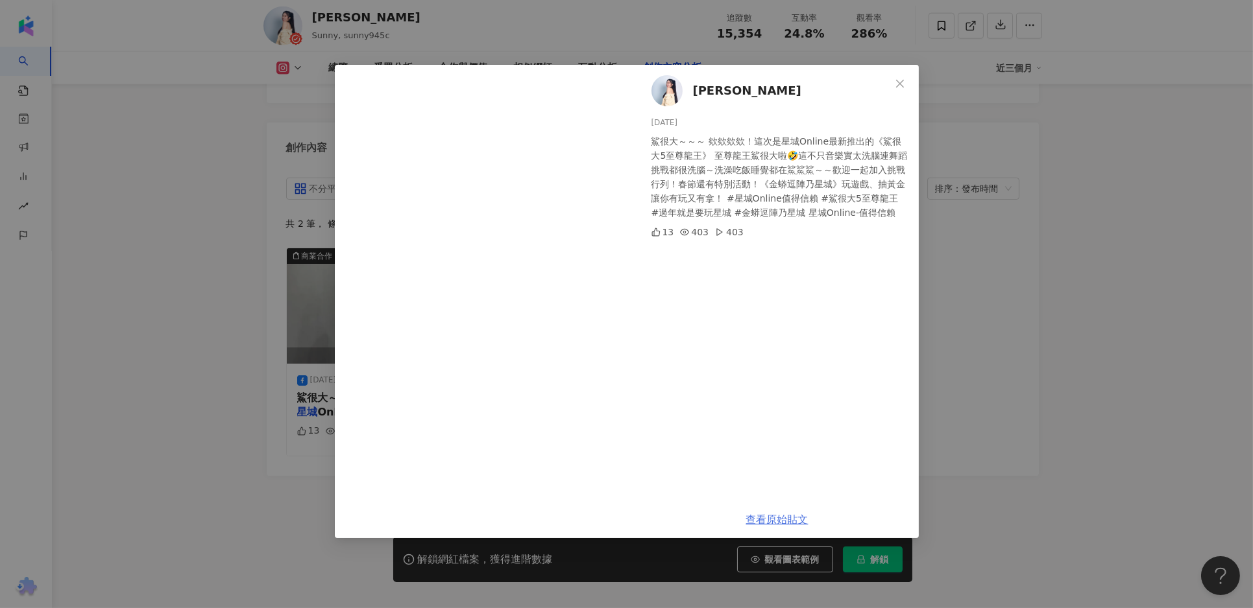
click at [774, 520] on link "查看原始貼文" at bounding box center [777, 520] width 62 height 12
click at [875, 211] on div "鯊很大～～～ 欸欸欸欸！這次是星城Online最新推出的《鯊很大5至尊龍王》 至尊龍王鯊很大啦🤣這不只音樂實太洗腦連舞蹈挑戰都很洗腦～洗澡吃飯睡覺都在鯊鯊鯊～…" at bounding box center [779, 177] width 257 height 86
drag, startPoint x: 881, startPoint y: 213, endPoint x: 715, endPoint y: 200, distance: 166.6
click at [715, 200] on div "鯊很大～～～ 欸欸欸欸！這次是星城Online最新推出的《鯊很大5至尊龍王》 至尊龍王鯊很大啦🤣這不只音樂實太洗腦連舞蹈挑戰都很洗腦～洗澡吃飯睡覺都在鯊鯊鯊～…" at bounding box center [779, 177] width 257 height 86
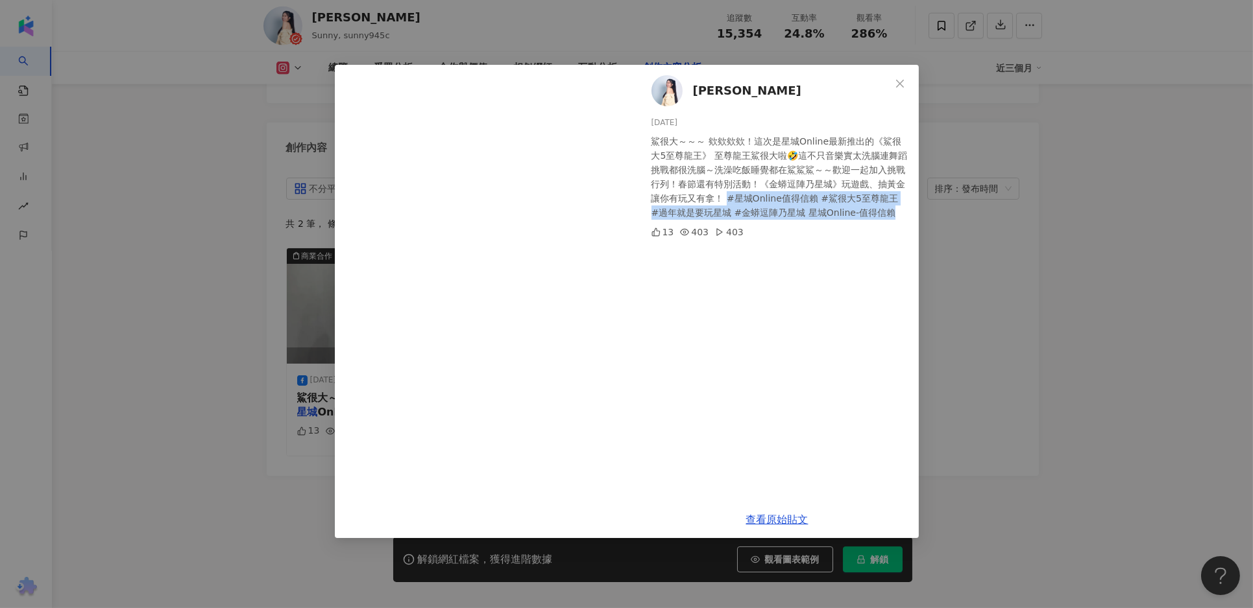
drag, startPoint x: 718, startPoint y: 199, endPoint x: 881, endPoint y: 215, distance: 163.7
click at [881, 215] on div "鯊很大～～～ 欸欸欸欸！這次是星城Online最新推出的《鯊很大5至尊龍王》 至尊龍王鯊很大啦🤣這不只音樂實太洗腦連舞蹈挑戰都很洗腦～洗澡吃飯睡覺都在鯊鯊鯊～…" at bounding box center [779, 177] width 257 height 86
copy div "星城Online值得信賴 #鯊很大5至尊龍王 #過年就是要玩星城 #金蟒逗陣乃星城 星城Online-值得信賴"
click at [1081, 419] on div "[PERSON_NAME] [DATE] 鯊很大～～～ 欸欸欸欸！這次是星城Online最新推出的《鯊很大5至尊龍王》 至尊龍王鯊很大啦🤣這不只音樂實太洗腦連…" at bounding box center [626, 304] width 1253 height 608
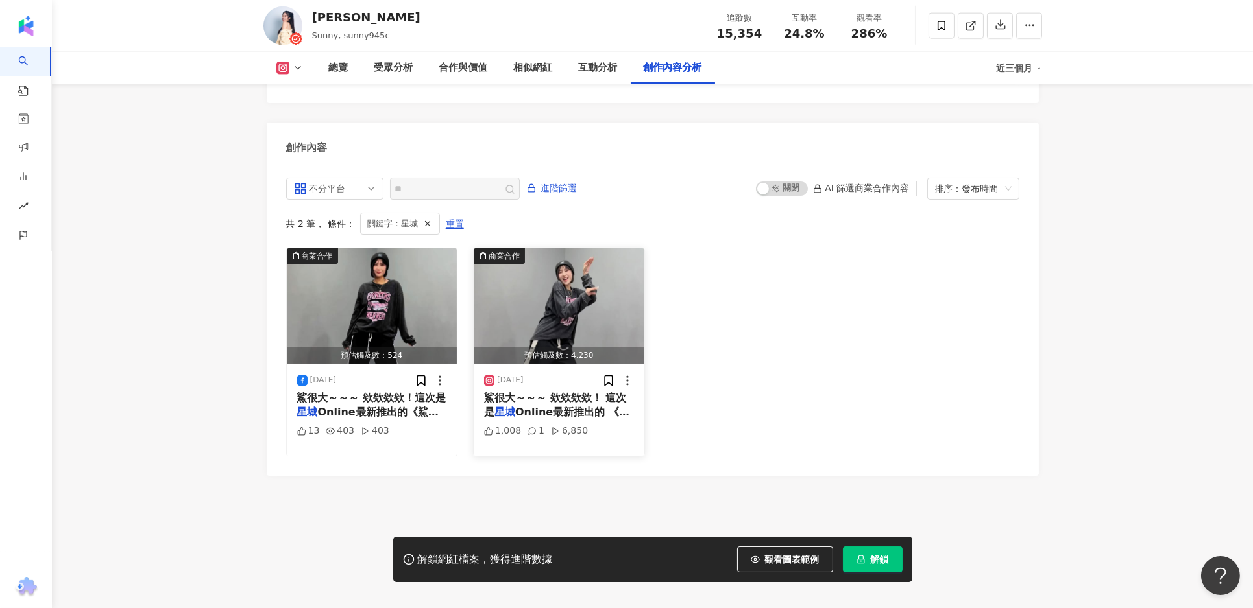
click at [555, 392] on span "鯊很大～～～ 欸欸欸欸！ 這次是" at bounding box center [555, 405] width 142 height 27
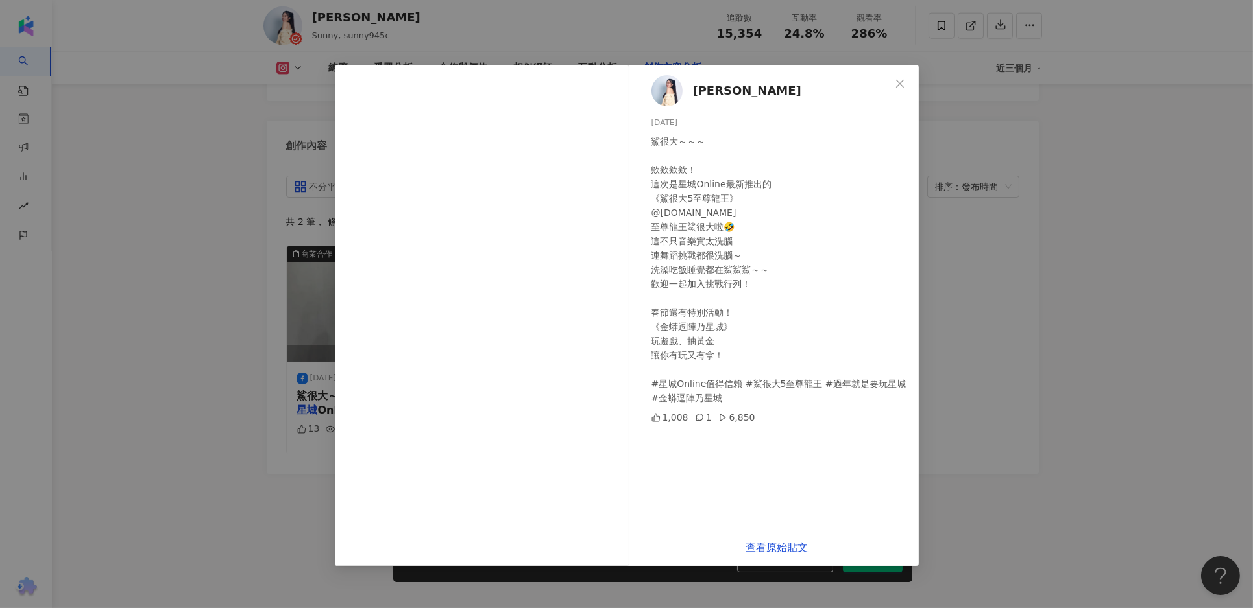
scroll to position [3954, 0]
click at [1067, 452] on div "桑妮 2025/1/20 鯊很大～～～ 欸欸欸欸！ 這次是星城Online最新推出的 《鯊很大5至尊龍王》 @xinstars.online 至尊龍王鯊很大啦…" at bounding box center [626, 304] width 1253 height 608
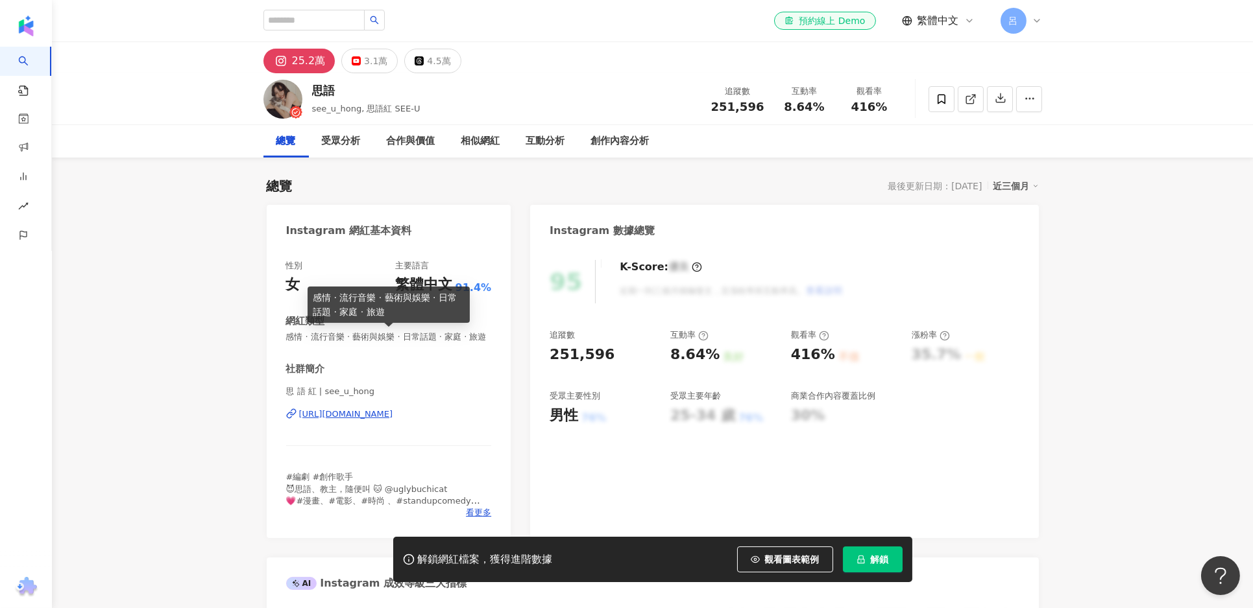
click at [372, 335] on span "感情 · 流行音樂 · 藝術與娛樂 · 日常話題 · 家庭 · 旅遊" at bounding box center [389, 337] width 206 height 12
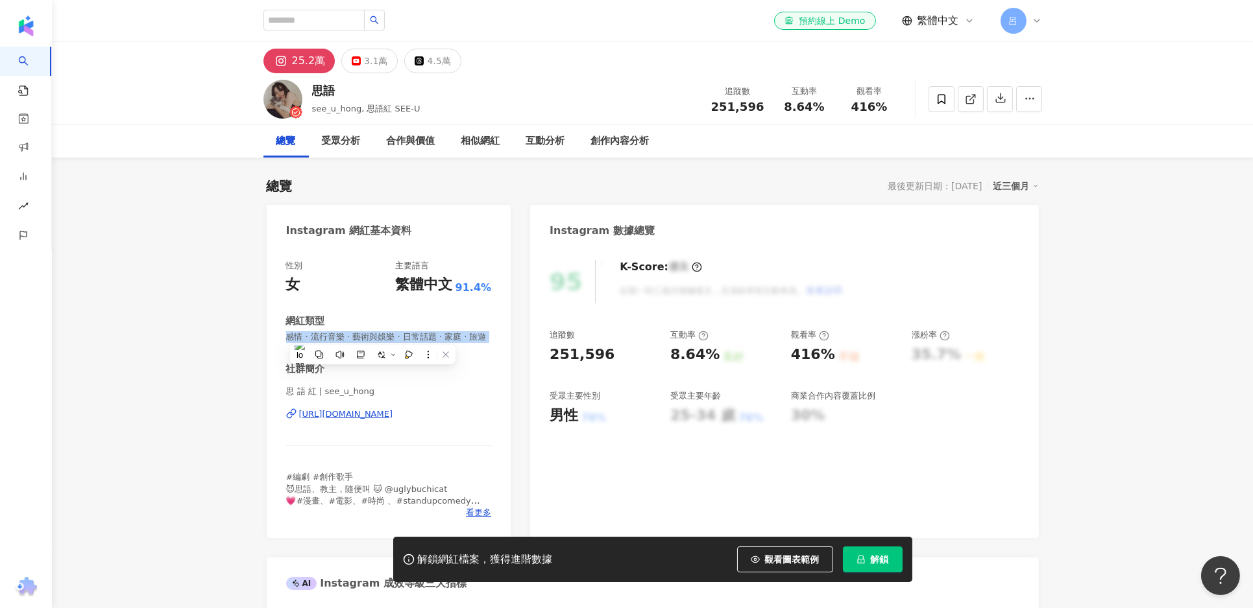
copy span "感情 · 流行音樂 · 藝術與娛樂 · 日常話題 · 家庭 · 旅遊"
click at [357, 413] on div "https://www.instagram.com/see_u_hong/" at bounding box center [346, 415] width 94 height 12
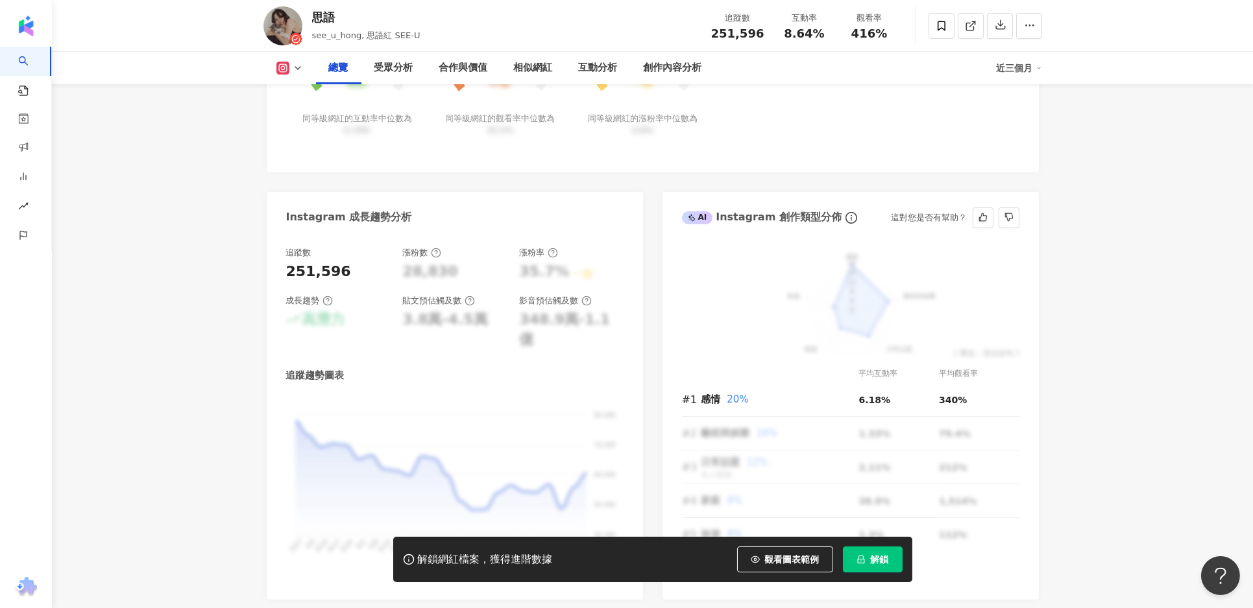
scroll to position [715, 0]
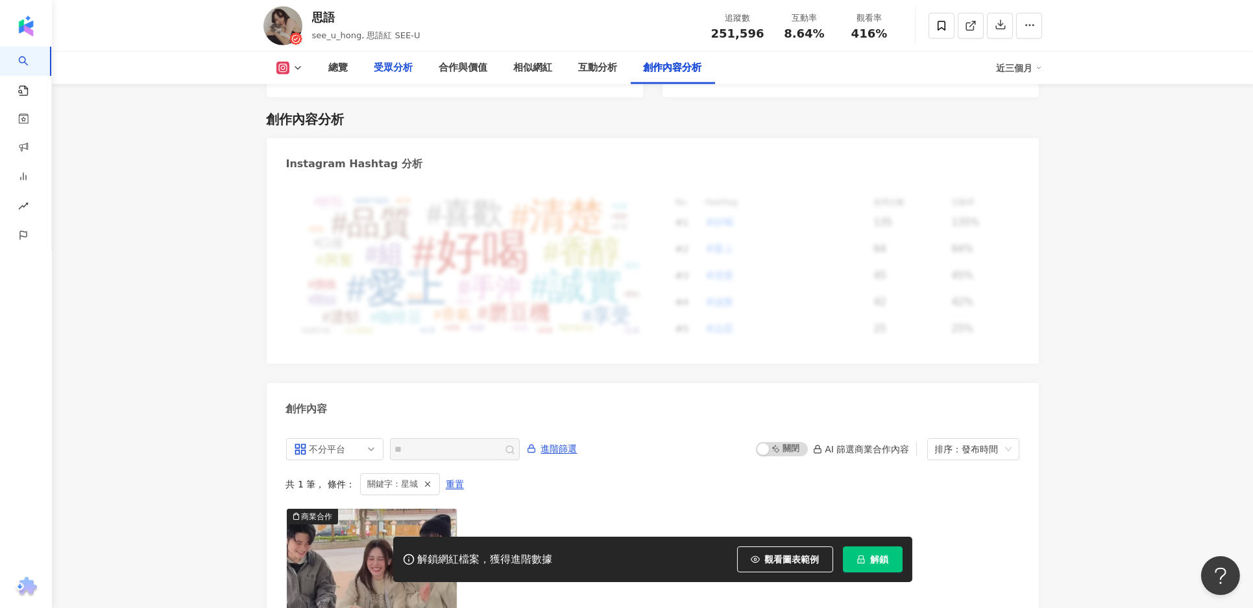
scroll to position [3668, 0]
drag, startPoint x: 343, startPoint y: 21, endPoint x: 316, endPoint y: 17, distance: 26.9
click at [316, 17] on div "思語" at bounding box center [366, 17] width 108 height 16
copy div "思語"
click at [722, 29] on span "251,596" at bounding box center [737, 34] width 53 height 14
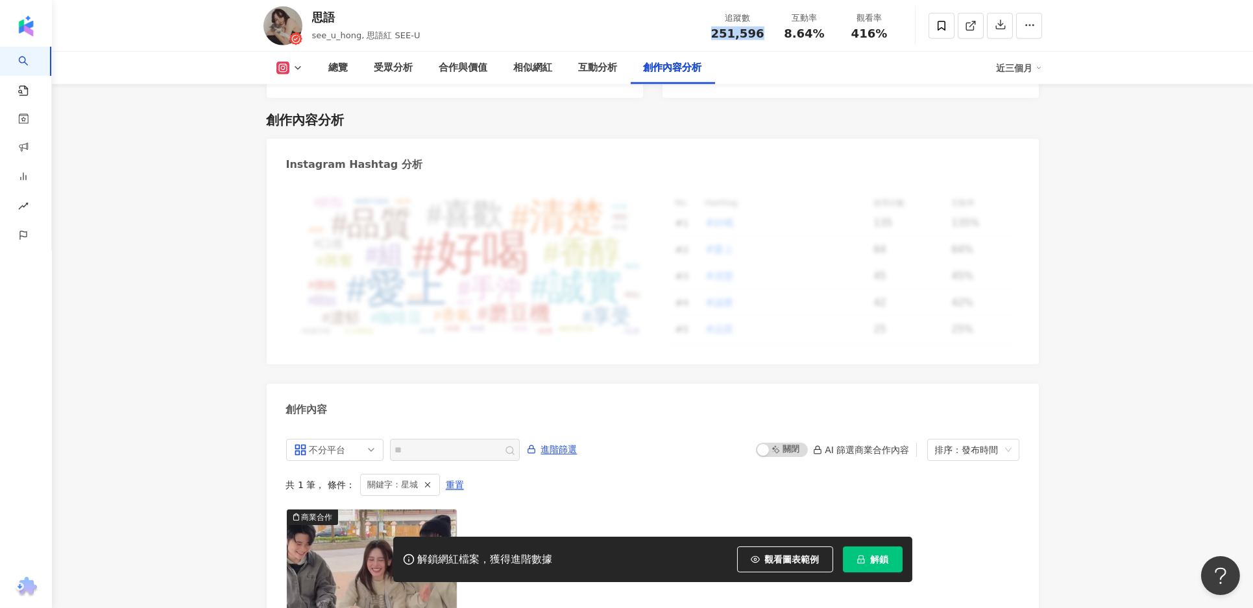
click at [722, 29] on span "251,596" at bounding box center [737, 34] width 53 height 14
copy span "251,596"
click at [808, 32] on span "8.64%" at bounding box center [804, 33] width 40 height 13
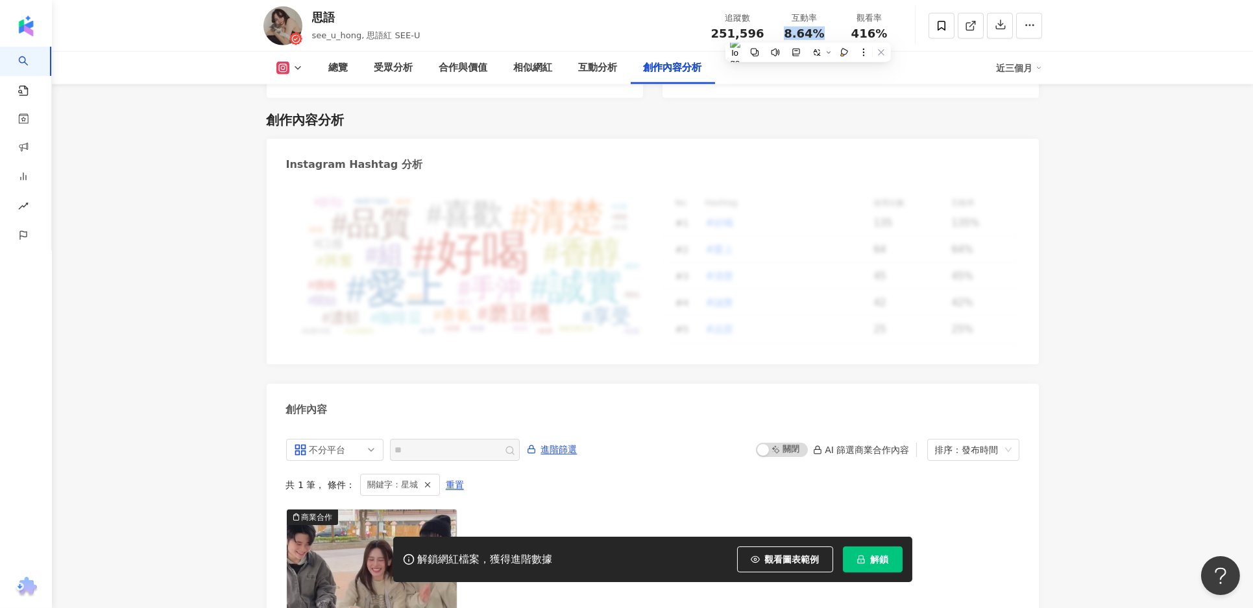
copy span "8.64%"
click at [858, 33] on span "416%" at bounding box center [869, 33] width 36 height 13
copy span "416%"
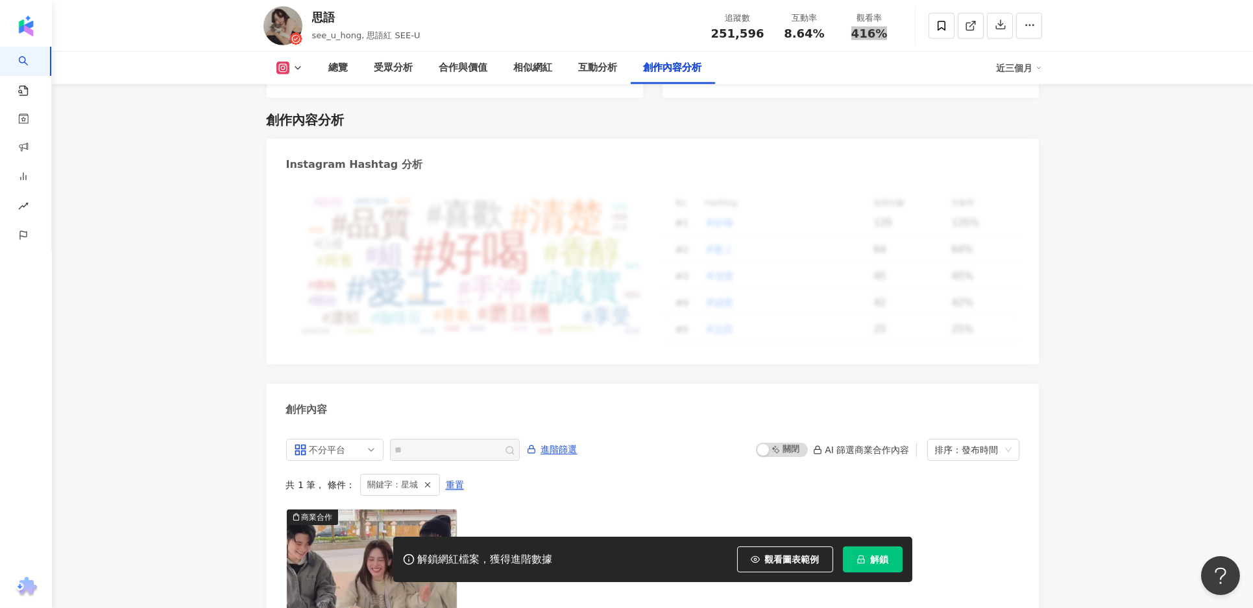
copy span "416%"
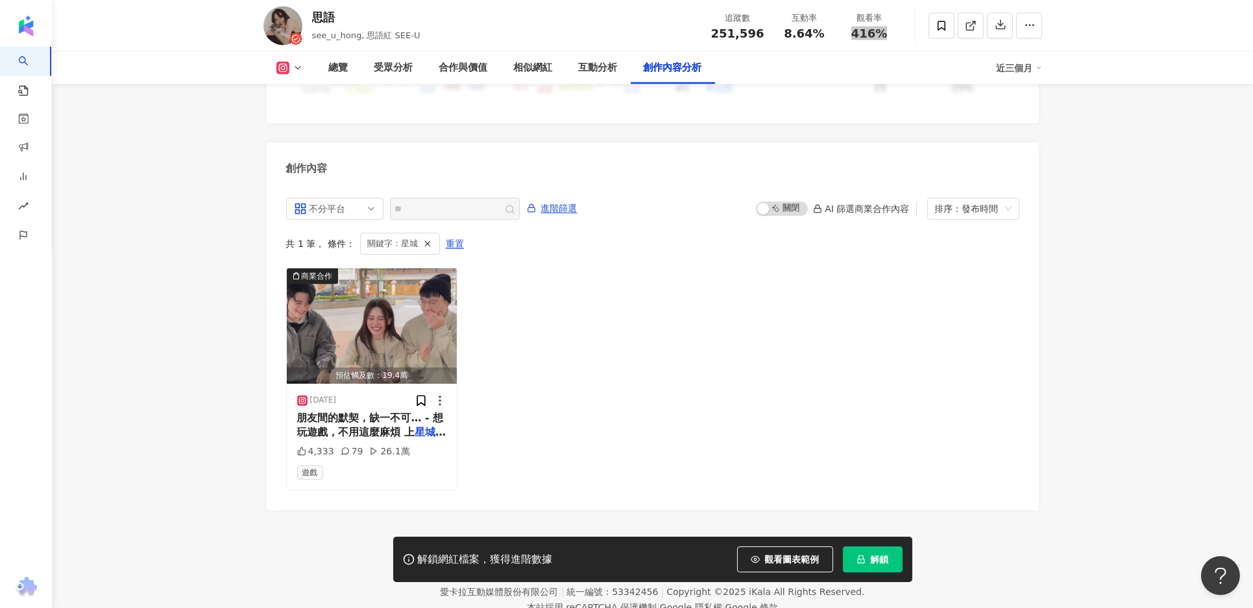
scroll to position [3947, 0]
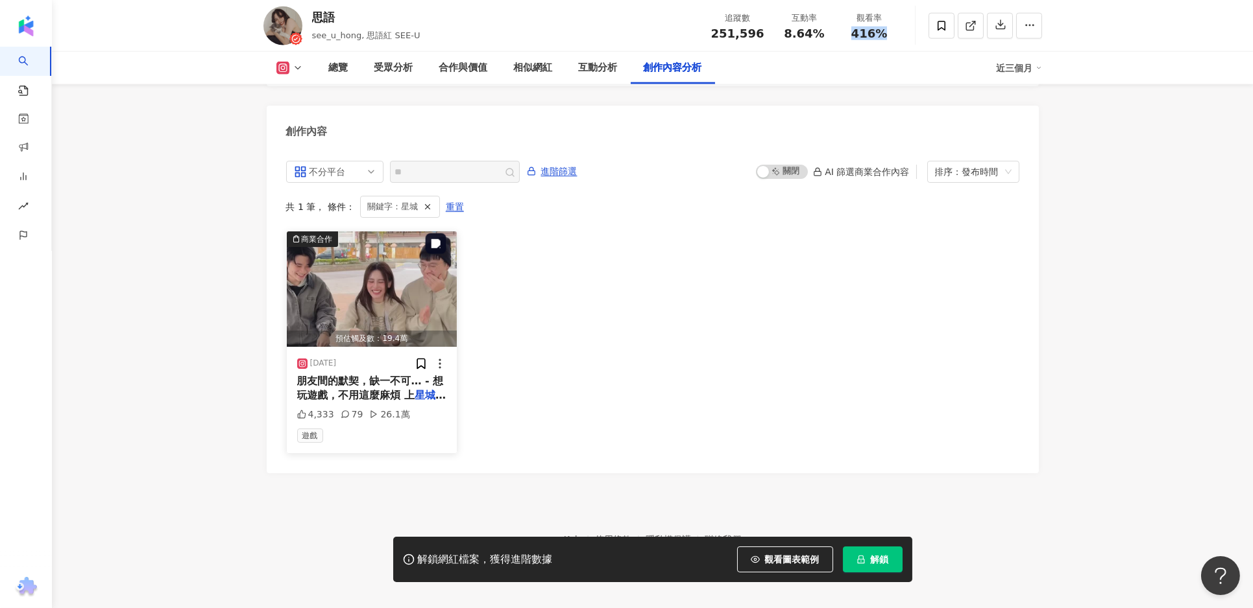
click at [372, 300] on img "button" at bounding box center [372, 289] width 171 height 115
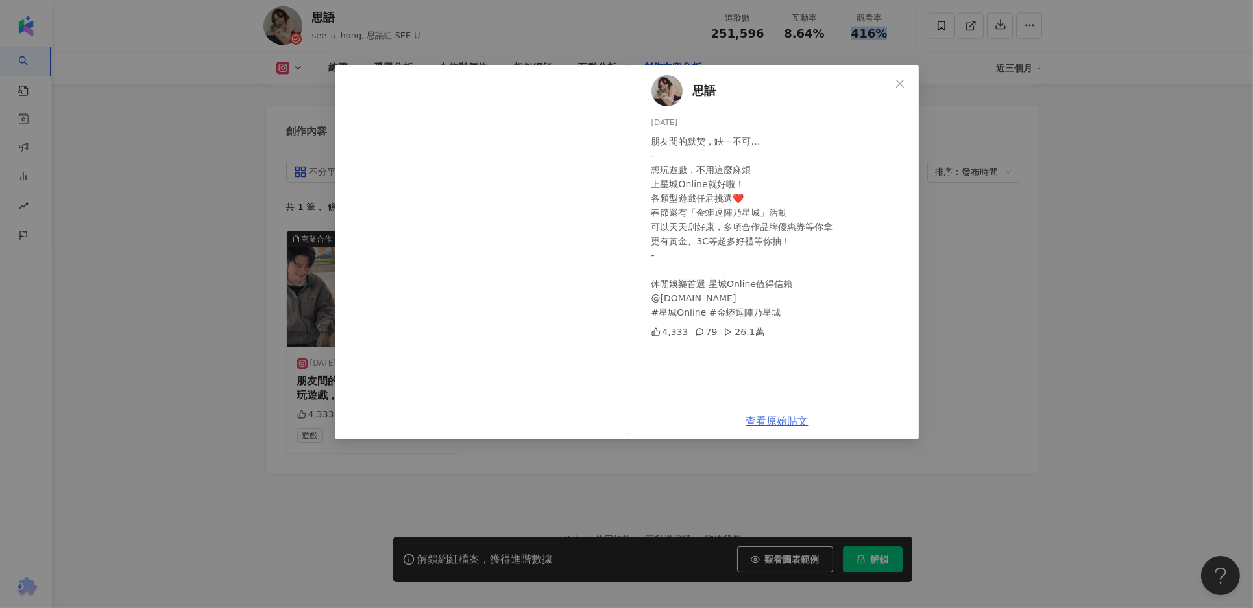
click at [793, 416] on link "查看原始貼文" at bounding box center [777, 421] width 62 height 12
click at [903, 83] on icon "close" at bounding box center [900, 83] width 10 height 10
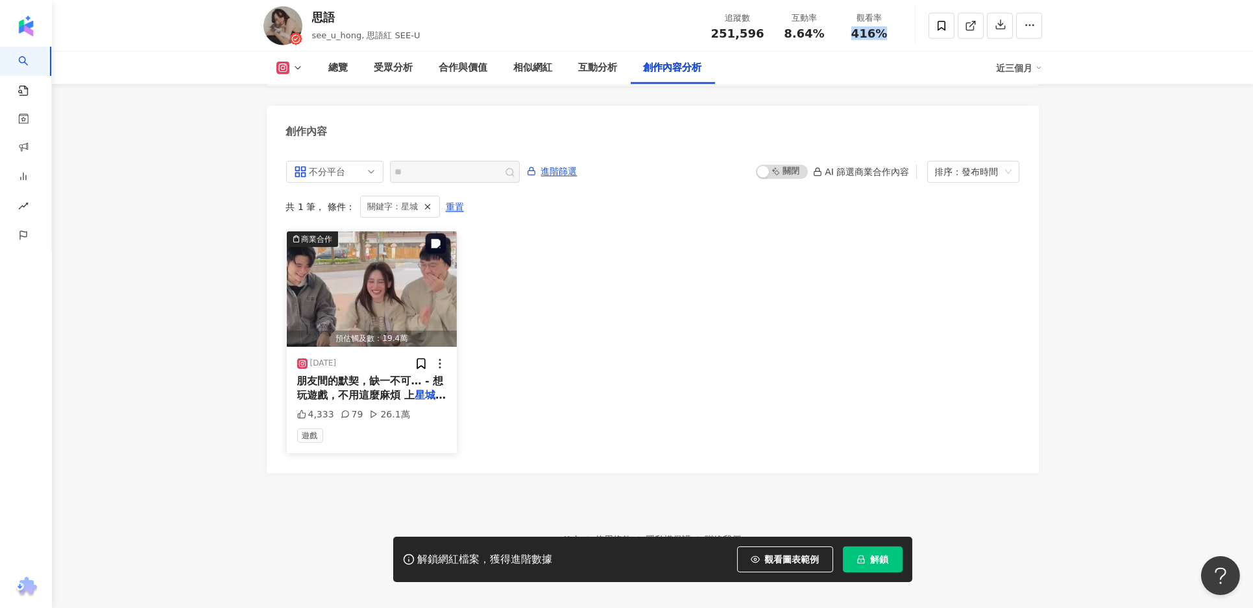
click at [398, 270] on img "button" at bounding box center [372, 289] width 171 height 115
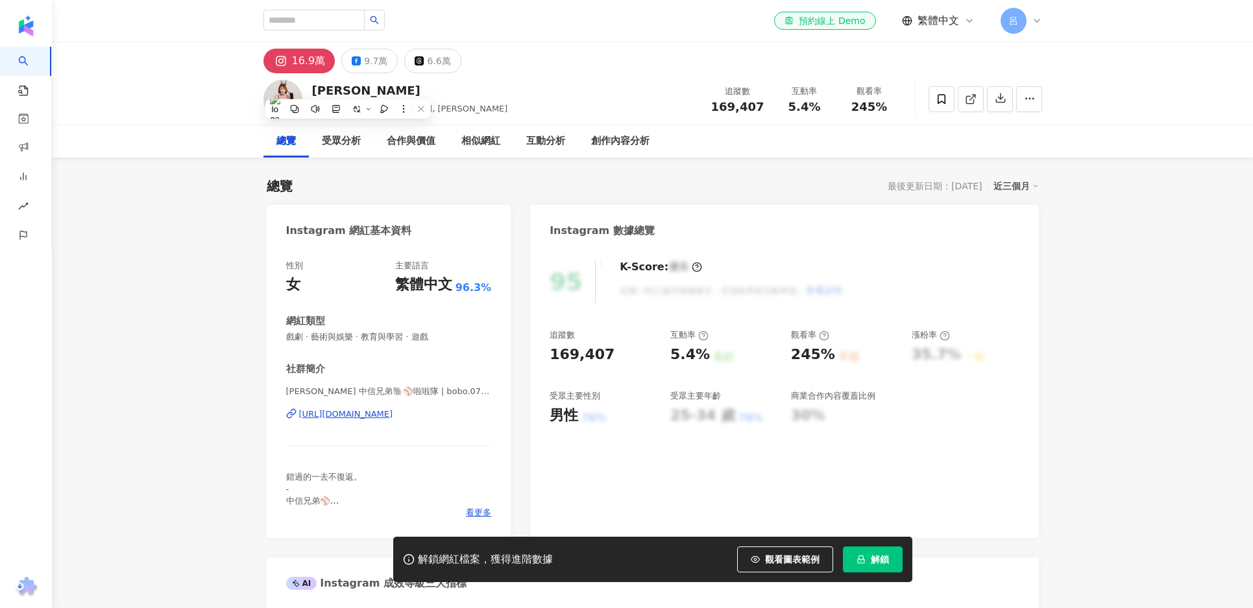
click at [348, 90] on div "[PERSON_NAME]" at bounding box center [410, 90] width 196 height 16
click at [345, 417] on div "[URL][DOMAIN_NAME]" at bounding box center [346, 415] width 94 height 12
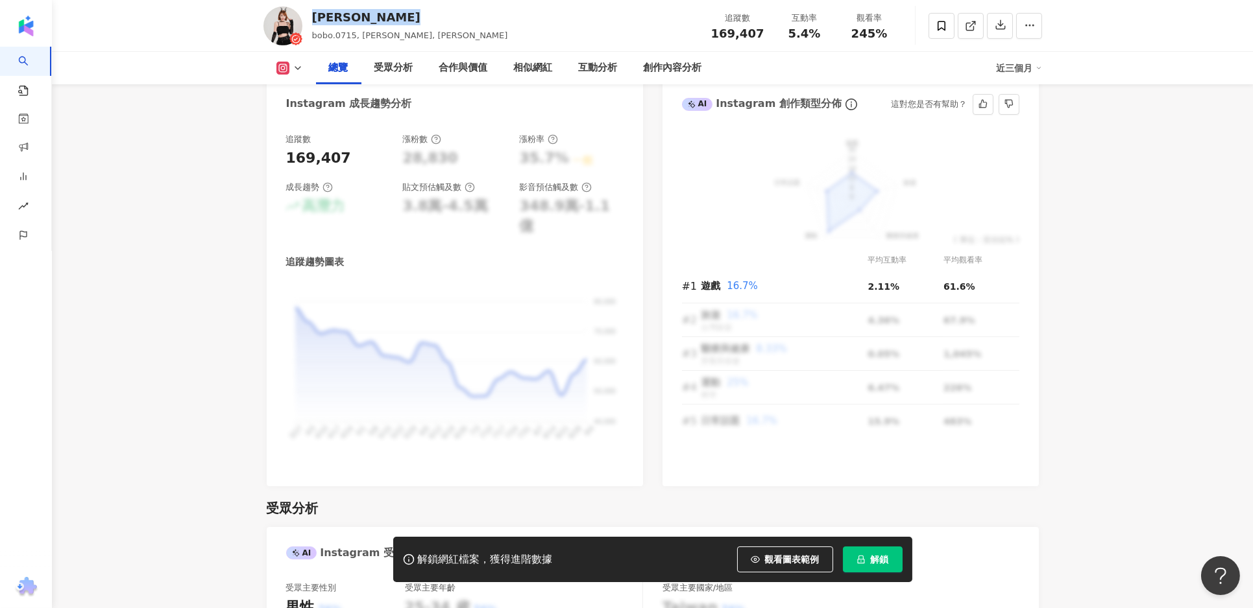
scroll to position [683, 0]
